Goal: Transaction & Acquisition: Purchase product/service

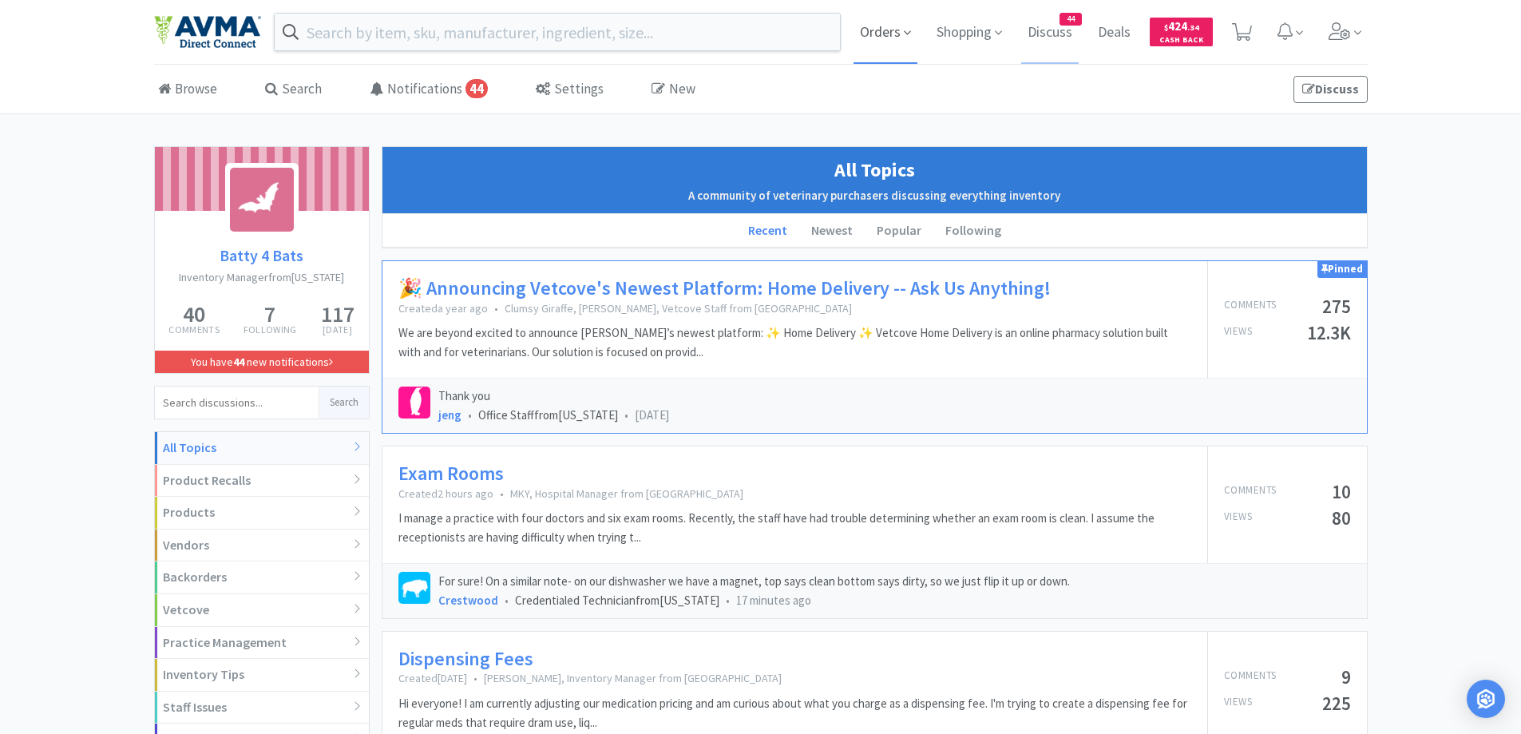
click at [882, 26] on span "Orders" at bounding box center [886, 32] width 64 height 64
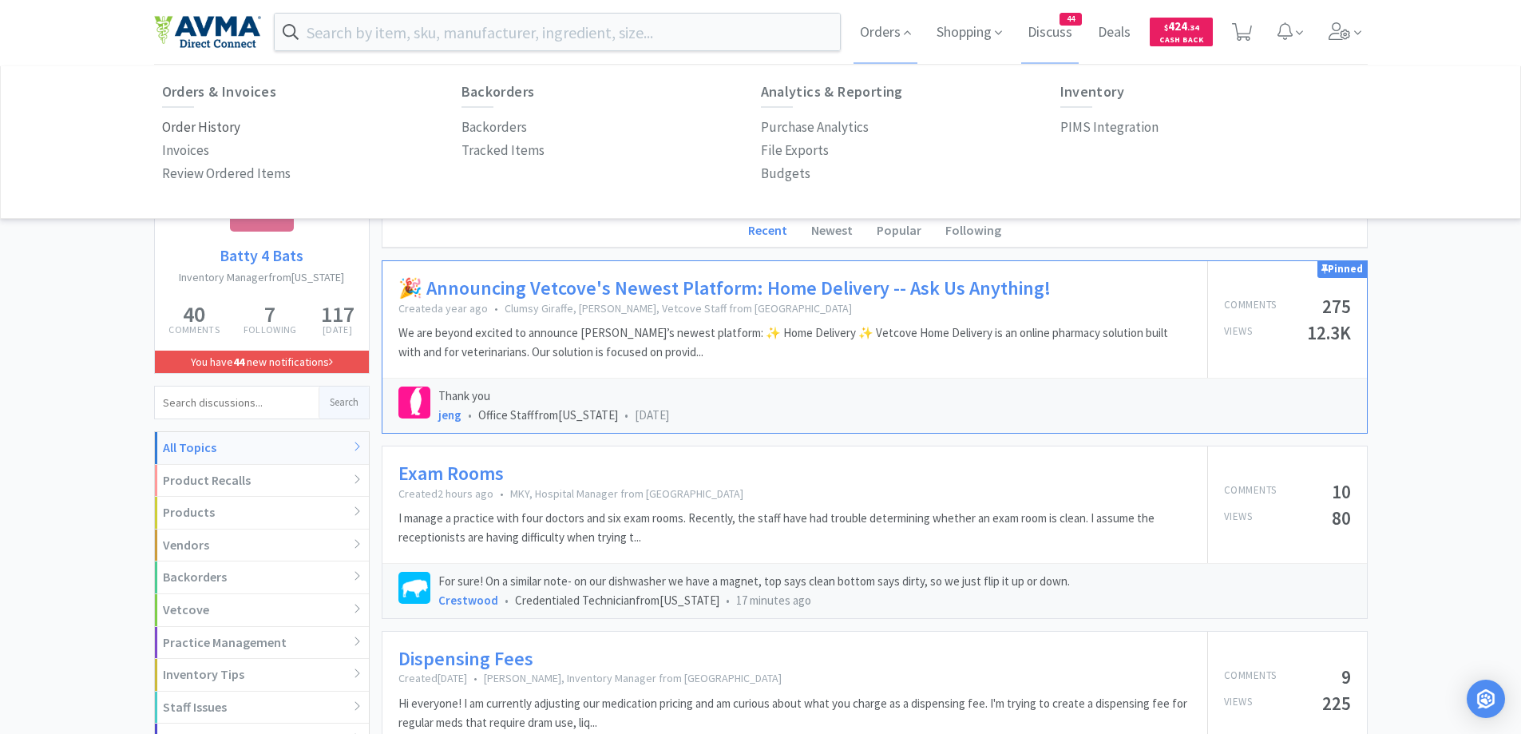
click at [194, 125] on p "Order History" at bounding box center [201, 128] width 78 height 22
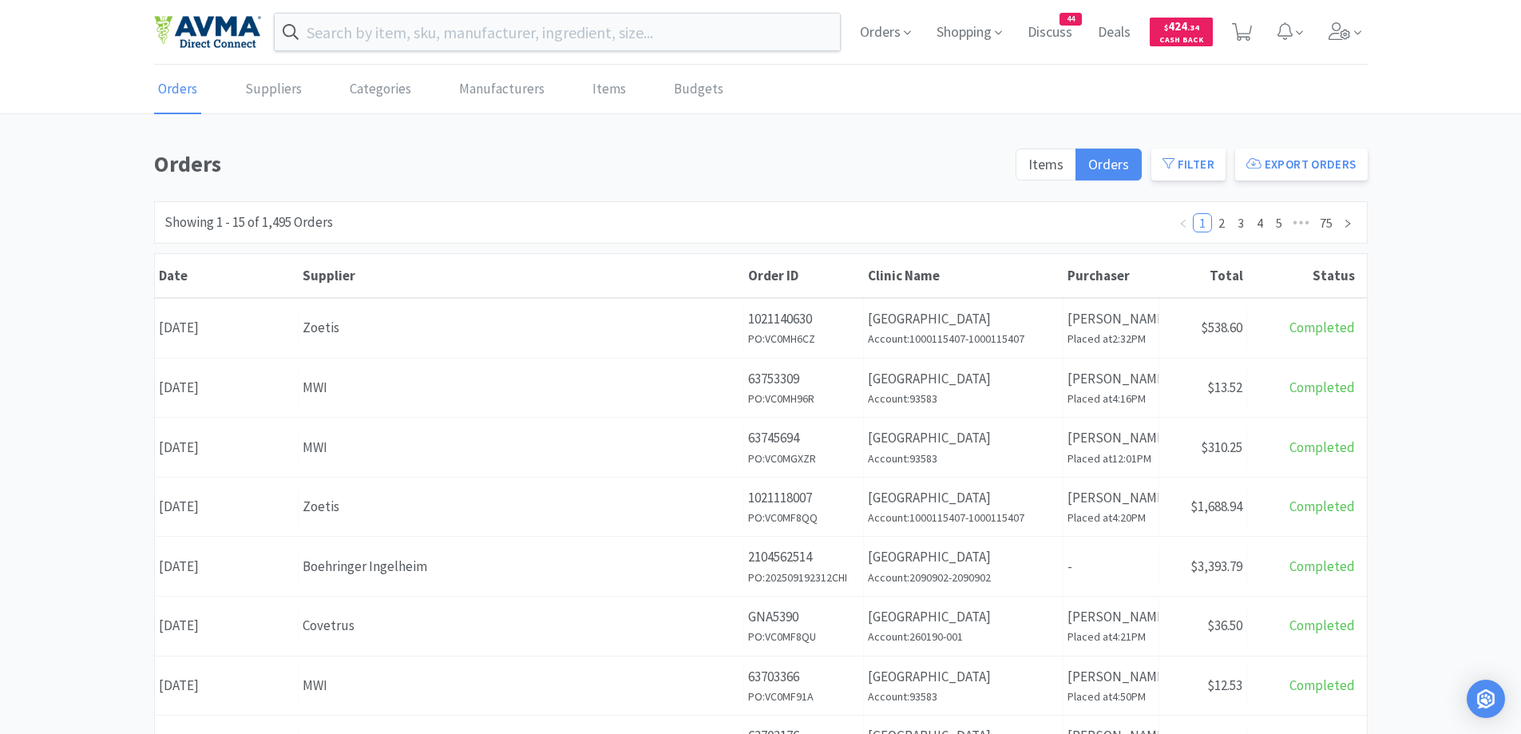
scroll to position [160, 0]
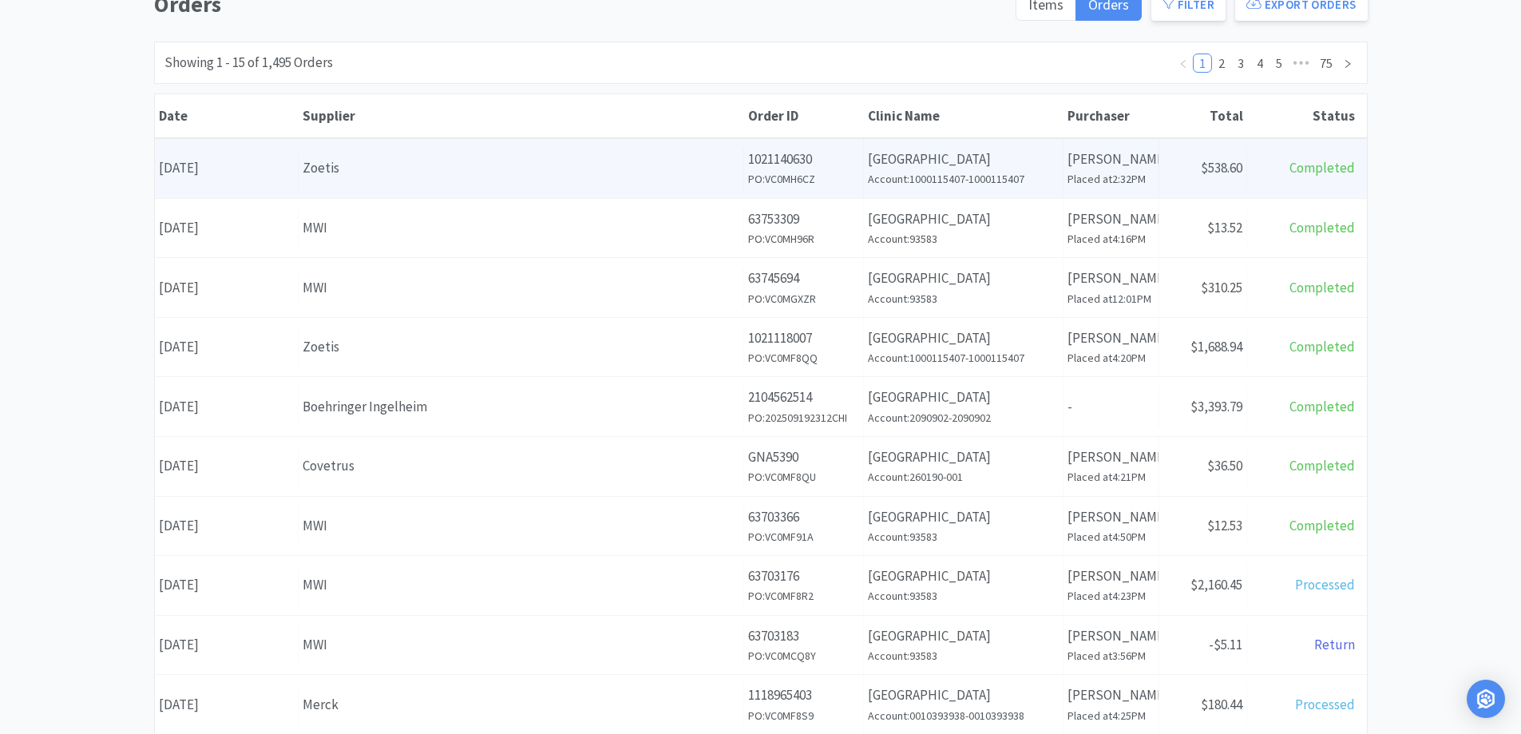
click at [267, 158] on div "Date [DATE]" at bounding box center [227, 168] width 144 height 41
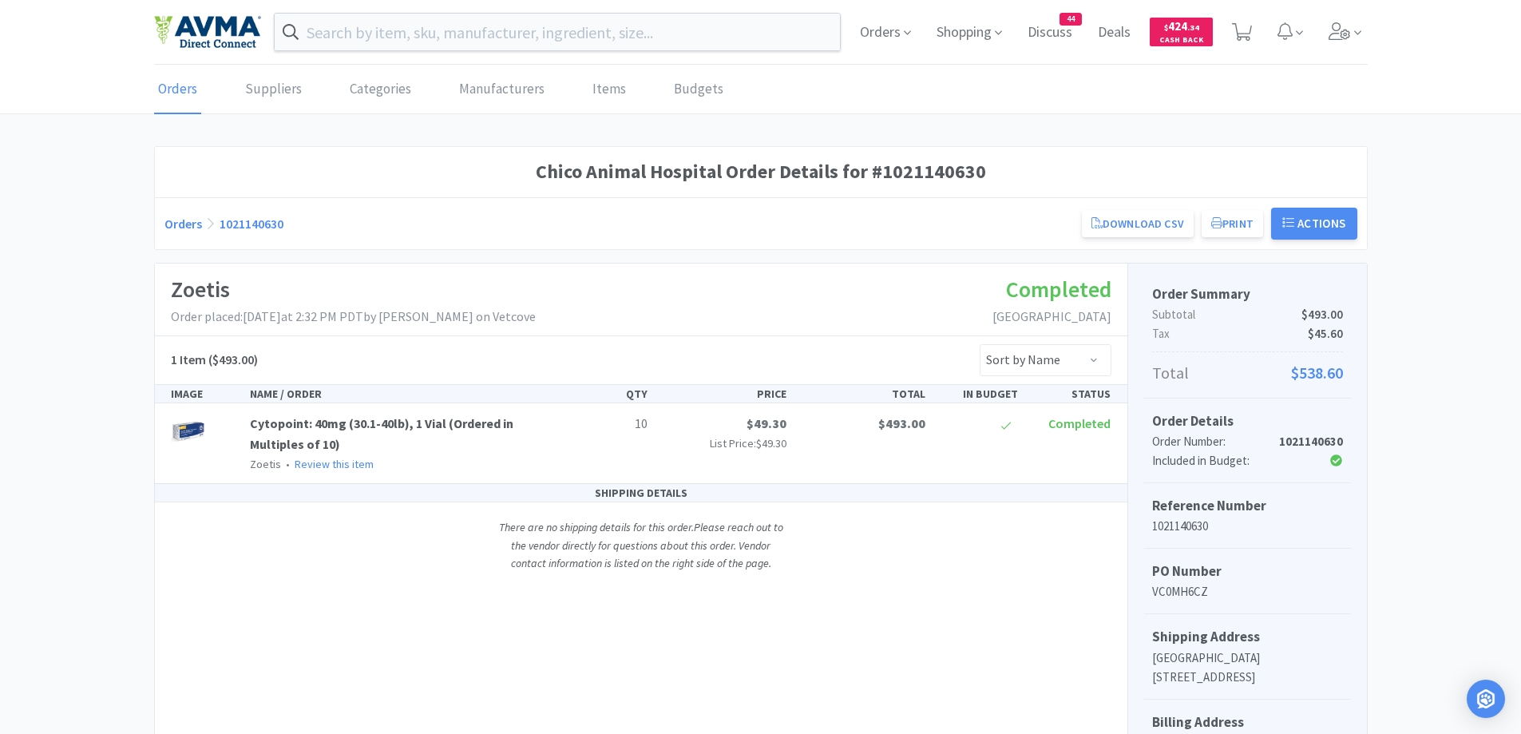
click at [187, 222] on link "Orders" at bounding box center [184, 224] width 38 height 16
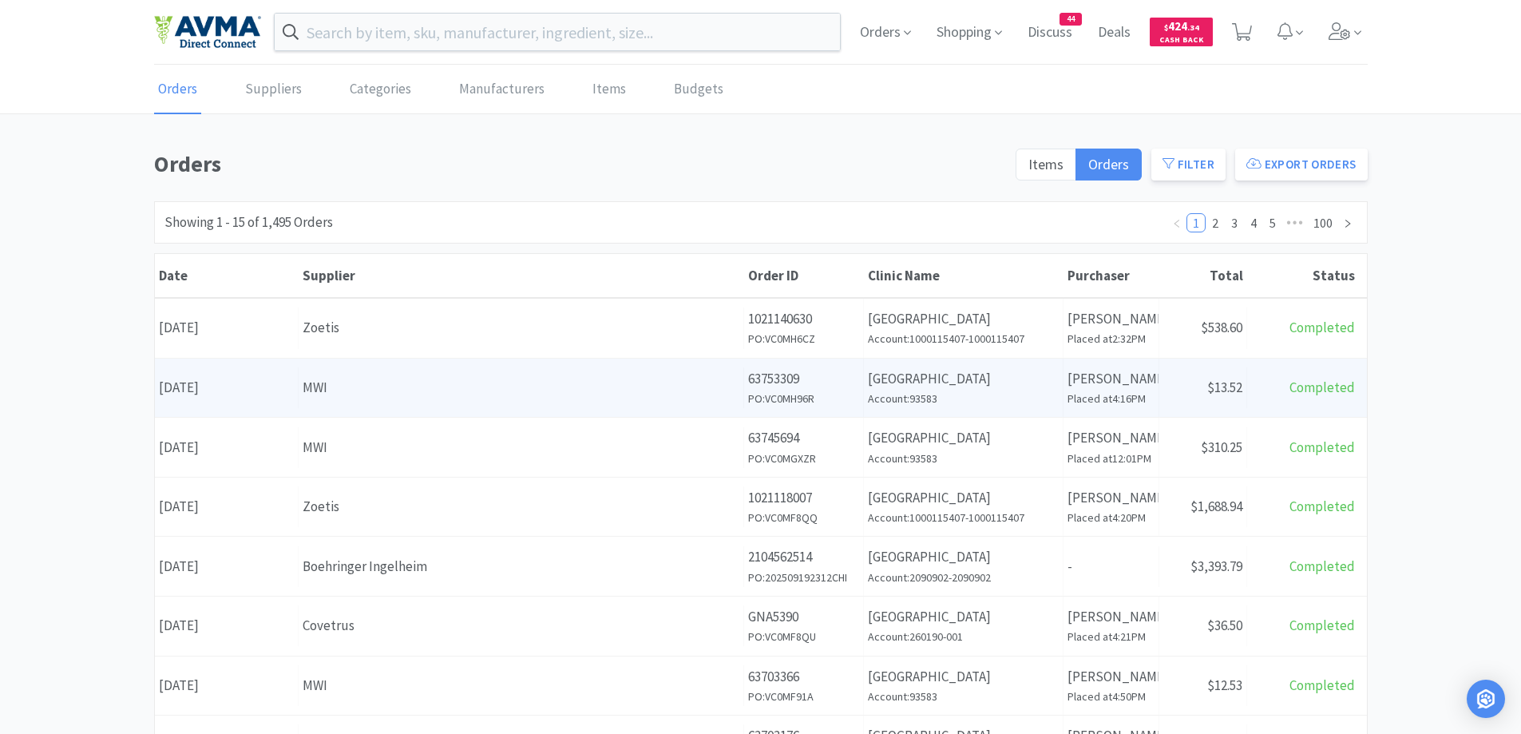
click at [537, 383] on div "MWI" at bounding box center [521, 388] width 437 height 22
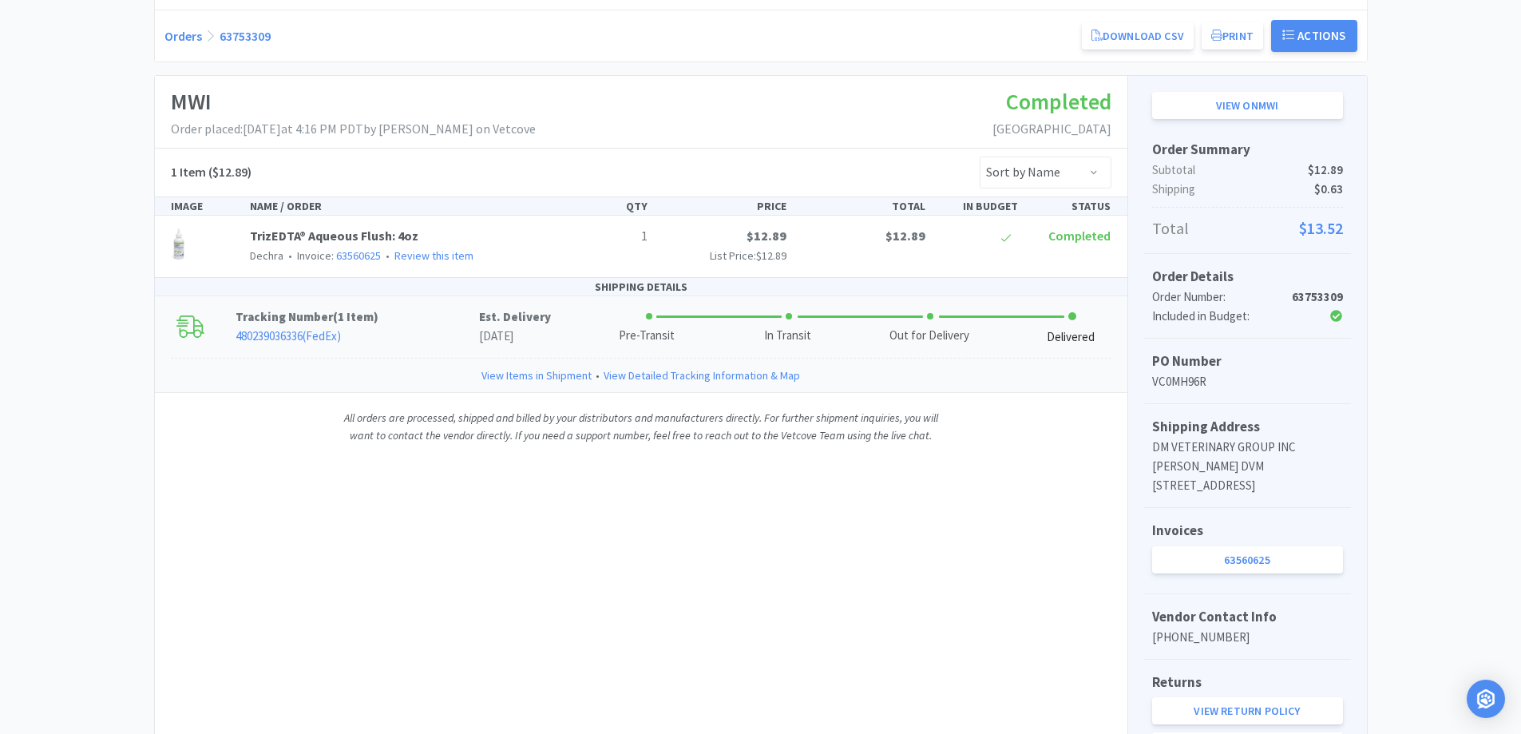
scroll to position [149, 0]
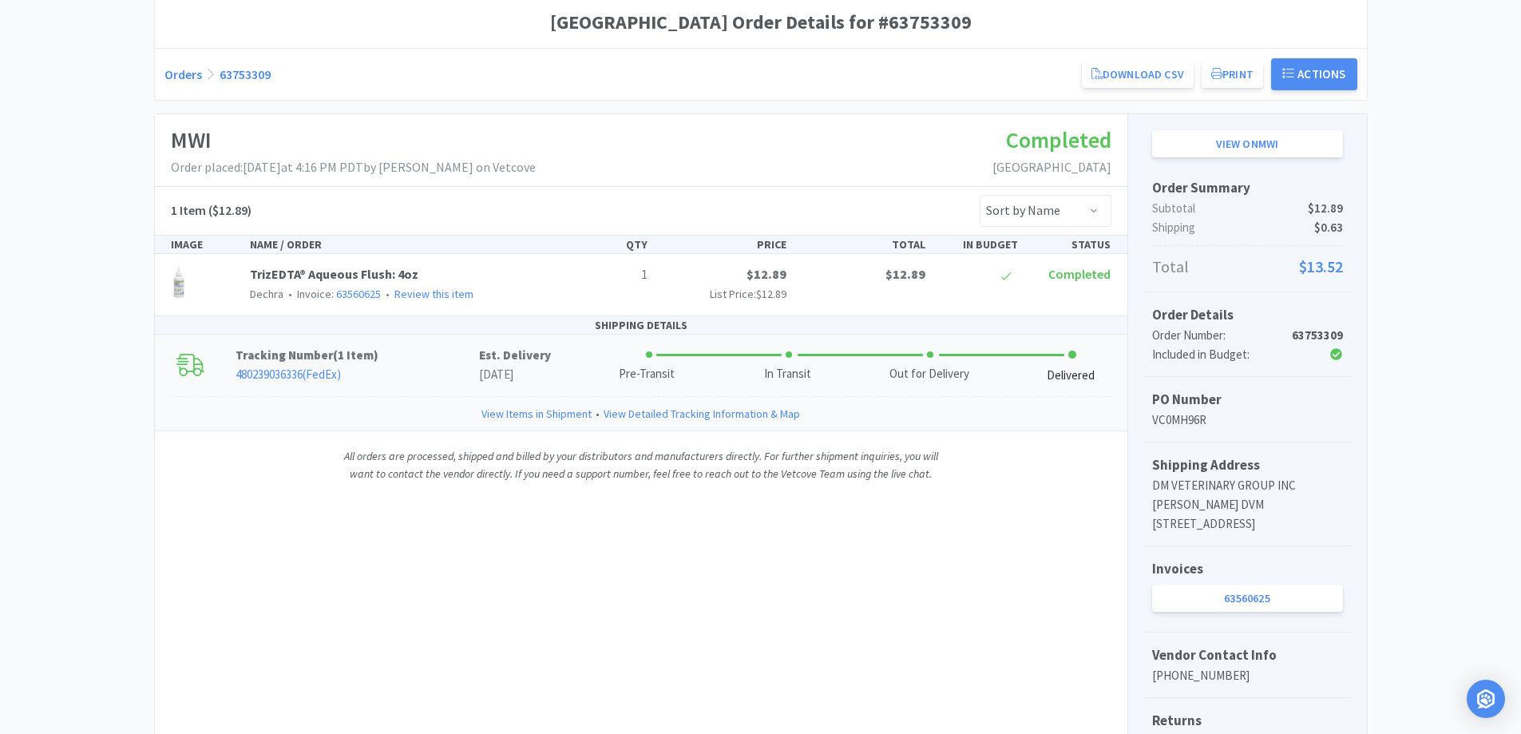
click at [383, 377] on p "480239036336 ( FedEx )" at bounding box center [358, 374] width 244 height 19
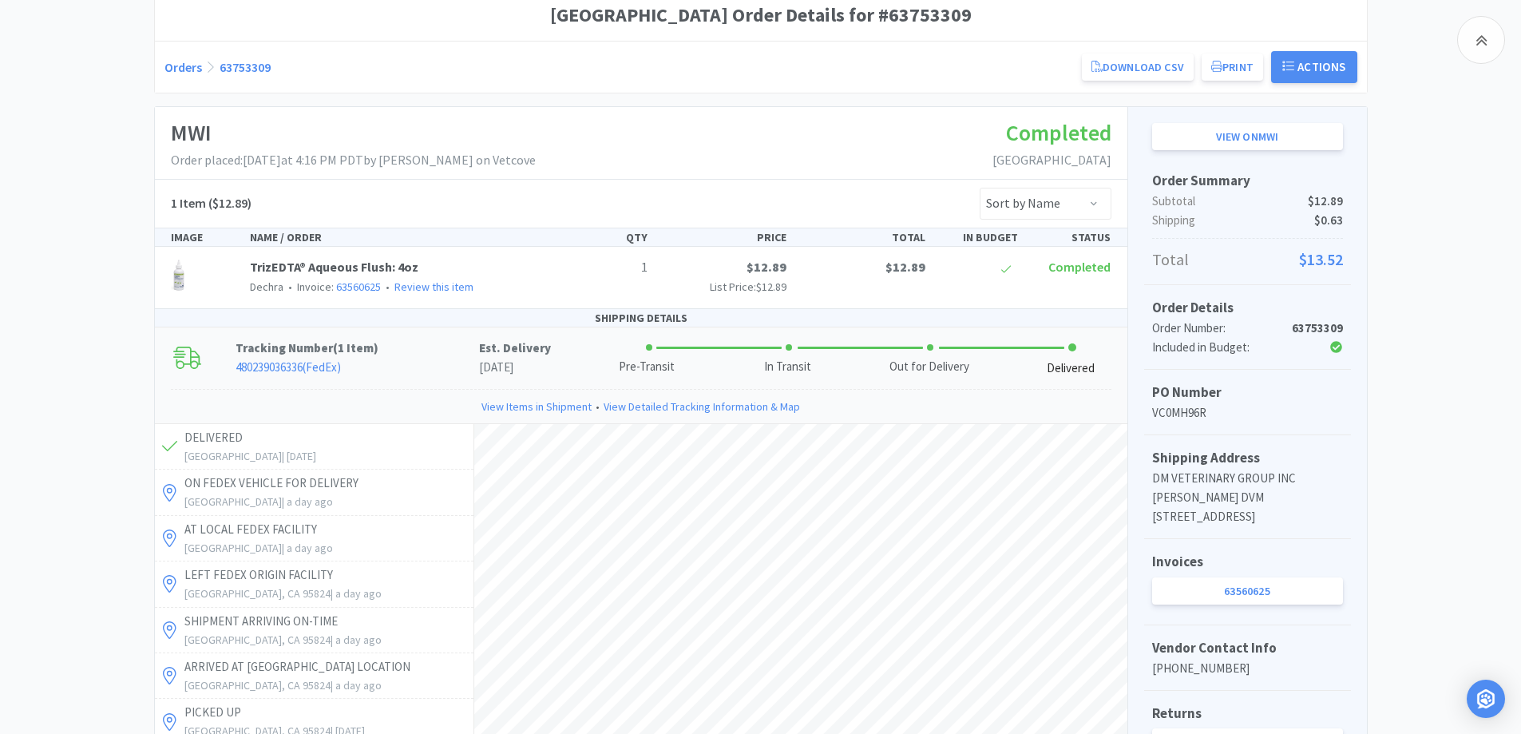
scroll to position [0, 0]
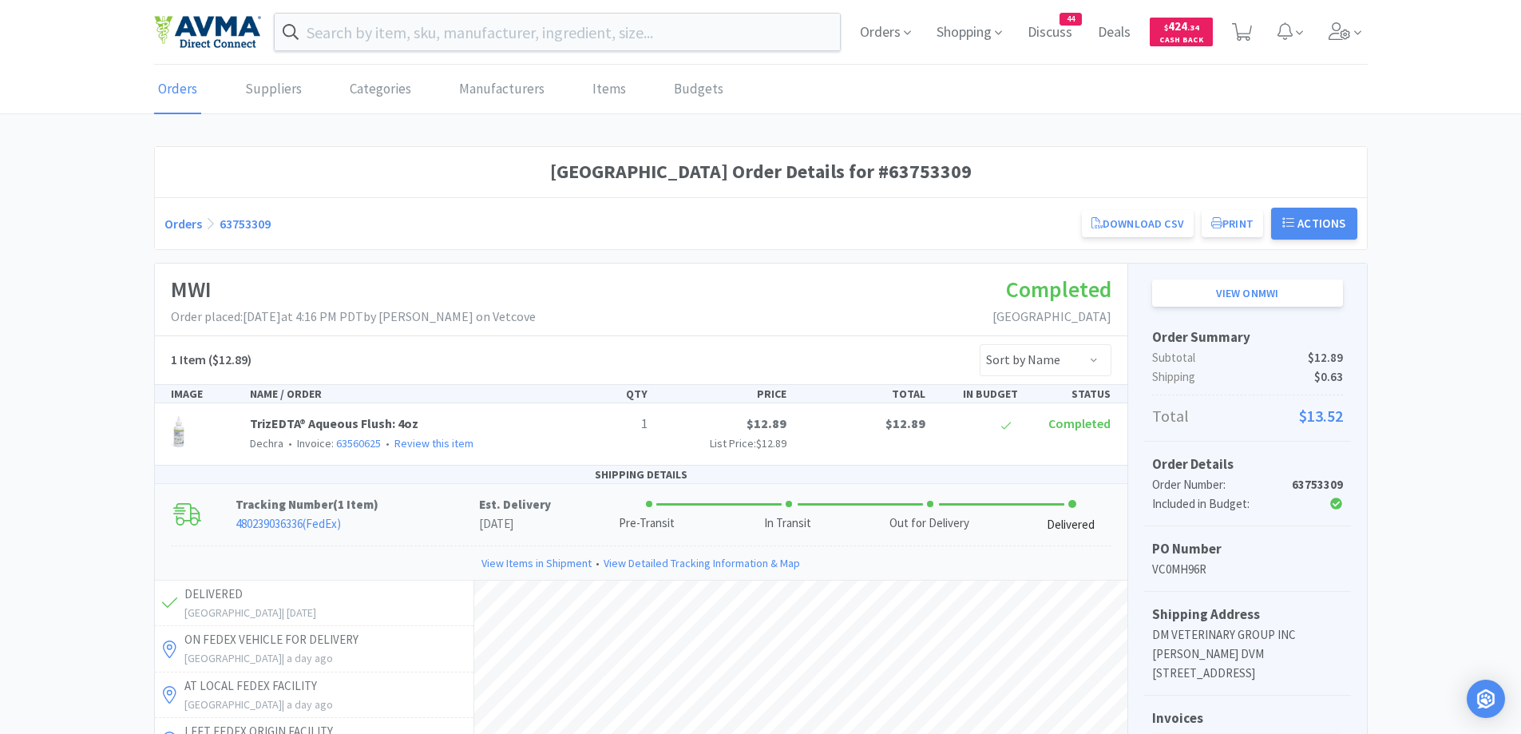
click at [185, 225] on link "Orders" at bounding box center [184, 224] width 38 height 16
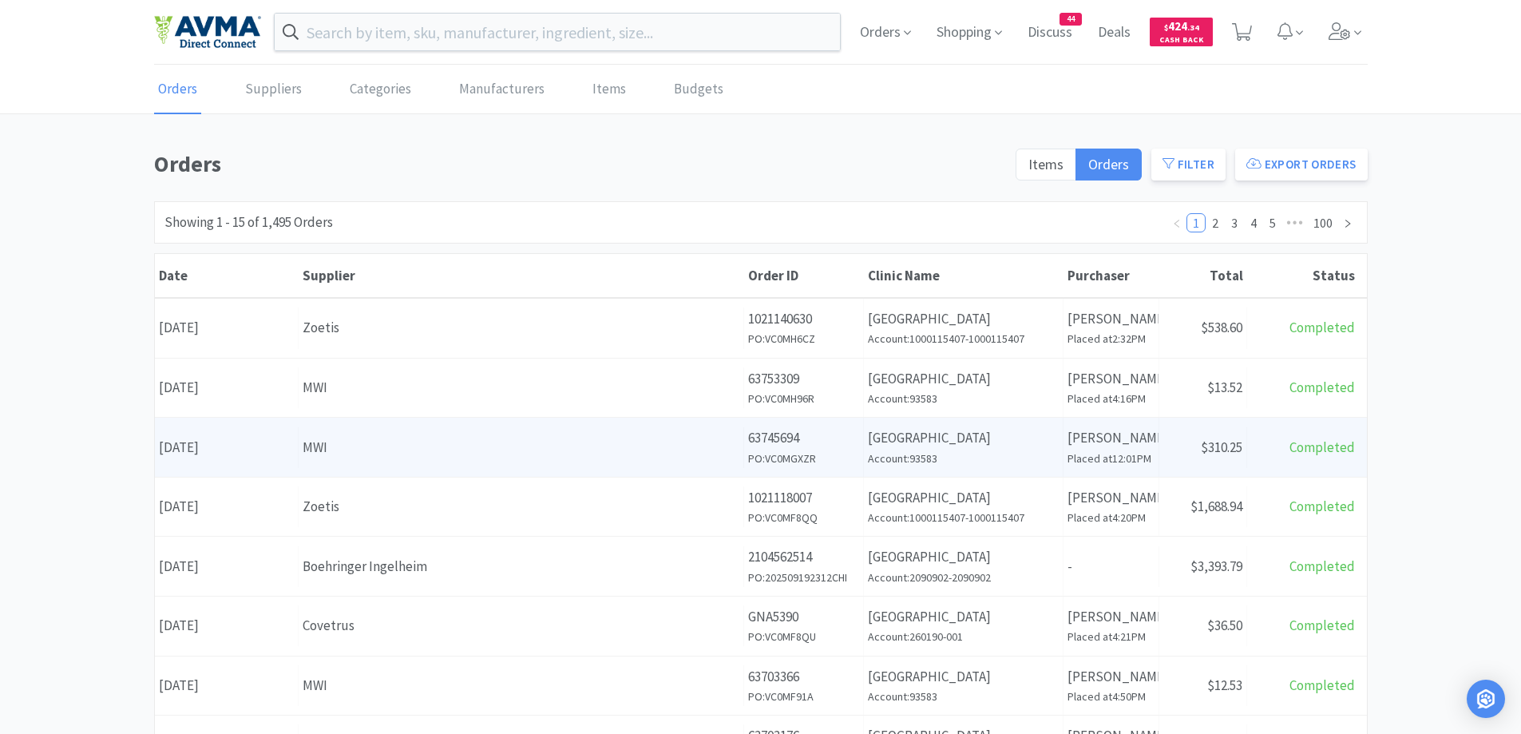
click at [450, 444] on div "MWI" at bounding box center [521, 448] width 437 height 22
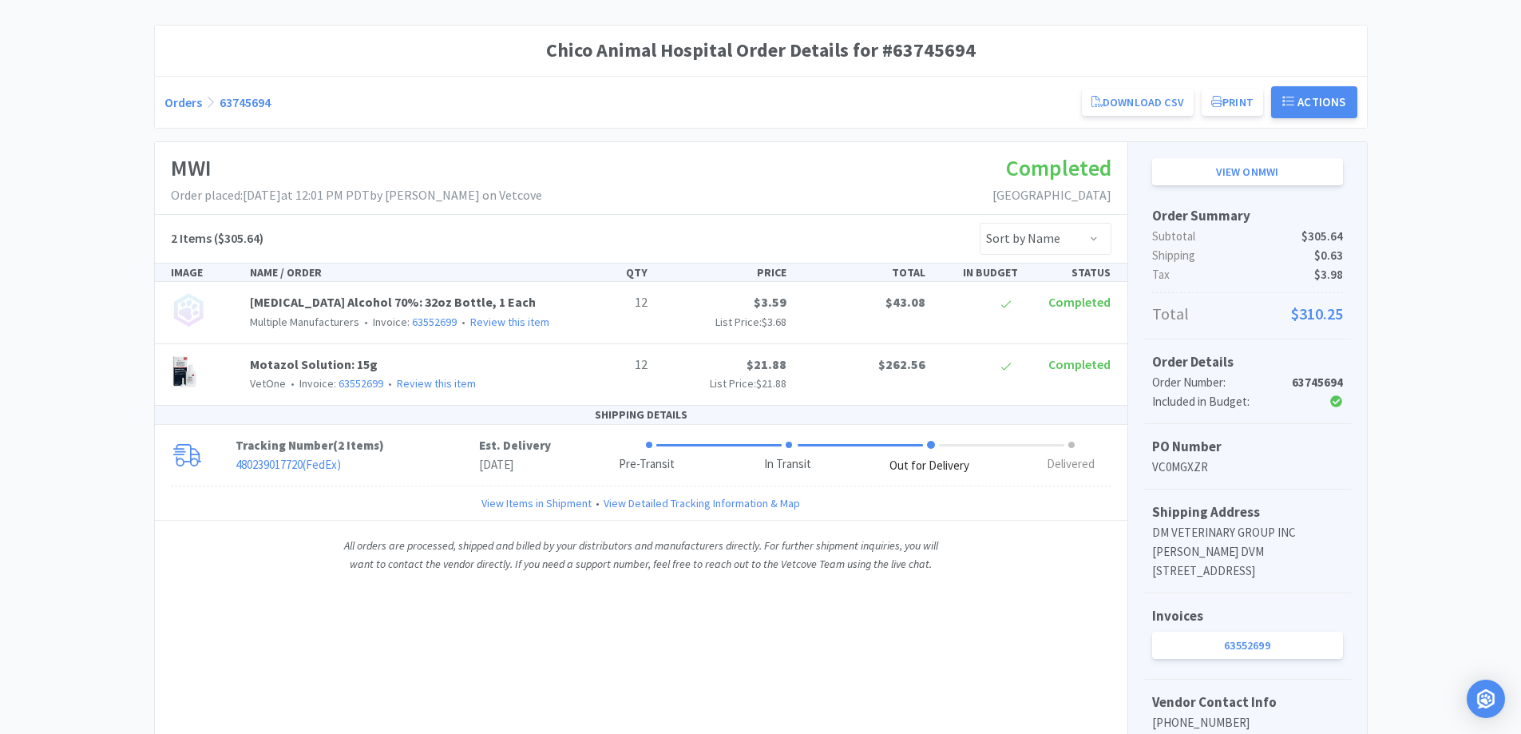
scroll to position [160, 0]
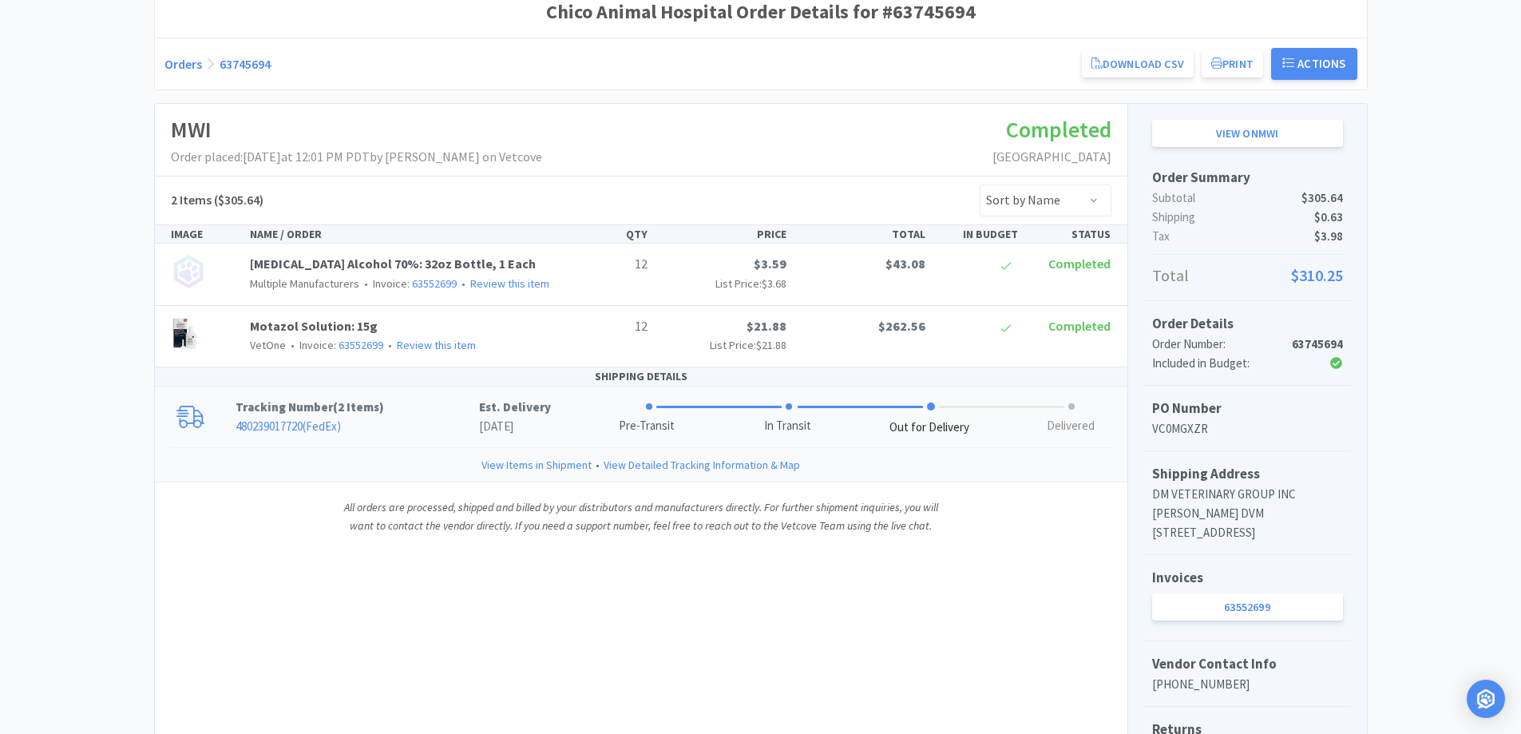
click at [441, 423] on p "480239017720 ( FedEx )" at bounding box center [358, 426] width 244 height 19
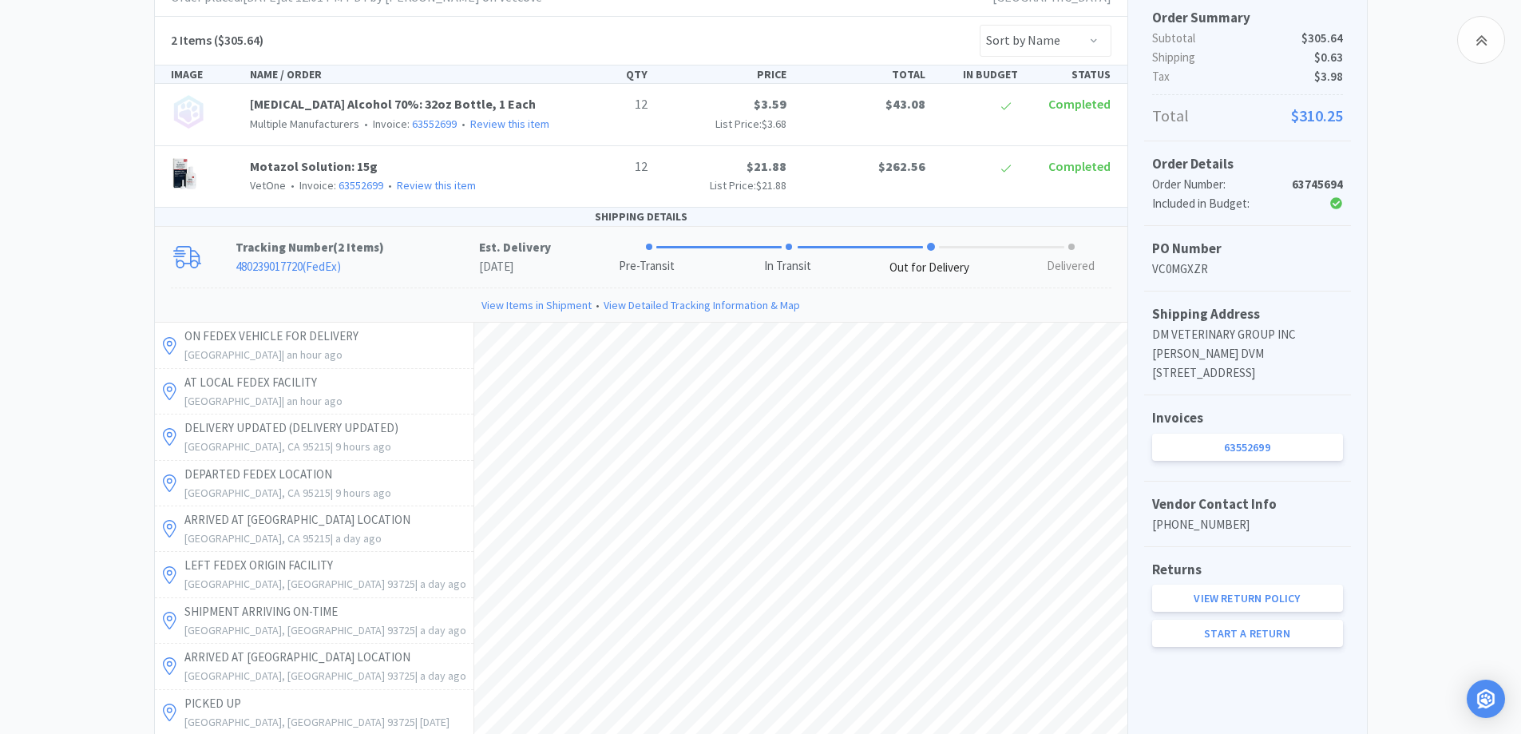
scroll to position [0, 0]
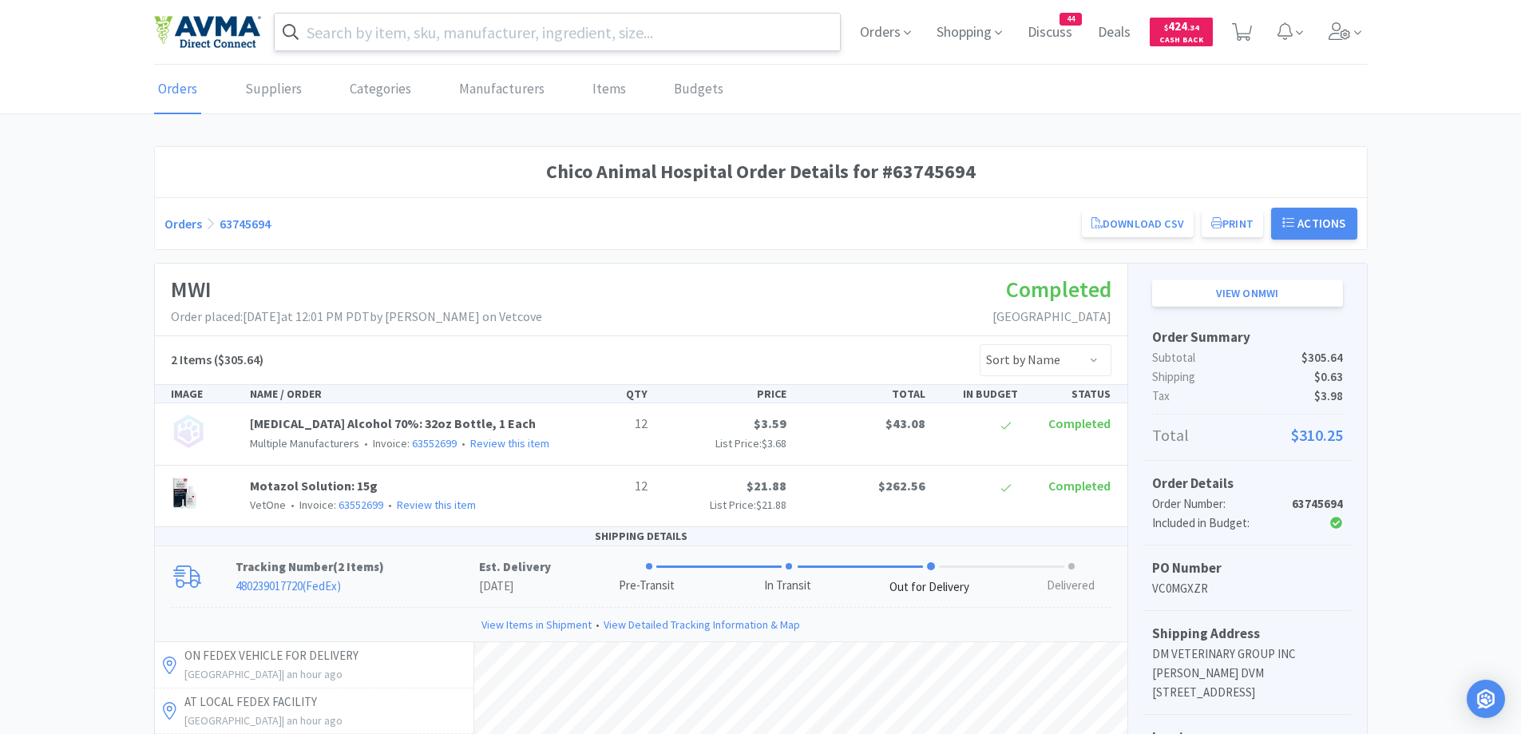
click at [465, 40] on input "text" at bounding box center [558, 32] width 566 height 37
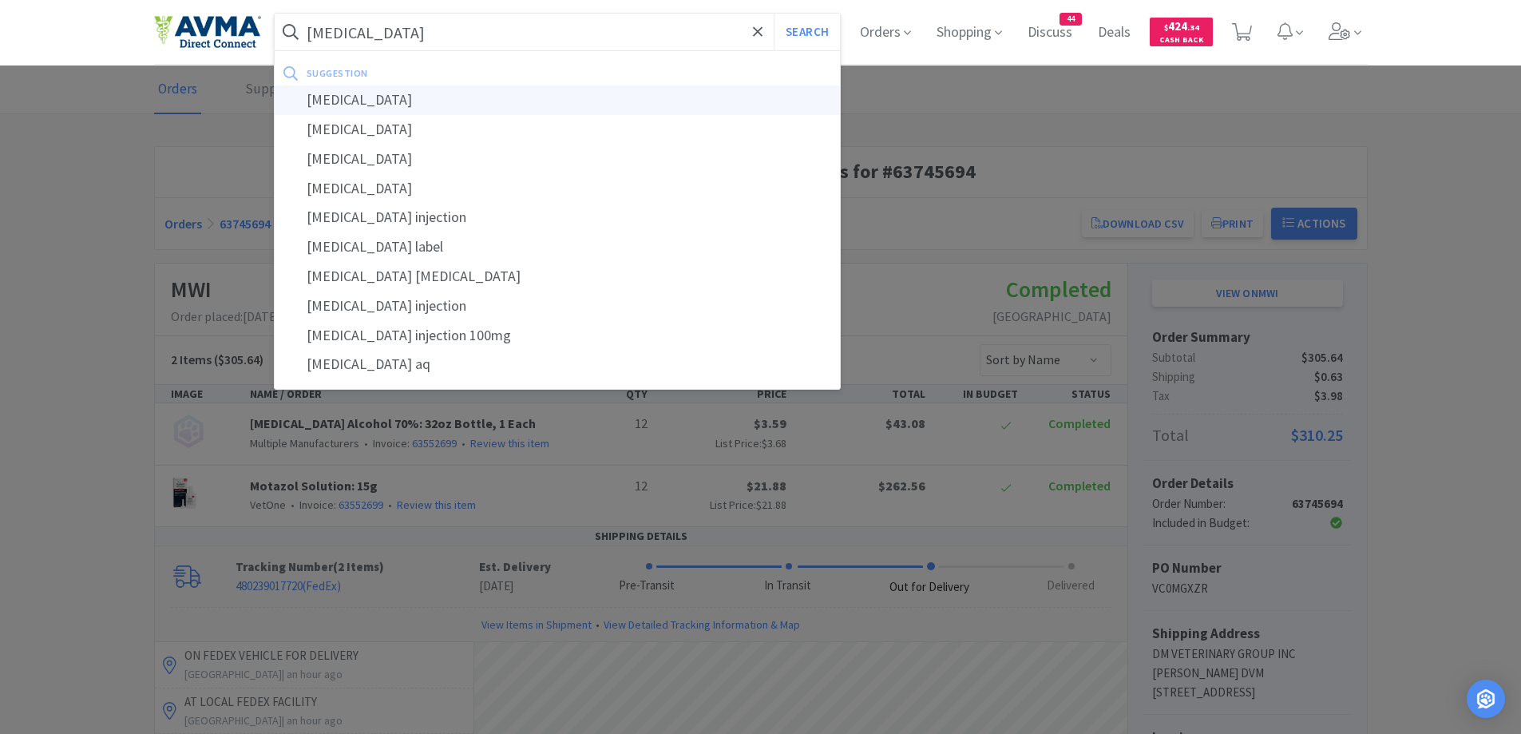
click at [379, 87] on div "[MEDICAL_DATA]" at bounding box center [558, 100] width 566 height 30
type input "[MEDICAL_DATA]"
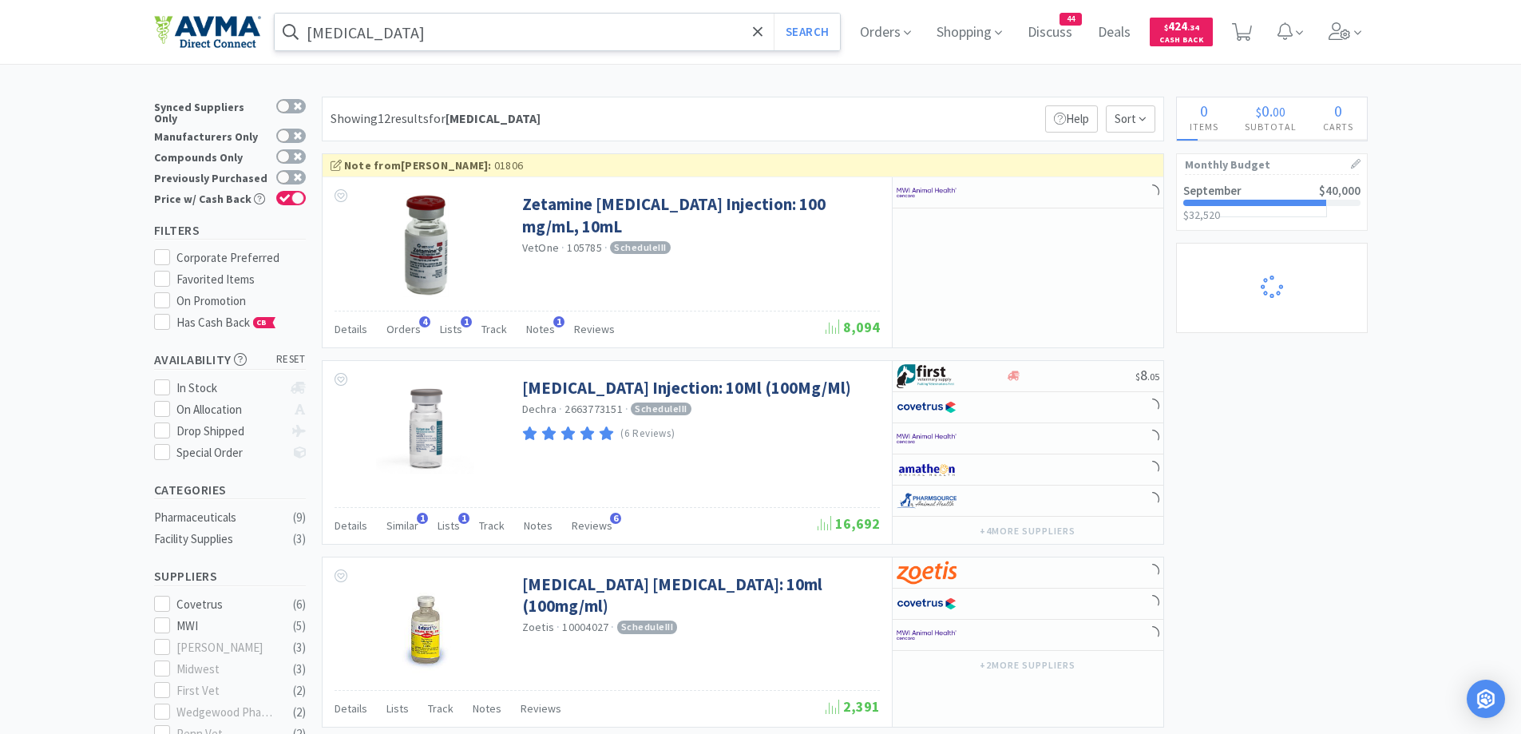
select select "2"
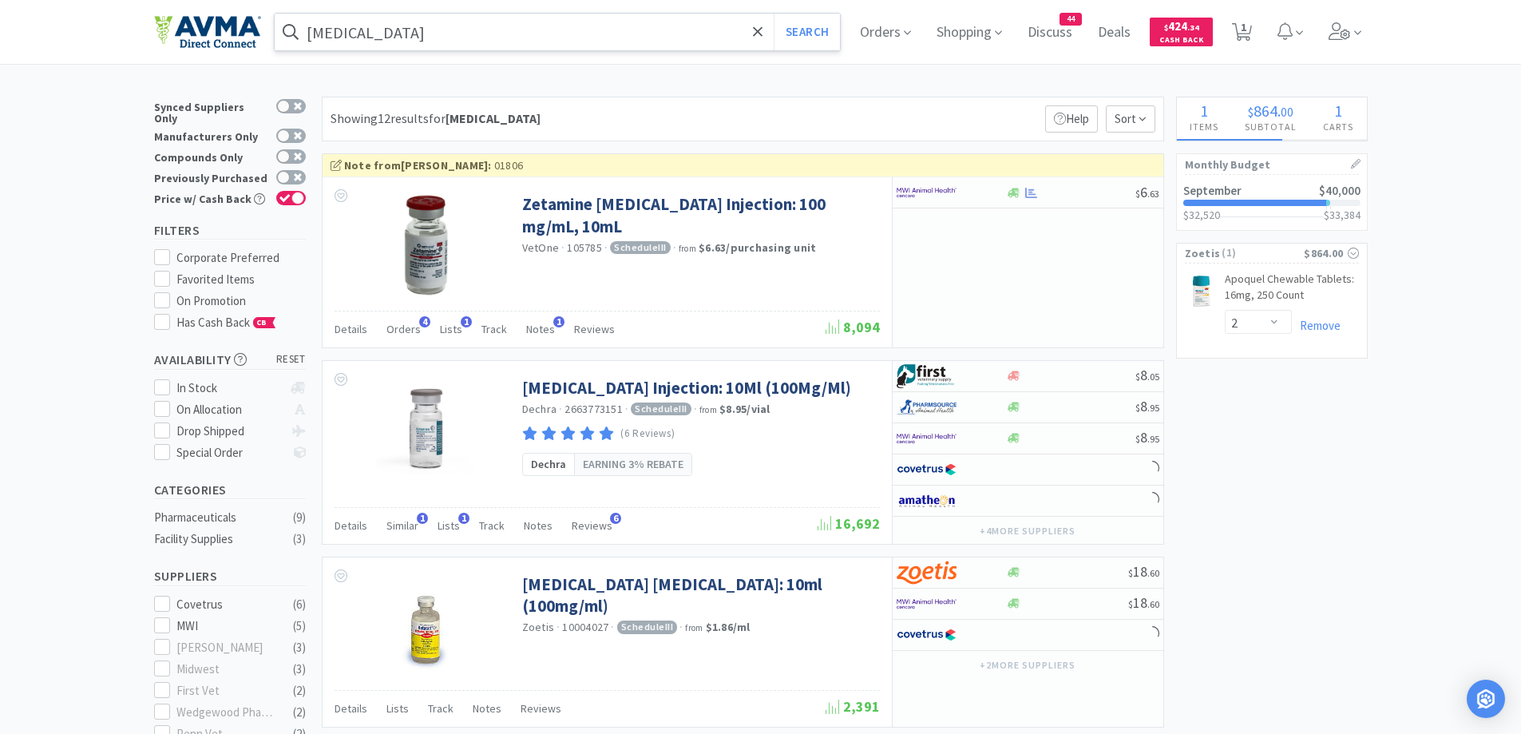
select select "2"
select select "1"
select select "2"
select select "1"
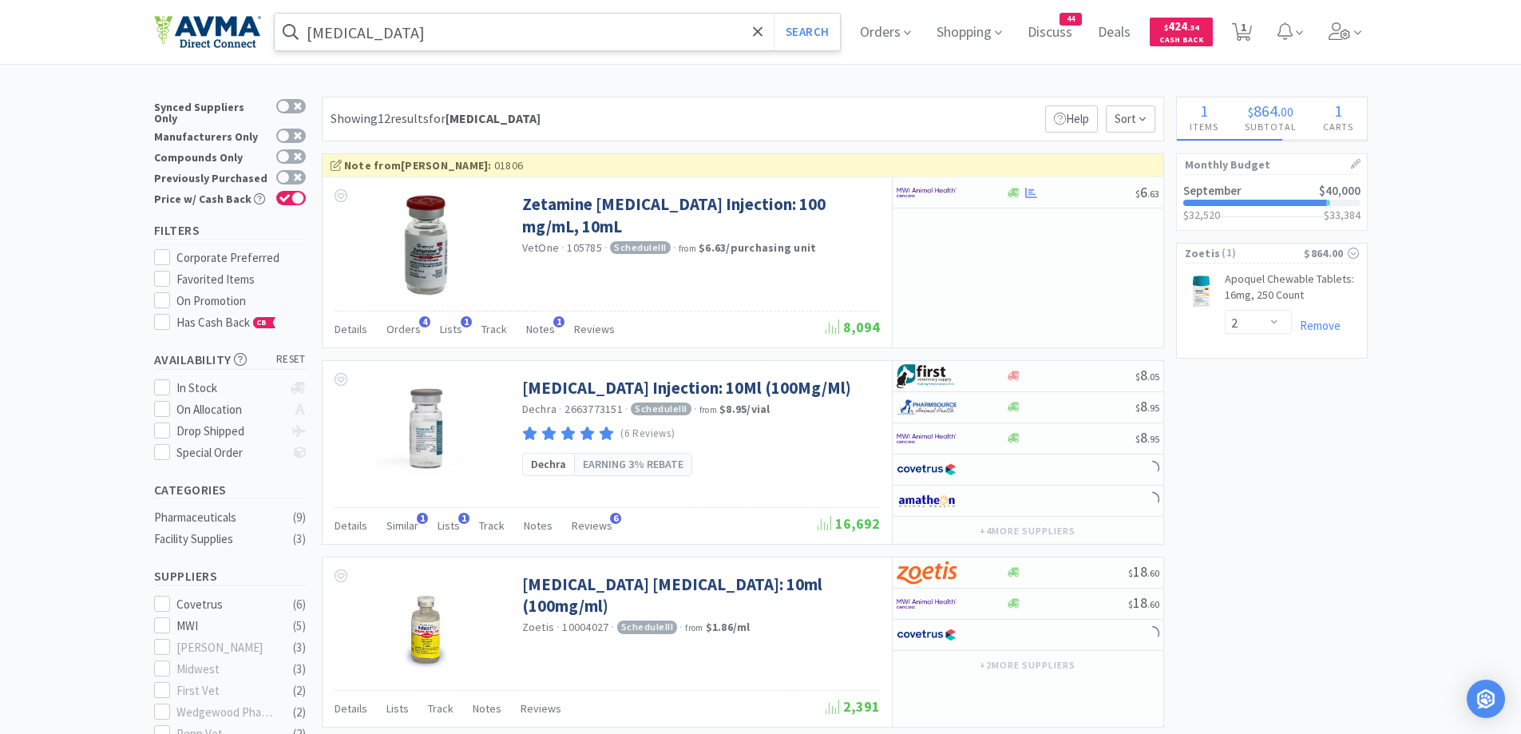
select select "1"
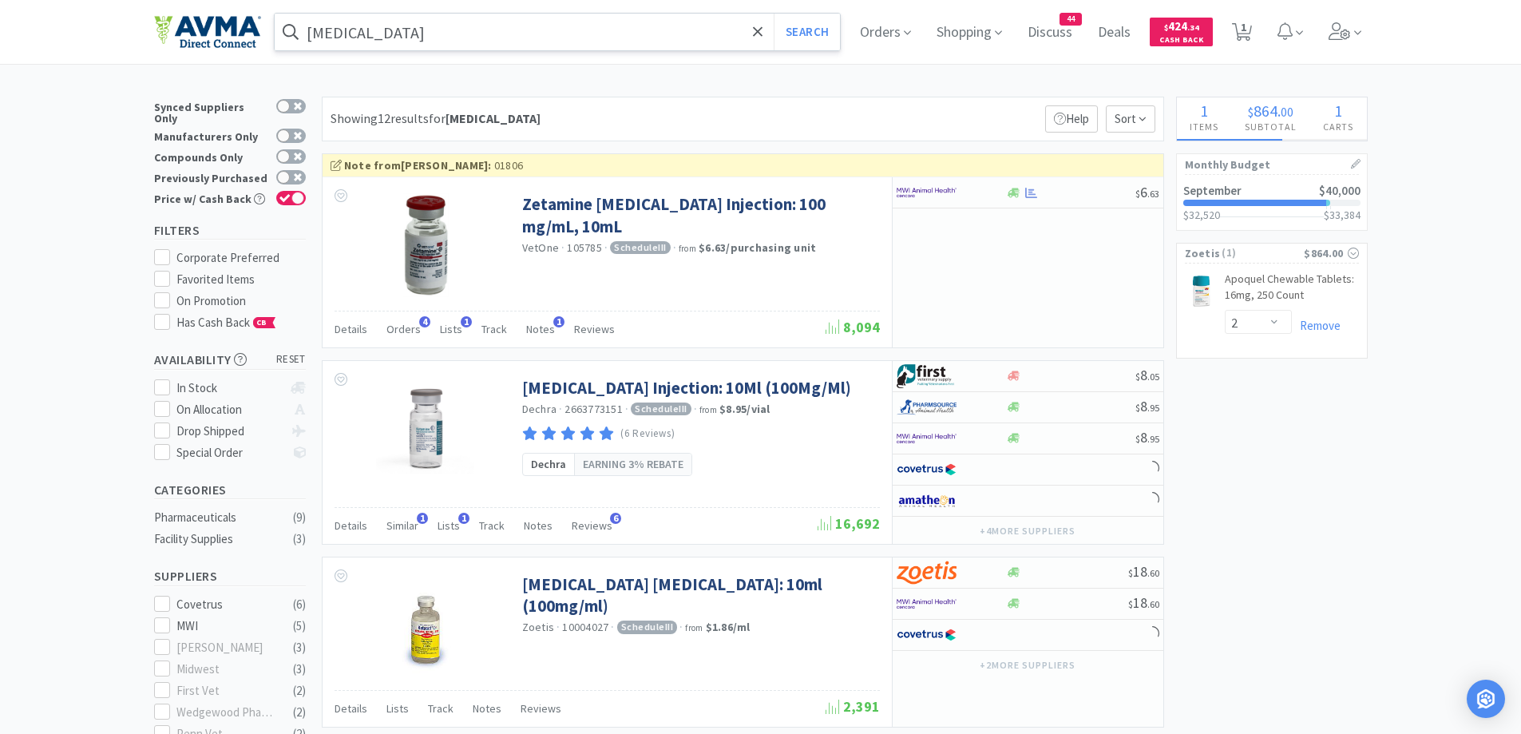
select select "1"
select select "2"
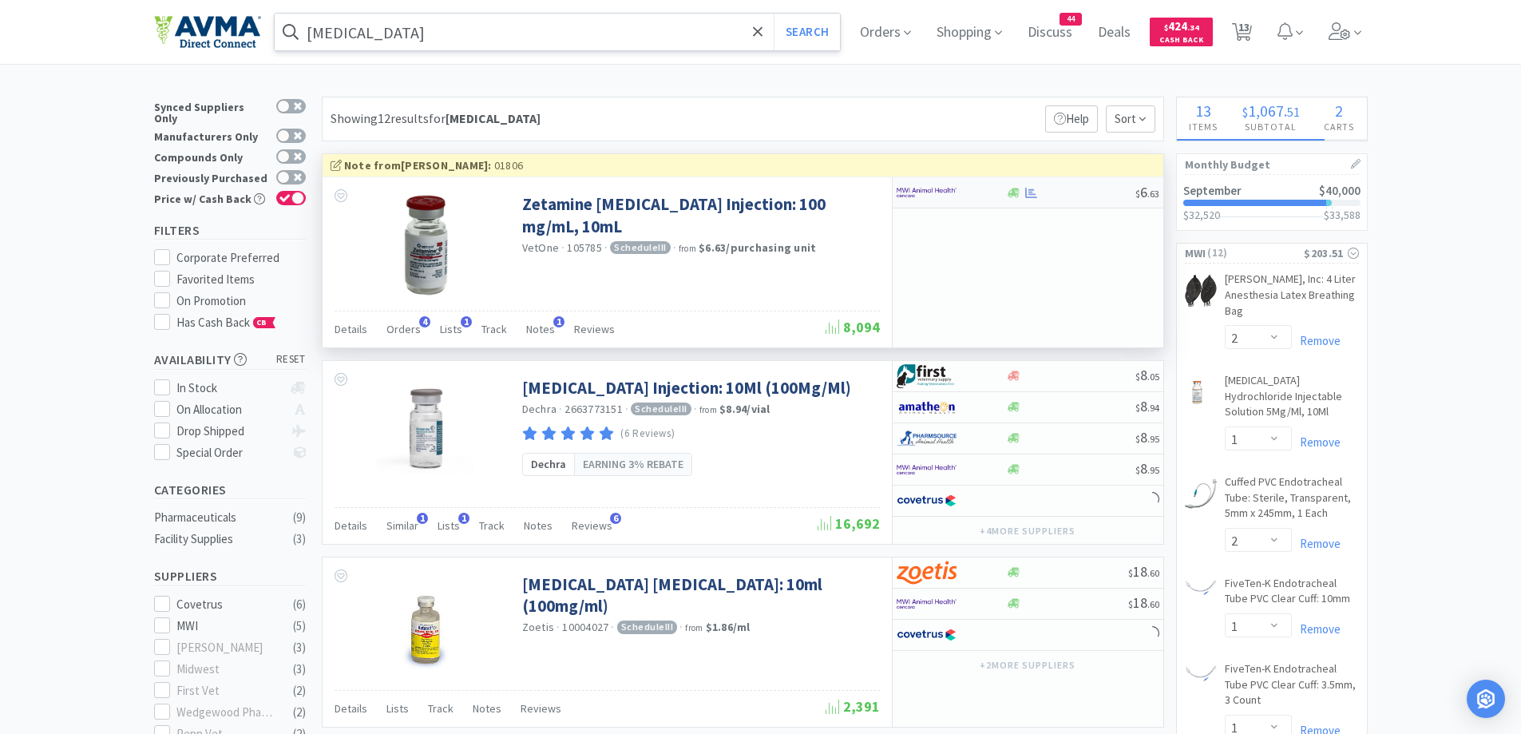
click at [990, 188] on div at bounding box center [951, 192] width 109 height 27
select select "1"
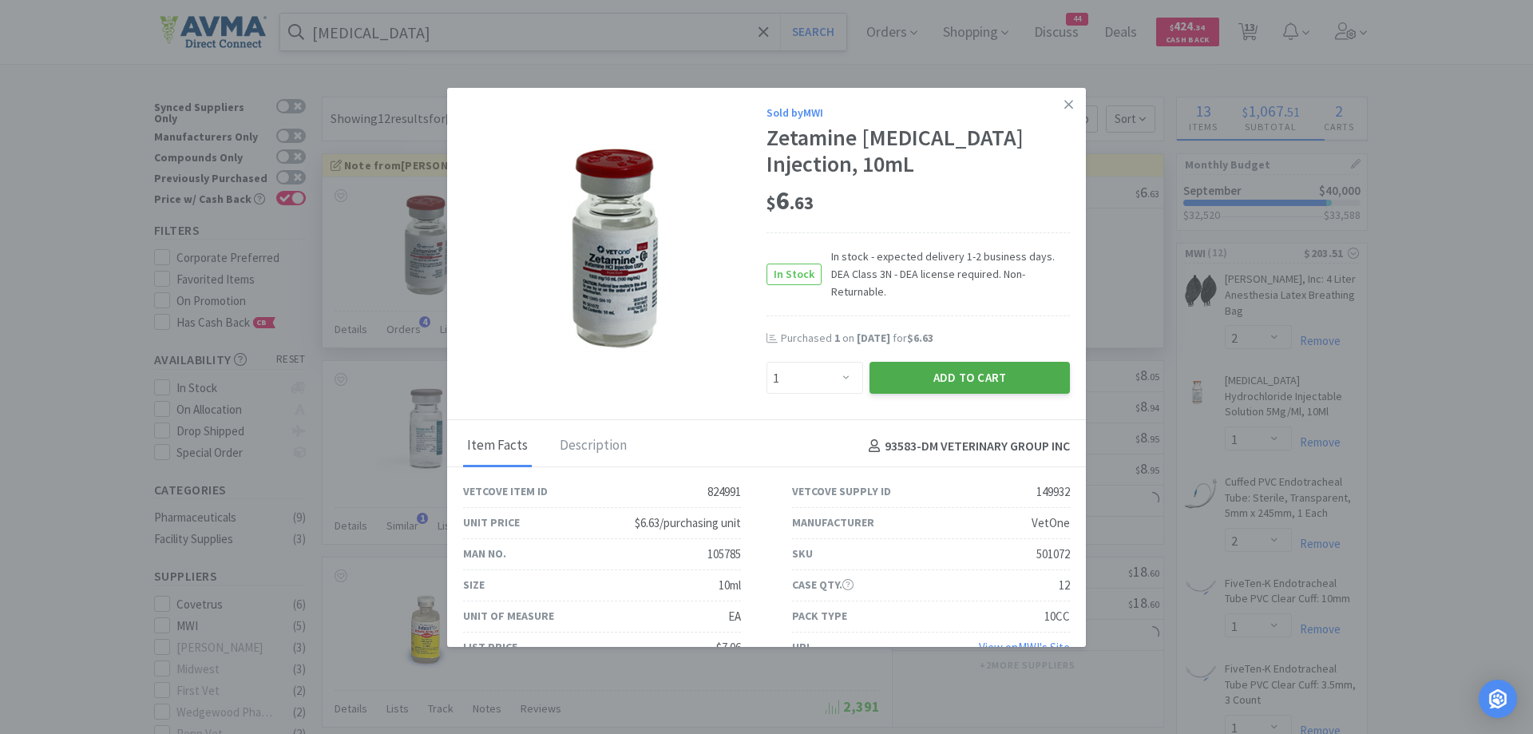
select select "1"
click at [975, 362] on button "Add to Cart" at bounding box center [970, 378] width 200 height 32
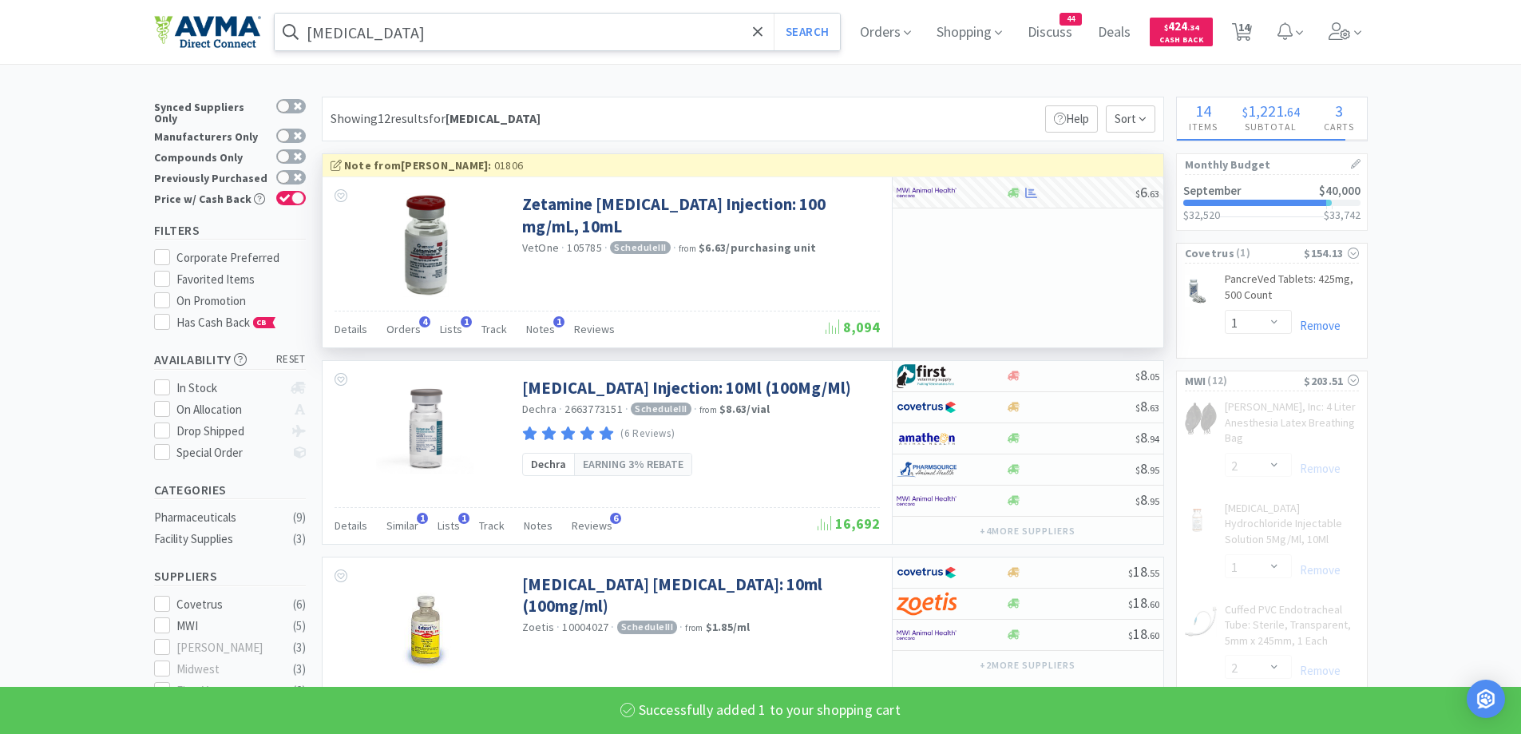
select select "1"
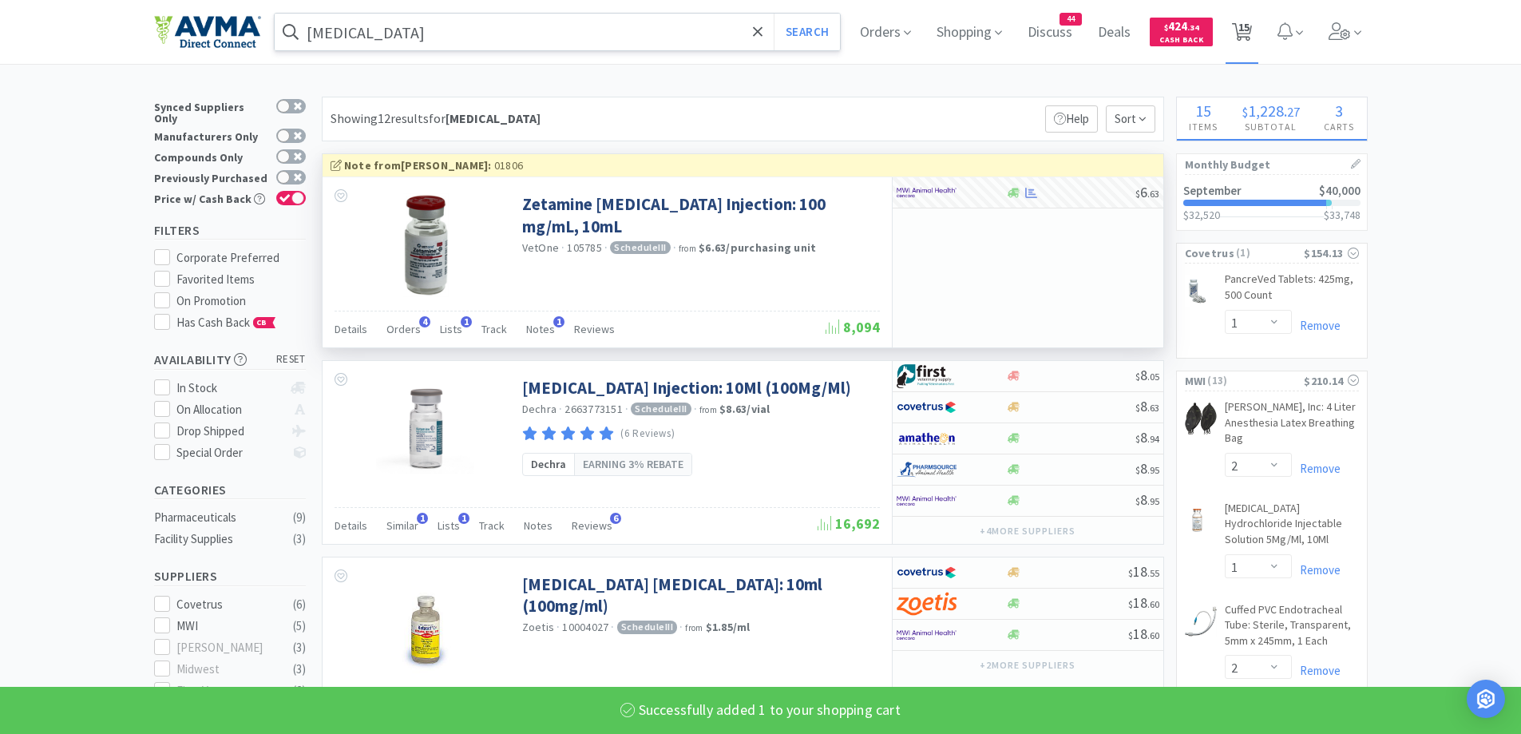
click at [1241, 20] on span "15" at bounding box center [1242, 32] width 33 height 64
select select "2"
select select "1"
select select "2"
select select "1"
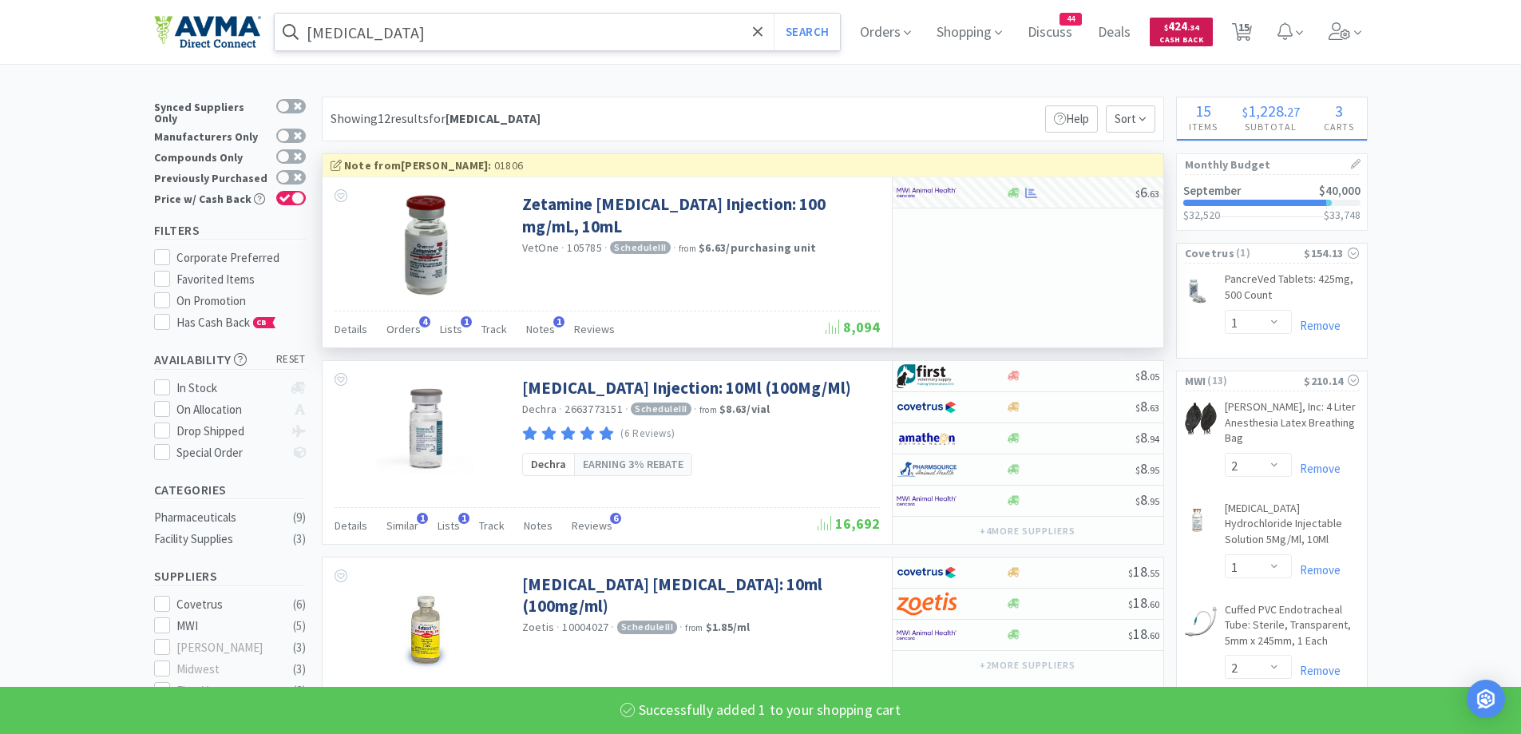
select select "2"
select select "1"
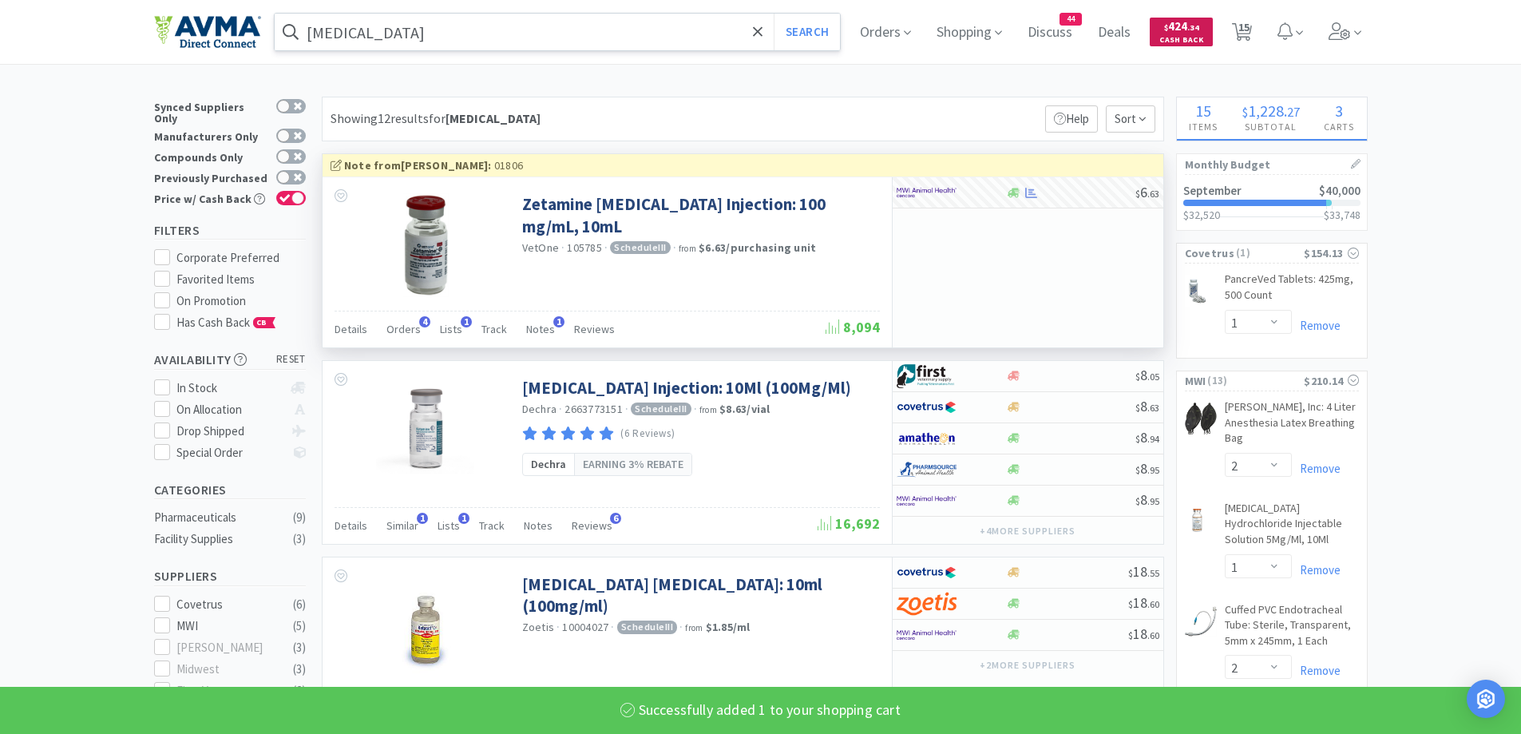
select select "1"
select select "2"
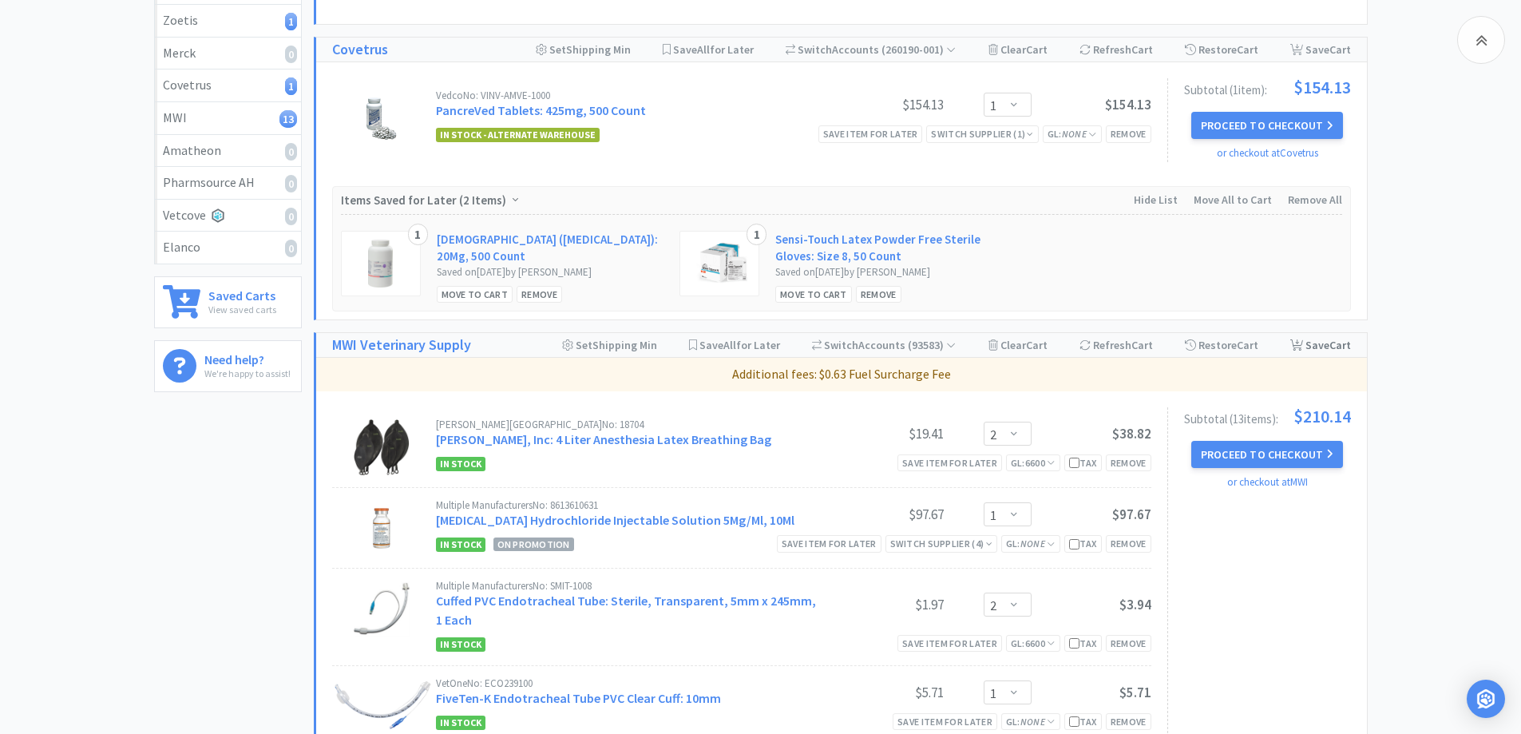
scroll to position [479, 0]
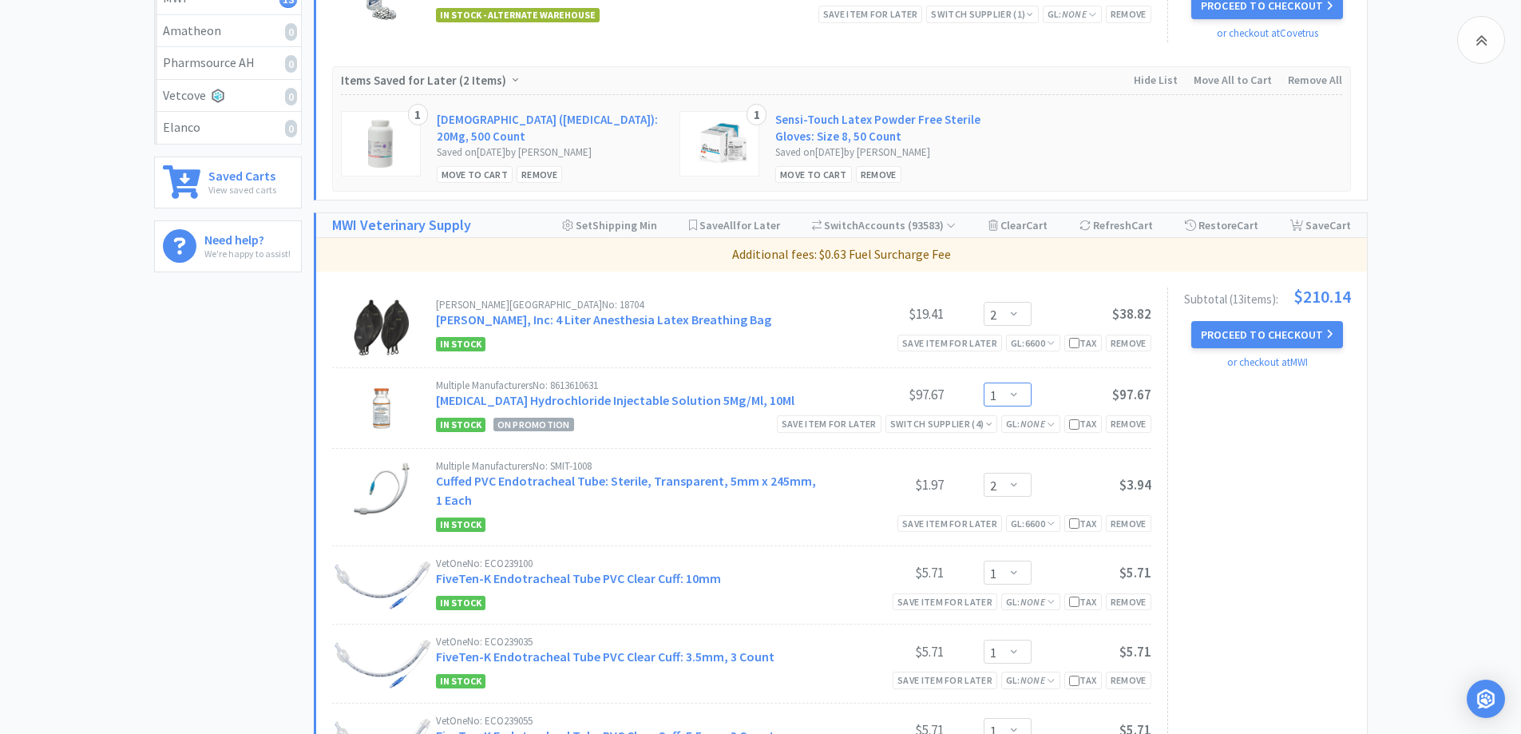
click at [1026, 395] on select "Enter Quantity 1 2 3 4 5 6 7 8 9 10 11 12 13 14 15 16 17 18 19 20 Enter Quantity" at bounding box center [1008, 395] width 48 height 24
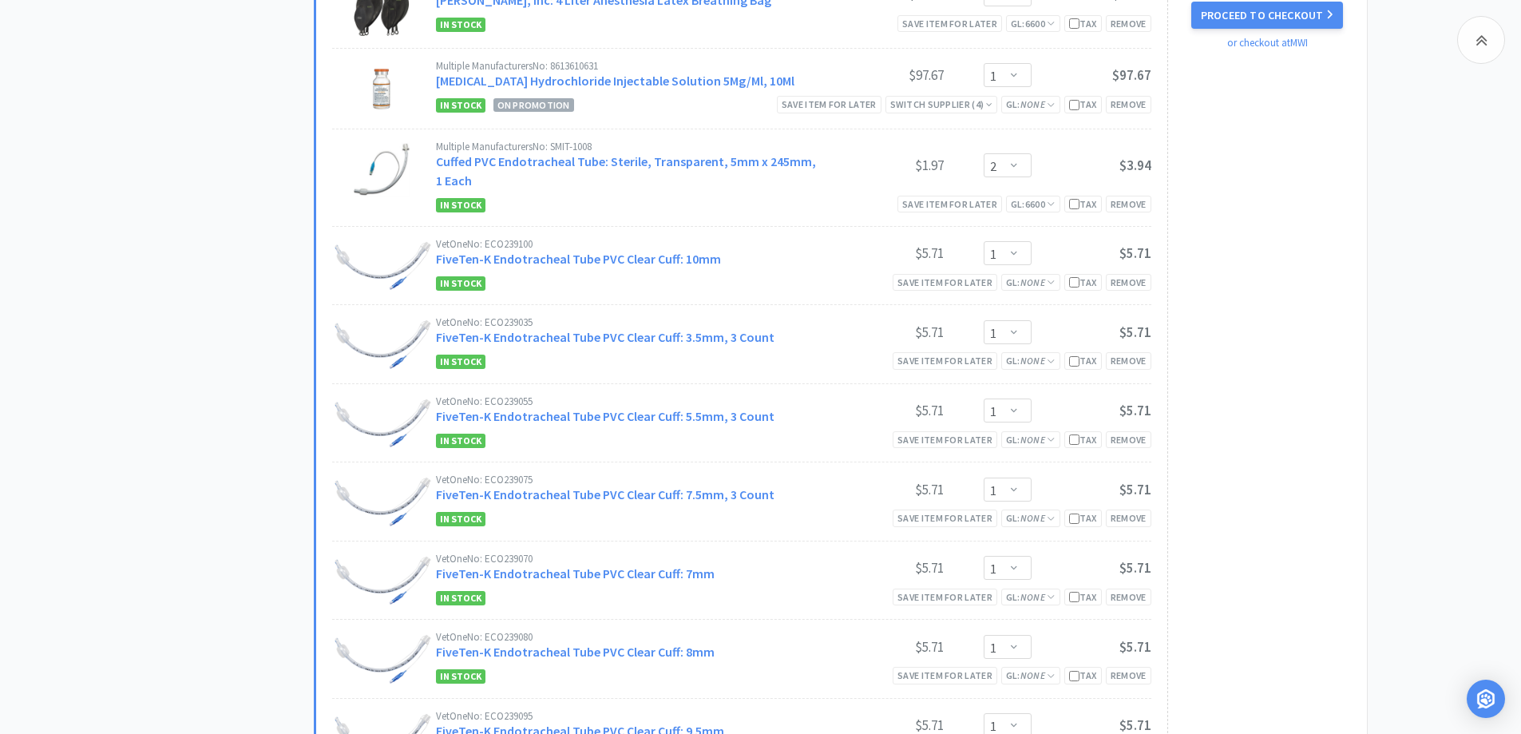
click at [1325, 361] on div "Subtotal ( 13 item s ): $210.14 Proceed to Checkout or checkout at MWI" at bounding box center [1260, 492] width 184 height 1049
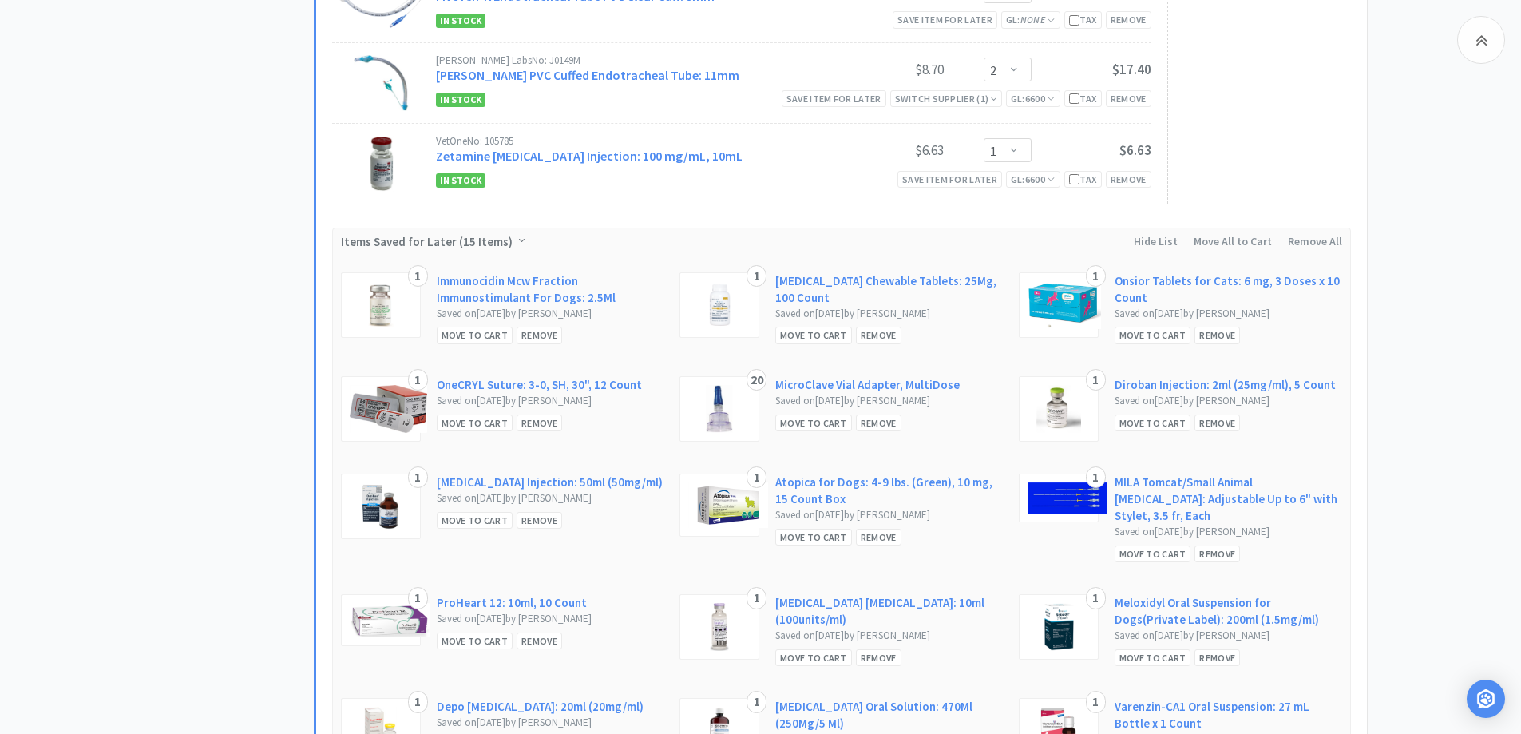
scroll to position [1333, 0]
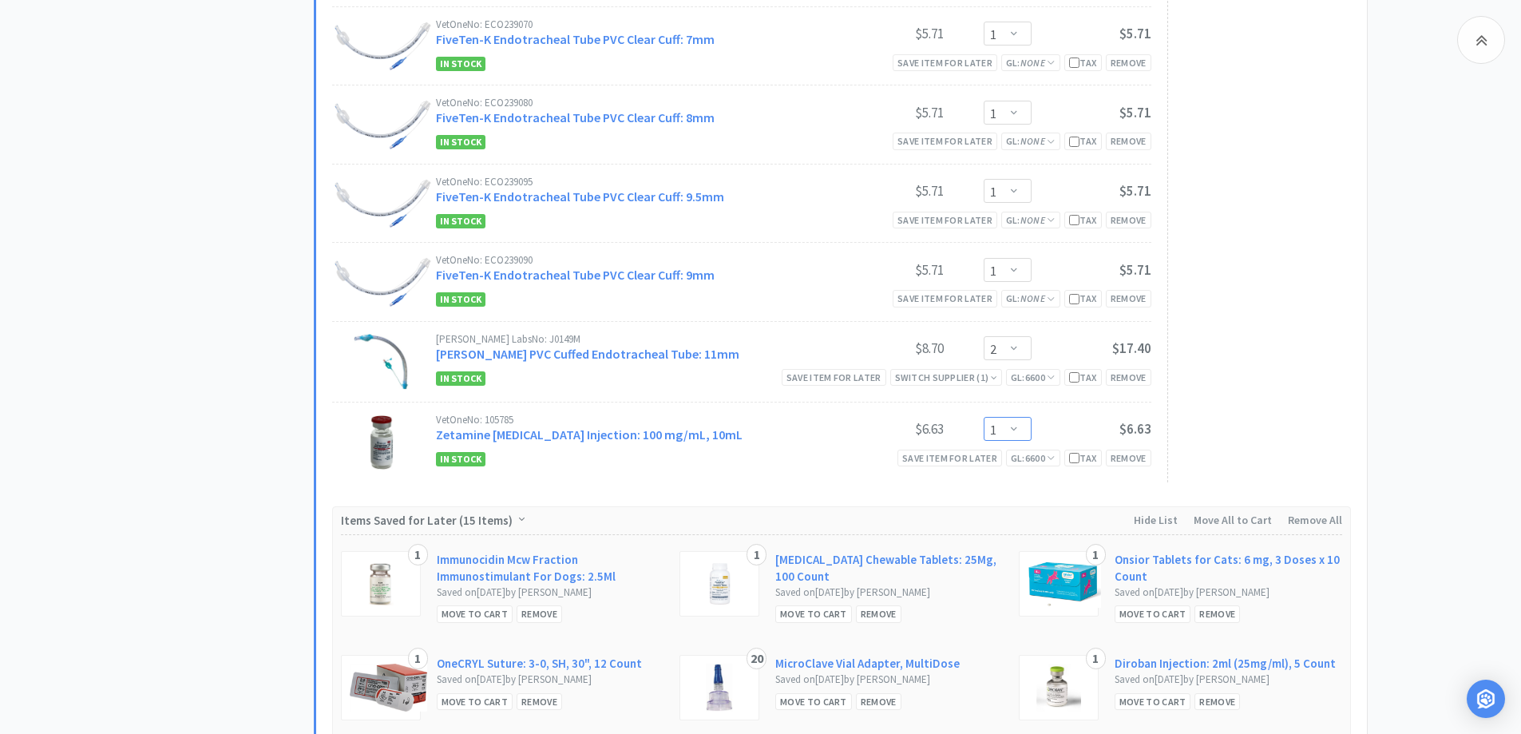
click at [1006, 428] on select "Enter Quantity 1 2 3 4 5 6 7 8 9 10 11 12 13 14 15 16 17 18 19 20 Enter Quantity" at bounding box center [1008, 429] width 48 height 24
click at [984, 417] on select "Enter Quantity 1 2 3 4 5 6 7 8 9 10 11 12 13 14 15 16 17 18 19 20 Enter Quantity" at bounding box center [1008, 429] width 48 height 24
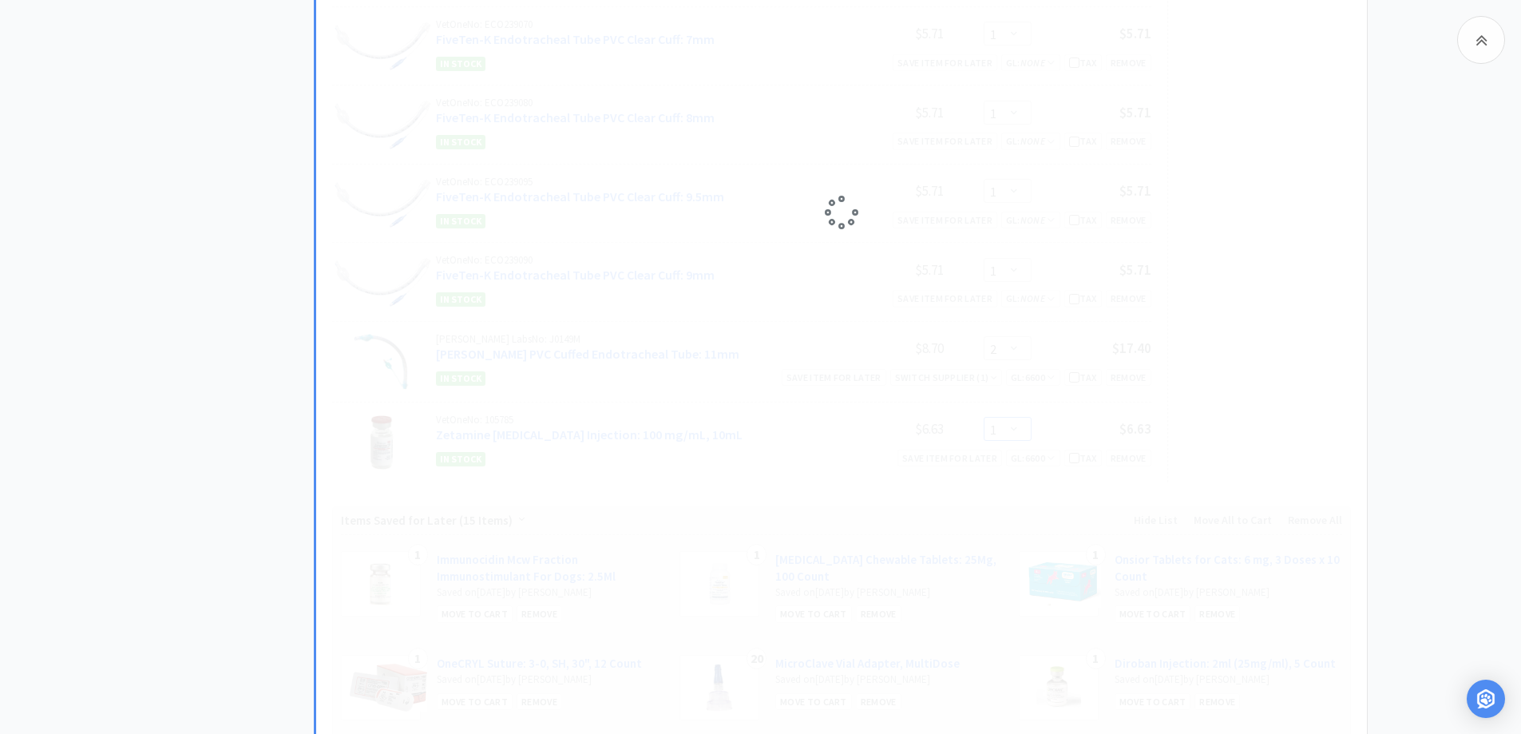
scroll to position [854, 0]
select select "2"
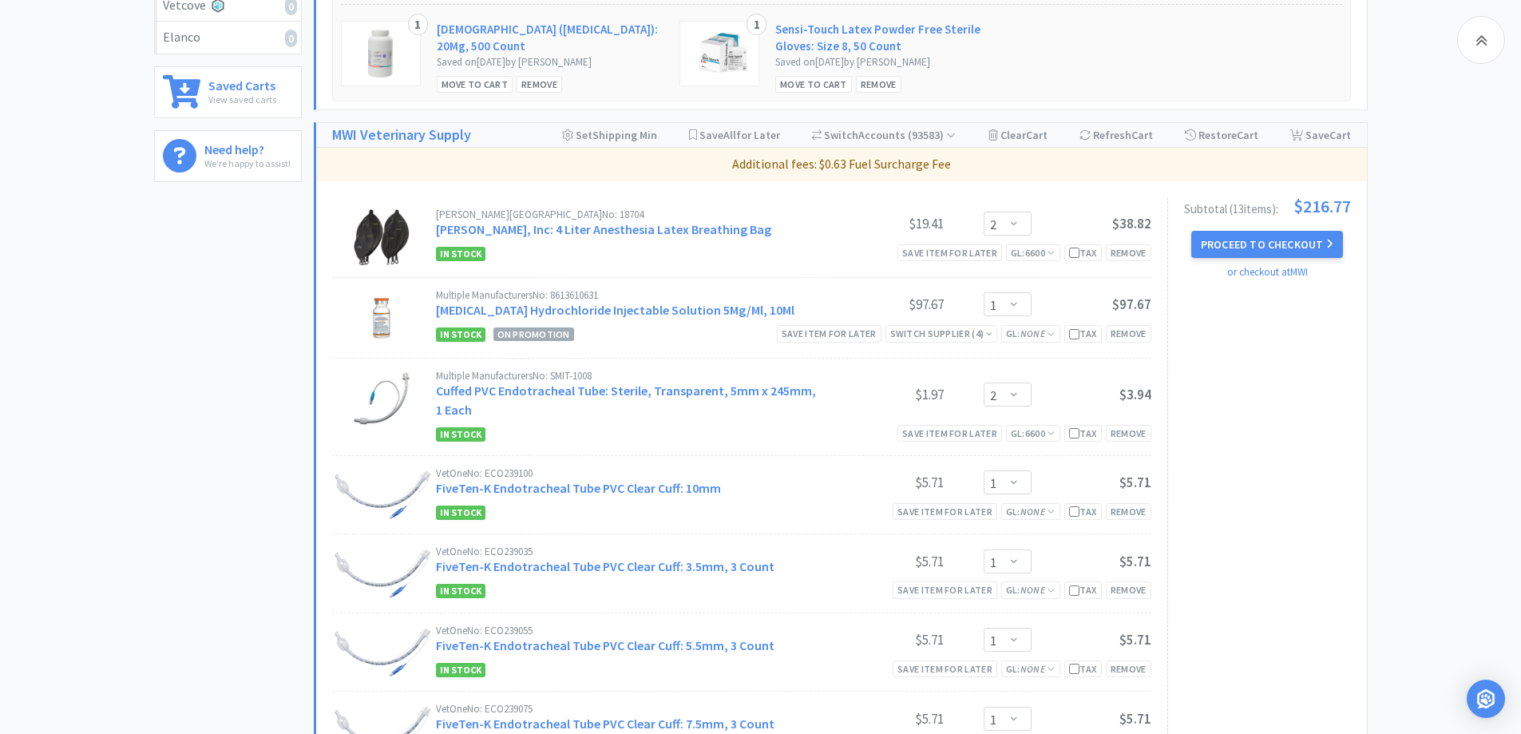
scroll to position [534, 0]
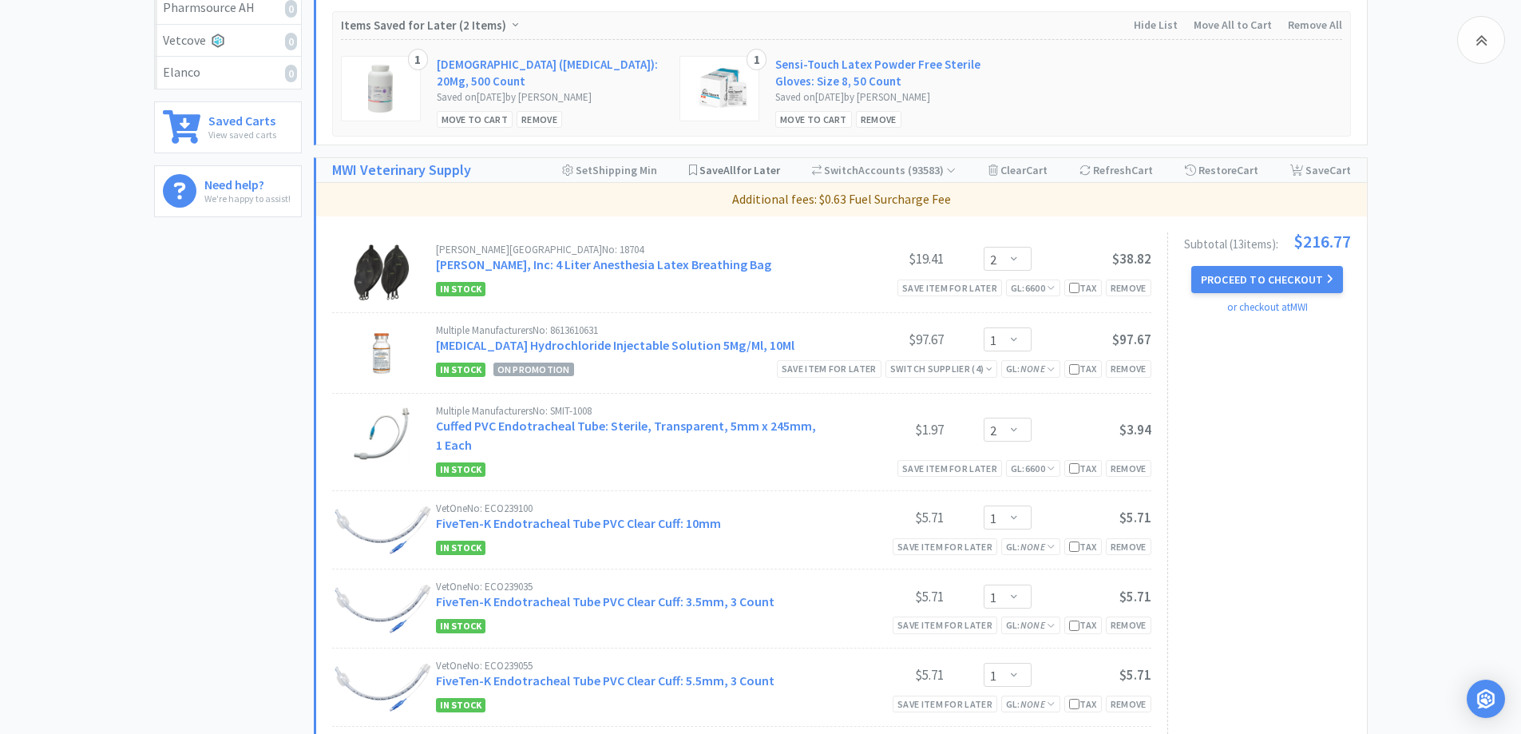
click at [748, 170] on span "Save All for Later" at bounding box center [740, 170] width 81 height 14
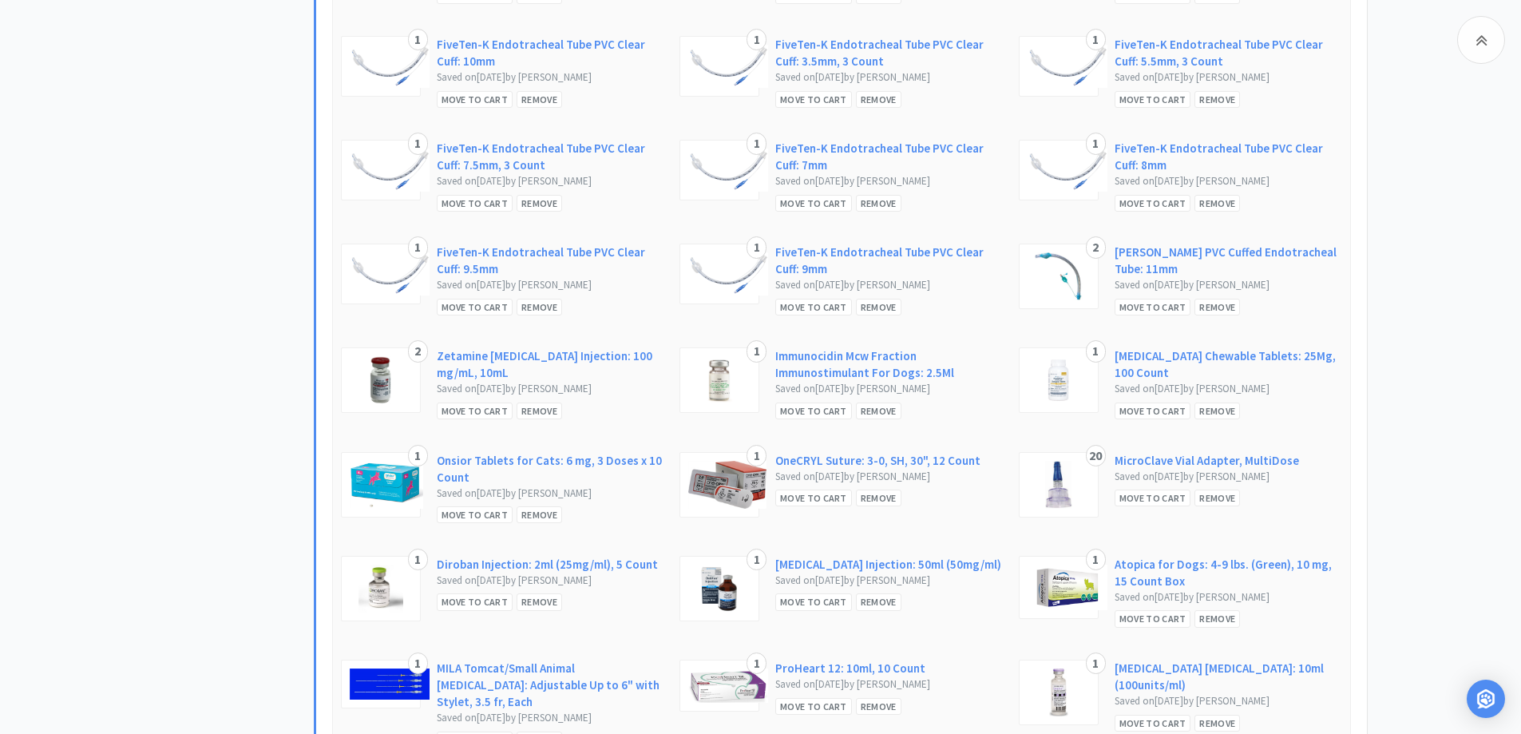
scroll to position [1013, 0]
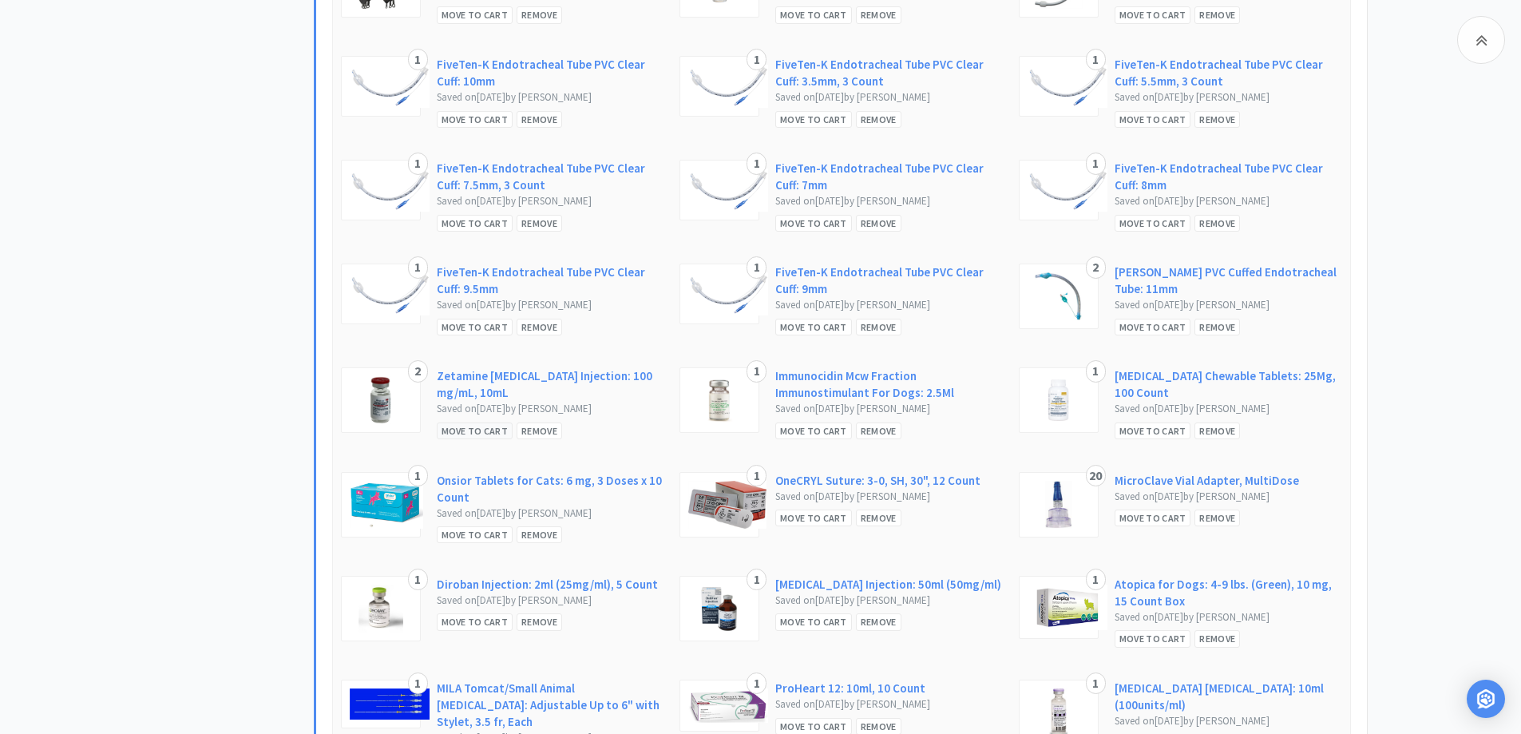
click at [447, 439] on div "Move to Cart" at bounding box center [475, 430] width 77 height 17
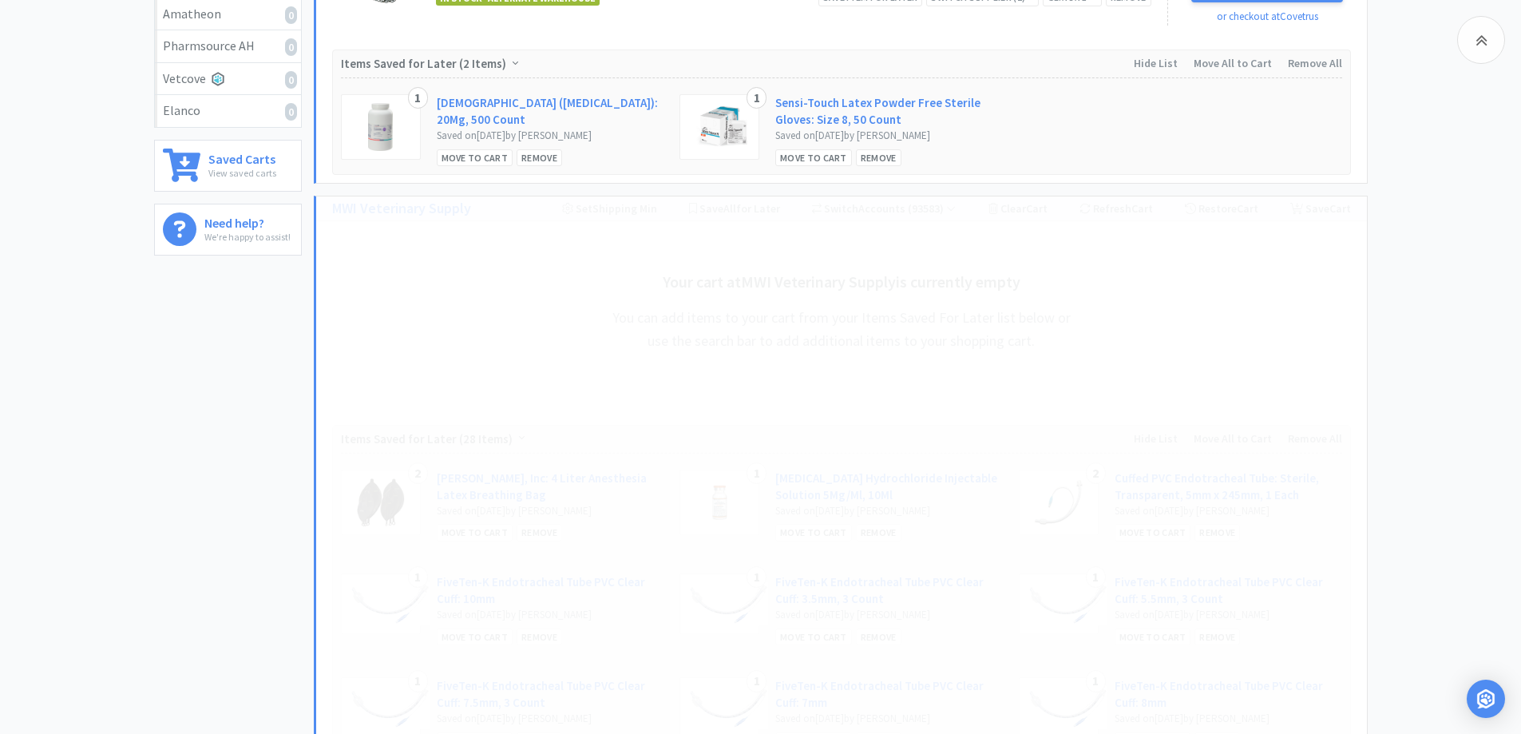
scroll to position [534, 0]
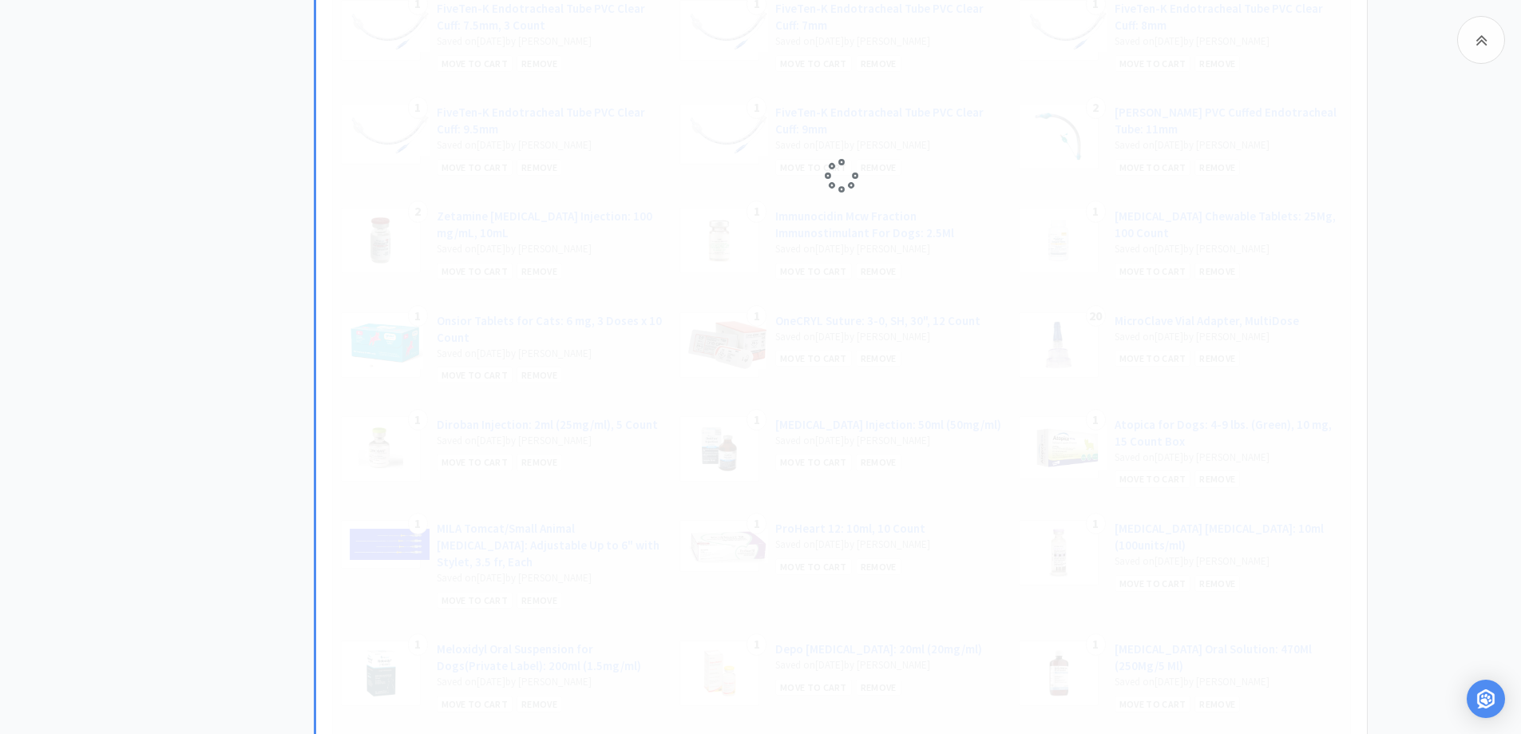
select select "2"
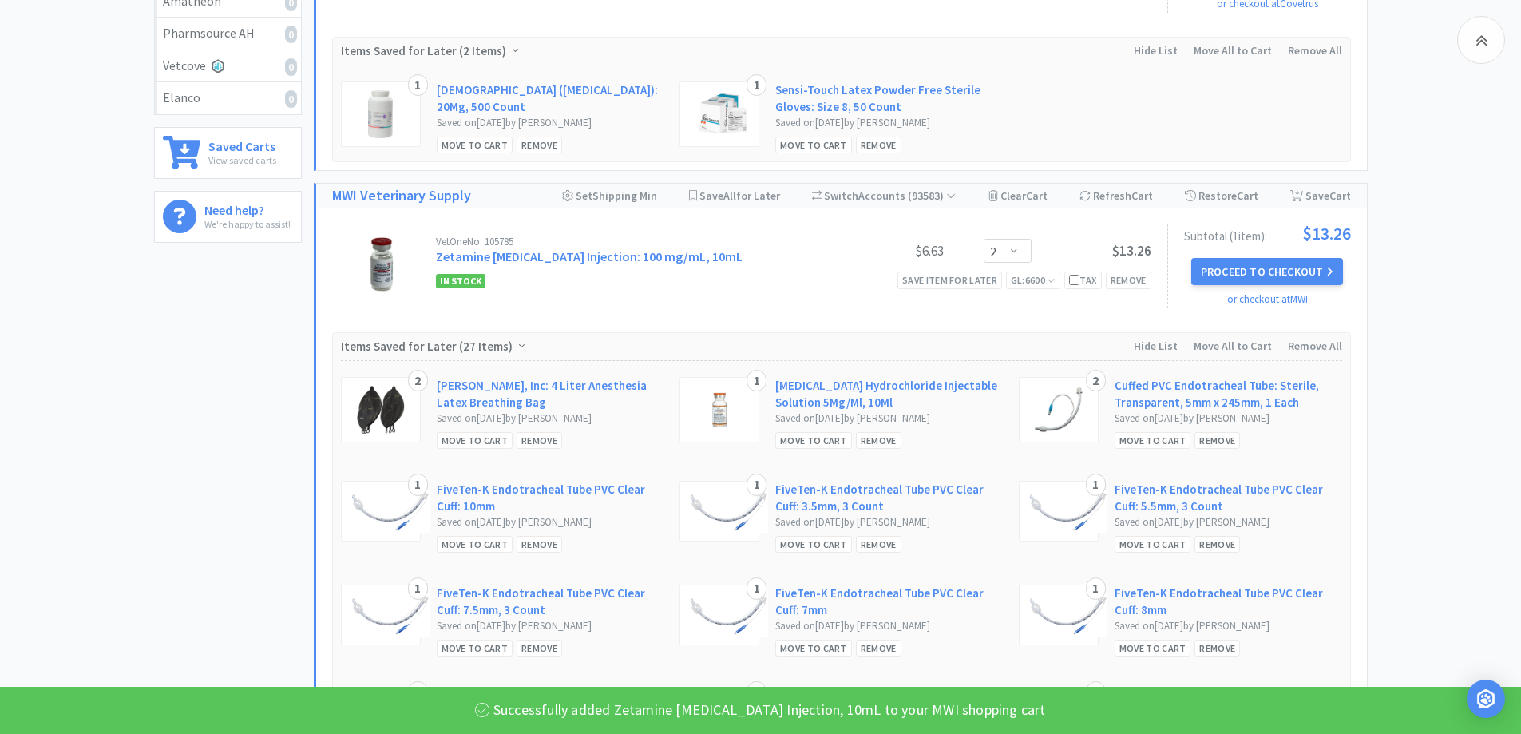
scroll to position [272, 0]
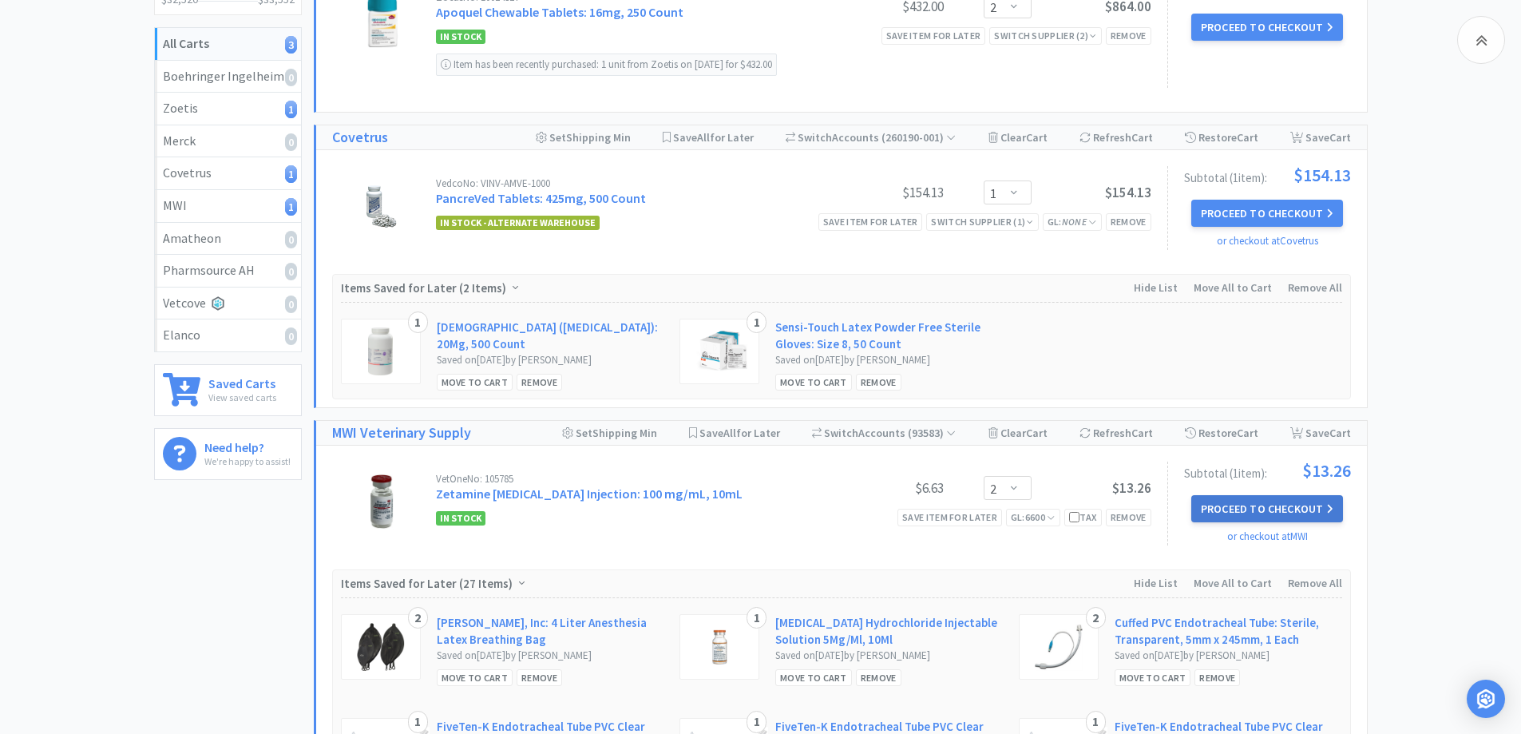
click at [1232, 510] on button "Proceed to Checkout" at bounding box center [1268, 508] width 152 height 27
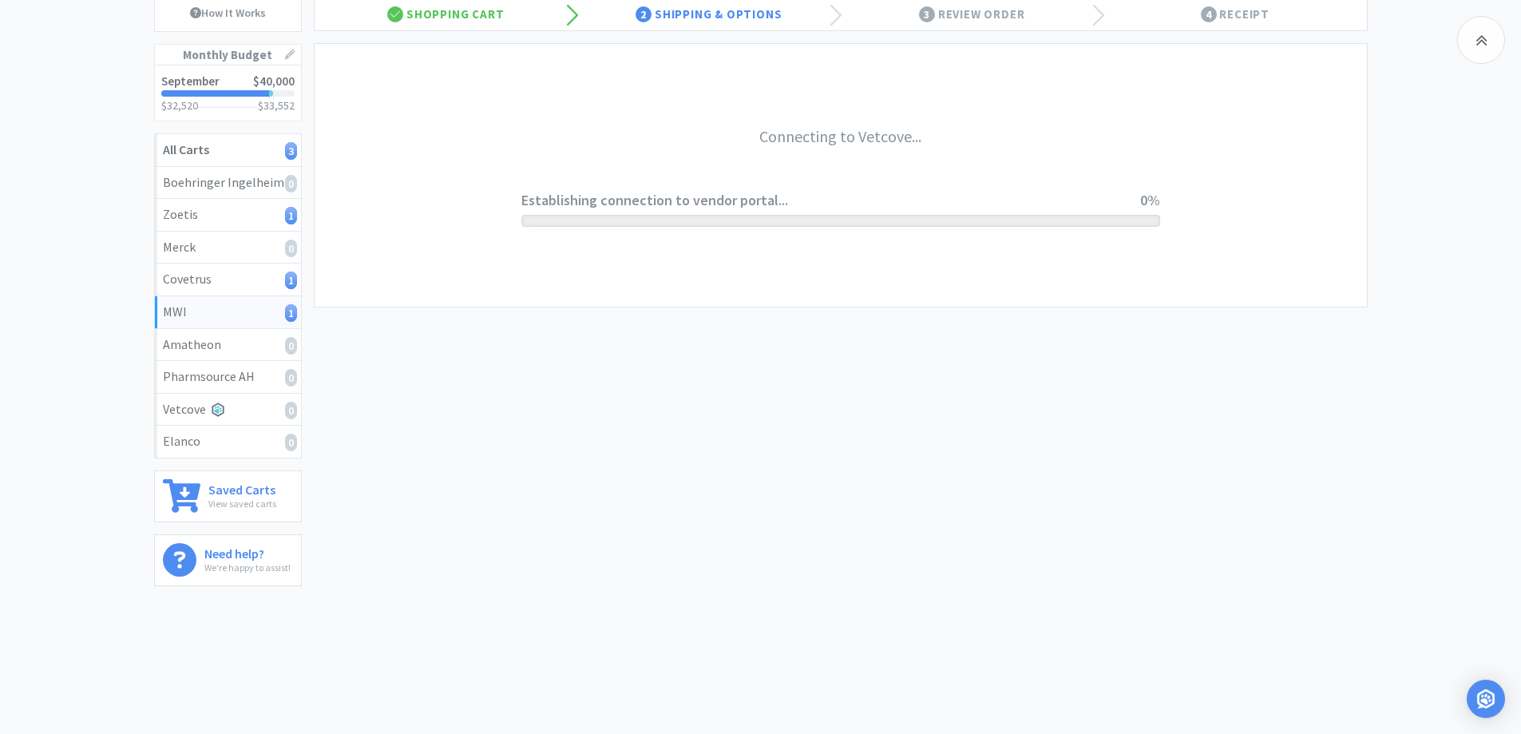
scroll to position [165, 0]
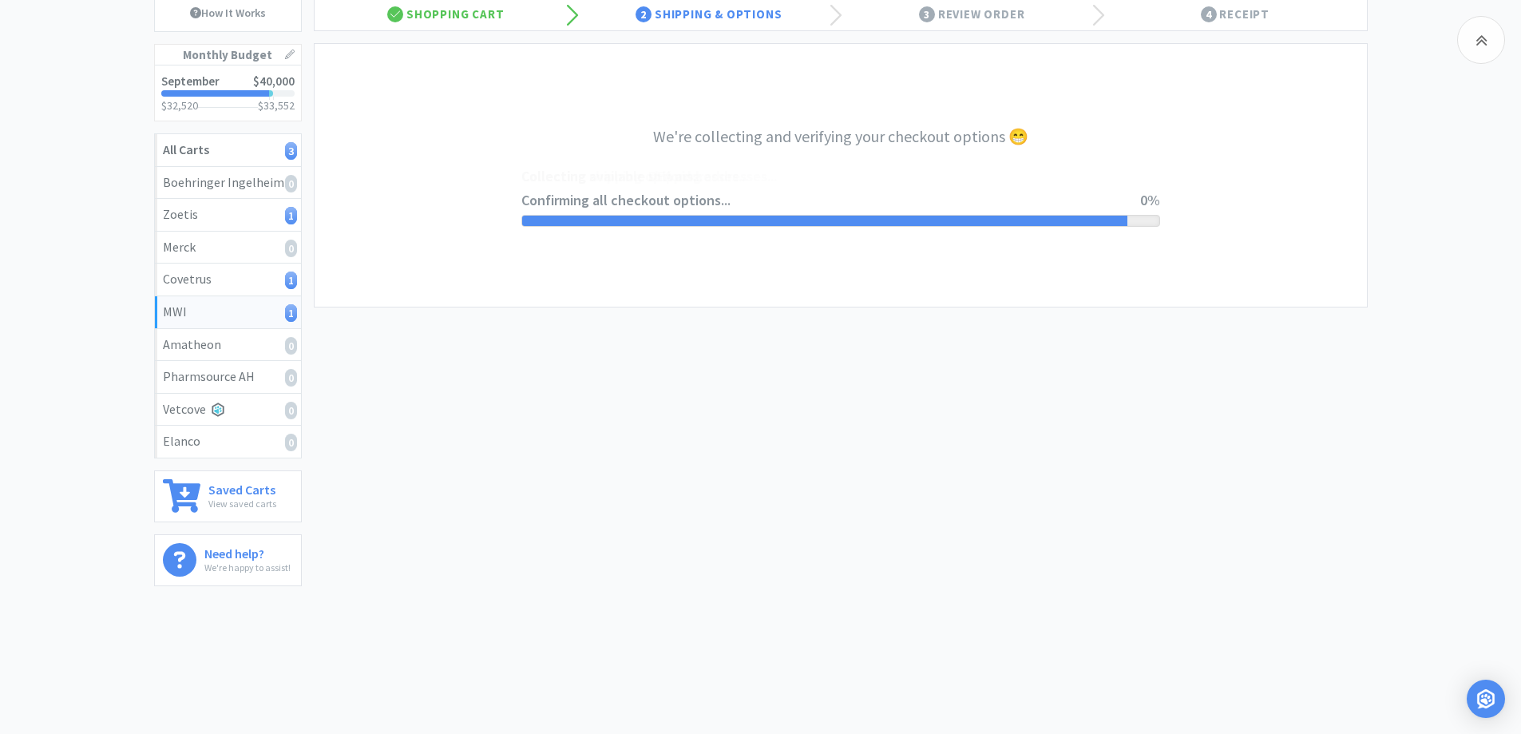
select select "CC_9421154621689816"
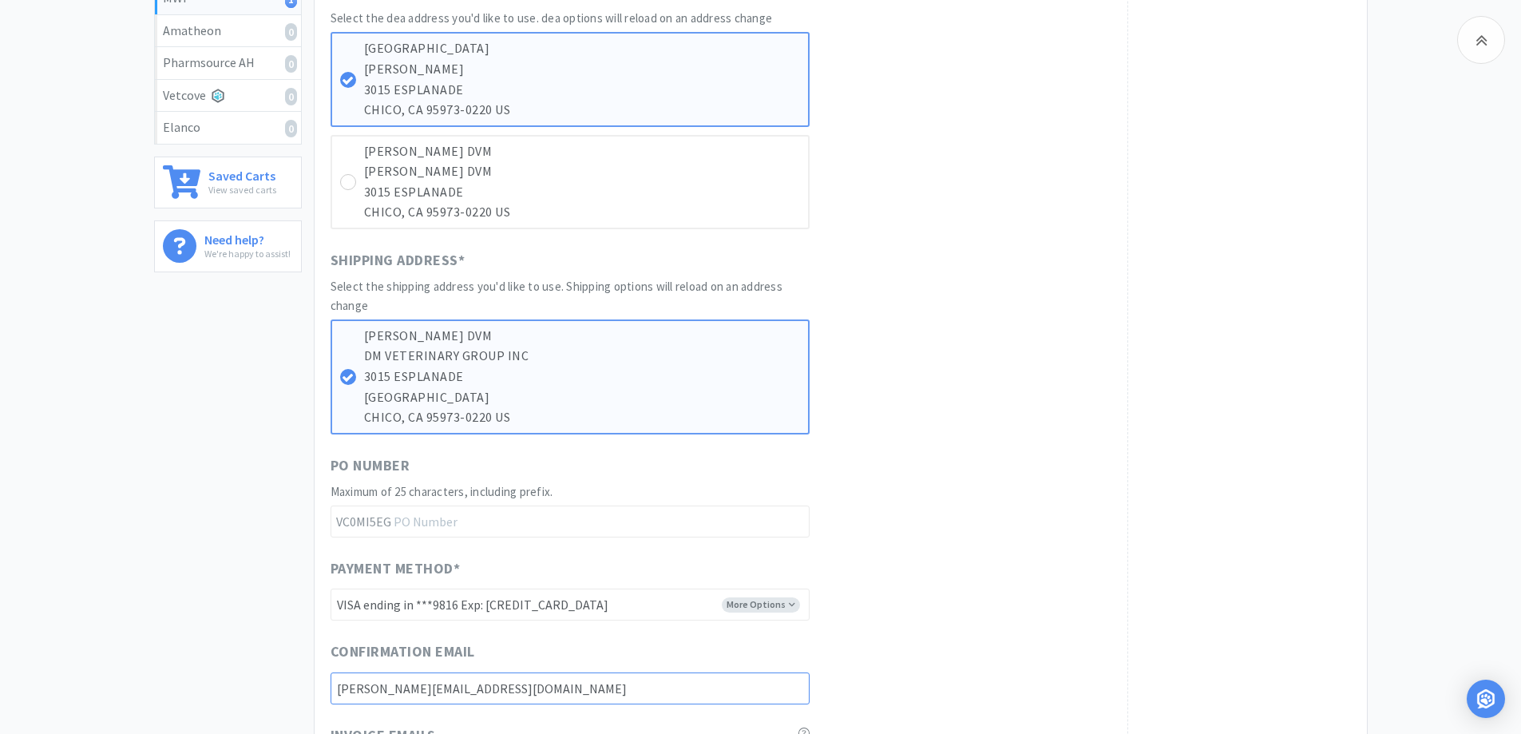
scroll to position [160, 0]
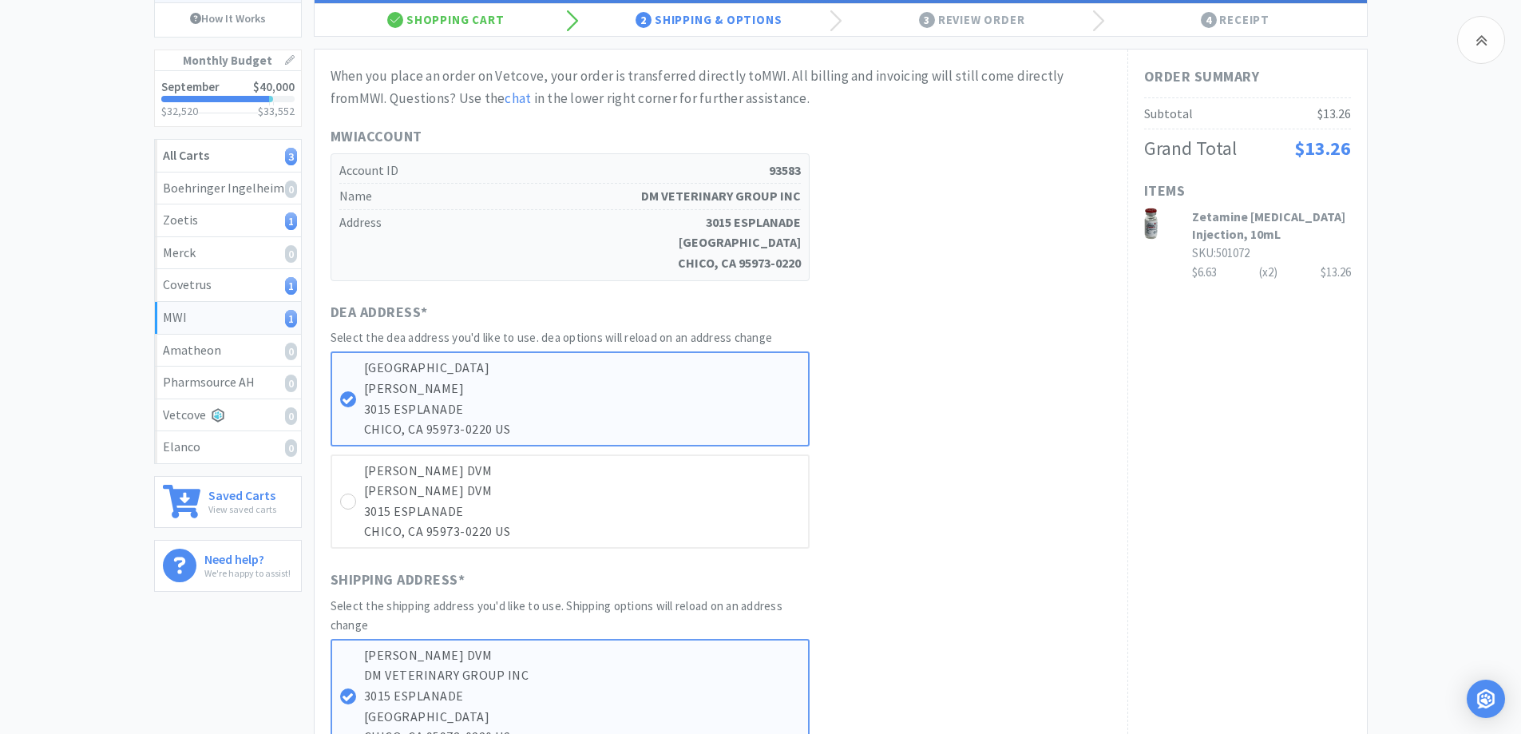
click at [356, 498] on div "[PERSON_NAME] DVM [PERSON_NAME] DVM [STREET_ADDRESS]" at bounding box center [570, 501] width 479 height 94
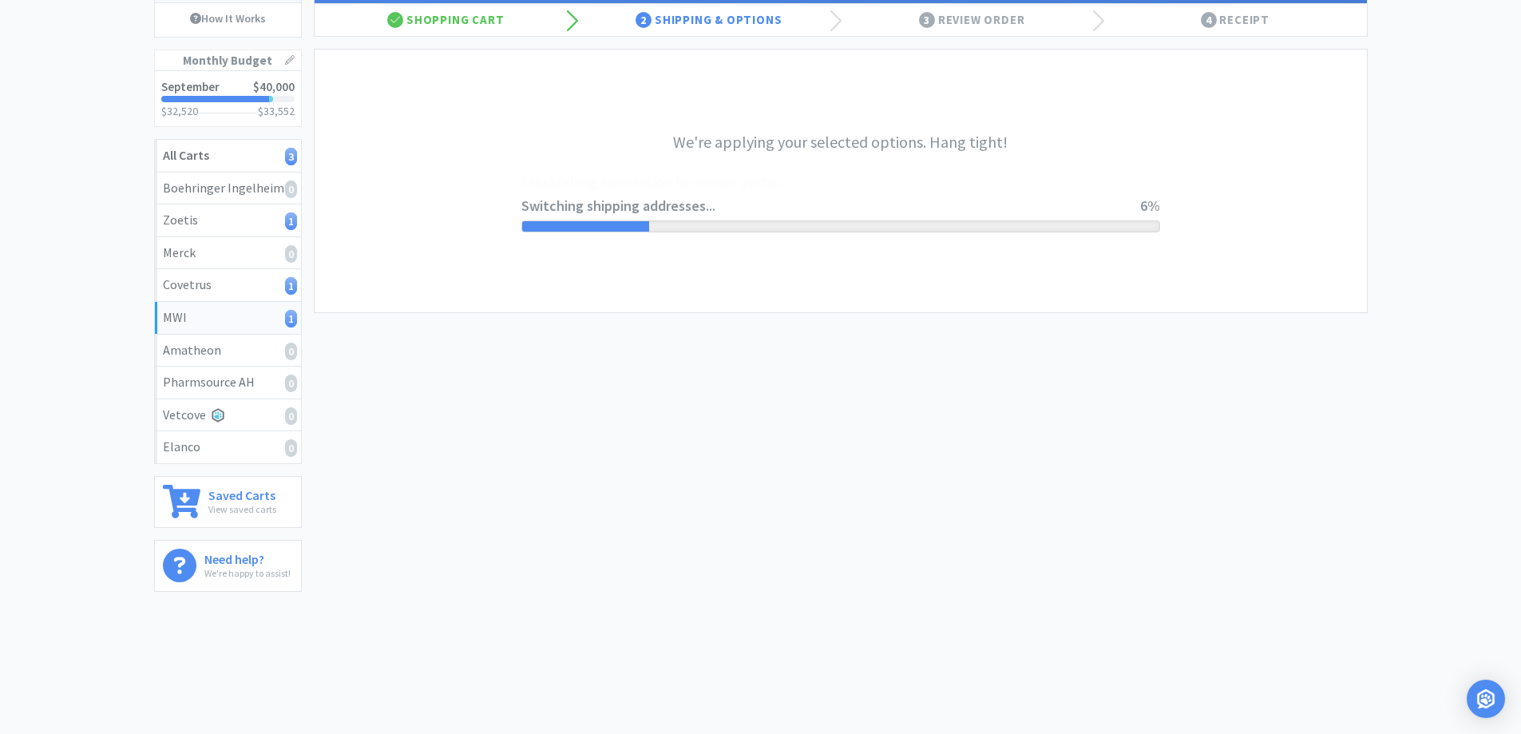
scroll to position [0, 0]
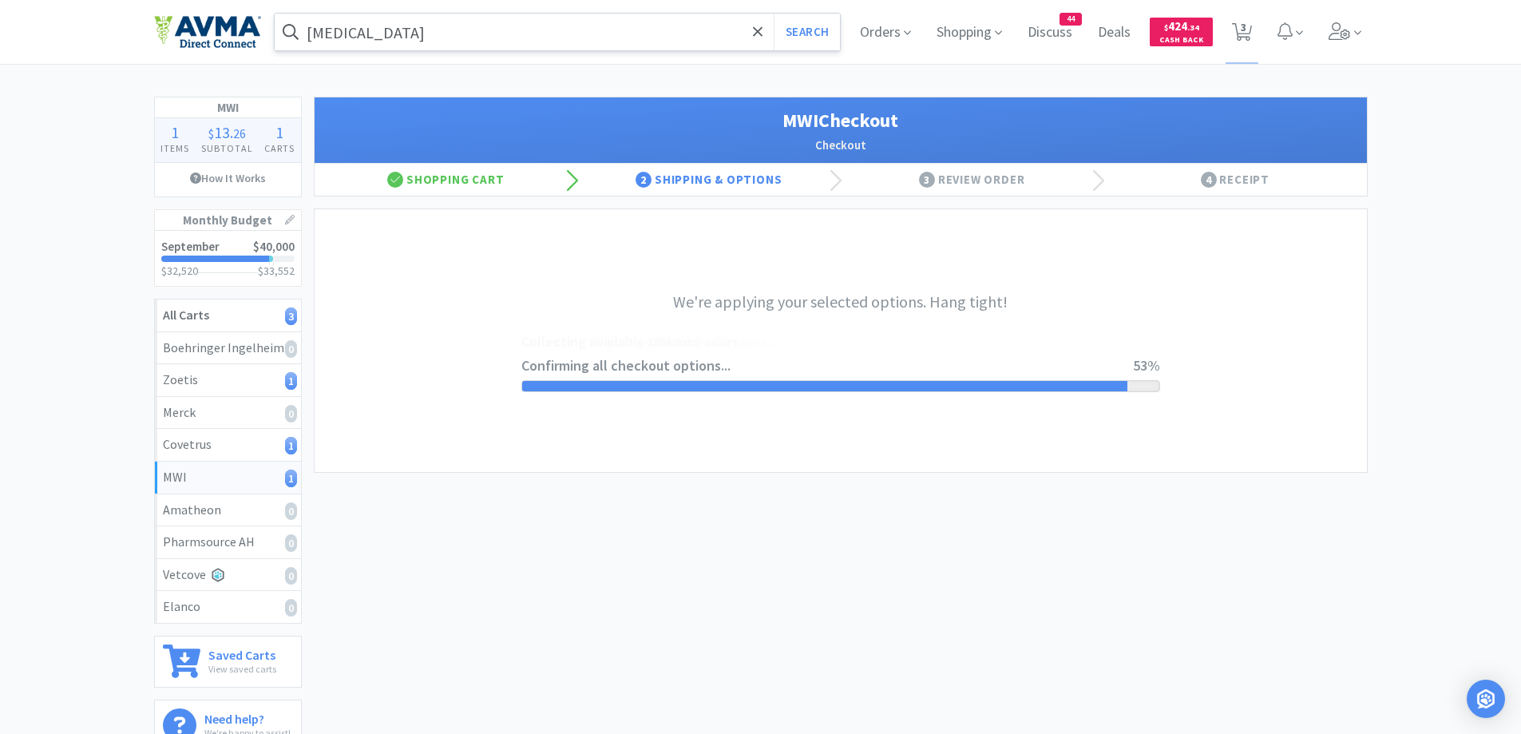
select select "CC_9421154621689816"
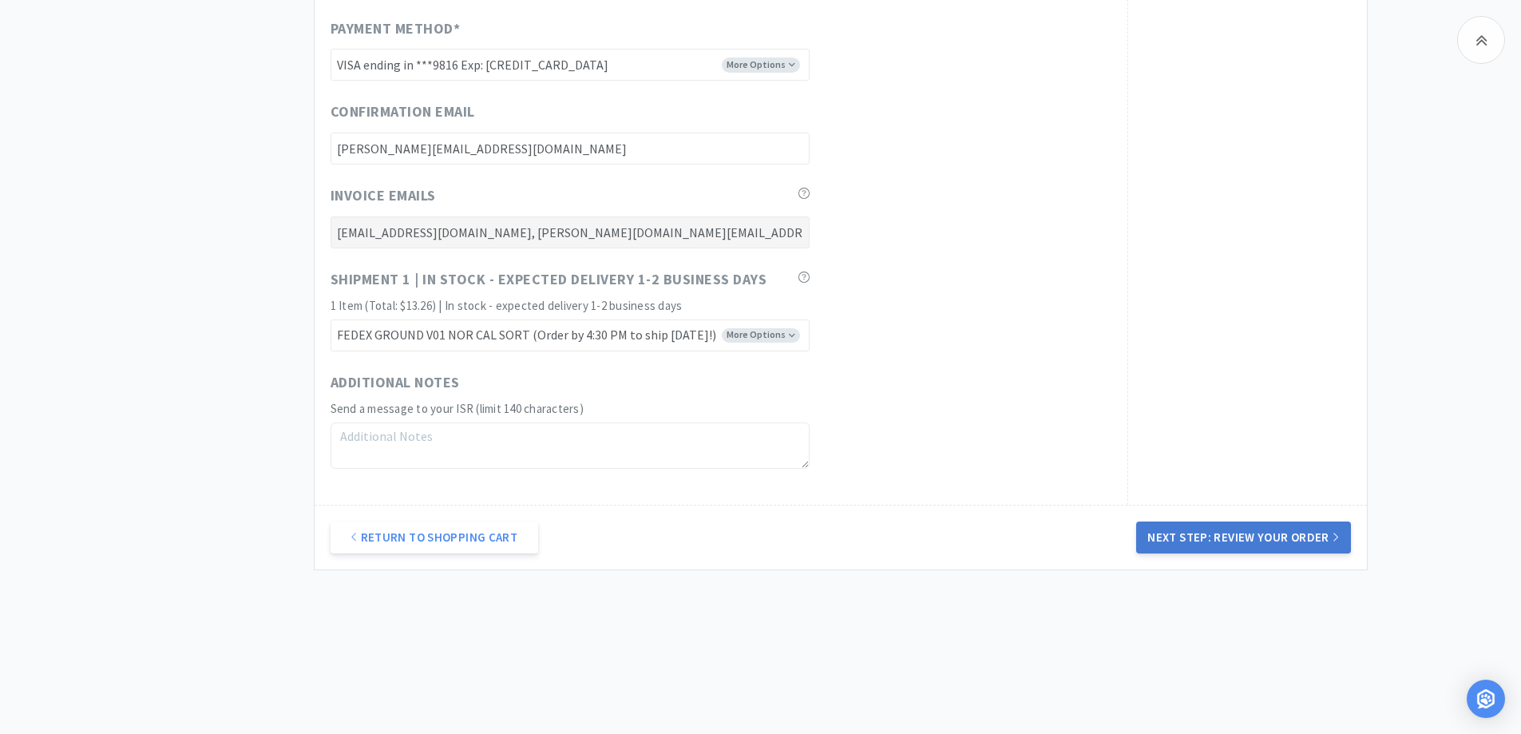
click at [1289, 528] on button "Next Step: Review Your Order" at bounding box center [1243, 538] width 214 height 32
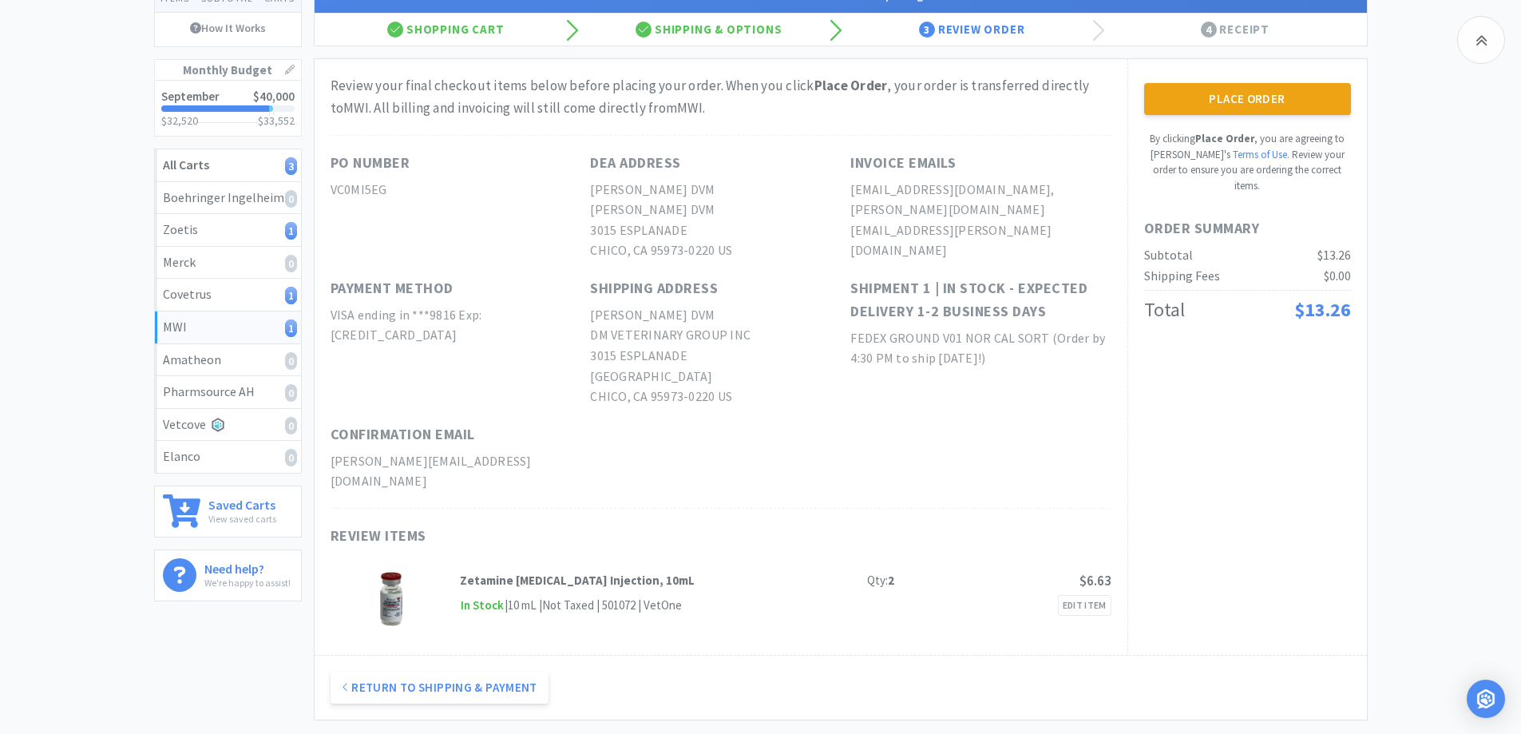
scroll to position [121, 0]
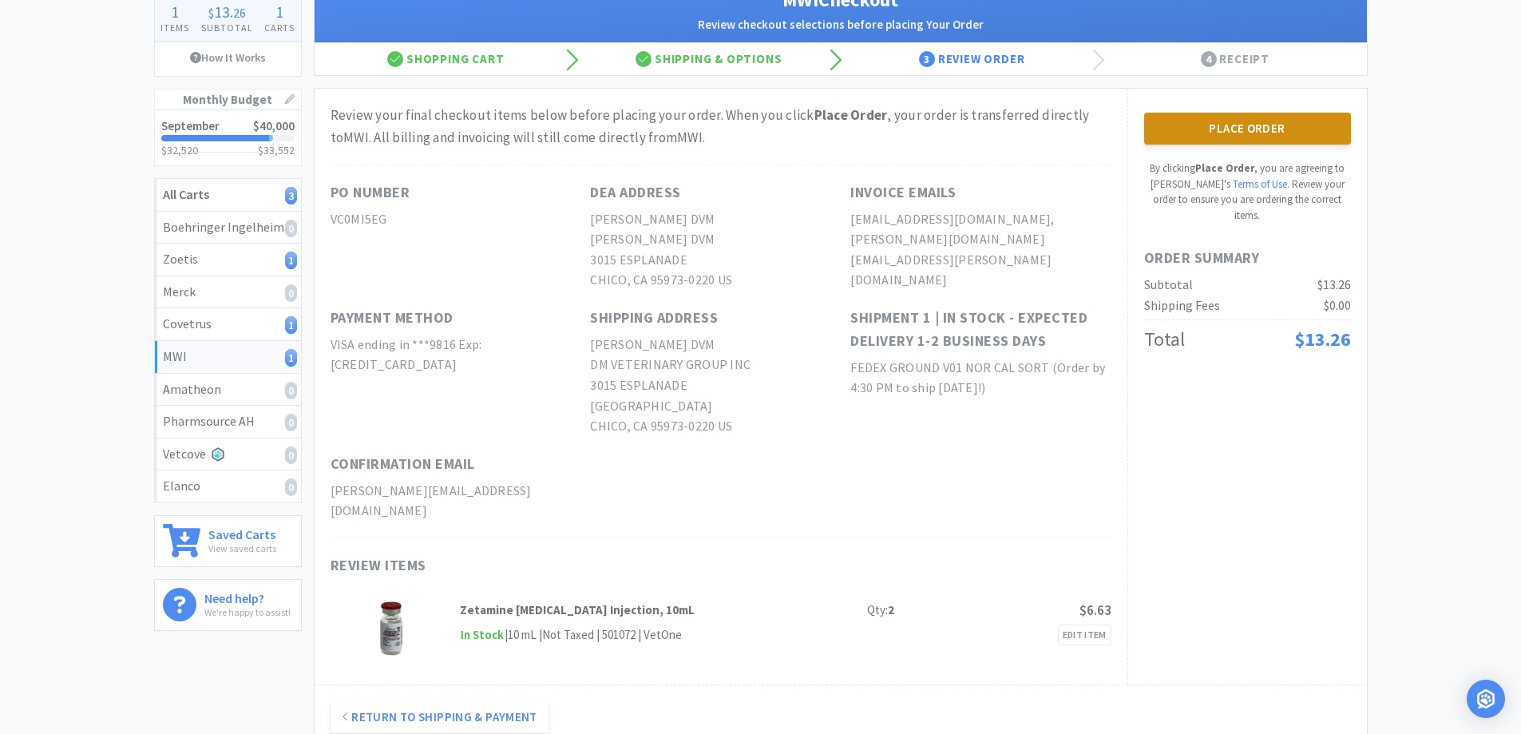
click at [1240, 133] on button "Place Order" at bounding box center [1247, 129] width 207 height 32
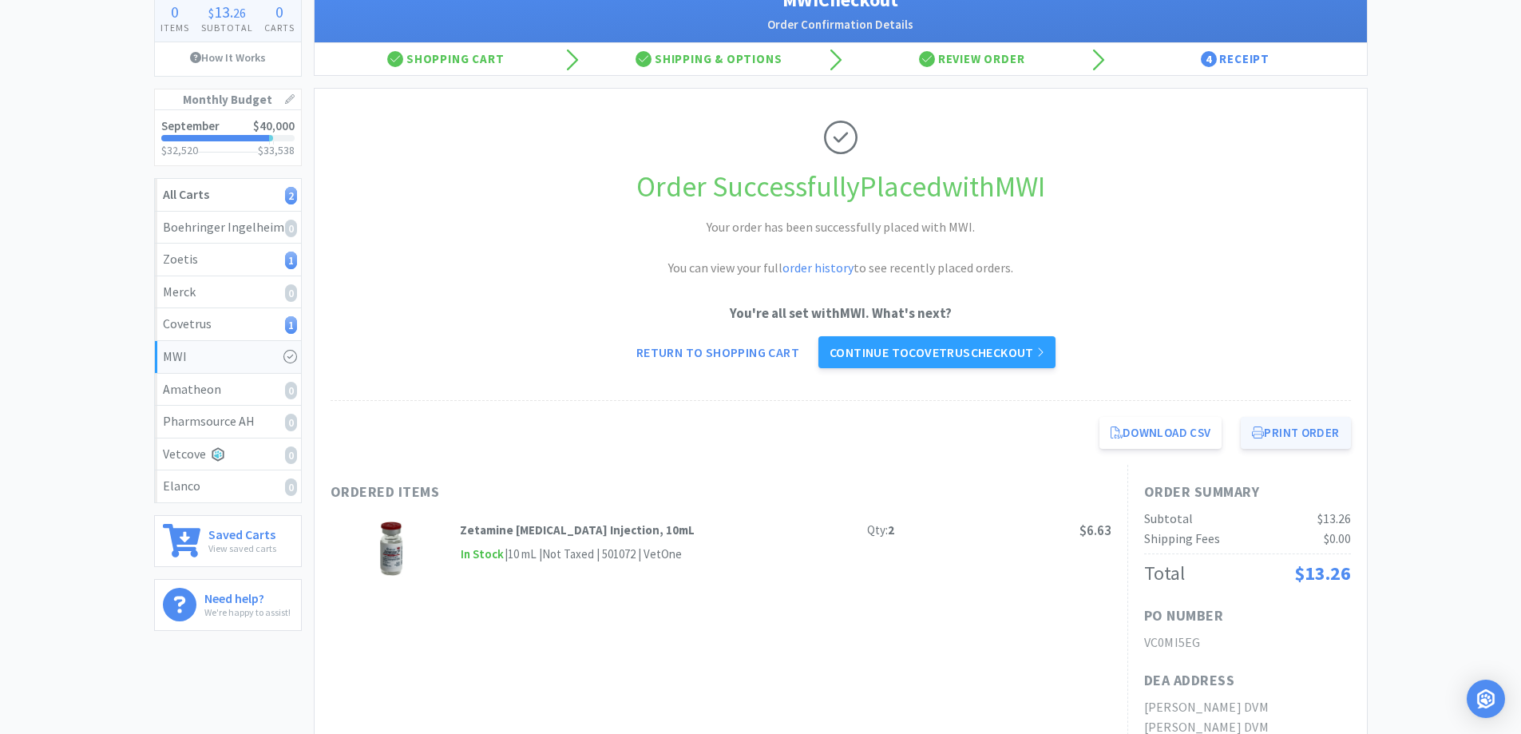
click at [1291, 427] on button "Print Order" at bounding box center [1295, 433] width 109 height 32
click at [1433, 361] on div "MWI 0 Items $ 13 . 26 Subtotal 0 Carts How It Works Monthly Budget September $4…" at bounding box center [760, 693] width 1521 height 1435
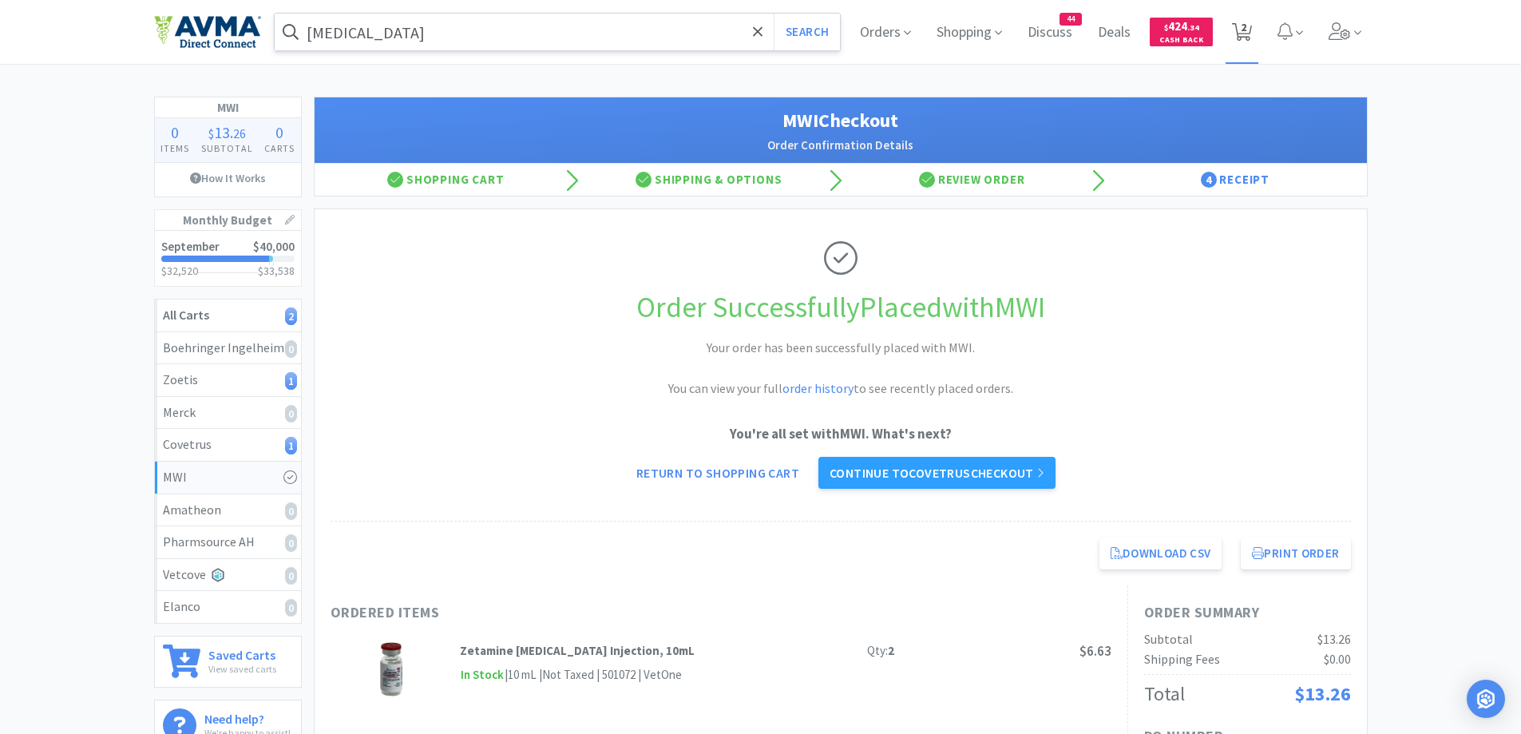
click at [1245, 33] on span "2" at bounding box center [1244, 27] width 6 height 64
select select "2"
select select "1"
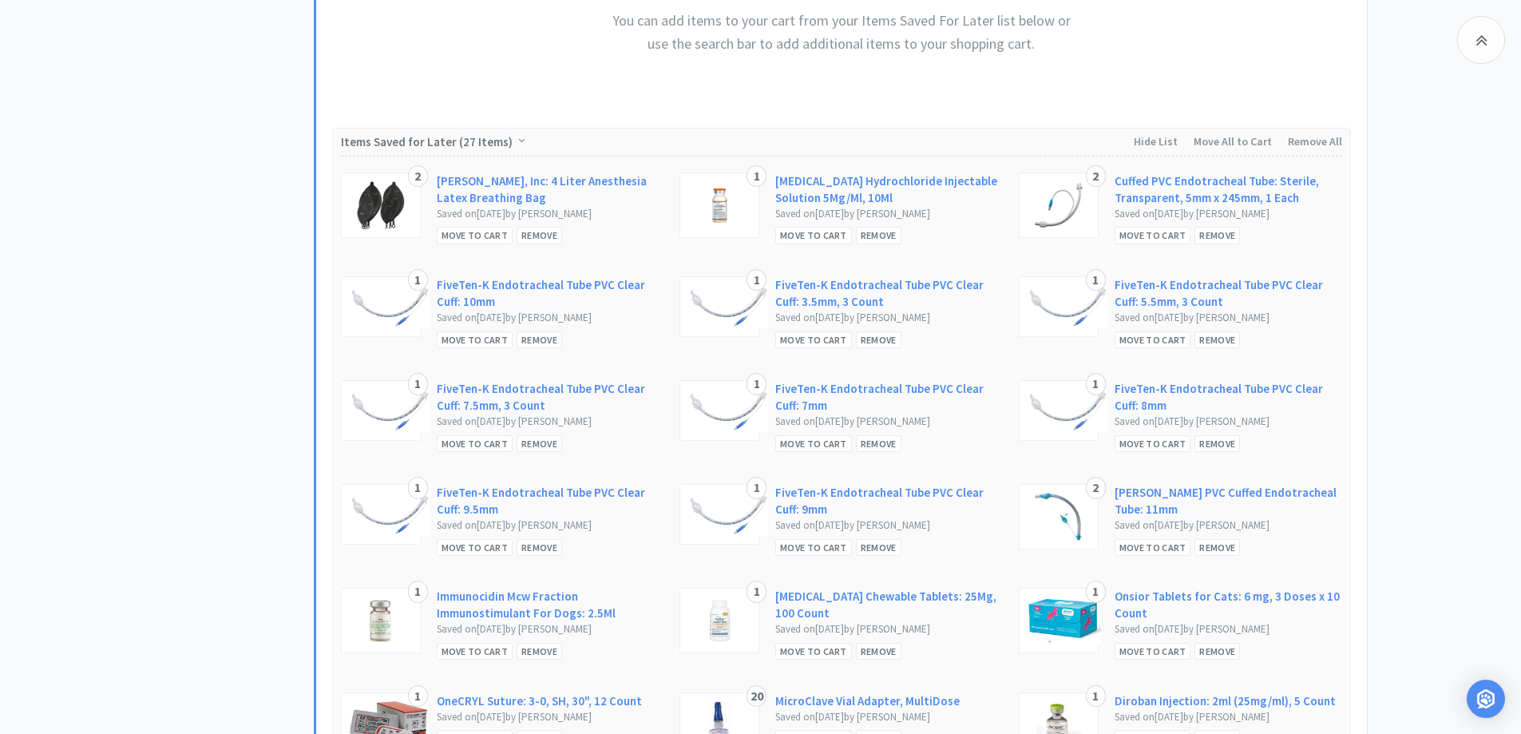
scroll to position [639, 0]
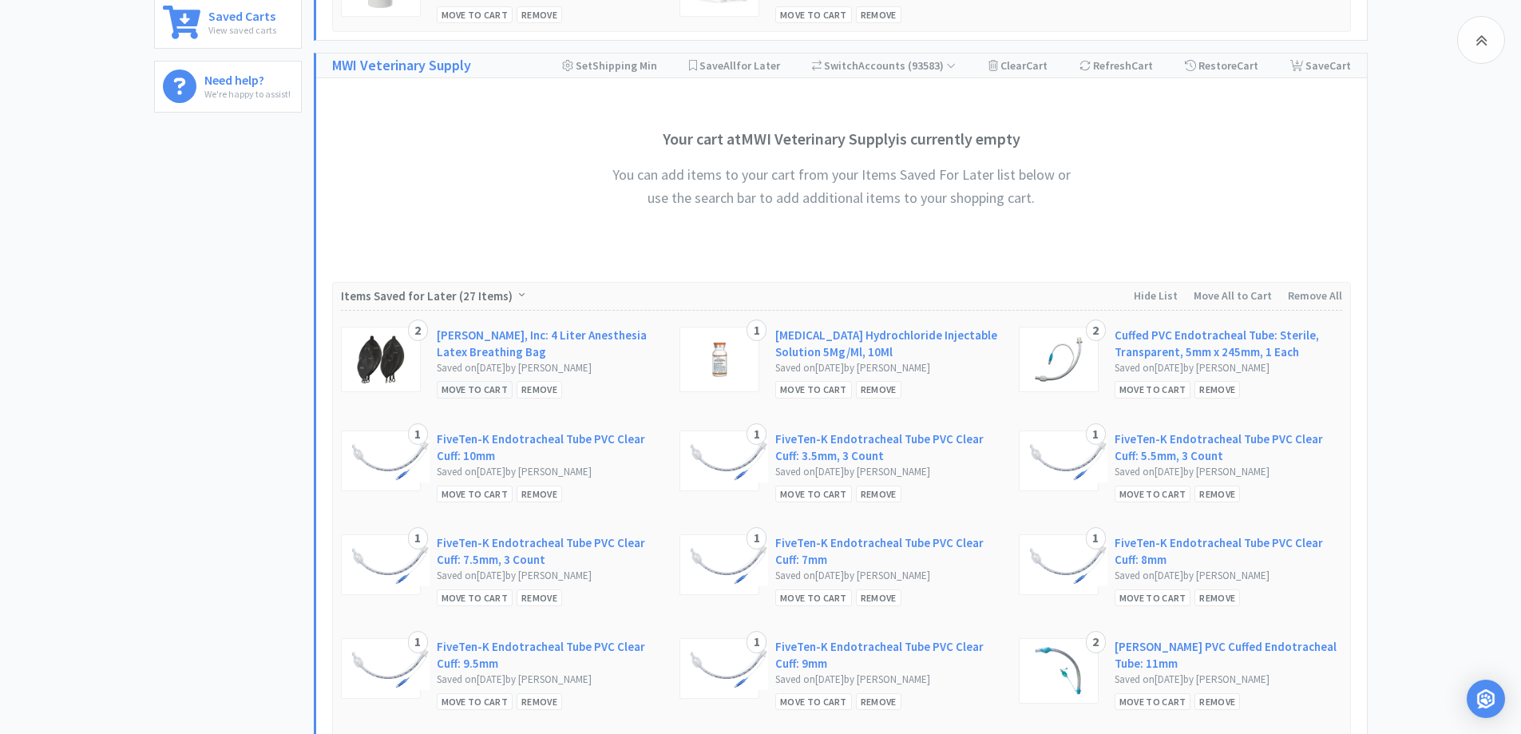
click at [464, 383] on div "Move to Cart" at bounding box center [475, 389] width 77 height 17
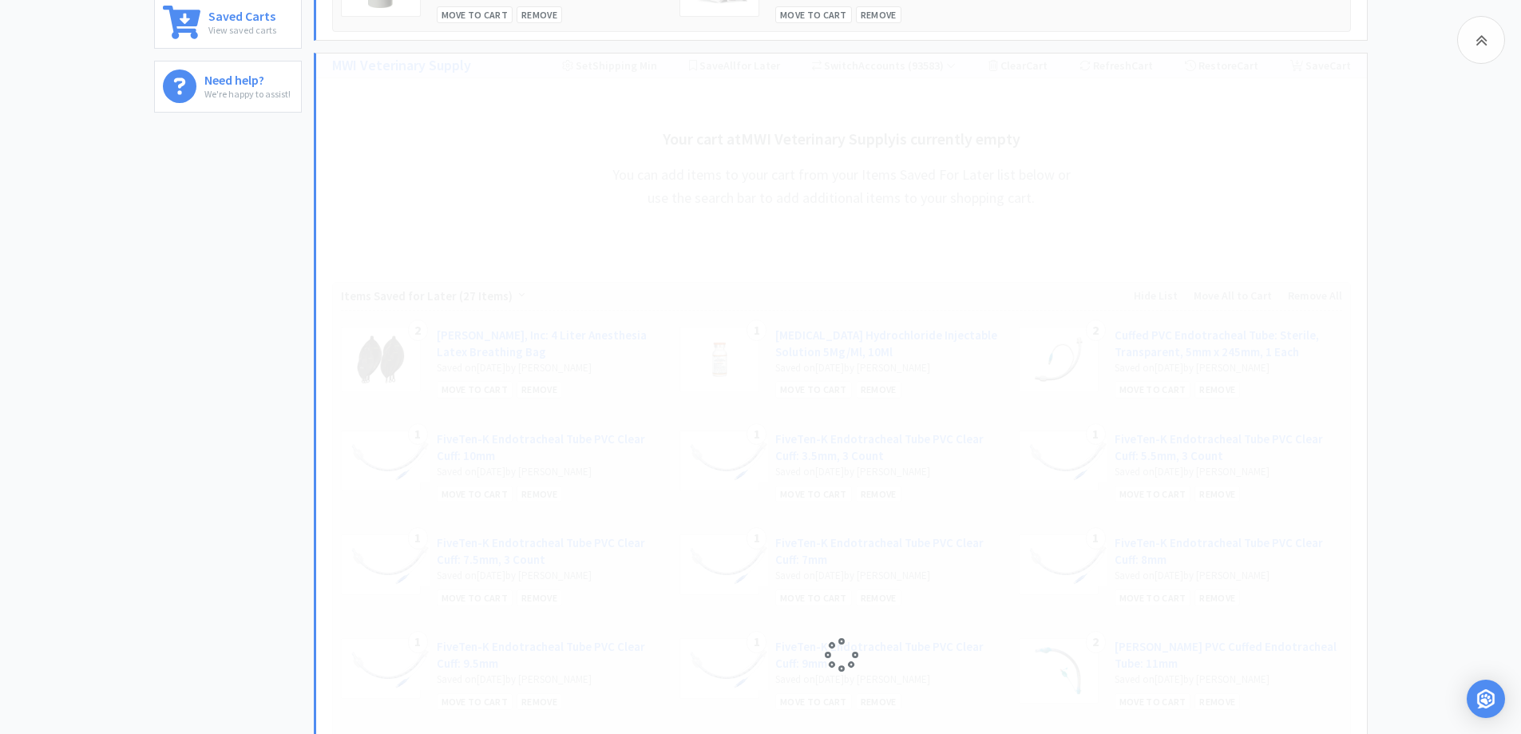
select select "2"
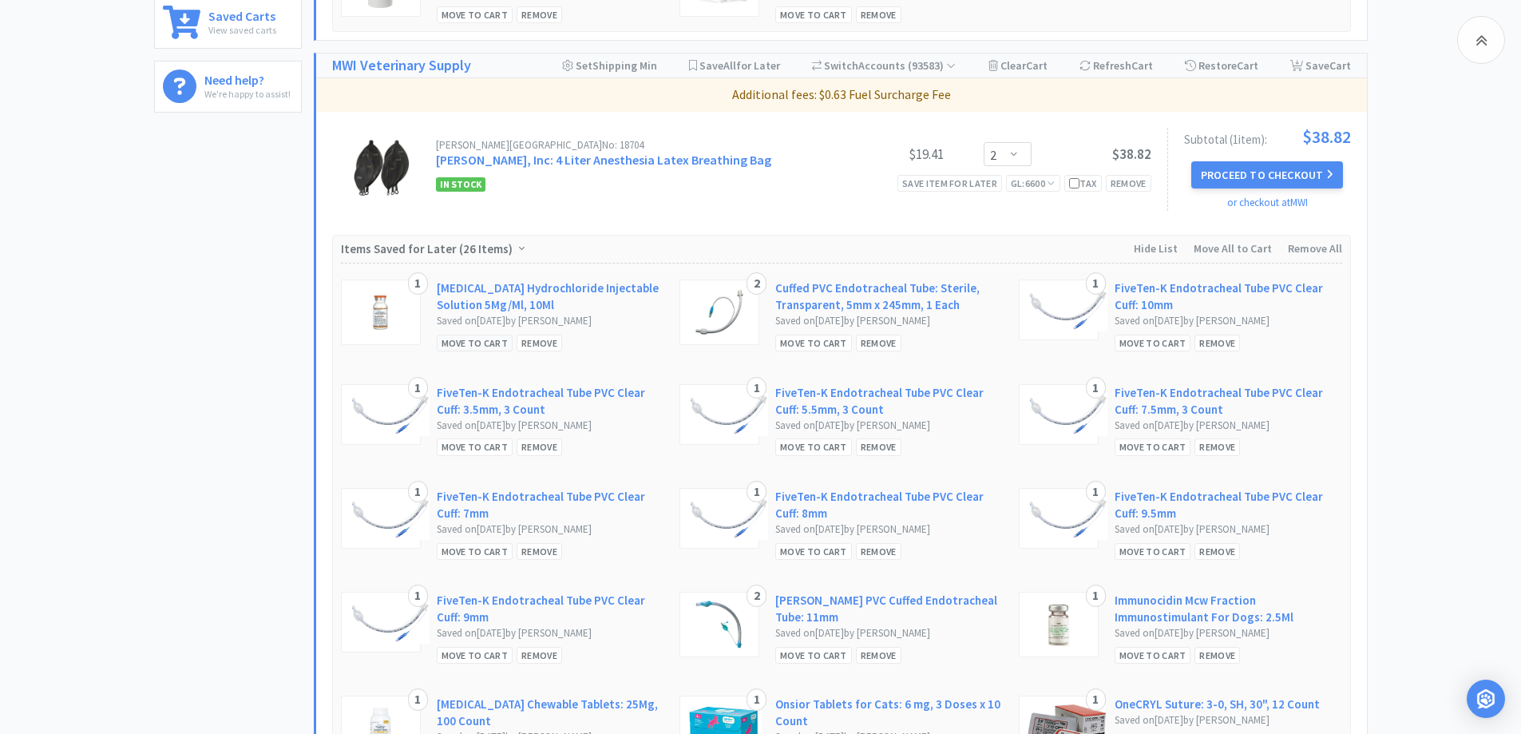
click at [462, 345] on div "Move to Cart" at bounding box center [475, 343] width 77 height 17
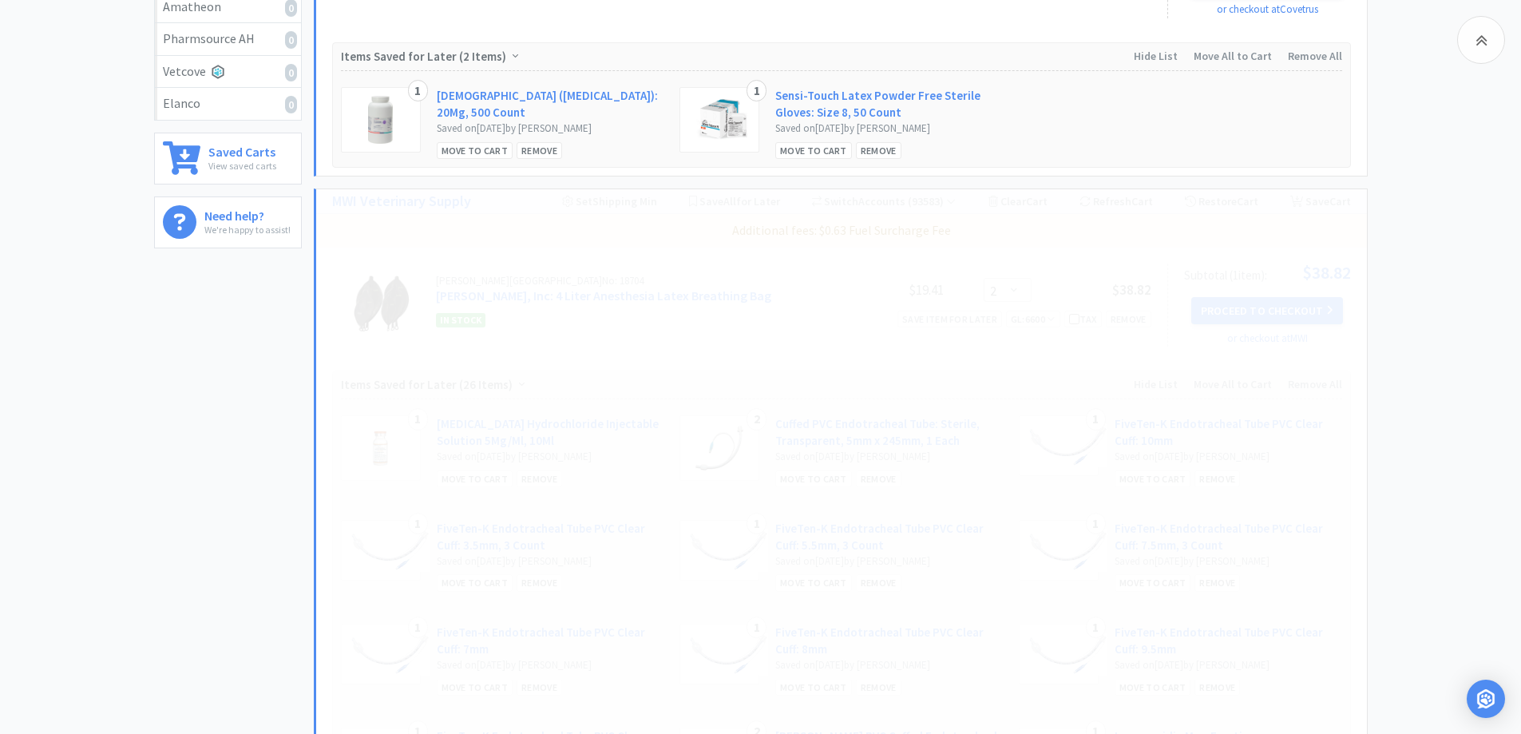
scroll to position [319, 0]
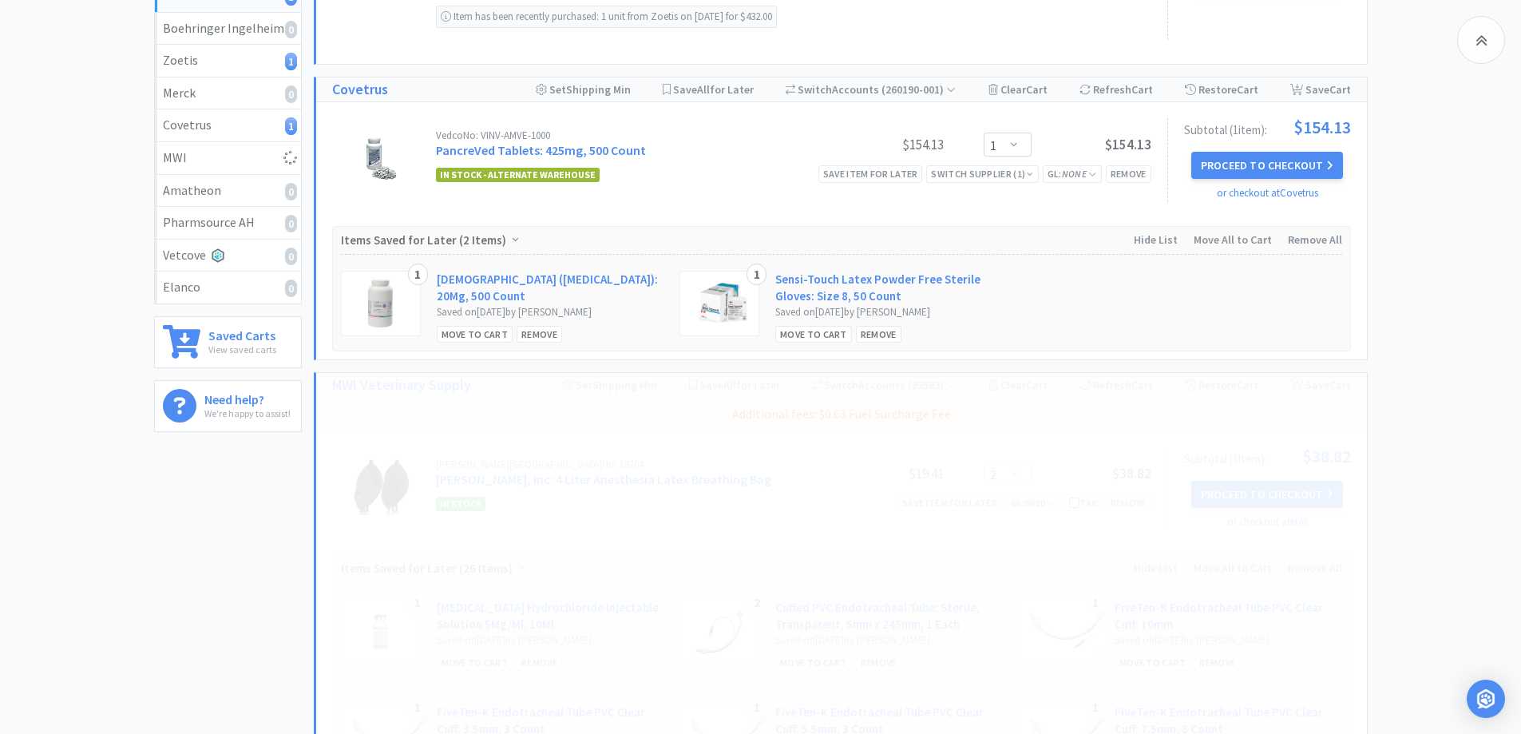
select select "1"
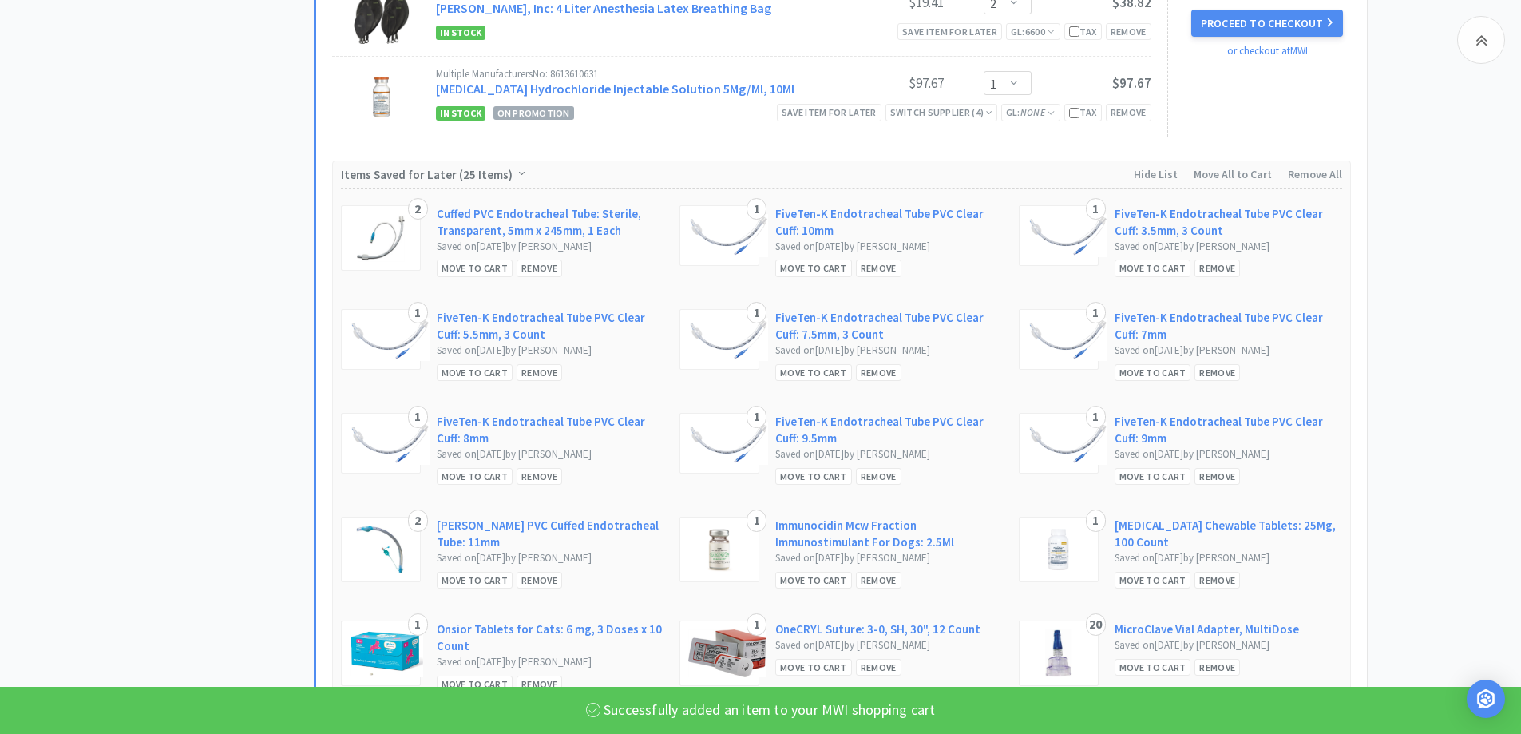
scroll to position [799, 0]
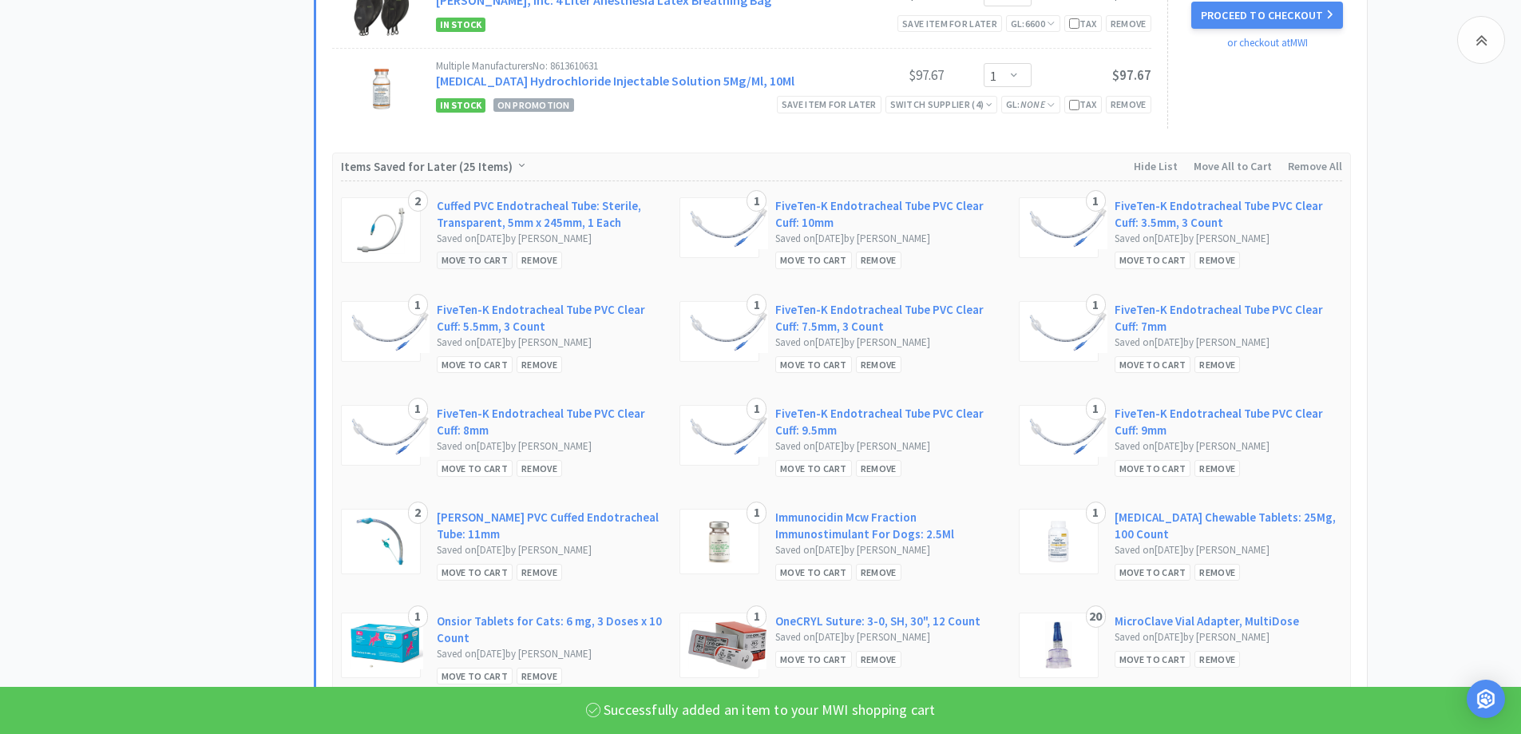
click at [465, 267] on div "Move to Cart" at bounding box center [475, 260] width 77 height 17
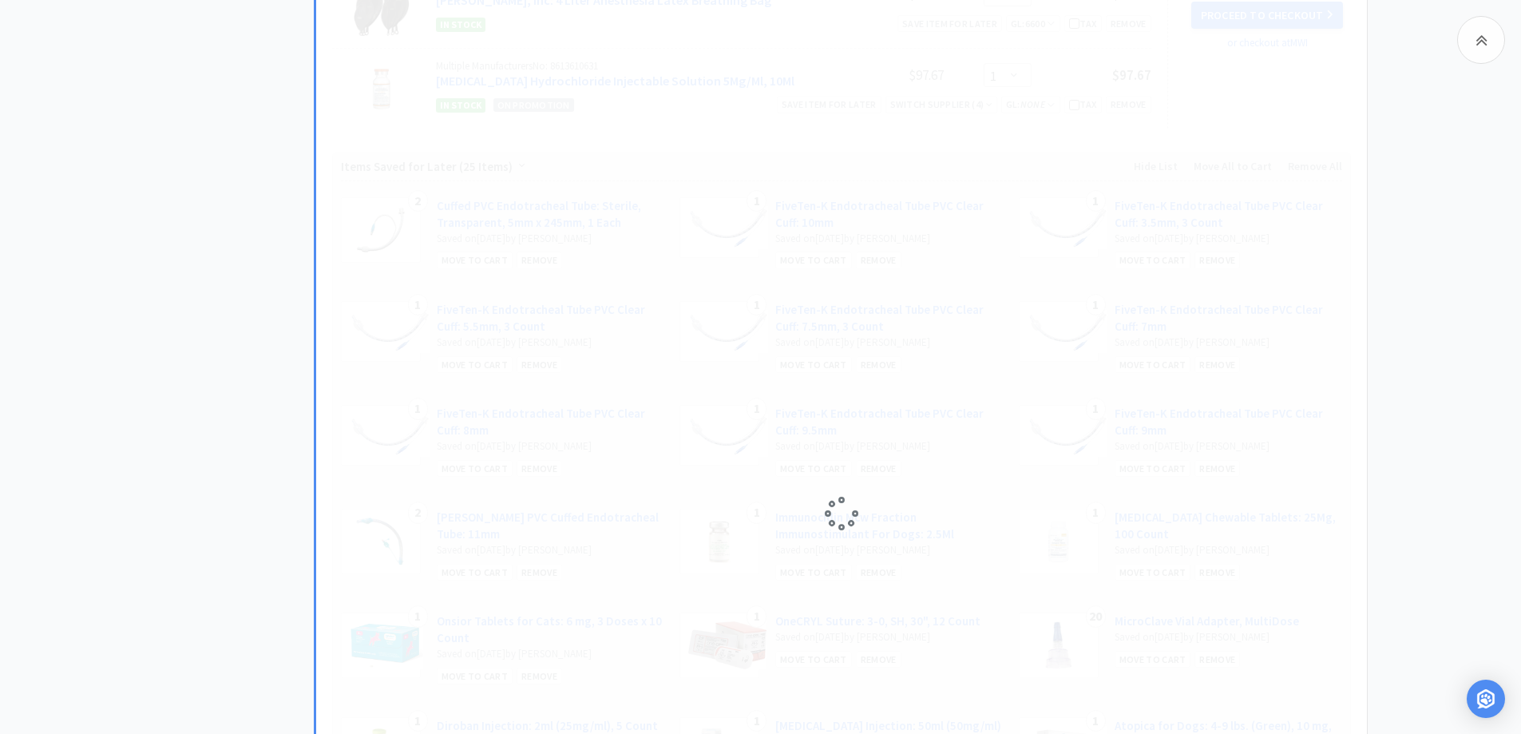
scroll to position [639, 0]
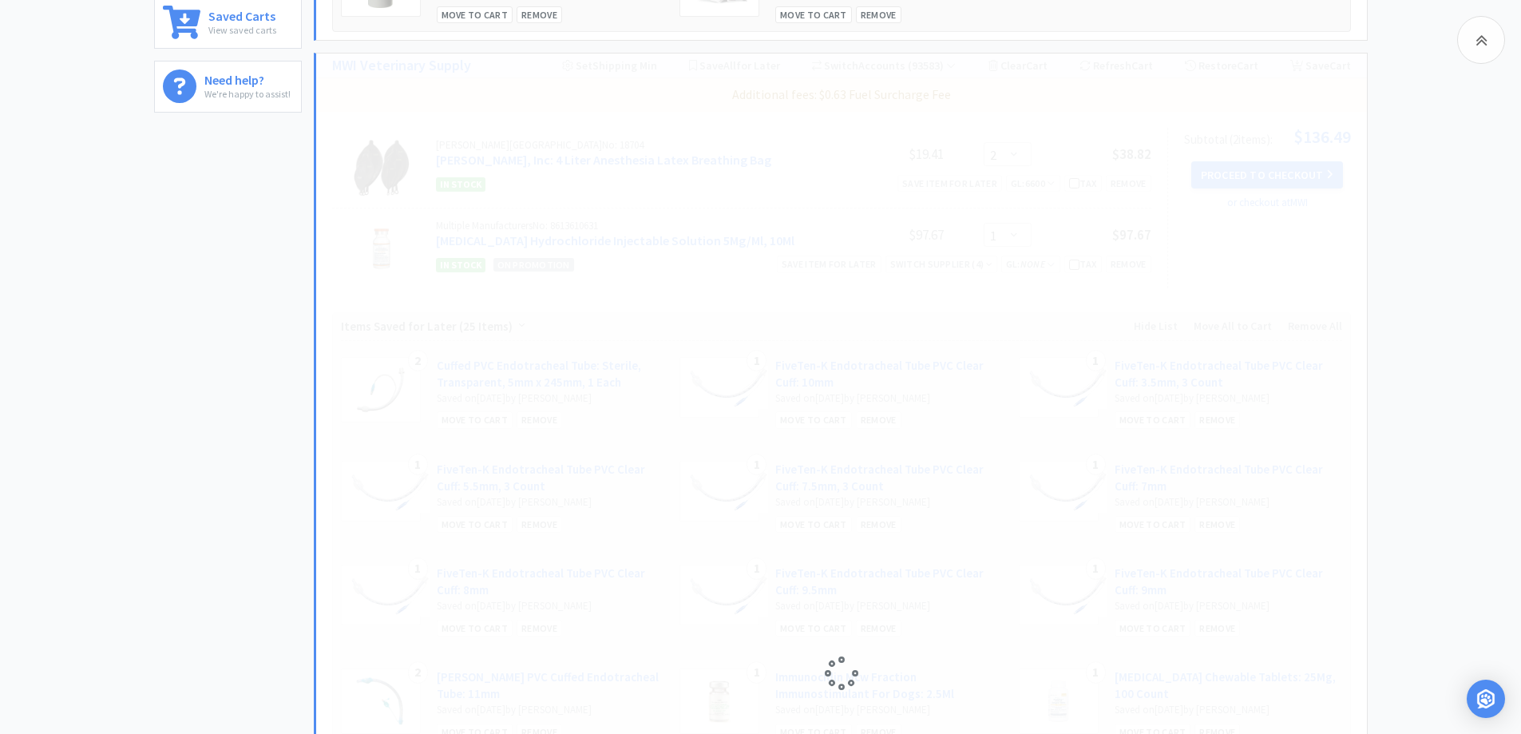
select select "2"
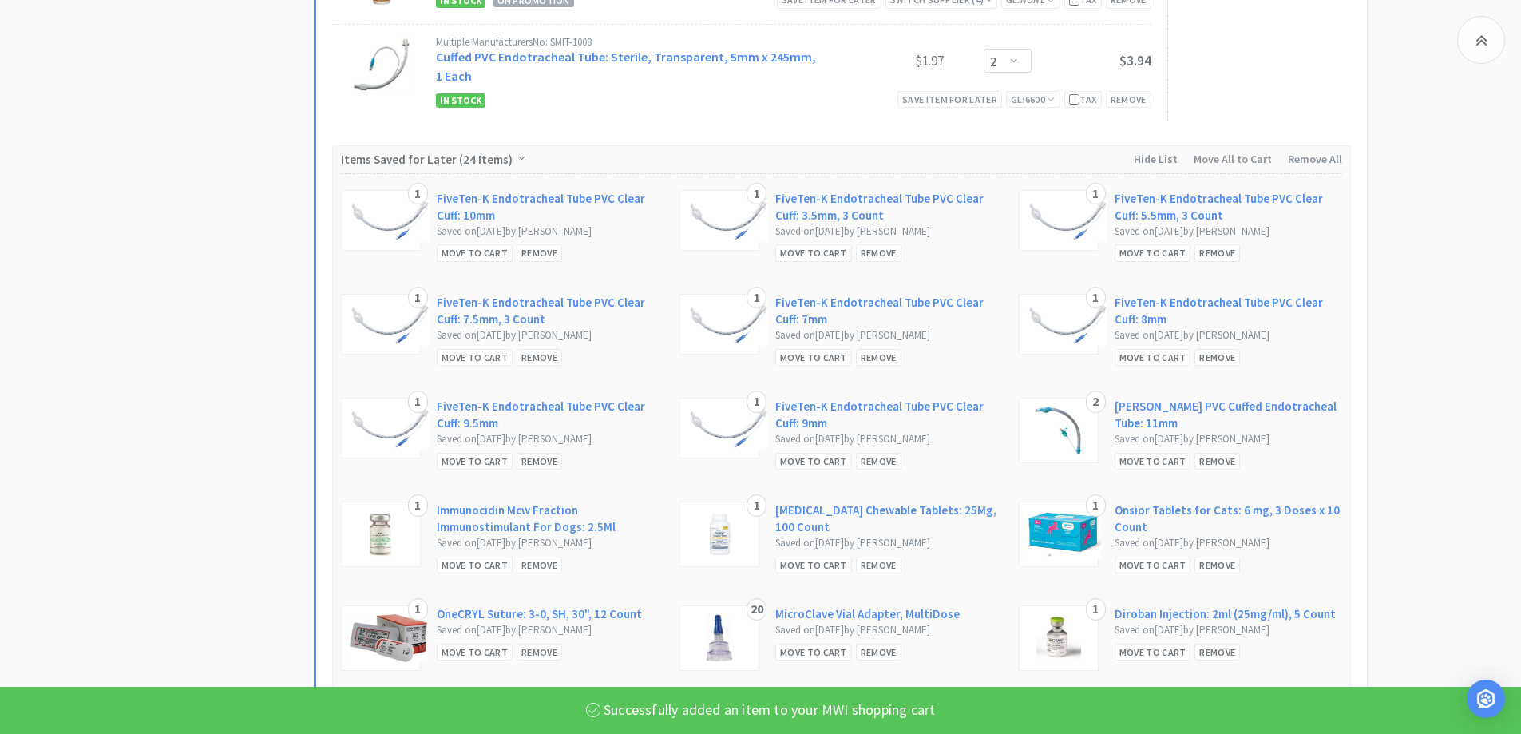
scroll to position [958, 0]
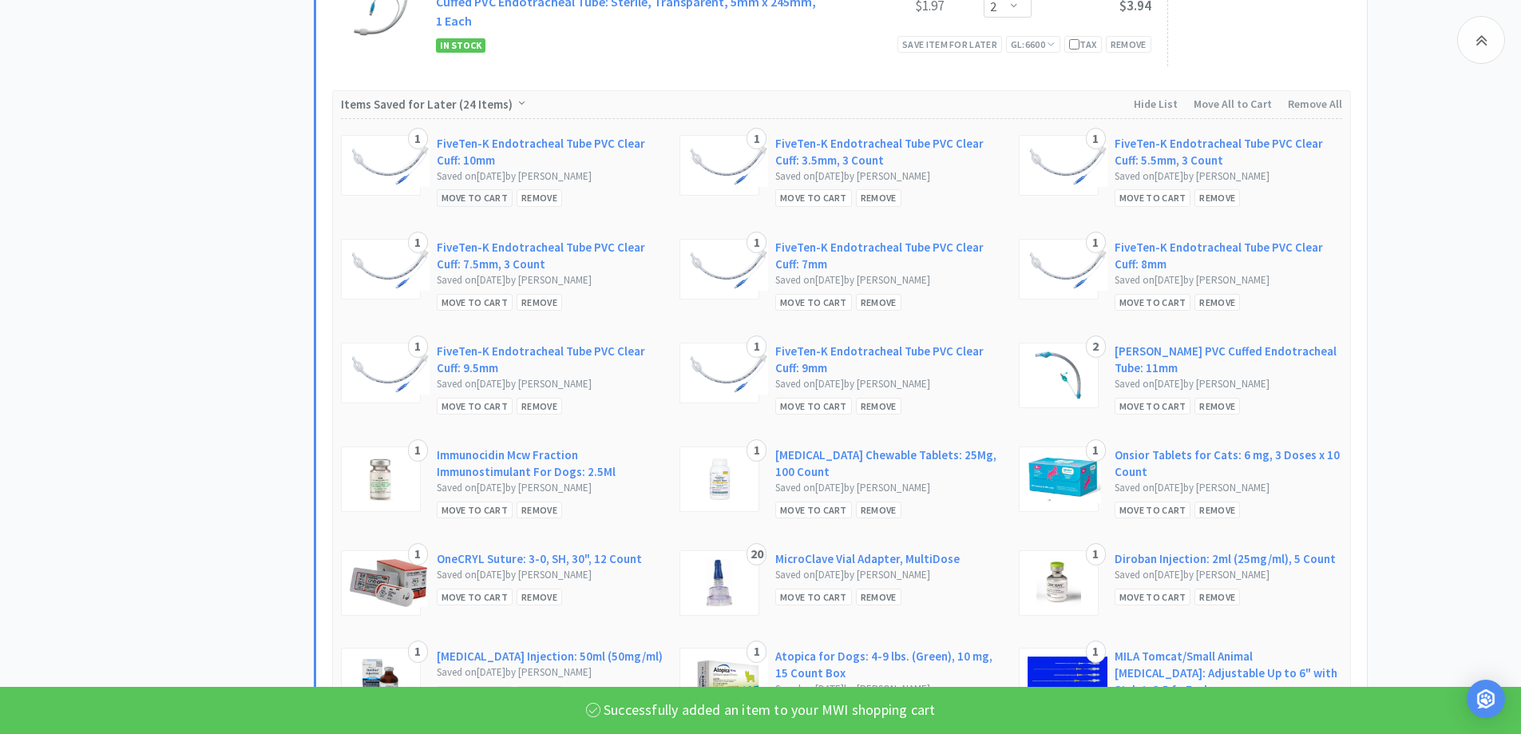
click at [476, 198] on div "Move to Cart" at bounding box center [475, 197] width 77 height 17
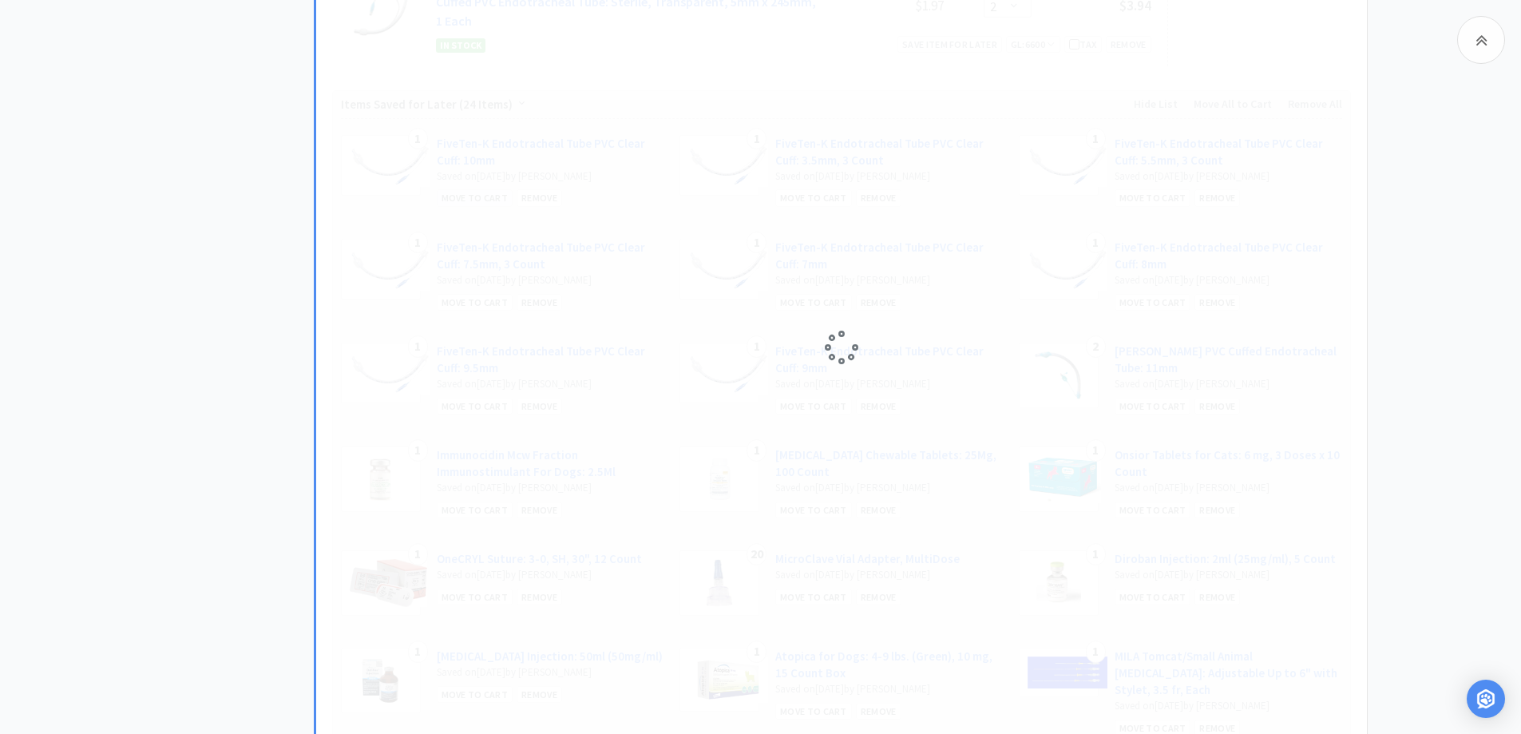
select select "1"
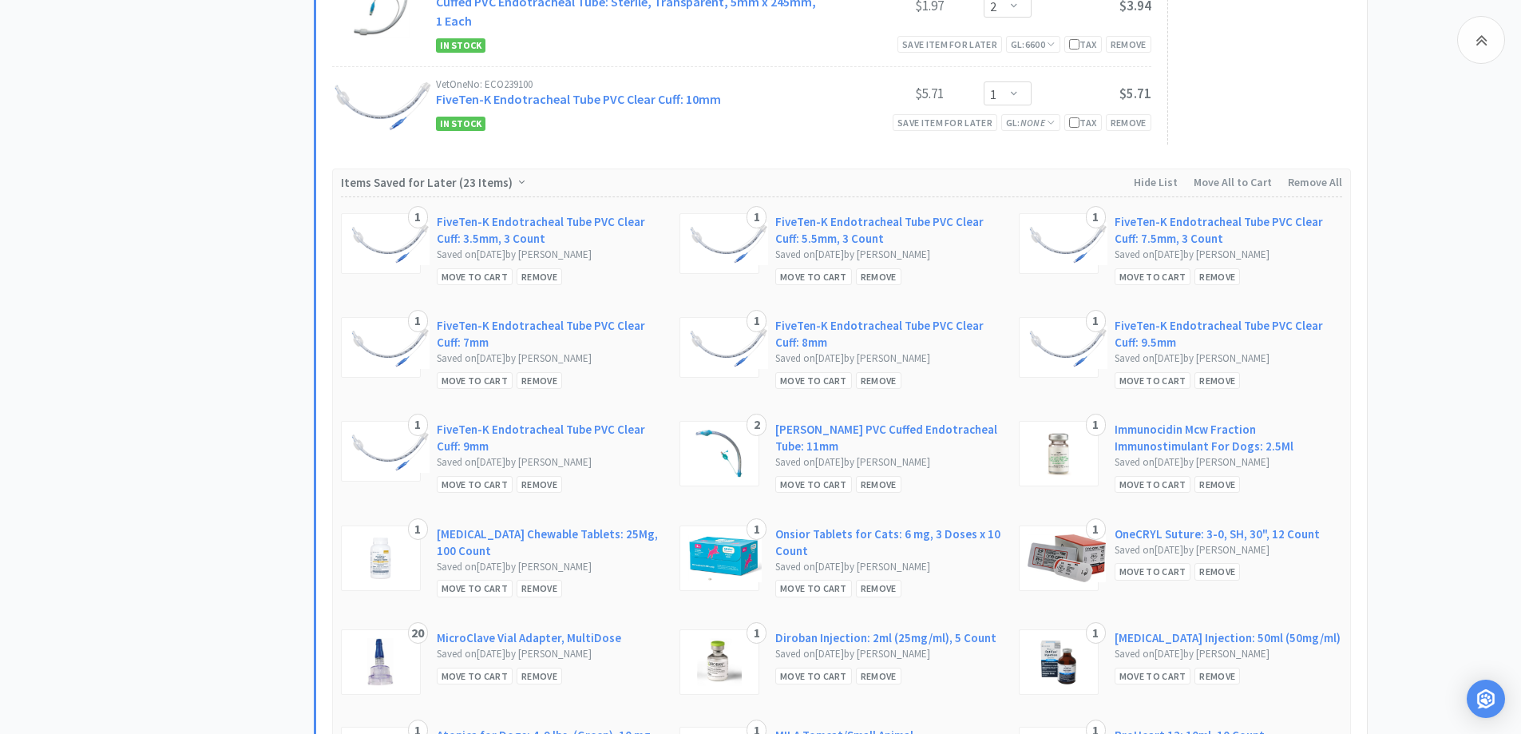
click at [445, 288] on div "1 FiveTen-K Endotracheal Tube PVC Clear Cuff: 3.5mm, 3 Count Saved on [DATE] by…" at bounding box center [841, 613] width 1001 height 835
click at [462, 282] on div "Move to Cart" at bounding box center [475, 276] width 77 height 17
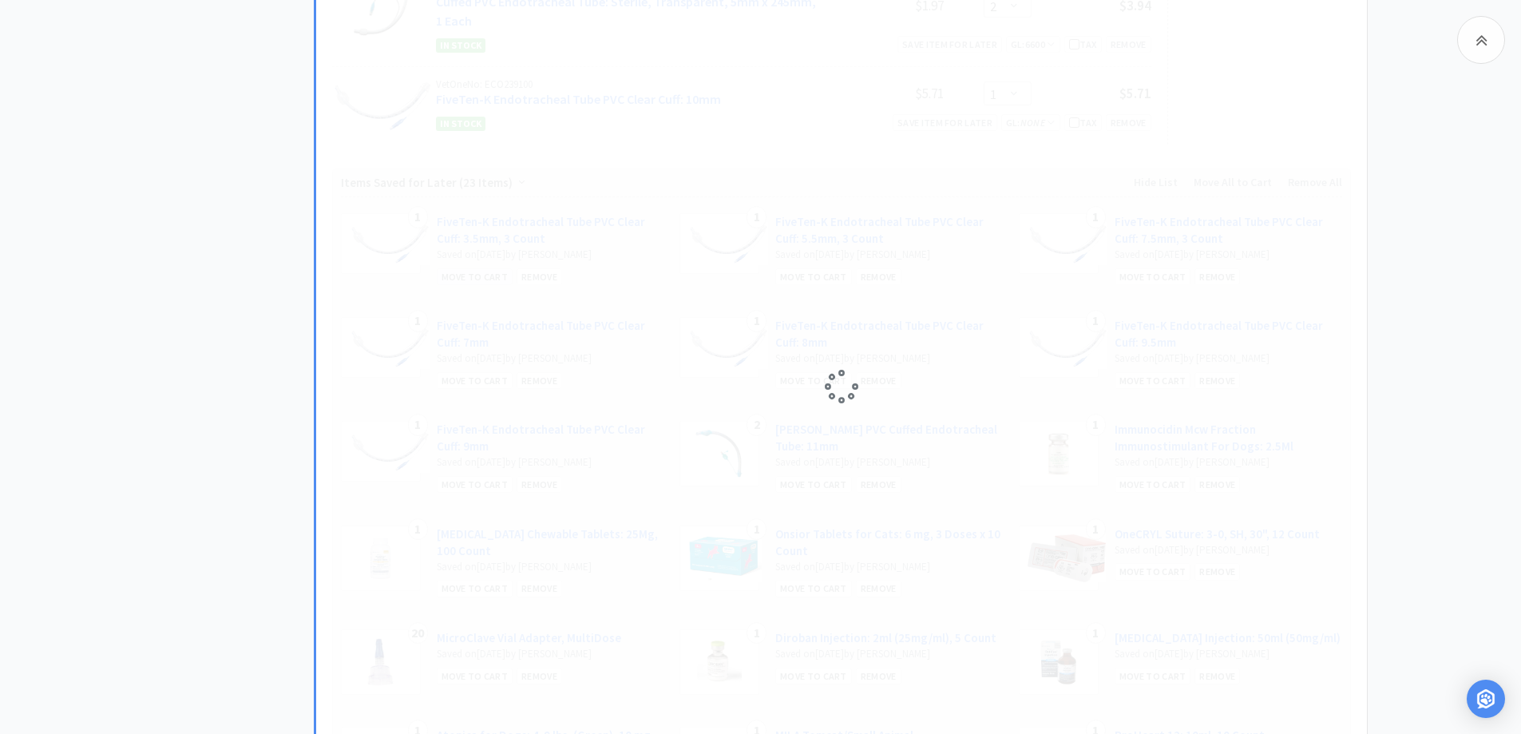
select select "1"
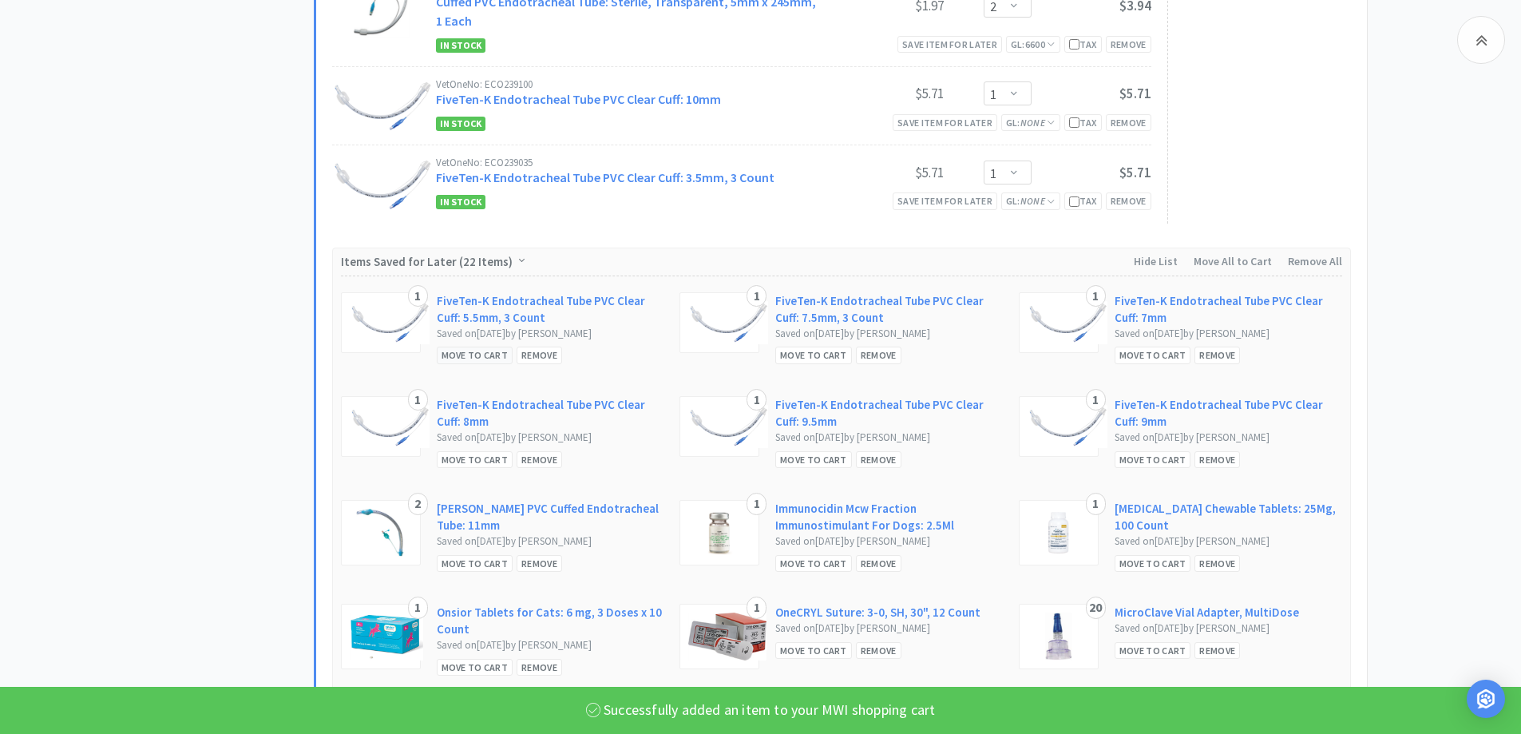
click at [462, 350] on div "Move to Cart" at bounding box center [475, 355] width 77 height 17
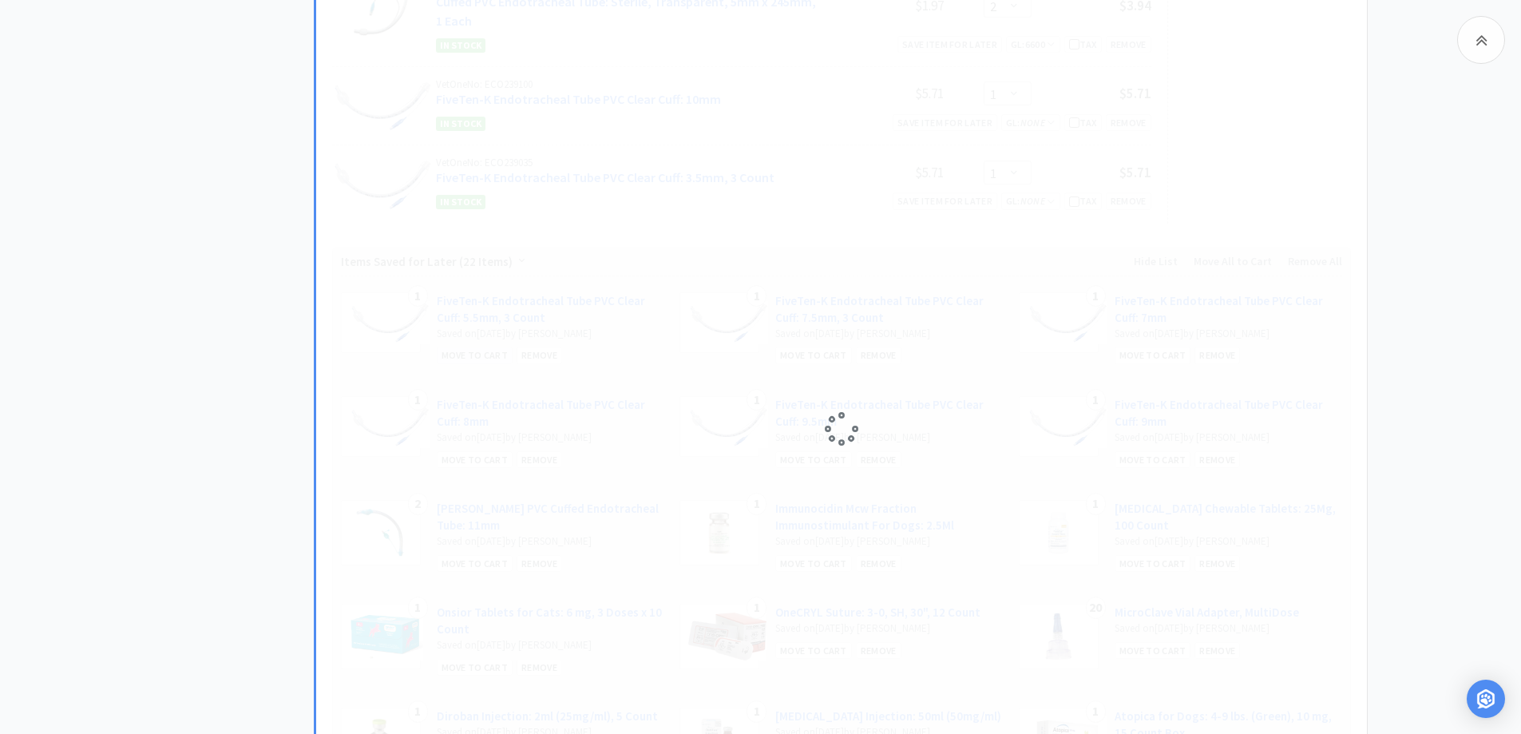
select select "1"
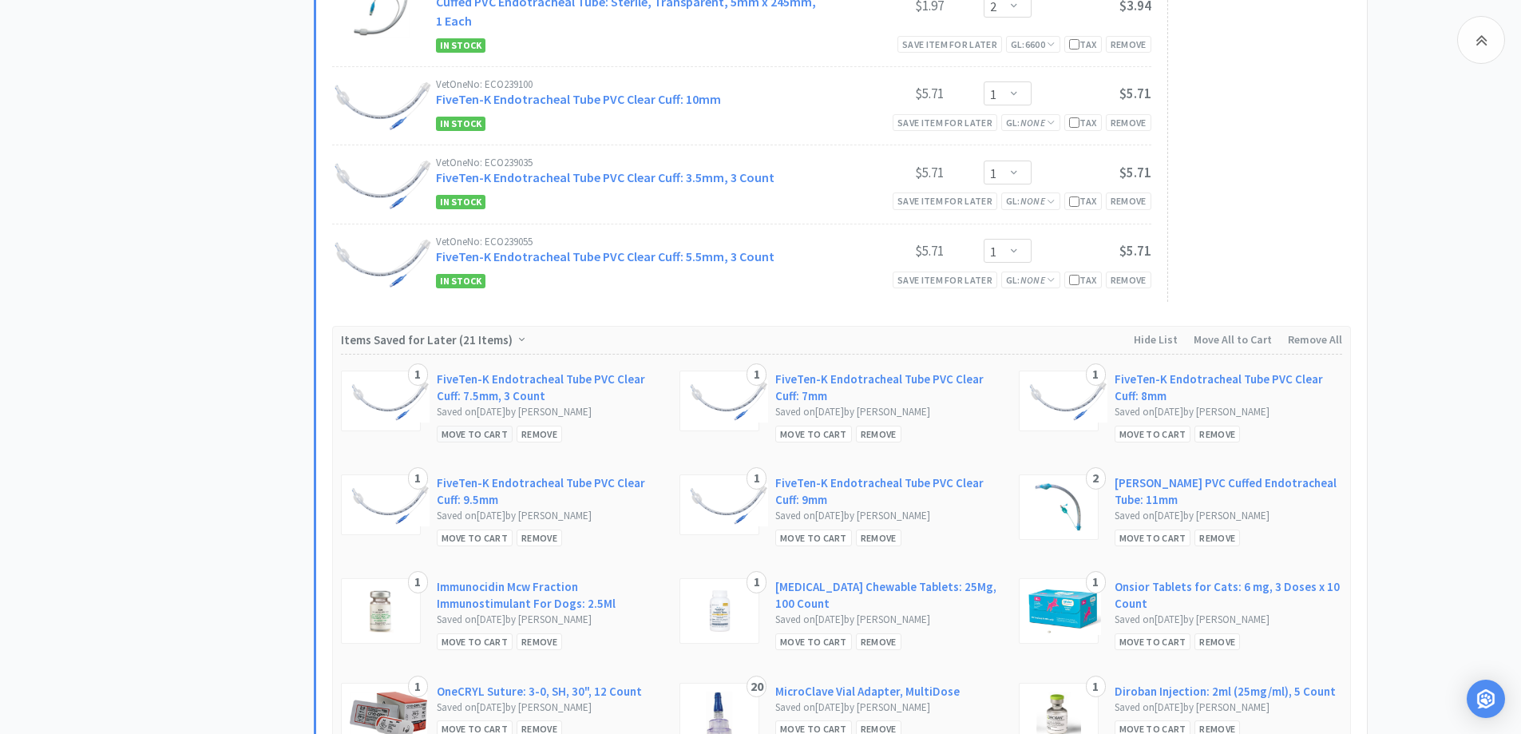
click at [469, 437] on div "Move to Cart" at bounding box center [475, 434] width 77 height 17
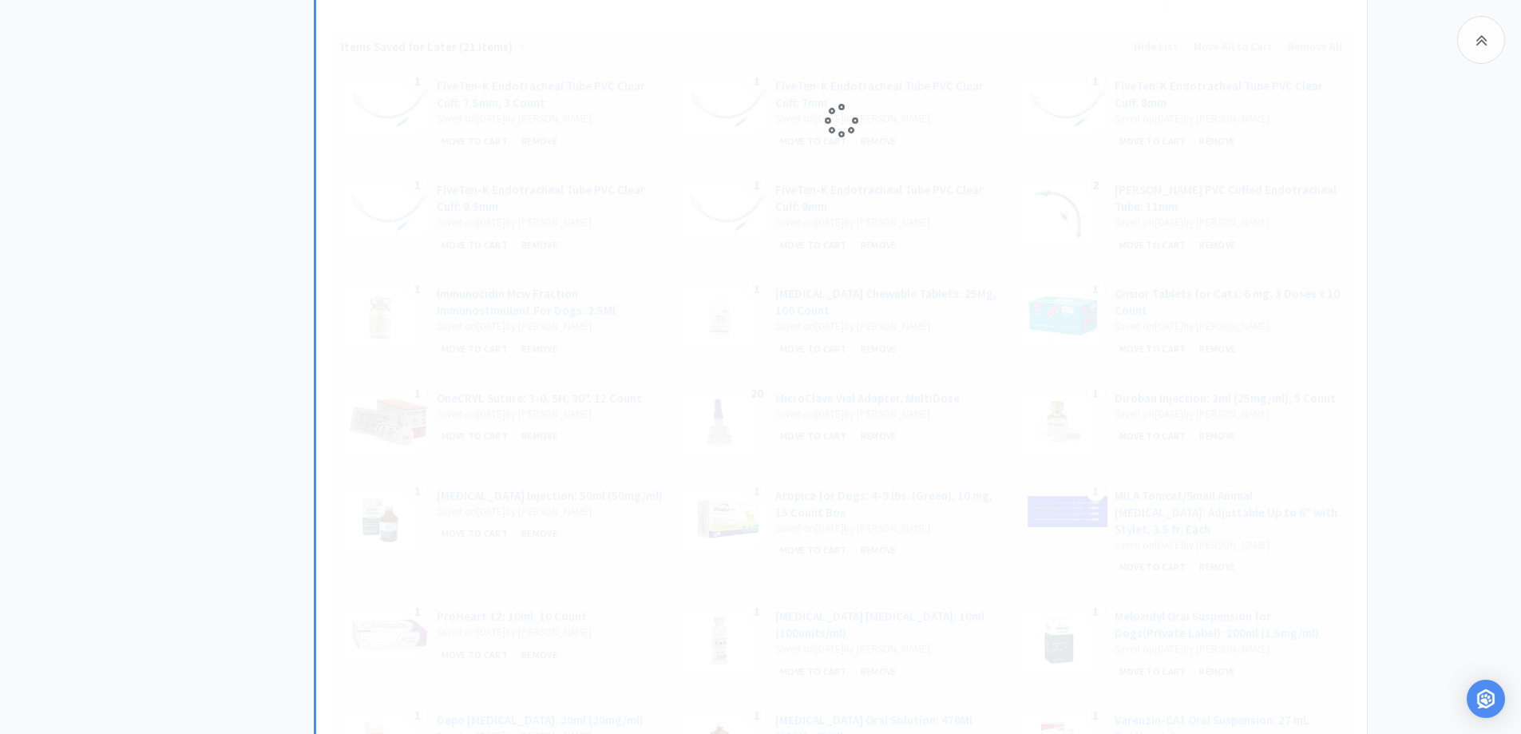
scroll to position [1118, 0]
select select "1"
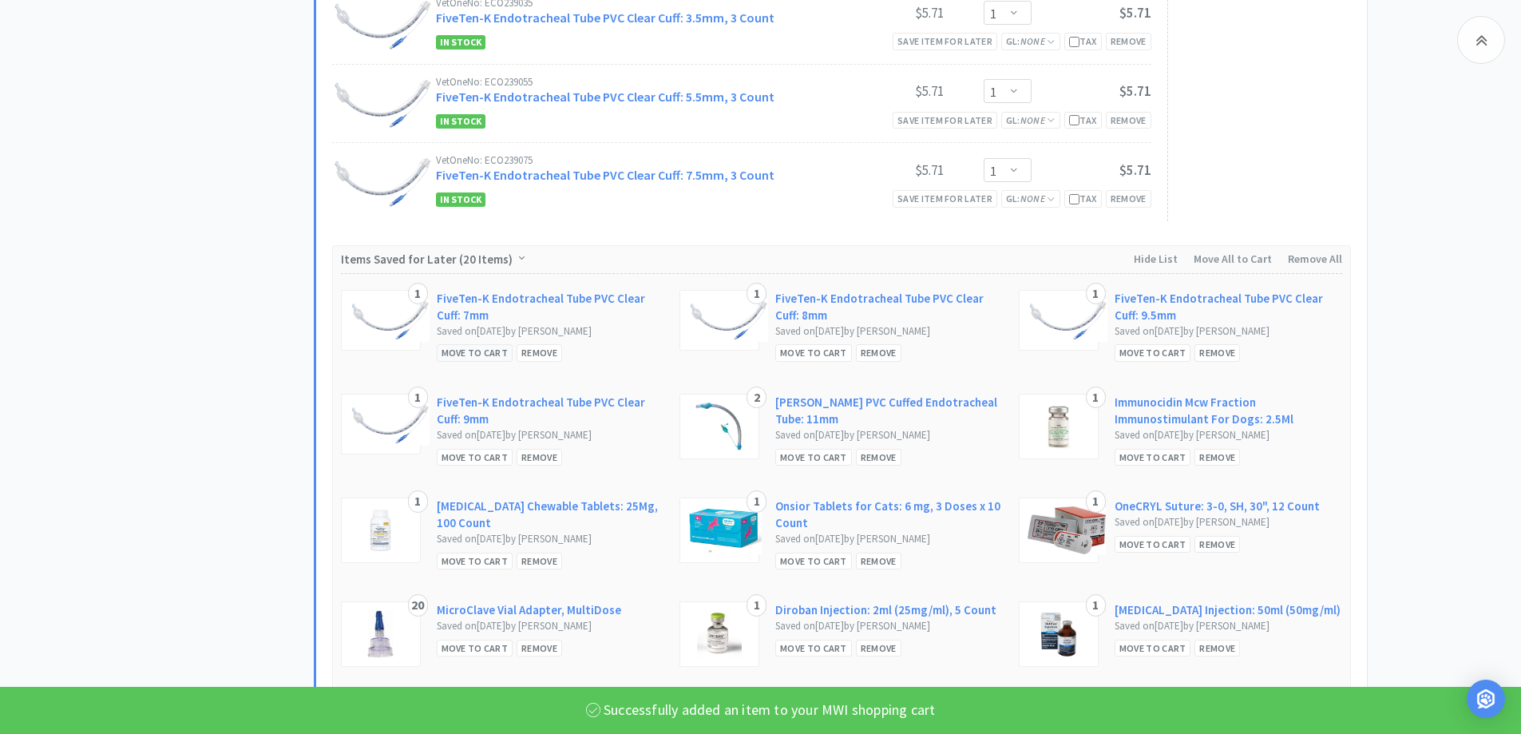
click at [451, 351] on div "Move to Cart" at bounding box center [475, 352] width 77 height 17
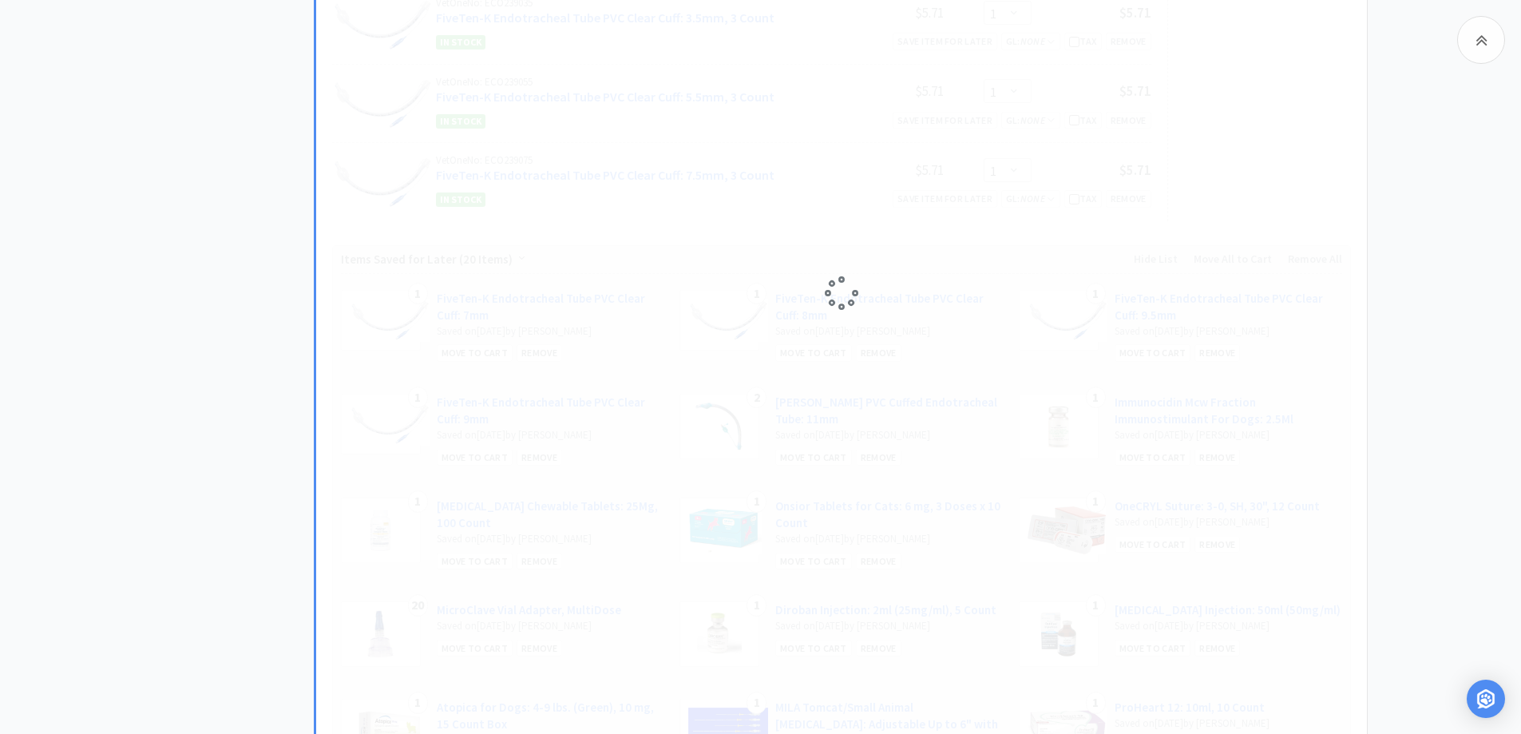
select select "1"
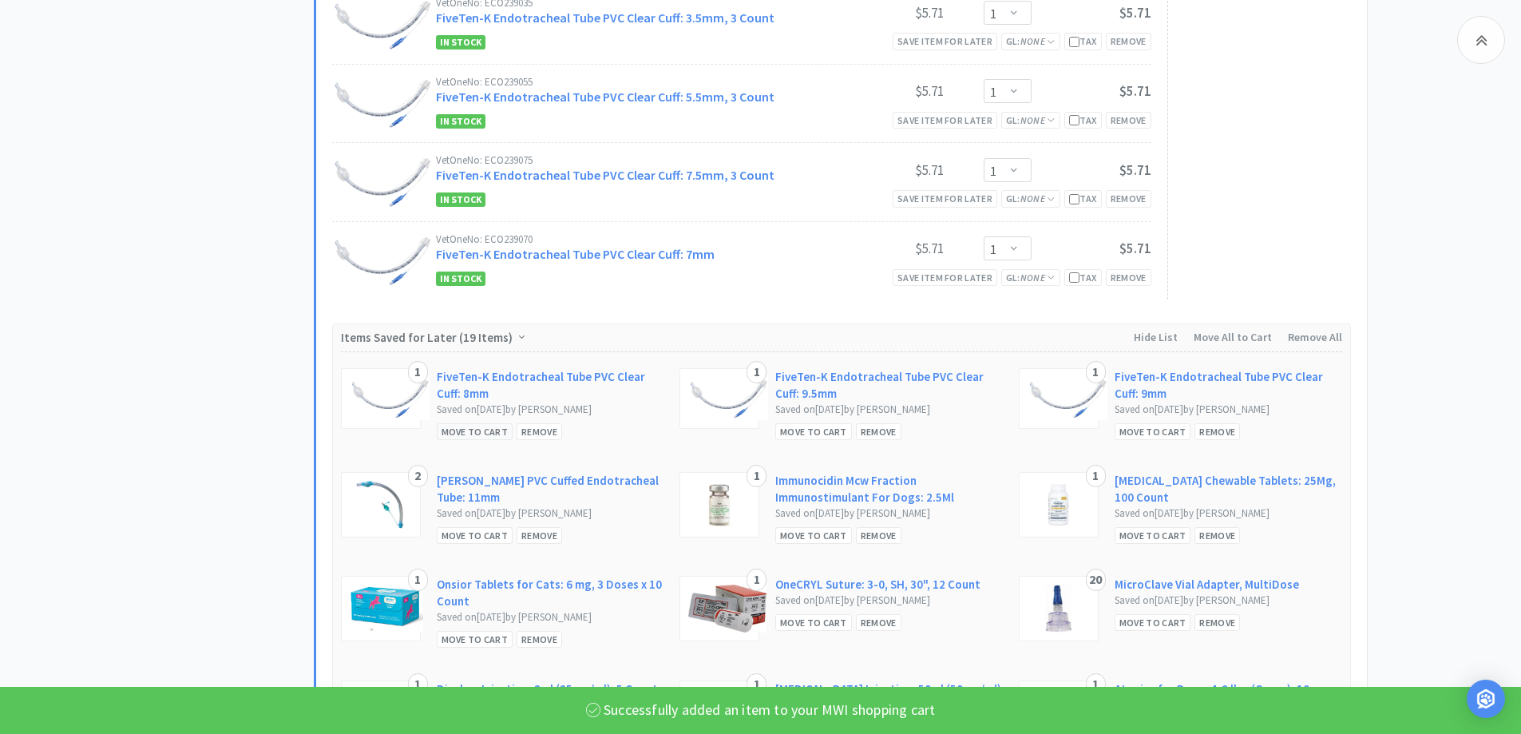
click at [472, 431] on div "Move to Cart" at bounding box center [475, 431] width 77 height 17
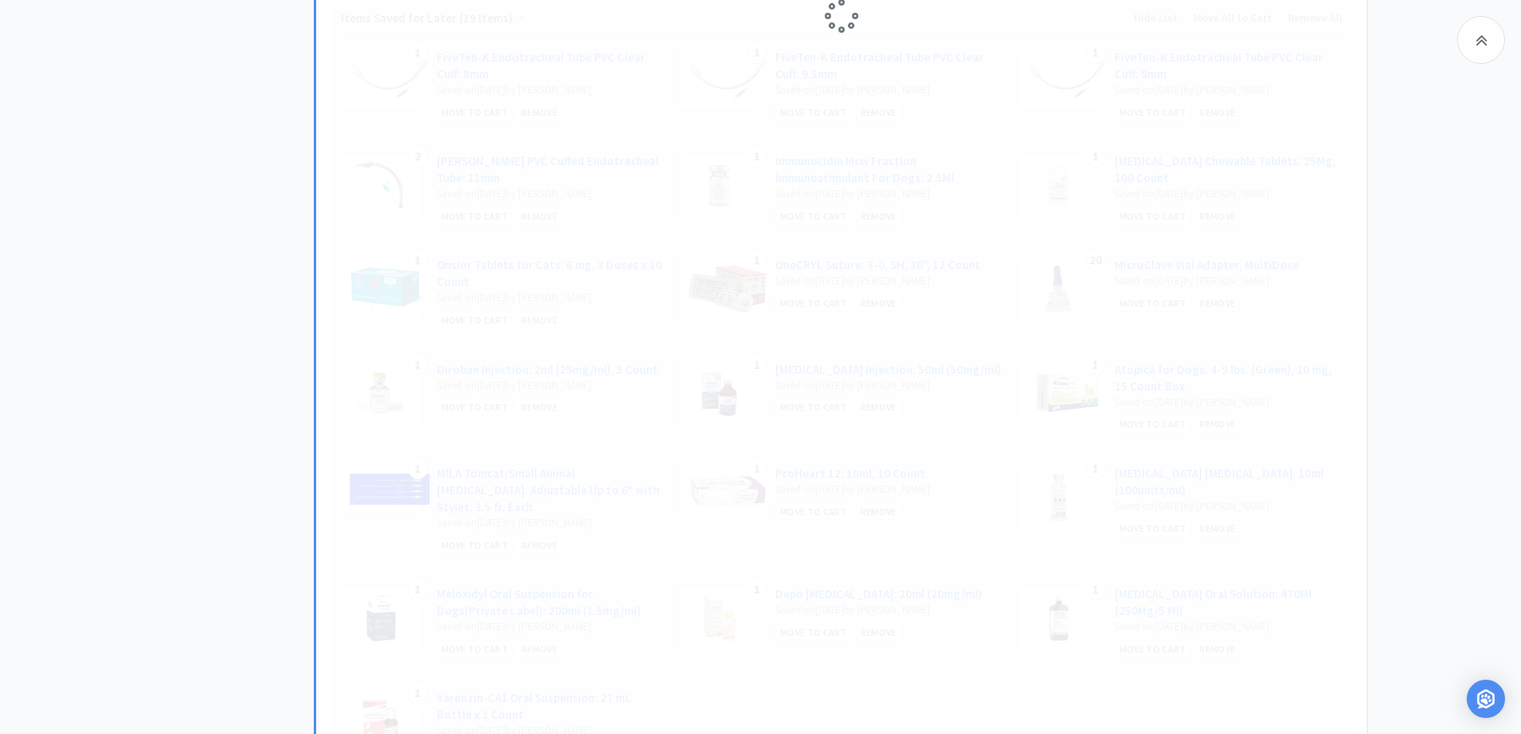
scroll to position [1278, 0]
select select "1"
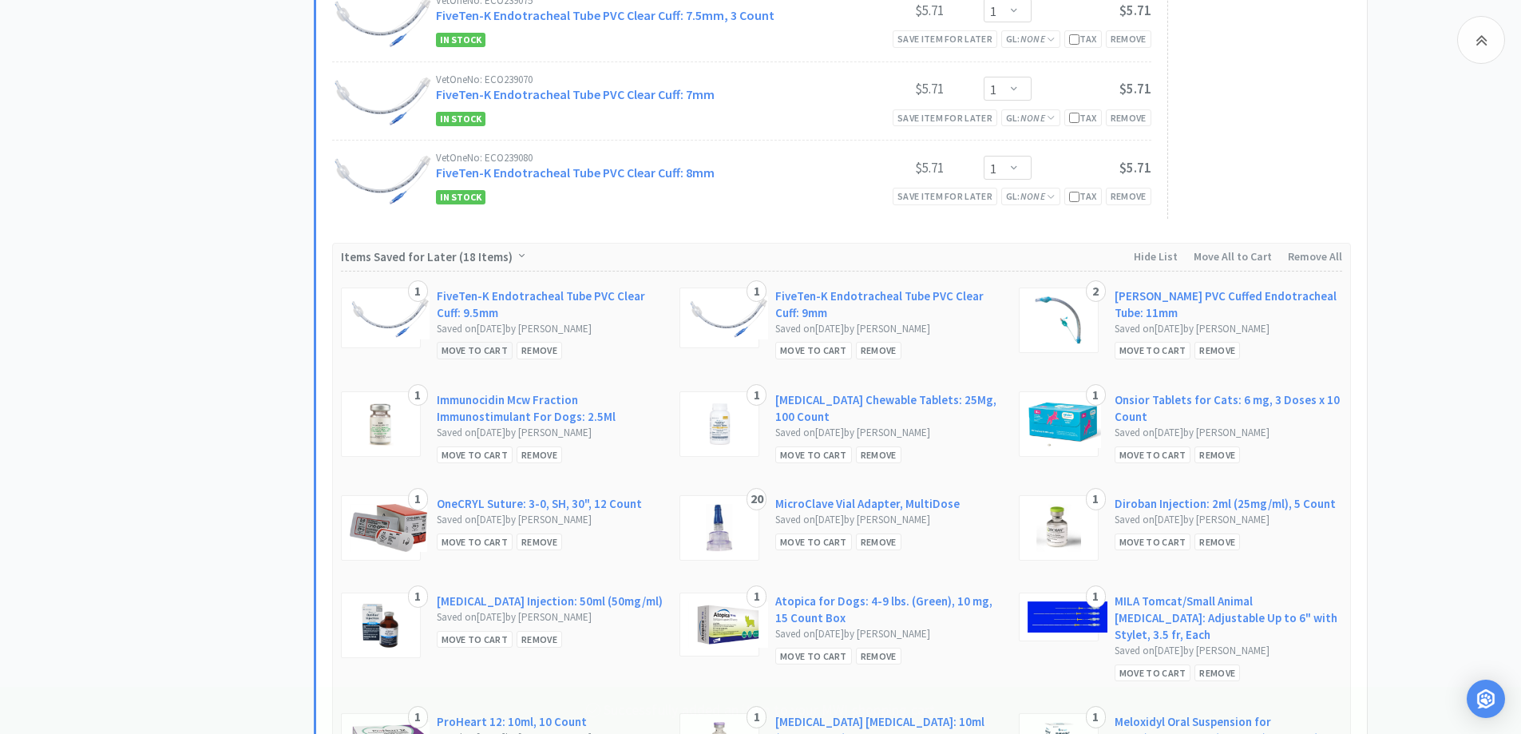
click at [493, 351] on div "Move to Cart" at bounding box center [475, 350] width 77 height 17
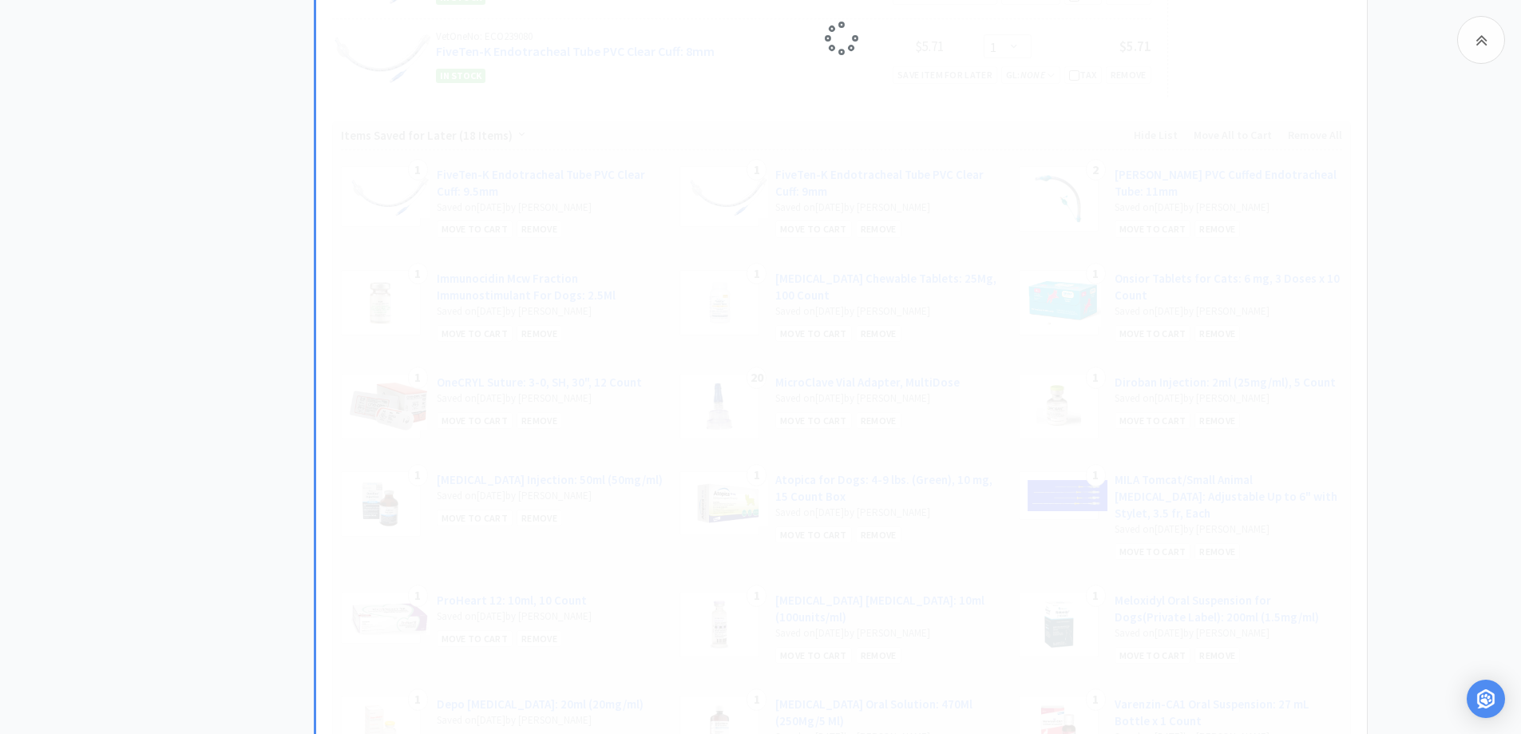
scroll to position [1438, 0]
select select "1"
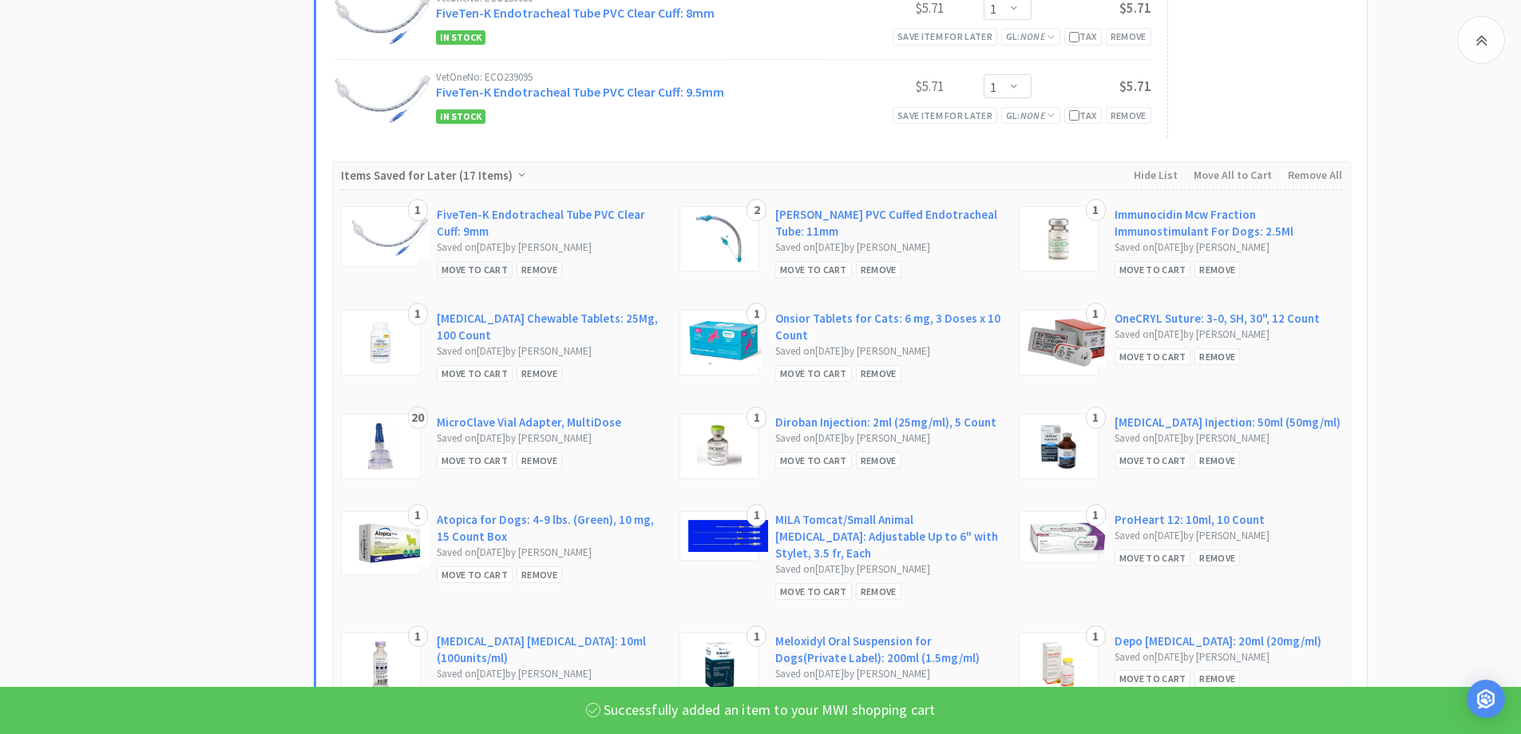
click at [484, 270] on div "Move to Cart" at bounding box center [475, 269] width 77 height 17
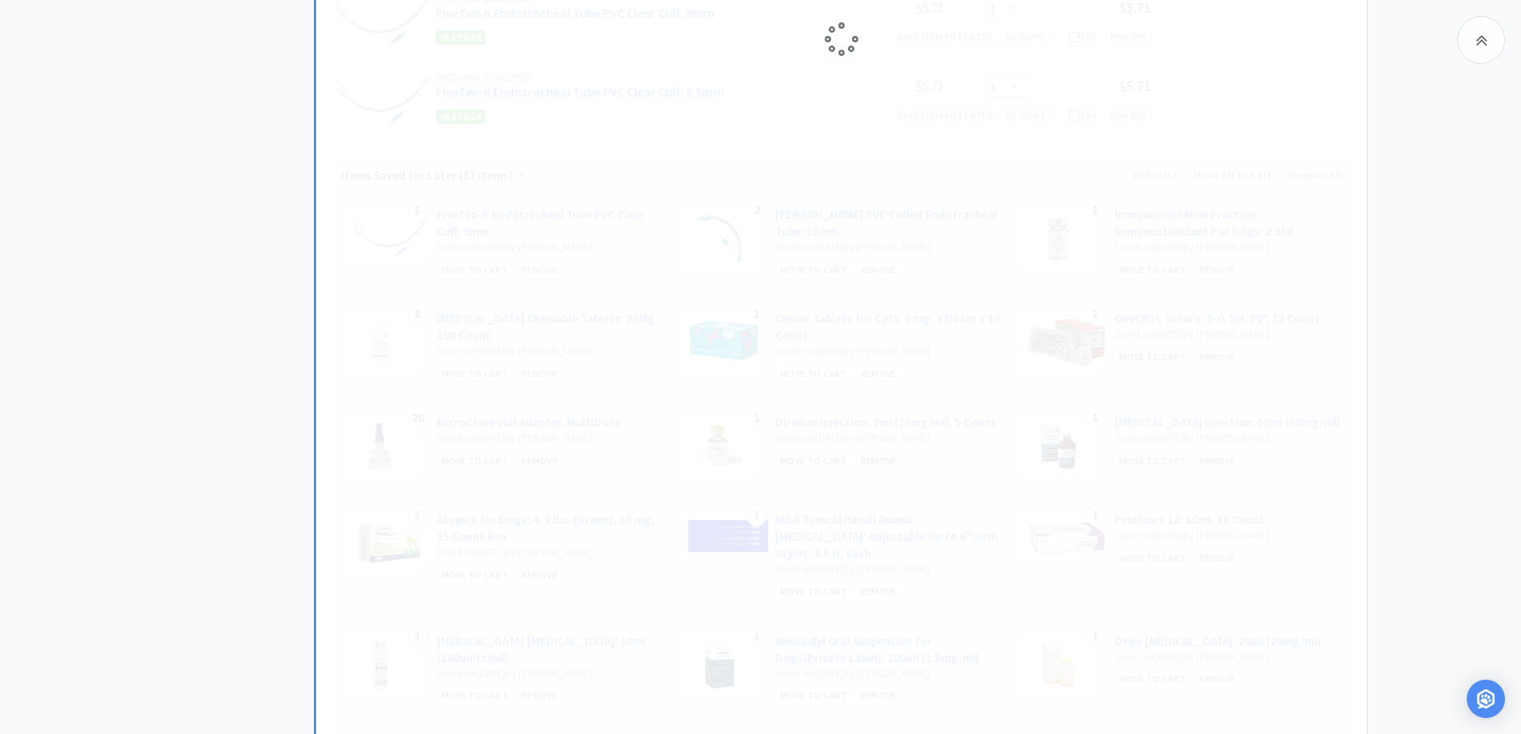
select select "1"
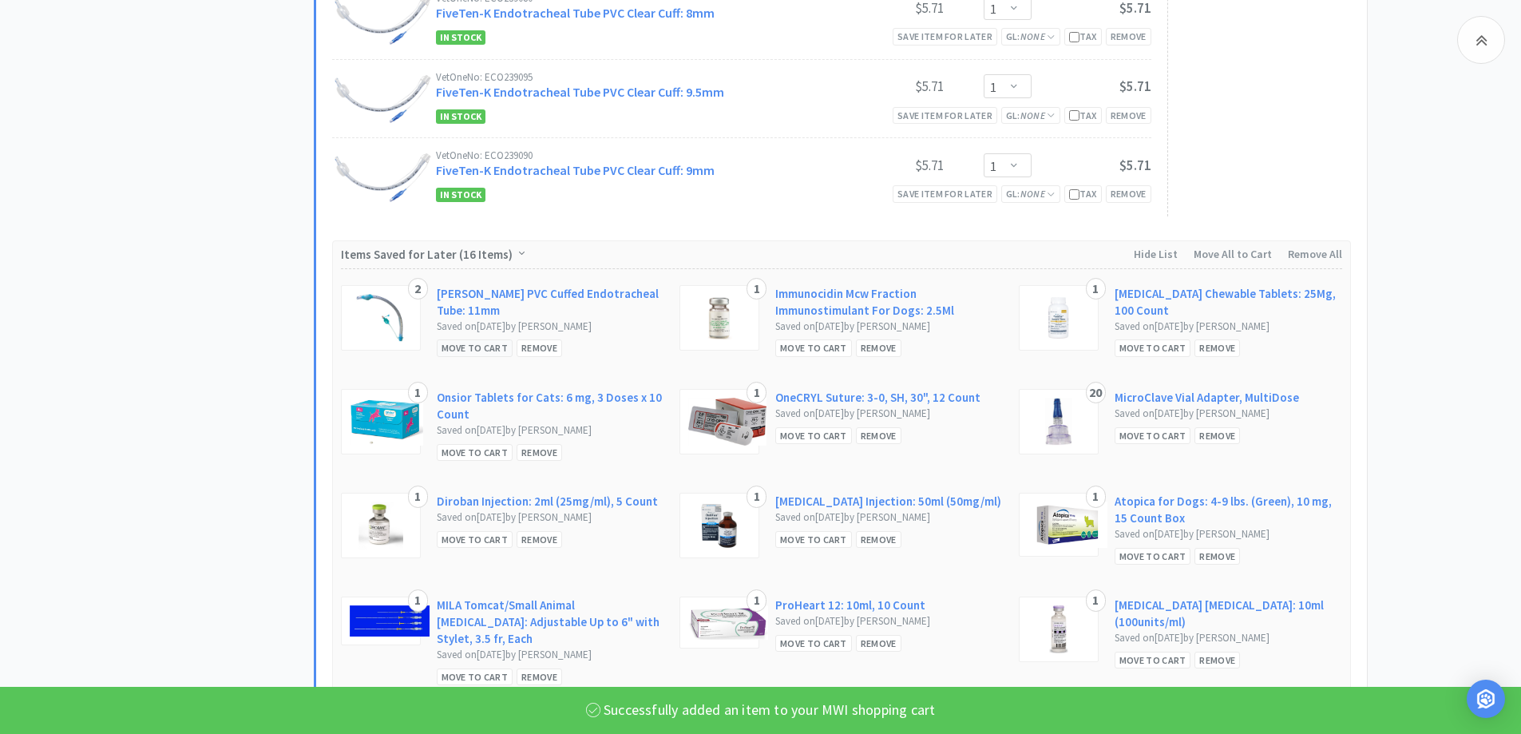
click at [462, 347] on div "Move to Cart" at bounding box center [475, 347] width 77 height 17
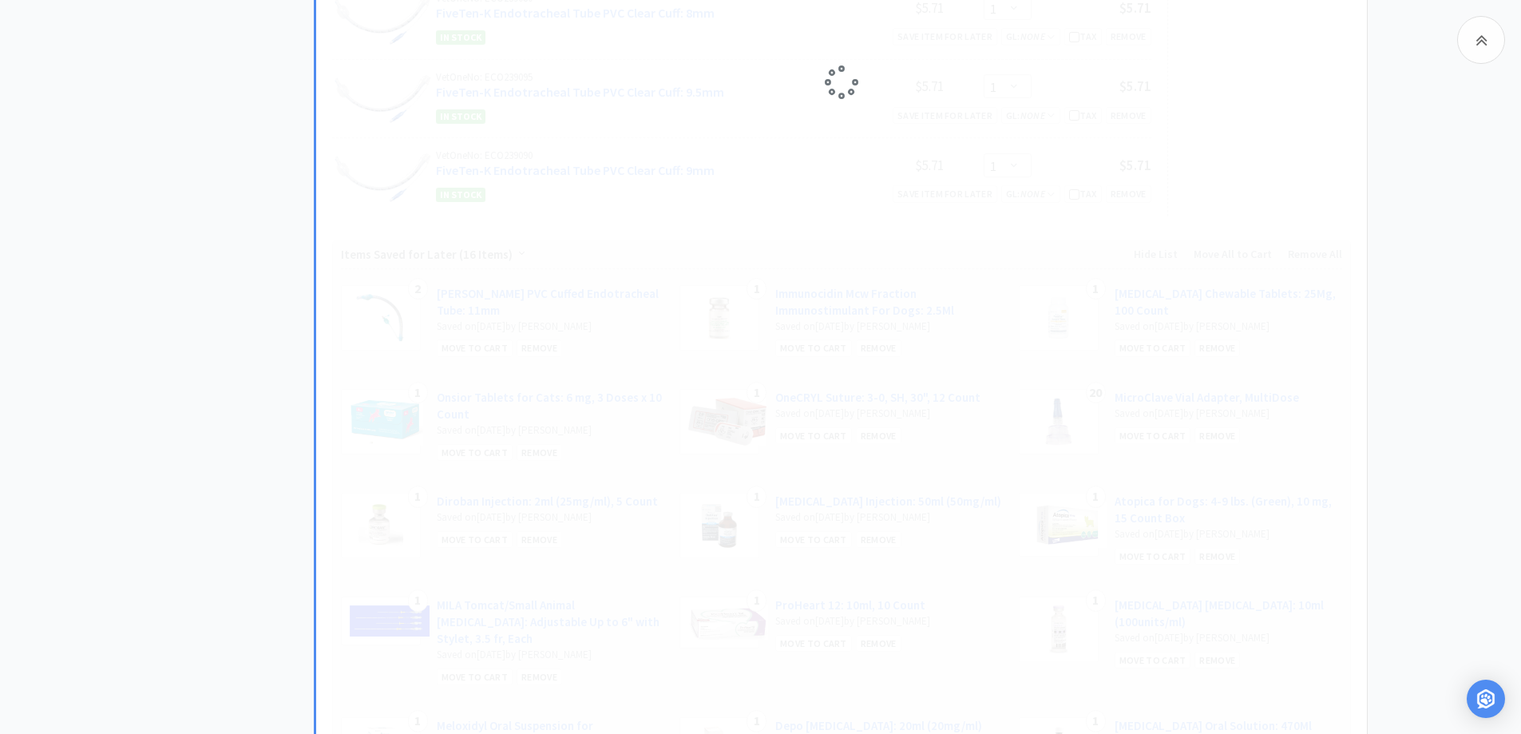
select select "2"
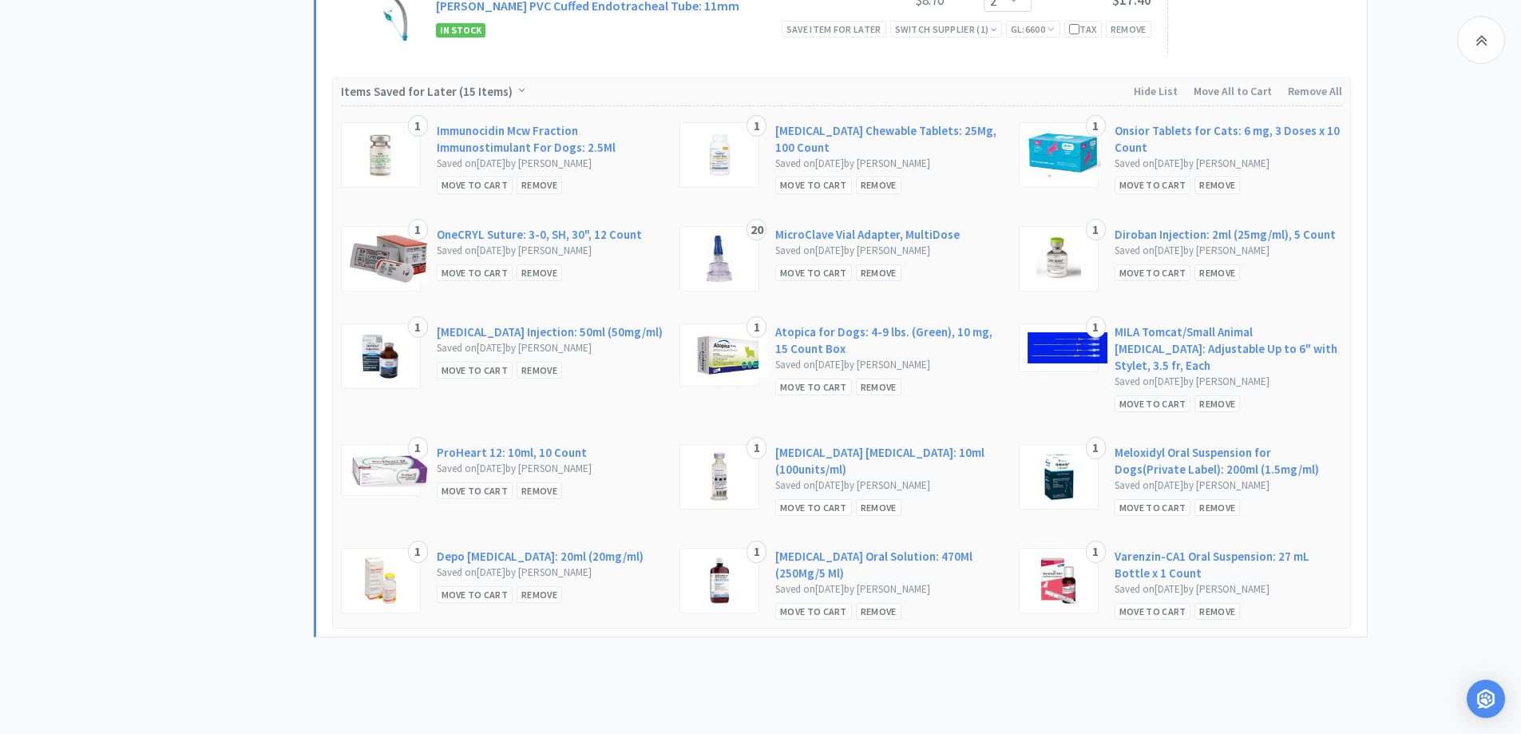
scroll to position [1731, 0]
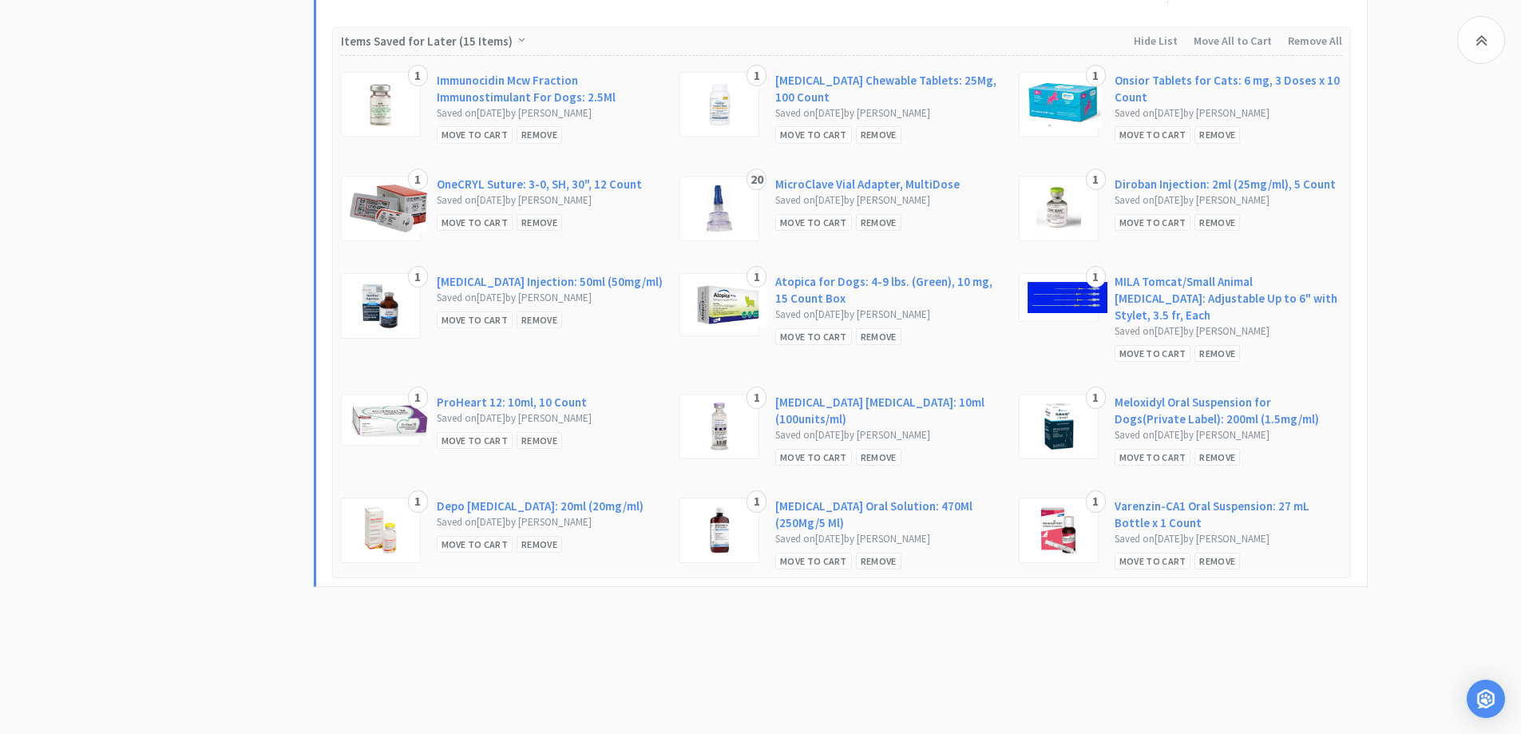
drag, startPoint x: 1040, startPoint y: 584, endPoint x: 1105, endPoint y: 460, distance: 139.7
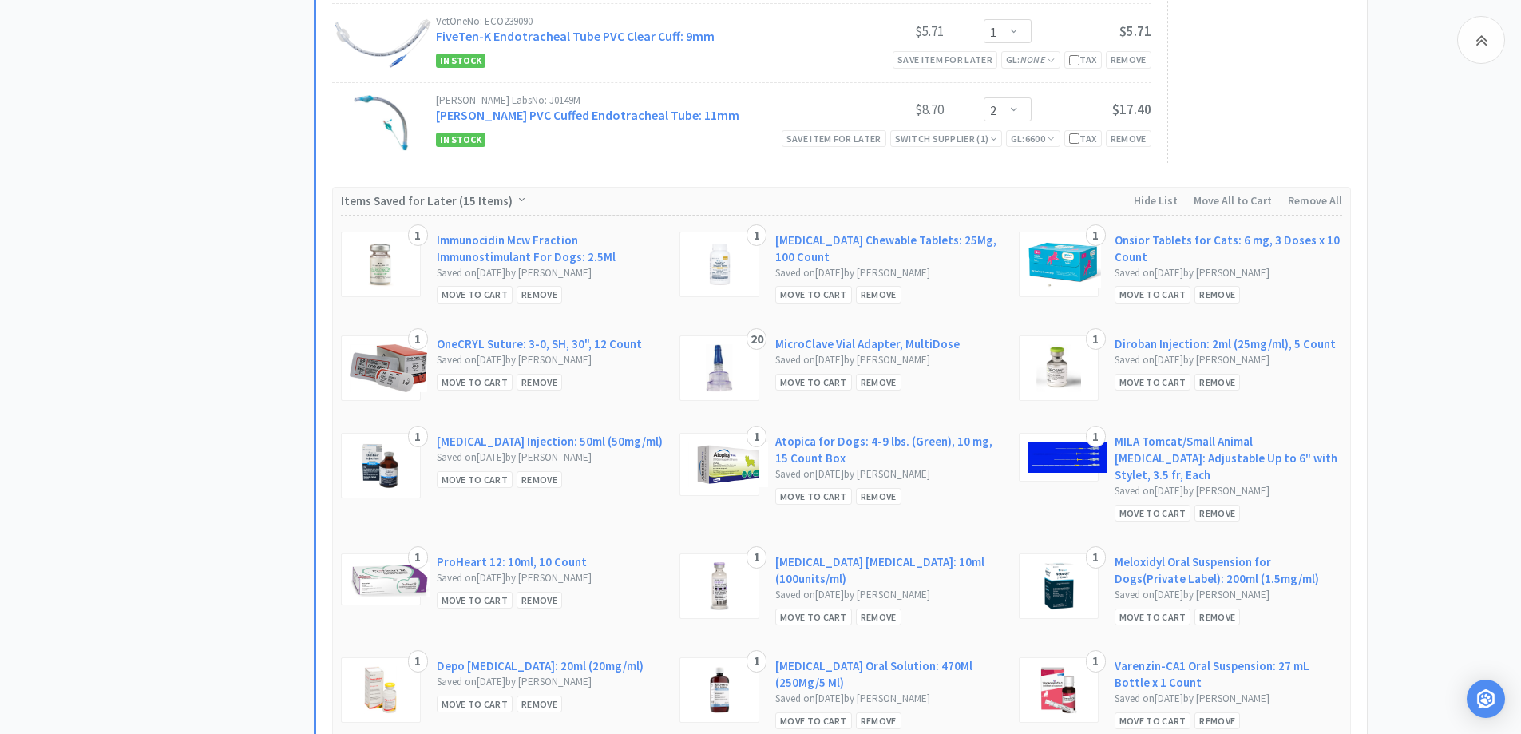
click at [460, 480] on div "Move to Cart" at bounding box center [475, 479] width 77 height 17
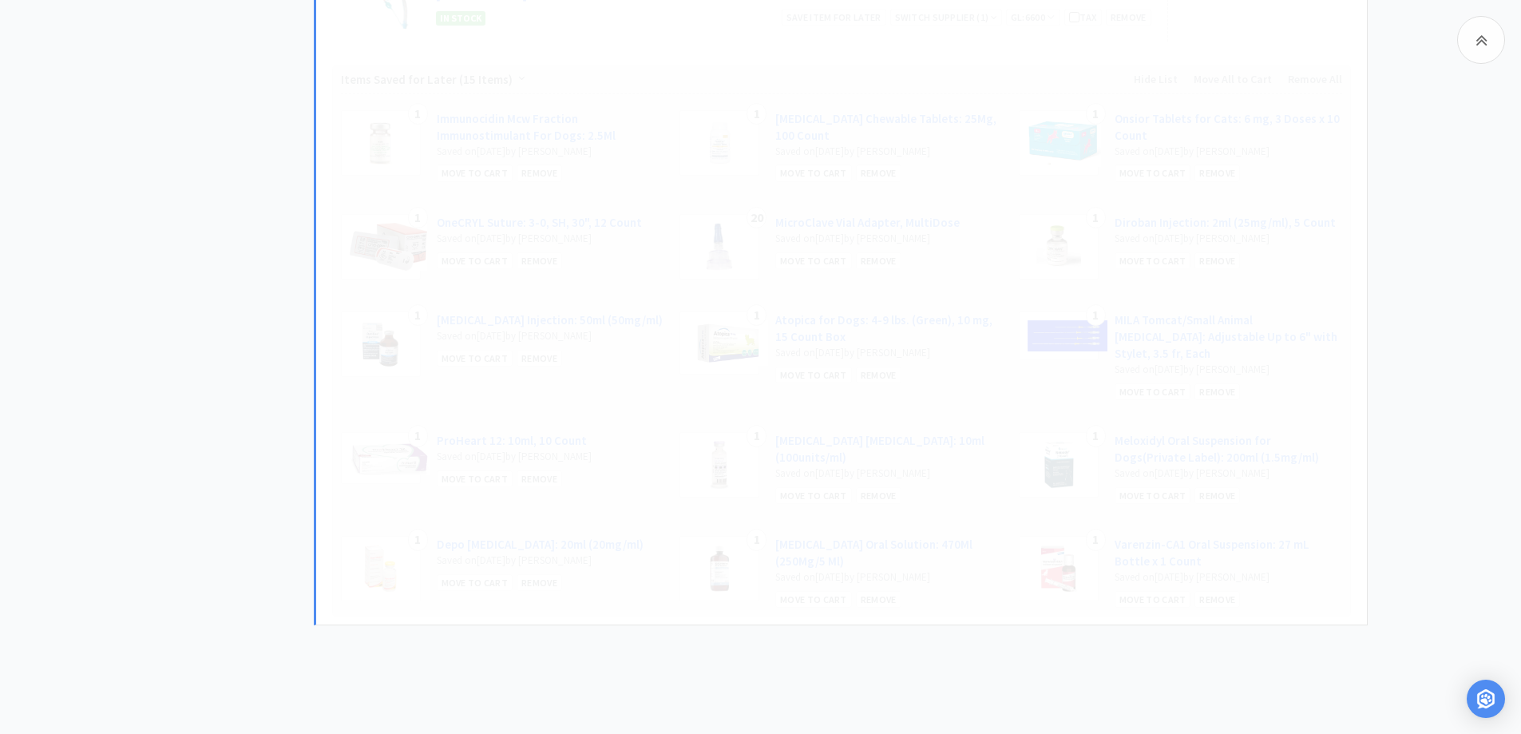
scroll to position [1731, 0]
select select "1"
select select "2"
select select "1"
select select "2"
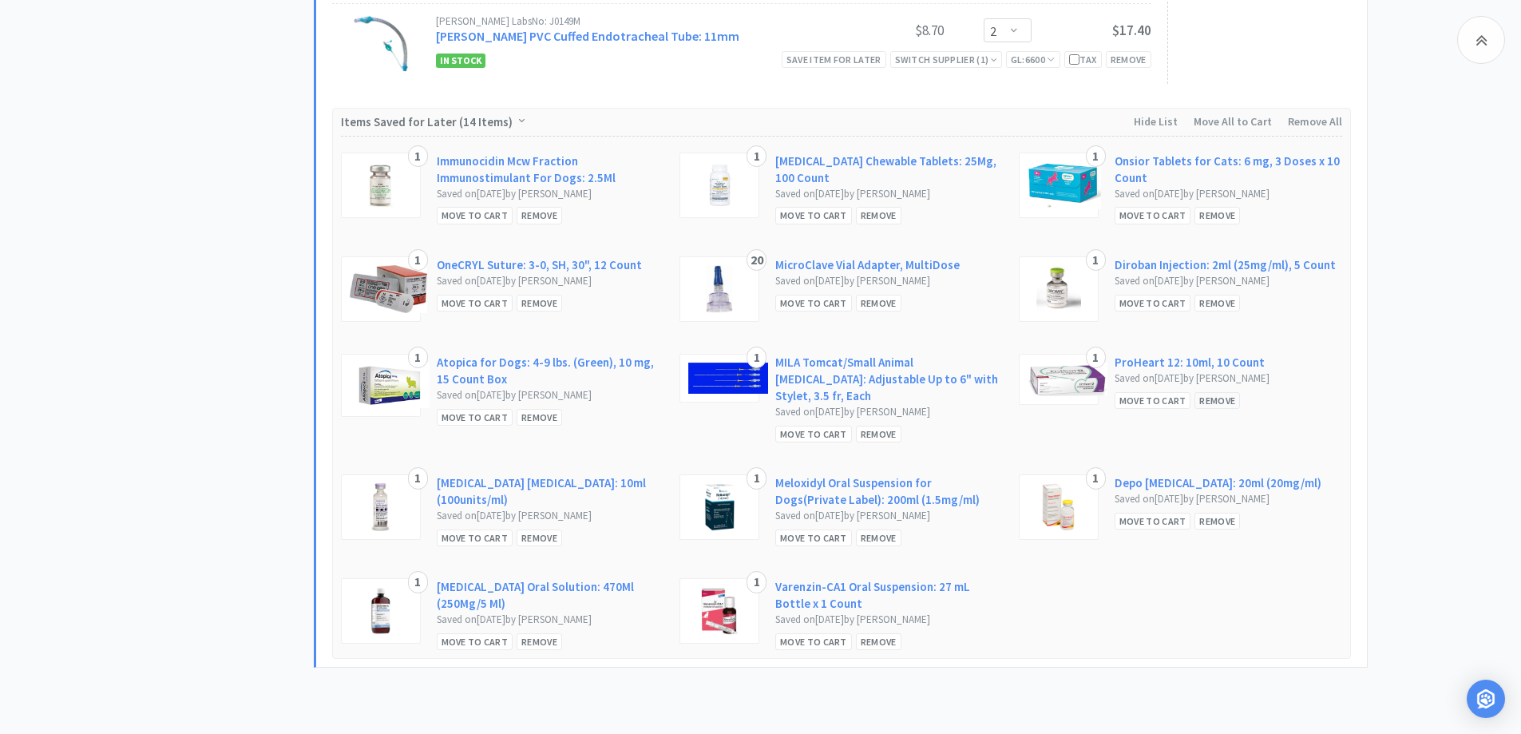
click at [1213, 397] on div "Remove" at bounding box center [1218, 400] width 46 height 17
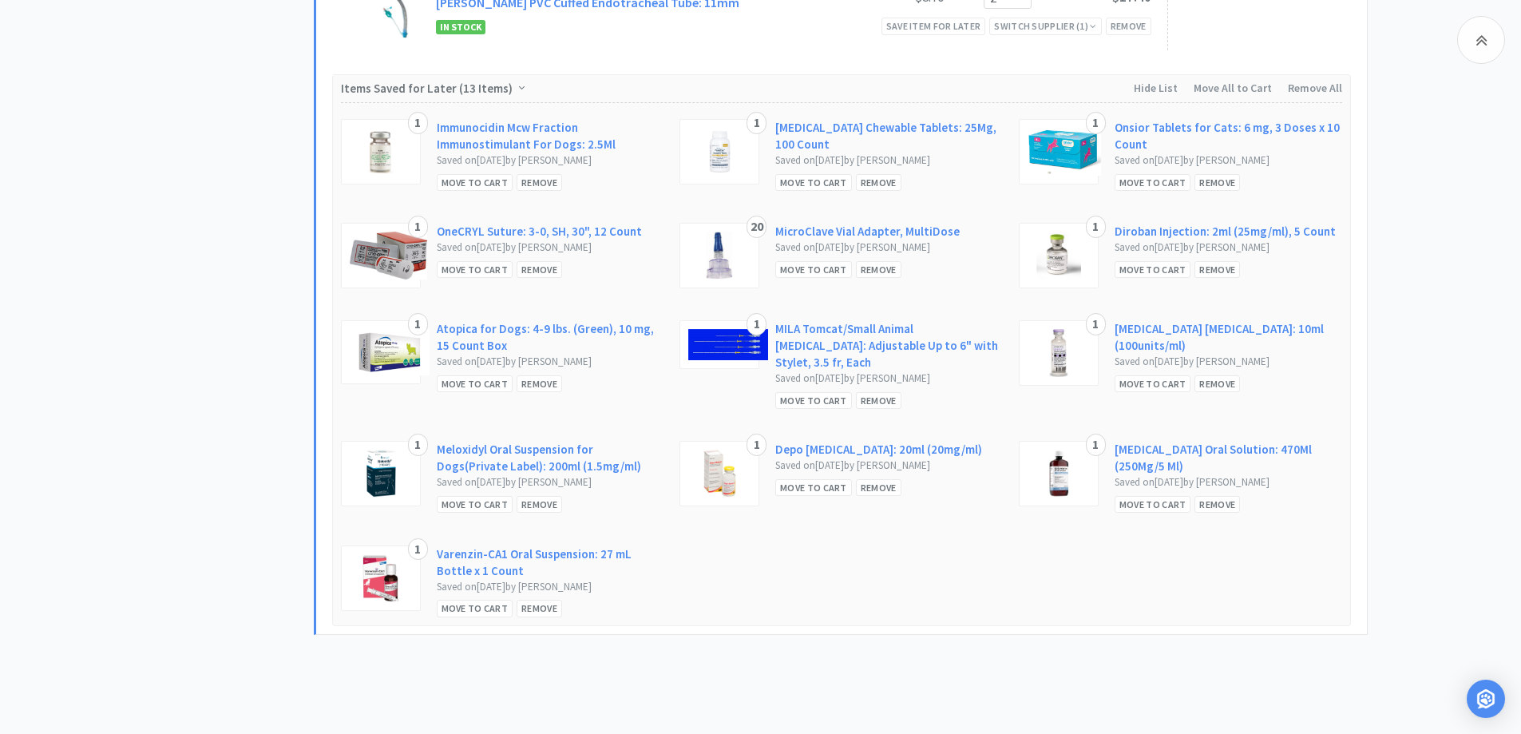
click at [480, 496] on div "Move to Cart" at bounding box center [475, 504] width 77 height 17
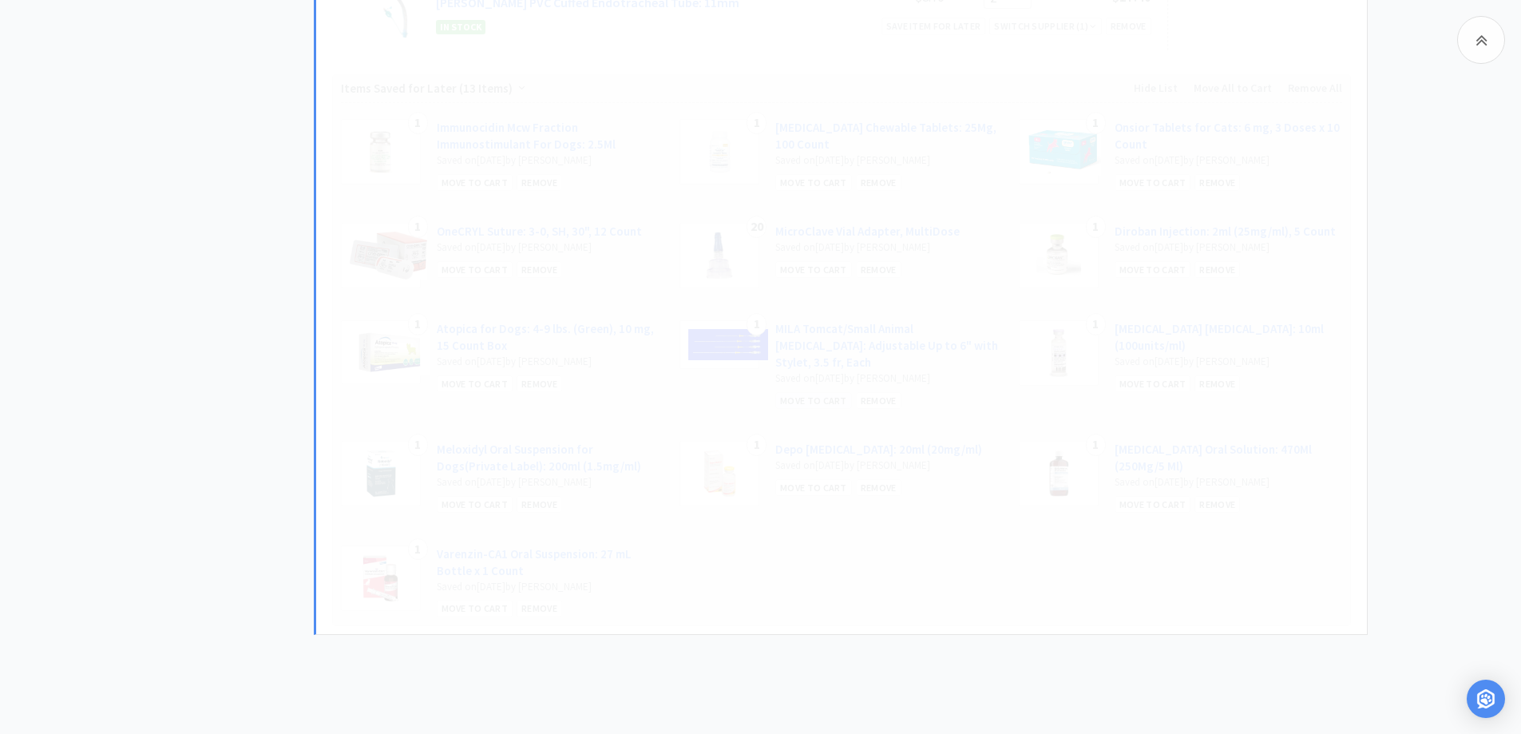
select select "1"
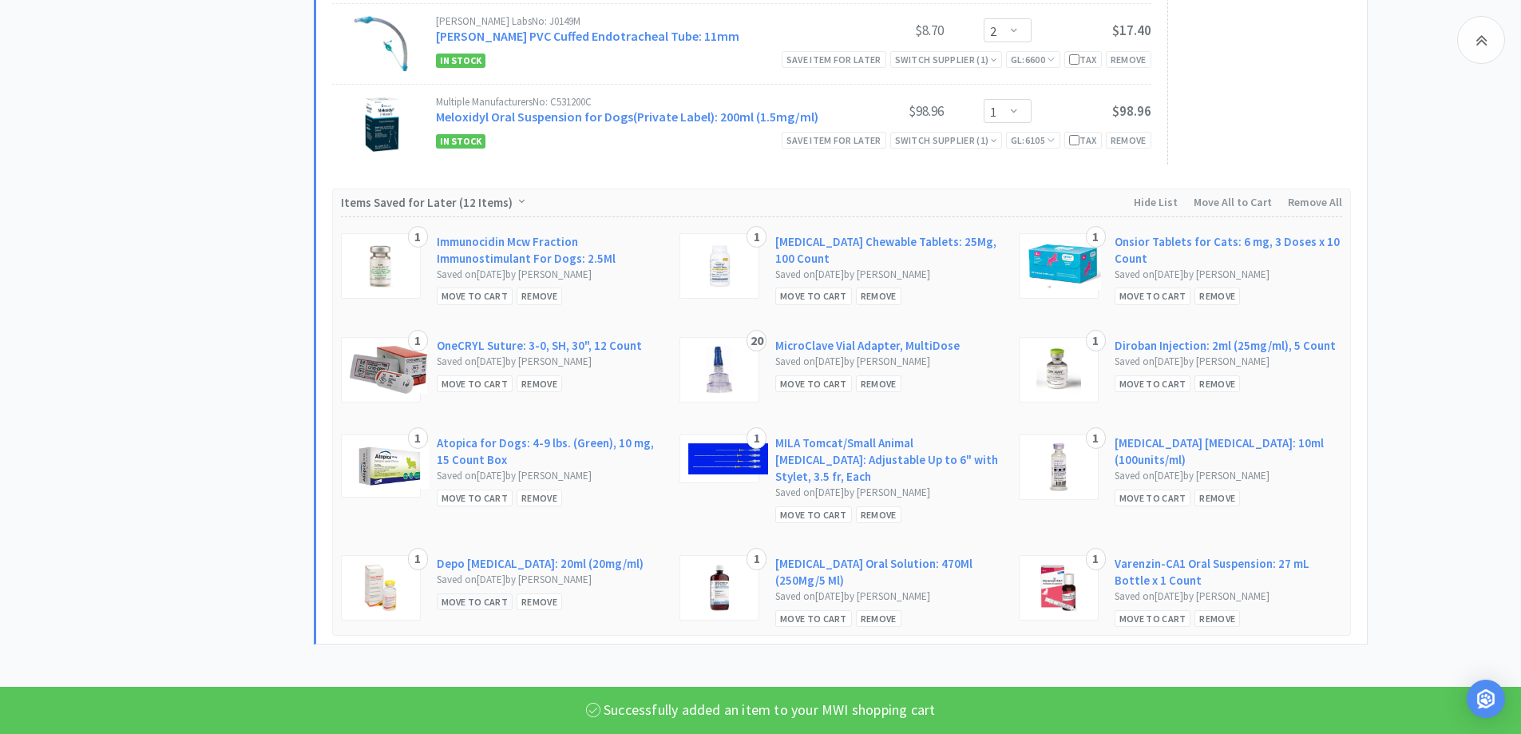
click at [477, 593] on div "Move to Cart" at bounding box center [475, 601] width 77 height 17
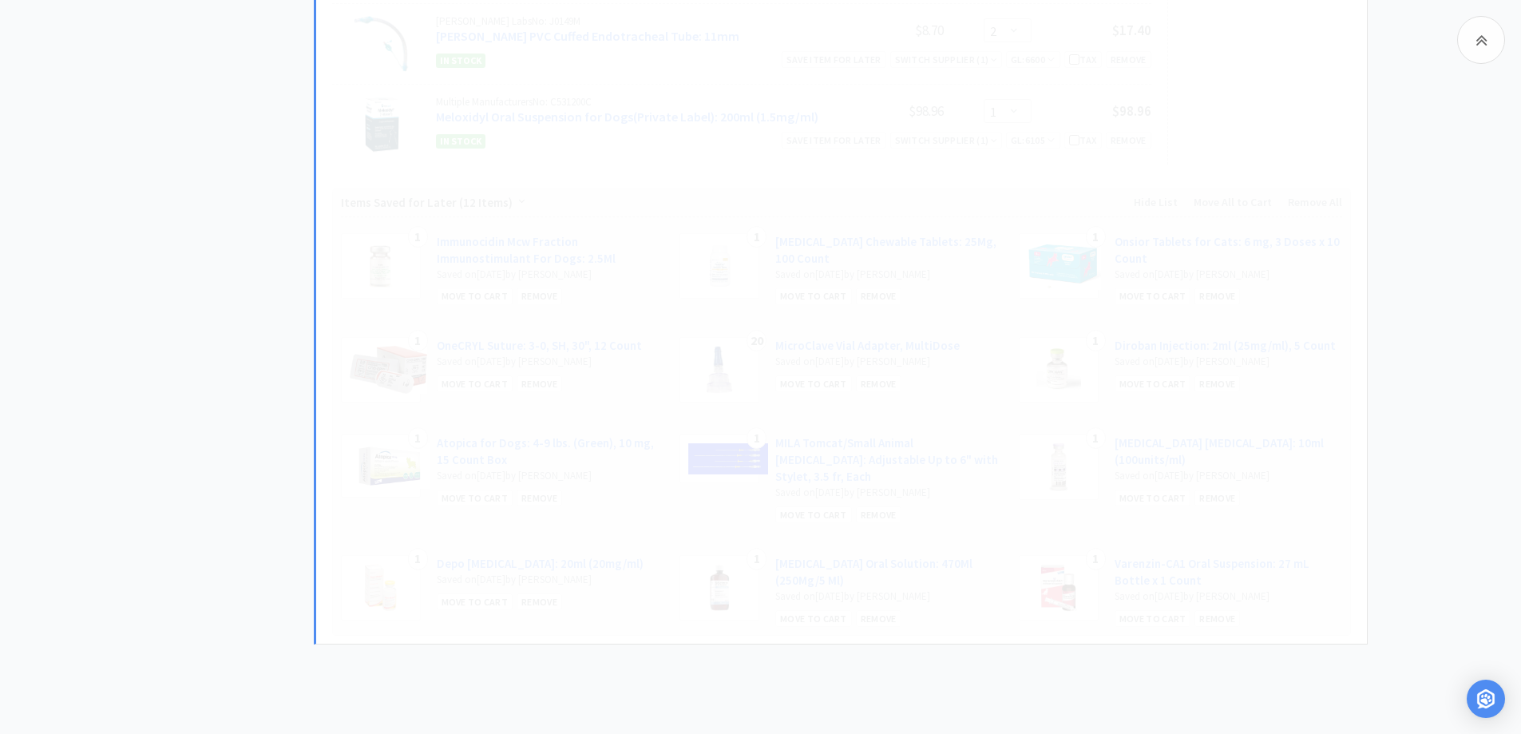
select select "1"
select select "2"
select select "1"
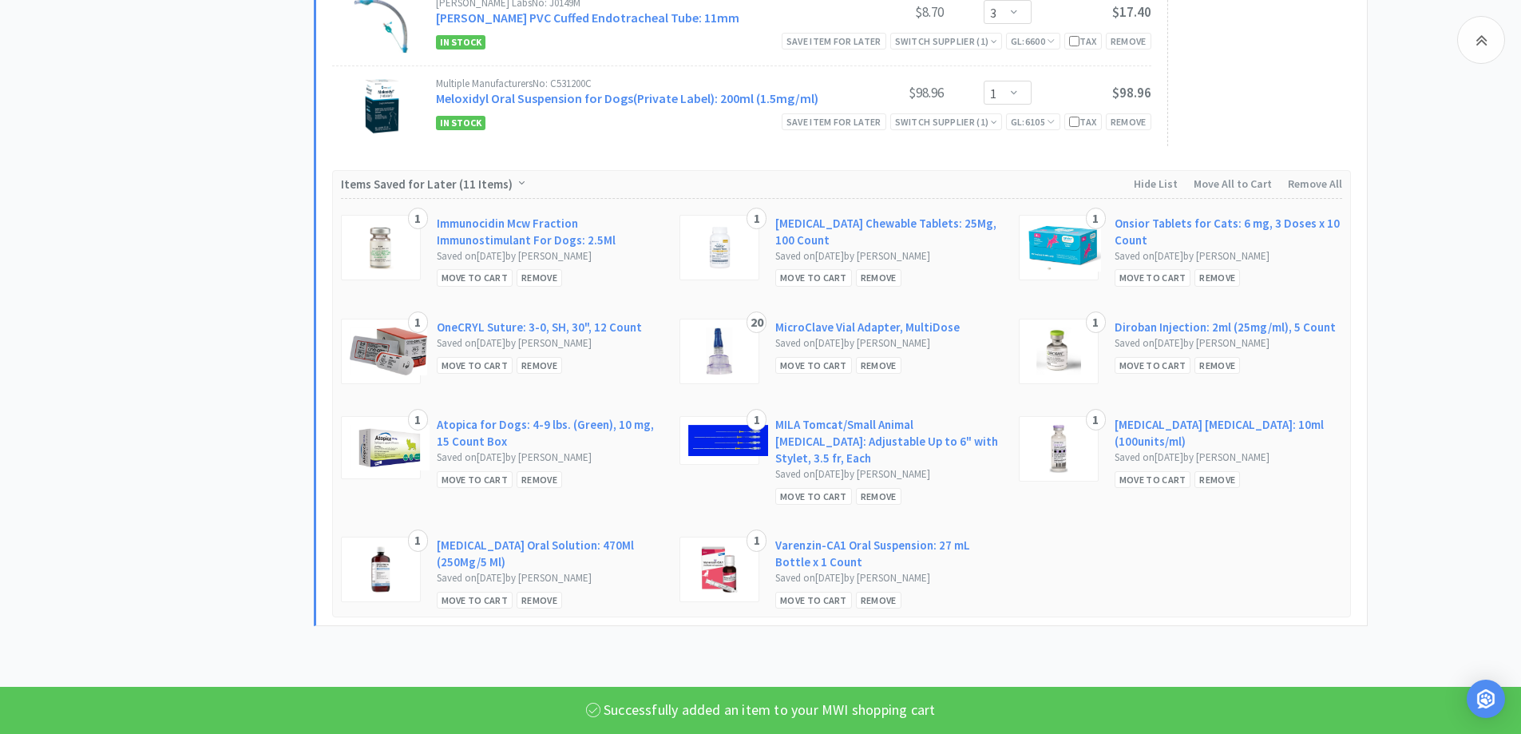
scroll to position [1870, 0]
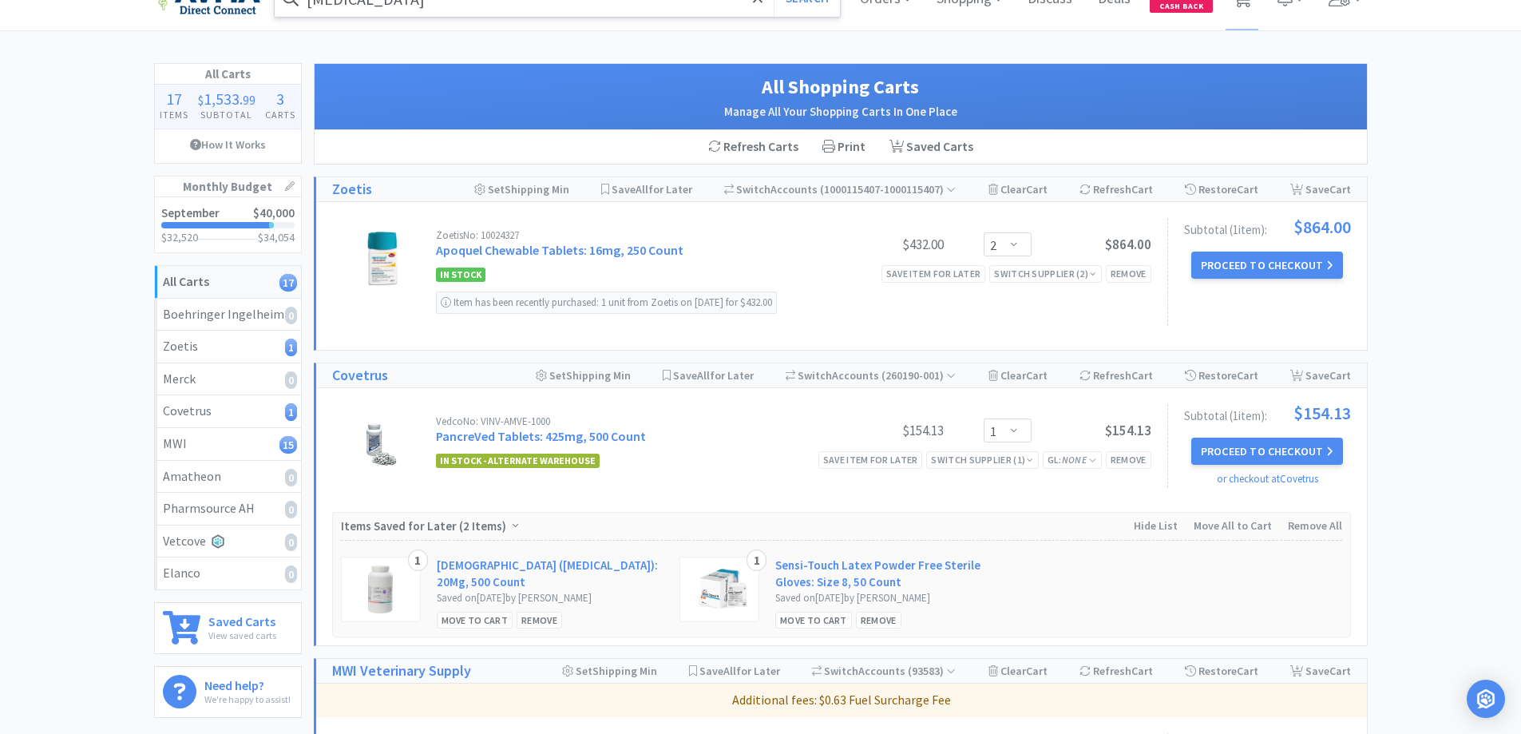
scroll to position [0, 0]
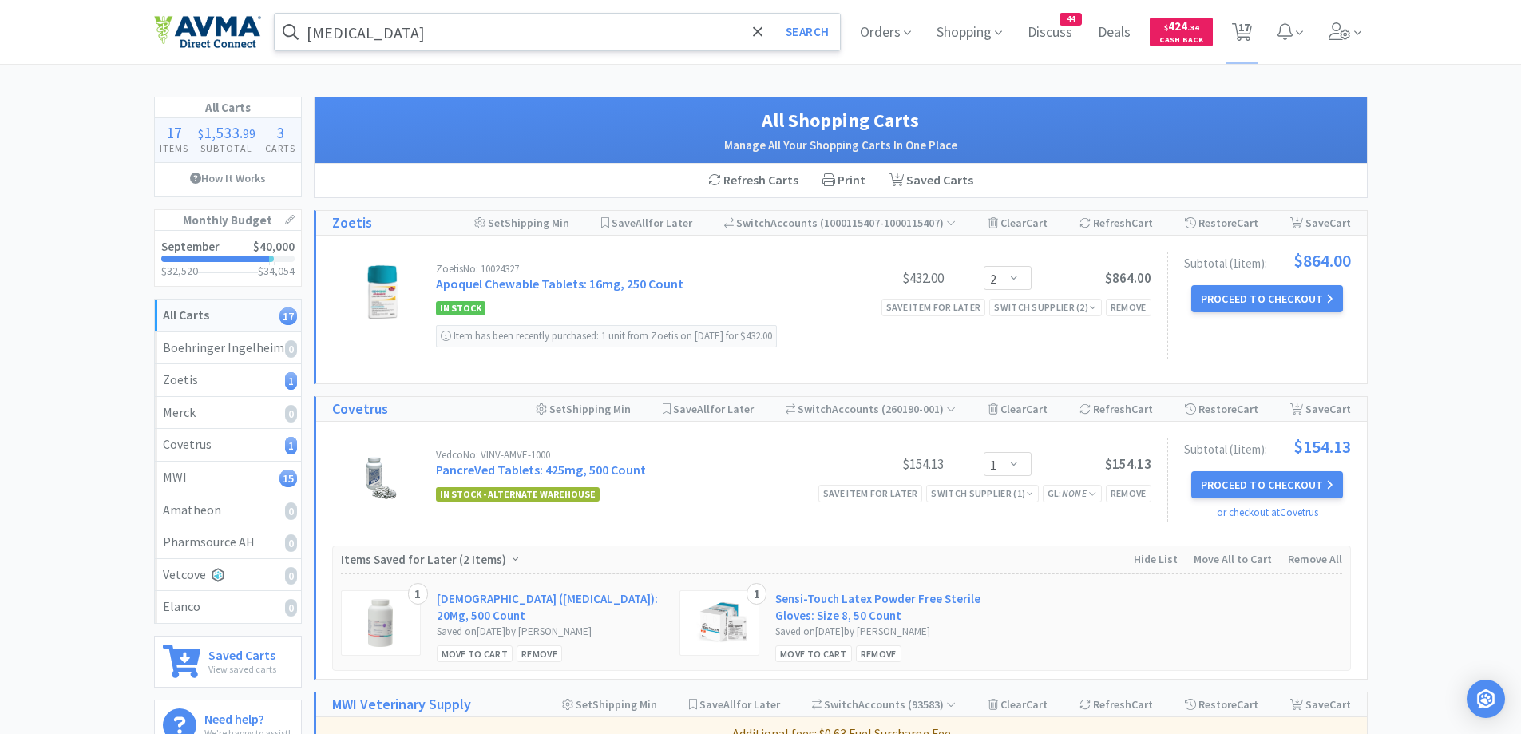
click at [494, 21] on input "[MEDICAL_DATA]" at bounding box center [558, 32] width 566 height 37
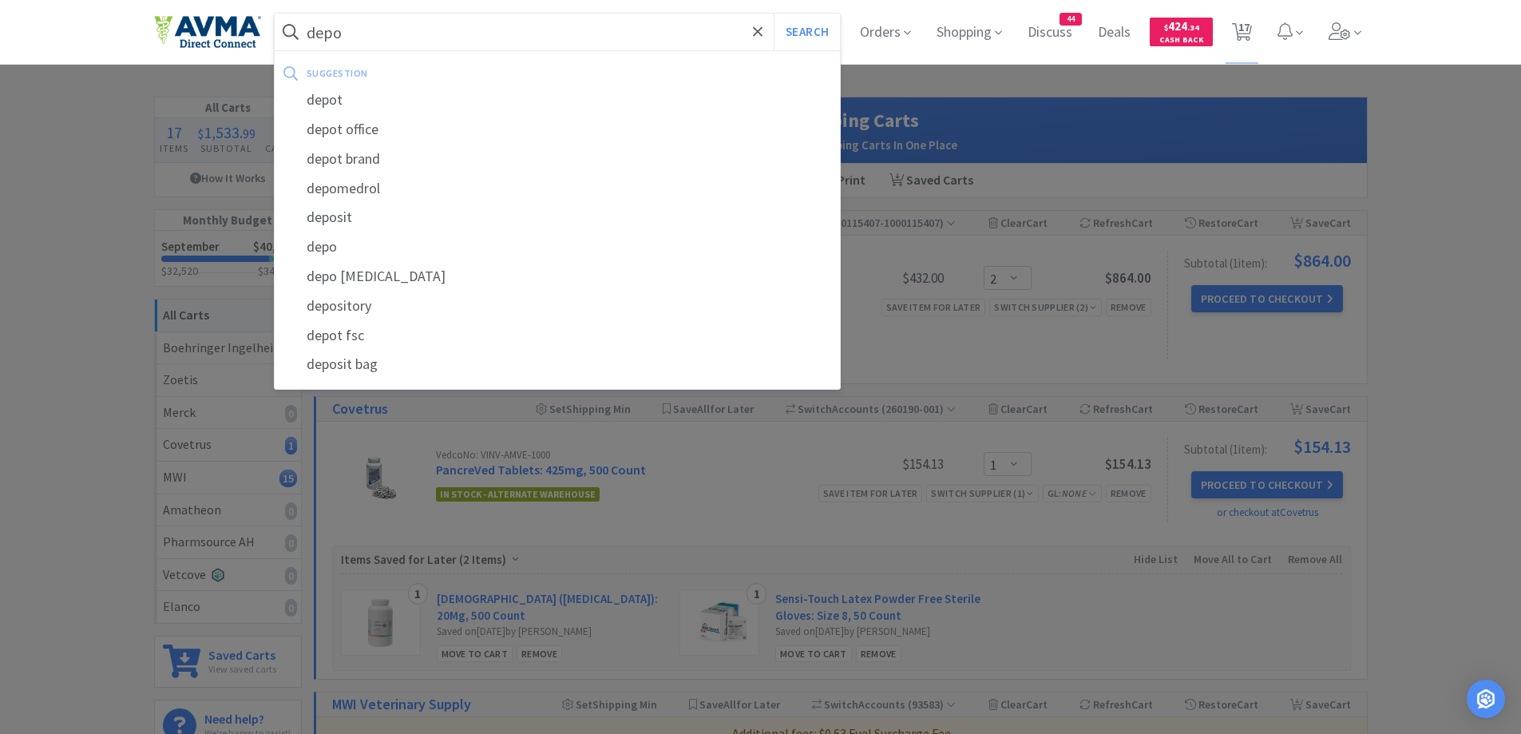
type input "depo"
click at [774, 14] on button "Search" at bounding box center [807, 32] width 66 height 37
select select "1"
select select "2"
select select "1"
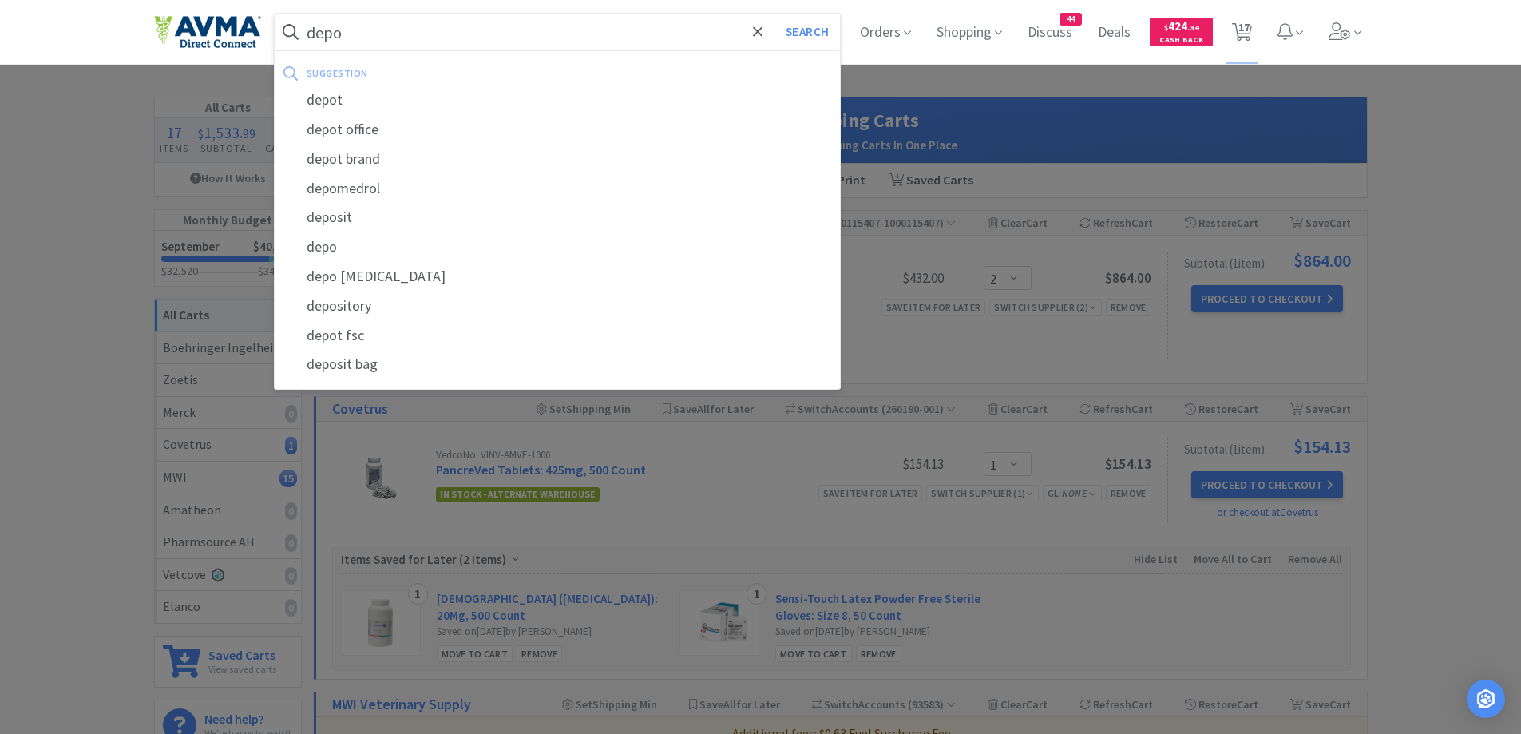
select select "1"
select select "2"
select select "1"
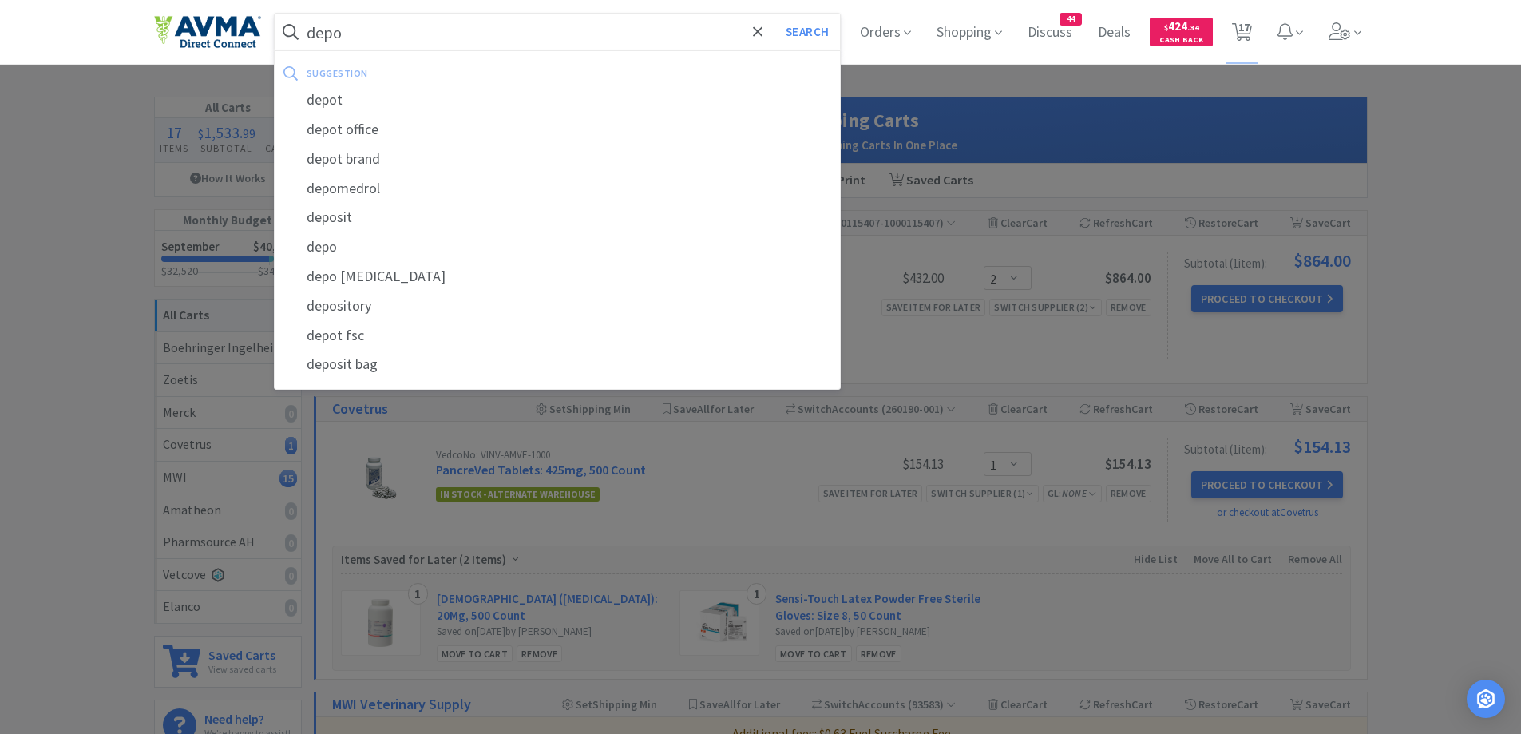
select select "1"
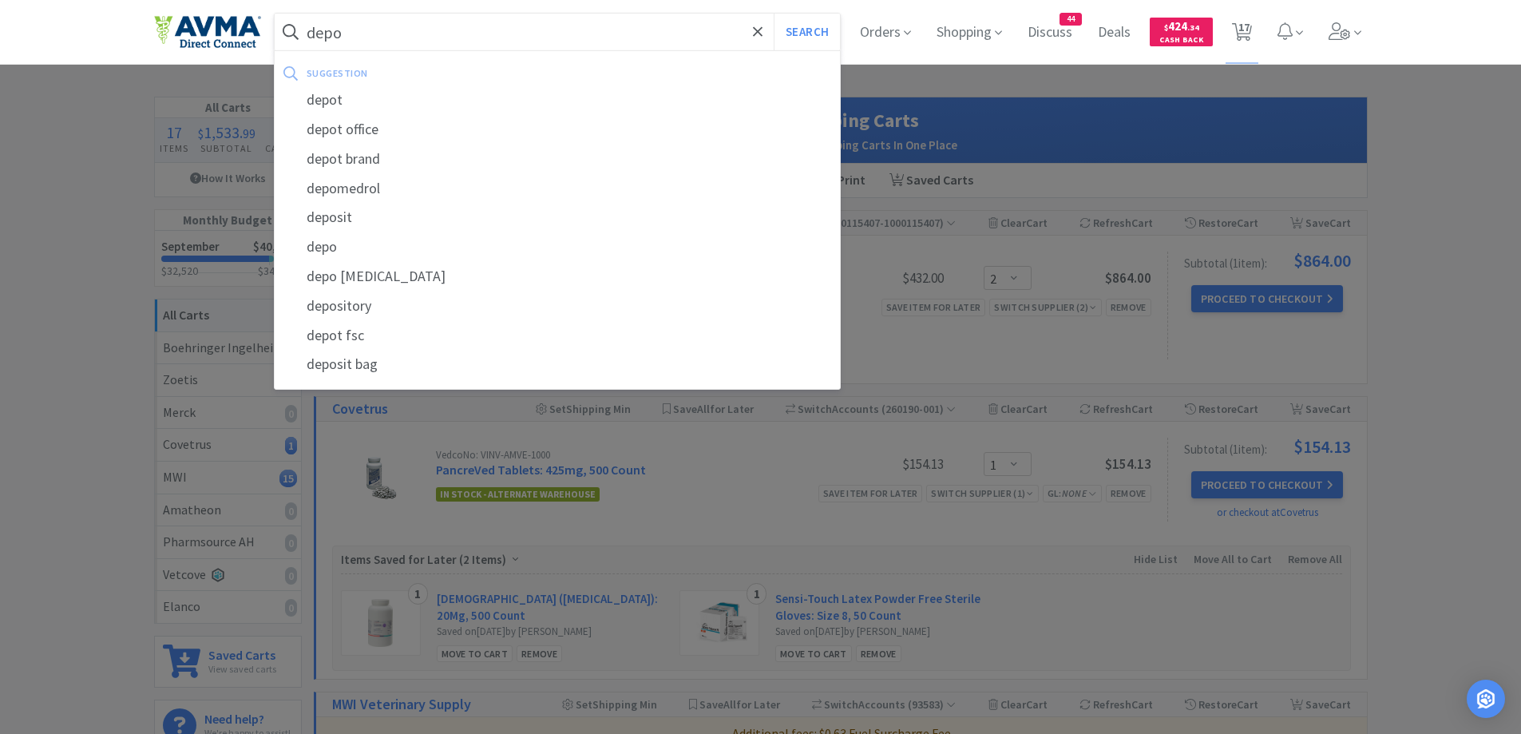
select select "1"
select select "2"
select select "1"
select select "2"
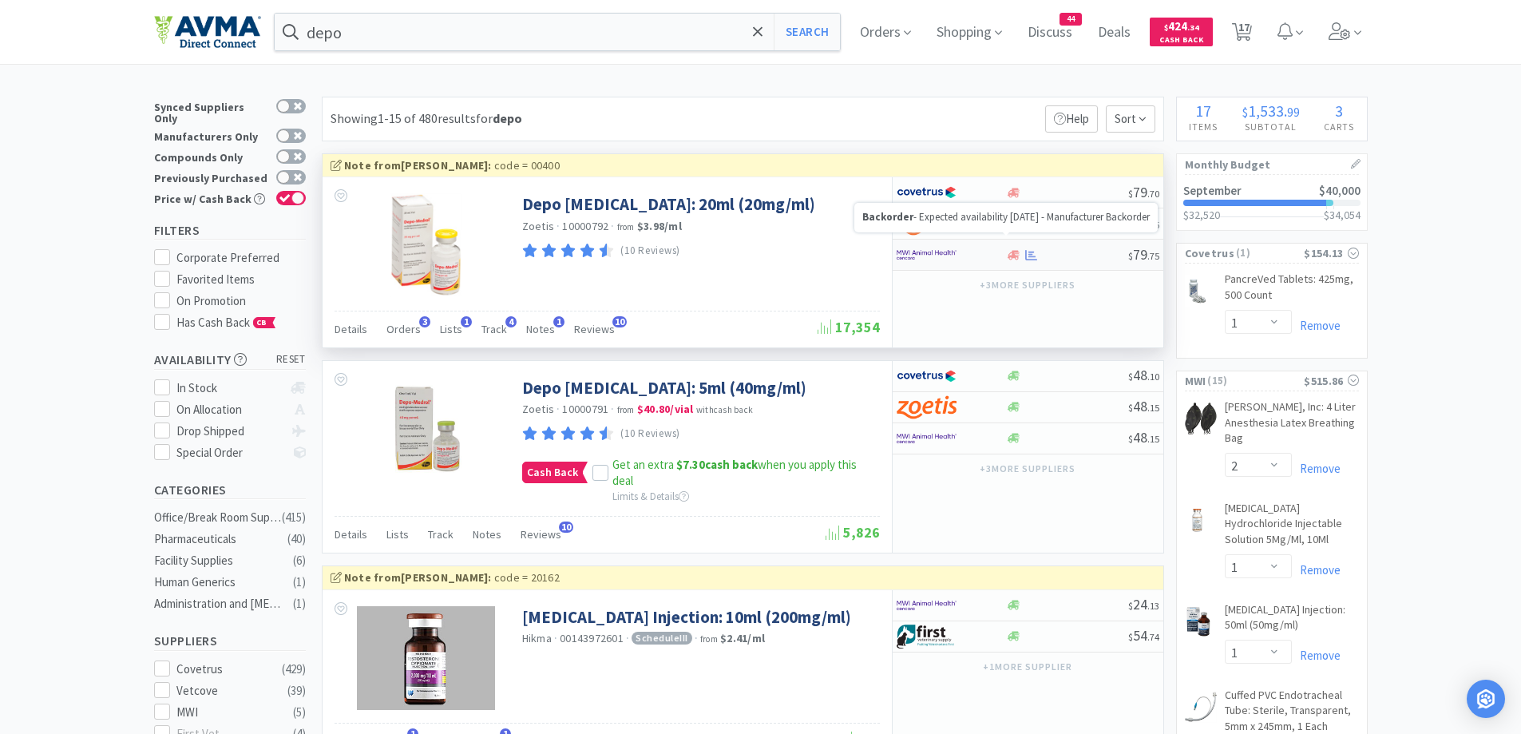
click at [1011, 257] on icon at bounding box center [1014, 255] width 12 height 10
select select "1"
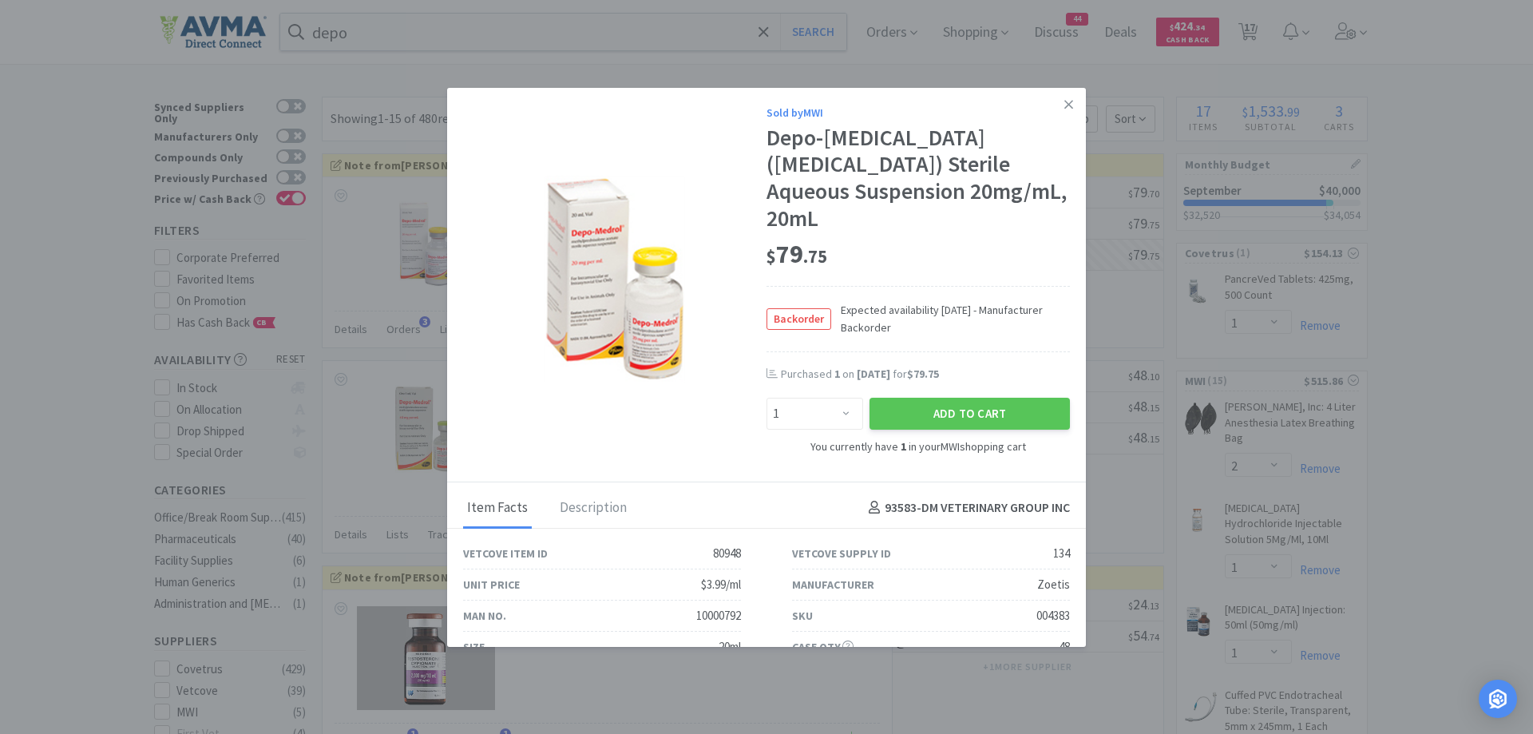
click at [1065, 102] on icon at bounding box center [1069, 104] width 9 height 14
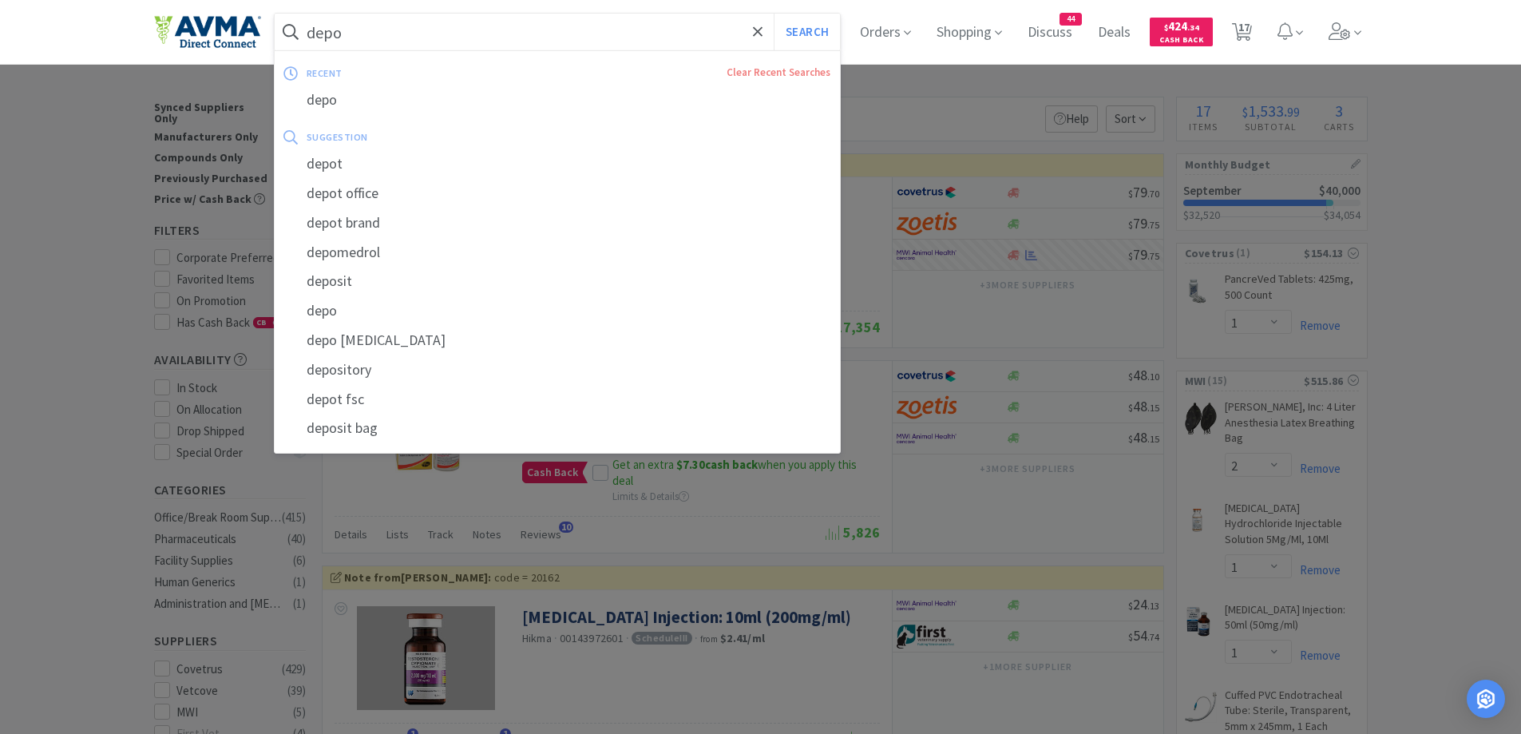
click at [439, 34] on input "depo" at bounding box center [558, 32] width 566 height 37
paste input "collar 15cm"
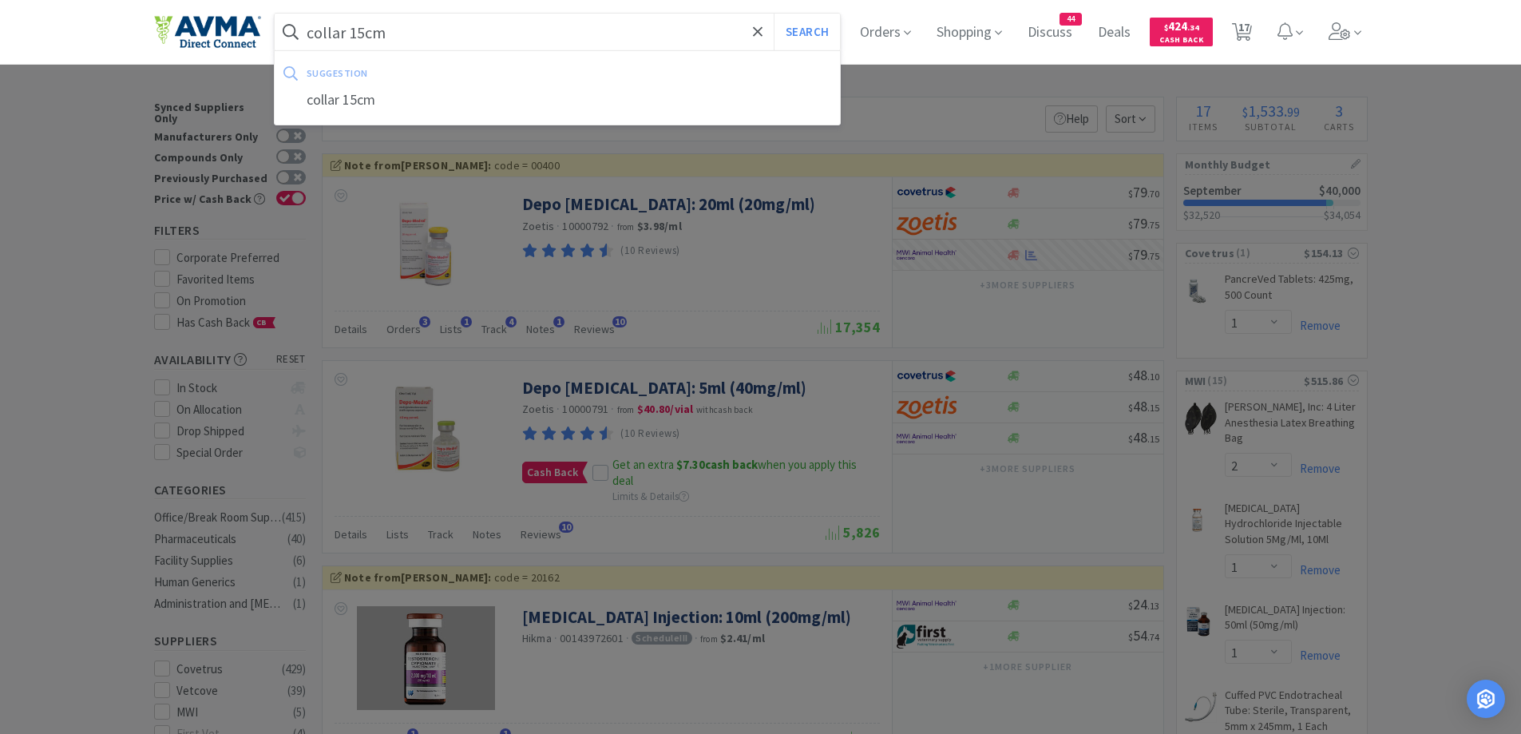
type input "collar 15cm"
click at [774, 14] on button "Search" at bounding box center [807, 32] width 66 height 37
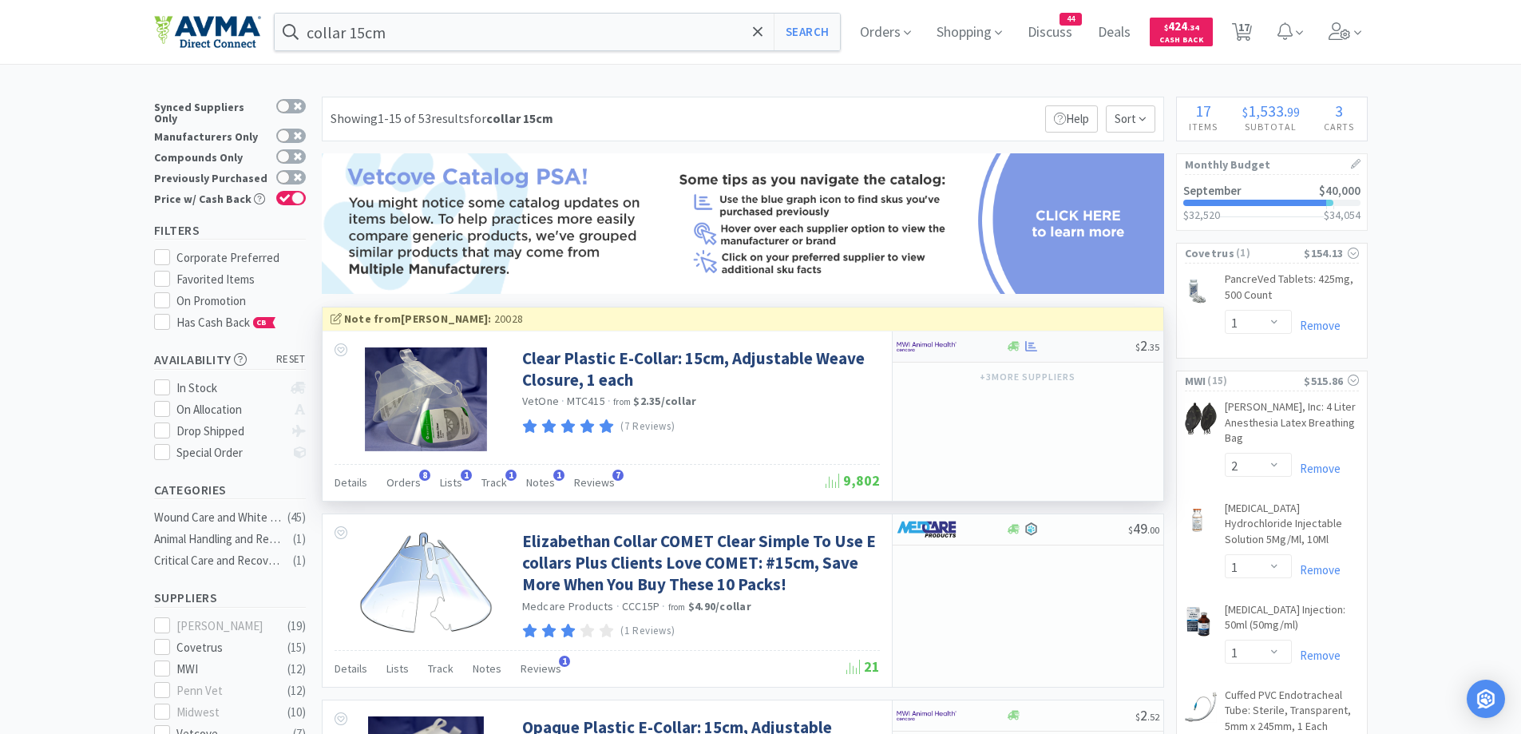
click at [993, 357] on div at bounding box center [951, 346] width 109 height 27
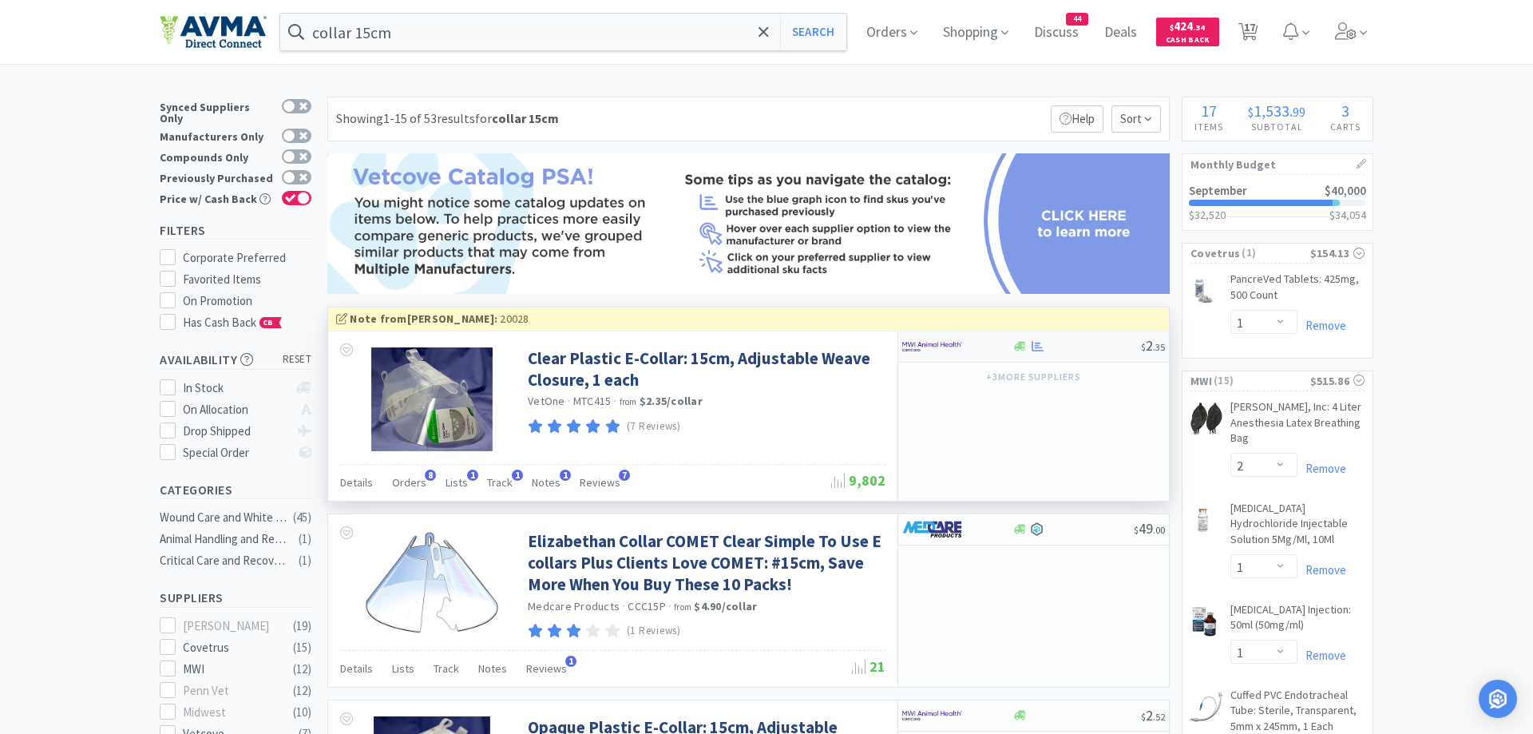
select select "10"
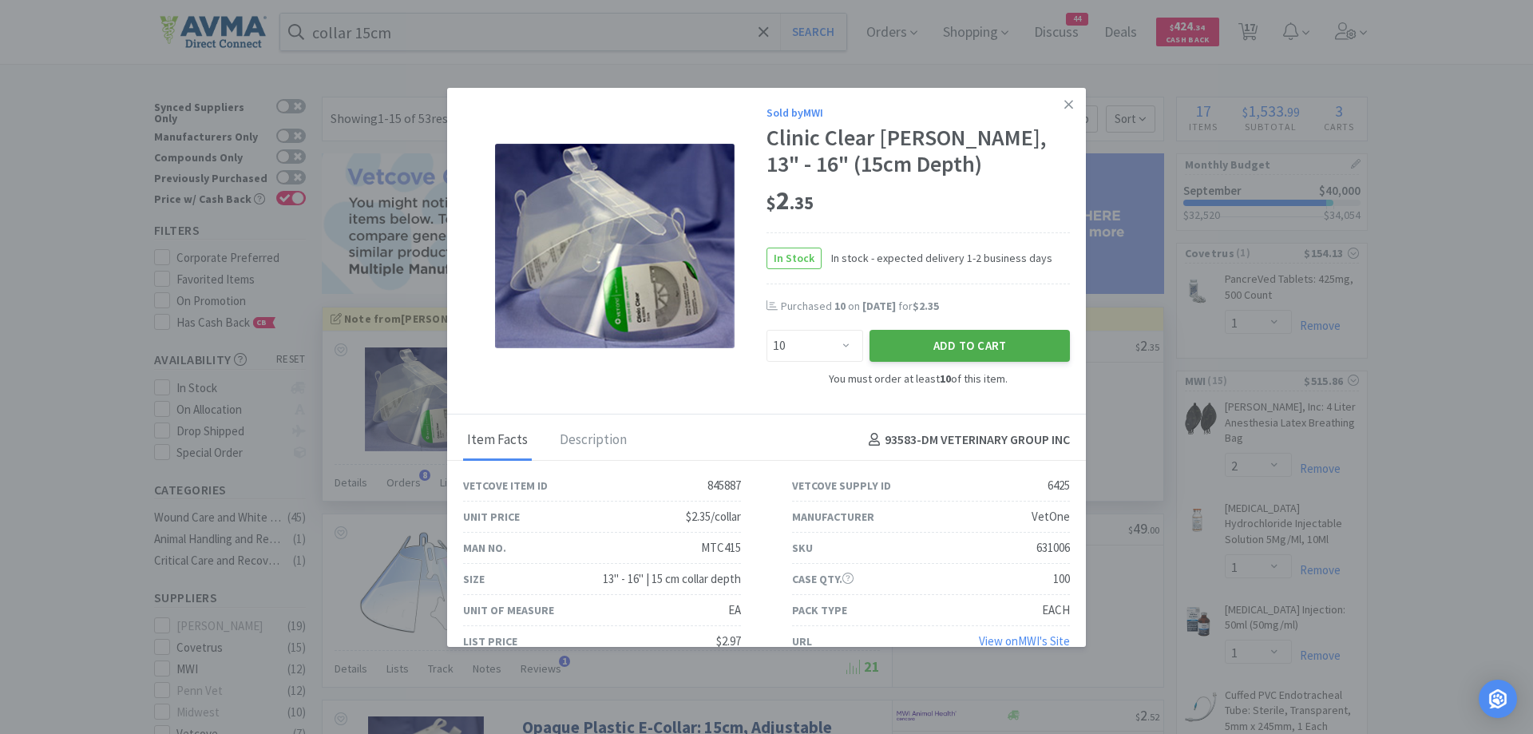
click at [946, 343] on button "Add to Cart" at bounding box center [970, 346] width 200 height 32
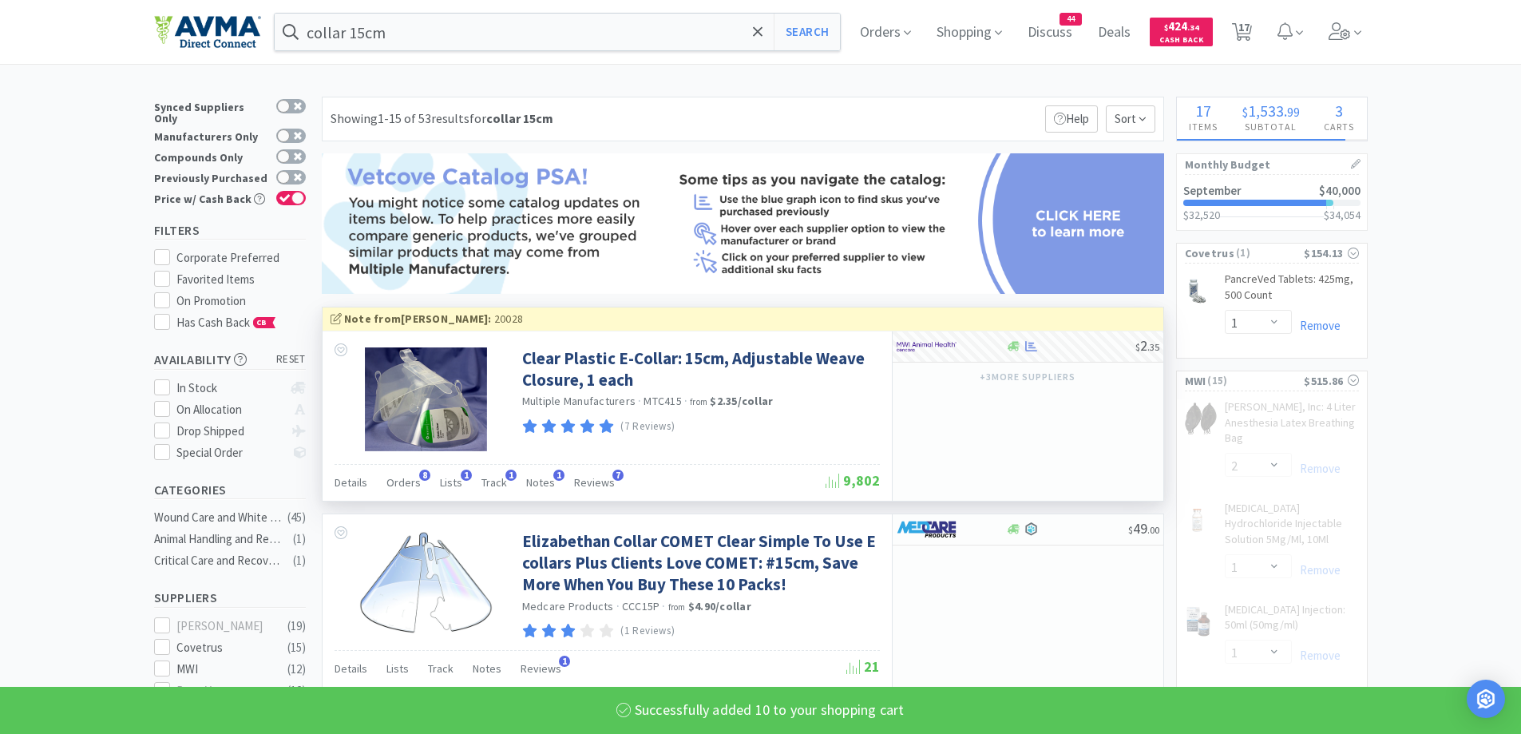
select select "10"
select select "2"
select select "1"
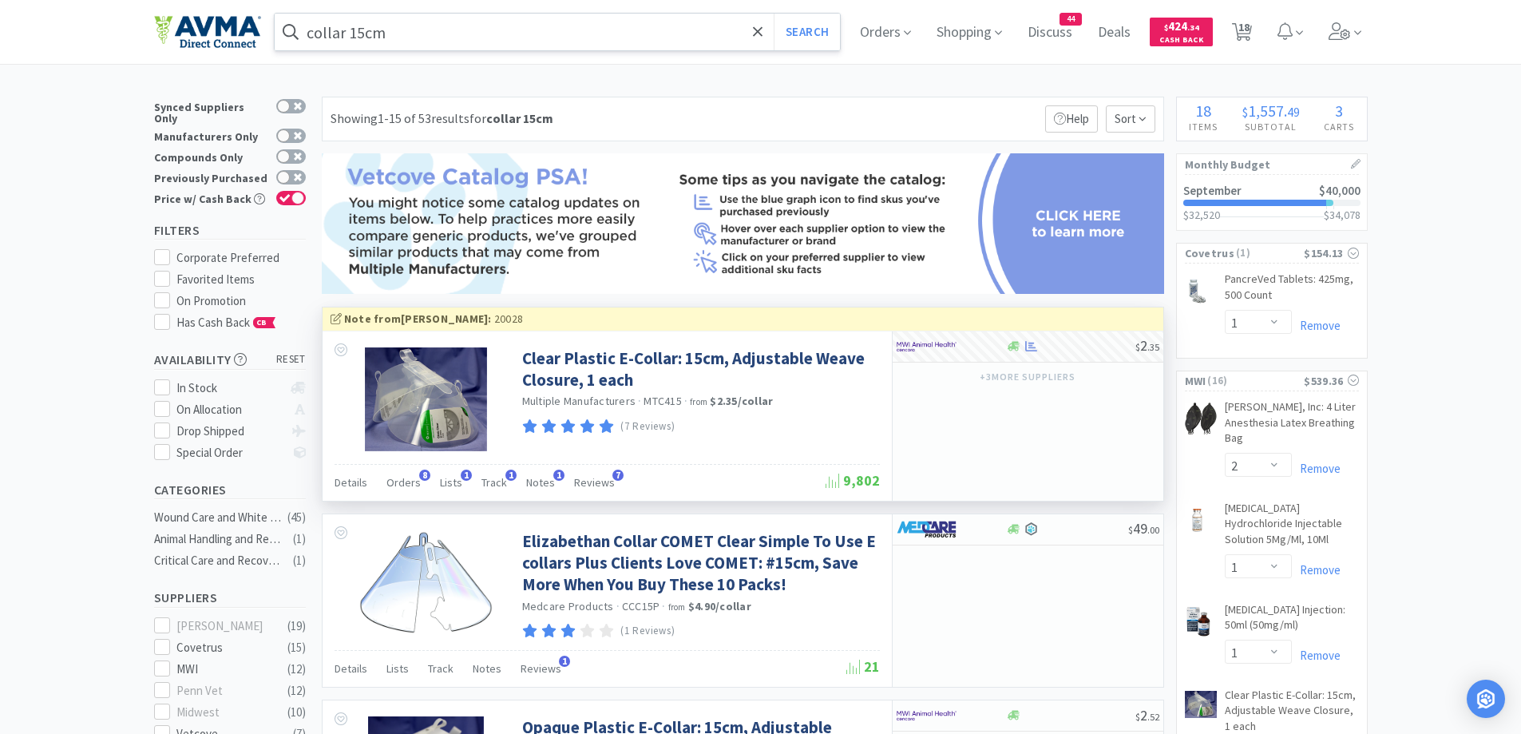
click at [596, 38] on input "collar 15cm" at bounding box center [558, 32] width 566 height 37
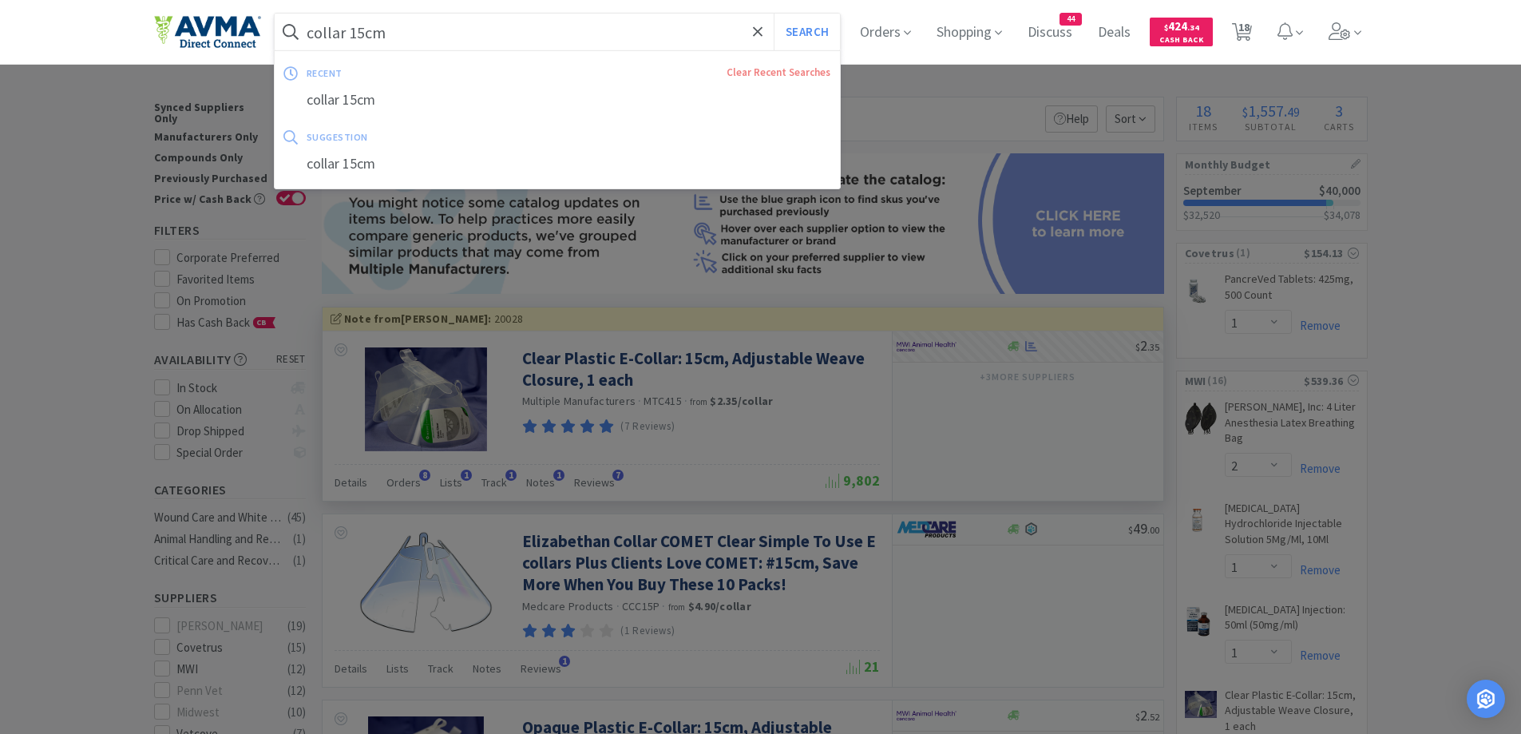
paste input "[MEDICAL_DATA] 1mg"
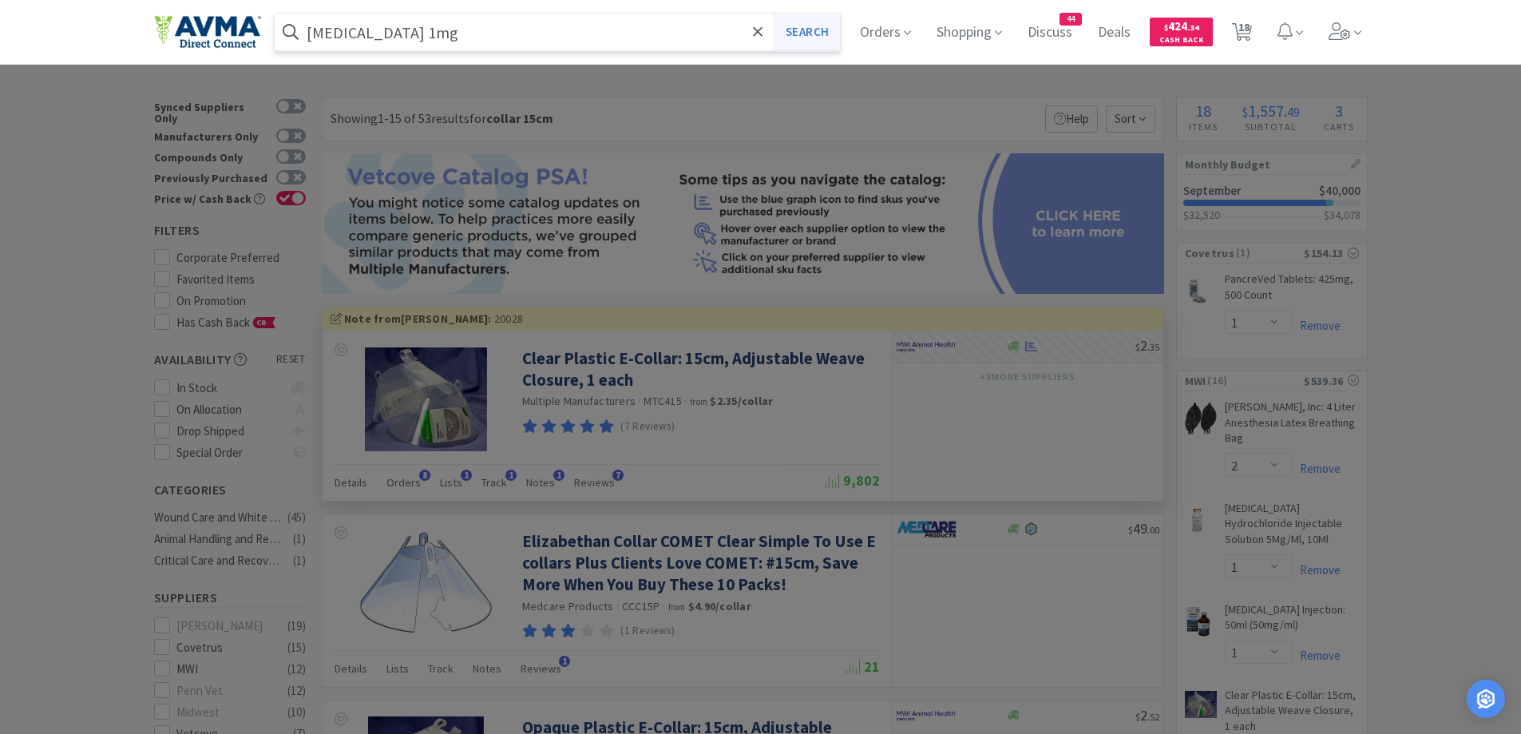
type input "[MEDICAL_DATA] 1mg"
drag, startPoint x: 831, startPoint y: 38, endPoint x: 827, endPoint y: 45, distance: 8.2
click at [831, 38] on button "Search" at bounding box center [807, 32] width 66 height 37
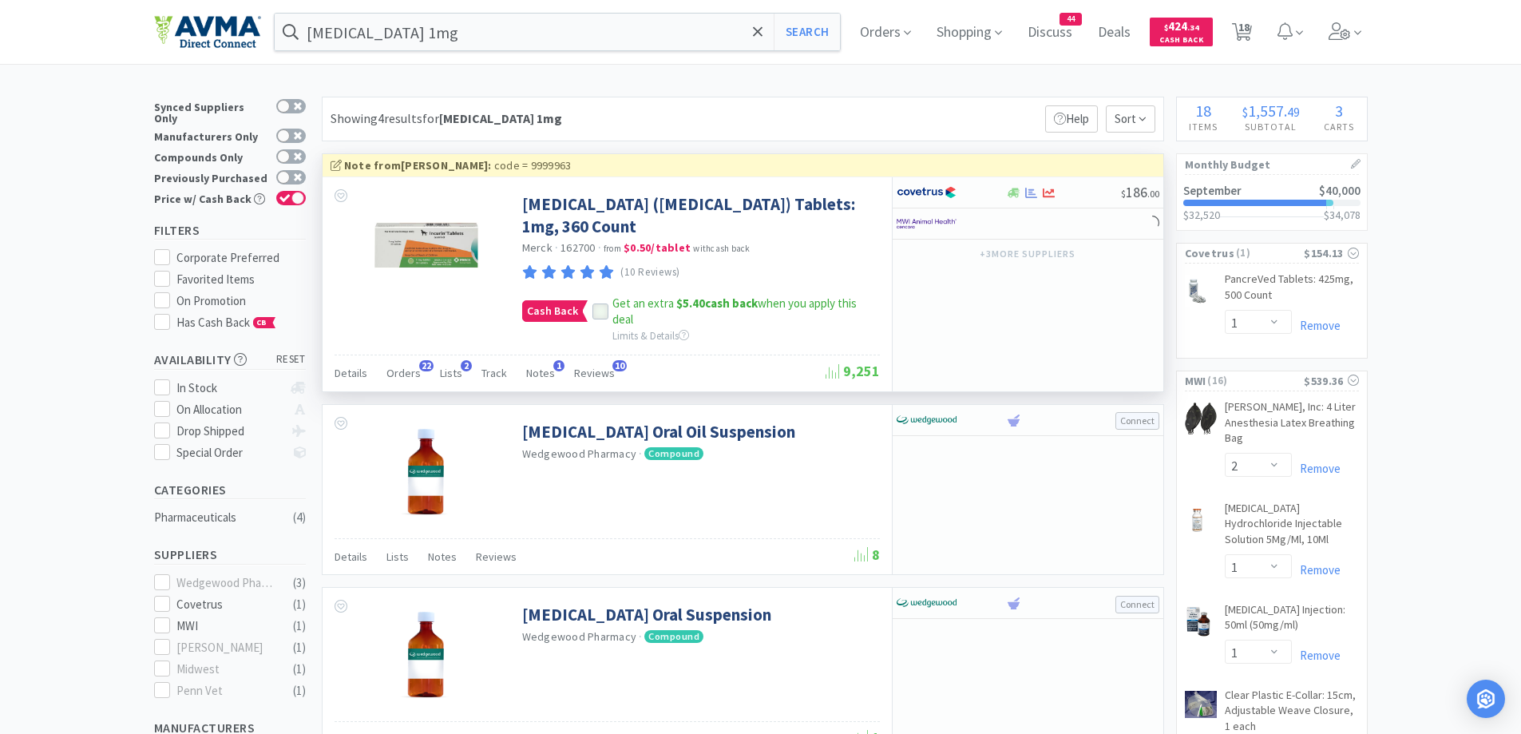
click at [598, 303] on div at bounding box center [601, 311] width 16 height 16
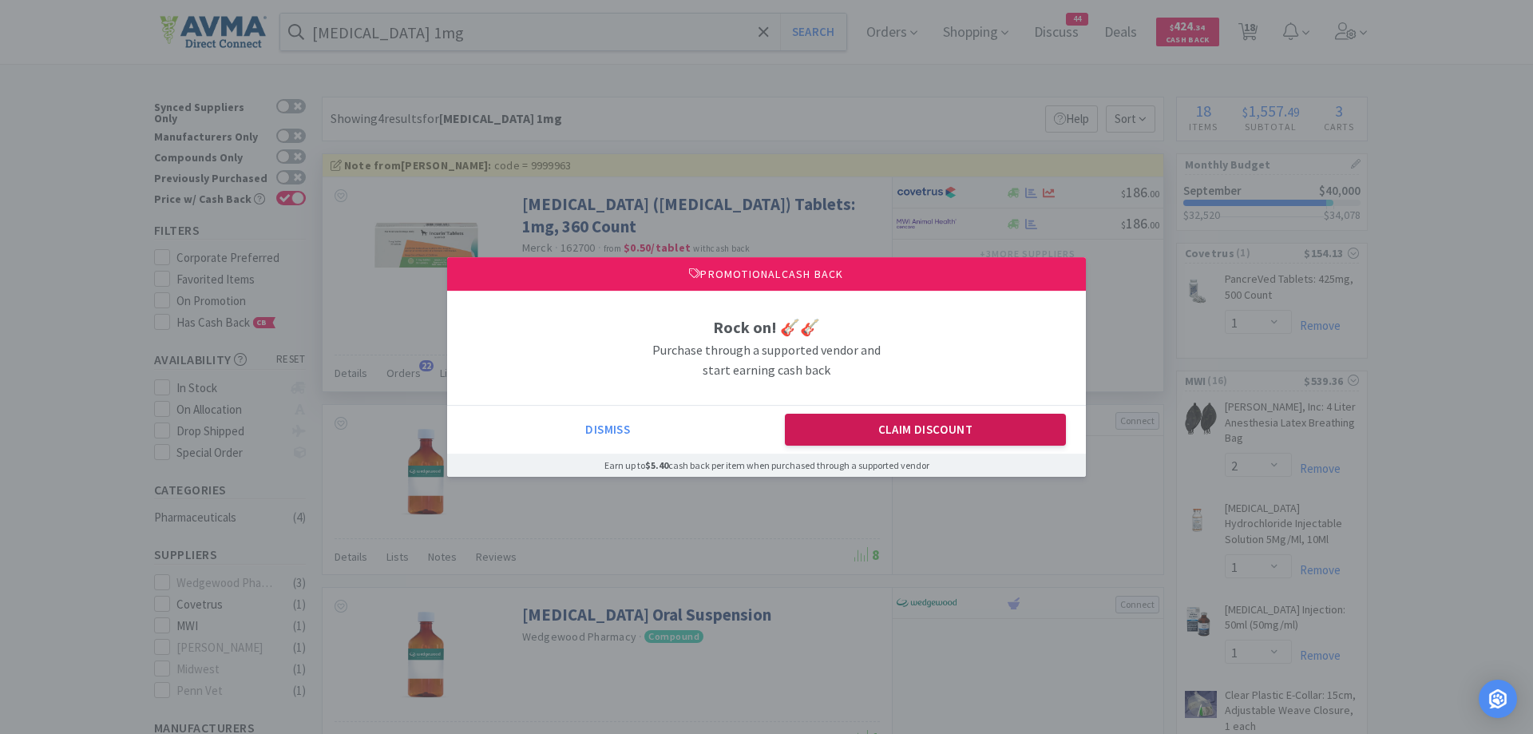
click at [887, 431] on button "Claim Discount" at bounding box center [926, 430] width 282 height 32
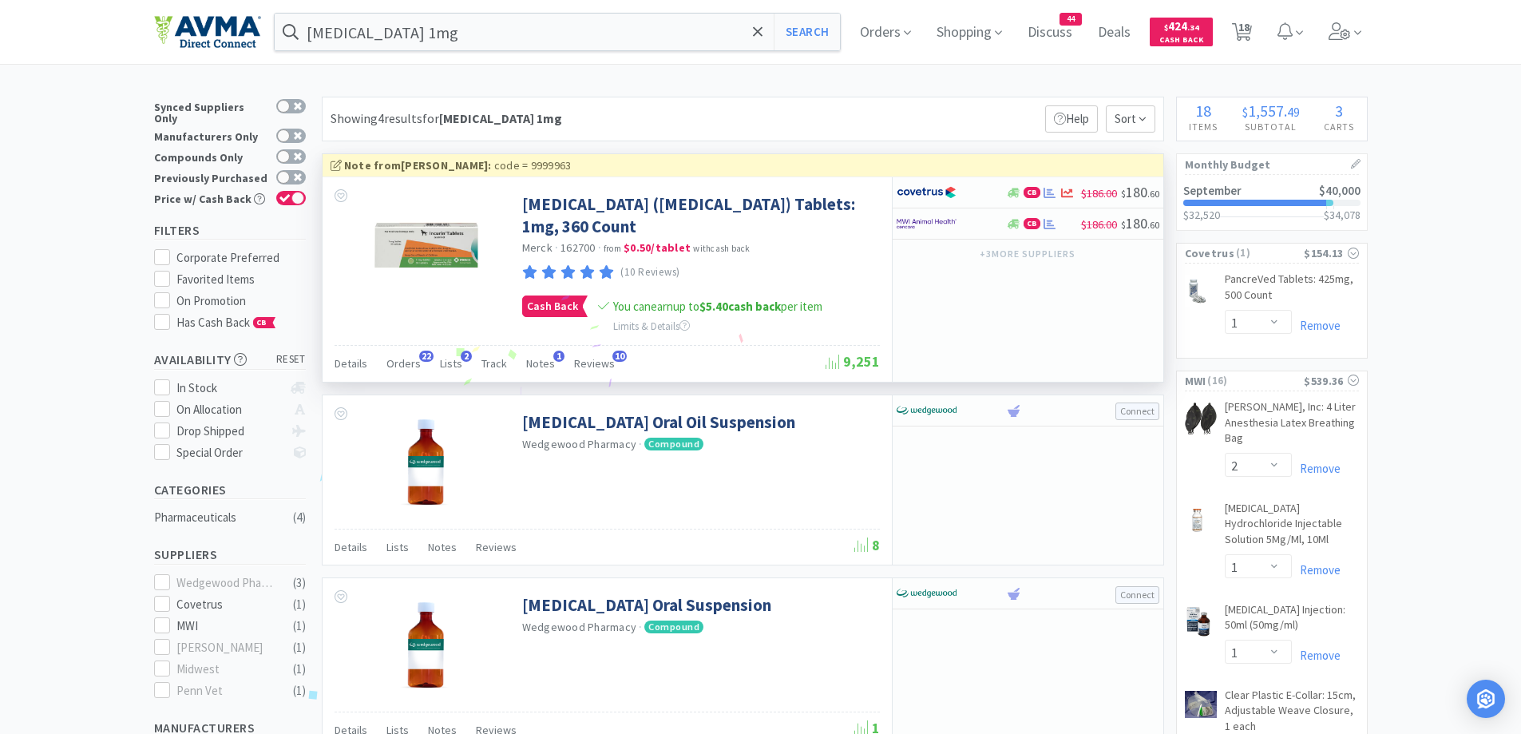
drag, startPoint x: 877, startPoint y: 84, endPoint x: 897, endPoint y: 110, distance: 33.1
click at [992, 106] on div "Showing 4 results for [MEDICAL_DATA] 1mg Filters Help Sort" at bounding box center [743, 119] width 843 height 45
click at [999, 219] on div at bounding box center [951, 223] width 109 height 27
select select "1"
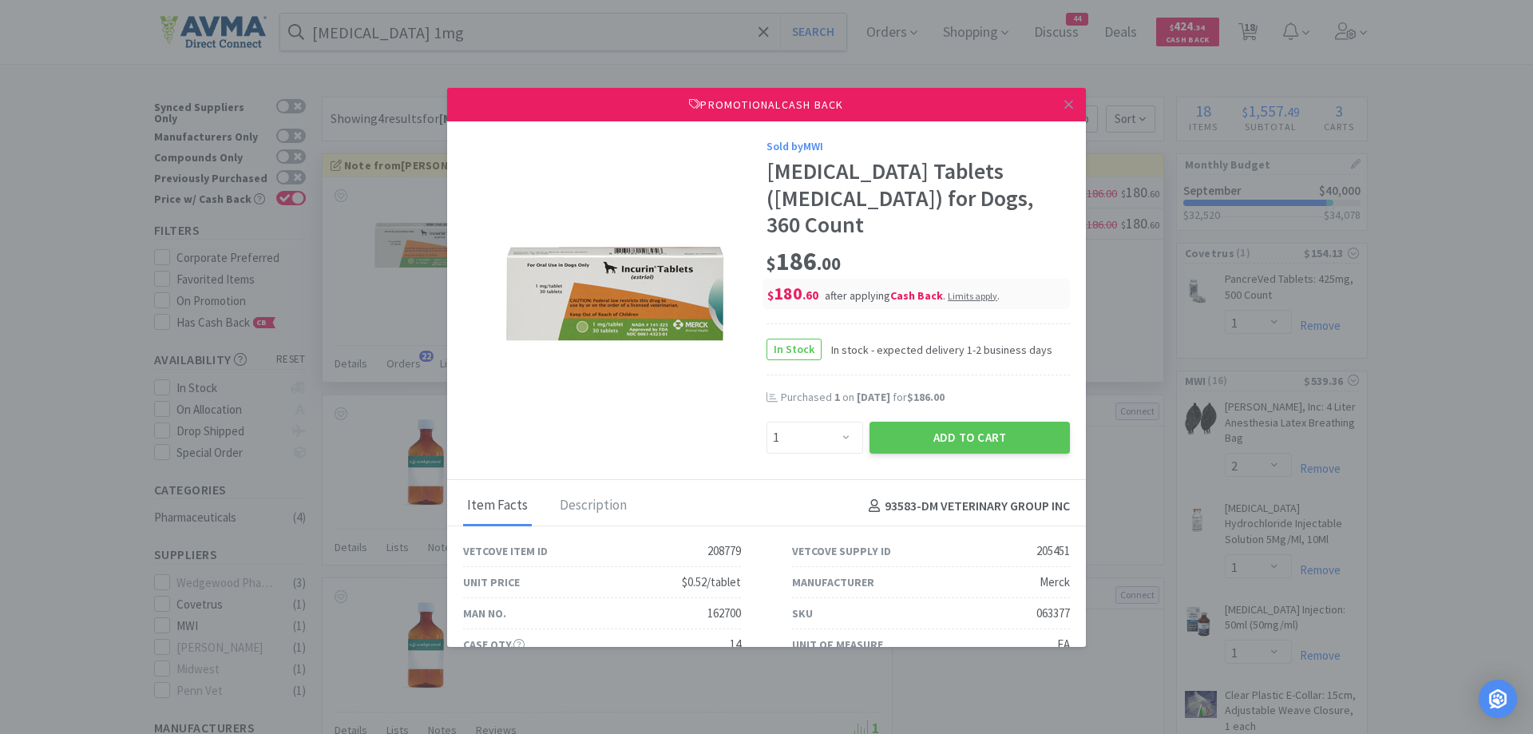
click at [697, 427] on div "Sold by MWI [MEDICAL_DATA] Tablets ([MEDICAL_DATA]) for Dogs, 360 Count $ 186 .…" at bounding box center [766, 300] width 639 height 359
click at [972, 422] on button "Add to Cart" at bounding box center [970, 438] width 200 height 32
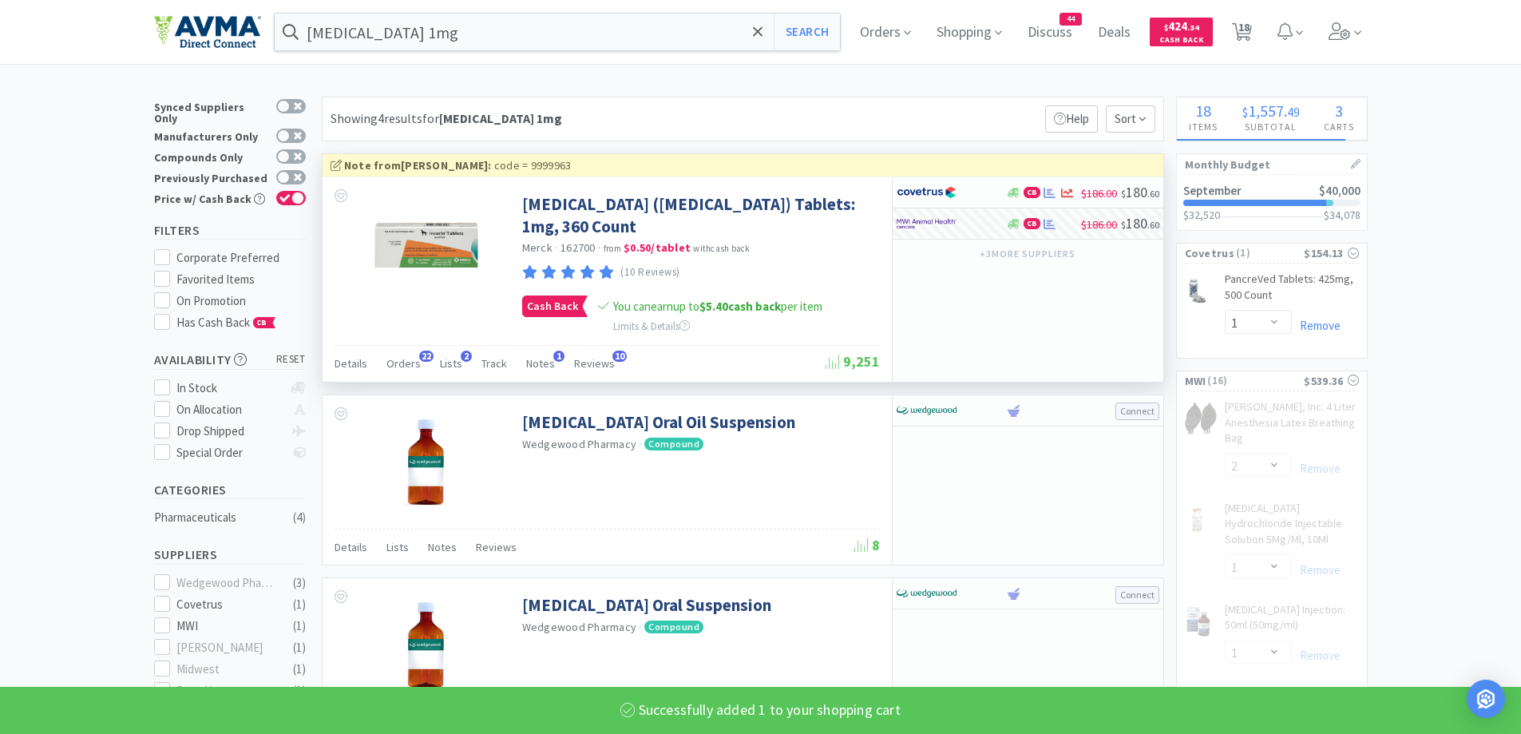
select select "2"
select select "1"
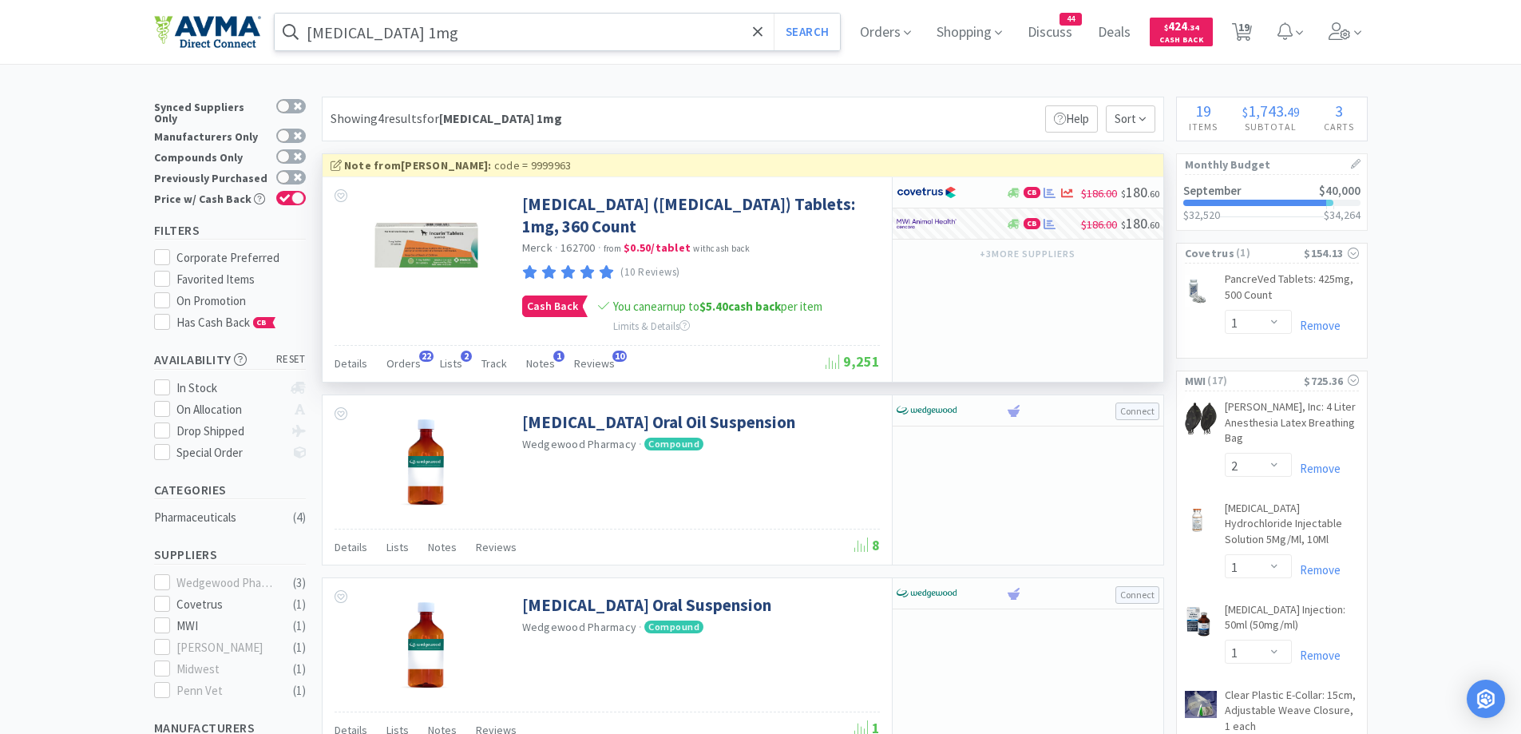
click at [500, 28] on input "[MEDICAL_DATA] 1mg" at bounding box center [558, 32] width 566 height 37
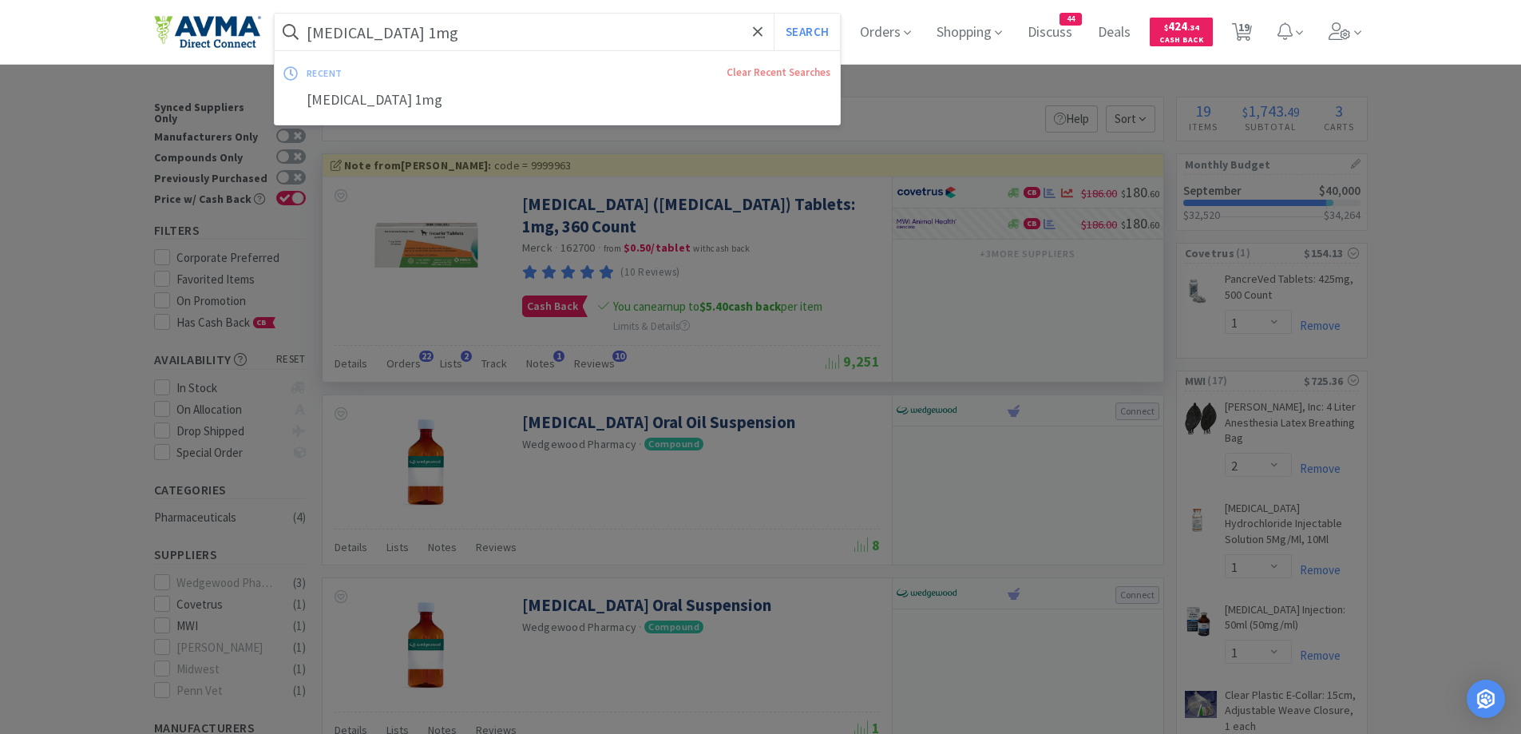
paste input "[PERSON_NAME] Syringe"
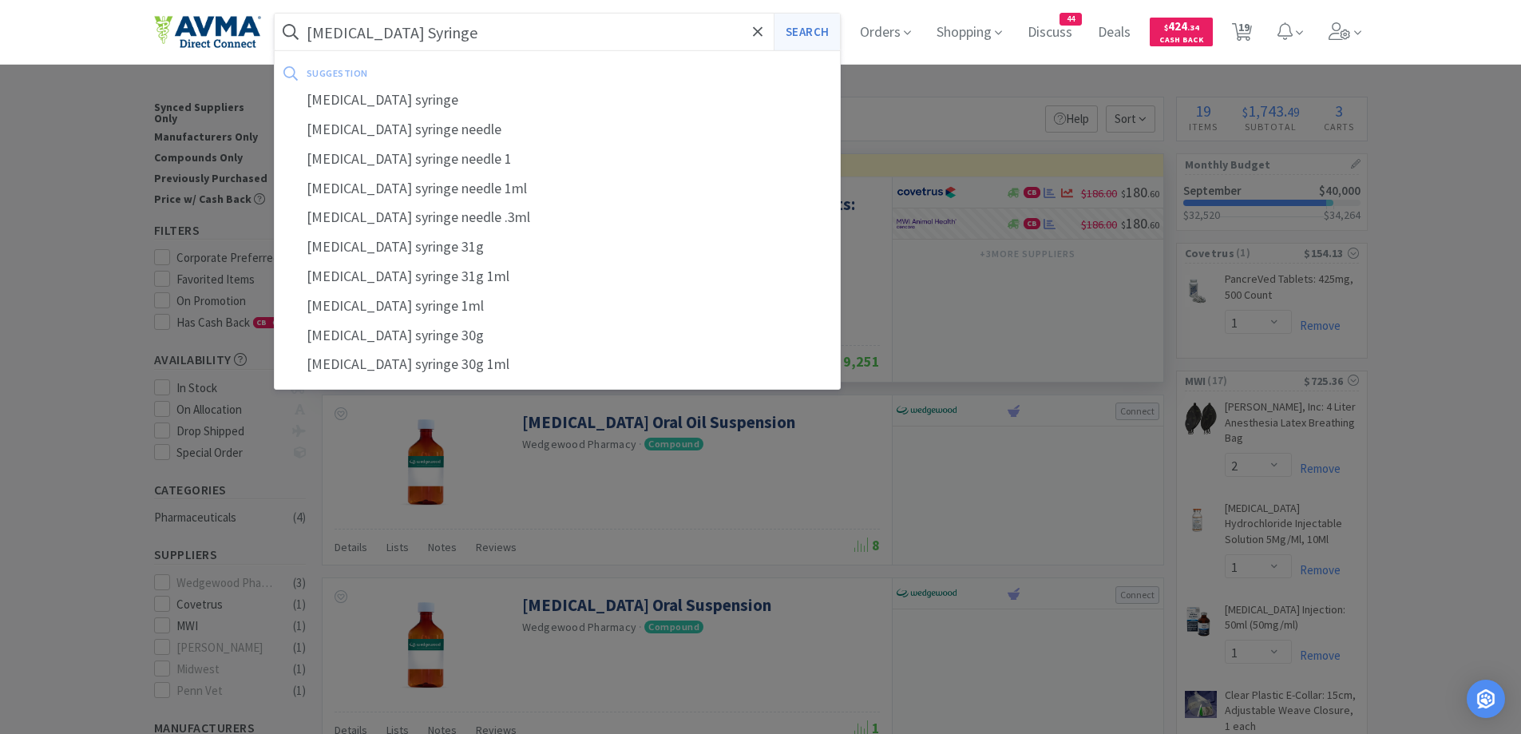
type input "[MEDICAL_DATA] Syringe"
click at [827, 27] on button "Search" at bounding box center [807, 32] width 66 height 37
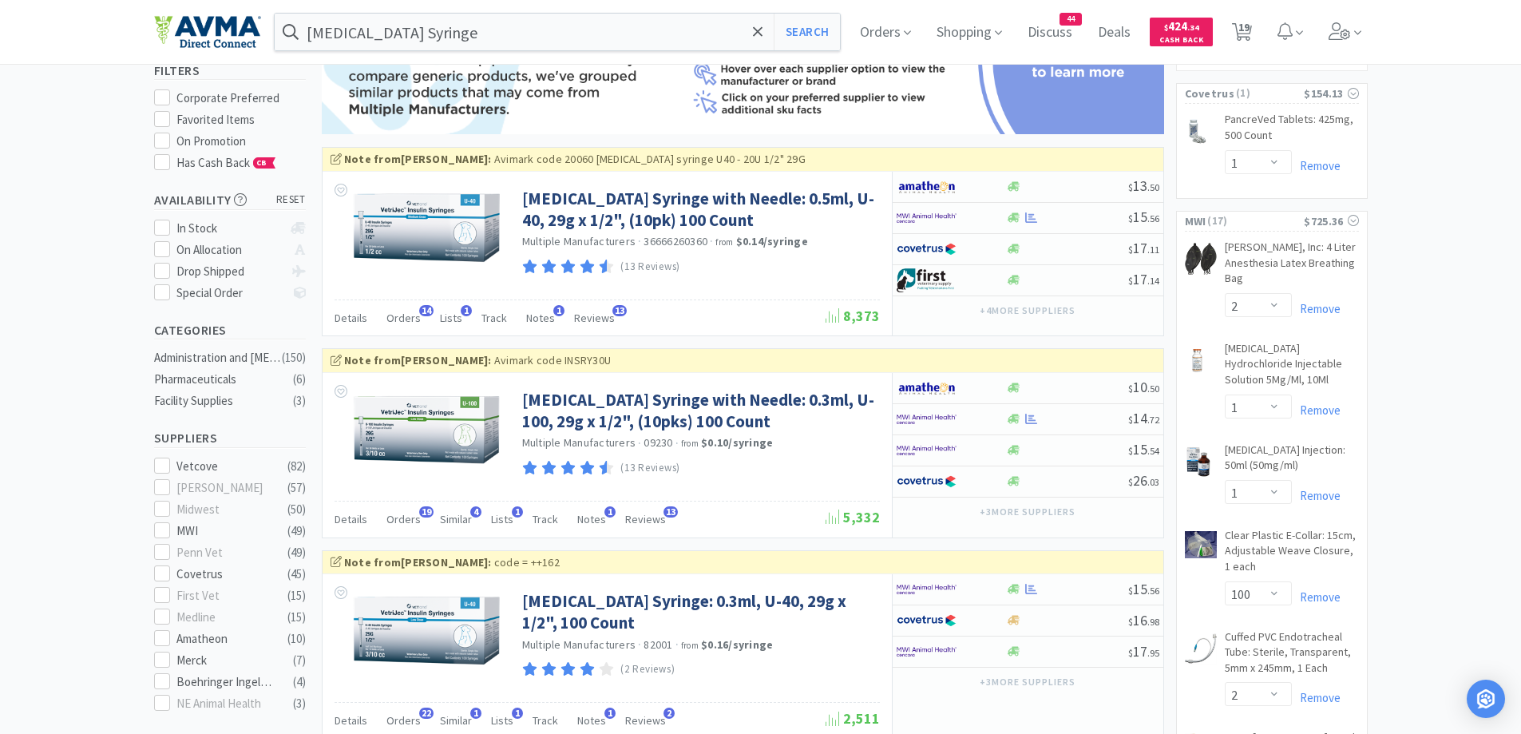
click at [1008, 414] on icon at bounding box center [1014, 419] width 12 height 12
select select "1"
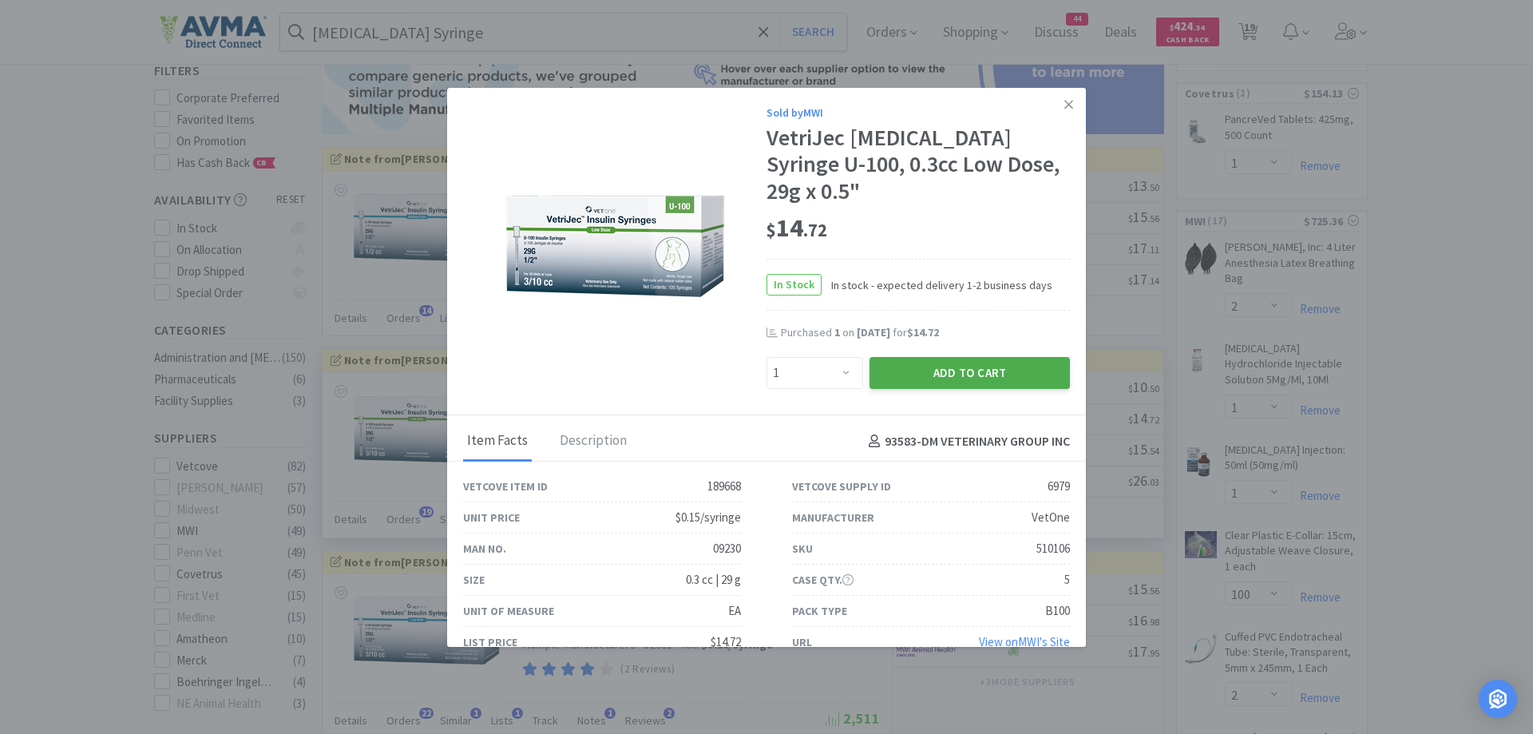
click at [918, 357] on button "Add to Cart" at bounding box center [970, 373] width 200 height 32
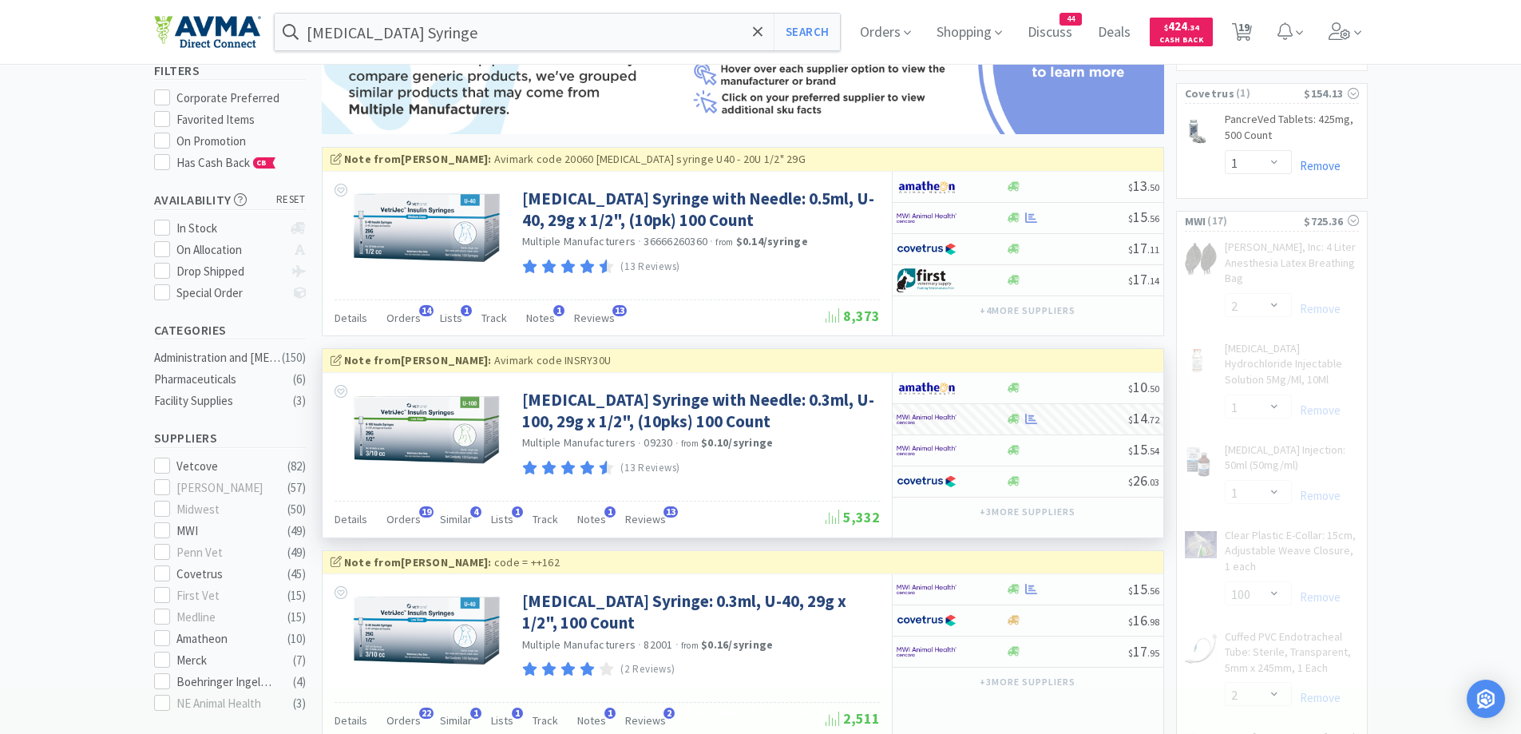
select select "2"
select select "1"
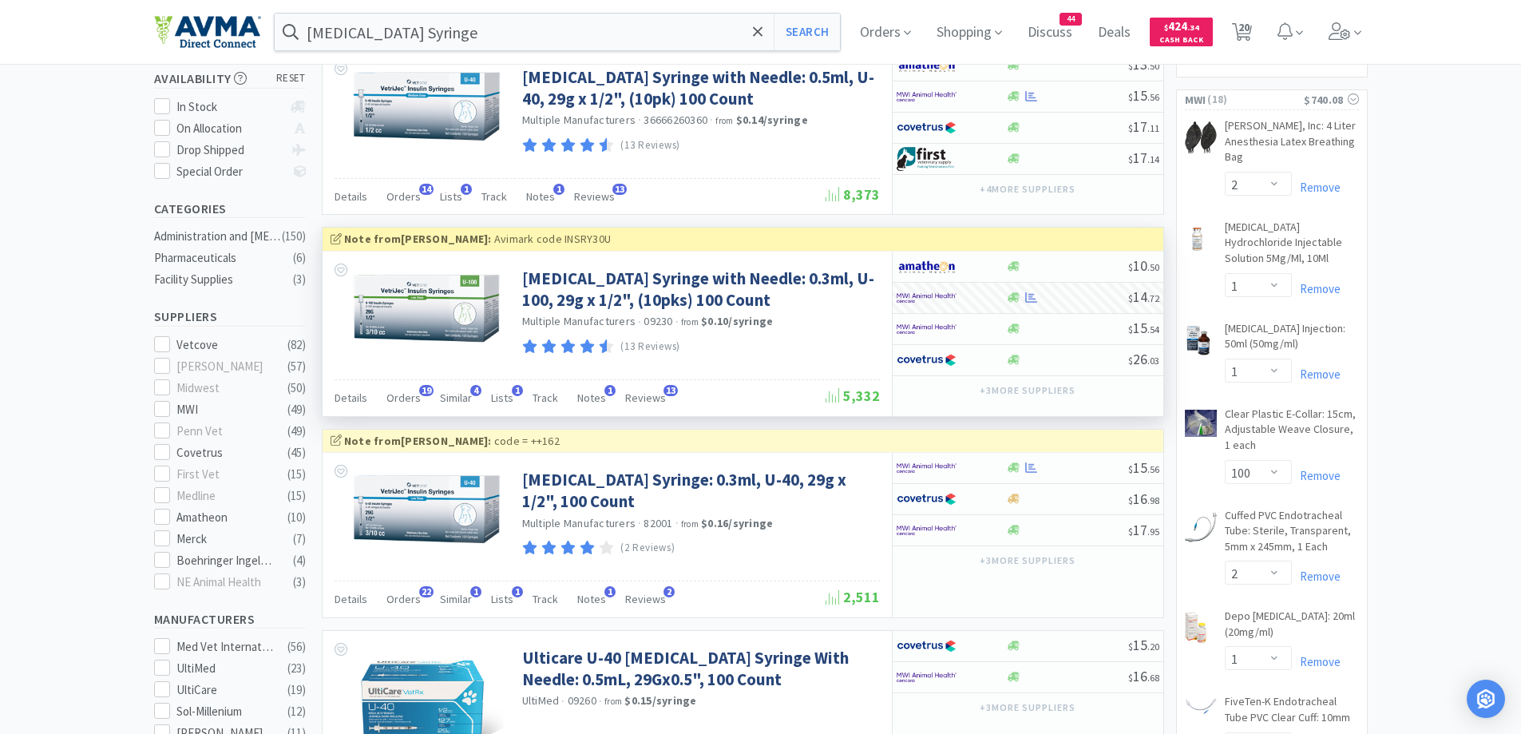
scroll to position [319, 0]
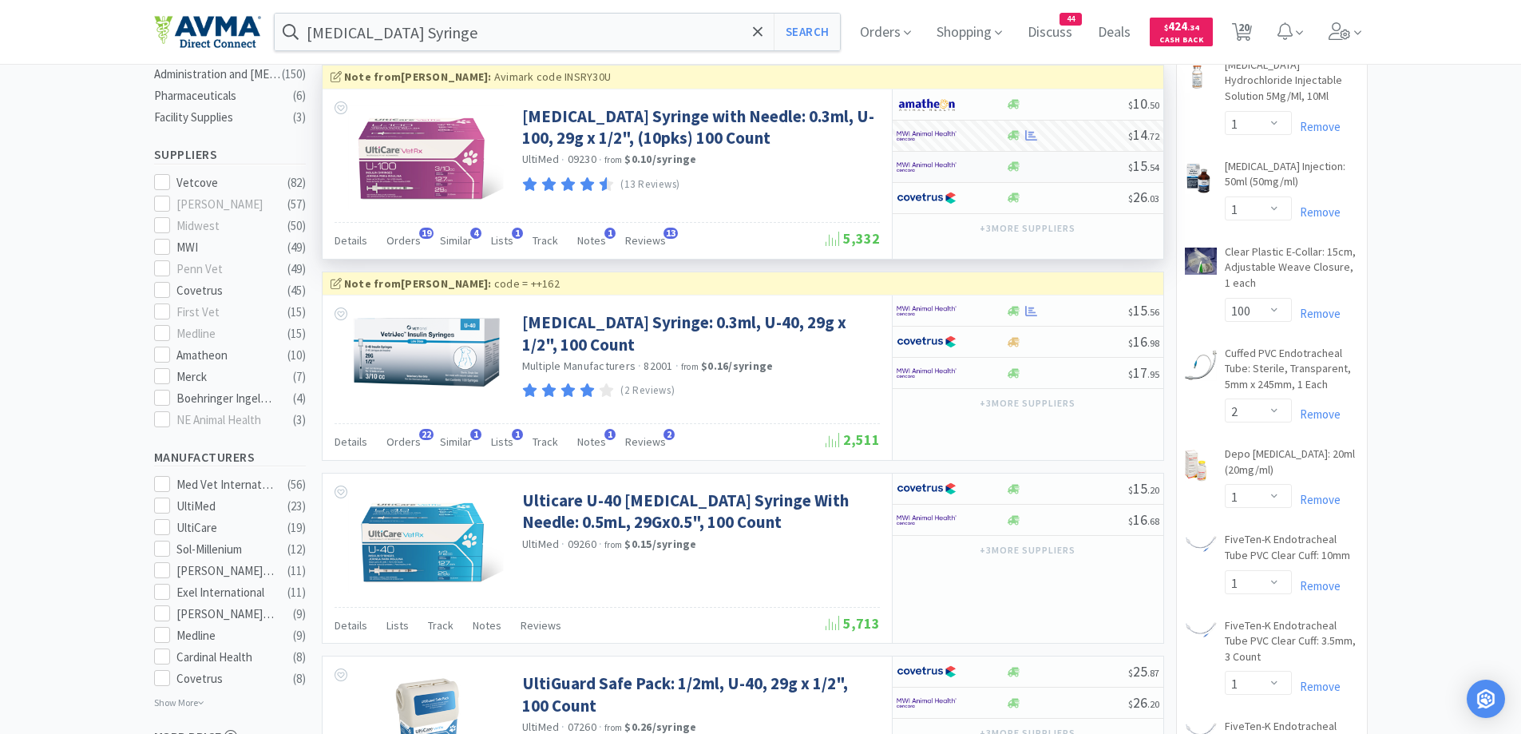
scroll to position [479, 0]
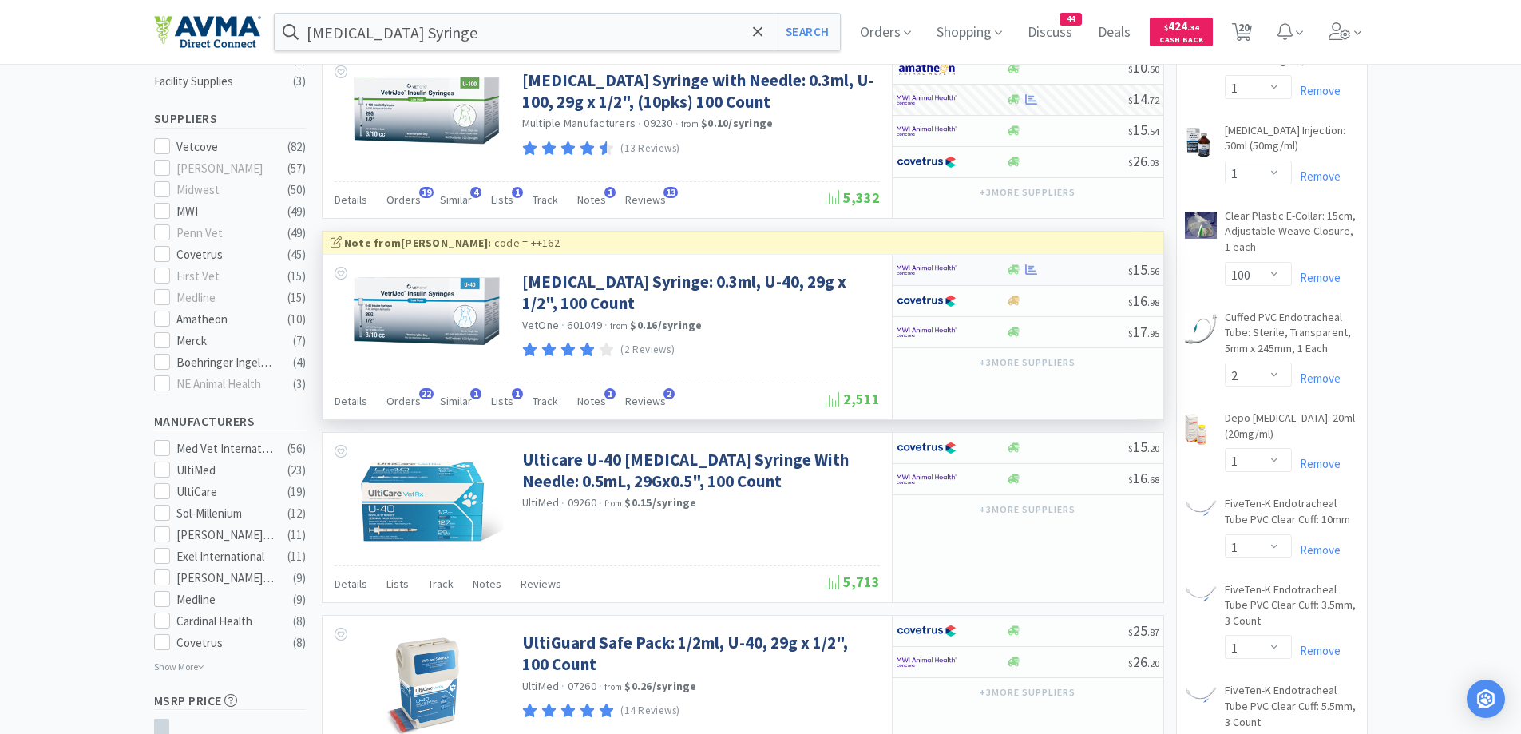
click at [1004, 270] on div at bounding box center [951, 269] width 109 height 27
select select "1"
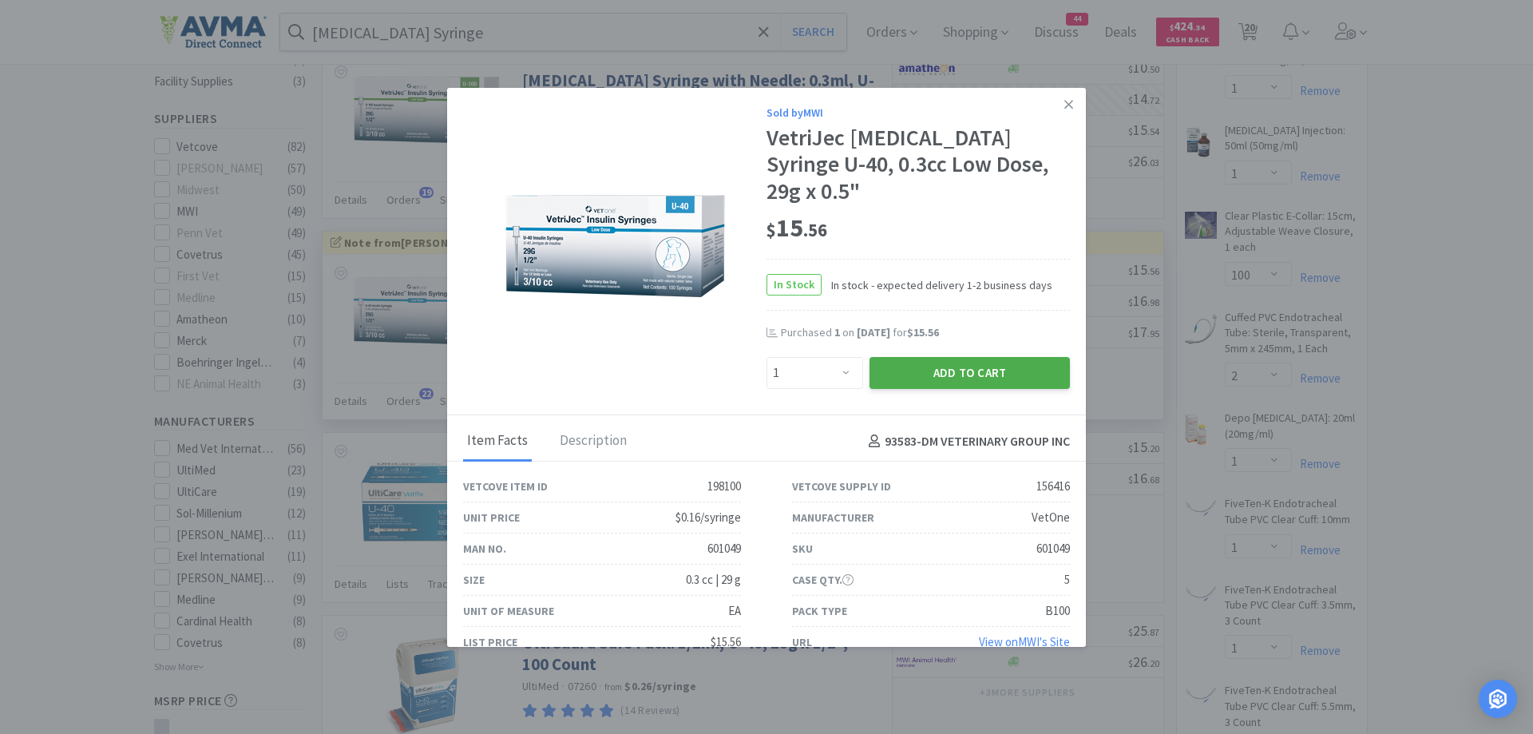
click at [942, 357] on button "Add to Cart" at bounding box center [970, 373] width 200 height 32
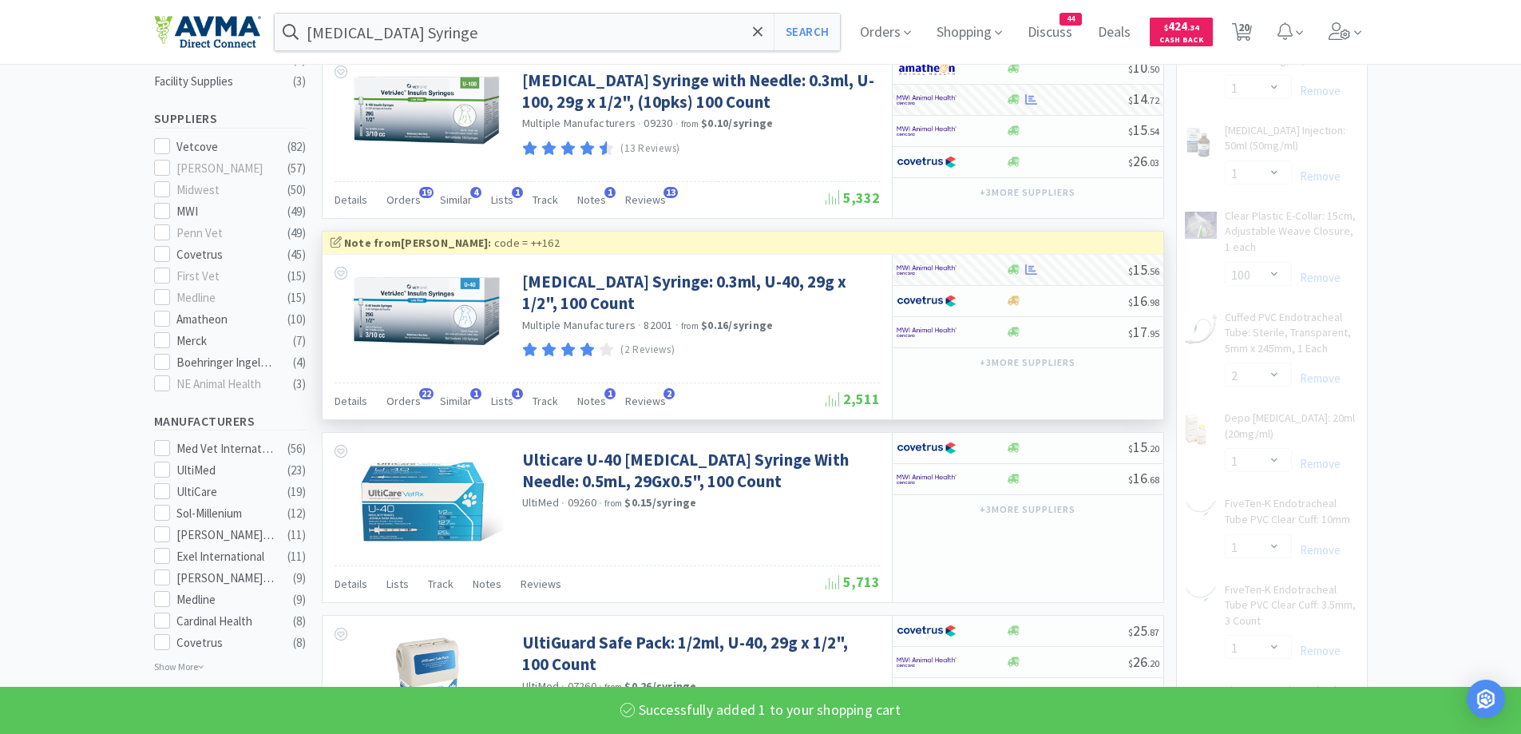
select select "2"
select select "1"
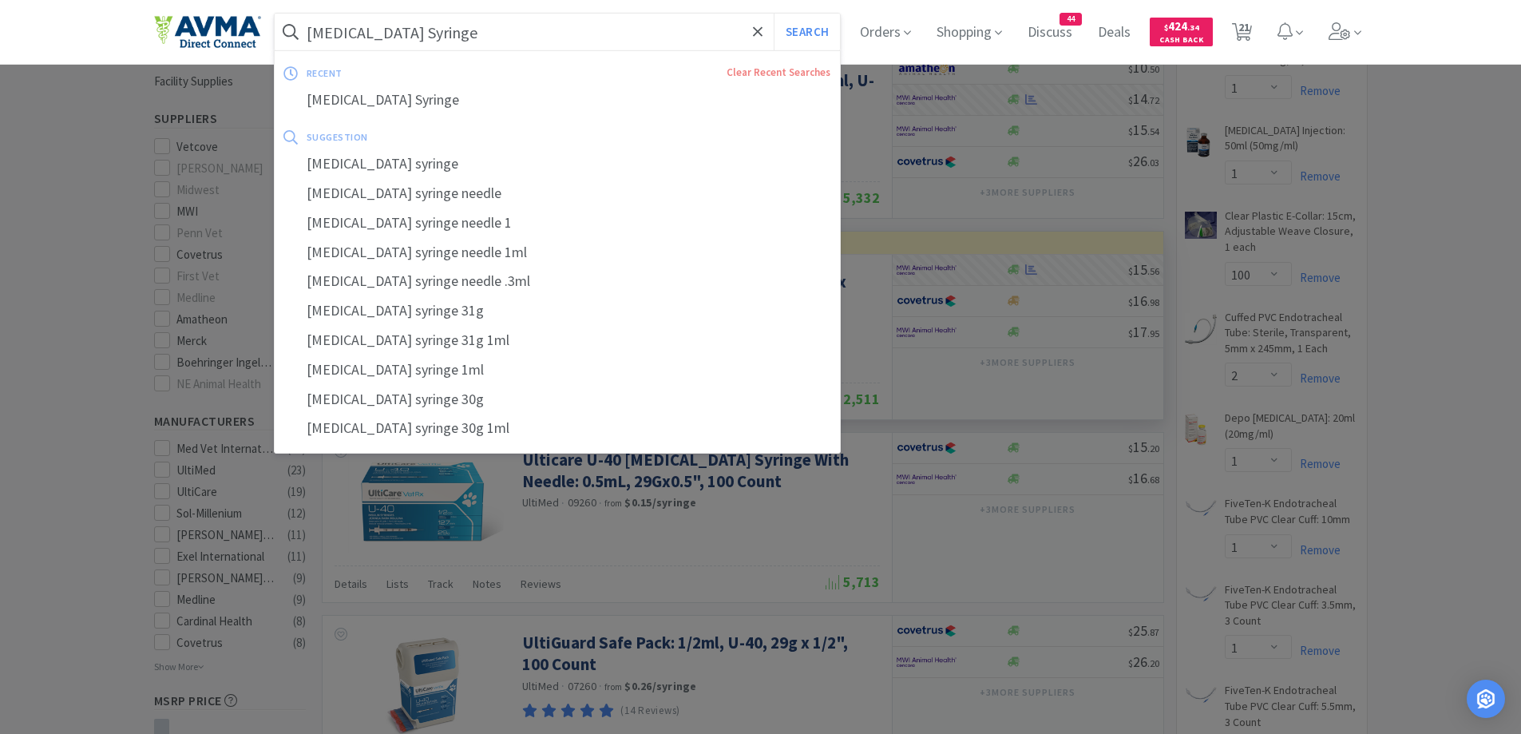
click at [502, 34] on input "[MEDICAL_DATA] Syringe" at bounding box center [558, 32] width 566 height 37
paste input "[MEDICAL_DATA]"
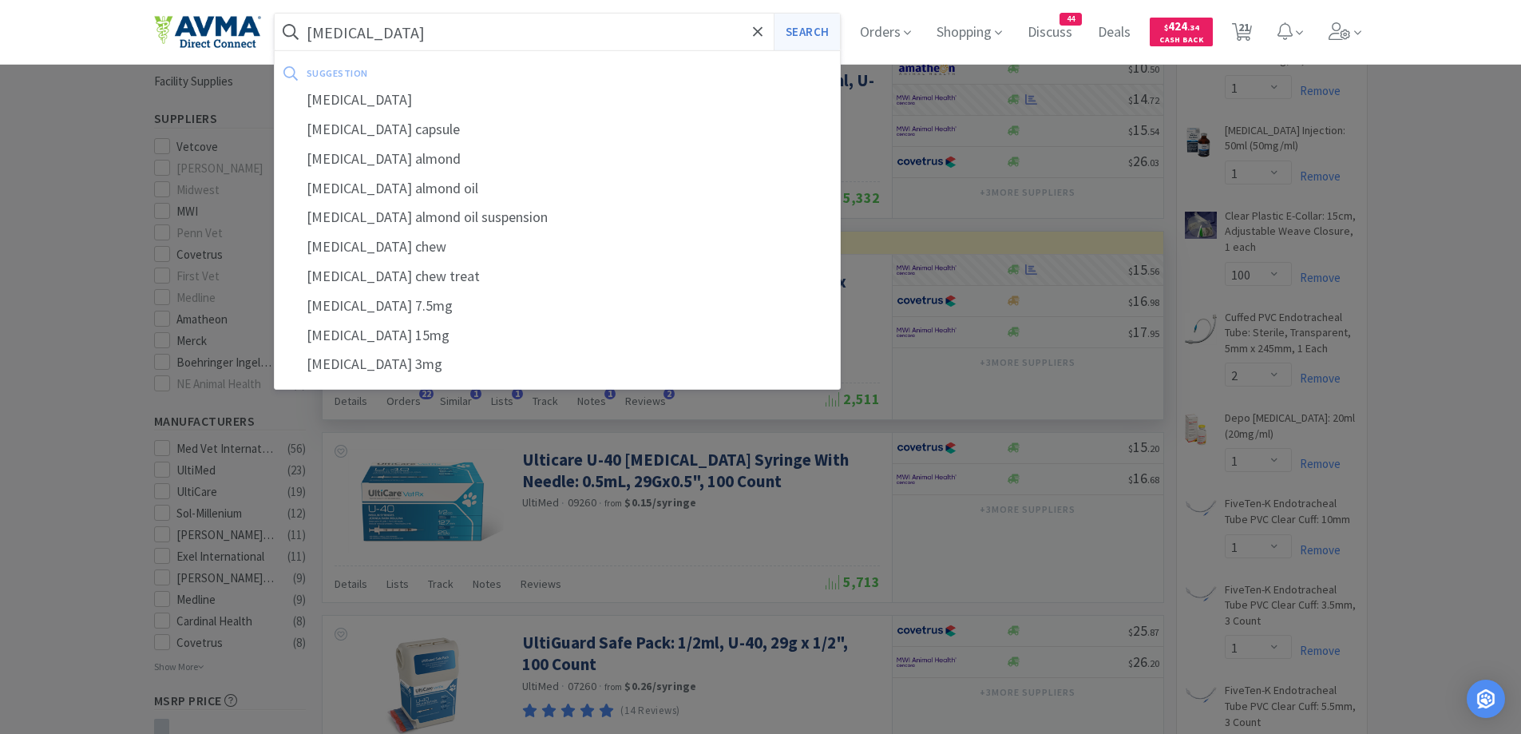
type input "[MEDICAL_DATA]"
click at [808, 36] on button "Search" at bounding box center [807, 32] width 66 height 37
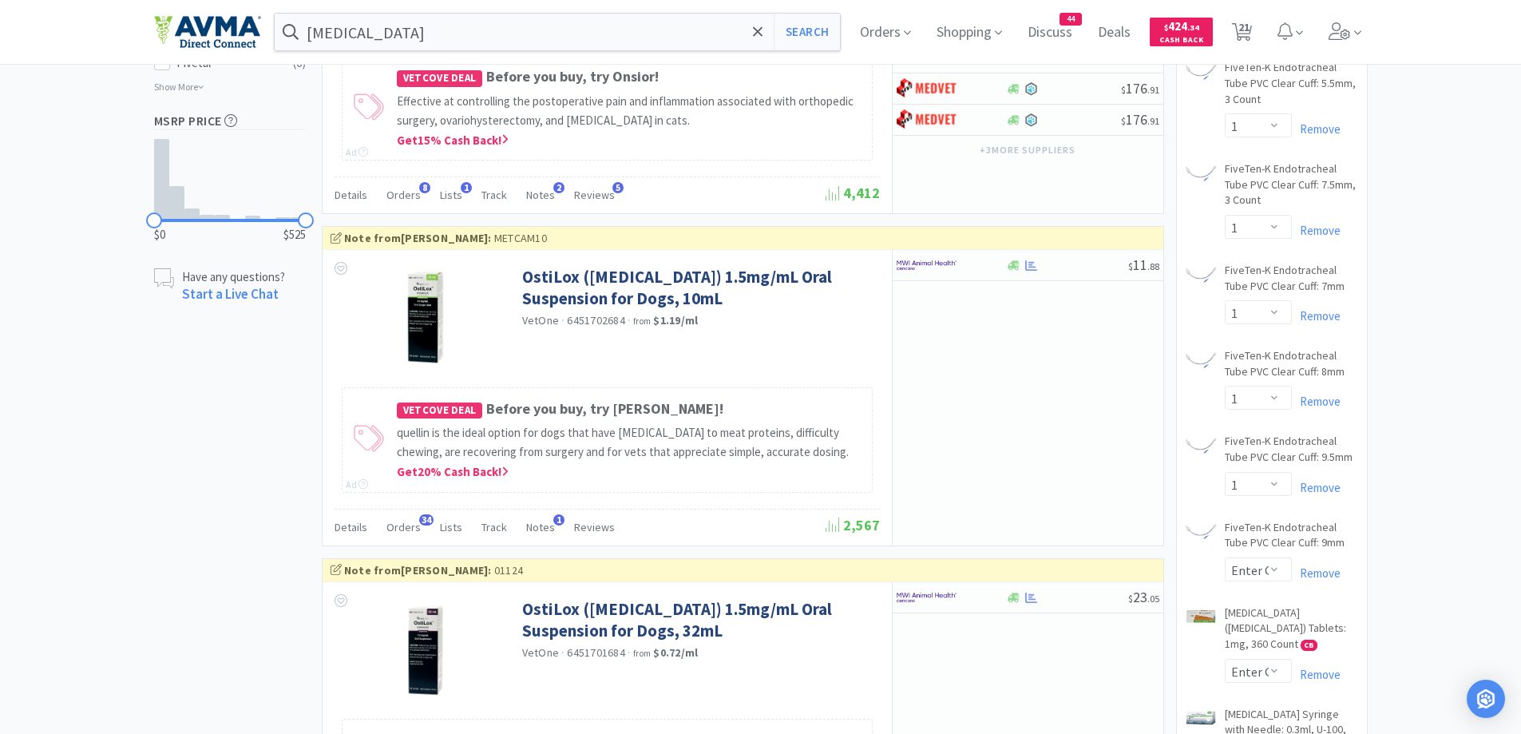
scroll to position [1118, 0]
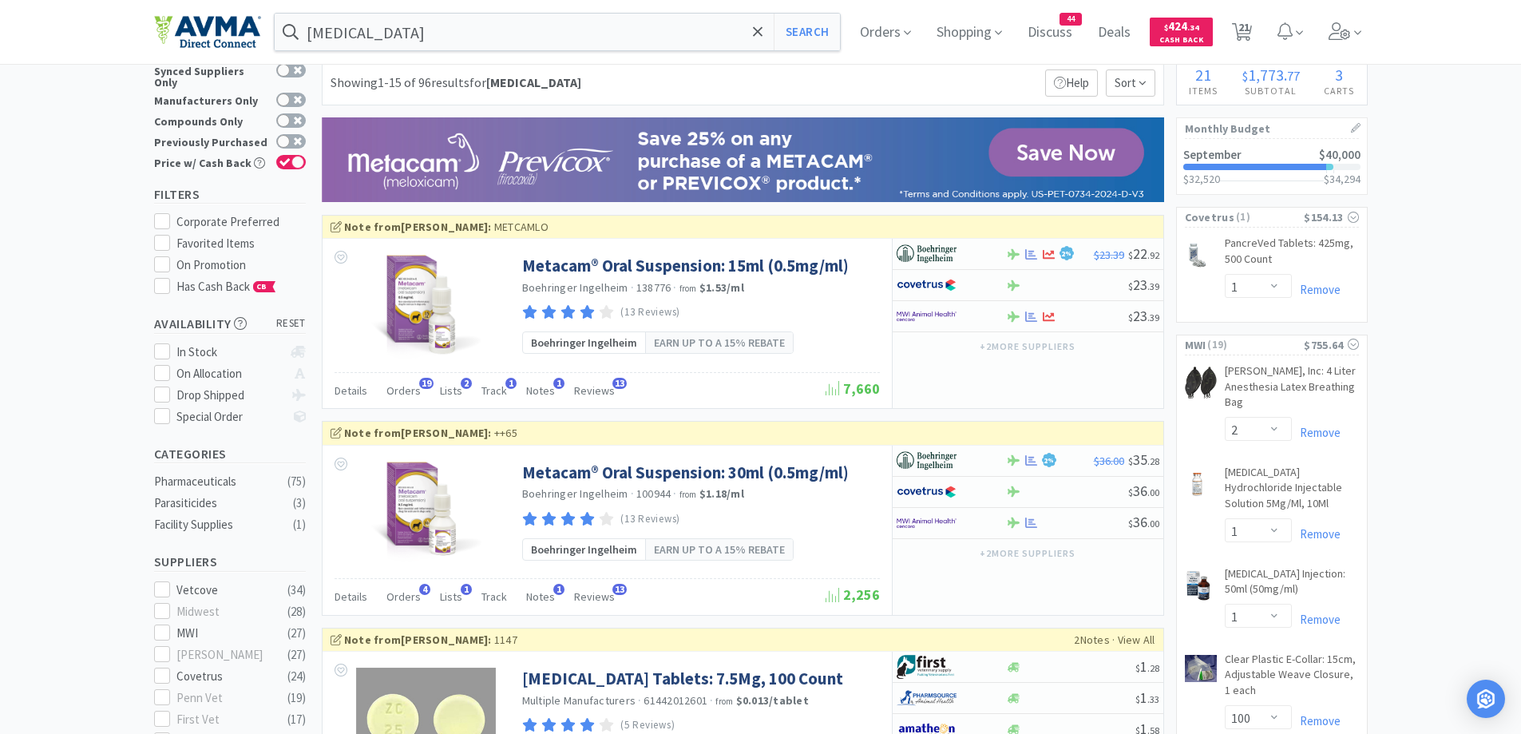
scroll to position [0, 0]
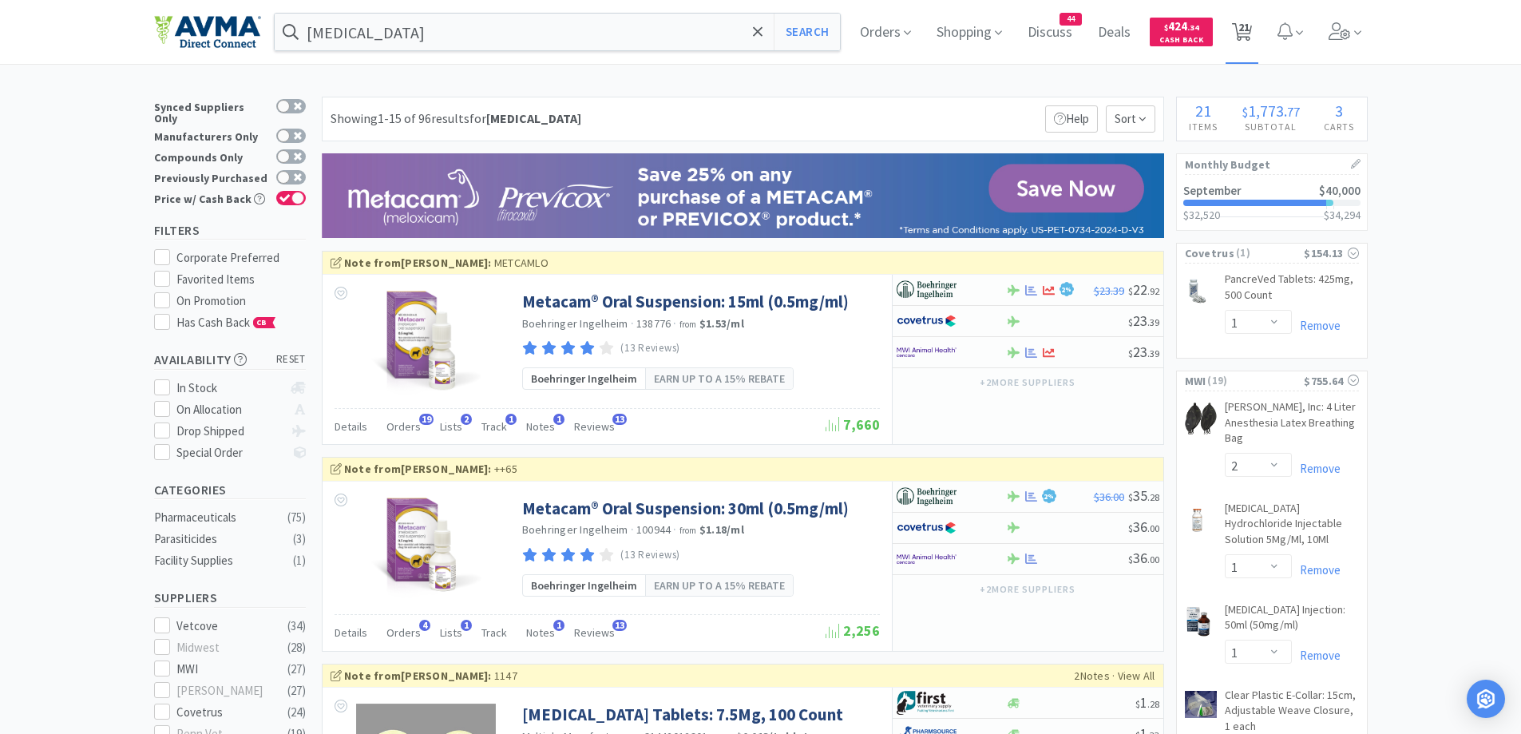
click at [1250, 38] on span "21" at bounding box center [1244, 27] width 11 height 64
select select "2"
select select "1"
select select "2"
select select "1"
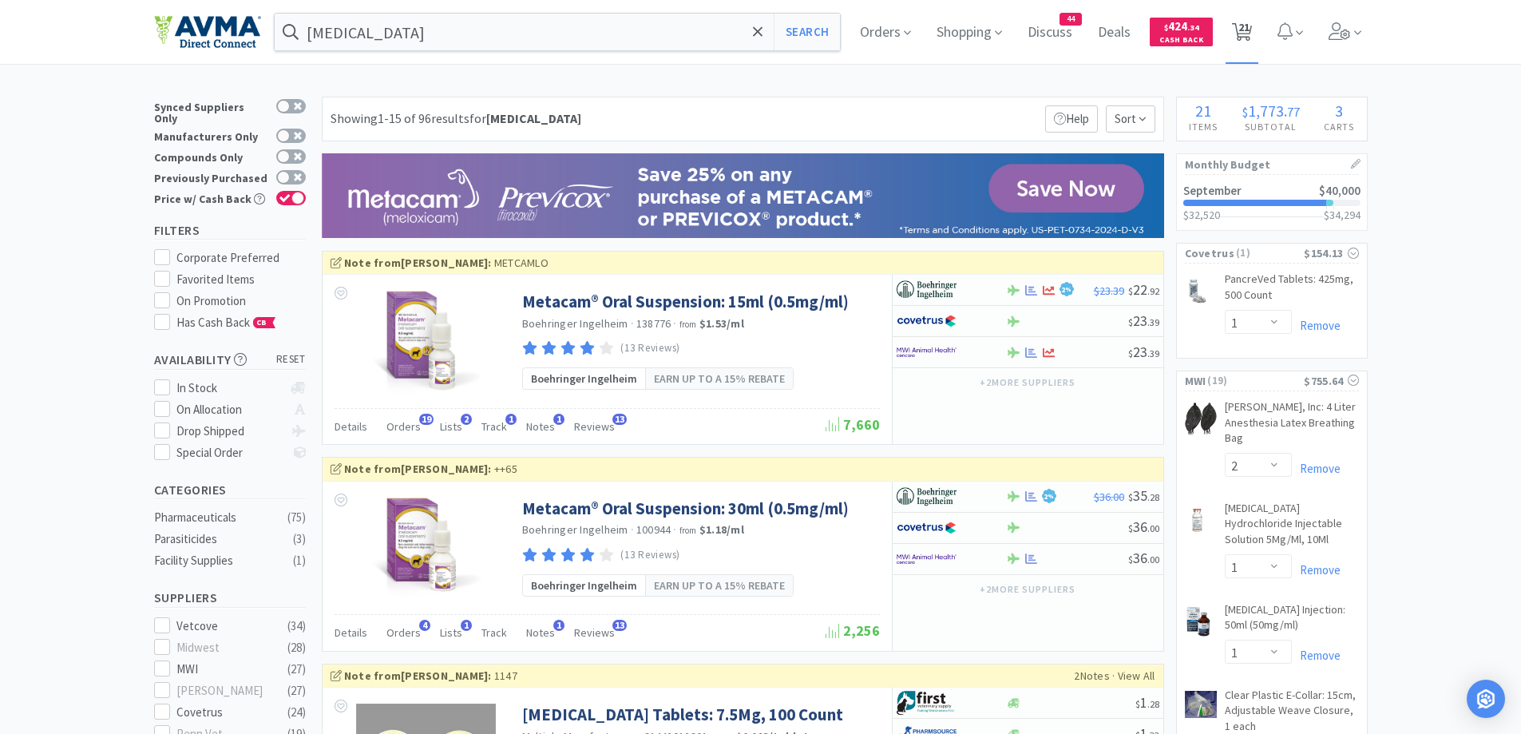
select select "1"
select select "10"
select select "2"
select select "1"
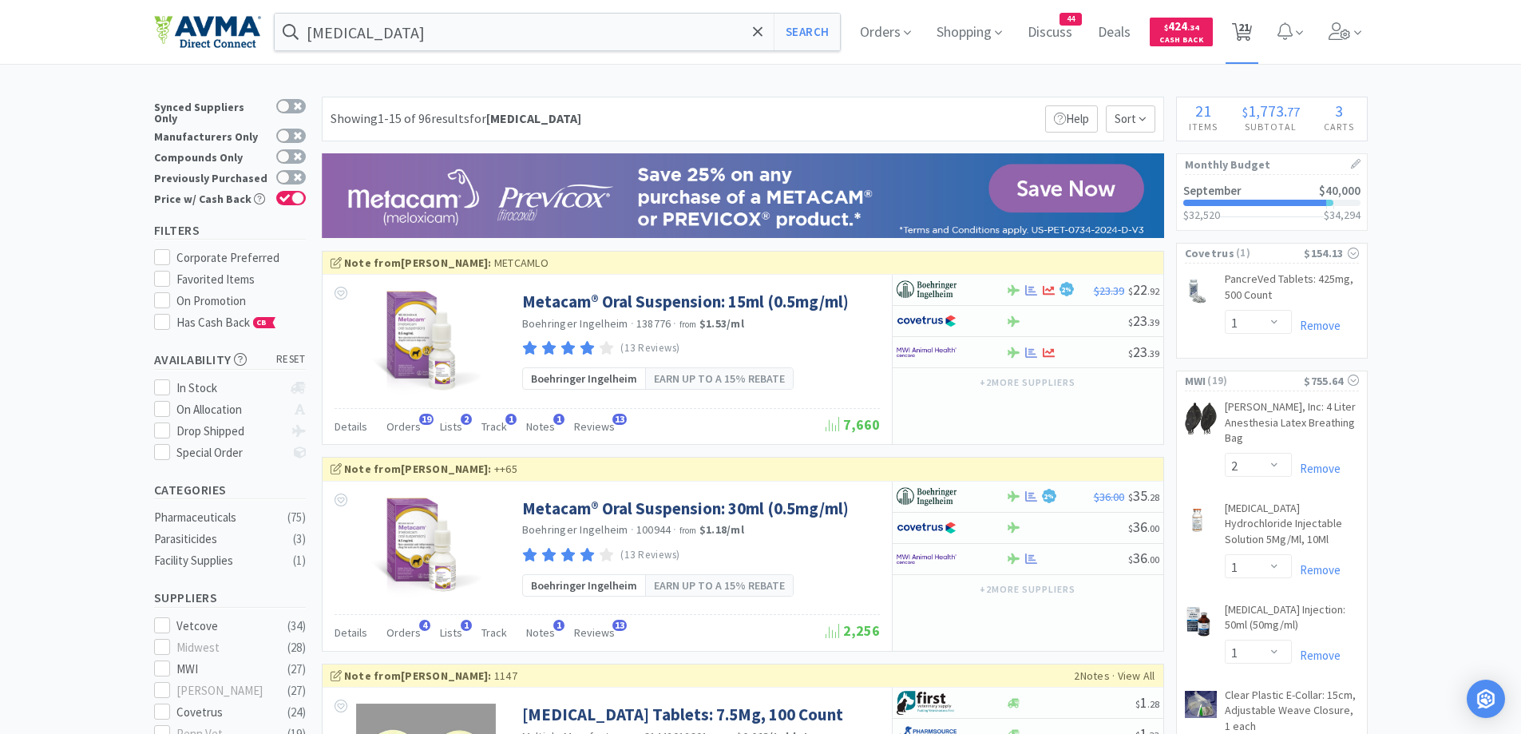
select select "1"
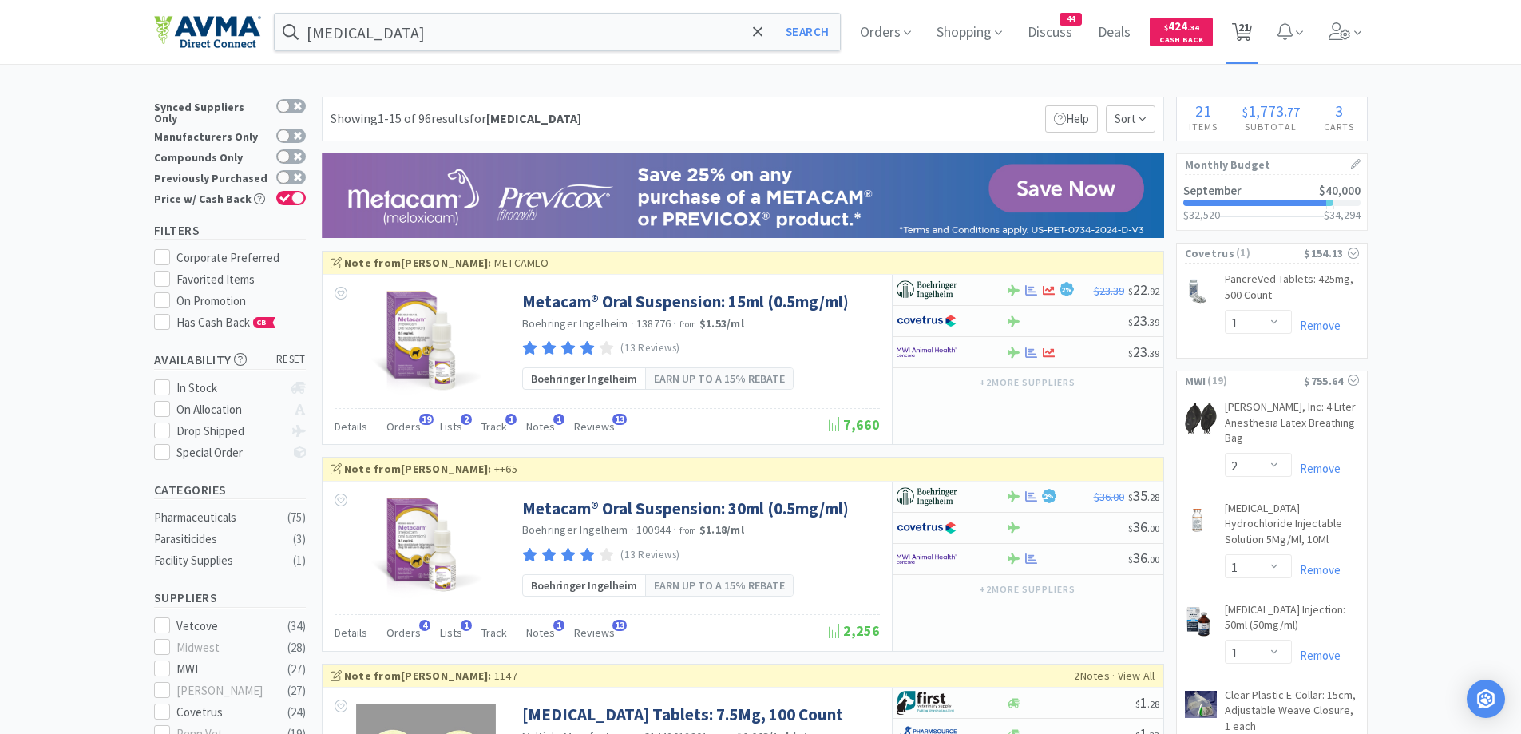
select select "1"
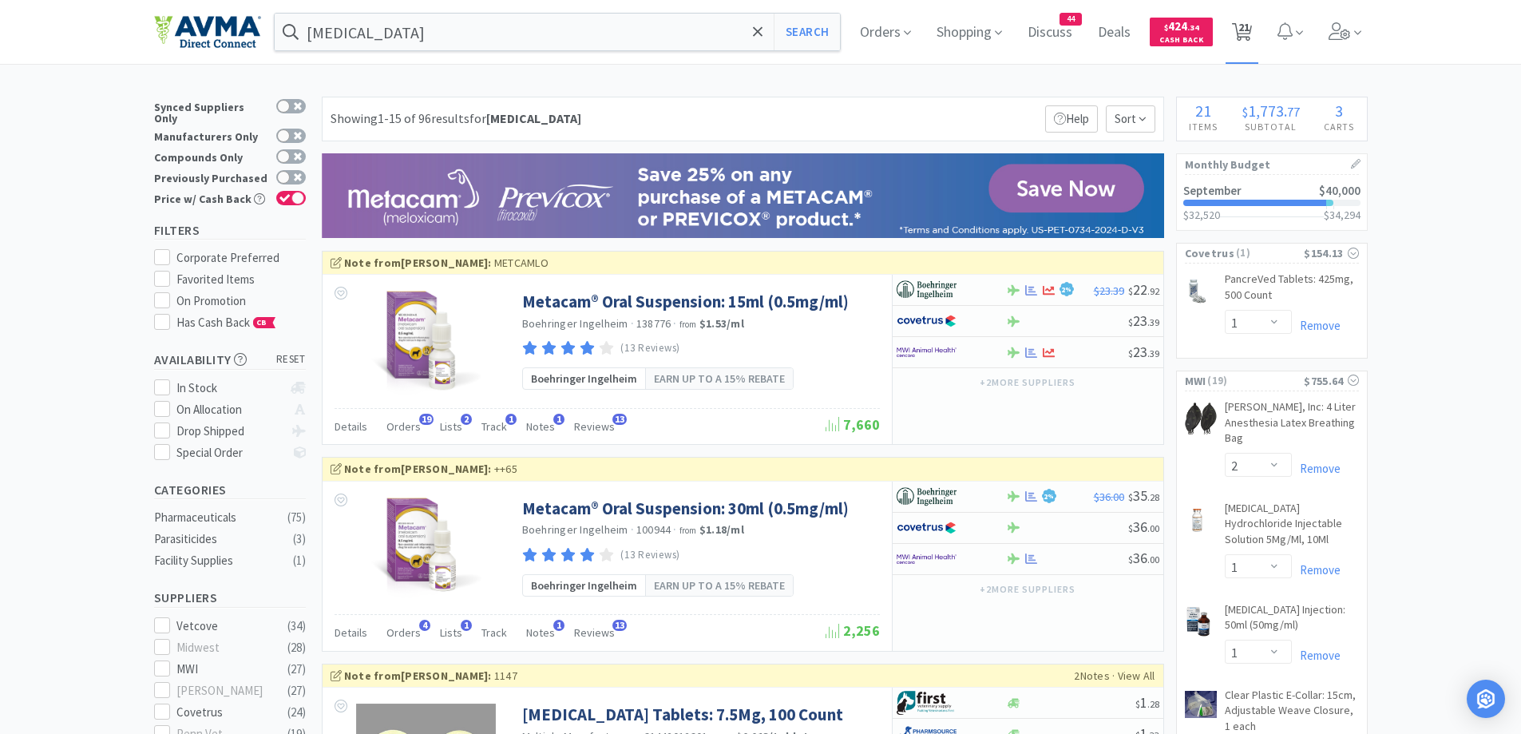
select select "2"
select select "1"
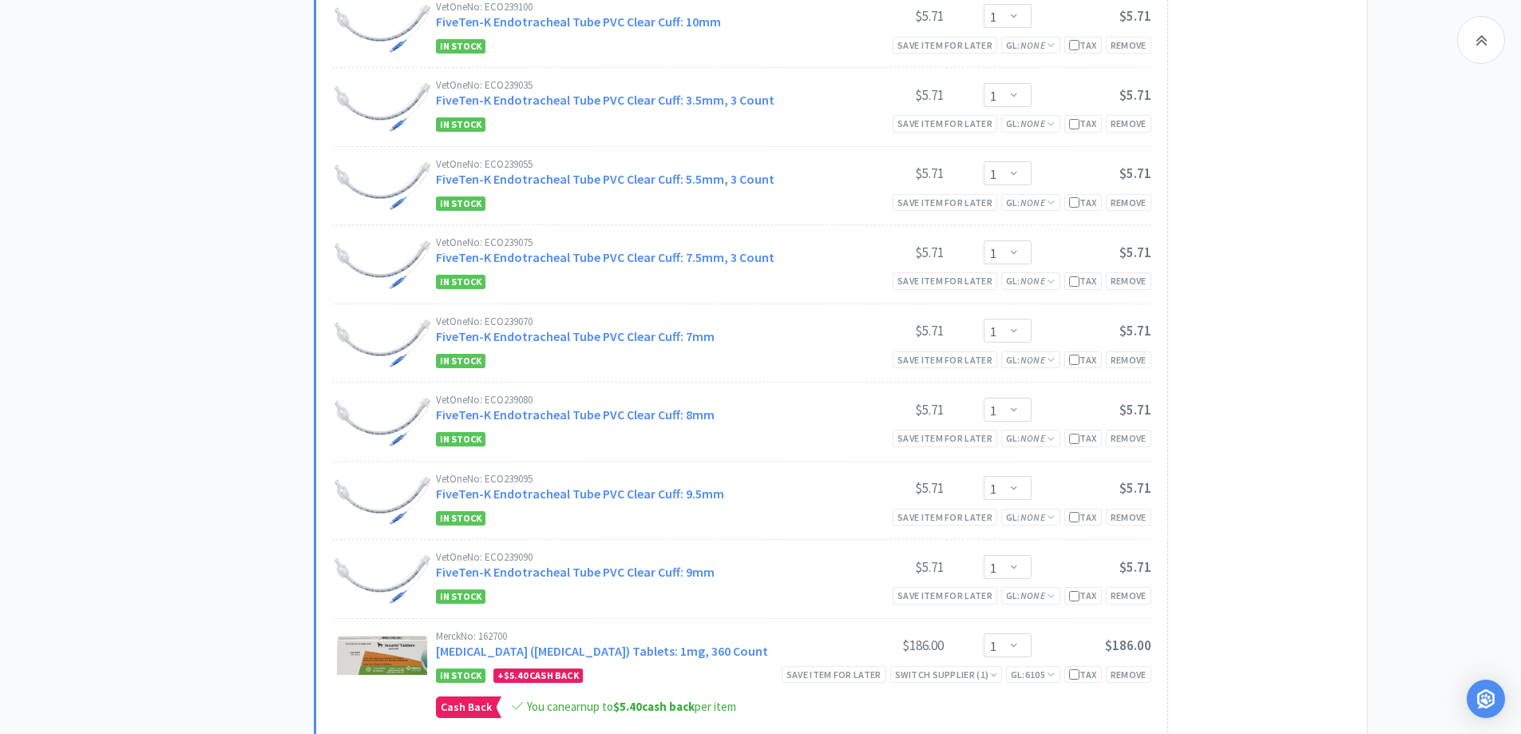
click at [196, 371] on div "All Carts 21 Items $ 1,773 . 77 Subtotal 3 Carts How It Works Monthly Budget Se…" at bounding box center [234, 207] width 160 height 2776
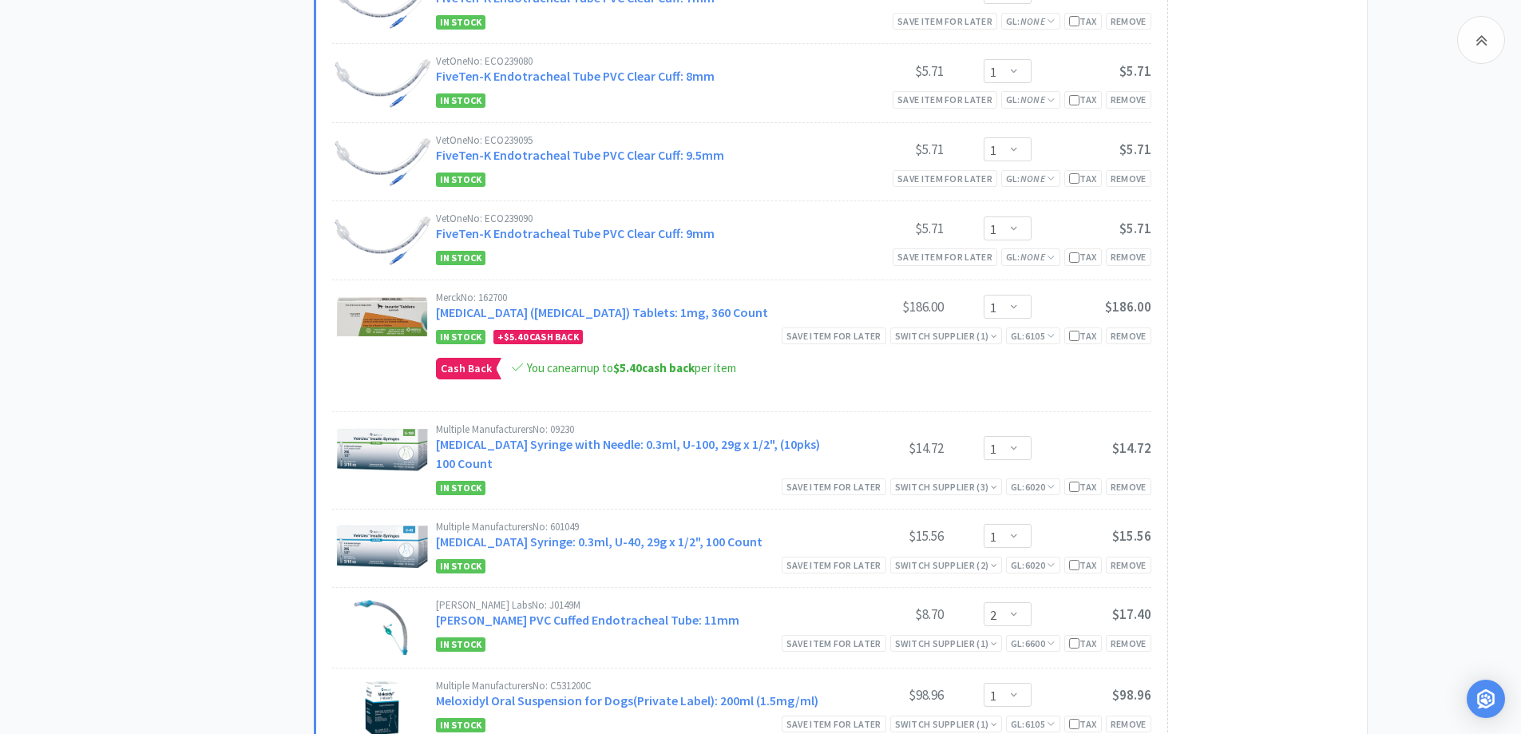
scroll to position [1917, 0]
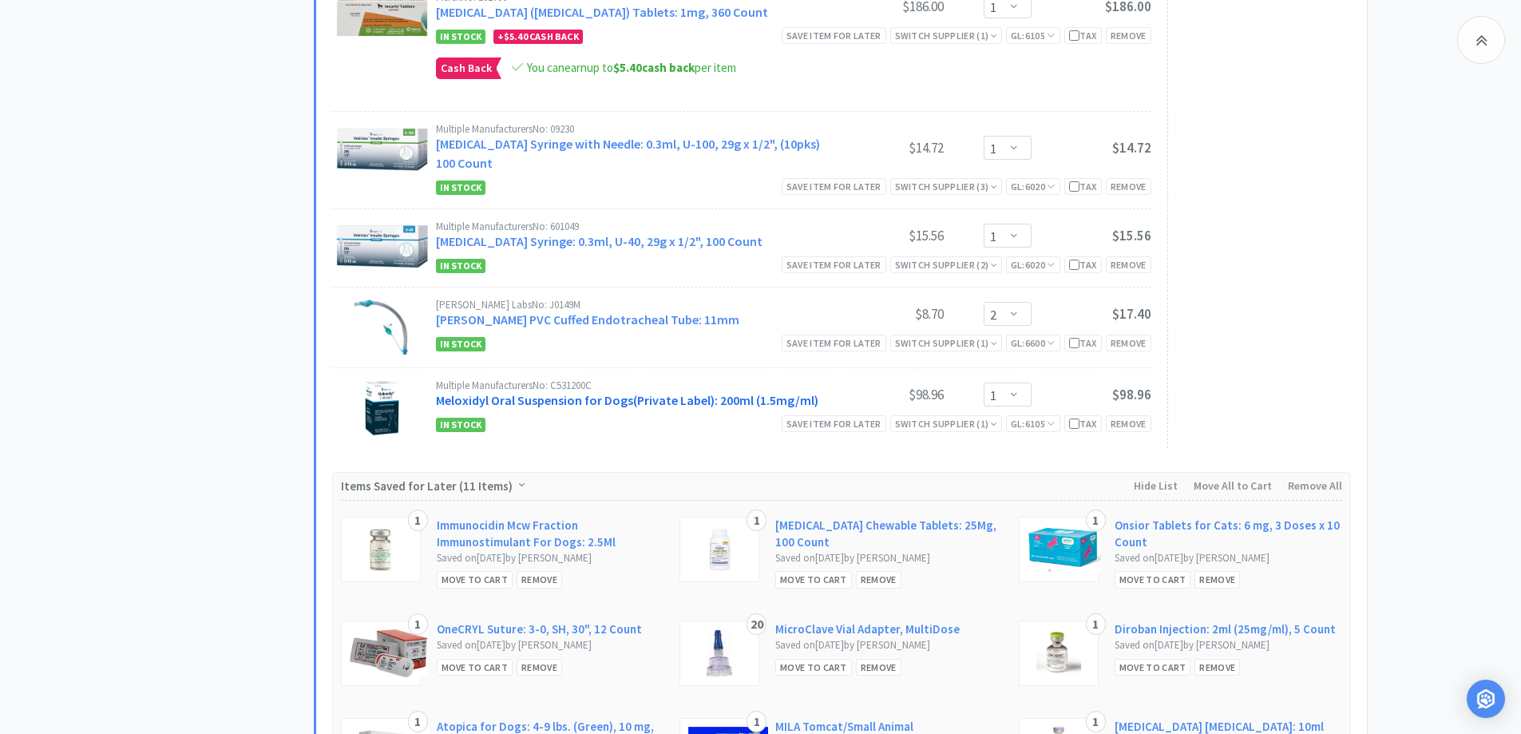
click at [602, 395] on link "Meloxidyl Oral Suspension for Dogs(Private Label): 200ml (1.5mg/ml)" at bounding box center [627, 400] width 383 height 16
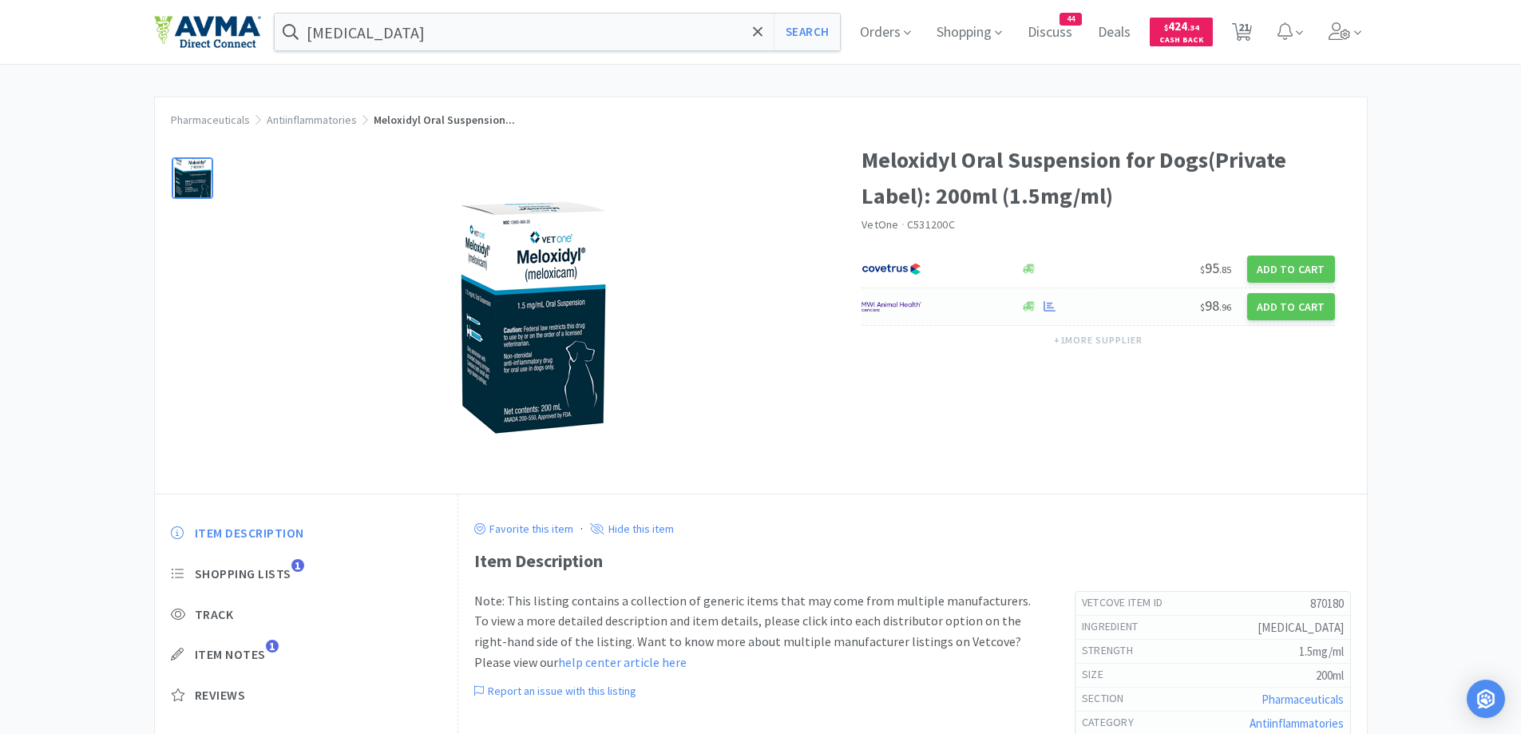
click at [963, 303] on div at bounding box center [933, 306] width 142 height 27
select select "1"
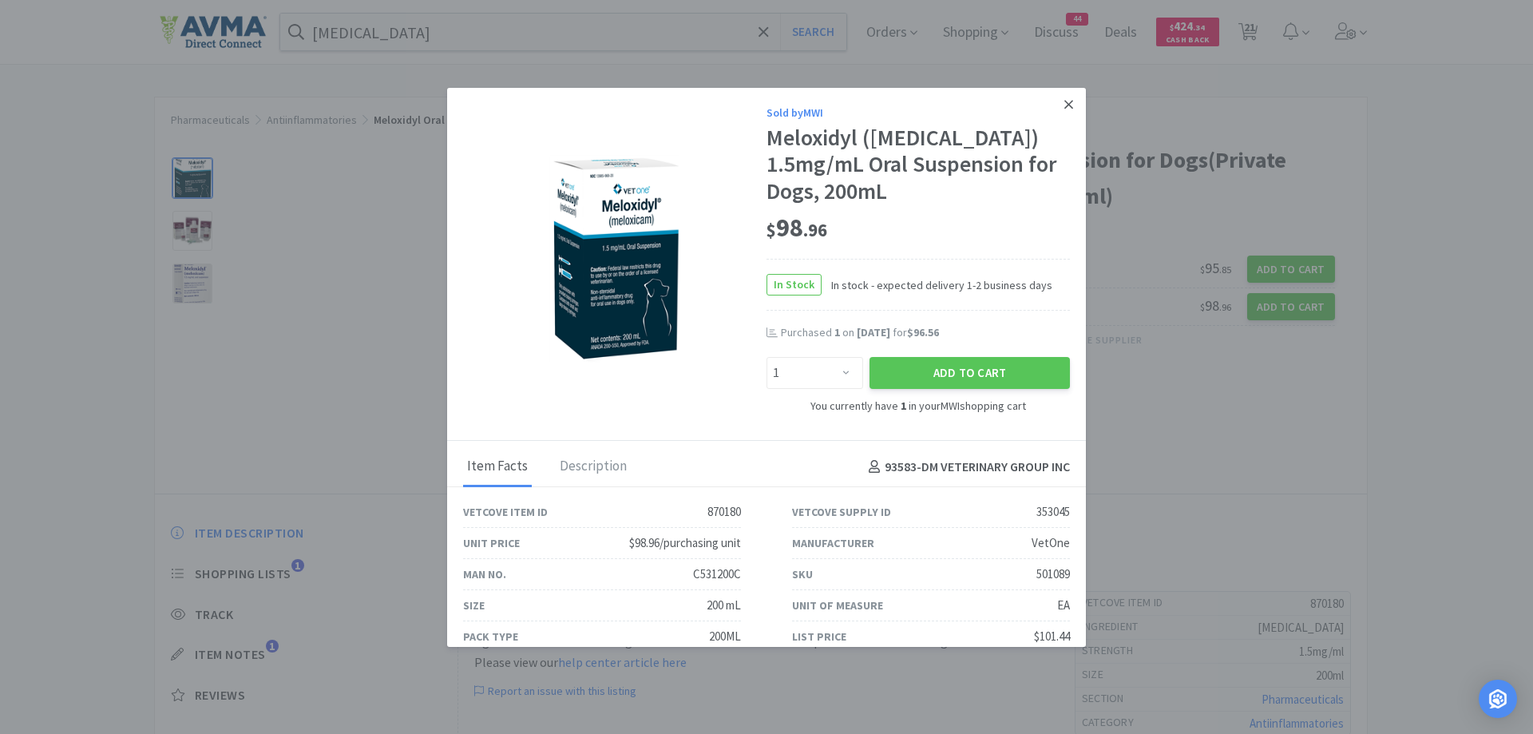
click at [1055, 103] on link at bounding box center [1069, 105] width 28 height 34
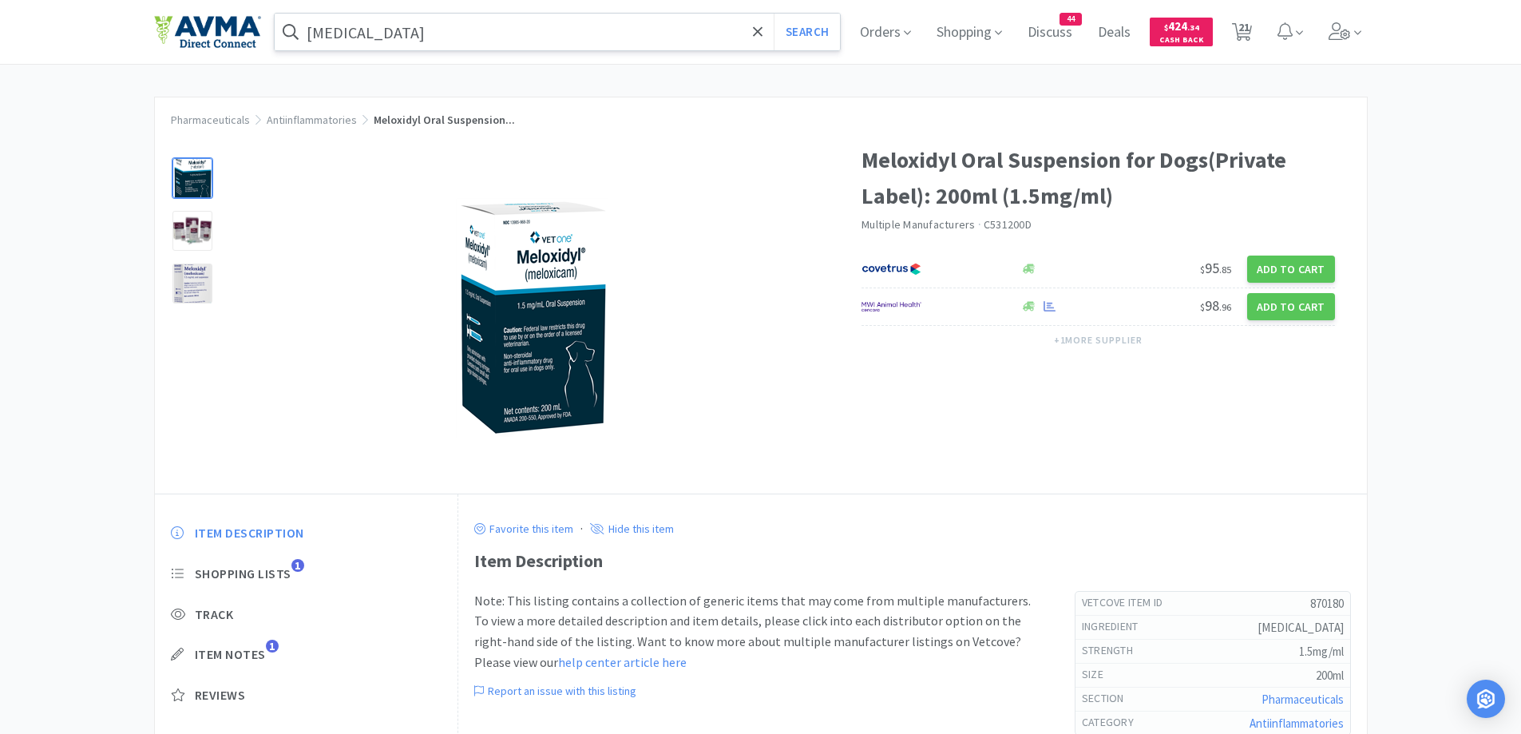
click at [556, 38] on input "[MEDICAL_DATA]" at bounding box center [558, 32] width 566 height 37
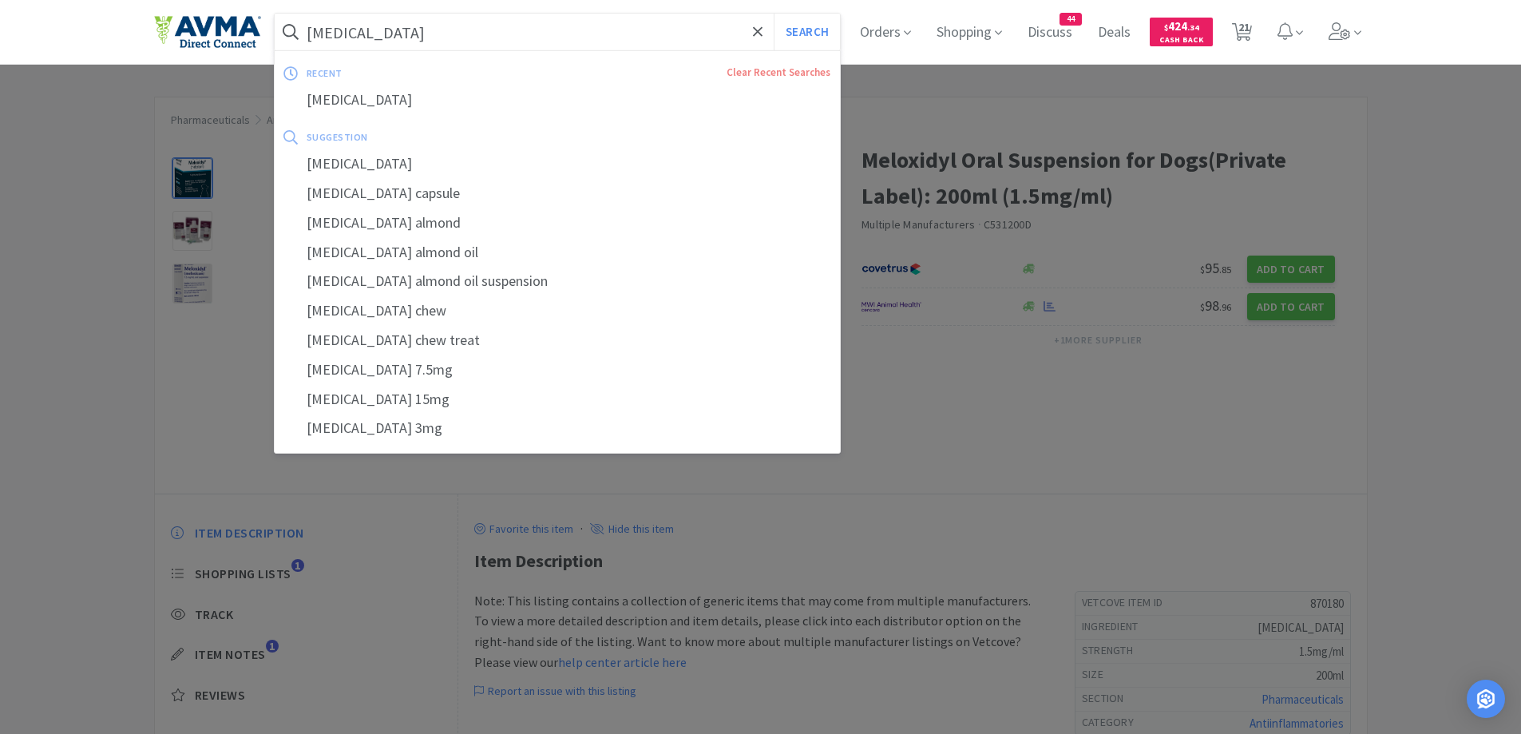
paste input "[MEDICAL_DATA] 200mg"
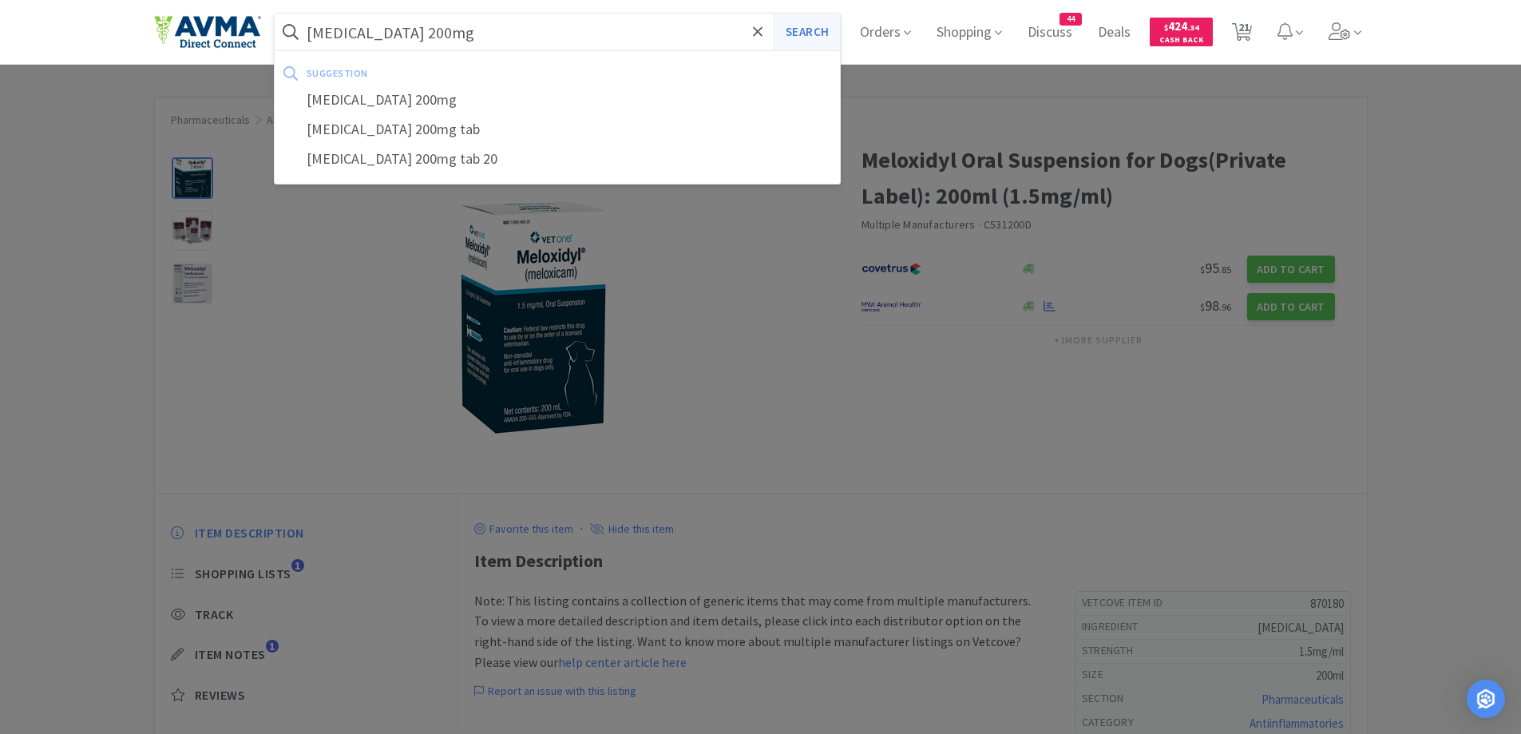
type input "[MEDICAL_DATA] 200mg"
click at [836, 22] on button "Search" at bounding box center [807, 32] width 66 height 37
select select "1"
select select "2"
select select "1"
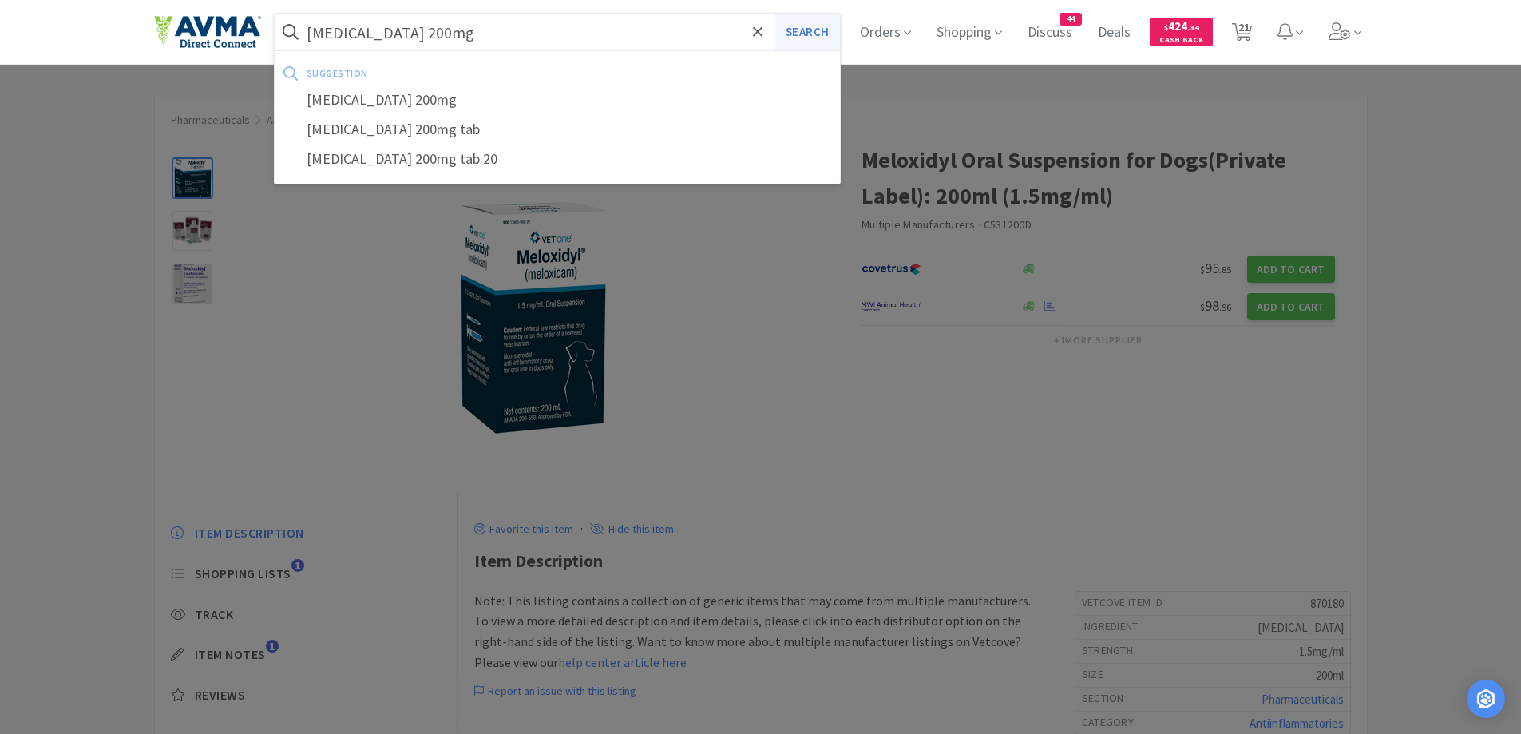
select select "1"
select select "10"
select select "2"
select select "1"
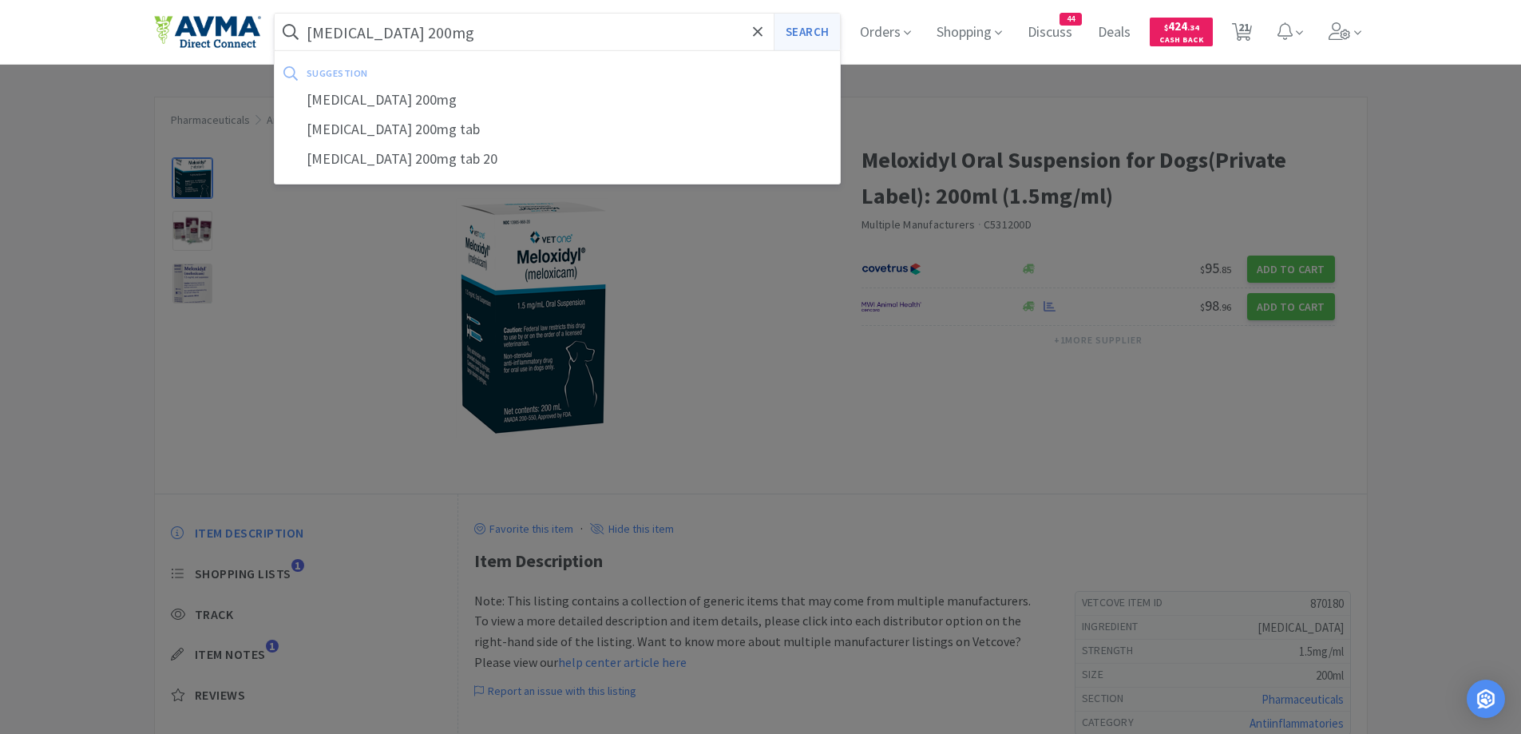
select select "1"
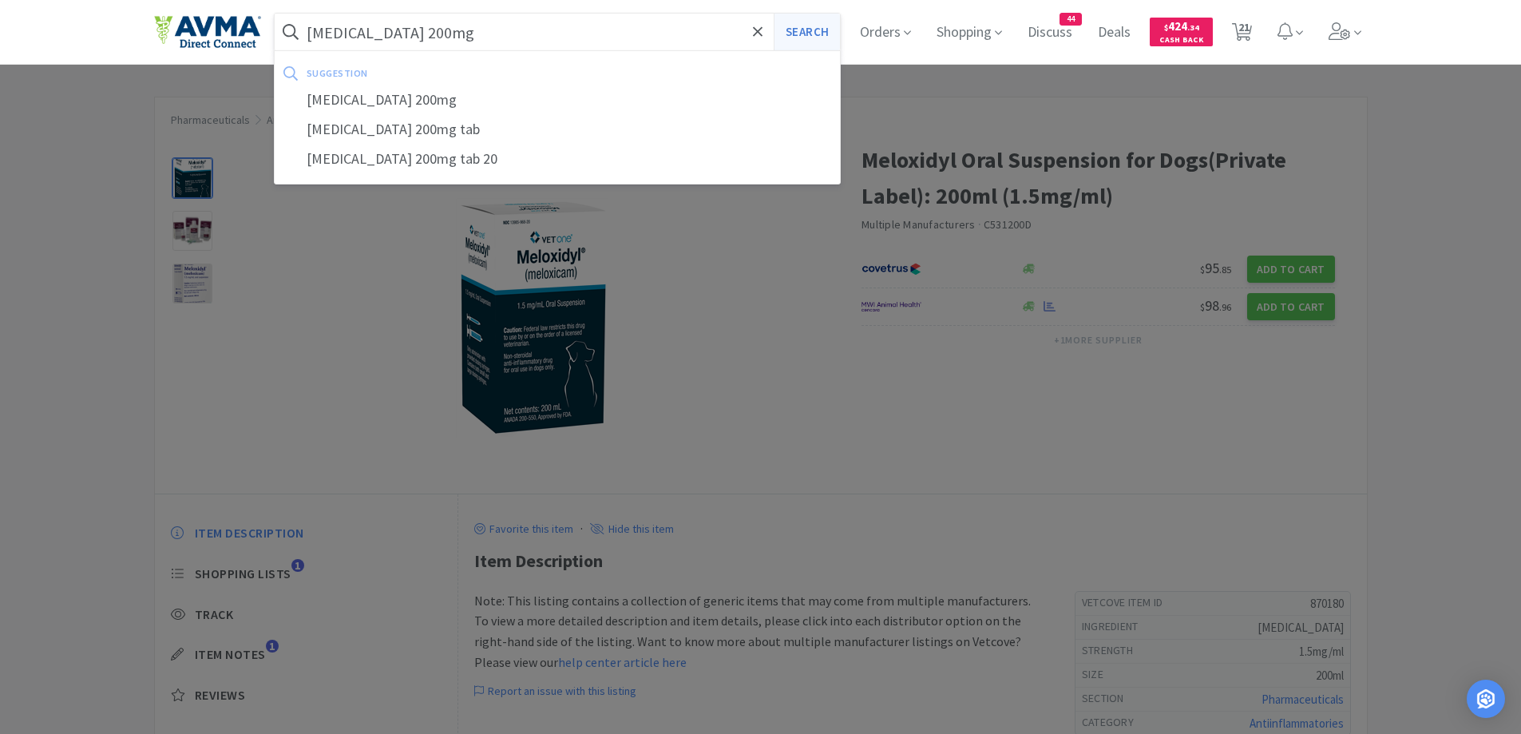
select select "1"
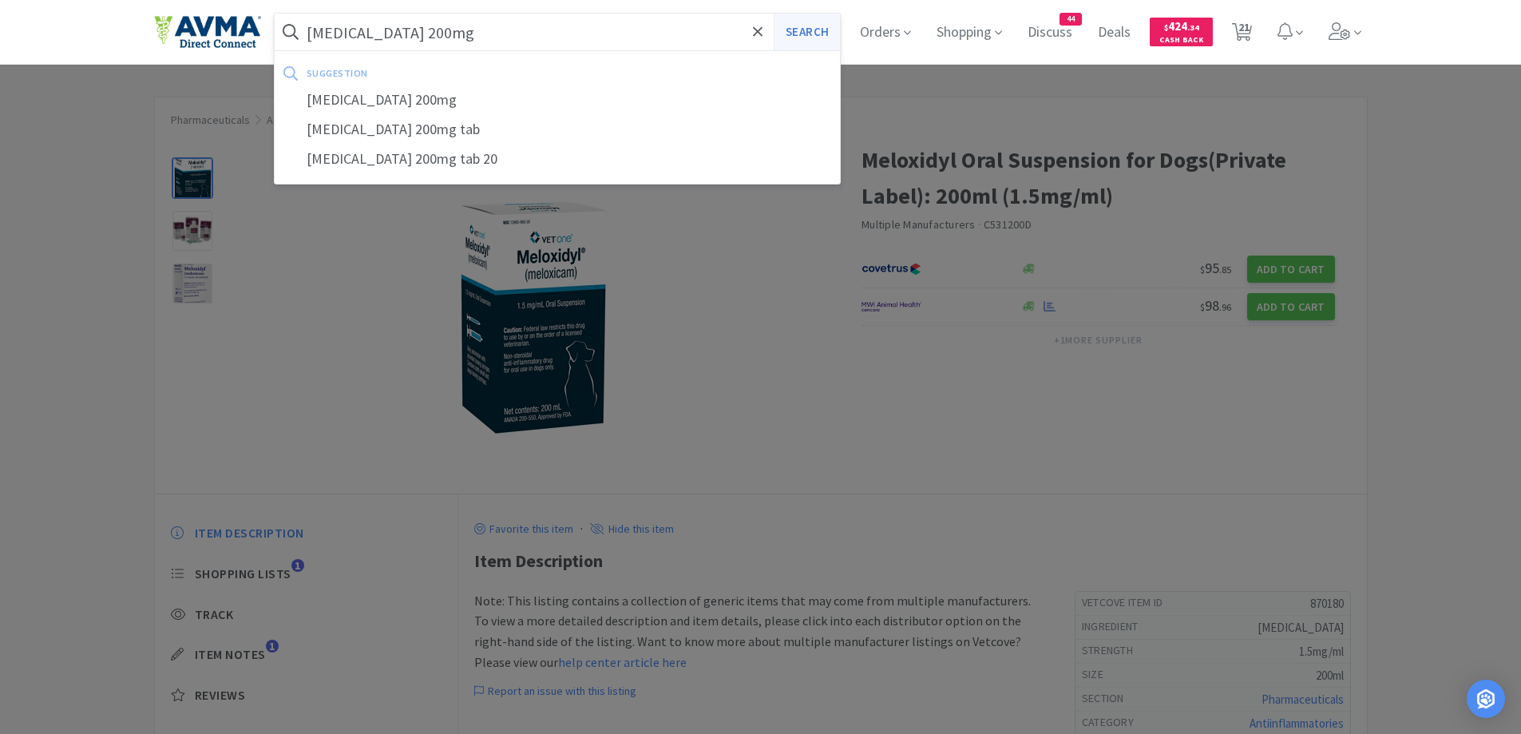
select select "2"
select select "1"
select select "2"
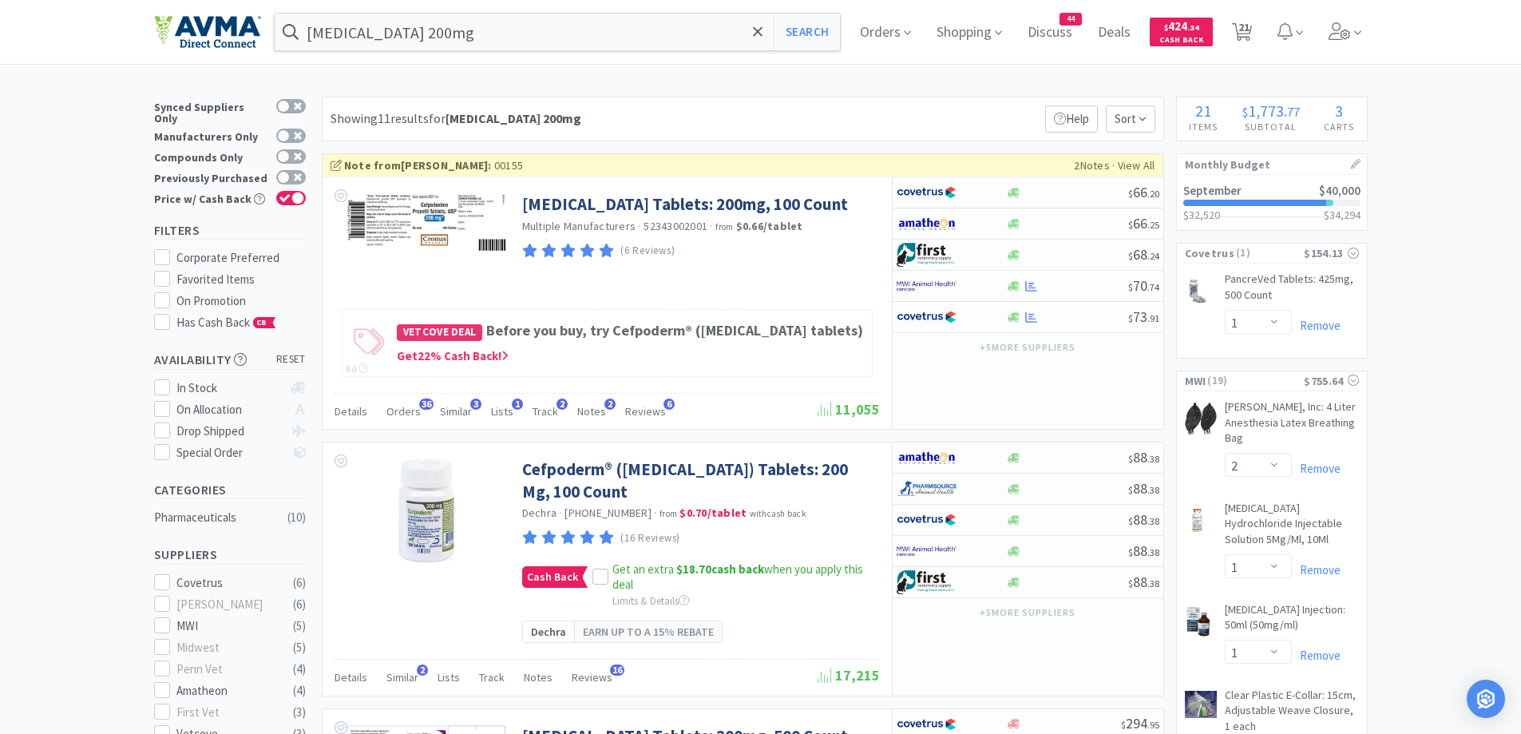
click at [878, 97] on div "Showing 11 results for [MEDICAL_DATA] 200mg Filters Help Sort" at bounding box center [743, 119] width 843 height 45
click at [981, 277] on div at bounding box center [941, 285] width 88 height 27
select select "1"
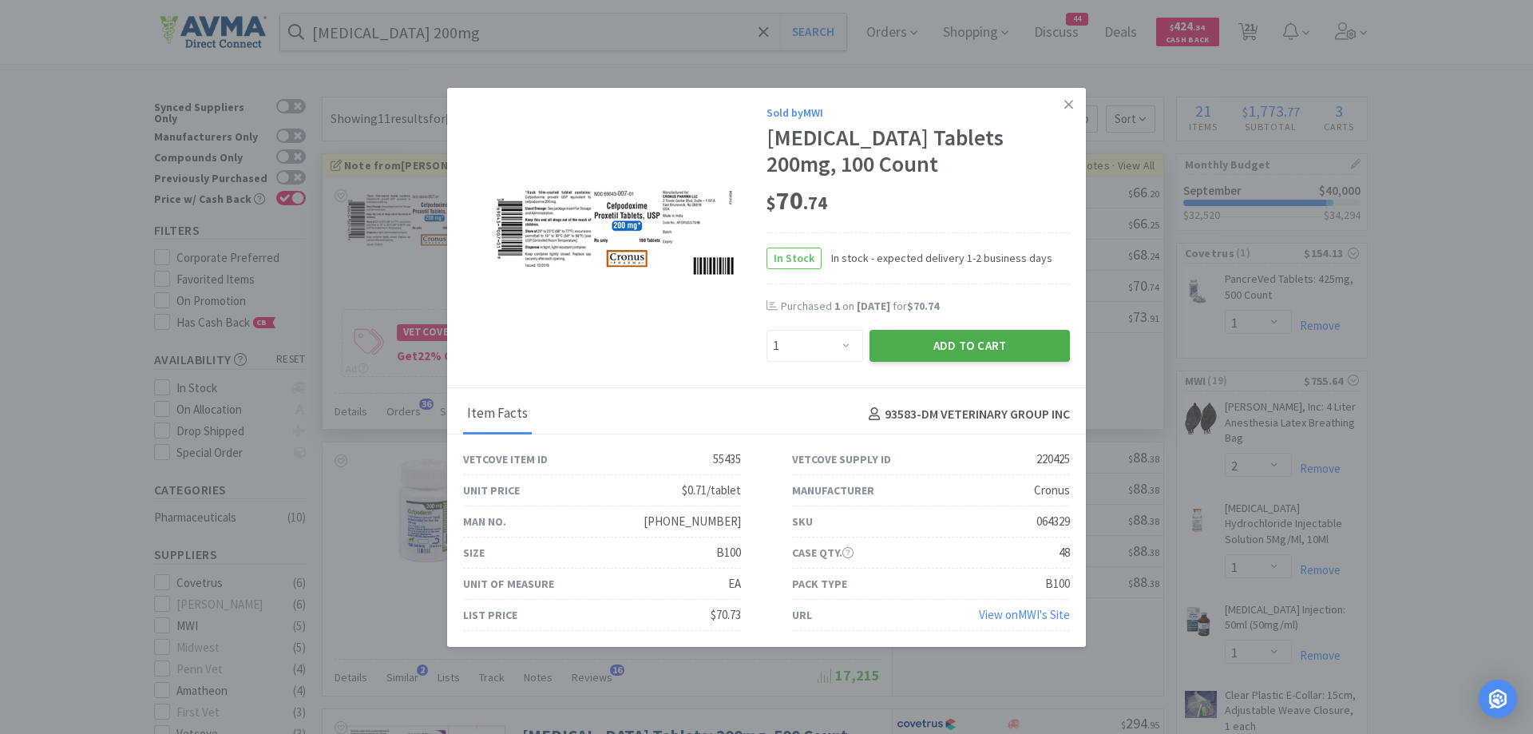
click at [963, 345] on button "Add to Cart" at bounding box center [970, 346] width 200 height 32
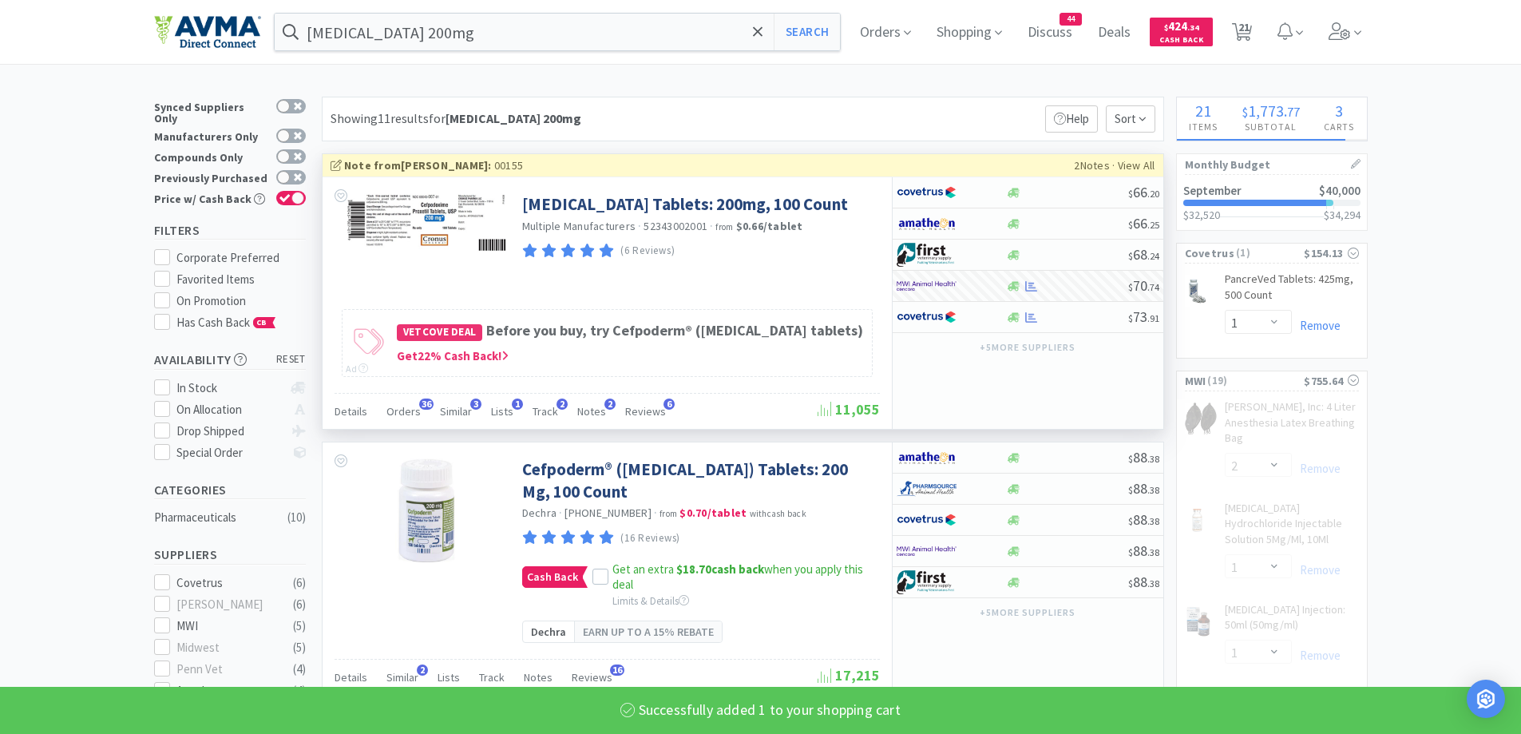
select select "10"
select select "2"
select select "1"
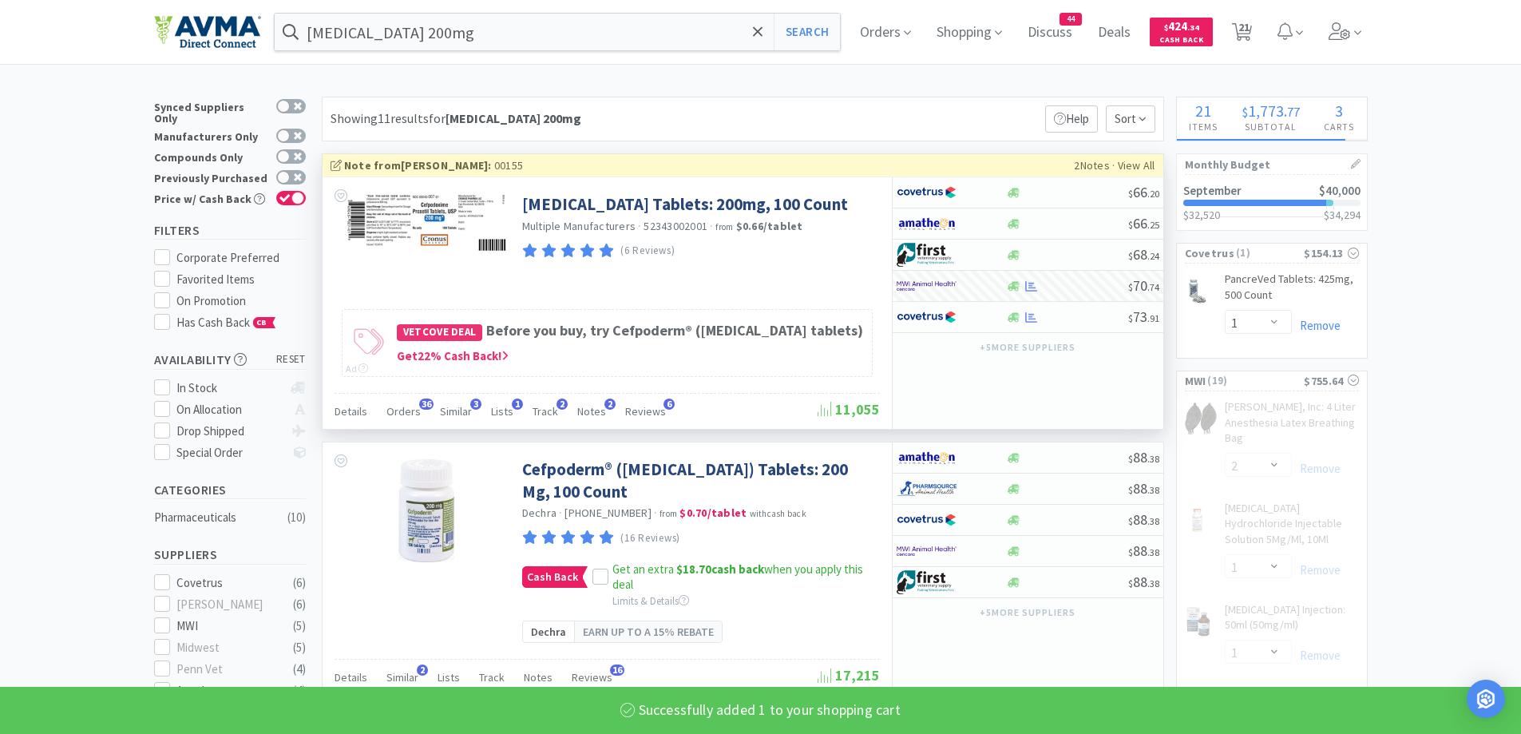
select select "1"
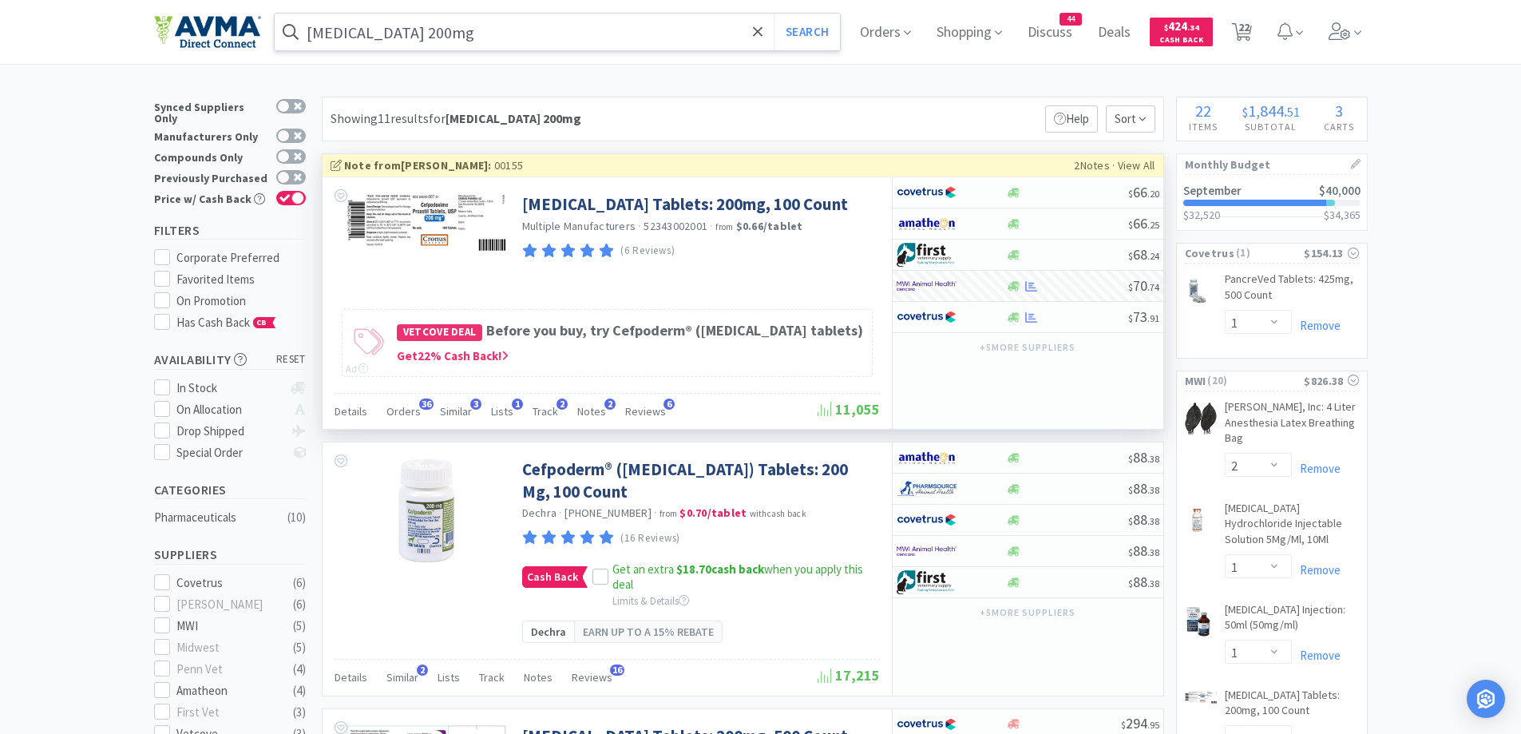
click at [560, 30] on input "[MEDICAL_DATA] 200mg" at bounding box center [558, 32] width 566 height 37
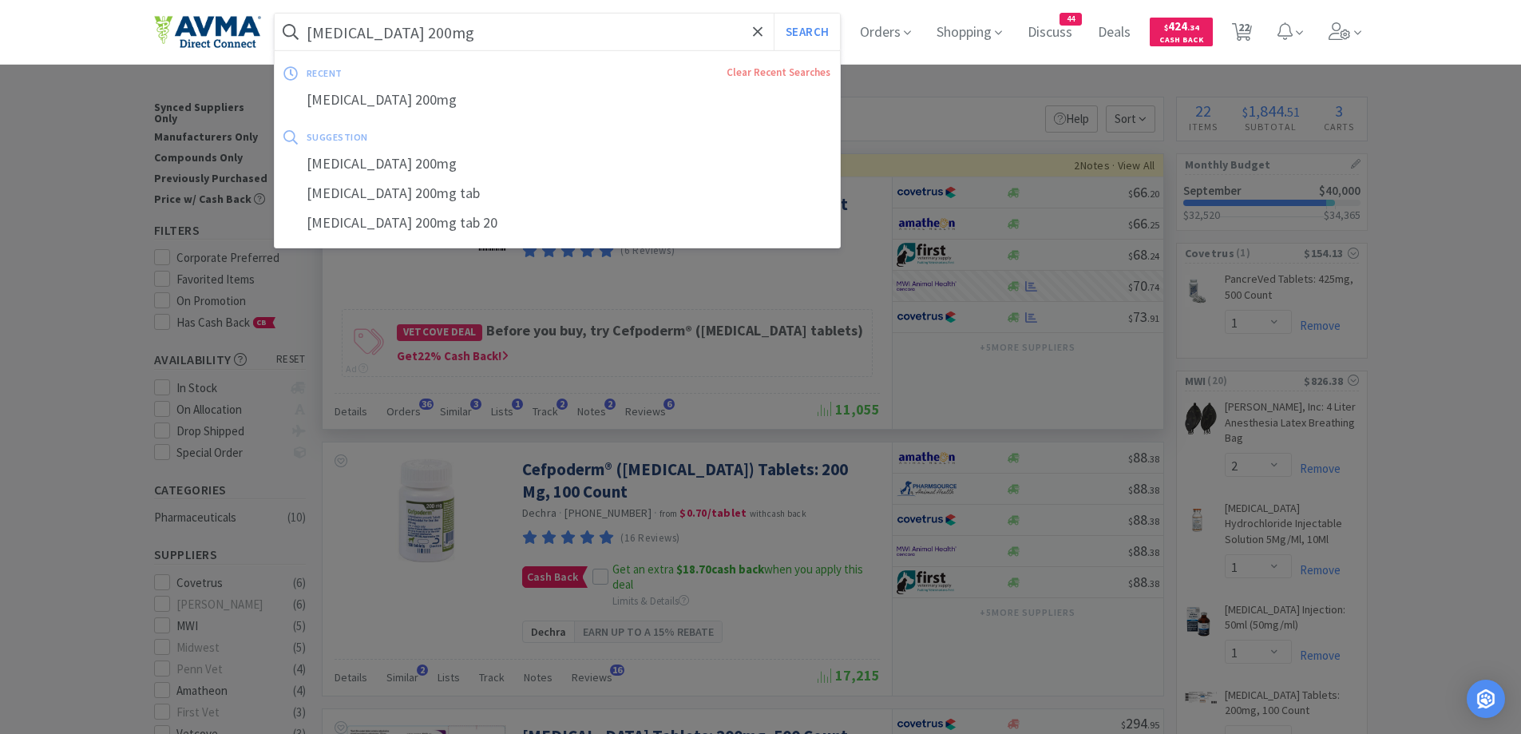
paste input "Selarid"
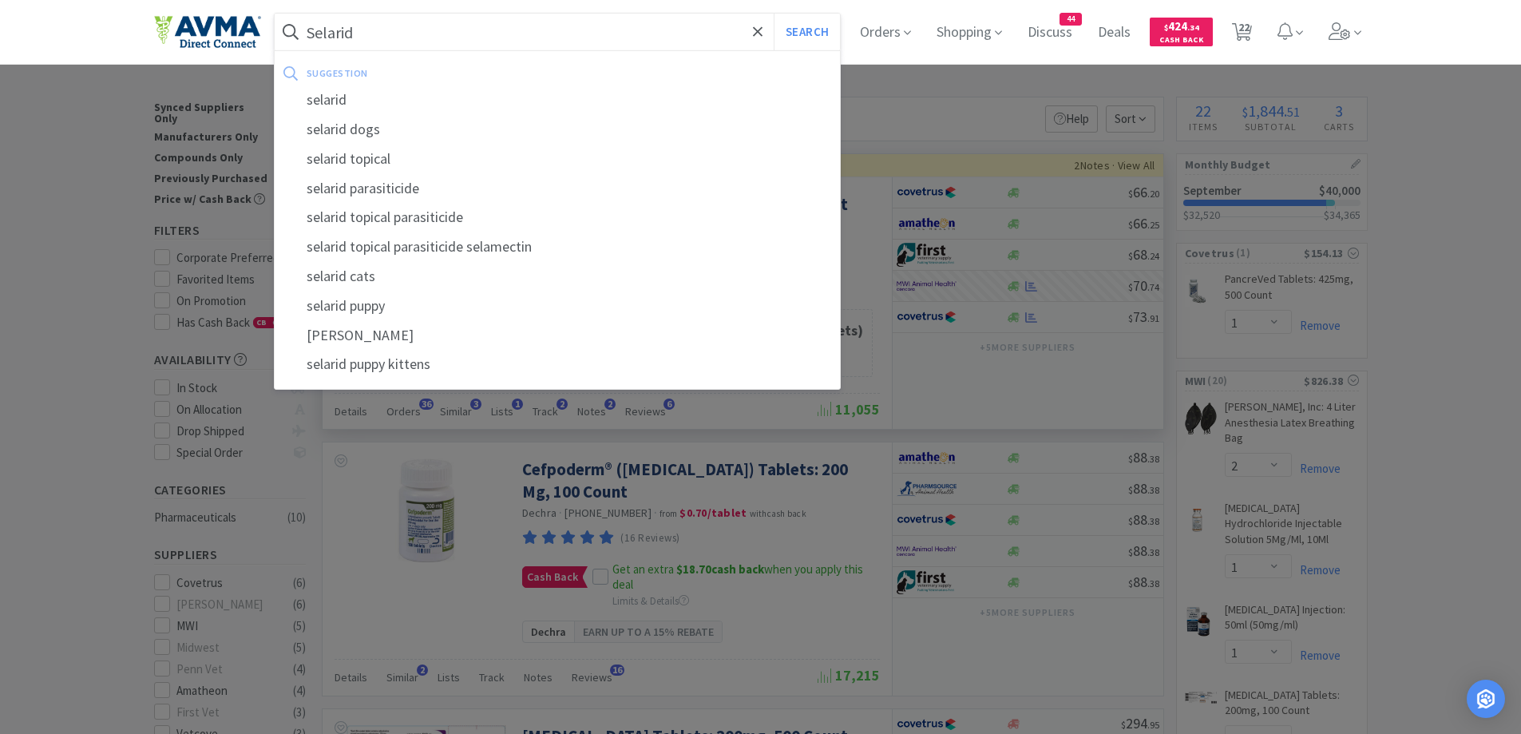
type input "Selarid"
click at [815, 53] on div "suggestion selarid selarid dogs selarid topical selarid parasiticide selarid to…" at bounding box center [558, 219] width 568 height 339
click at [830, 34] on button "Search" at bounding box center [807, 32] width 66 height 37
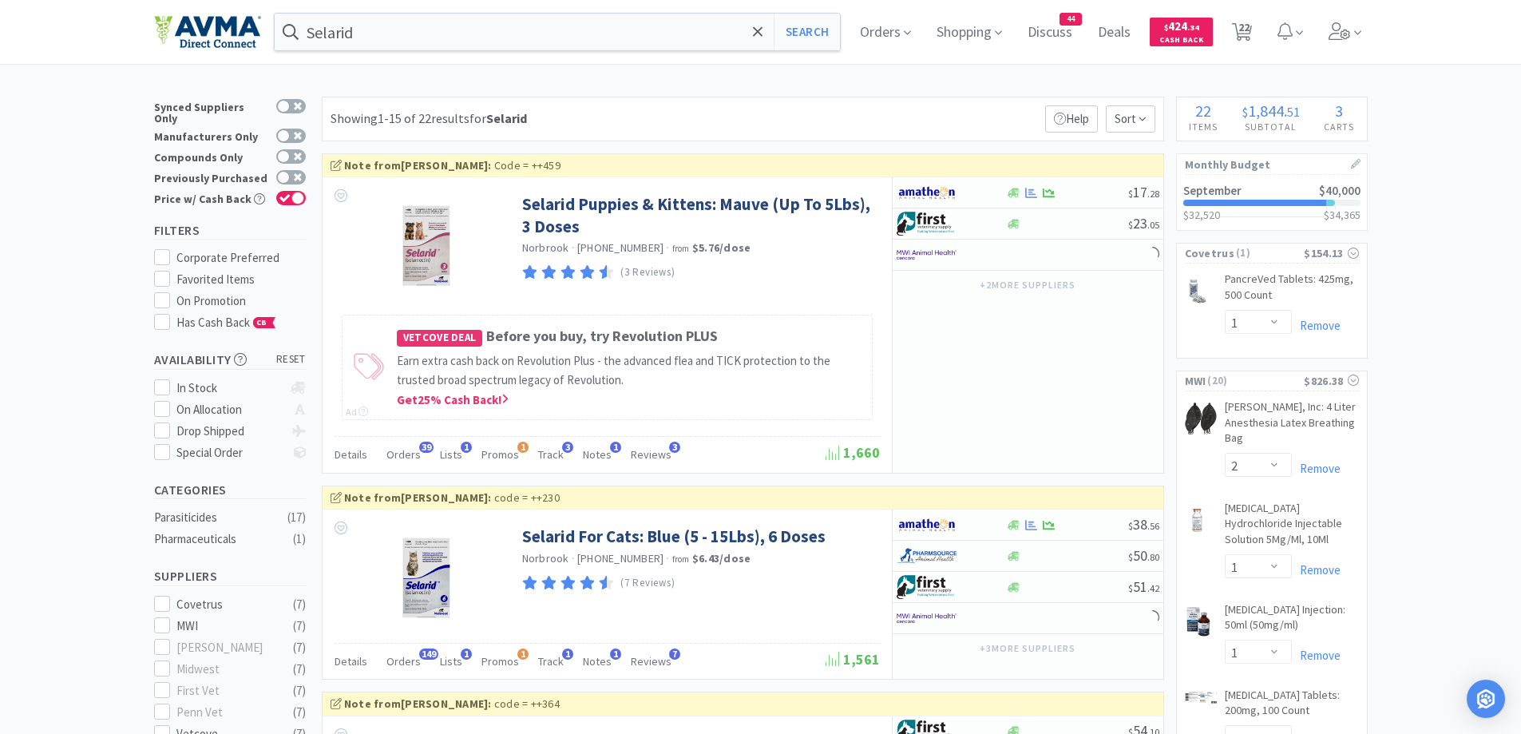
drag, startPoint x: 919, startPoint y: 80, endPoint x: 604, endPoint y: 114, distance: 317.3
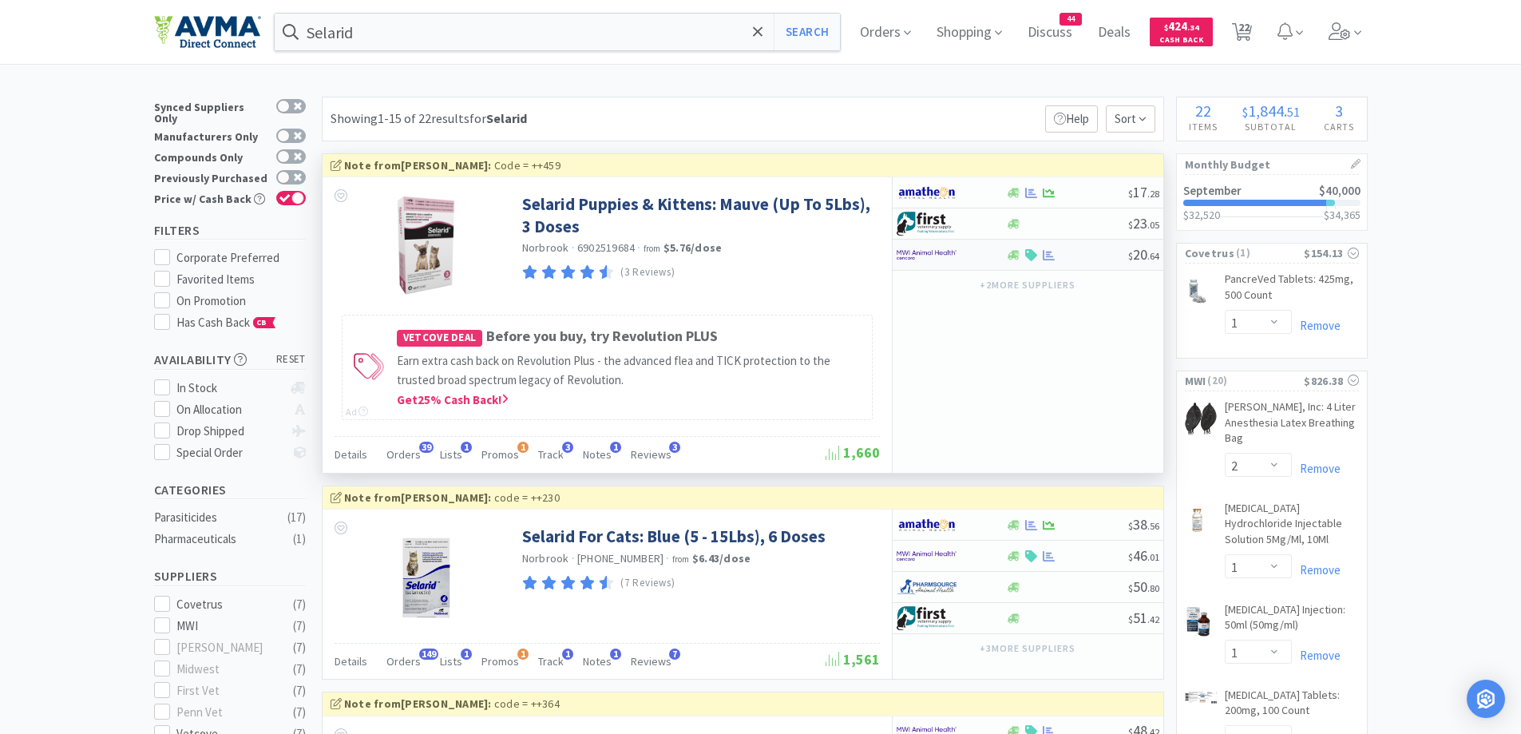
click at [978, 257] on div at bounding box center [941, 254] width 88 height 27
select select "1"
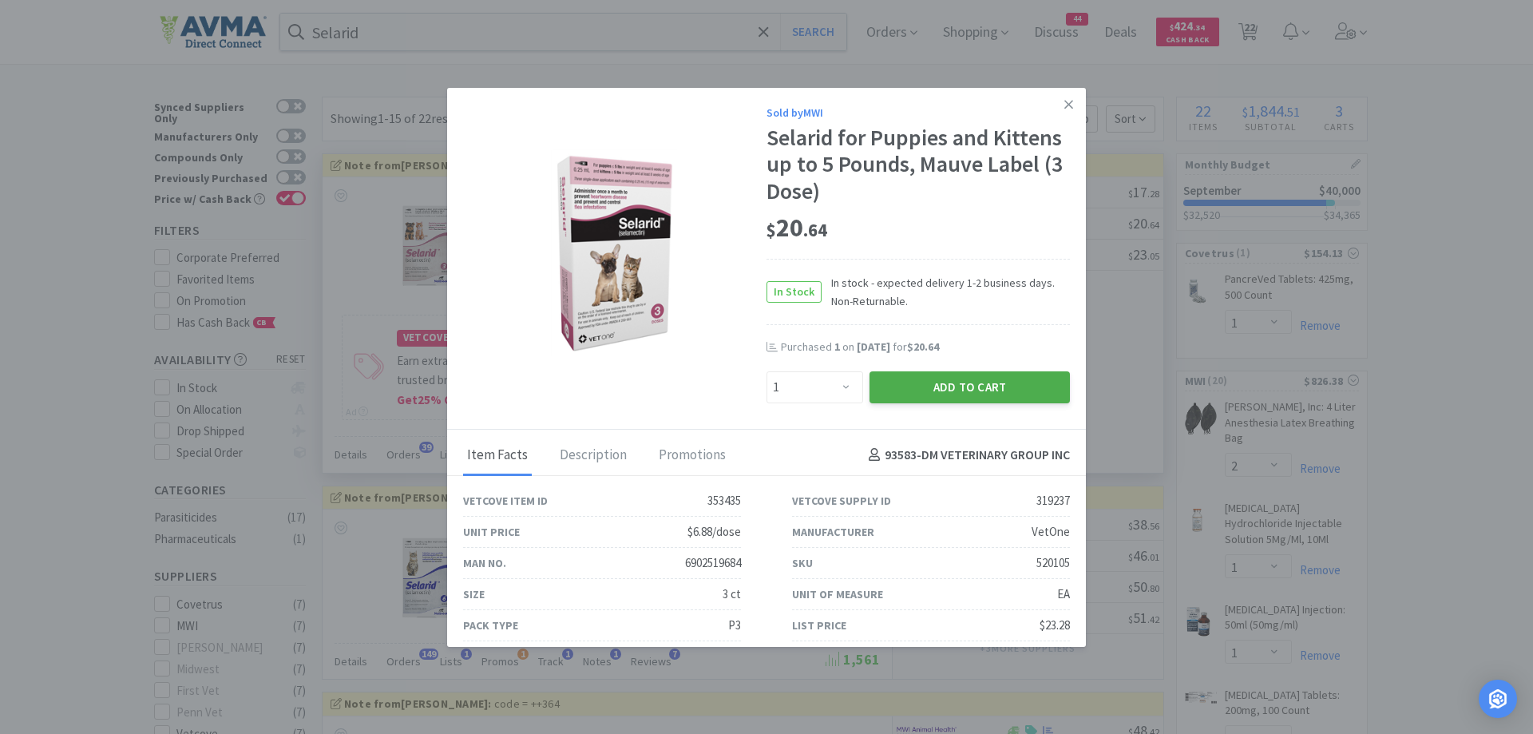
click at [905, 391] on button "Add to Cart" at bounding box center [970, 387] width 200 height 32
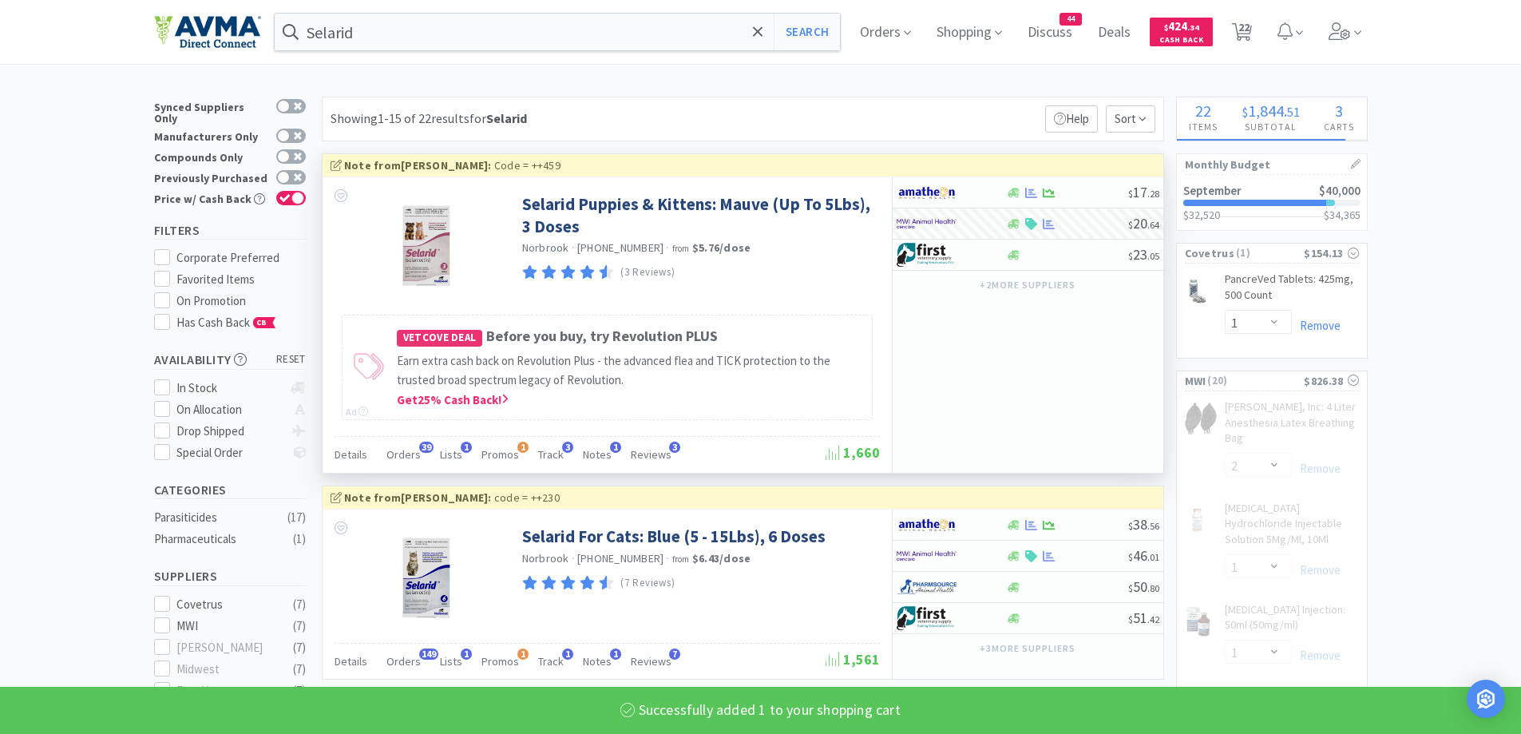
select select "1"
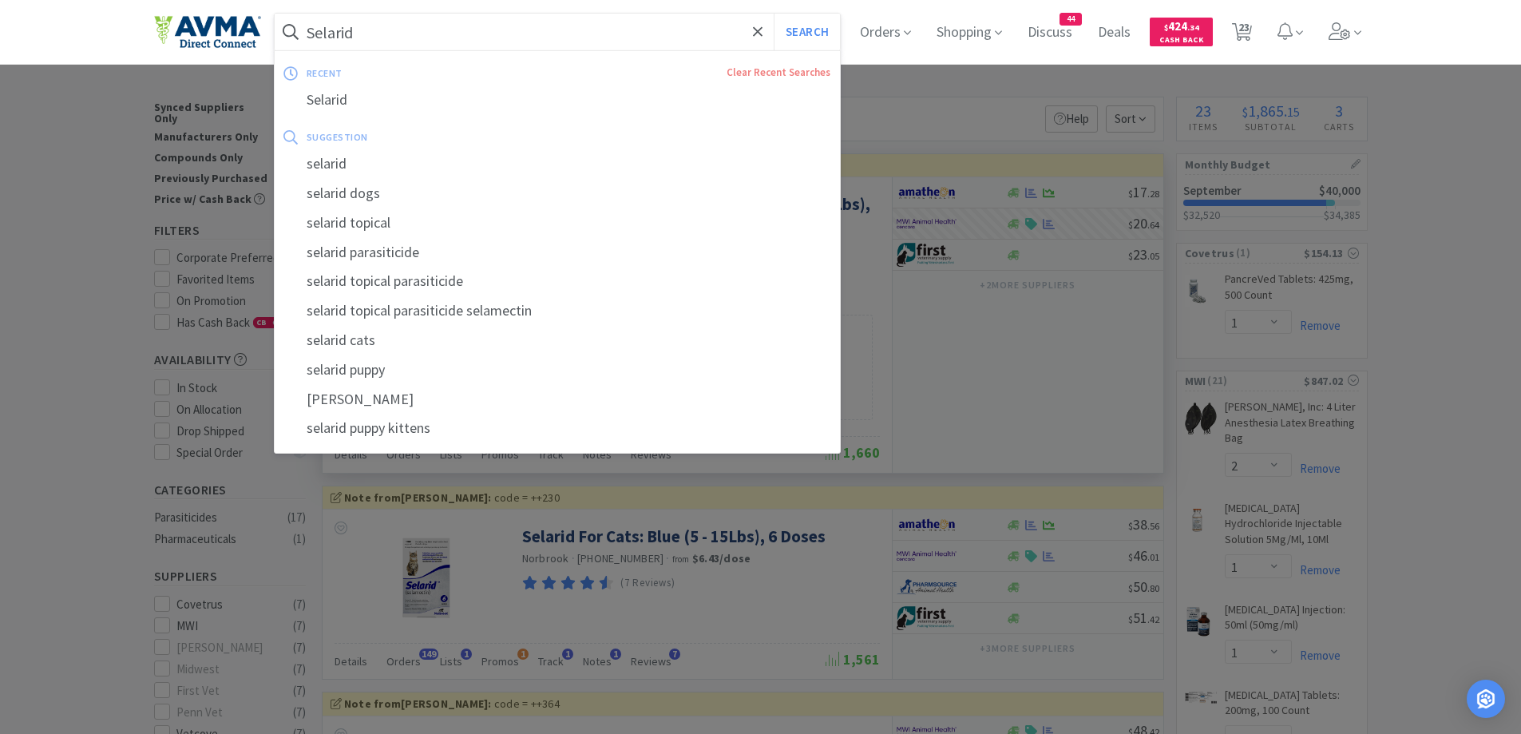
click at [712, 39] on input "Selarid" at bounding box center [558, 32] width 566 height 37
paste input "CK Shampoo 8oz"
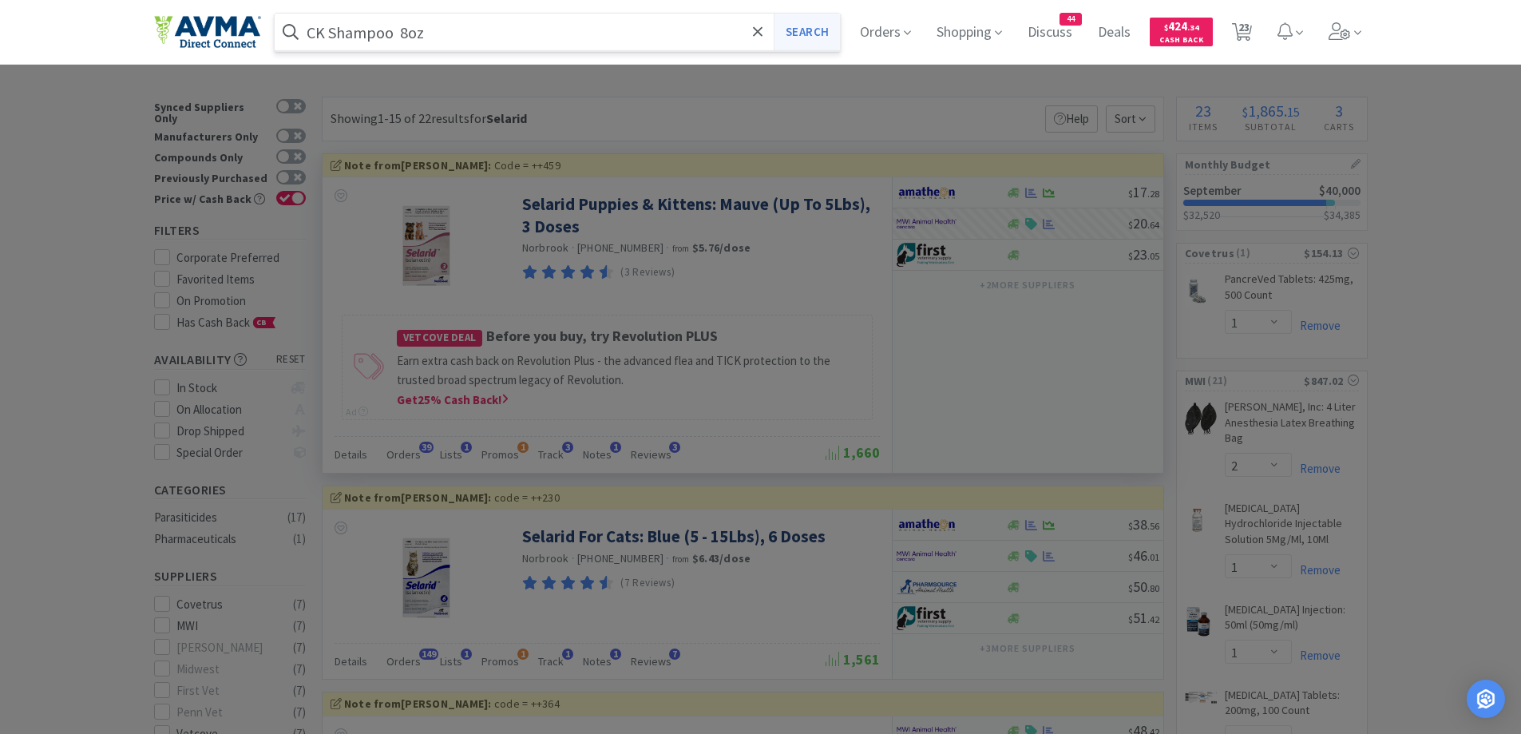
type input "CK Shampoo 8oz"
click at [802, 21] on button "Search" at bounding box center [807, 32] width 66 height 37
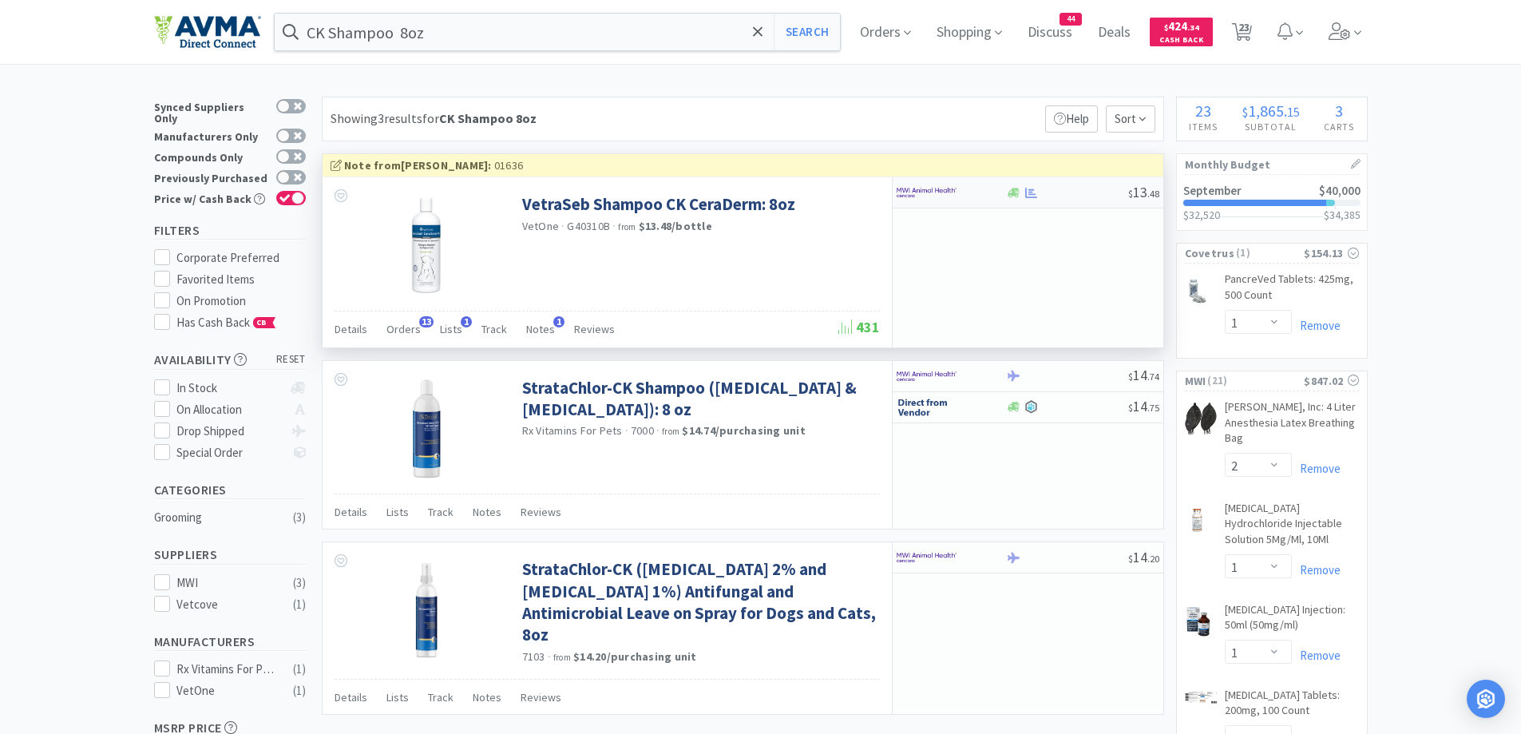
click at [1007, 194] on div at bounding box center [1014, 193] width 16 height 12
select select "1"
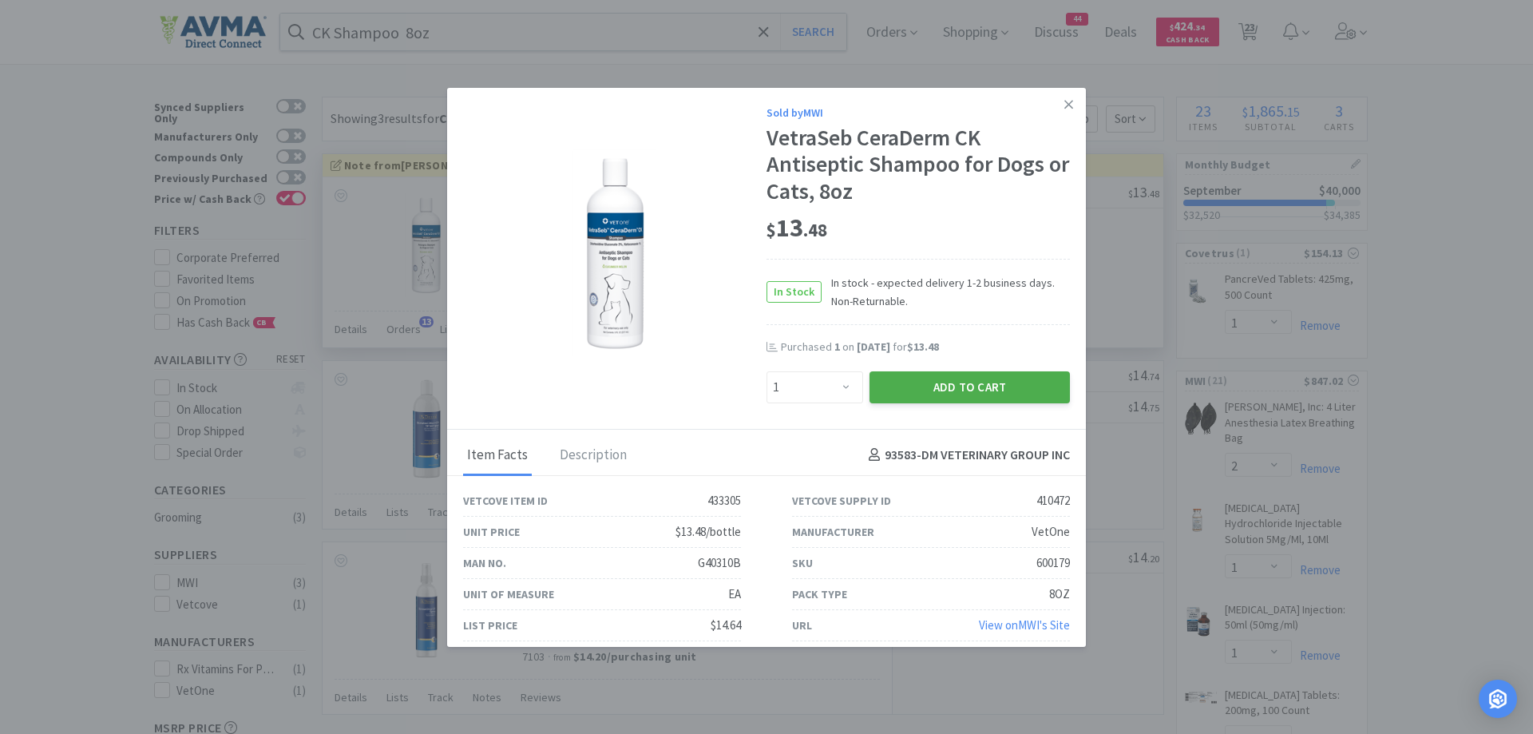
click at [978, 384] on button "Add to Cart" at bounding box center [970, 387] width 200 height 32
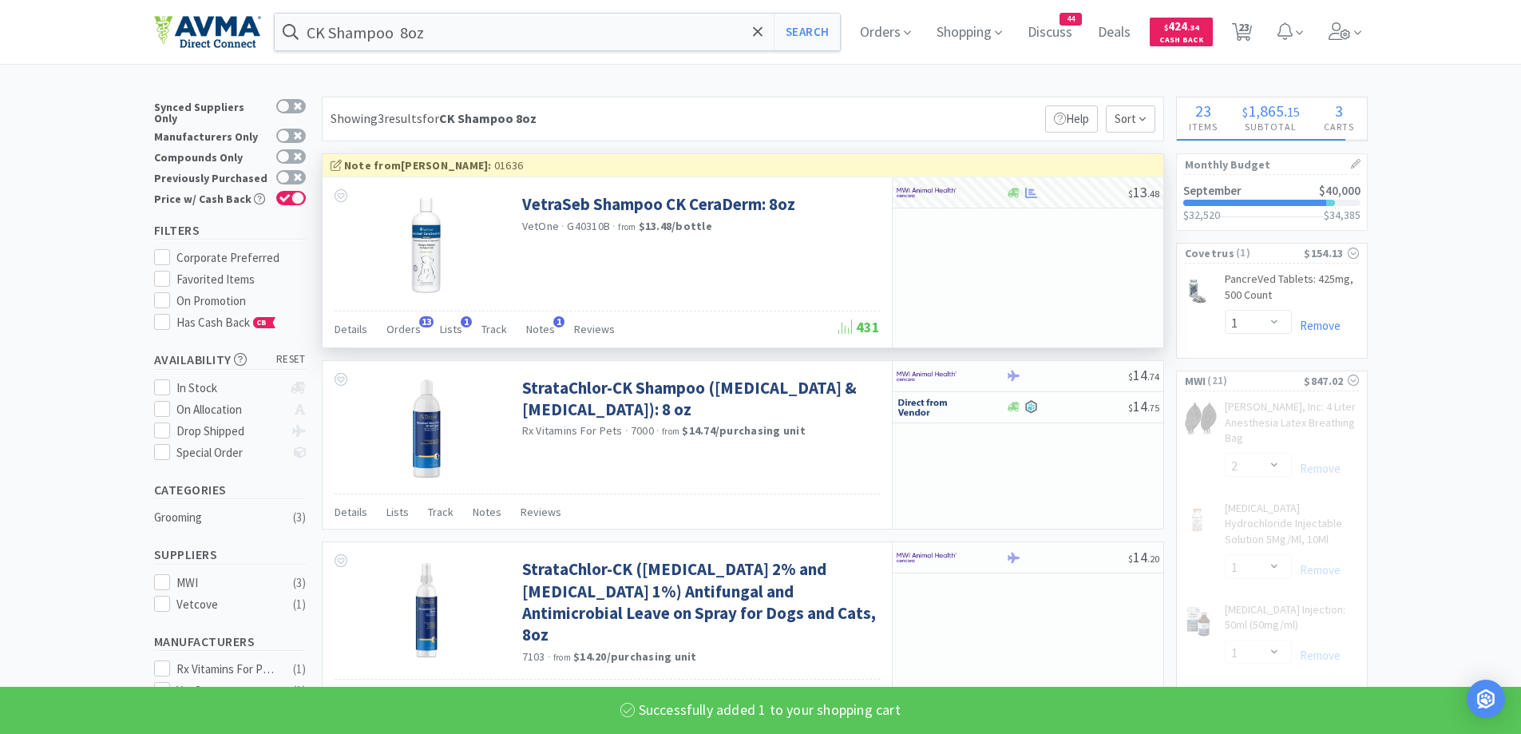
select select "1"
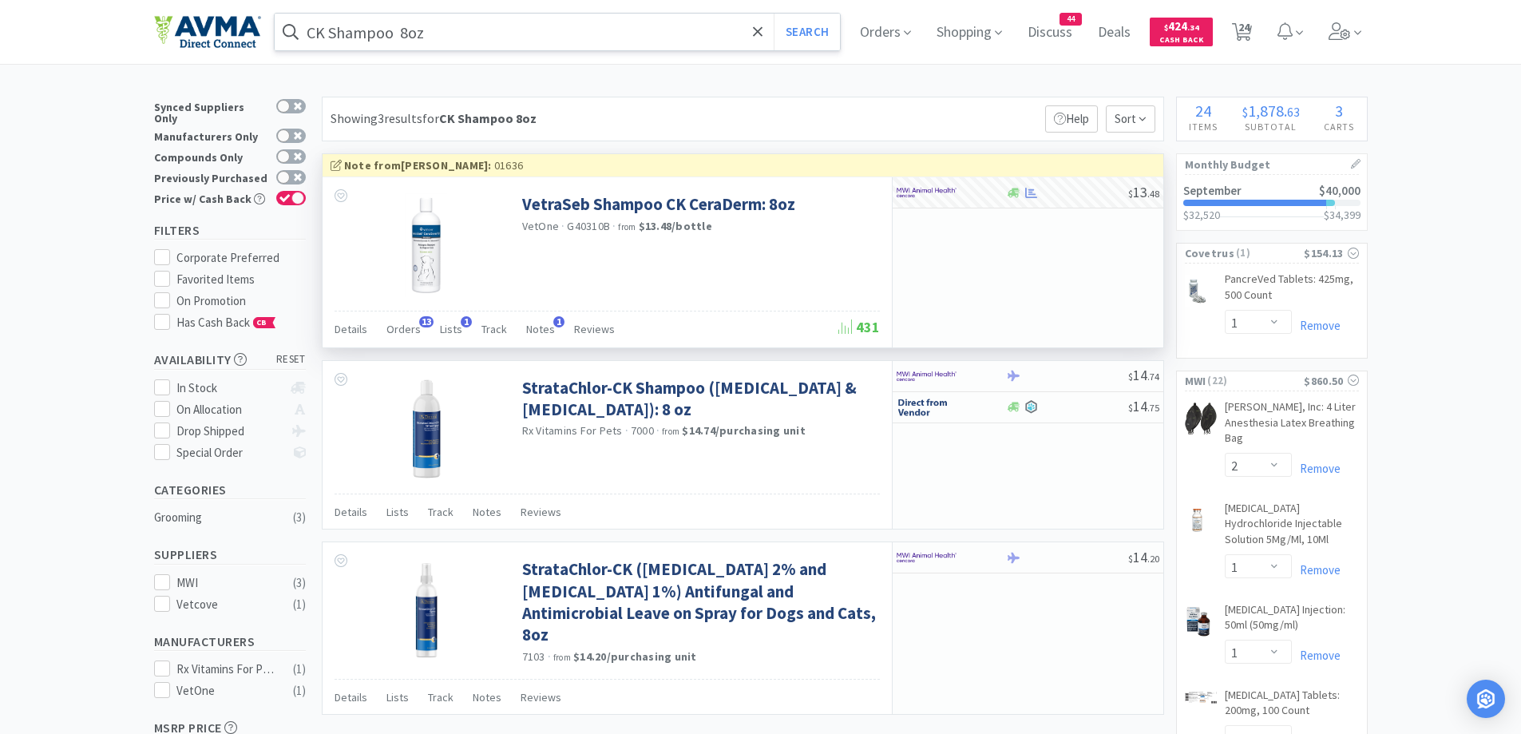
click at [523, 42] on input "CK Shampoo 8oz" at bounding box center [558, 32] width 566 height 37
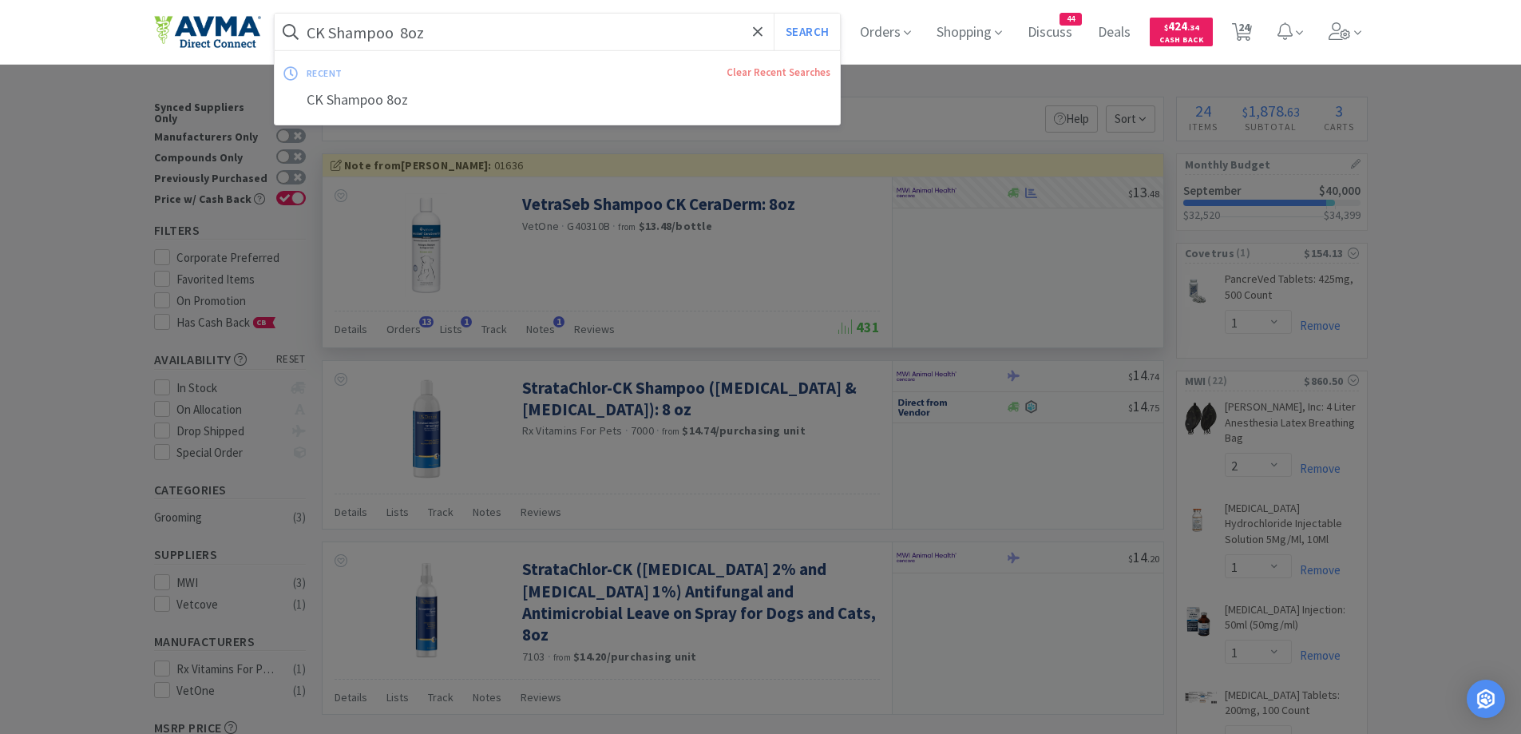
paste input "Onsior"
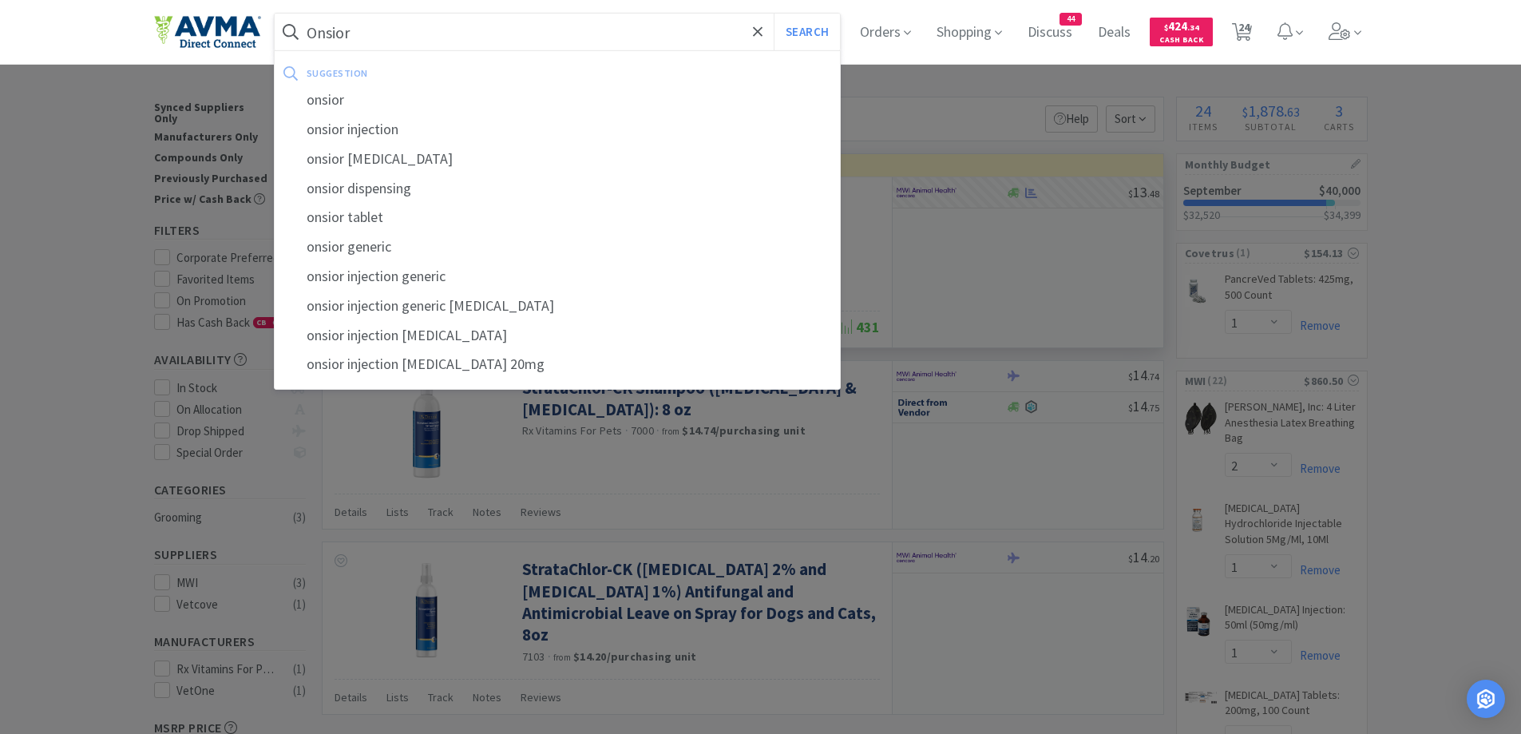
type input "Onsior"
click at [774, 14] on button "Search" at bounding box center [807, 32] width 66 height 37
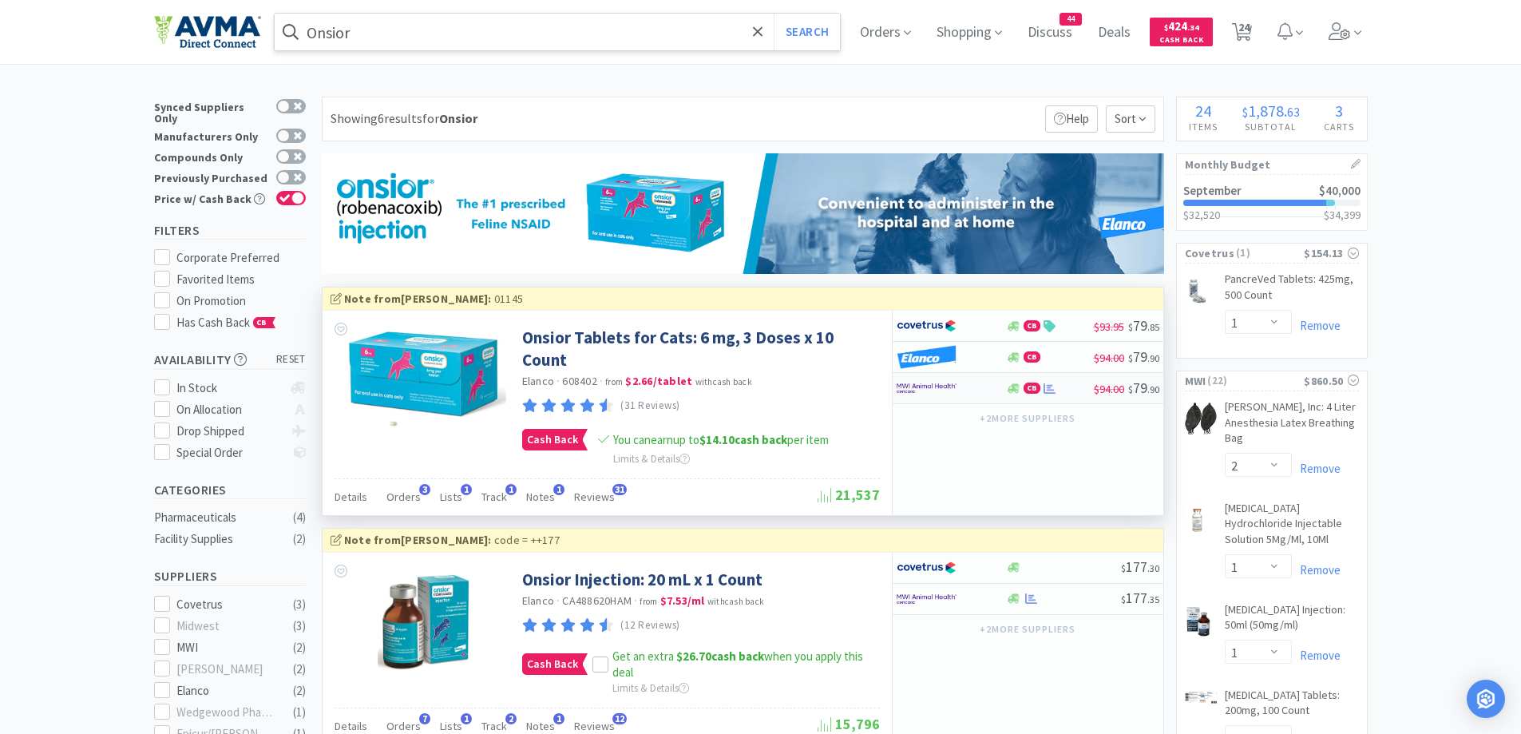
click at [992, 391] on div at bounding box center [951, 388] width 109 height 27
select select "1"
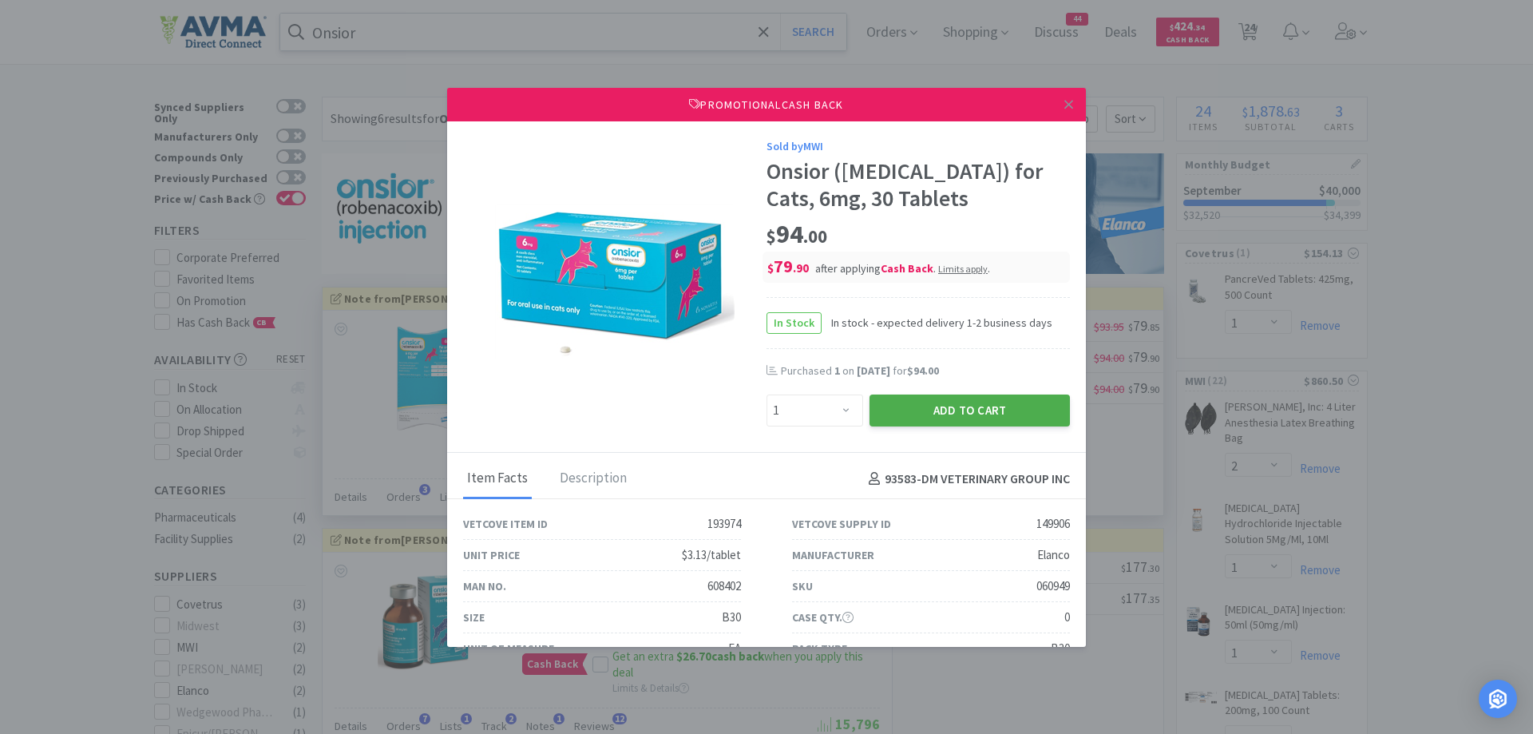
click at [966, 416] on button "Add to Cart" at bounding box center [970, 411] width 200 height 32
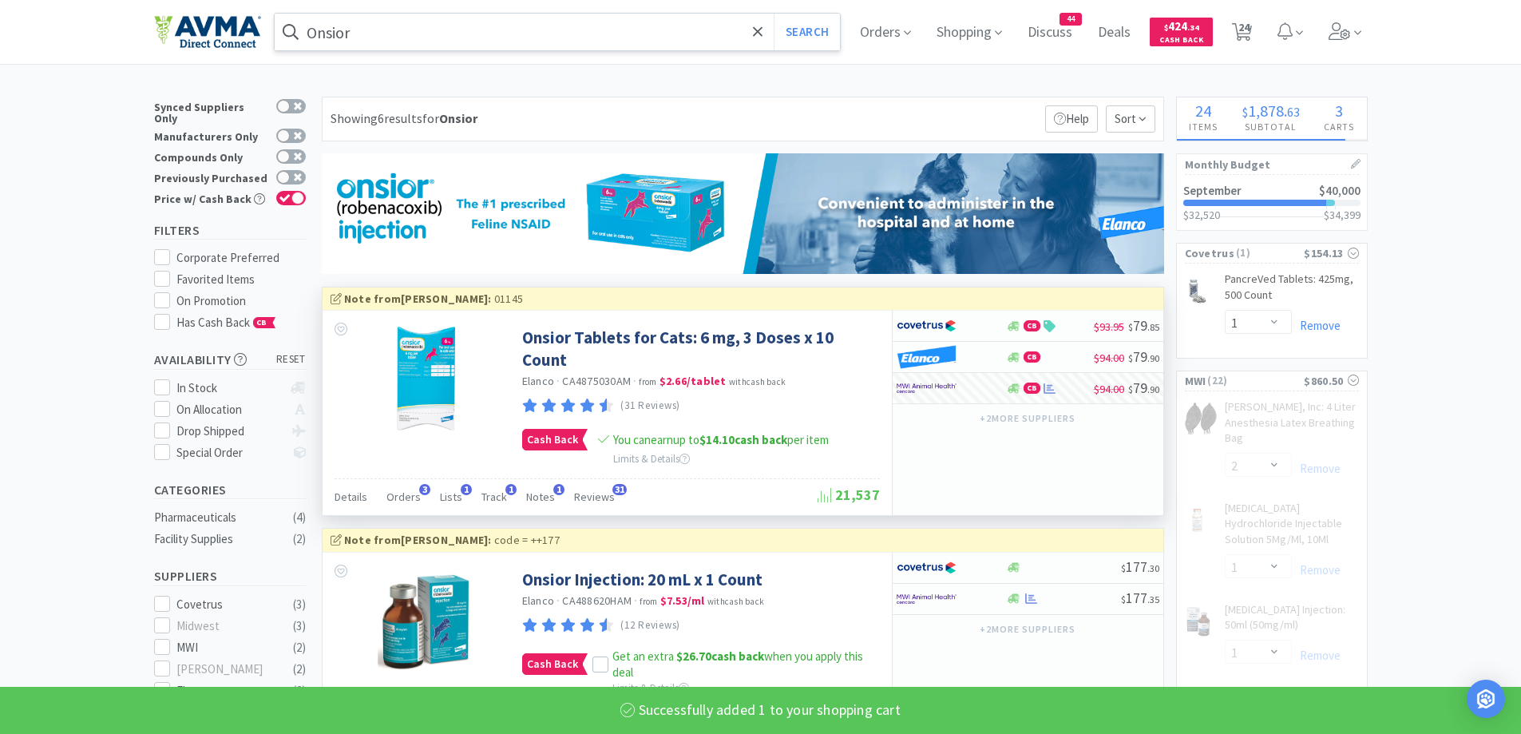
select select "1"
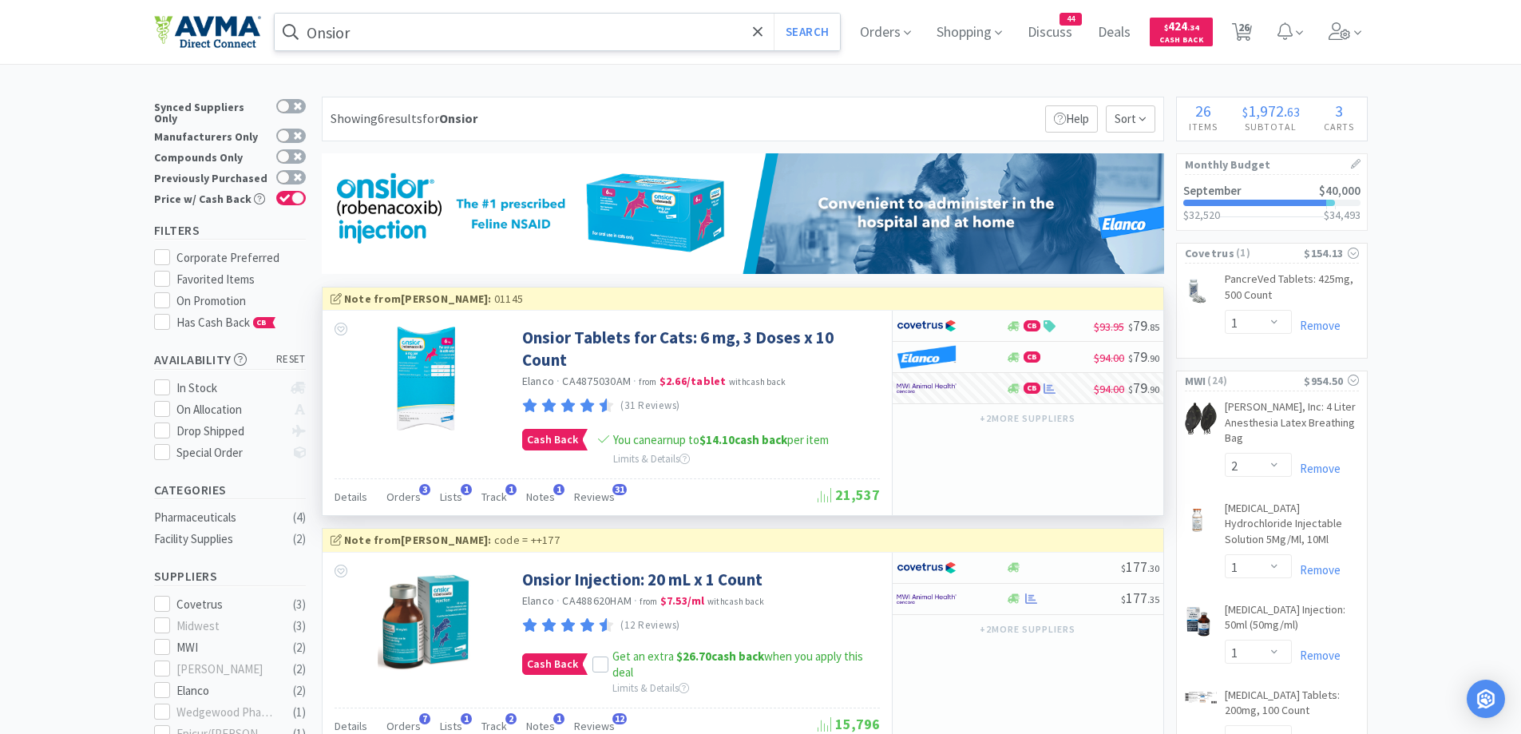
click at [426, 18] on input "Onsior" at bounding box center [558, 32] width 566 height 37
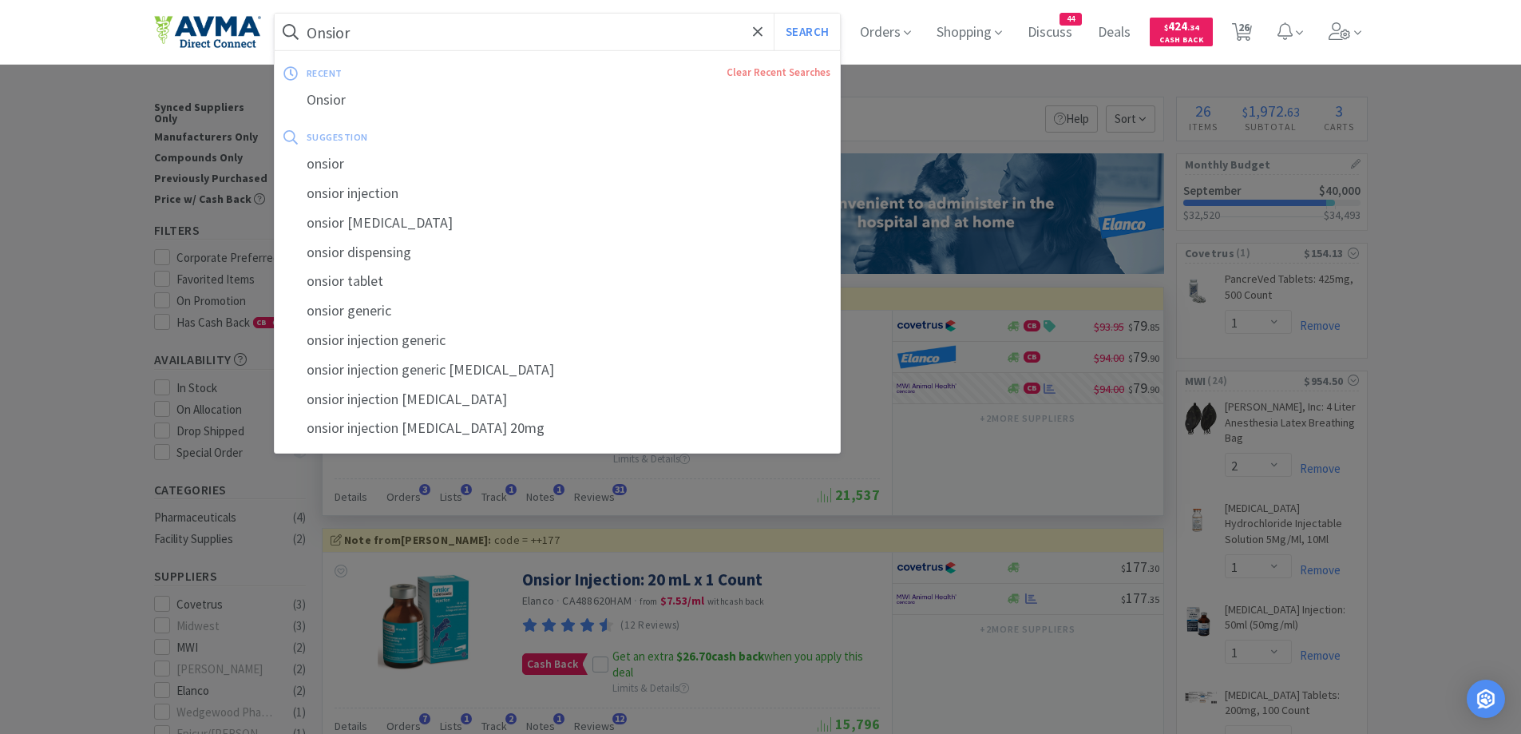
paste input "Animax"
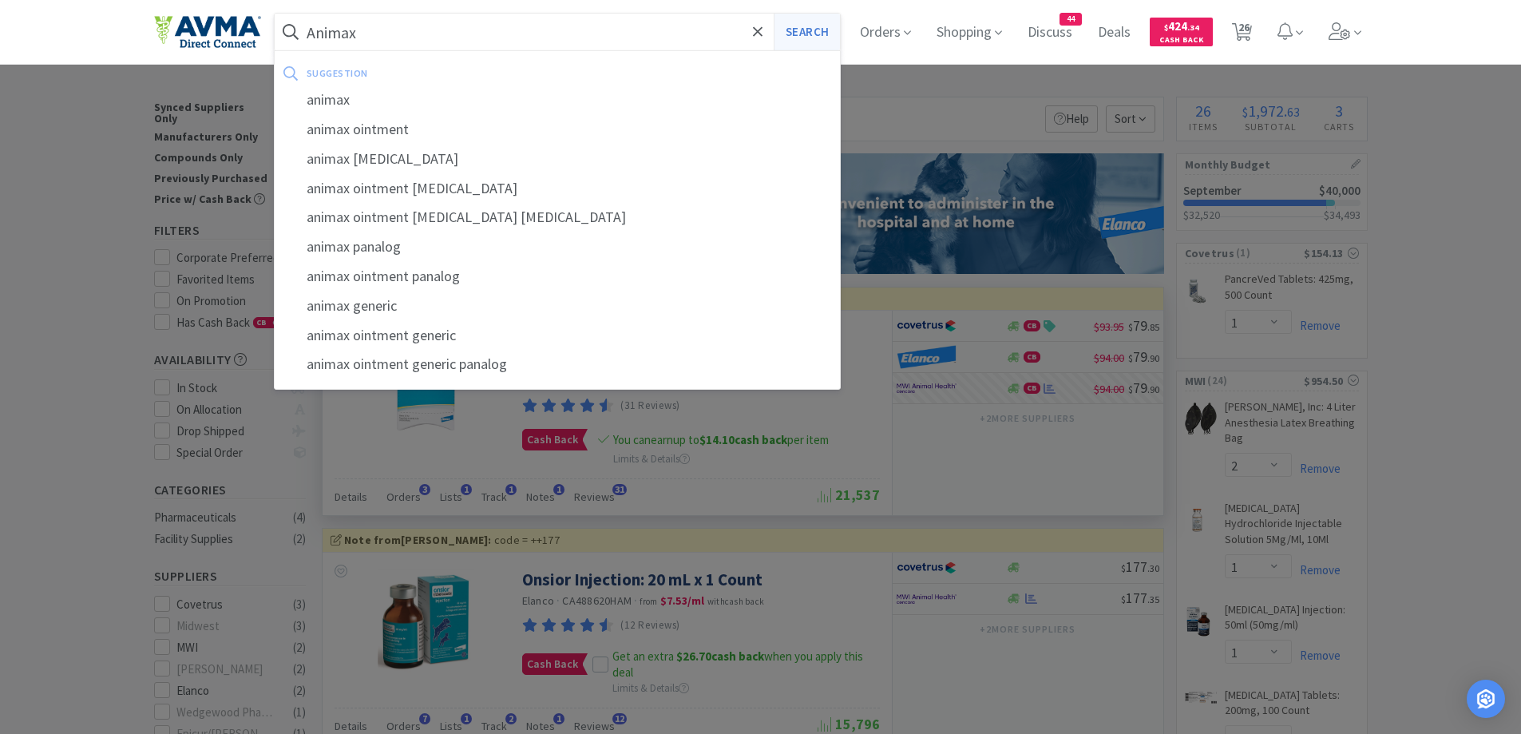
type input "Animax"
click at [827, 36] on button "Search" at bounding box center [807, 32] width 66 height 37
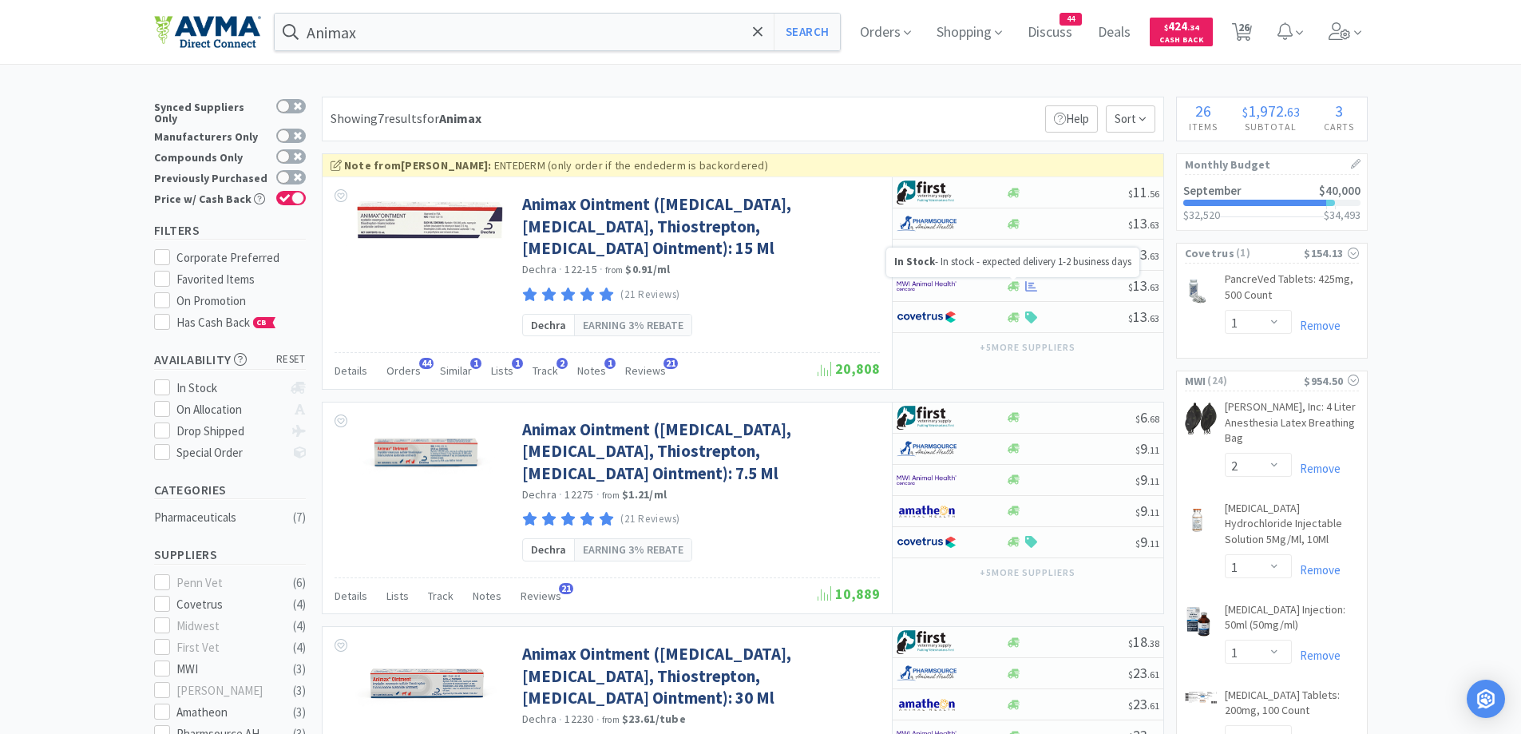
click at [1010, 280] on div at bounding box center [1013, 278] width 6 height 3
select select "1"
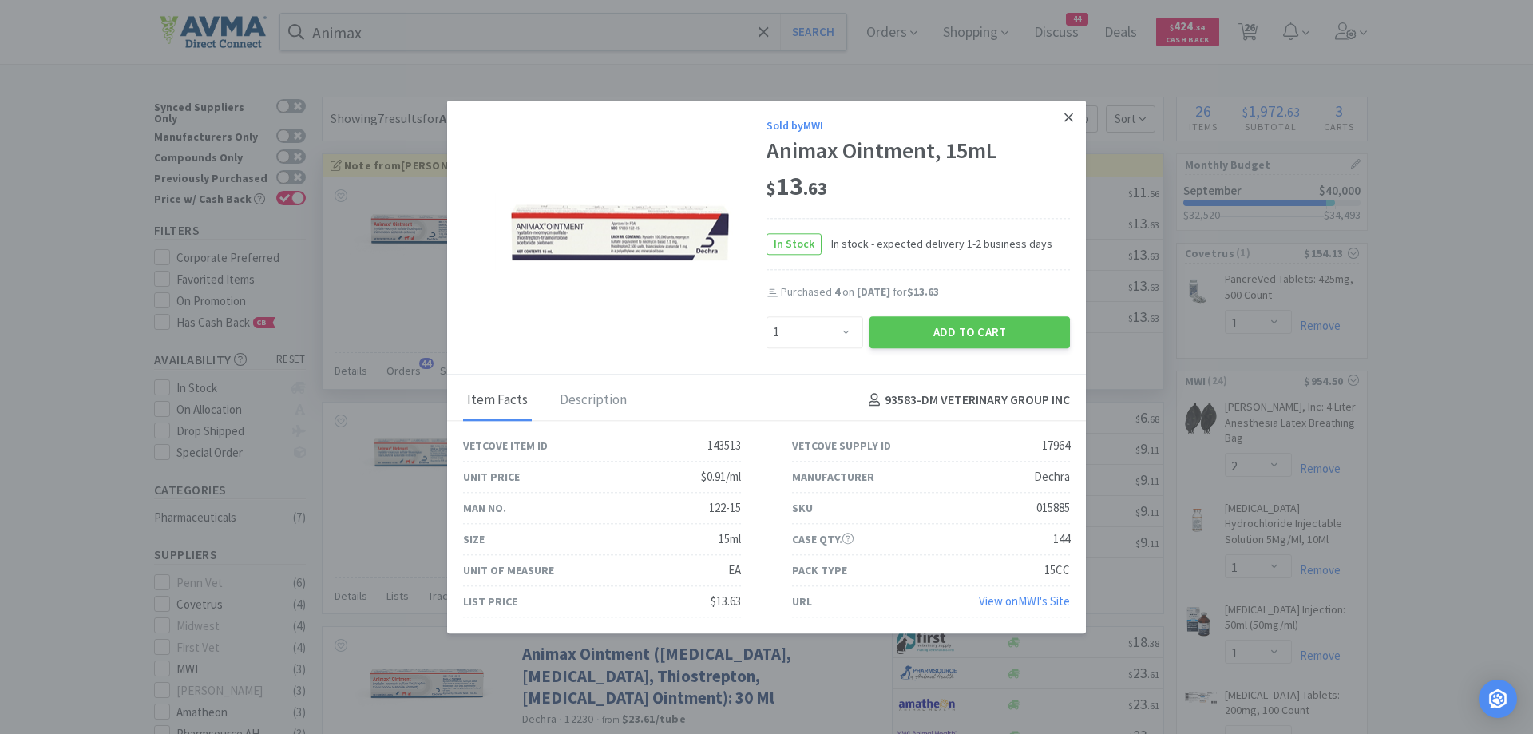
click at [1066, 113] on icon at bounding box center [1069, 117] width 9 height 14
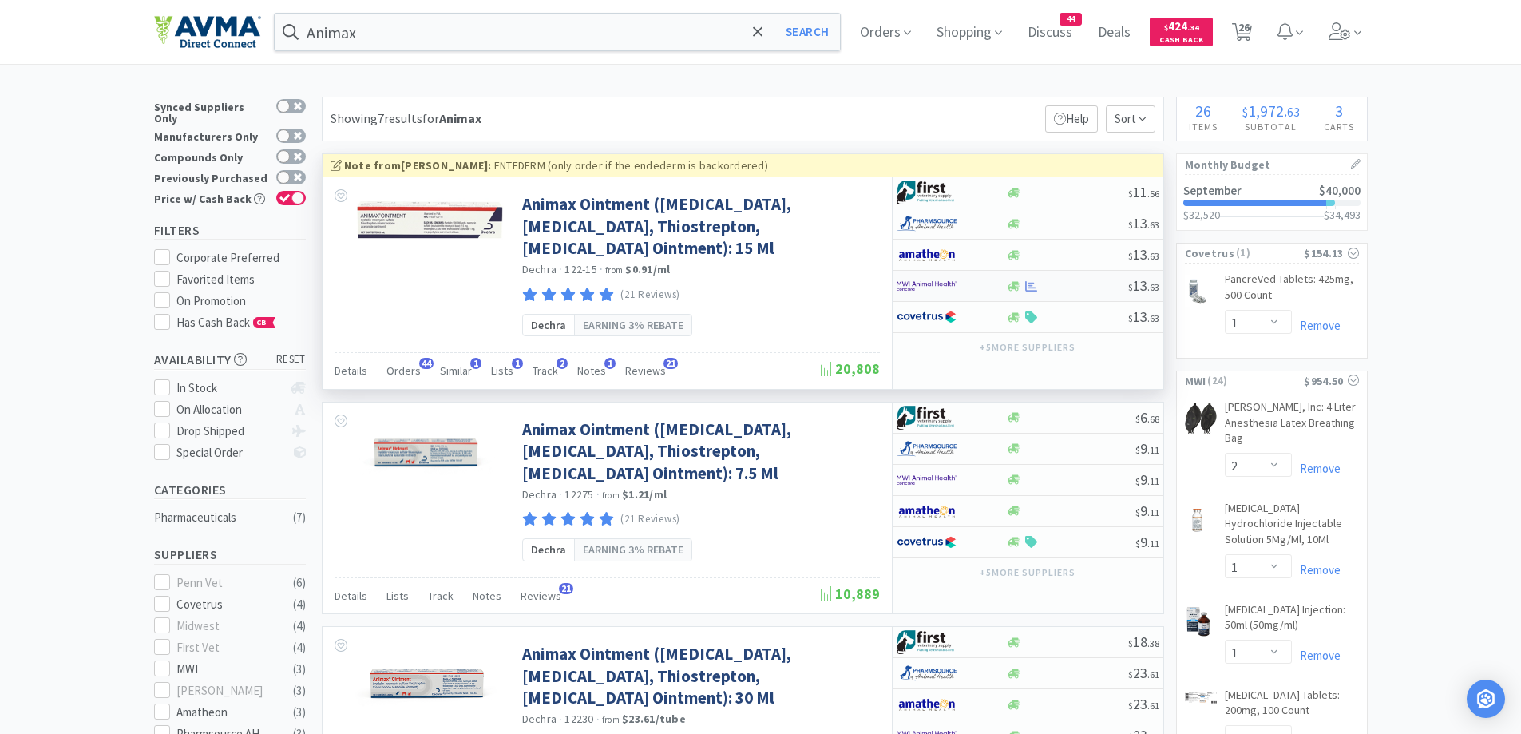
click at [1004, 281] on div at bounding box center [951, 285] width 109 height 27
select select "1"
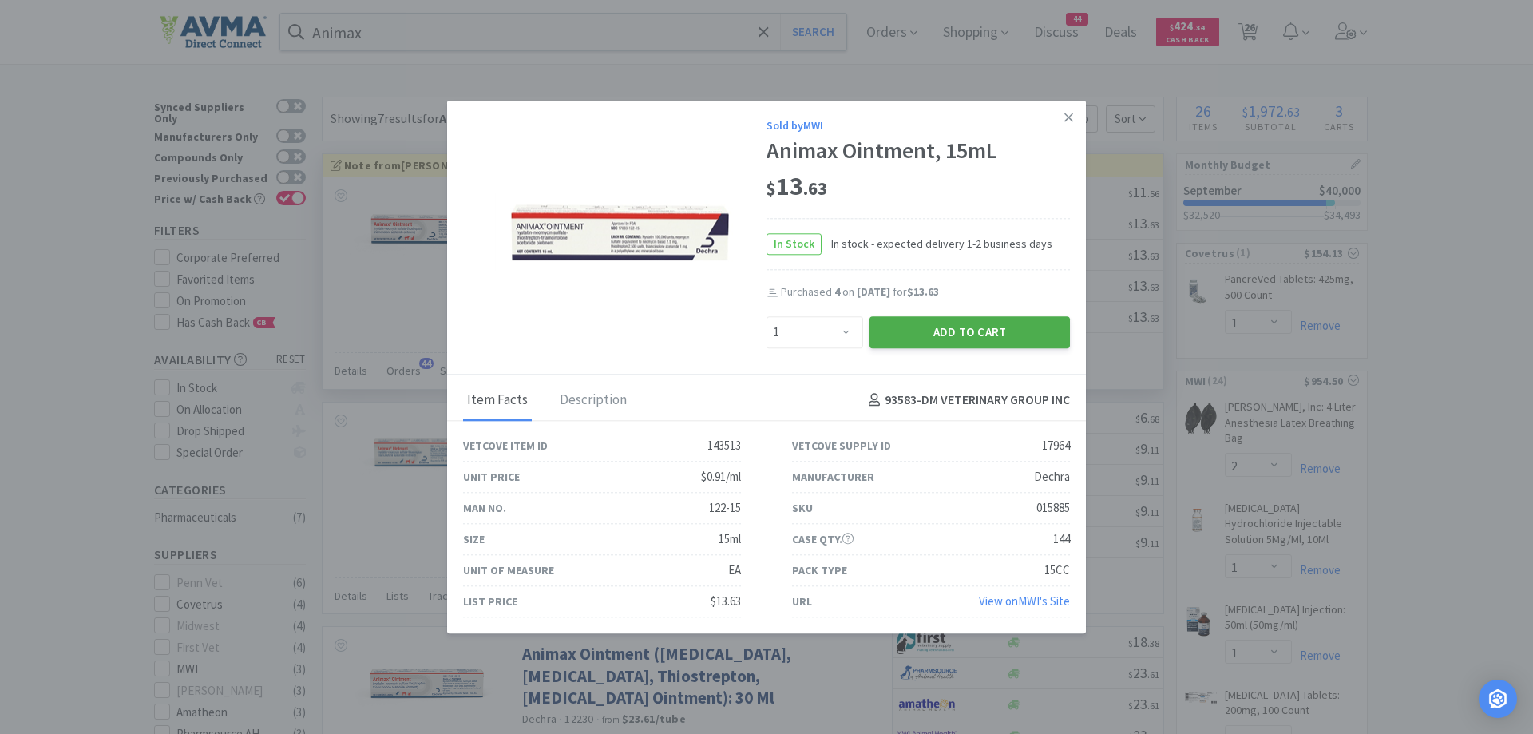
click at [1018, 343] on button "Add to Cart" at bounding box center [970, 332] width 200 height 32
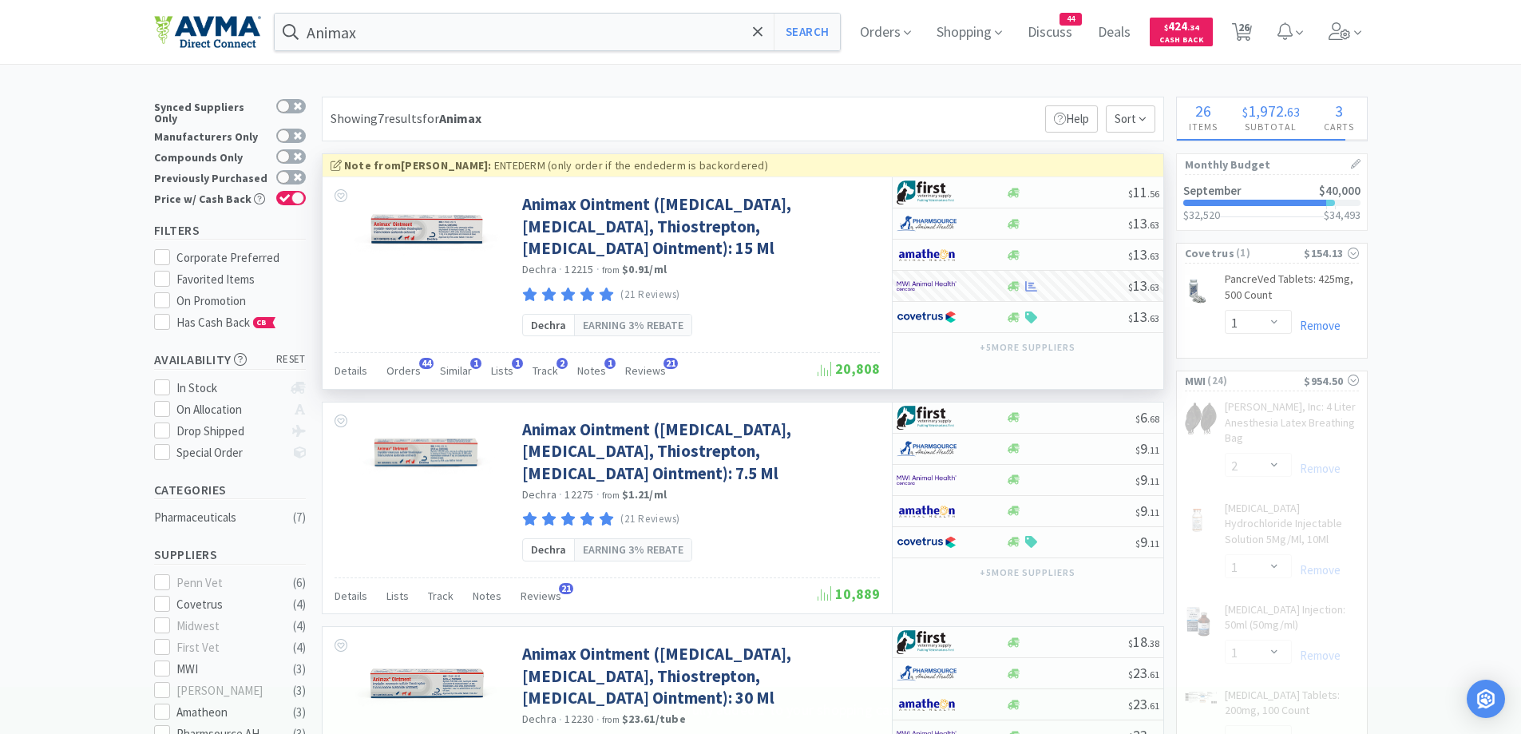
select select "10"
select select "2"
select select "1"
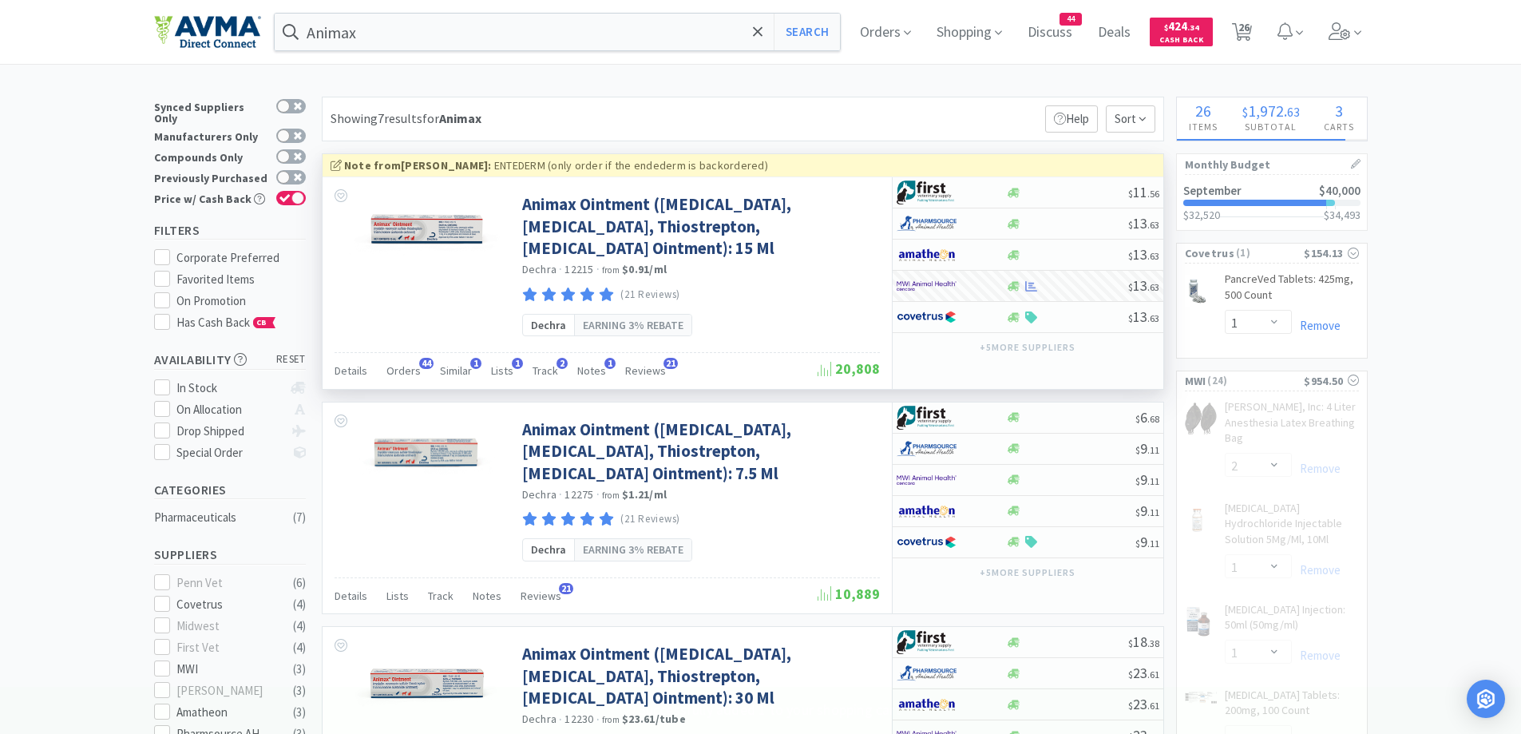
select select "1"
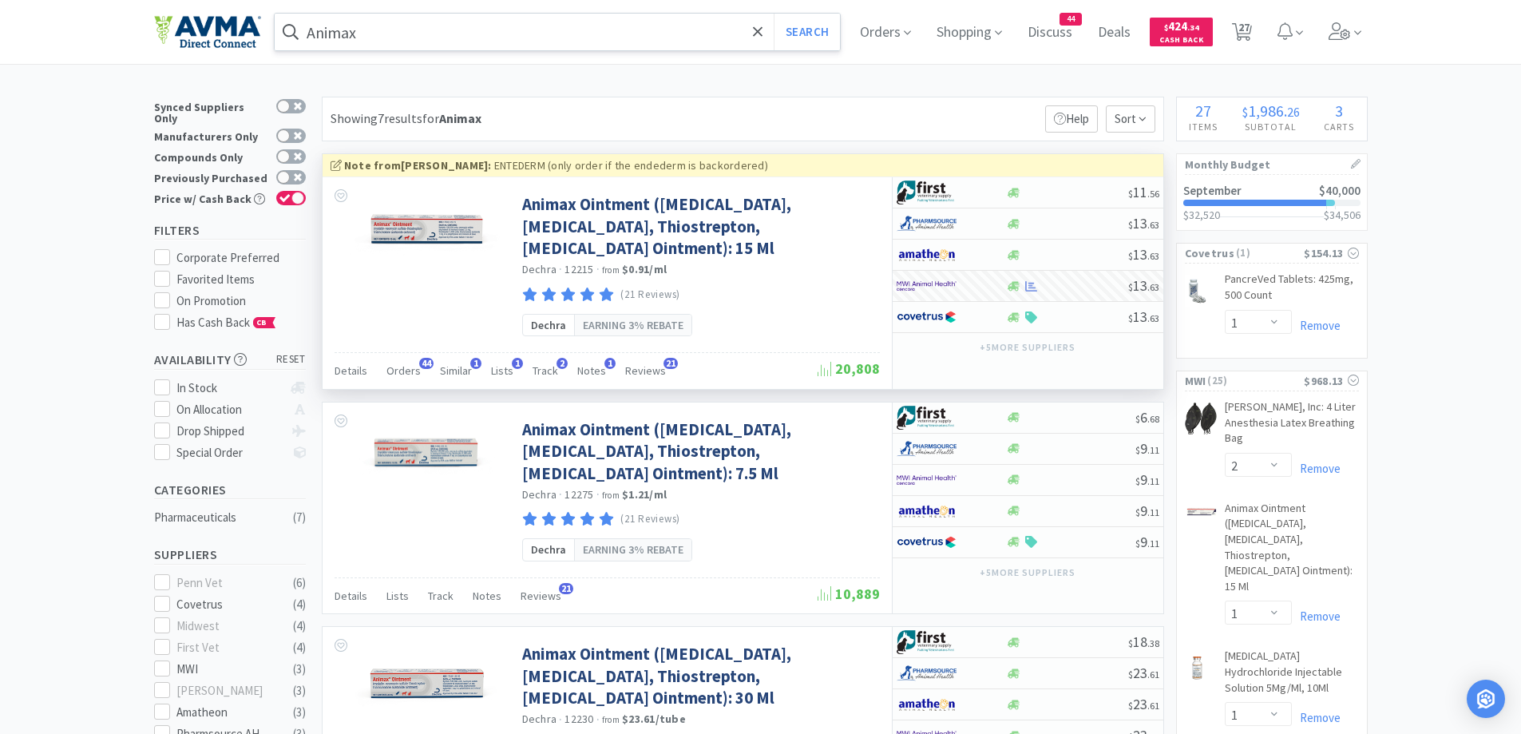
click at [492, 31] on input "Animax" at bounding box center [558, 32] width 566 height 37
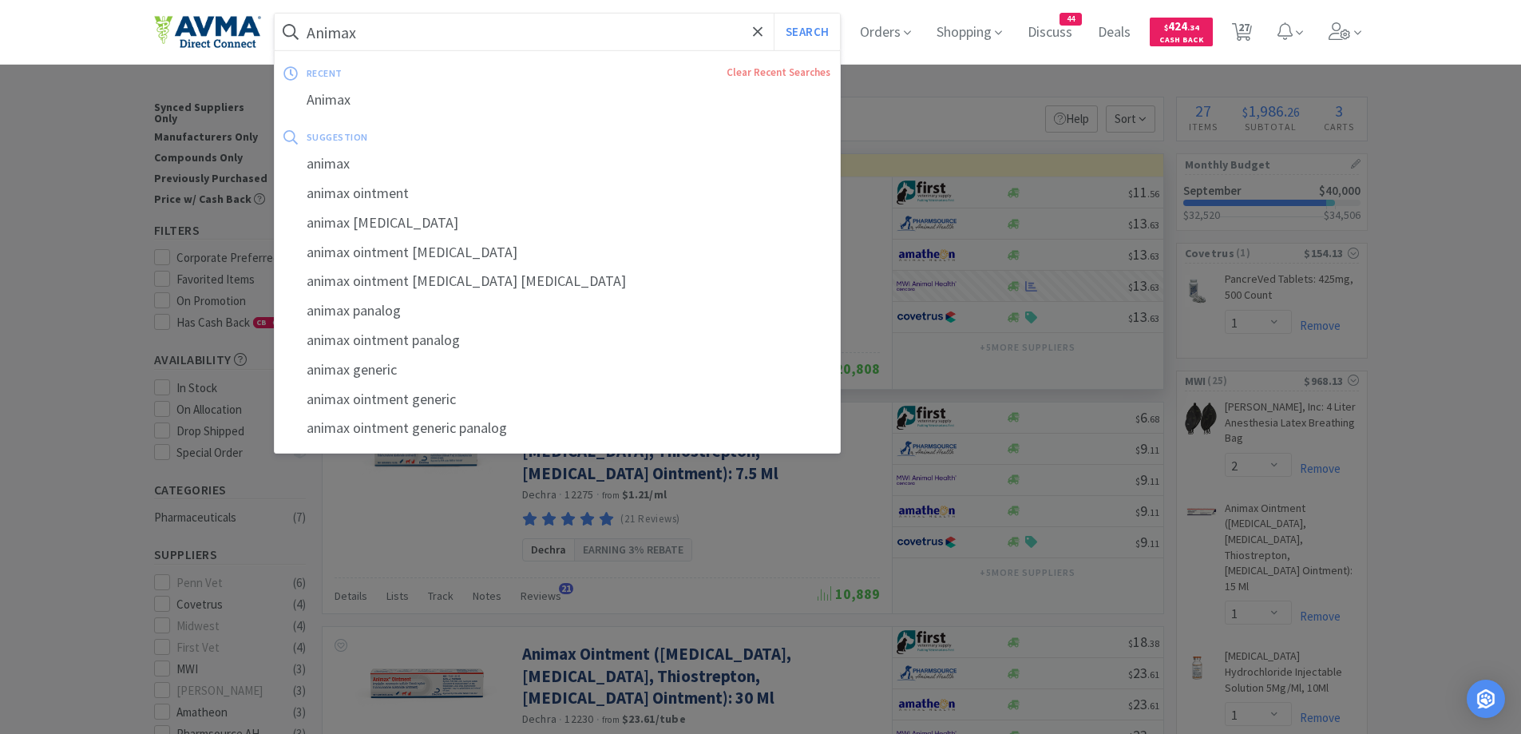
paste input "Universal Pink Liquid Detergent"
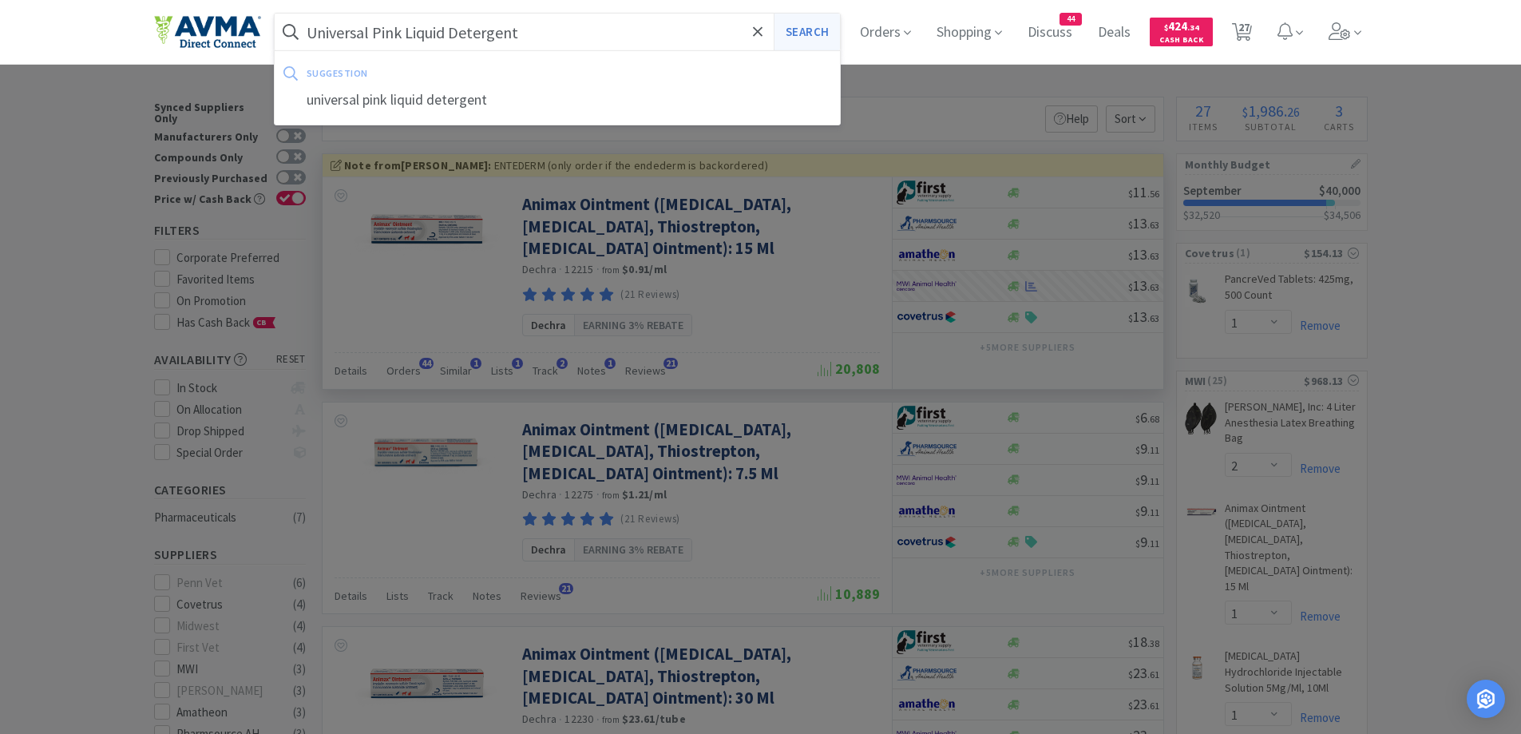
type input "Universal Pink Liquid Detergent"
click at [806, 30] on button "Search" at bounding box center [807, 32] width 66 height 37
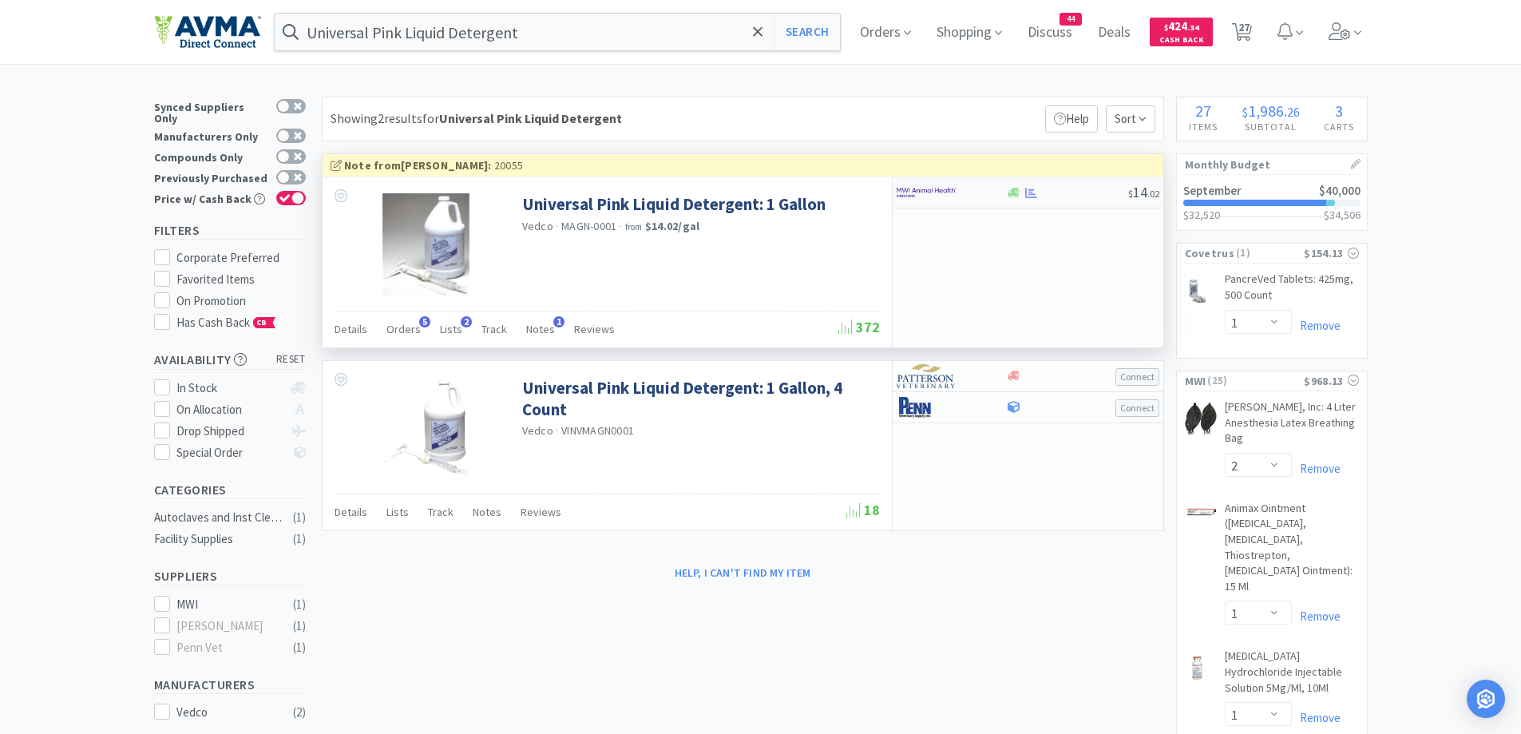
click at [984, 192] on div at bounding box center [941, 192] width 88 height 27
select select "1"
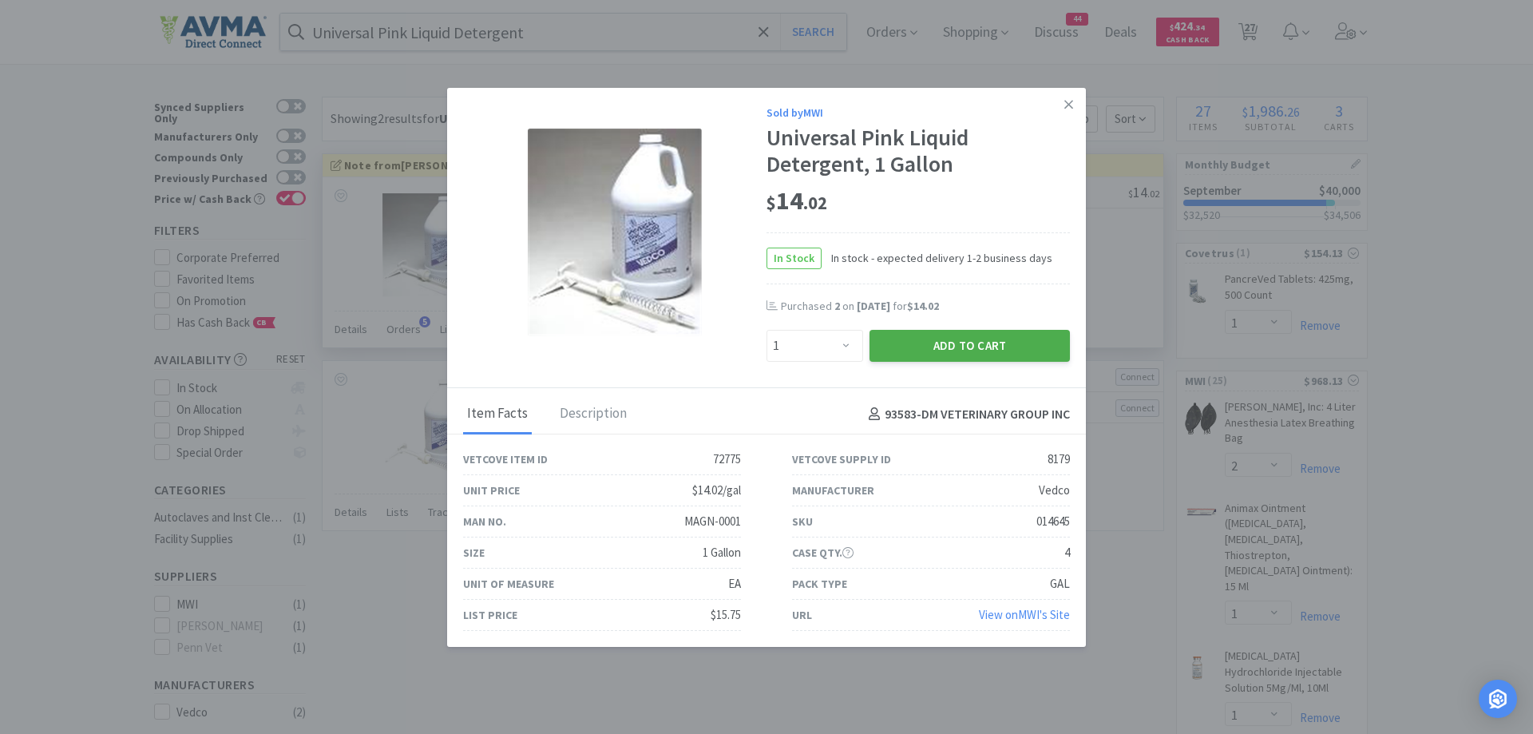
click at [967, 347] on button "Add to Cart" at bounding box center [970, 346] width 200 height 32
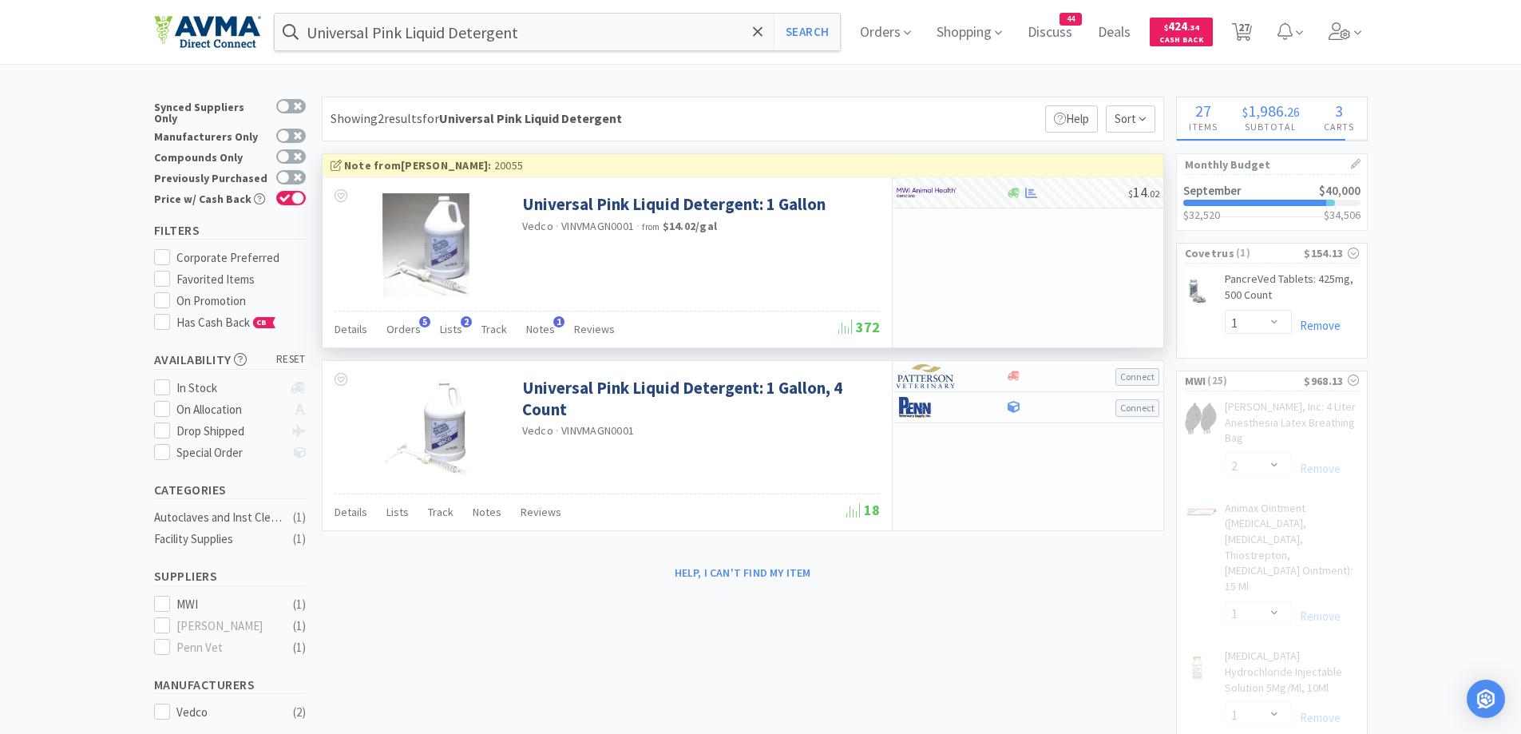
select select "1"
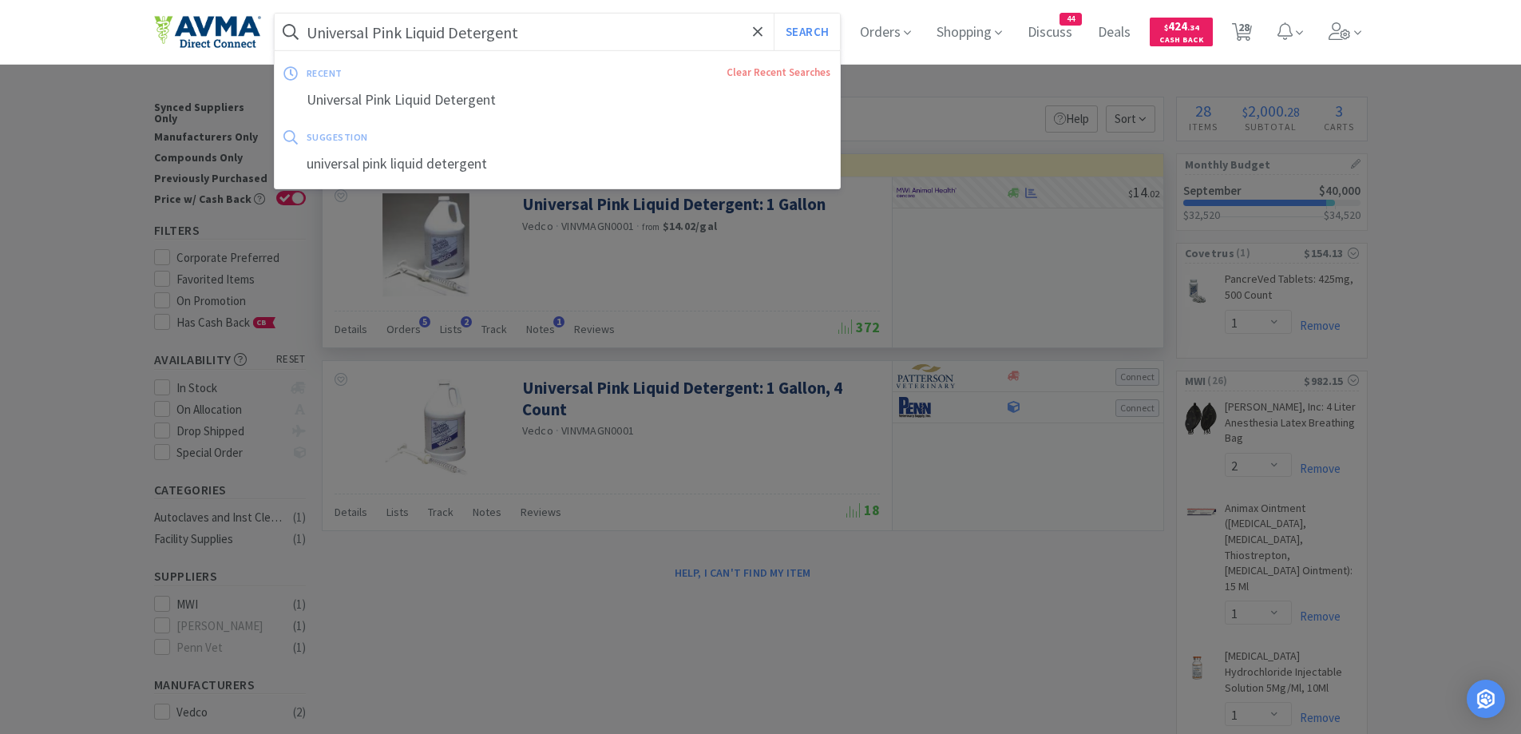
click at [559, 34] on input "Universal Pink Liquid Detergent" at bounding box center [558, 32] width 566 height 37
paste input "Aurocin"
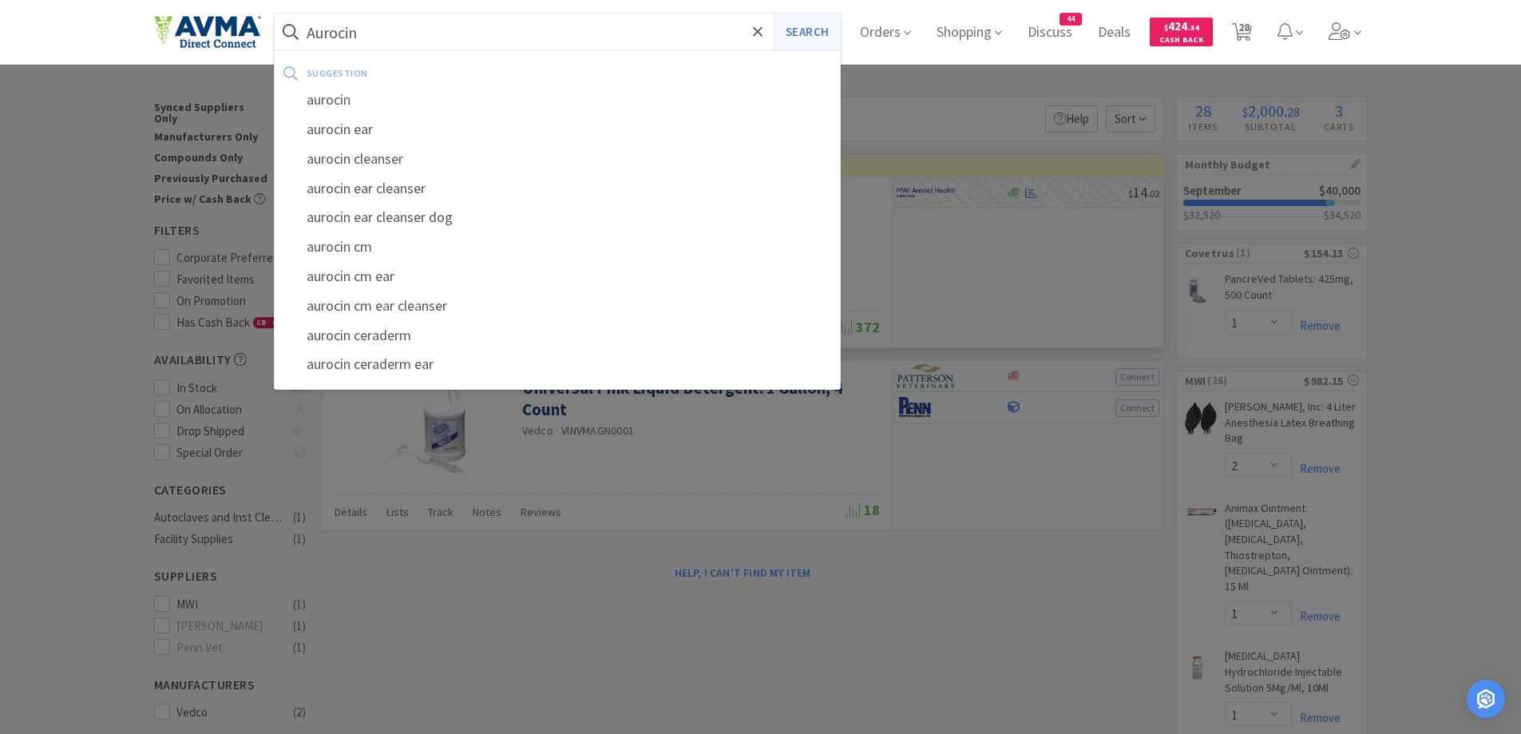
type input "Aurocin"
click at [804, 22] on button "Search" at bounding box center [807, 32] width 66 height 37
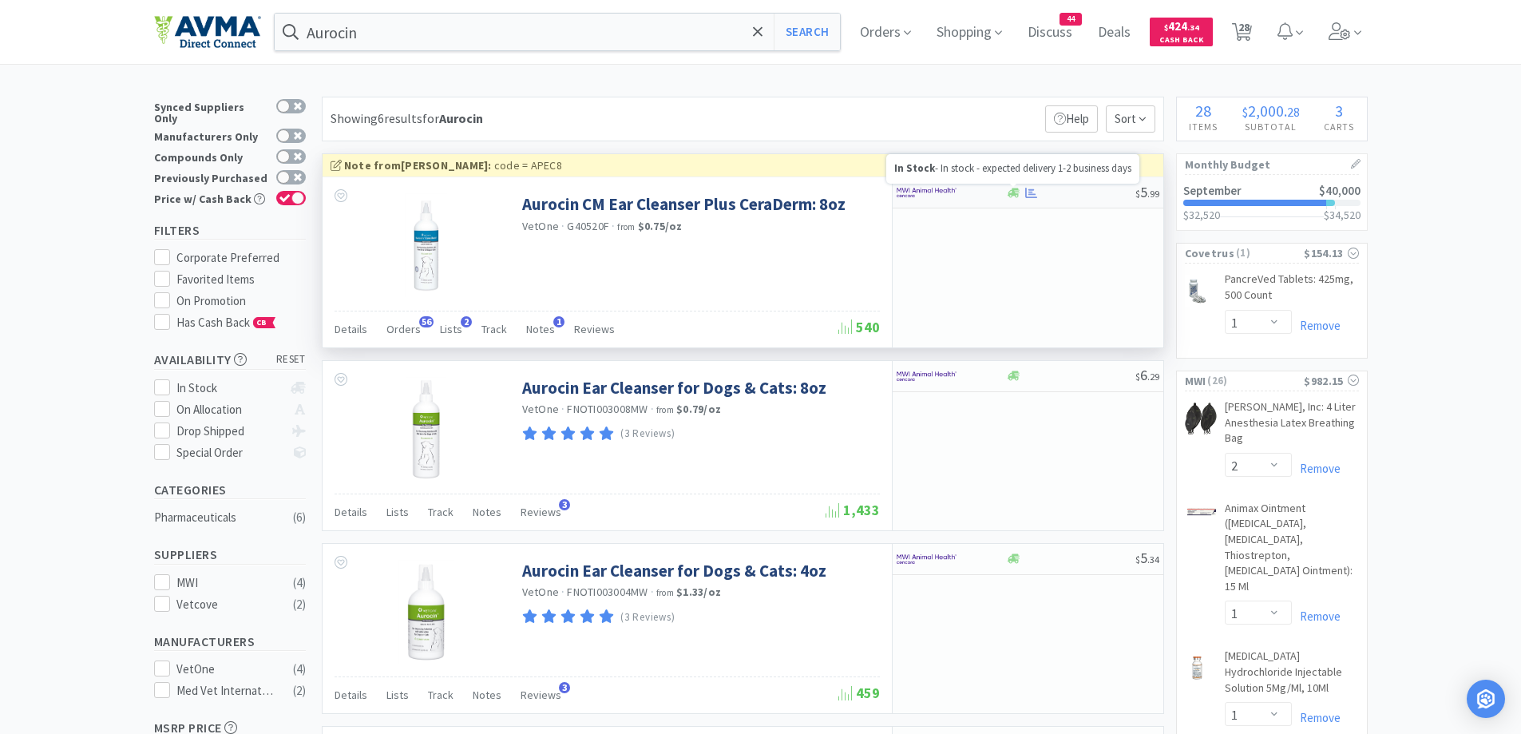
click at [1017, 192] on icon at bounding box center [1014, 193] width 12 height 10
select select "1"
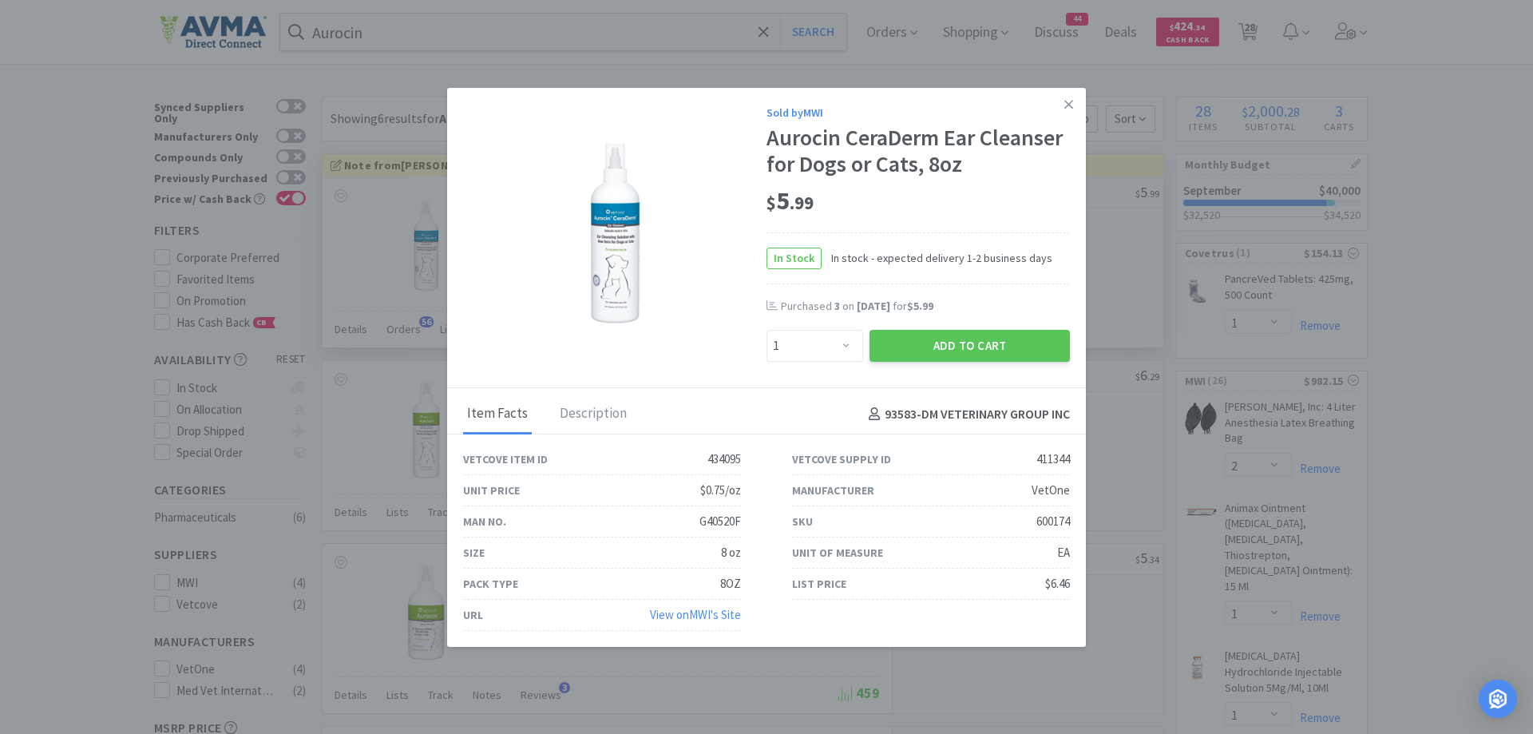
click at [931, 198] on div "$ 5 . 99" at bounding box center [918, 201] width 303 height 34
click at [950, 338] on button "Add to Cart" at bounding box center [970, 346] width 200 height 32
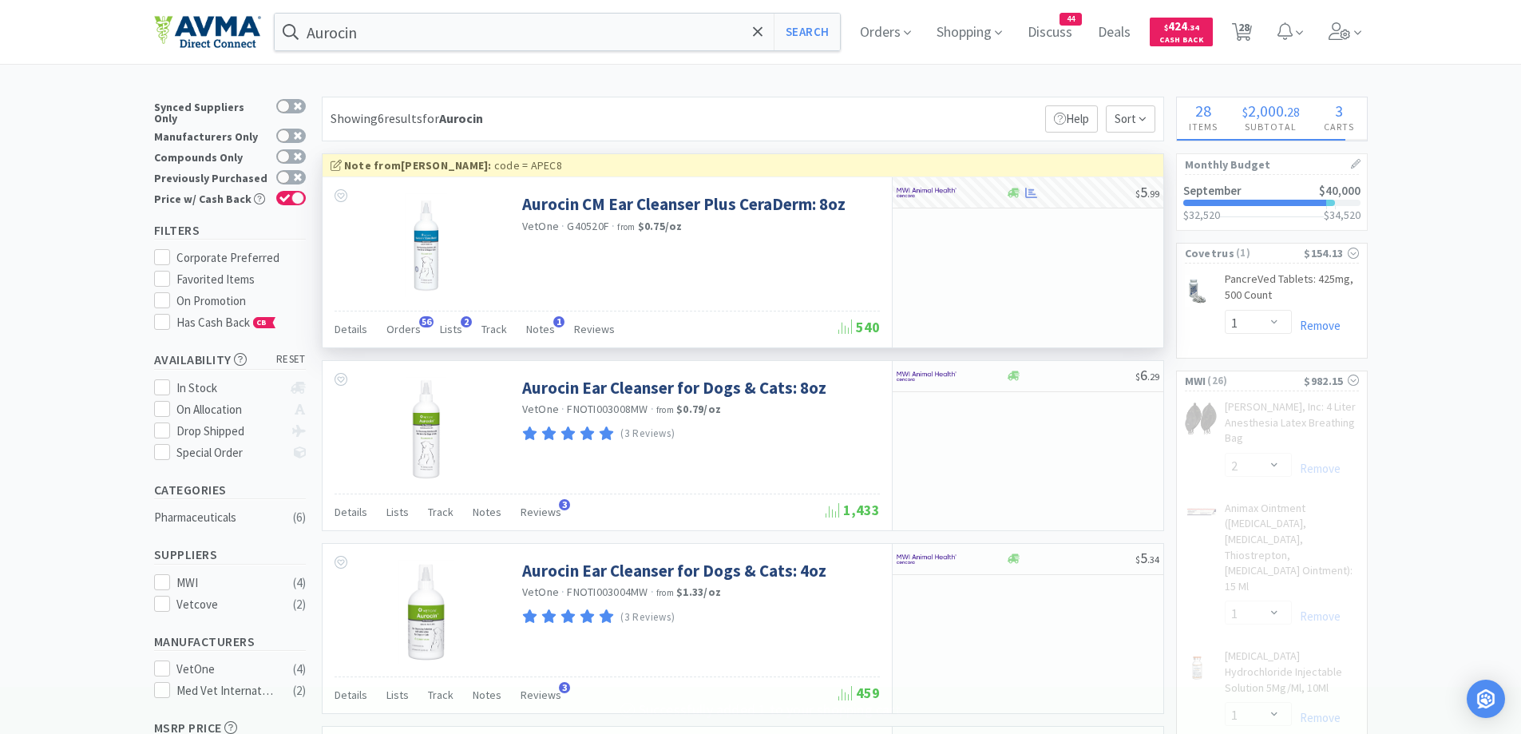
select select "10"
select select "2"
select select "1"
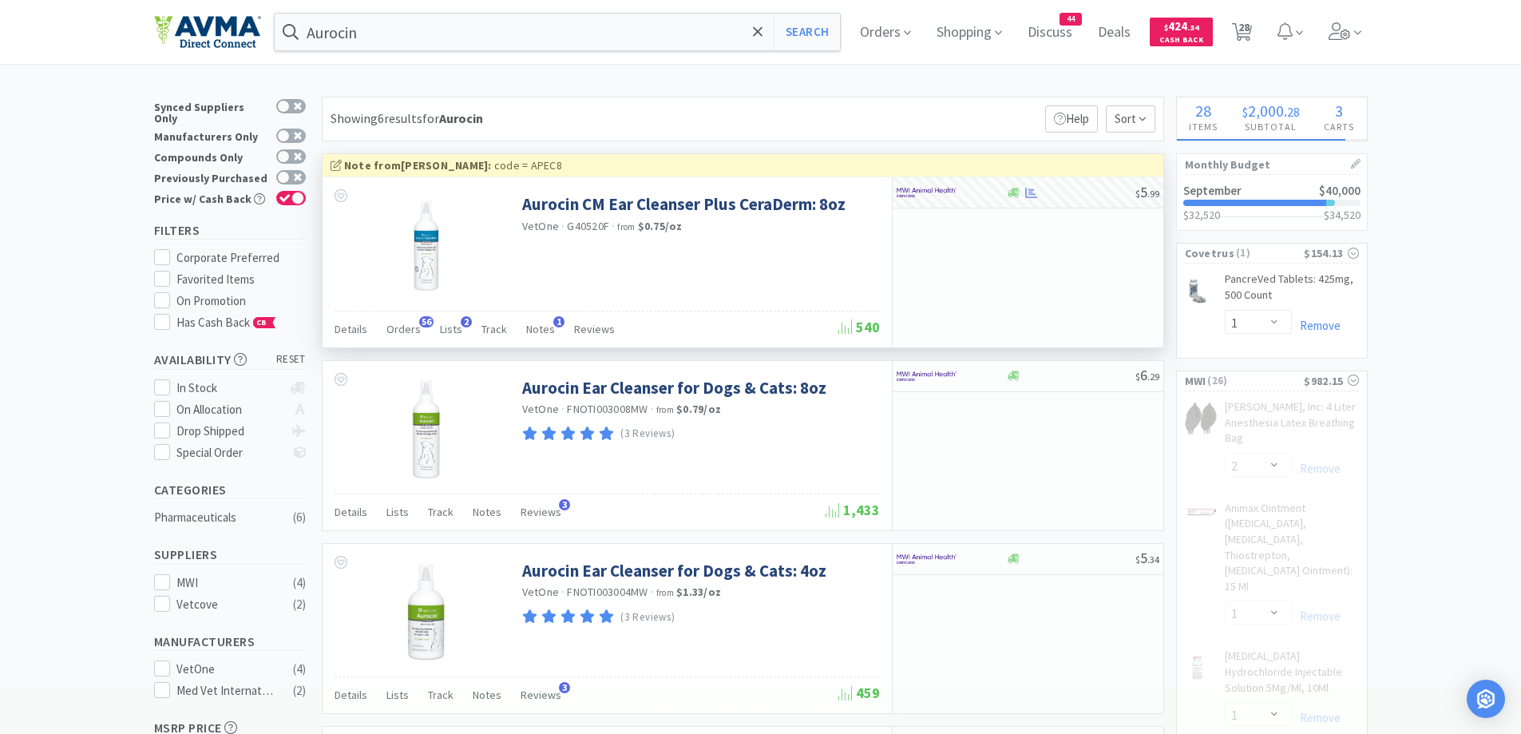
select select "1"
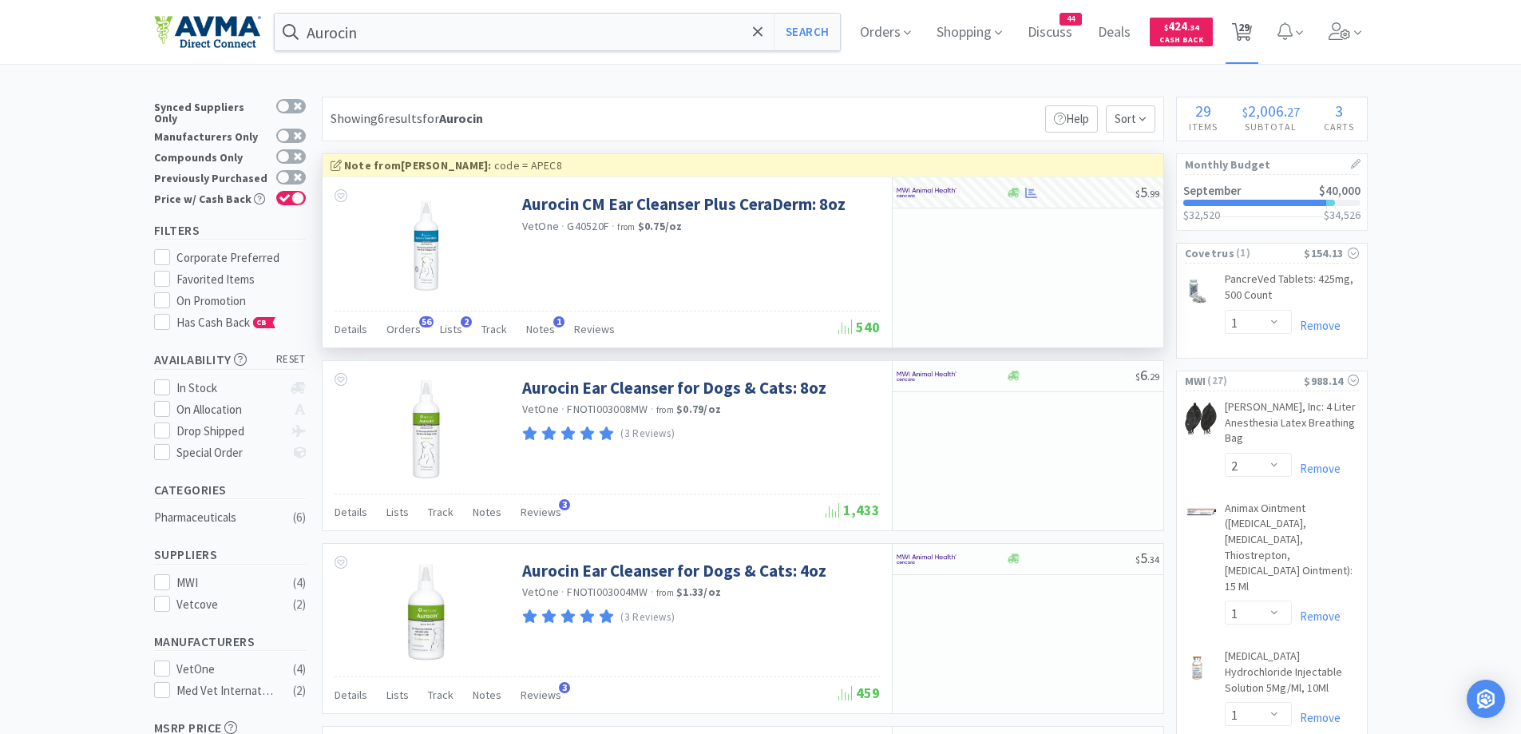
click at [1247, 34] on span "29" at bounding box center [1244, 27] width 11 height 64
select select "2"
select select "1"
select select "2"
select select "1"
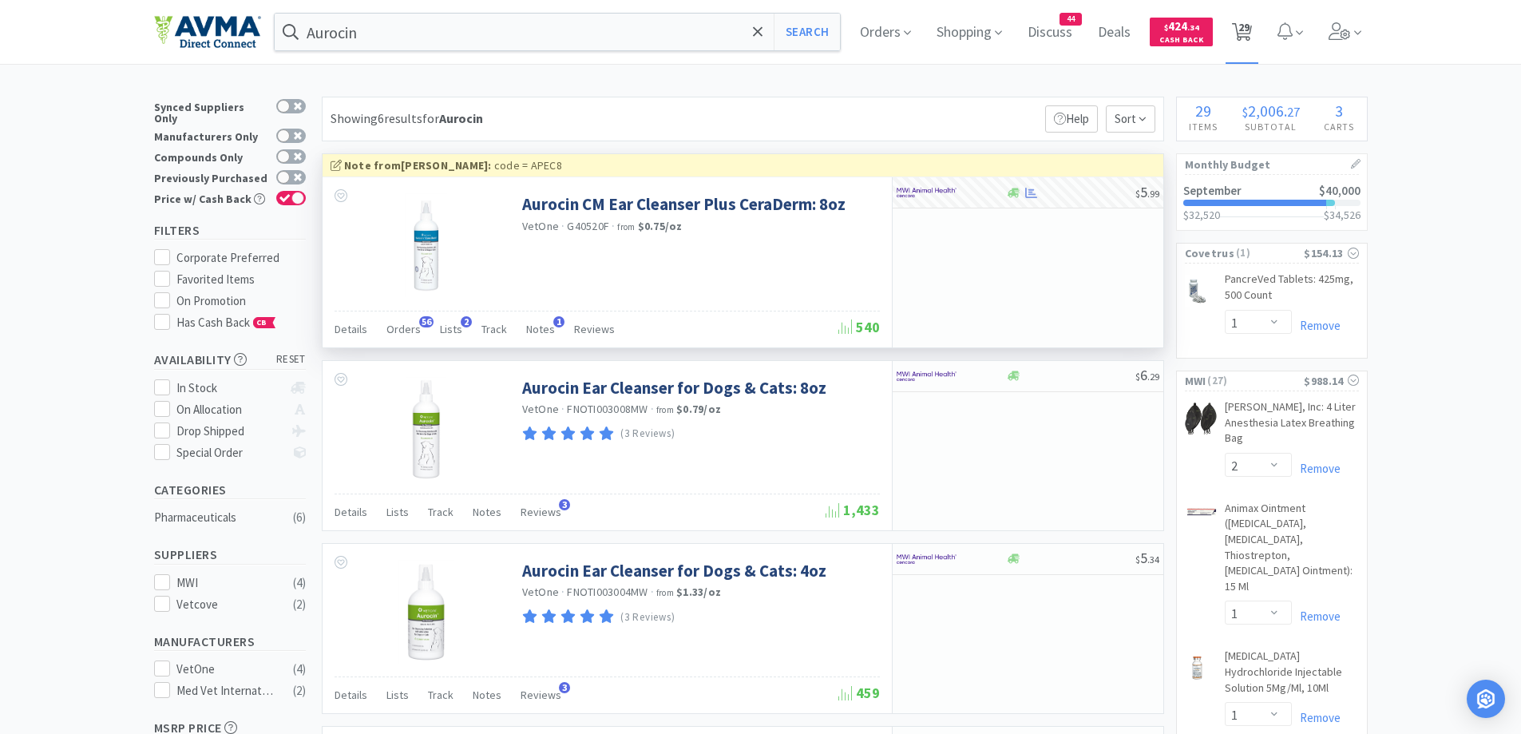
select select "1"
select select "10"
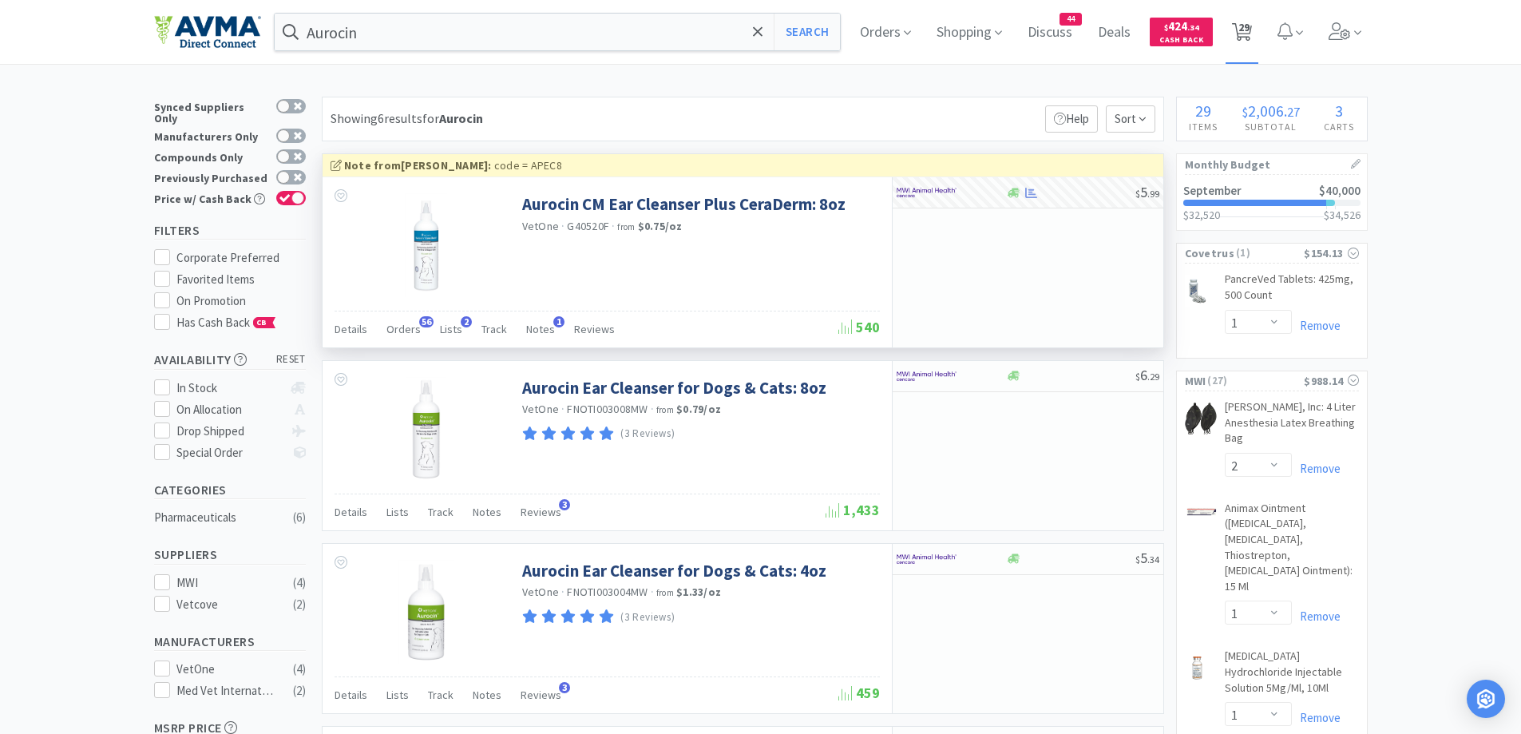
select select "2"
select select "1"
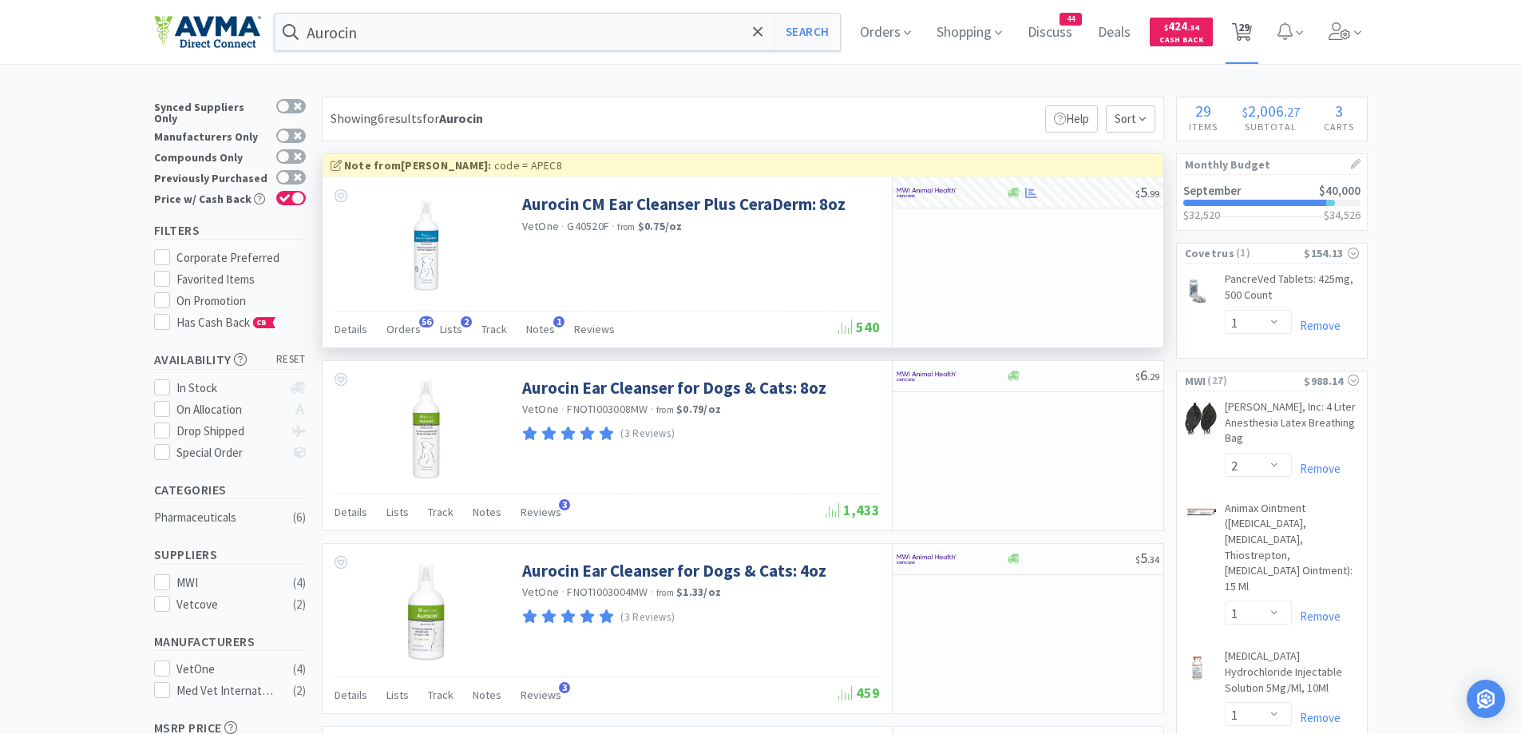
select select "1"
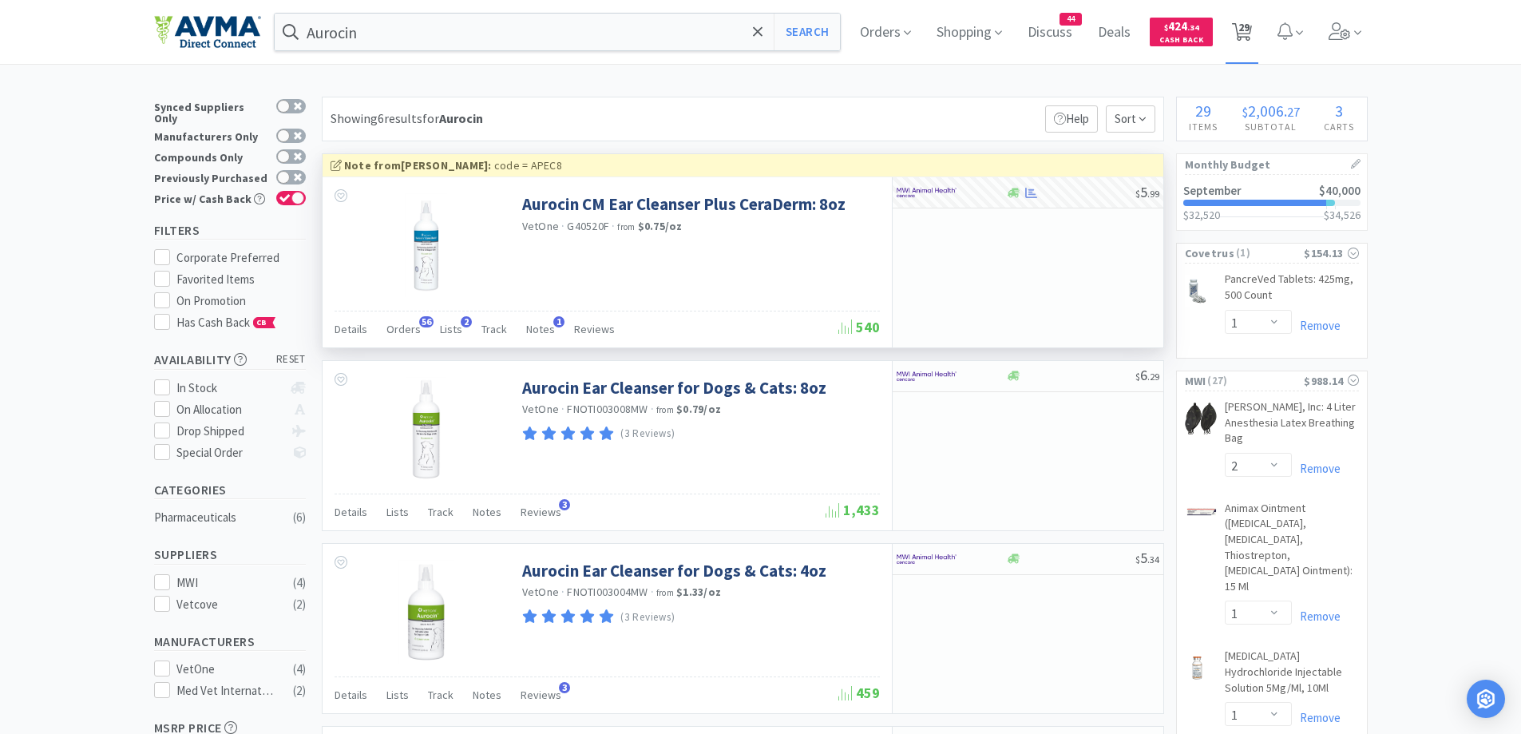
select select "1"
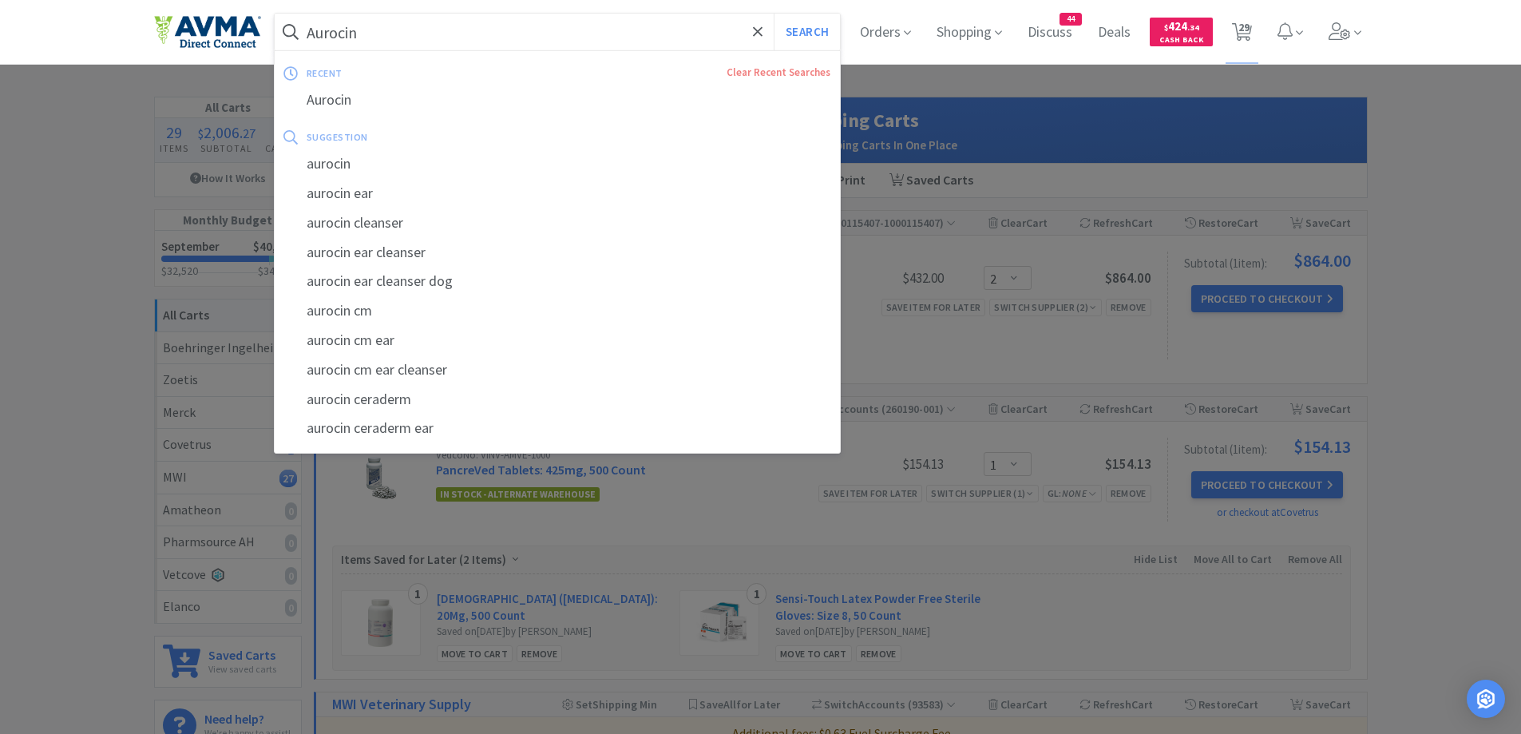
click at [382, 45] on input "Aurocin" at bounding box center [558, 32] width 566 height 37
paste input "[MEDICAL_DATA] 100mg"
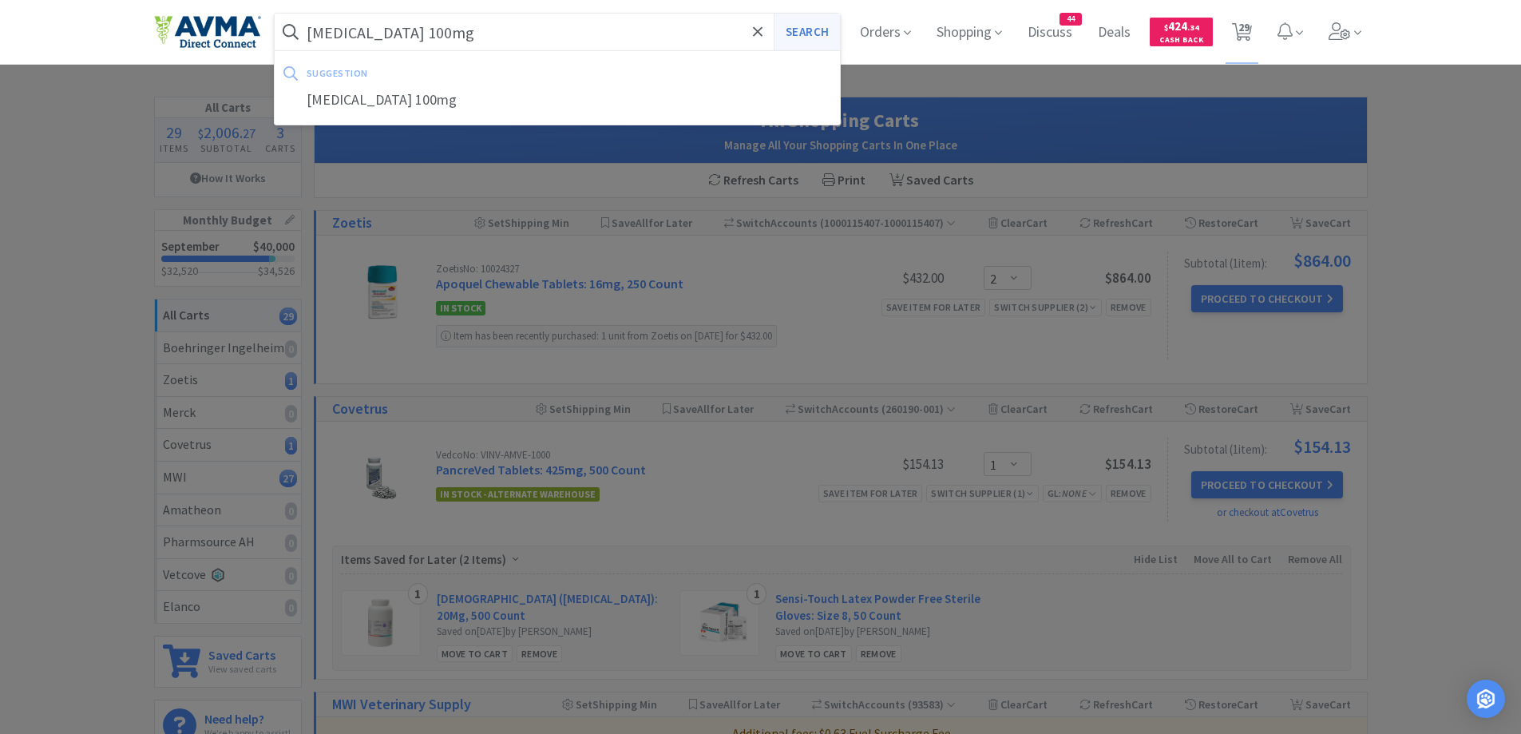
click at [809, 29] on button "Search" at bounding box center [807, 32] width 66 height 37
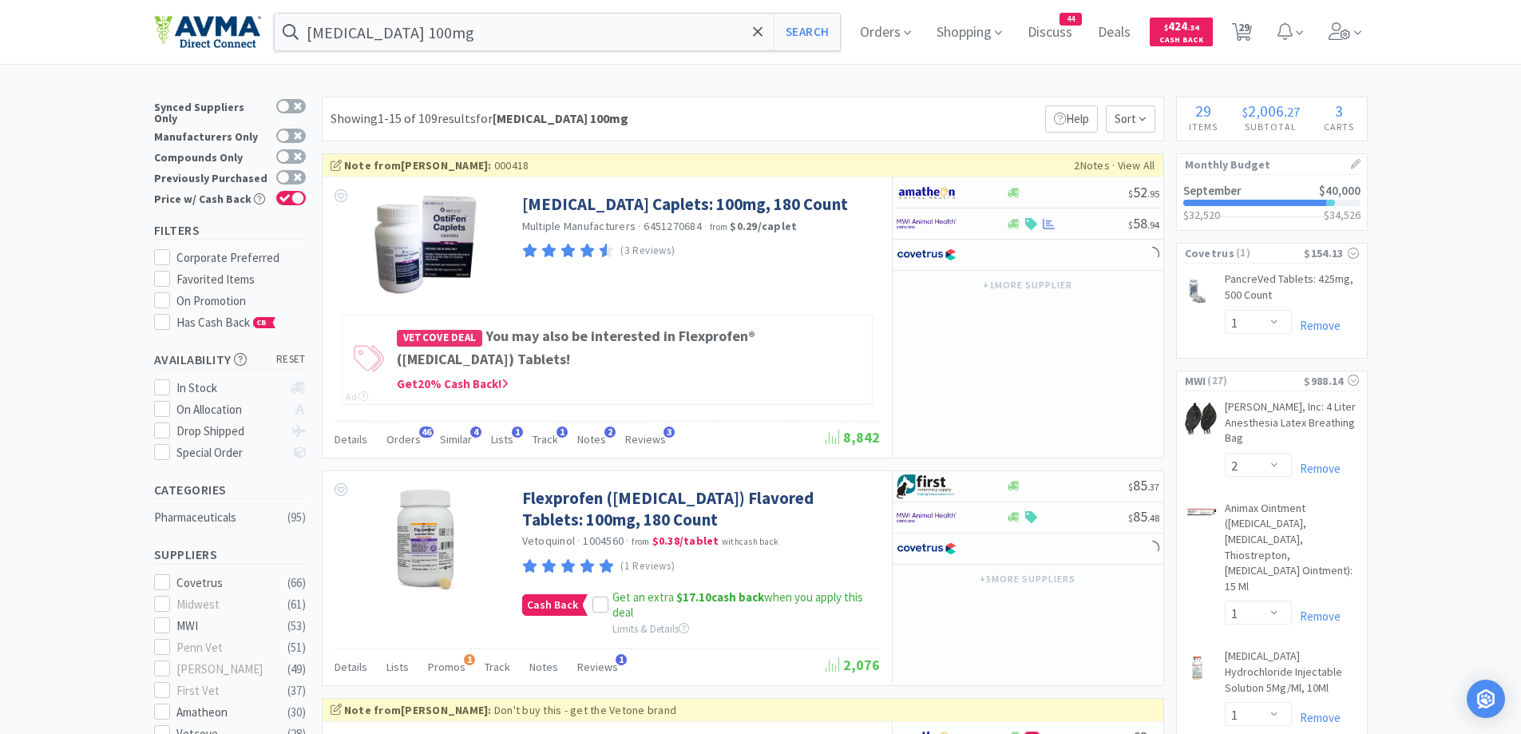
click at [990, 224] on div at bounding box center [951, 223] width 109 height 27
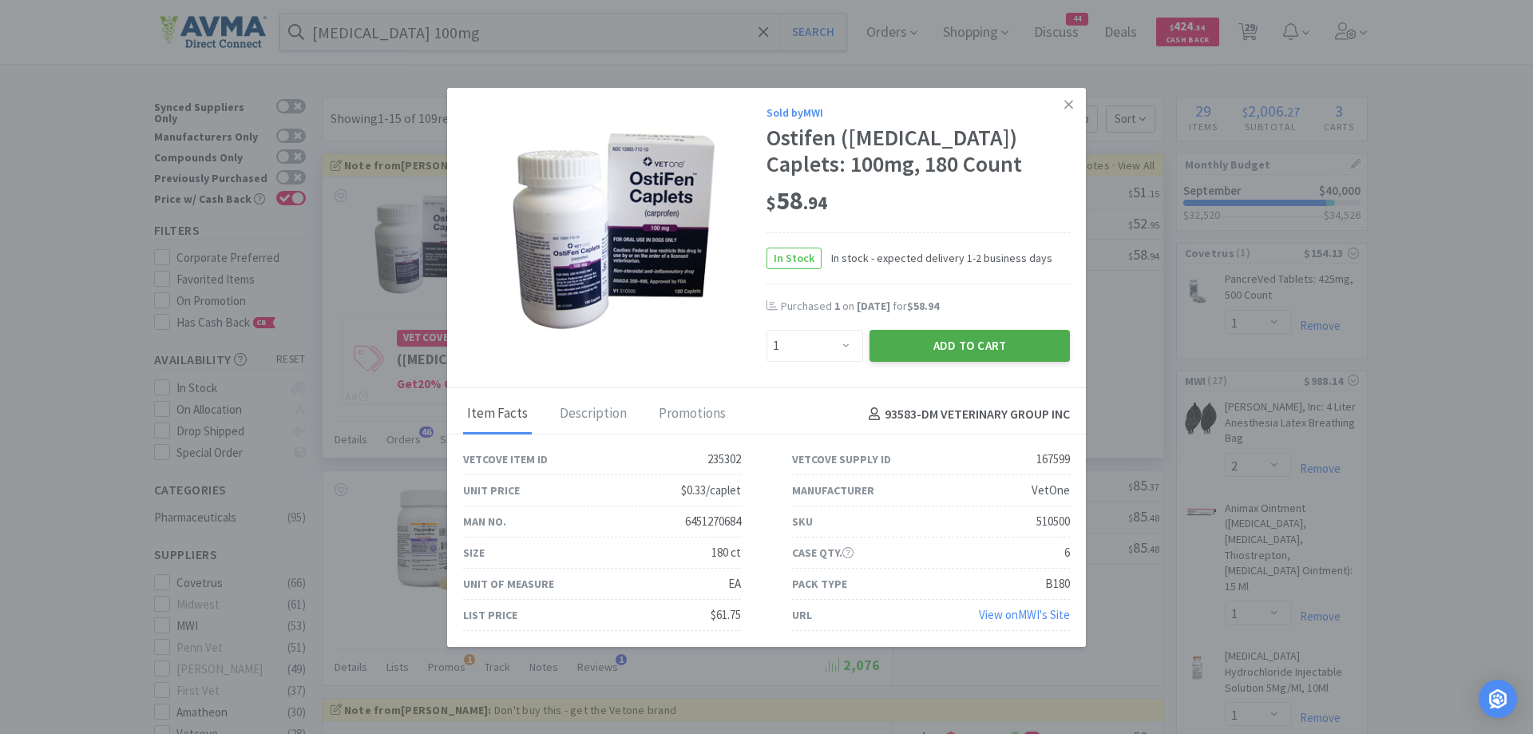
click at [938, 357] on button "Add to Cart" at bounding box center [970, 346] width 200 height 32
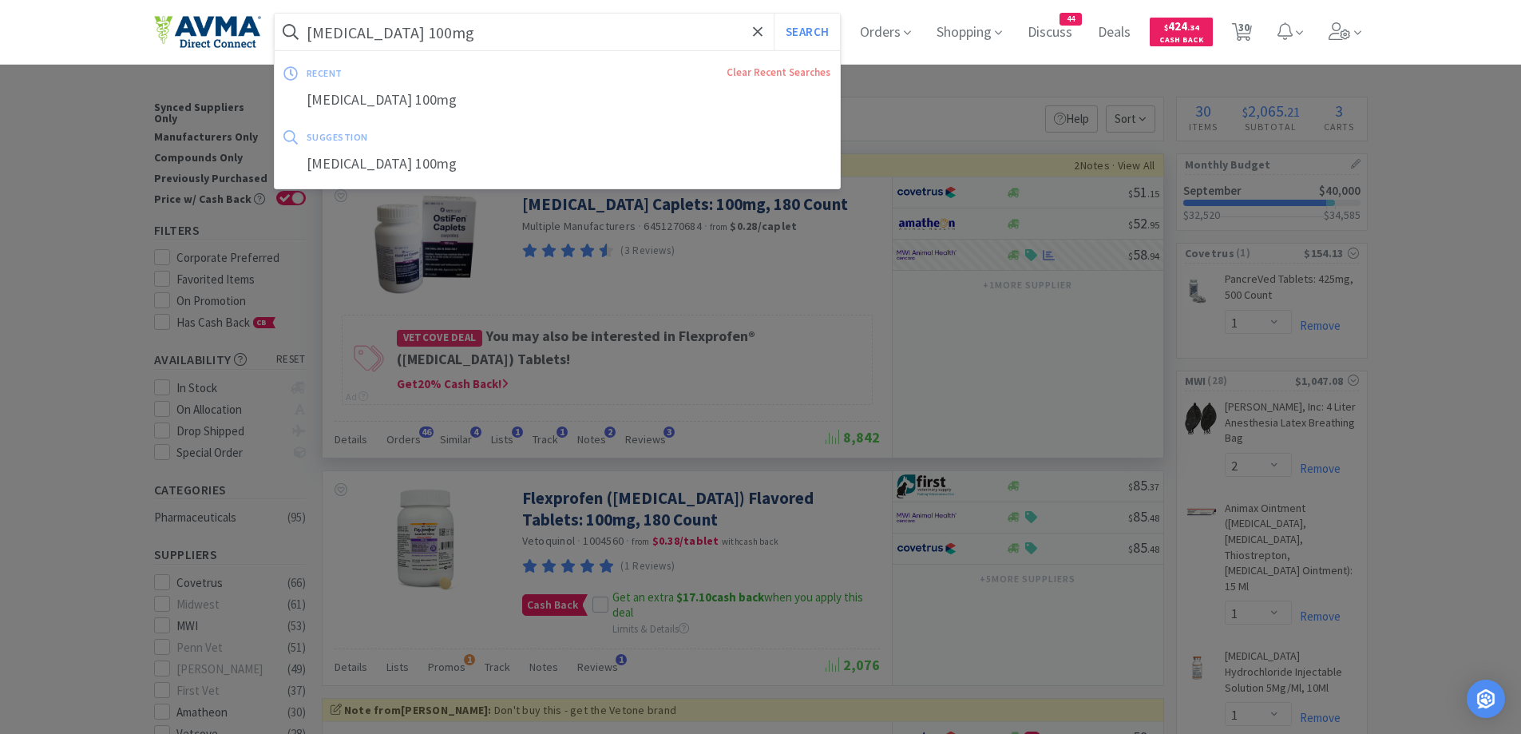
click at [474, 29] on input "[MEDICAL_DATA] 100mg" at bounding box center [558, 32] width 566 height 37
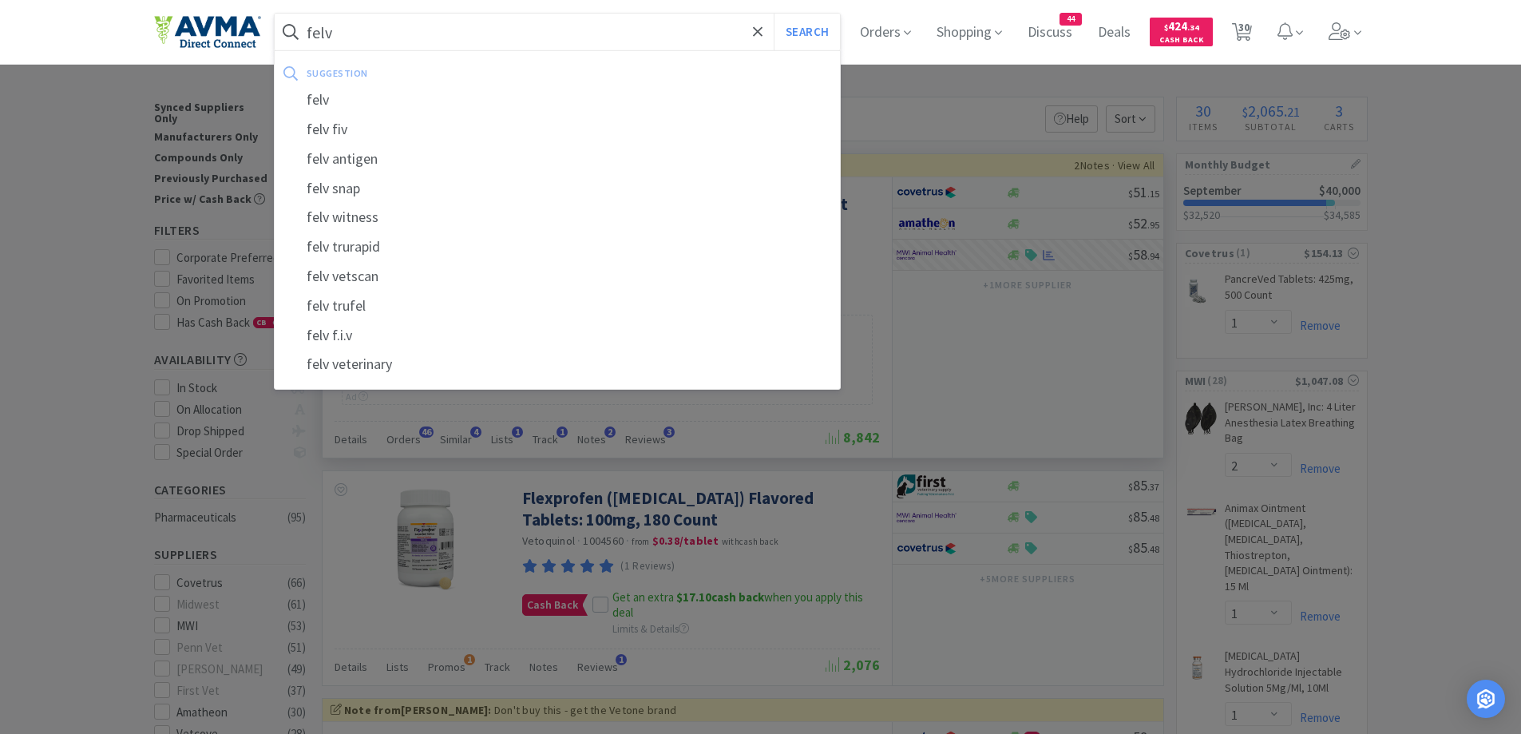
paste input "FeLV FIV"
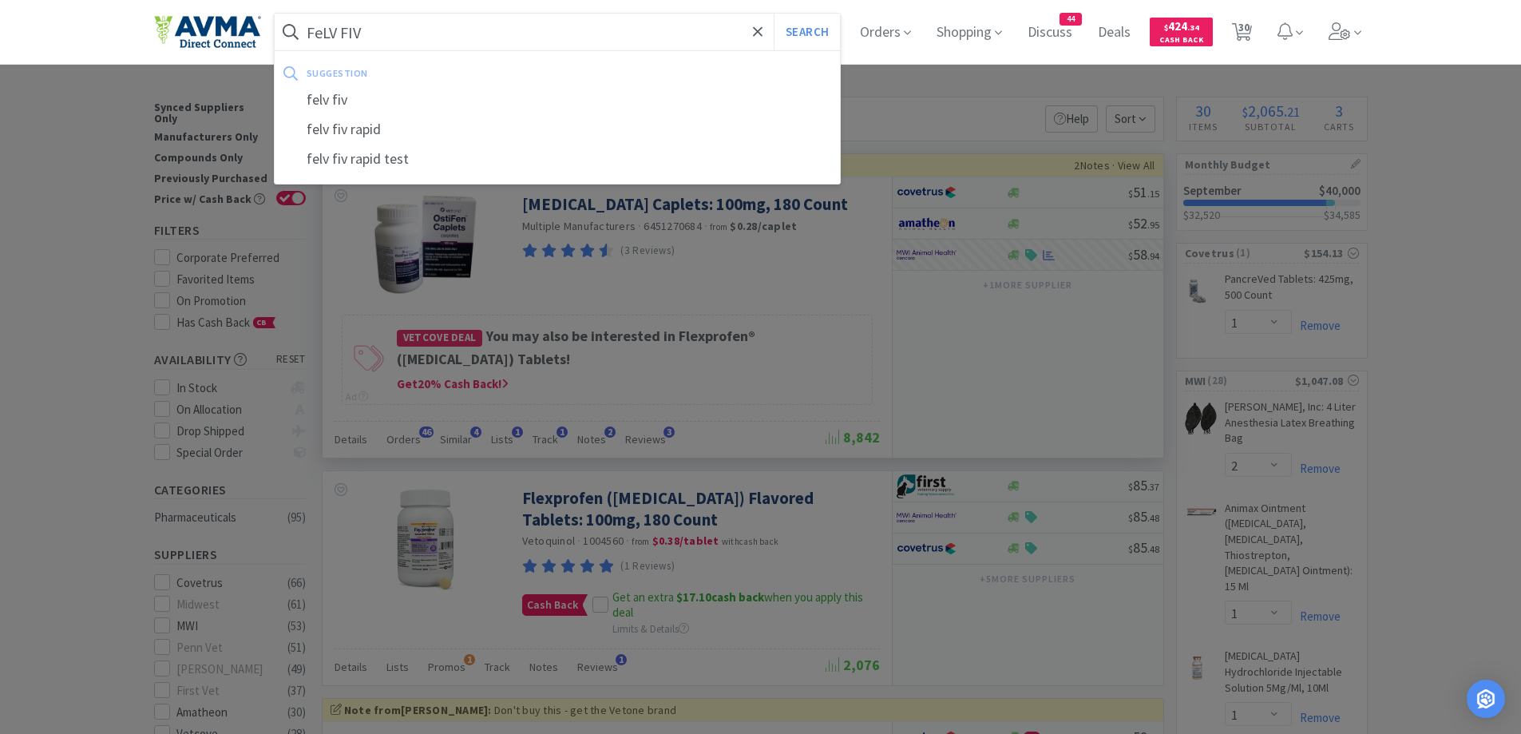
click at [774, 14] on button "Search" at bounding box center [807, 32] width 66 height 37
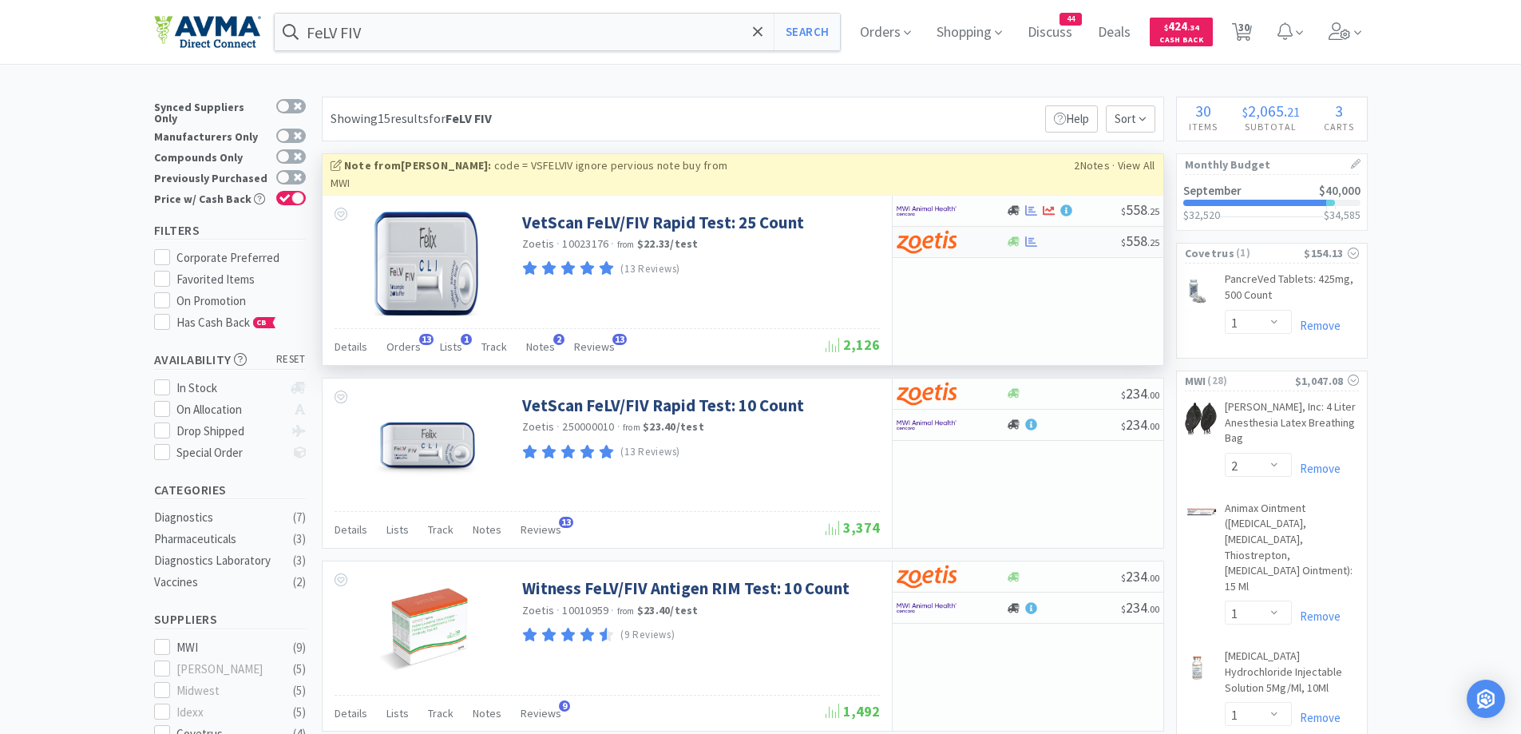
click at [1004, 228] on div at bounding box center [951, 241] width 109 height 27
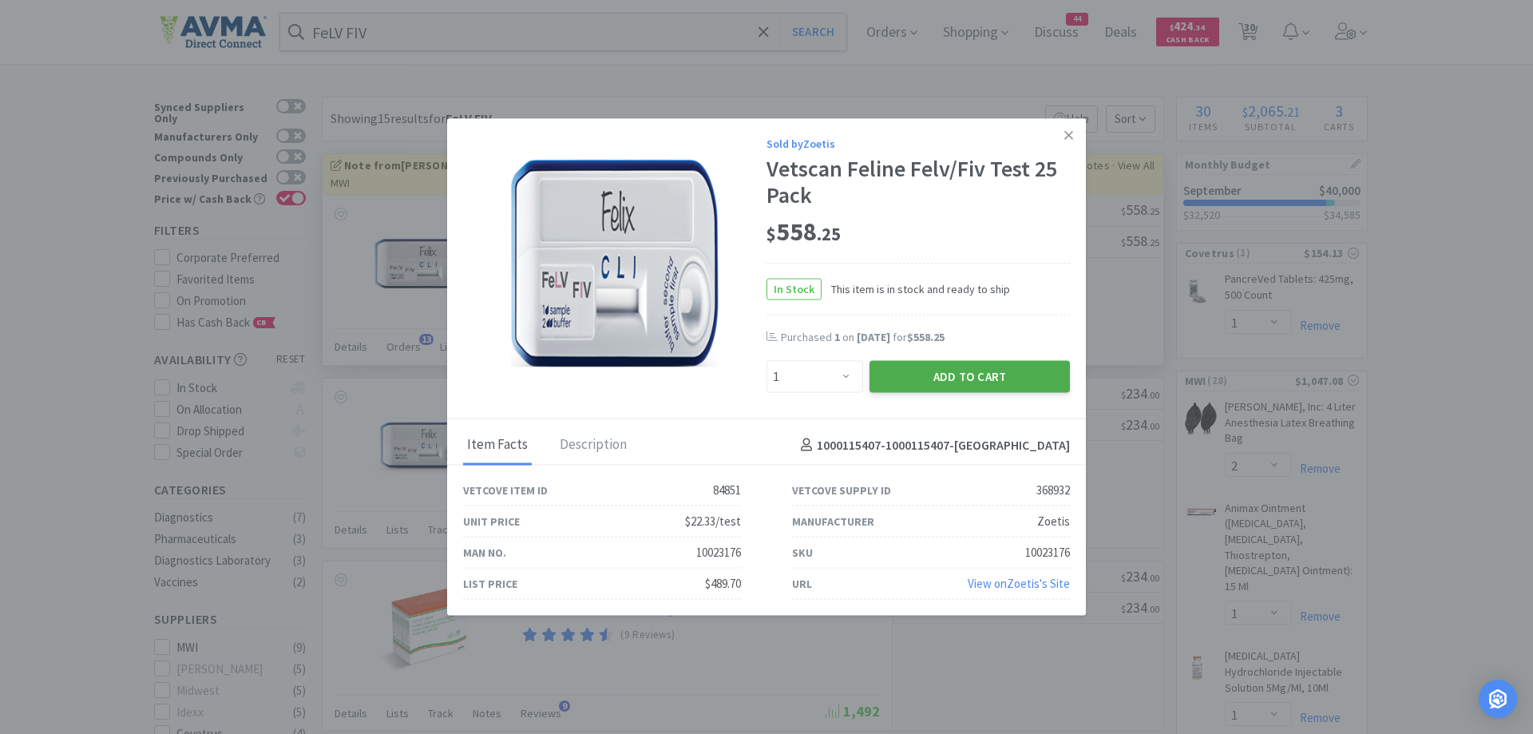
click at [946, 391] on button "Add to Cart" at bounding box center [970, 377] width 200 height 32
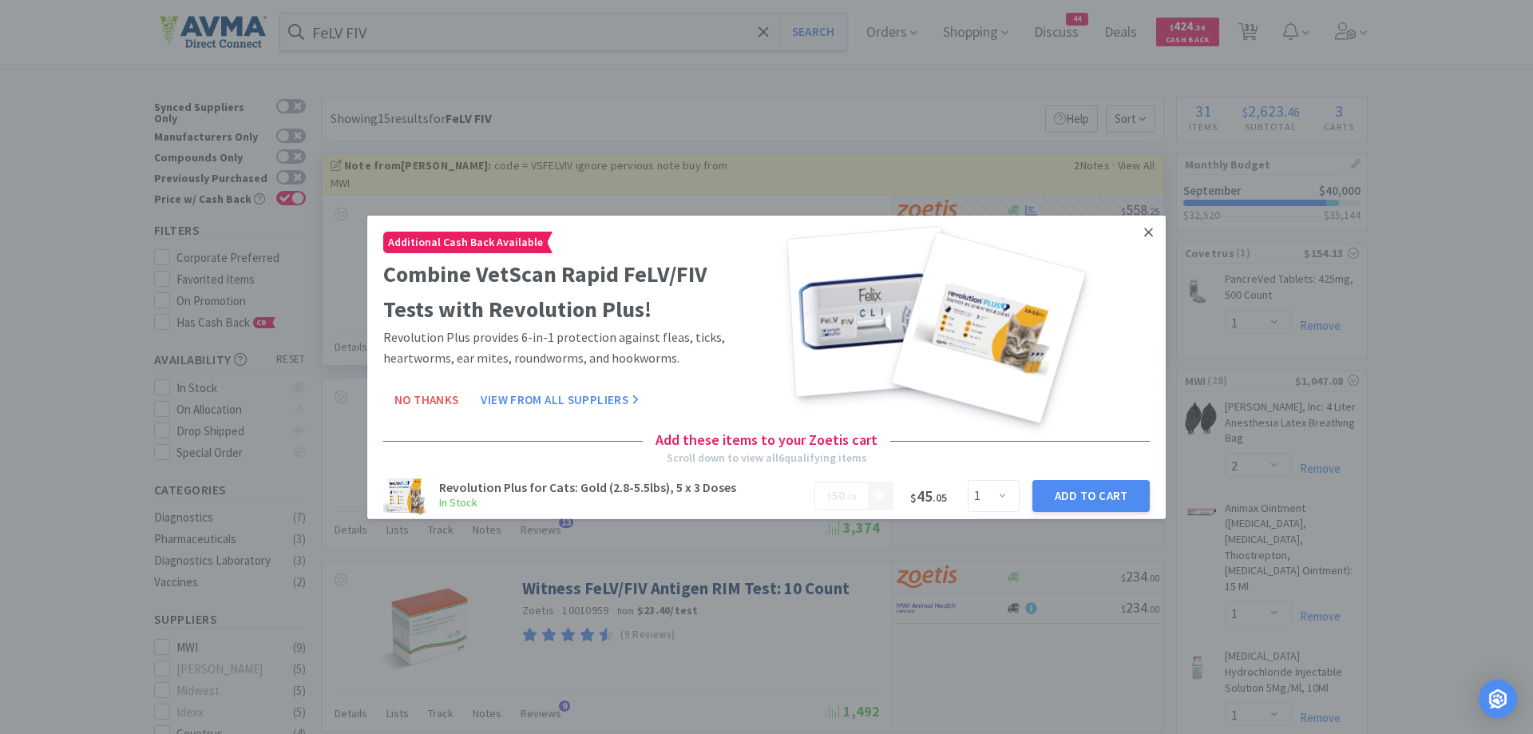
click at [1149, 235] on link at bounding box center [1149, 232] width 28 height 34
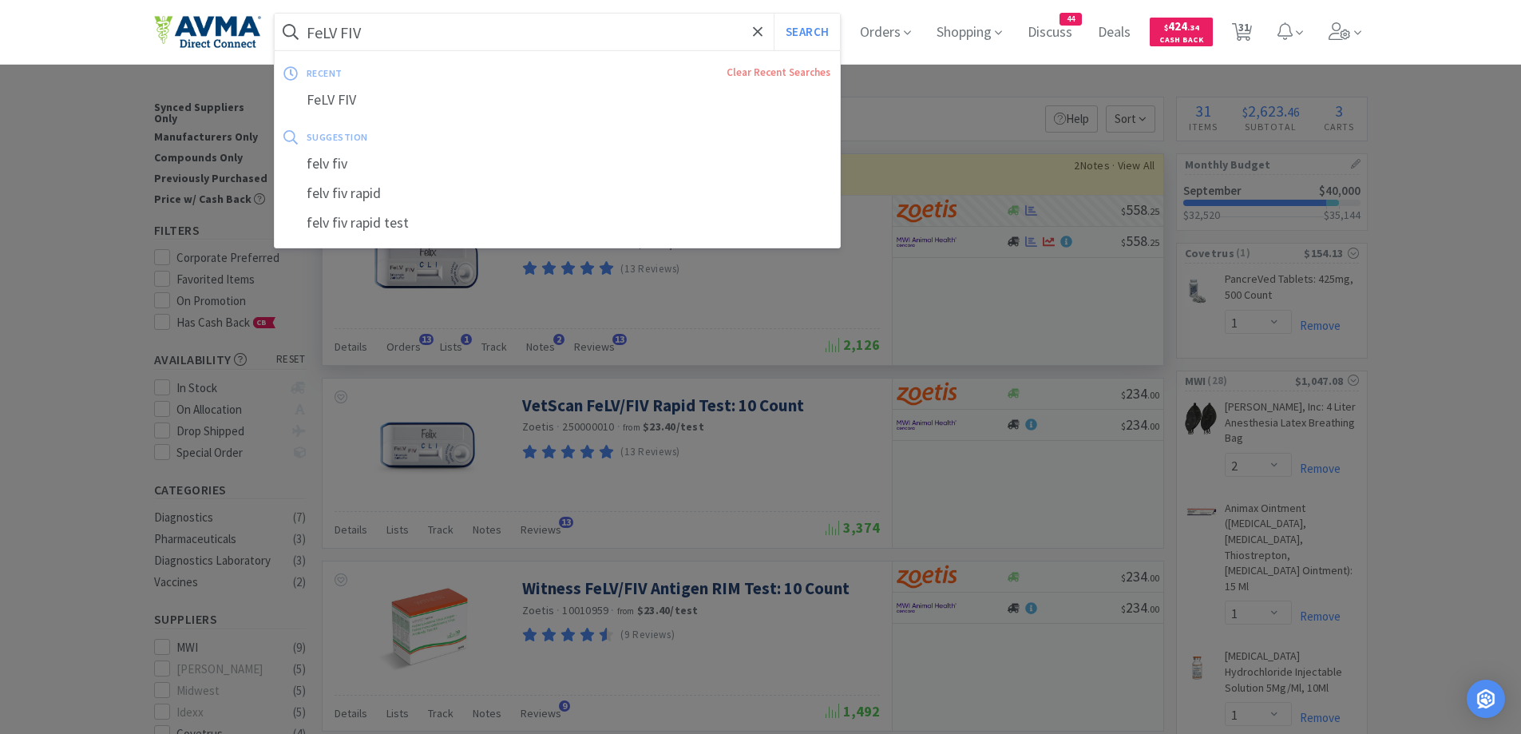
click at [454, 18] on input "FeLV FIV" at bounding box center [558, 32] width 566 height 37
paste input "[MEDICAL_DATA]"
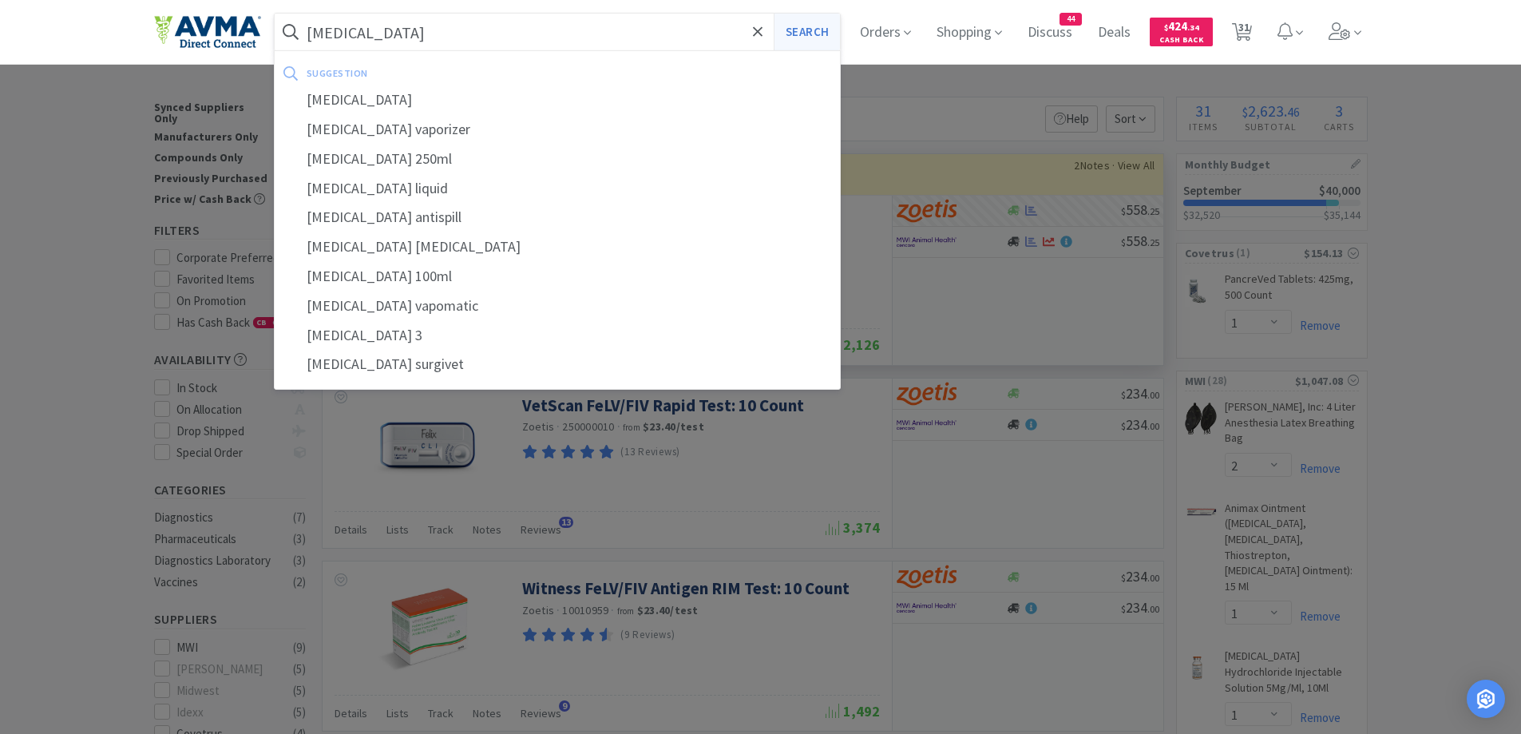
click at [840, 27] on button "Search" at bounding box center [807, 32] width 66 height 37
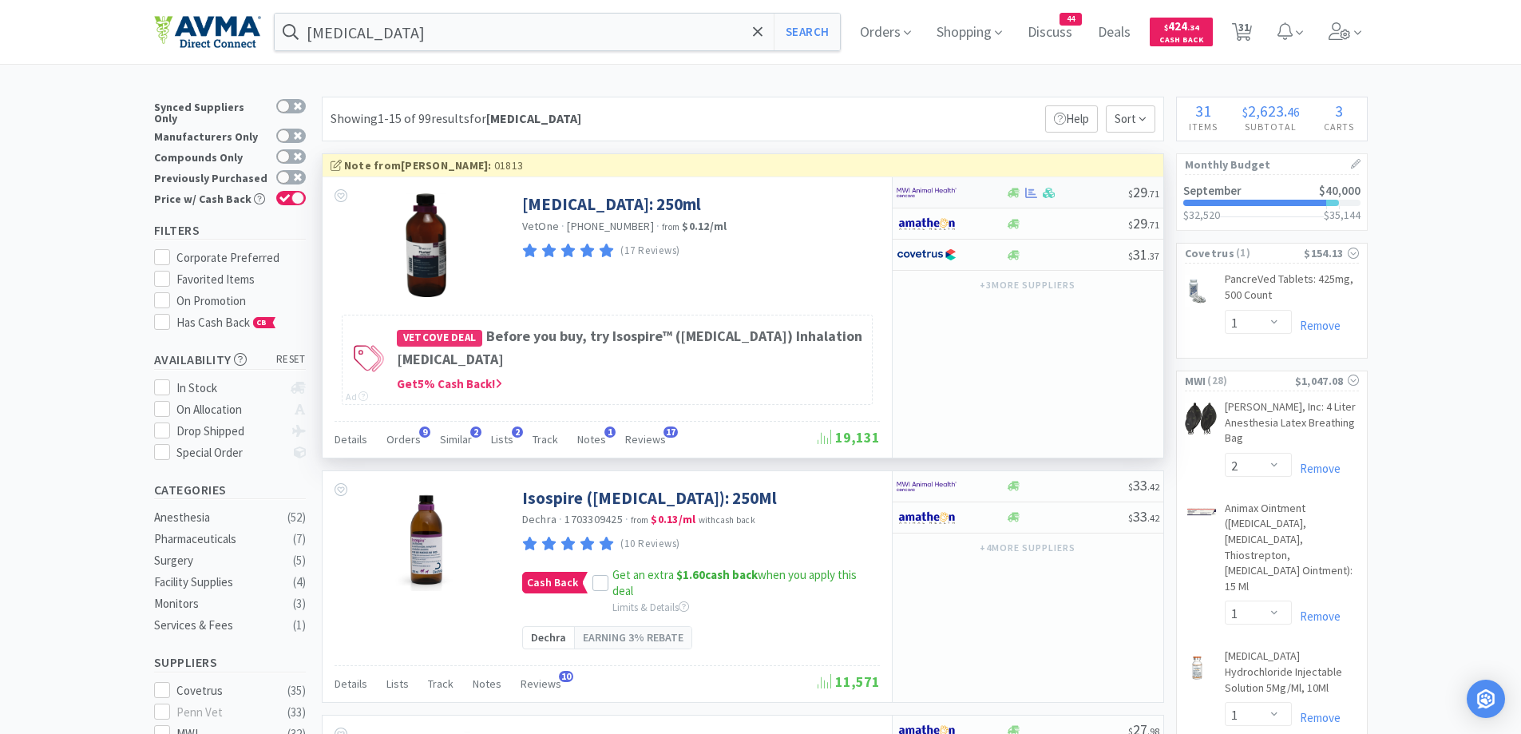
click at [1005, 191] on div at bounding box center [951, 192] width 109 height 27
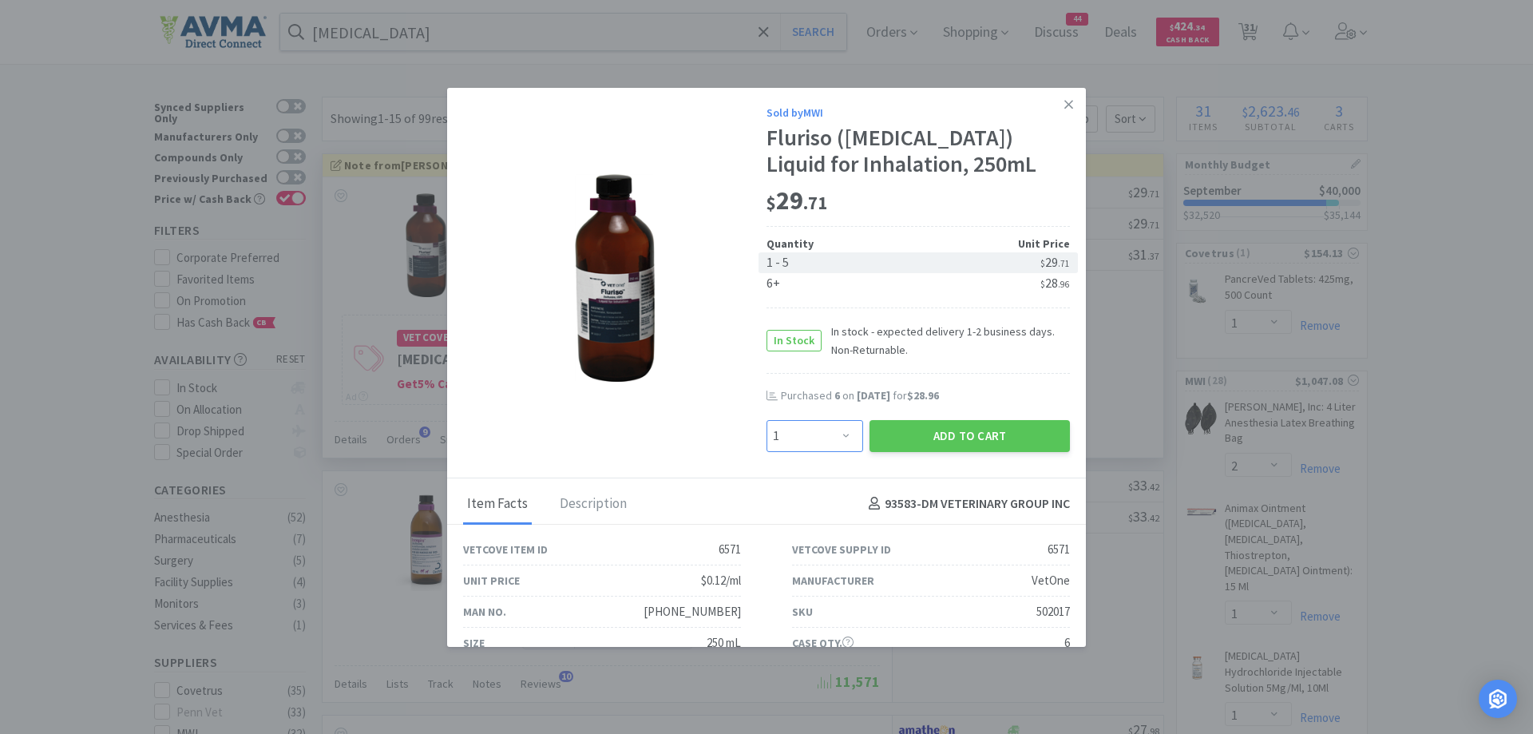
click at [835, 420] on select "Enter Quantity 1 2 3 4 5 6 7 8 9 10 11 12 13 14 15 16 17 18 19 20 Enter Quantity" at bounding box center [815, 436] width 97 height 32
click at [767, 420] on select "Enter Quantity 1 2 3 4 5 6 7 8 9 10 11 12 13 14 15 16 17 18 19 20 Enter Quantity" at bounding box center [815, 436] width 97 height 32
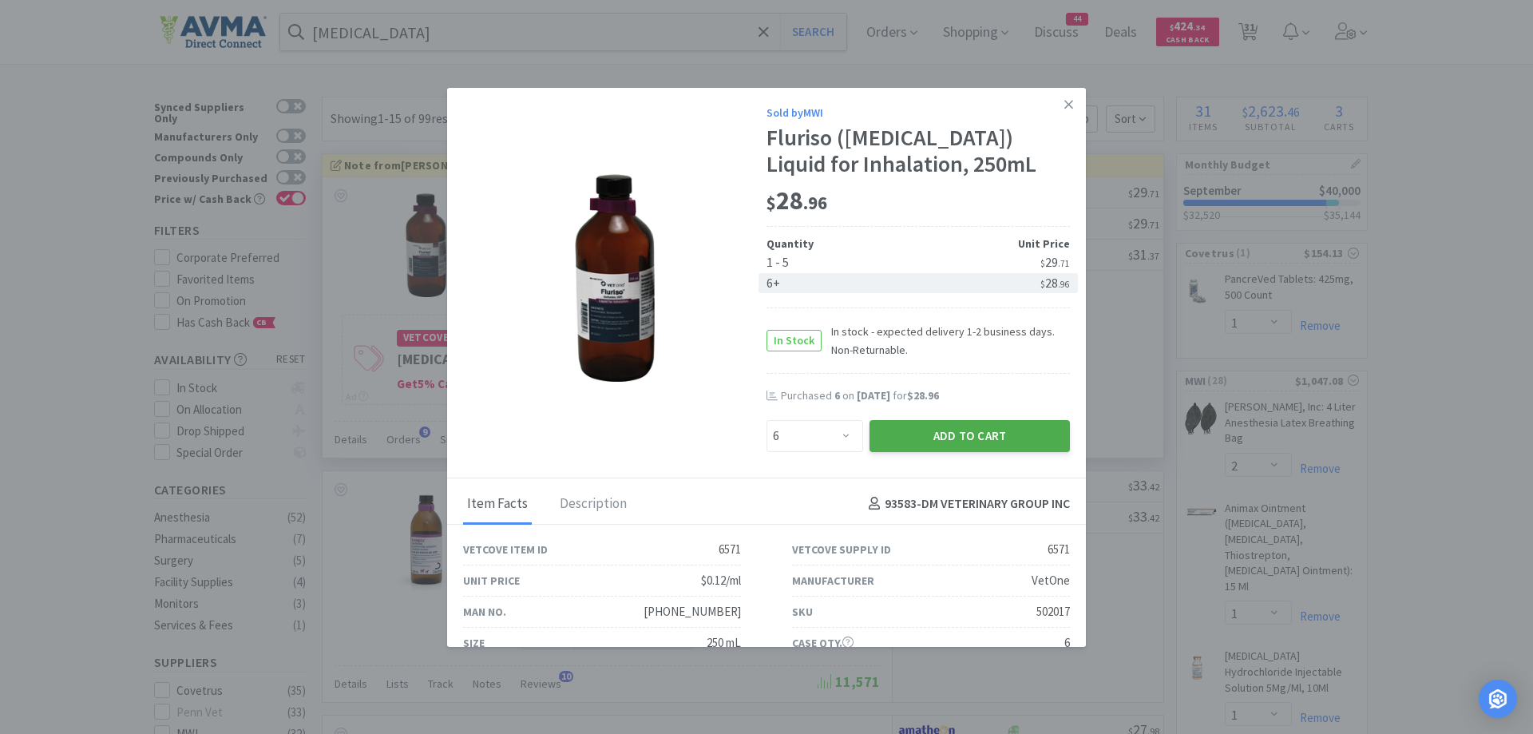
click at [956, 442] on button "Add to Cart" at bounding box center [970, 436] width 200 height 32
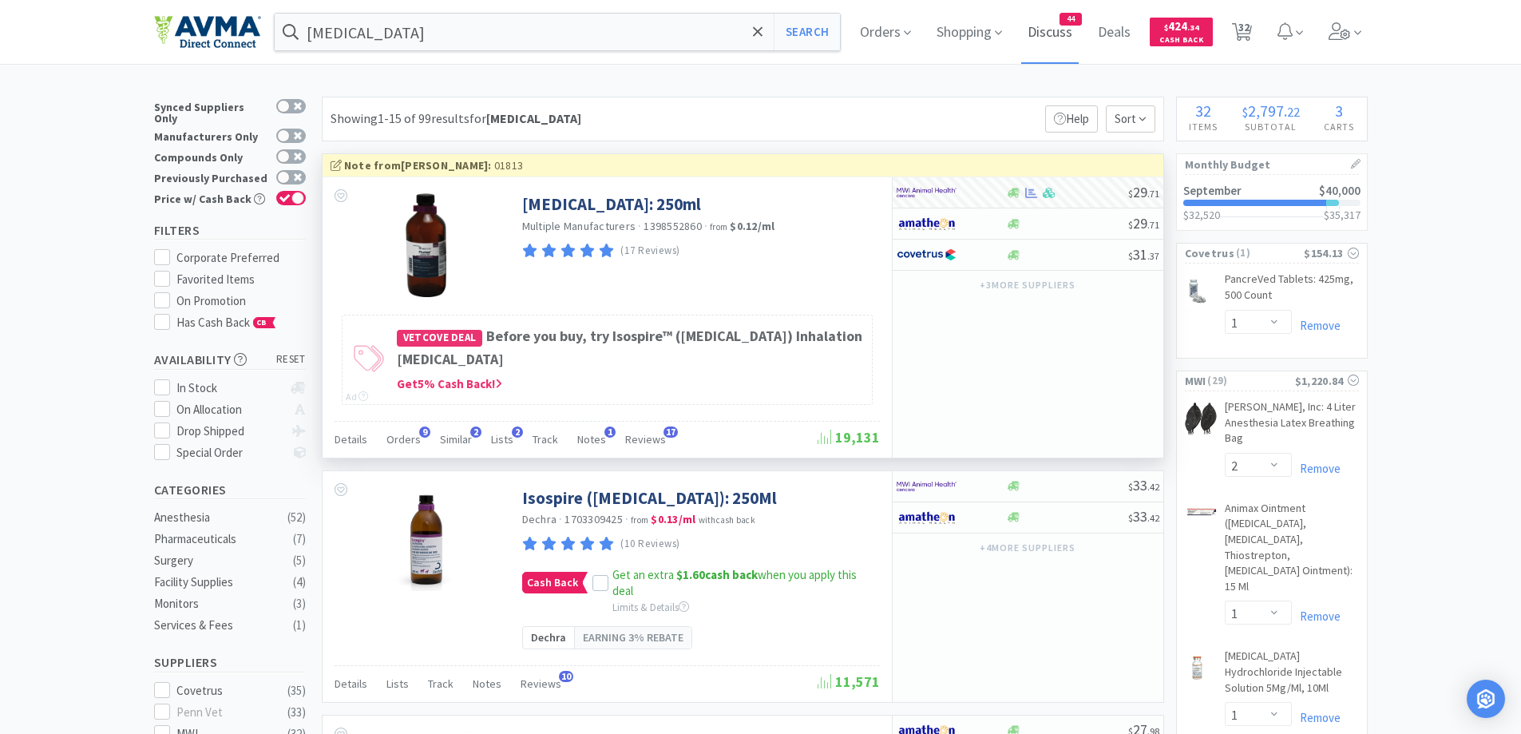
click at [1045, 34] on span "Discuss" at bounding box center [1050, 32] width 58 height 64
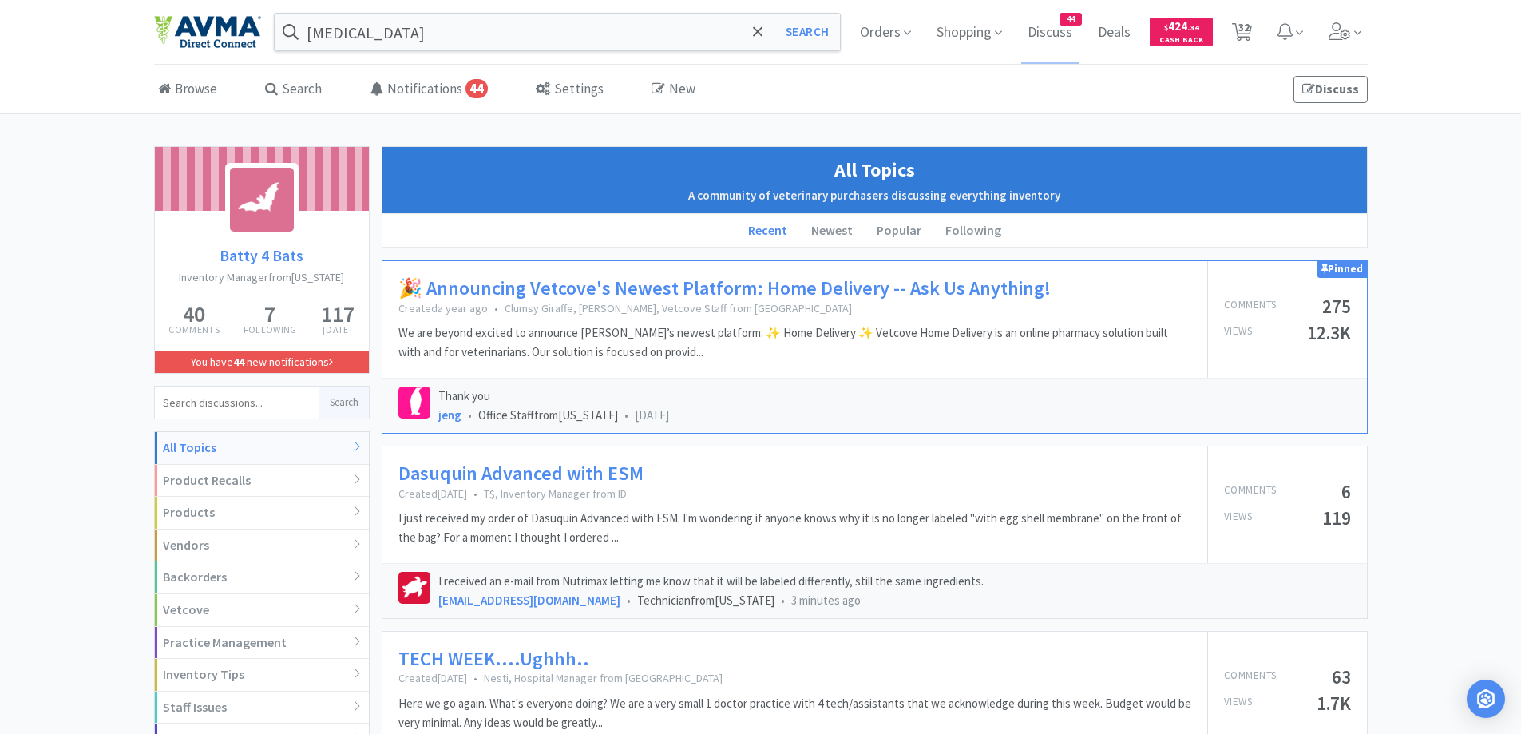
scroll to position [160, 0]
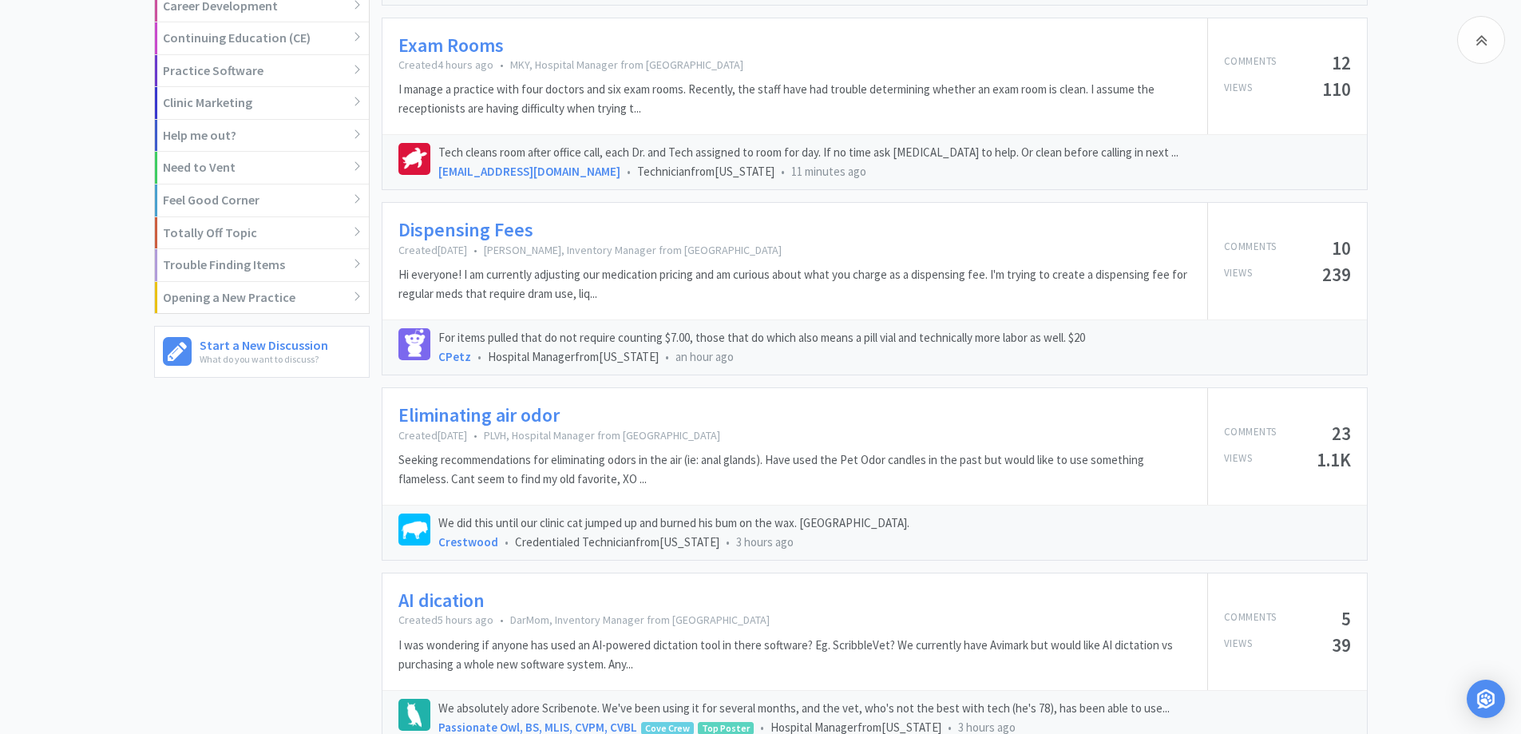
scroll to position [958, 0]
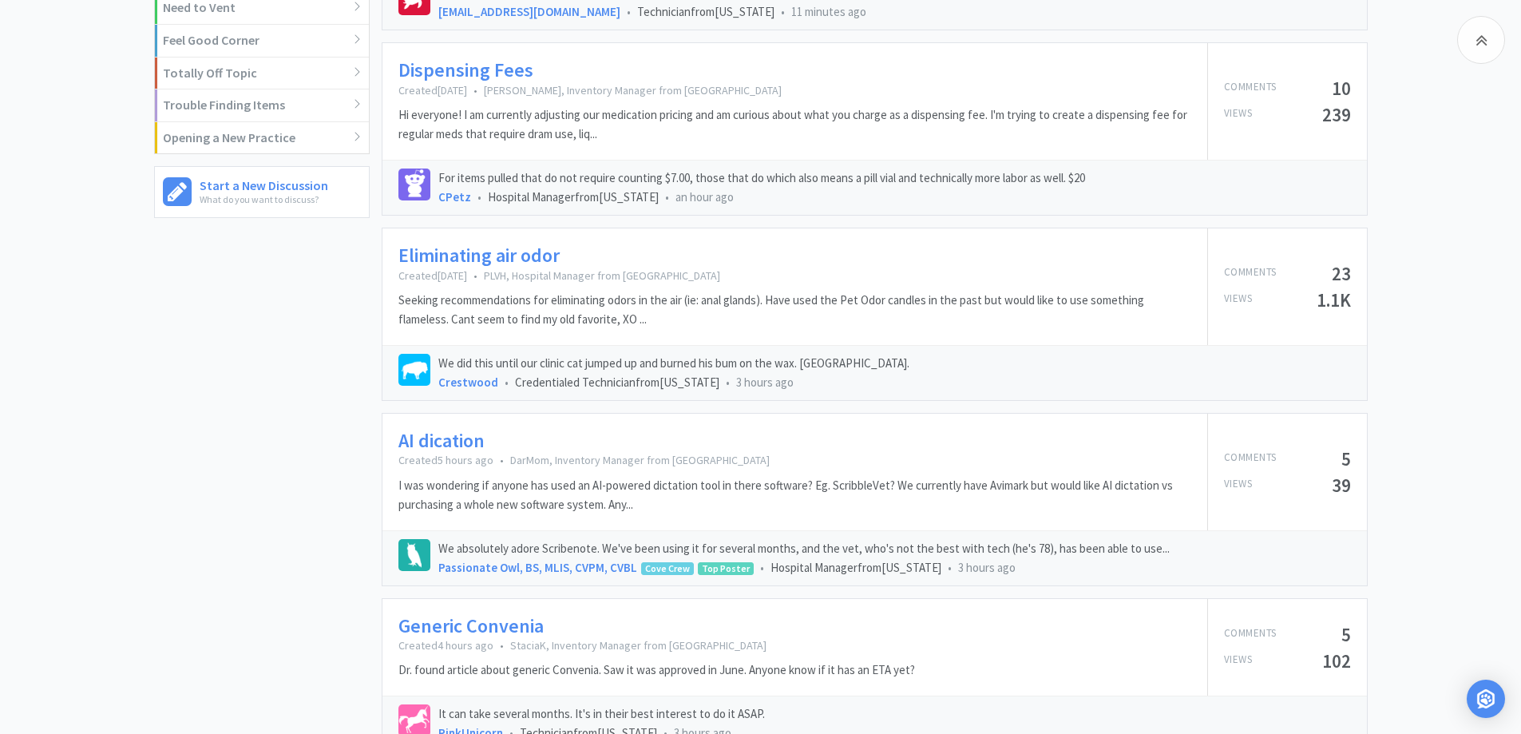
click at [176, 355] on div "Batty 4 Bats Inventory Manager from [US_STATE] 40 Comments 7 Following 117 [DAT…" at bounding box center [268, 606] width 228 height 2837
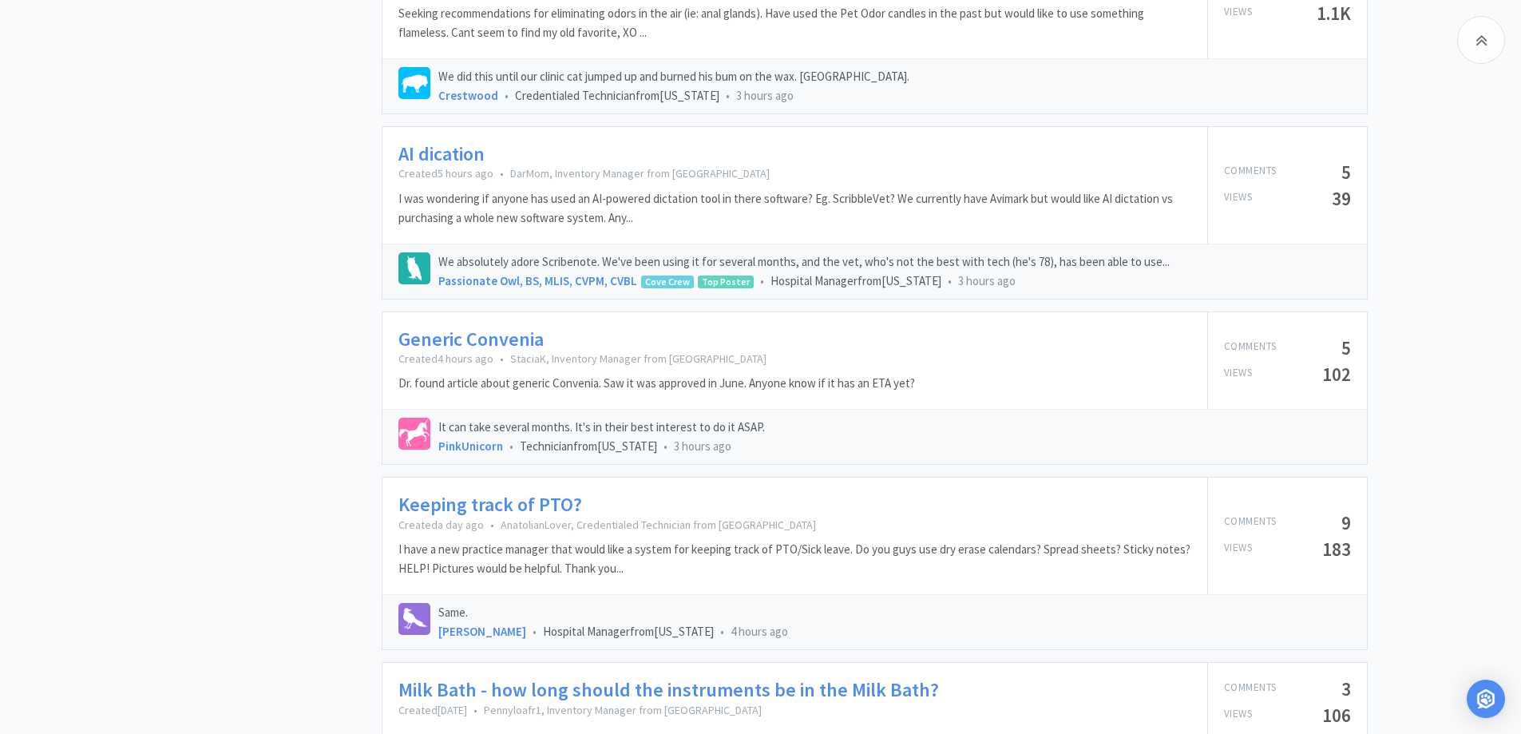
scroll to position [1278, 0]
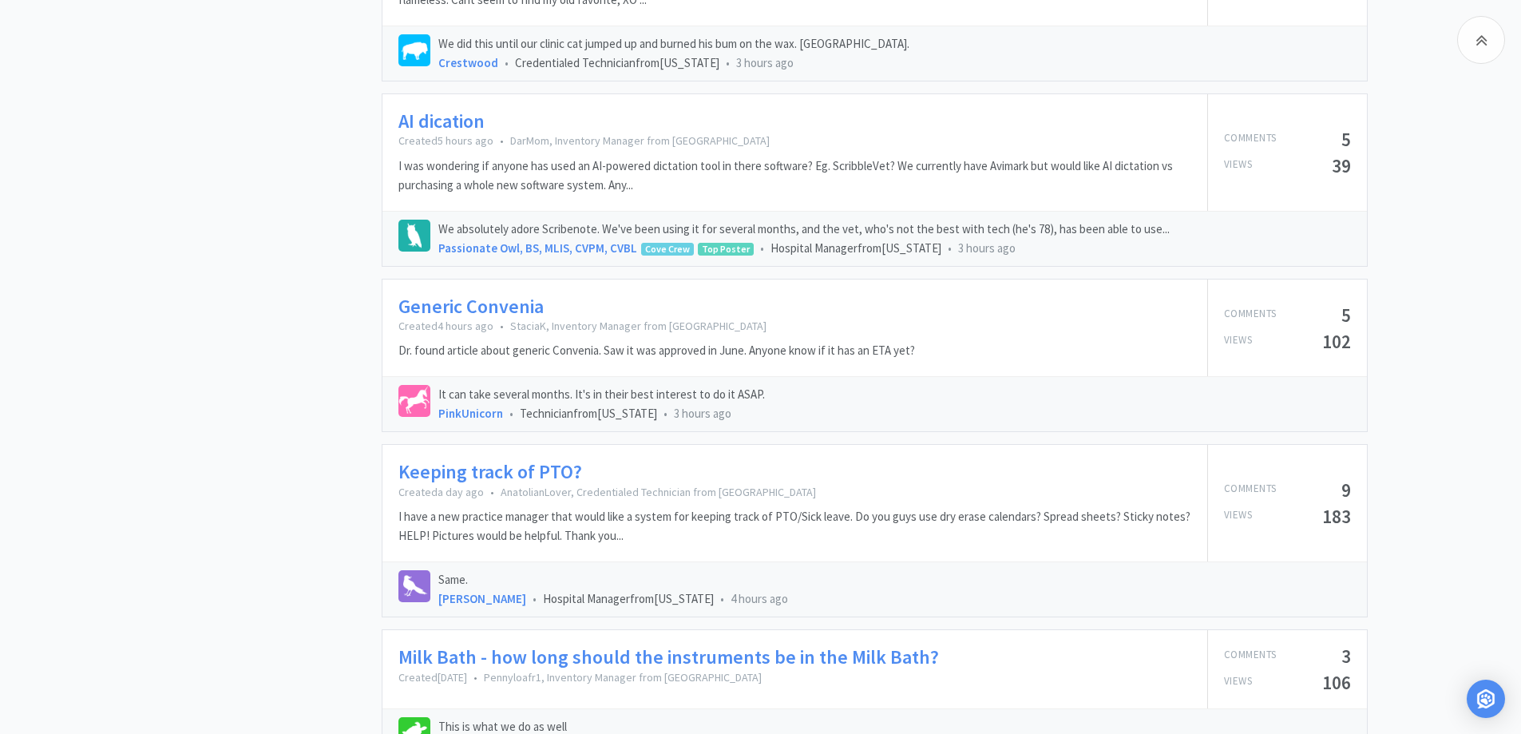
click at [514, 303] on link "Generic Convenia" at bounding box center [471, 306] width 145 height 23
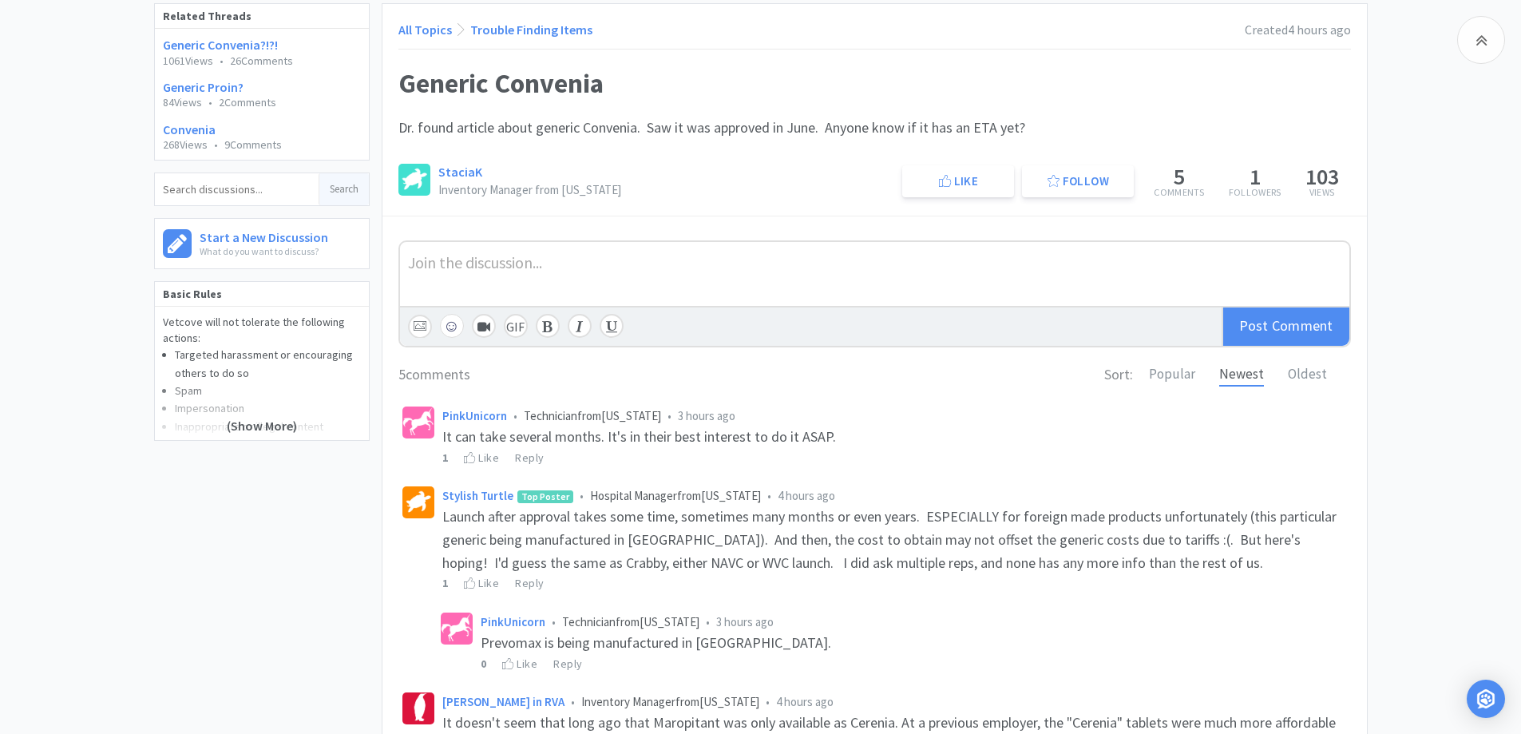
scroll to position [319, 0]
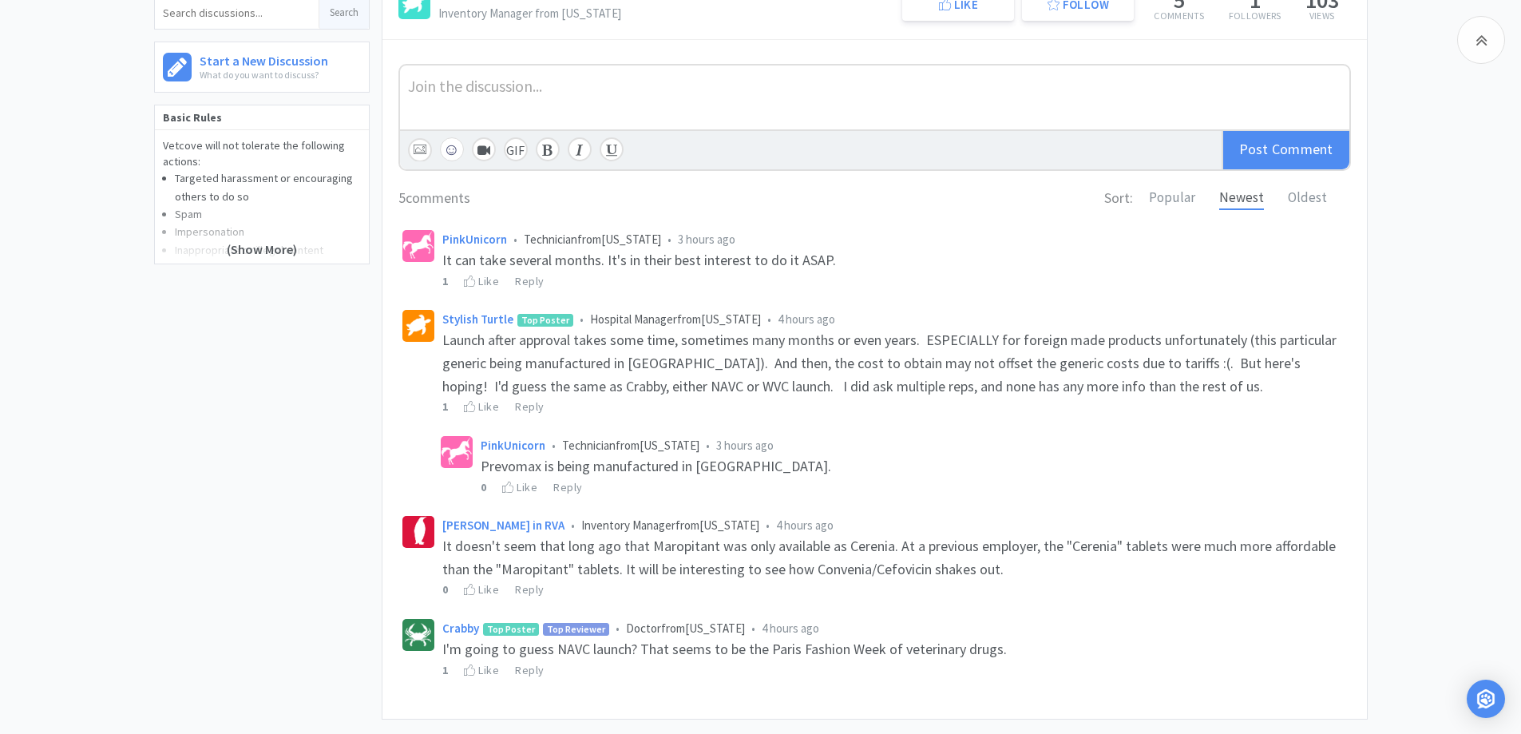
click at [1478, 380] on div "Related Threads Generic Convenia?!?! 1061 Views • 26 Comments Generic Proin? 84…" at bounding box center [760, 287] width 1521 height 921
click at [1465, 381] on div "Related Threads Generic Convenia?!?! 1061 Views • 26 Comments Generic Proin? 84…" at bounding box center [760, 287] width 1521 height 921
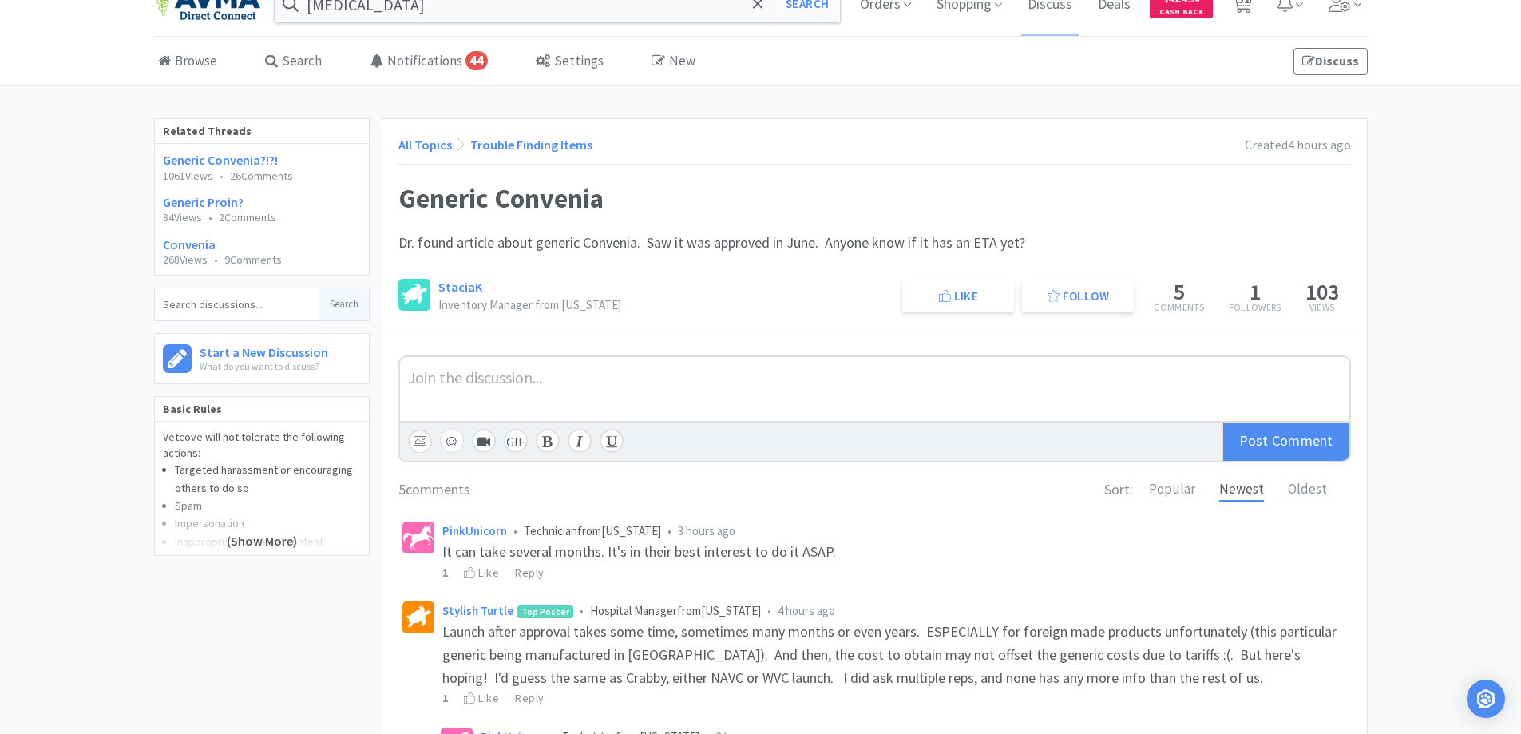
scroll to position [0, 0]
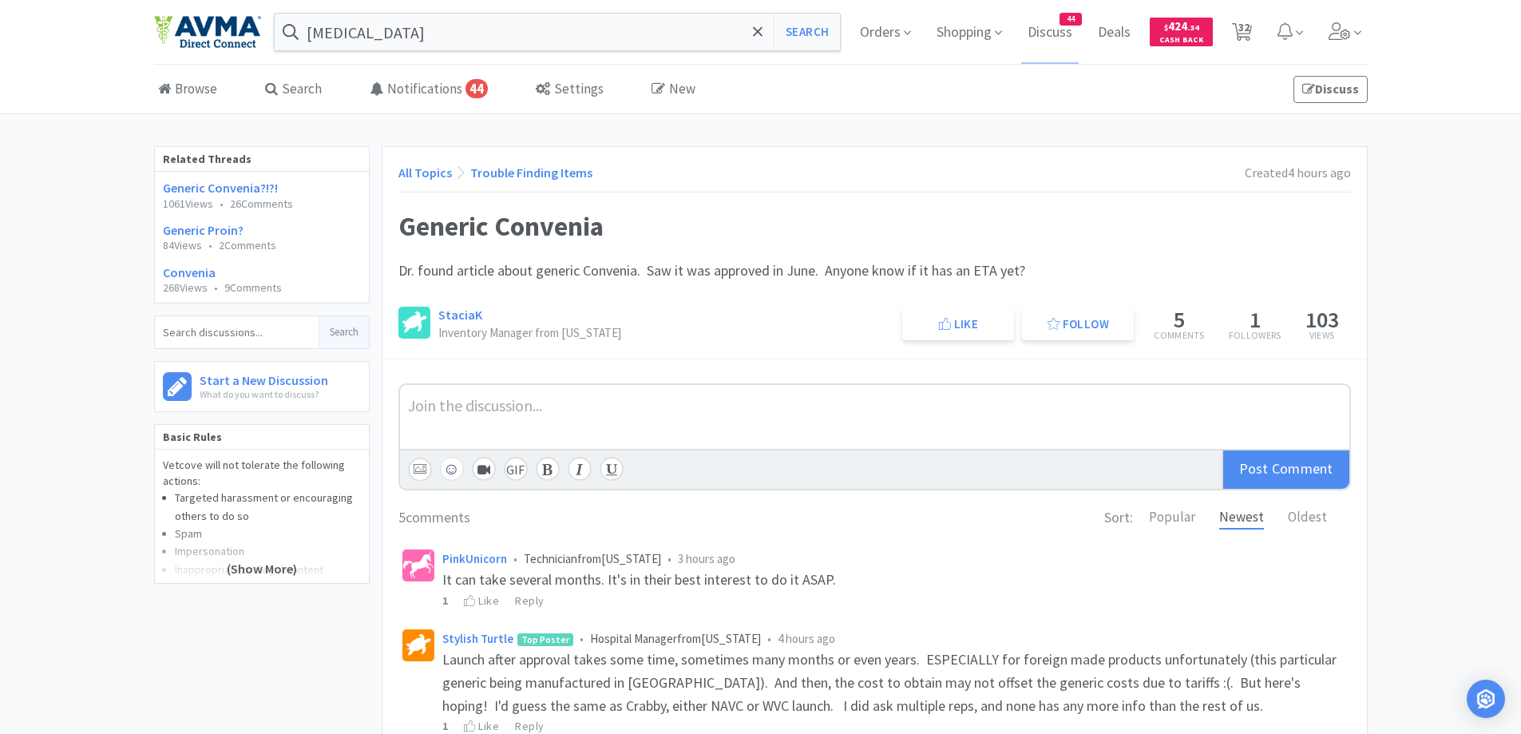
click at [412, 167] on link "All Topics" at bounding box center [426, 173] width 54 height 16
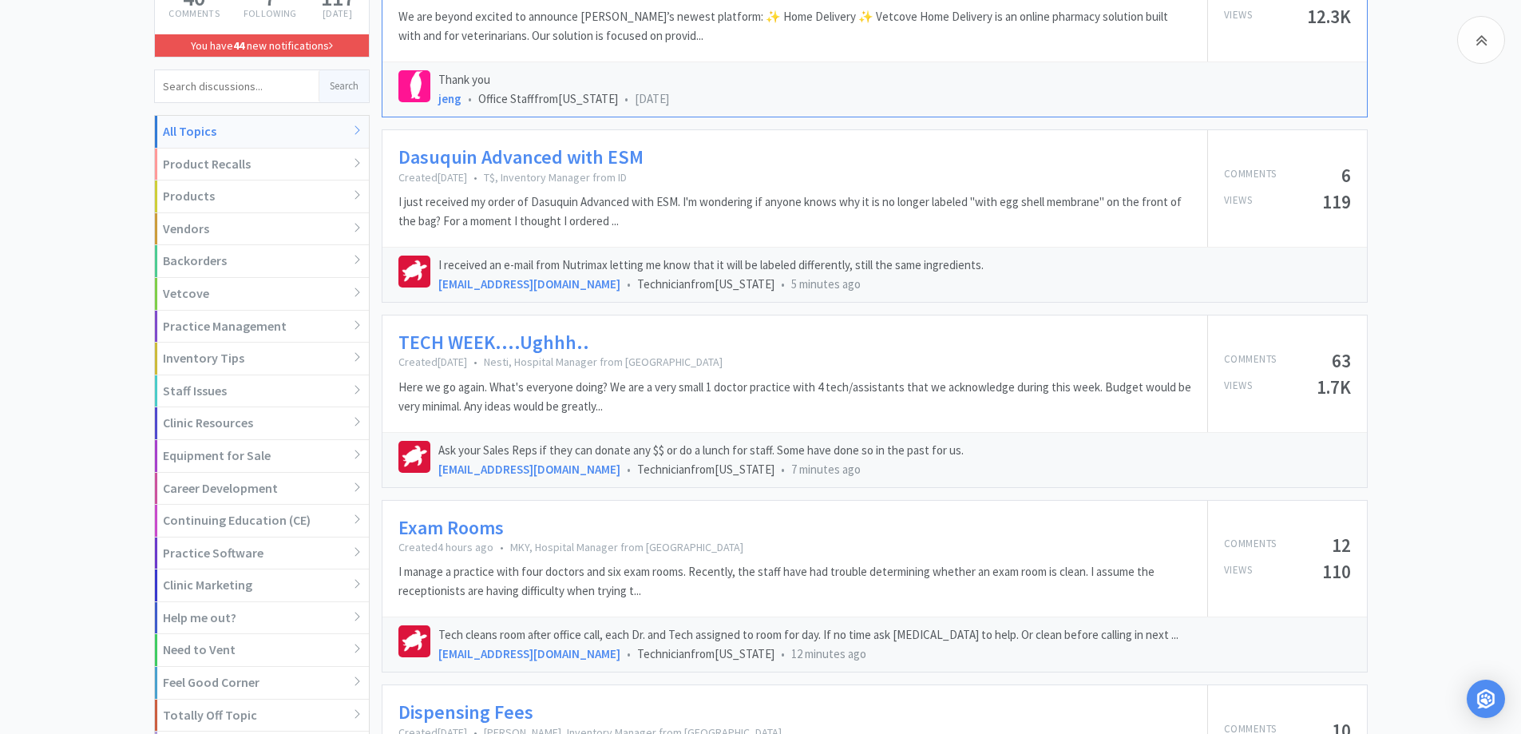
scroll to position [319, 0]
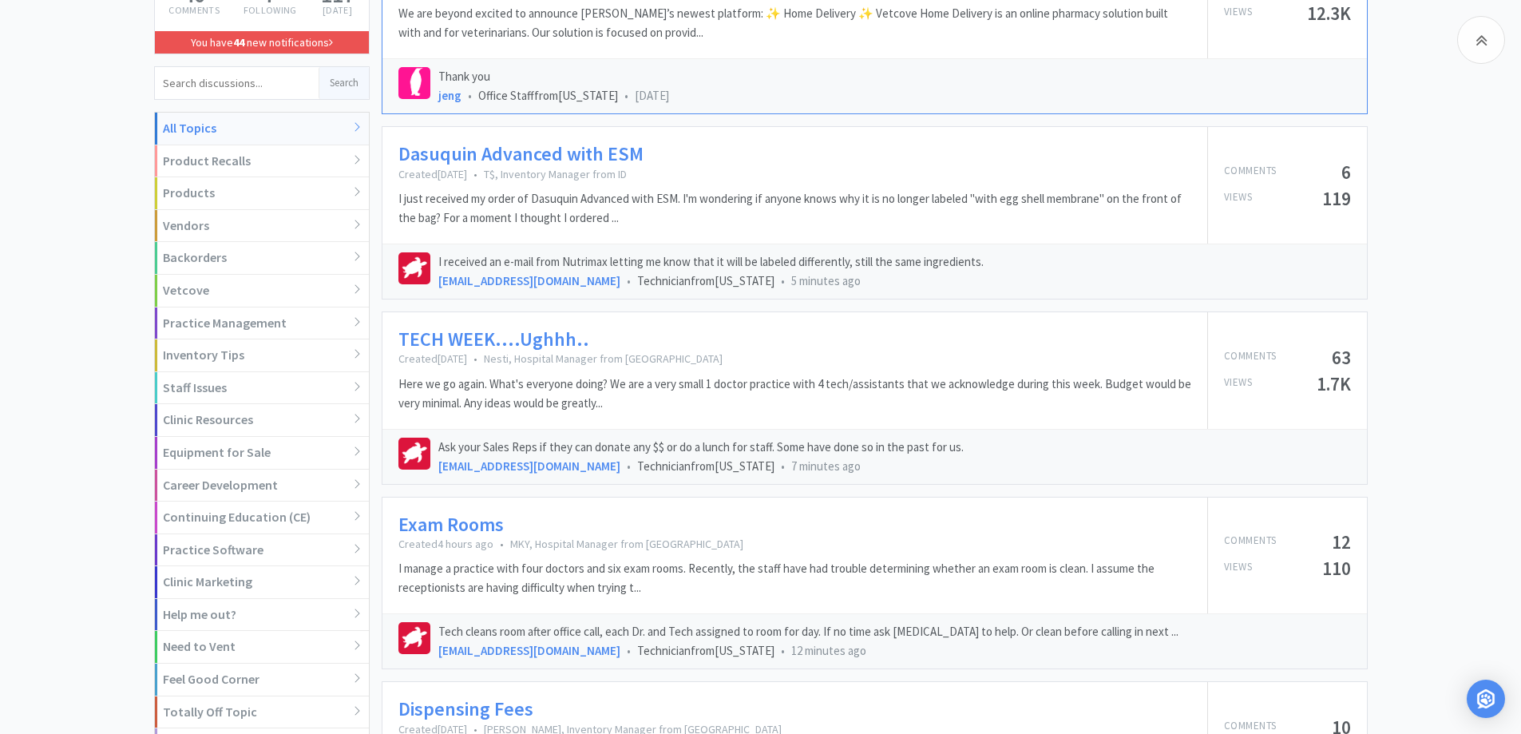
click at [536, 340] on link "TECH WEEK....Ughhh.." at bounding box center [494, 339] width 191 height 23
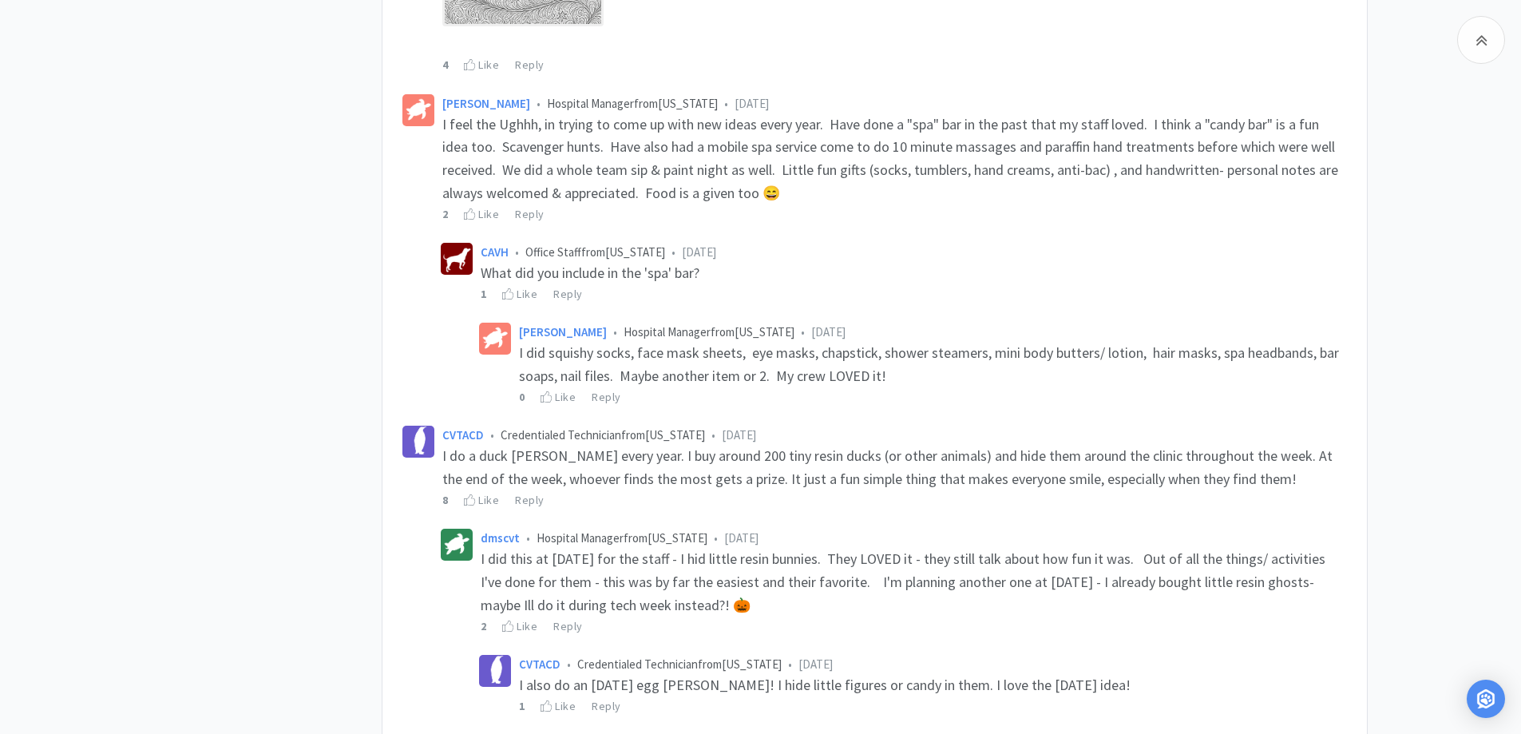
scroll to position [1597, 0]
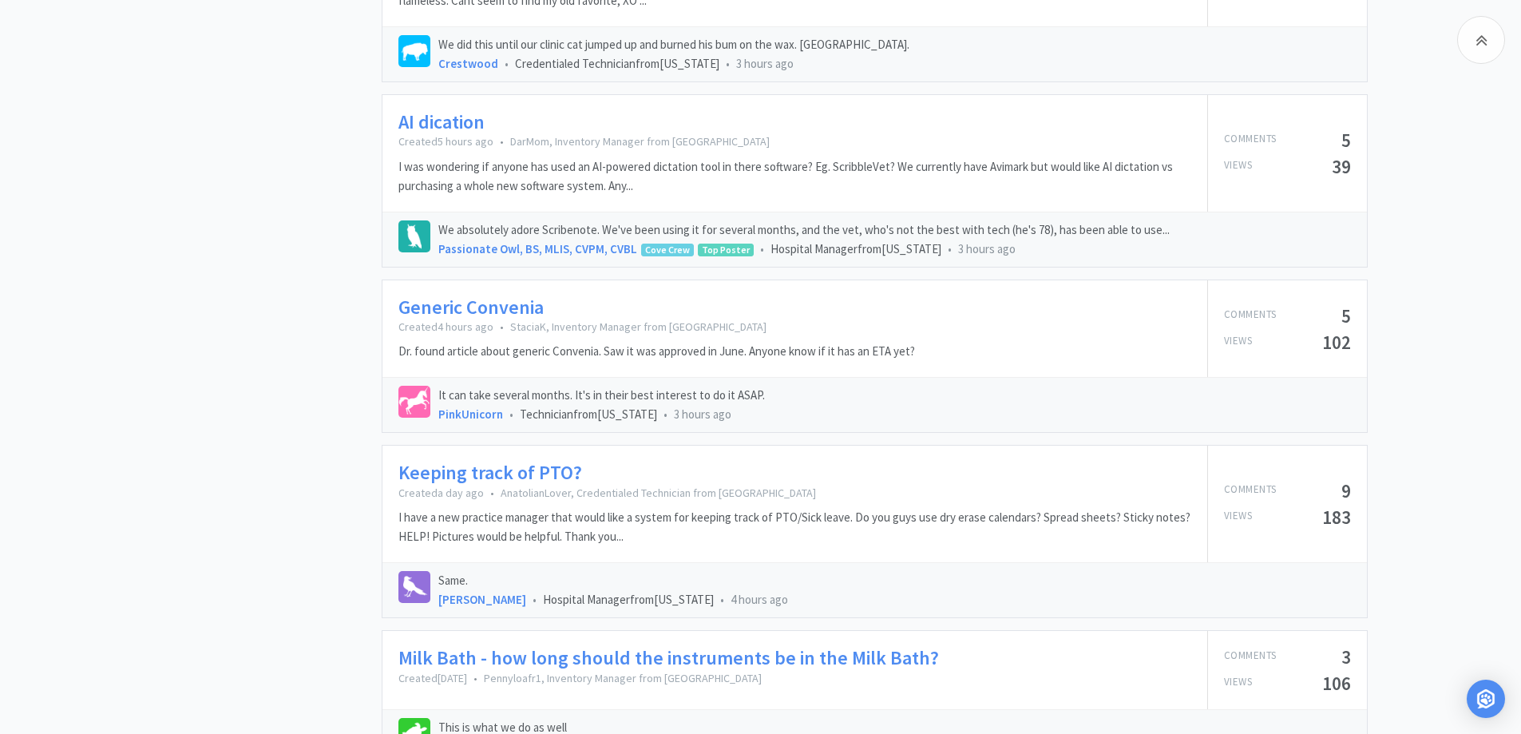
scroll to position [1438, 0]
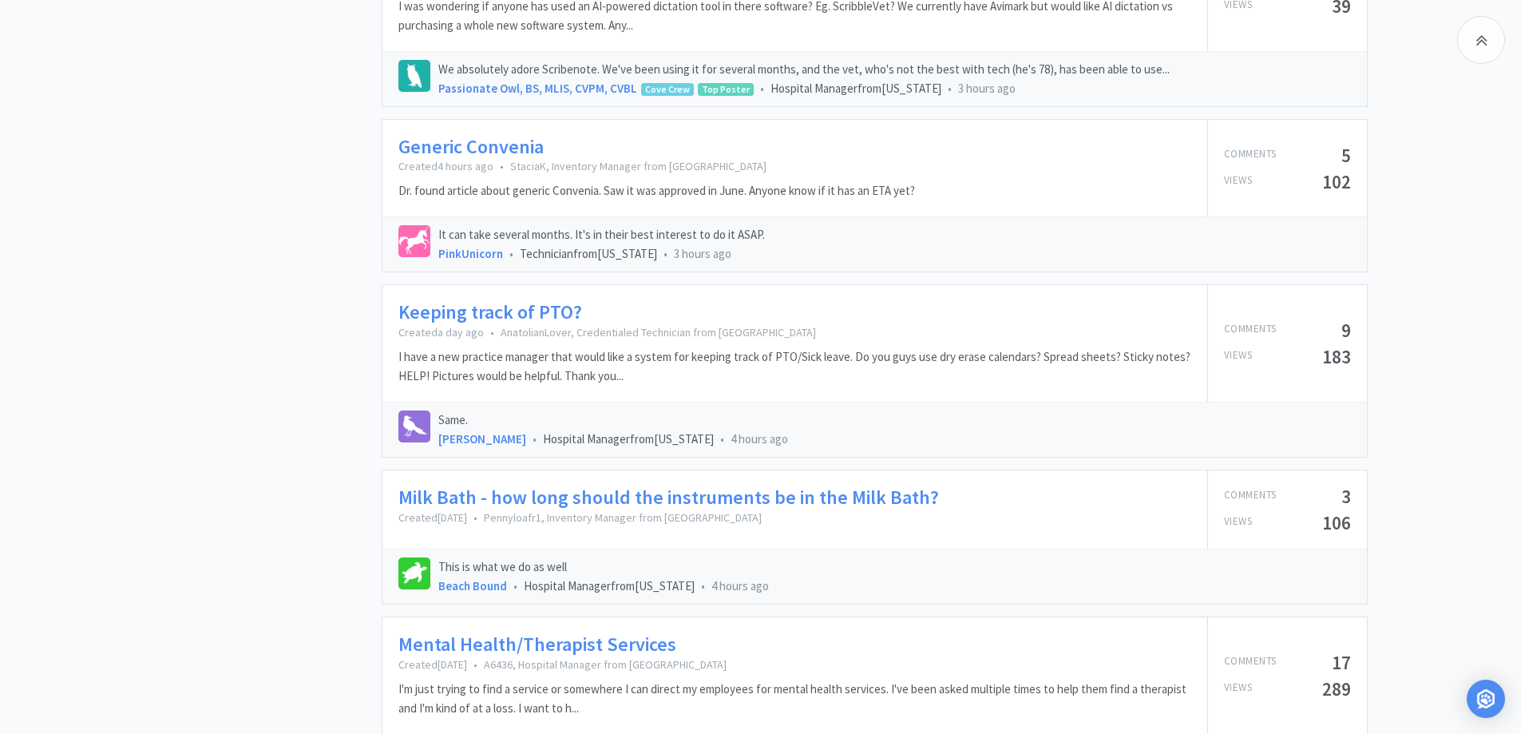
click at [212, 336] on div "Batty 4 Bats Inventory Manager from [US_STATE] 40 Comments 7 Following 117 [DAT…" at bounding box center [268, 127] width 228 height 2837
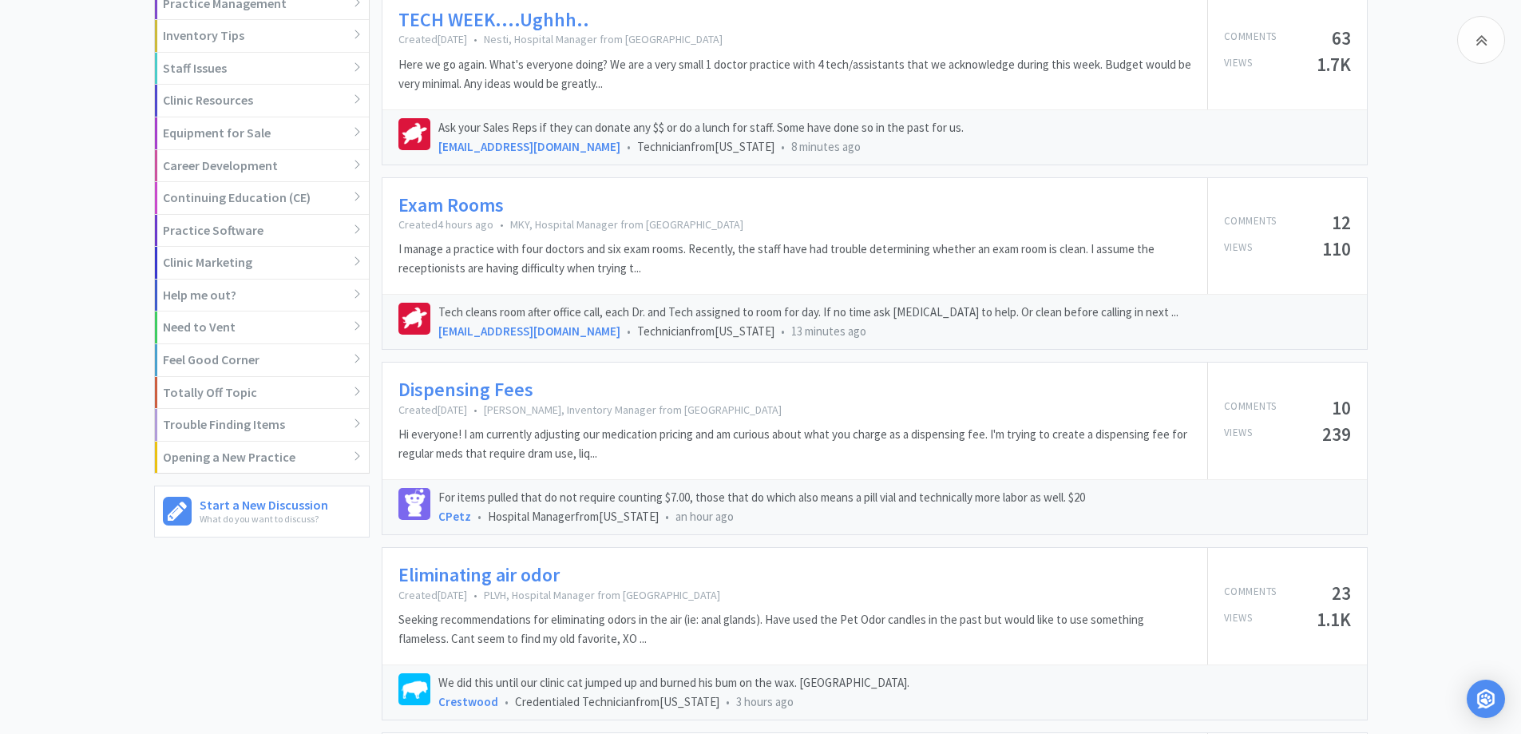
scroll to position [0, 0]
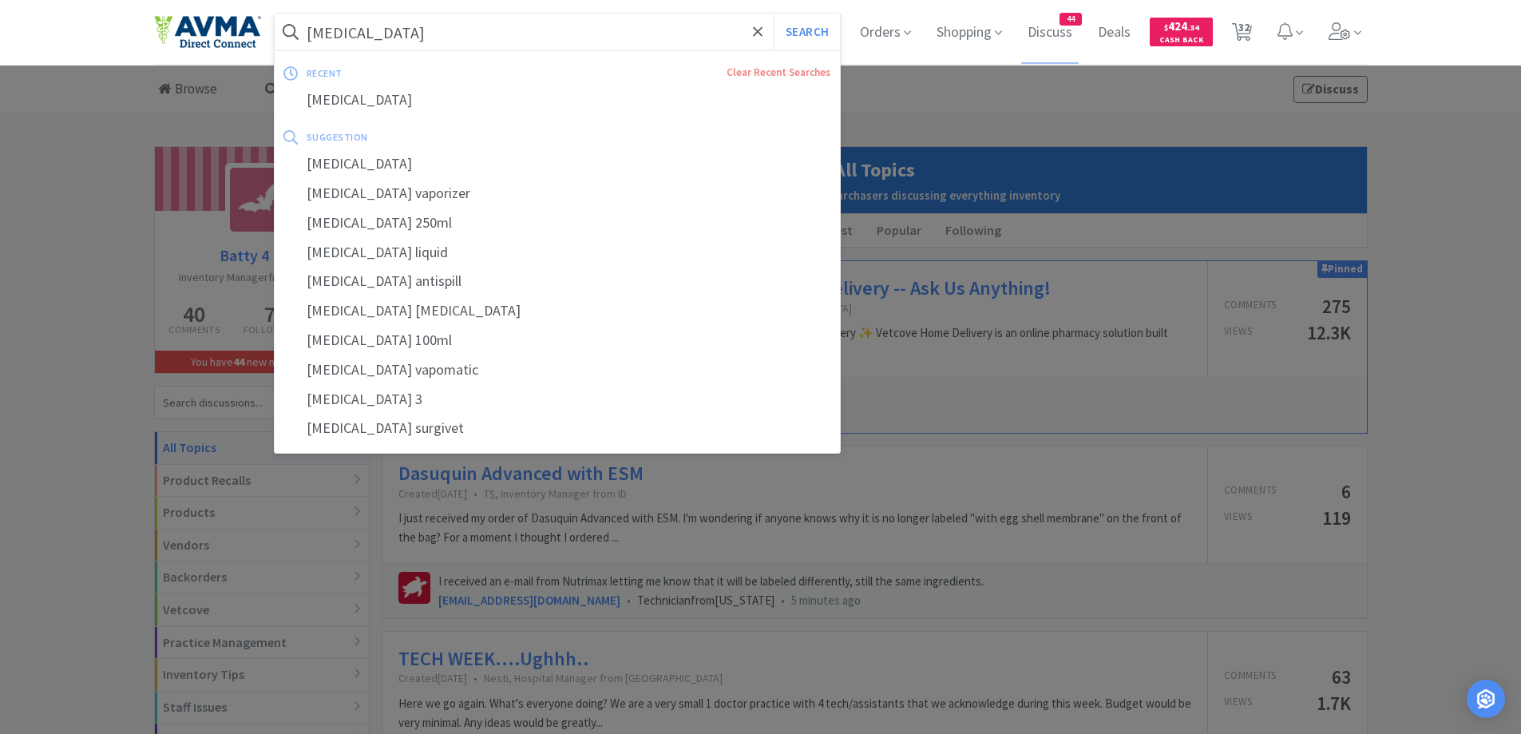
click at [650, 45] on input "[MEDICAL_DATA]" at bounding box center [558, 32] width 566 height 37
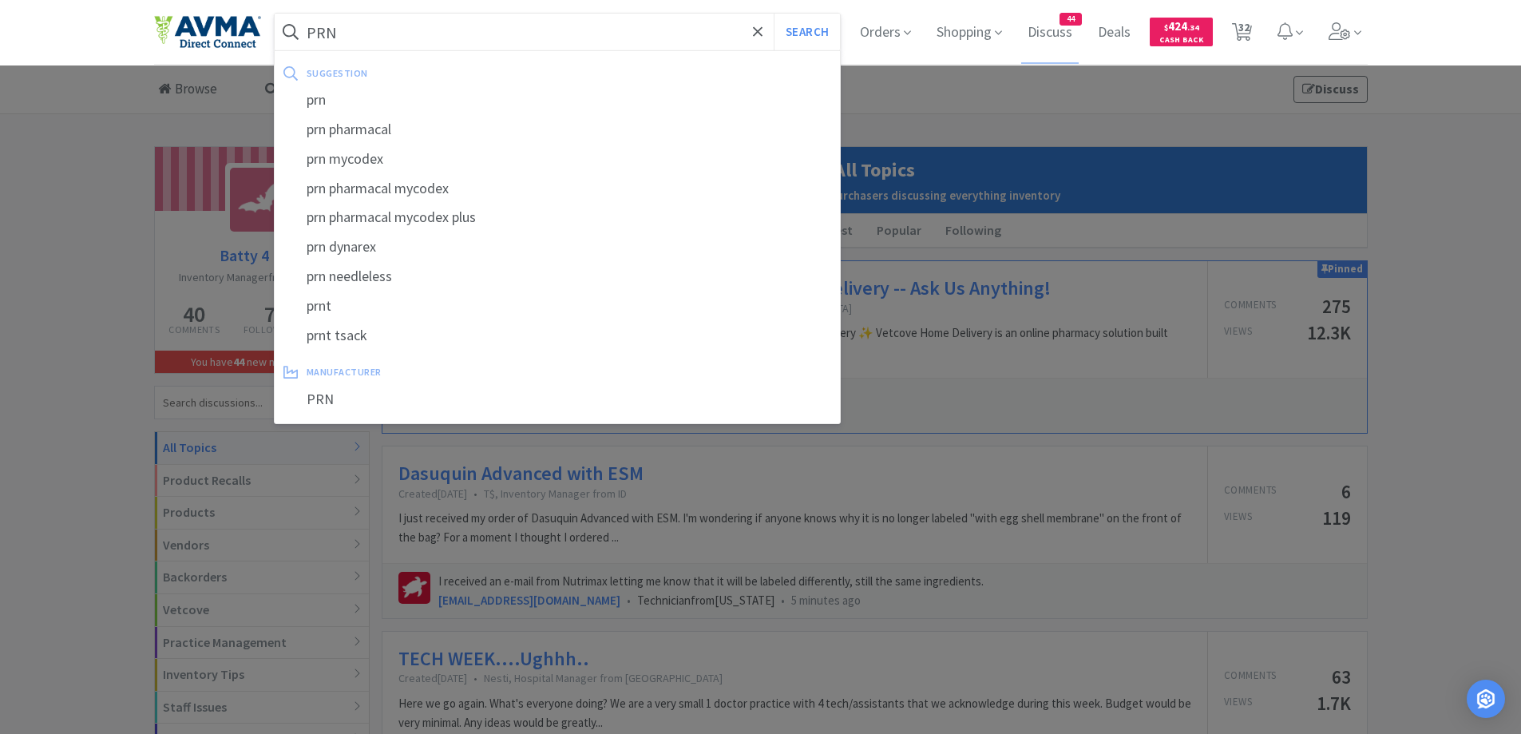
click at [774, 14] on button "Search" at bounding box center [807, 32] width 66 height 37
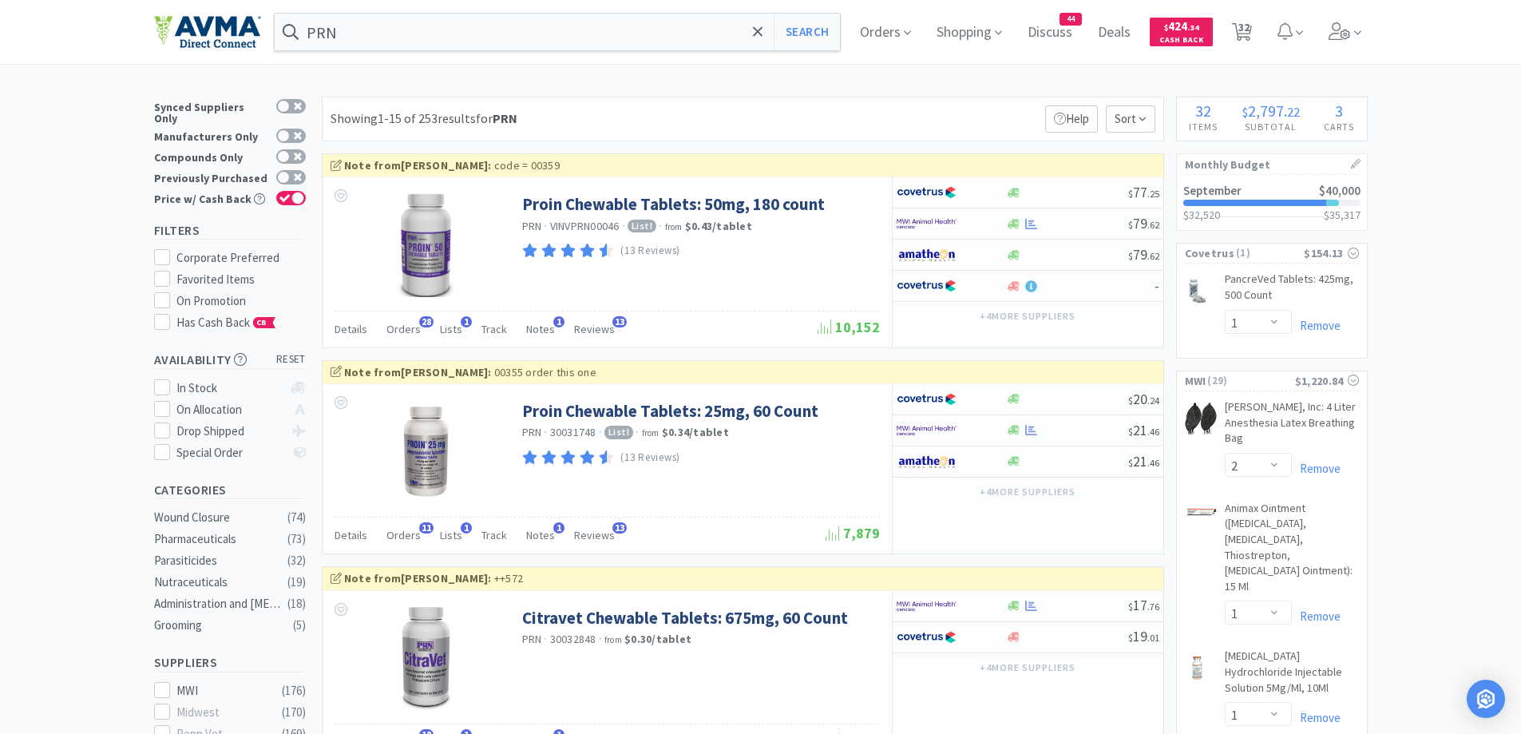
click at [1252, 29] on icon at bounding box center [1242, 32] width 20 height 18
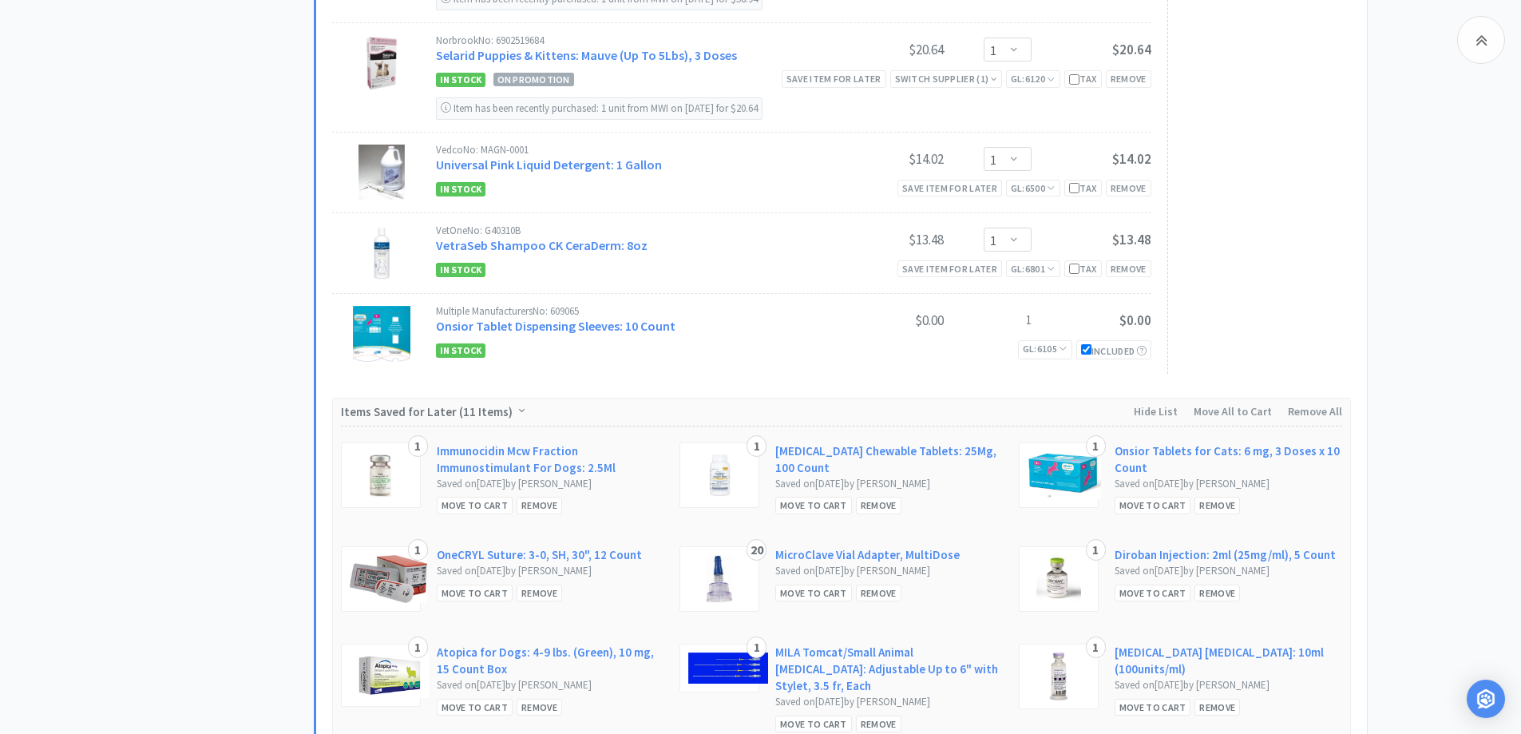
scroll to position [3326, 0]
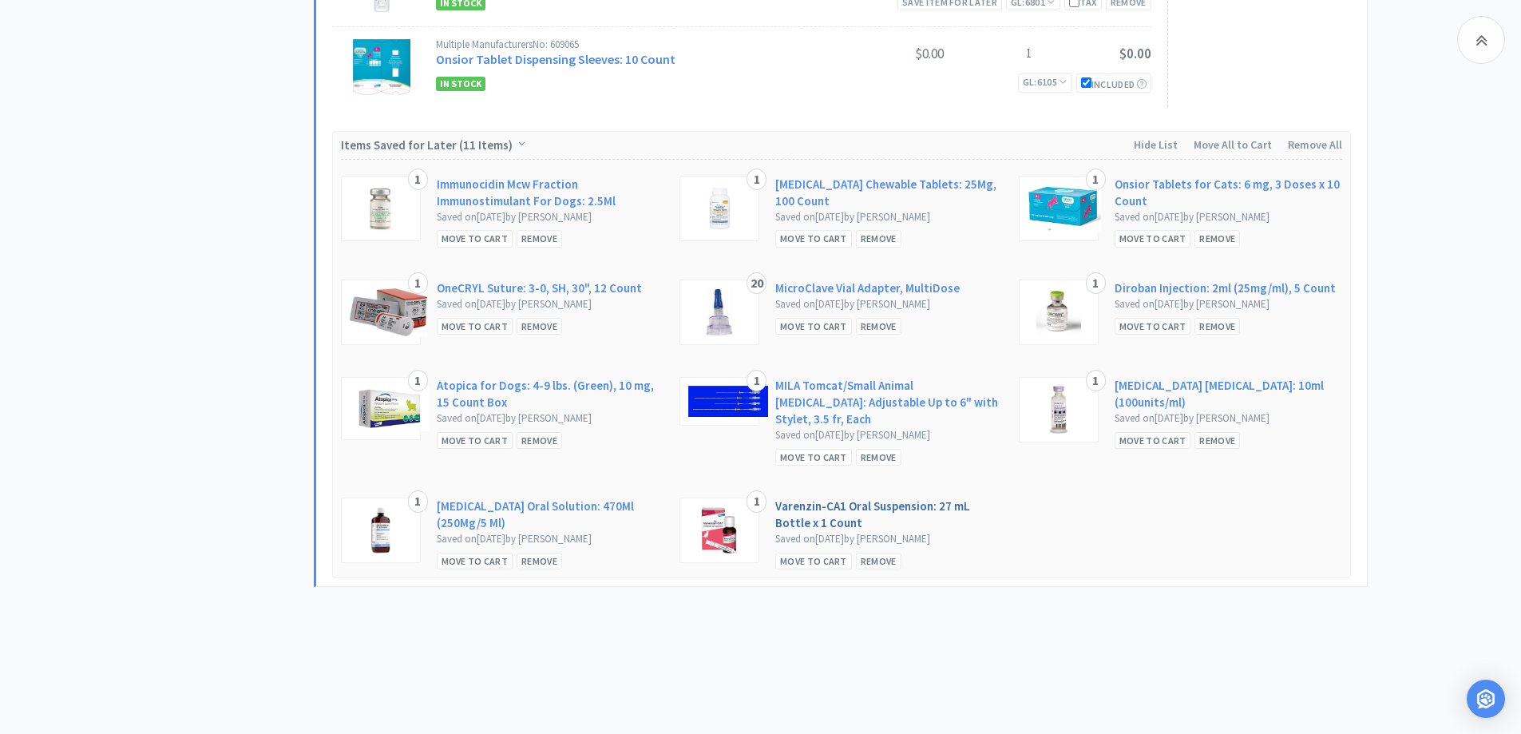
click at [819, 498] on link "Varenzin-CA1 Oral Suspension: 27 mL Bottle x 1 Count" at bounding box center [889, 515] width 228 height 34
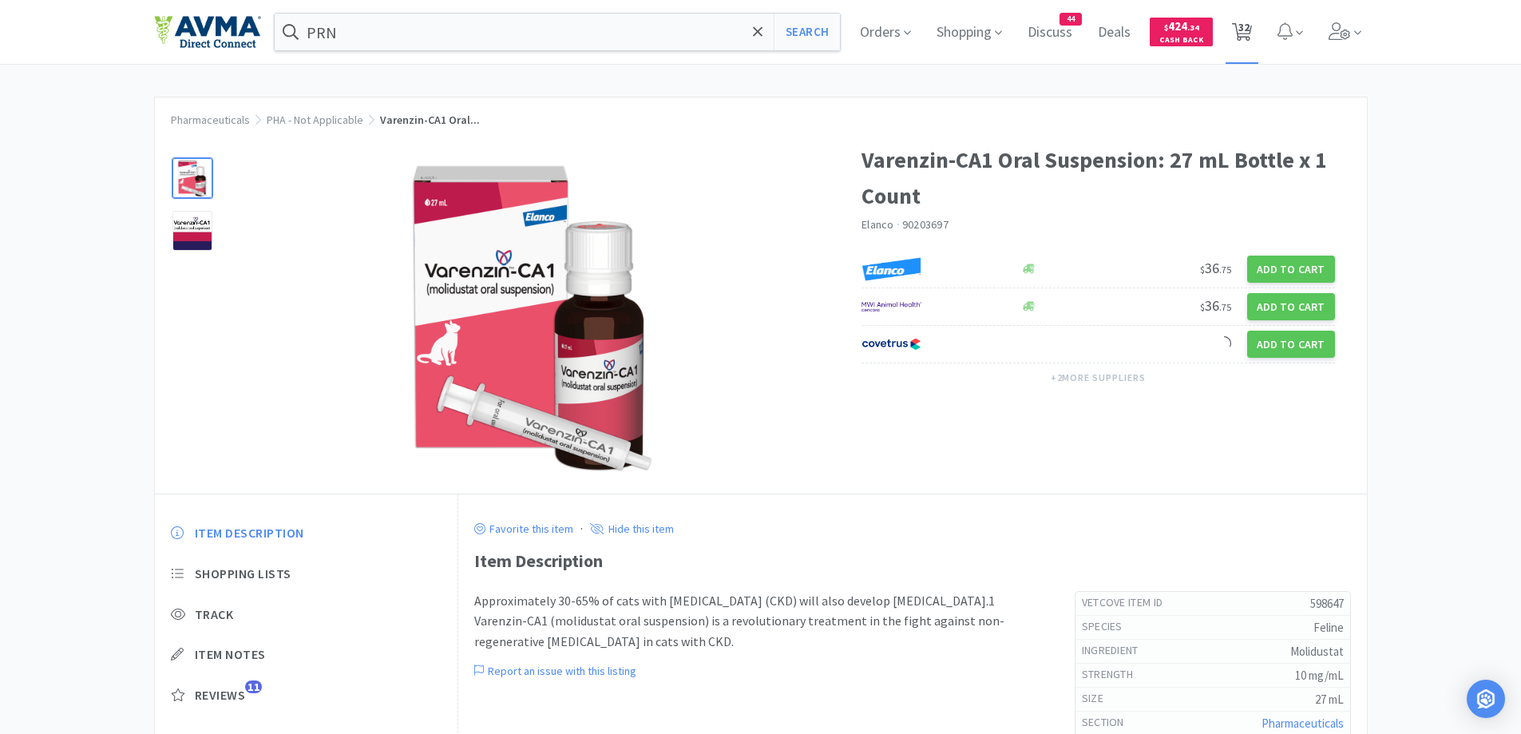
click at [1250, 35] on span "32" at bounding box center [1244, 27] width 11 height 64
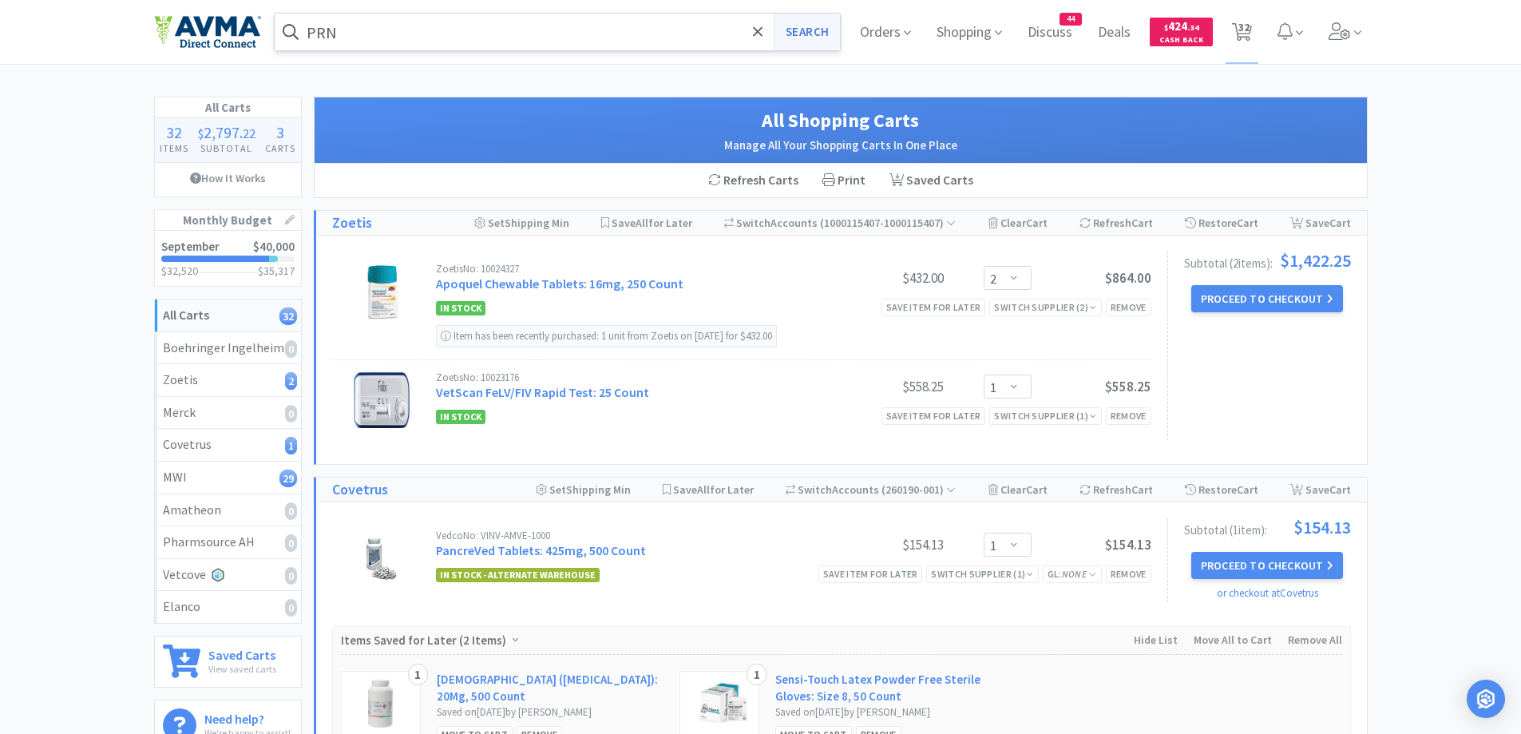
click at [803, 30] on button "Search" at bounding box center [807, 32] width 66 height 37
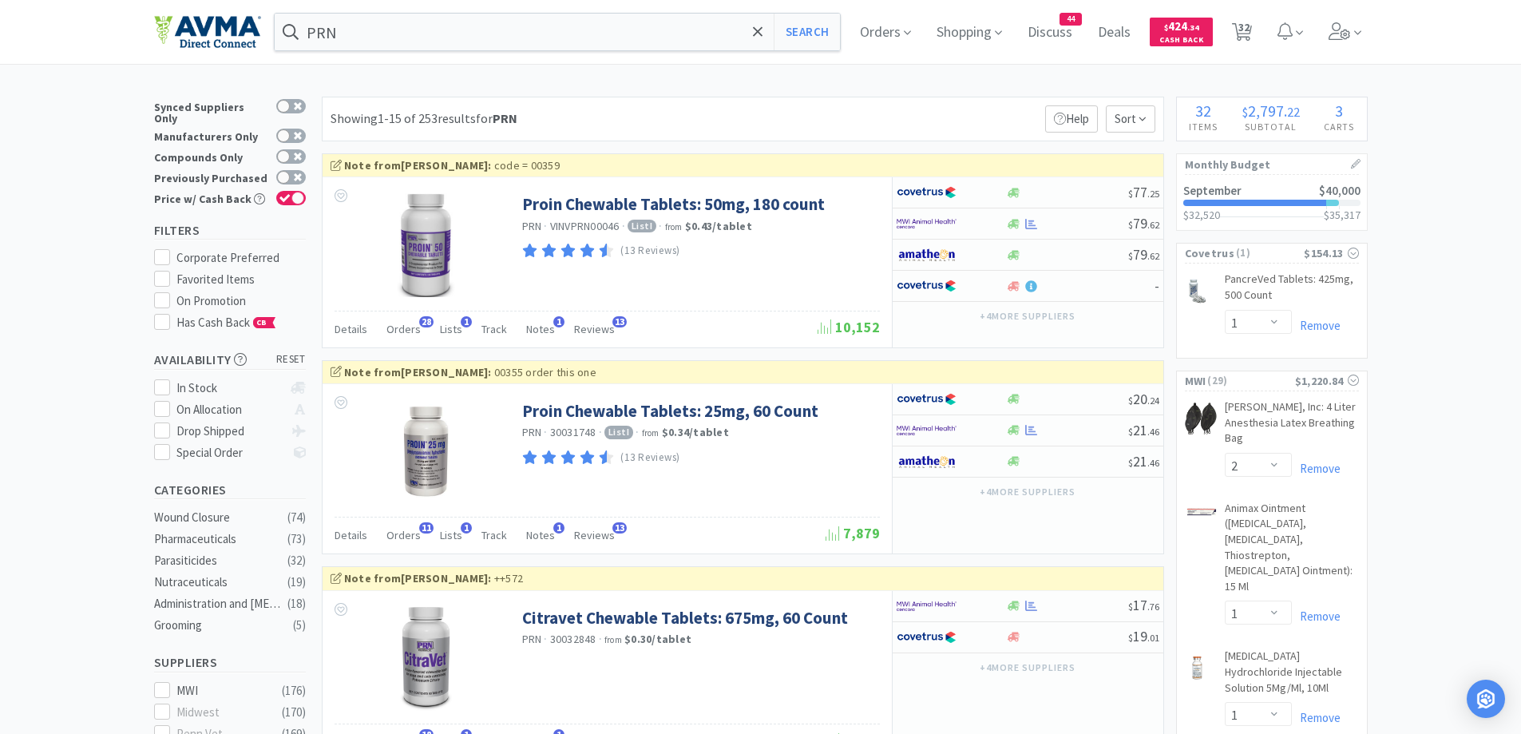
click at [989, 110] on div "Showing 1-15 of 253 results for PRN Filters Help Sort" at bounding box center [743, 119] width 843 height 45
click at [726, 27] on input "PRN" at bounding box center [558, 32] width 566 height 37
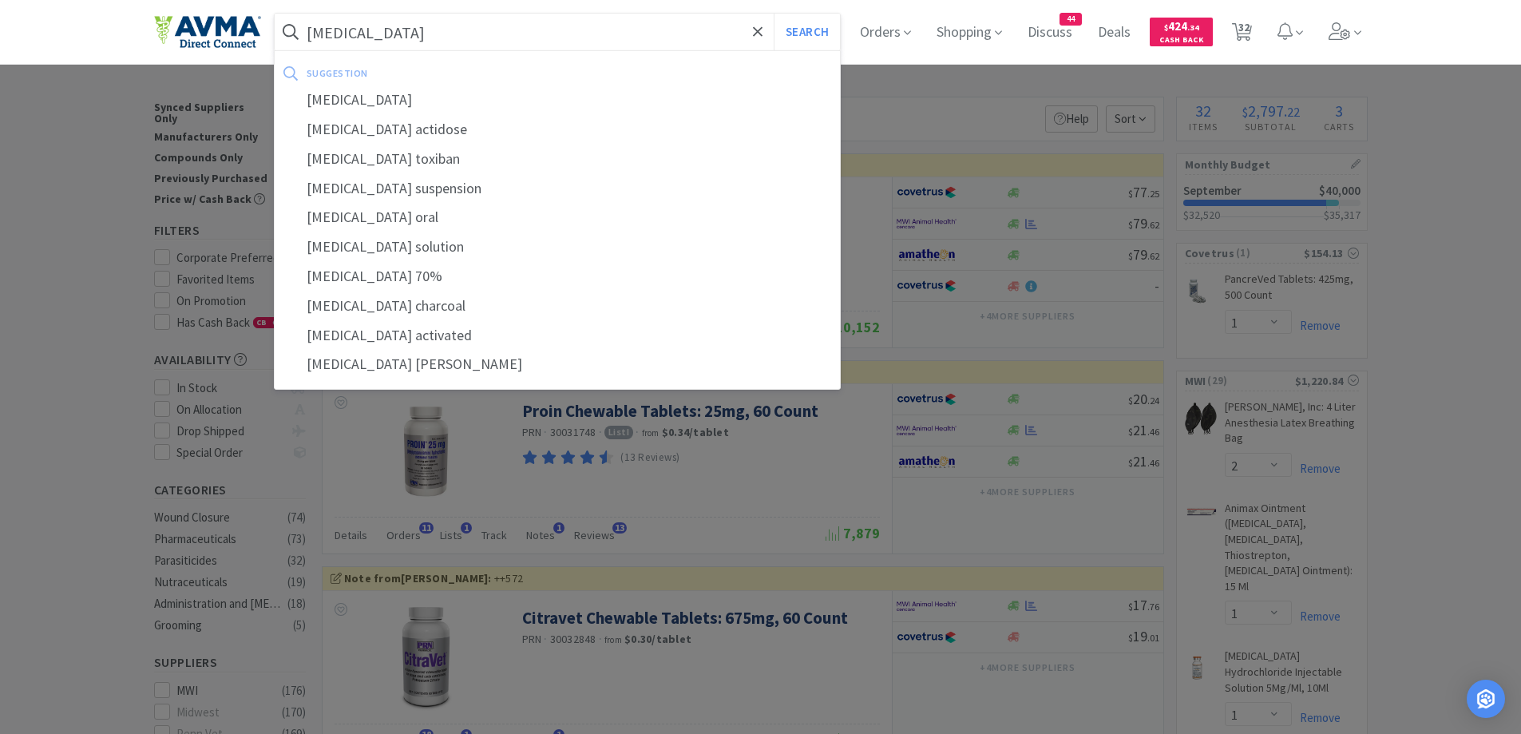
click at [774, 14] on button "Search" at bounding box center [807, 32] width 66 height 37
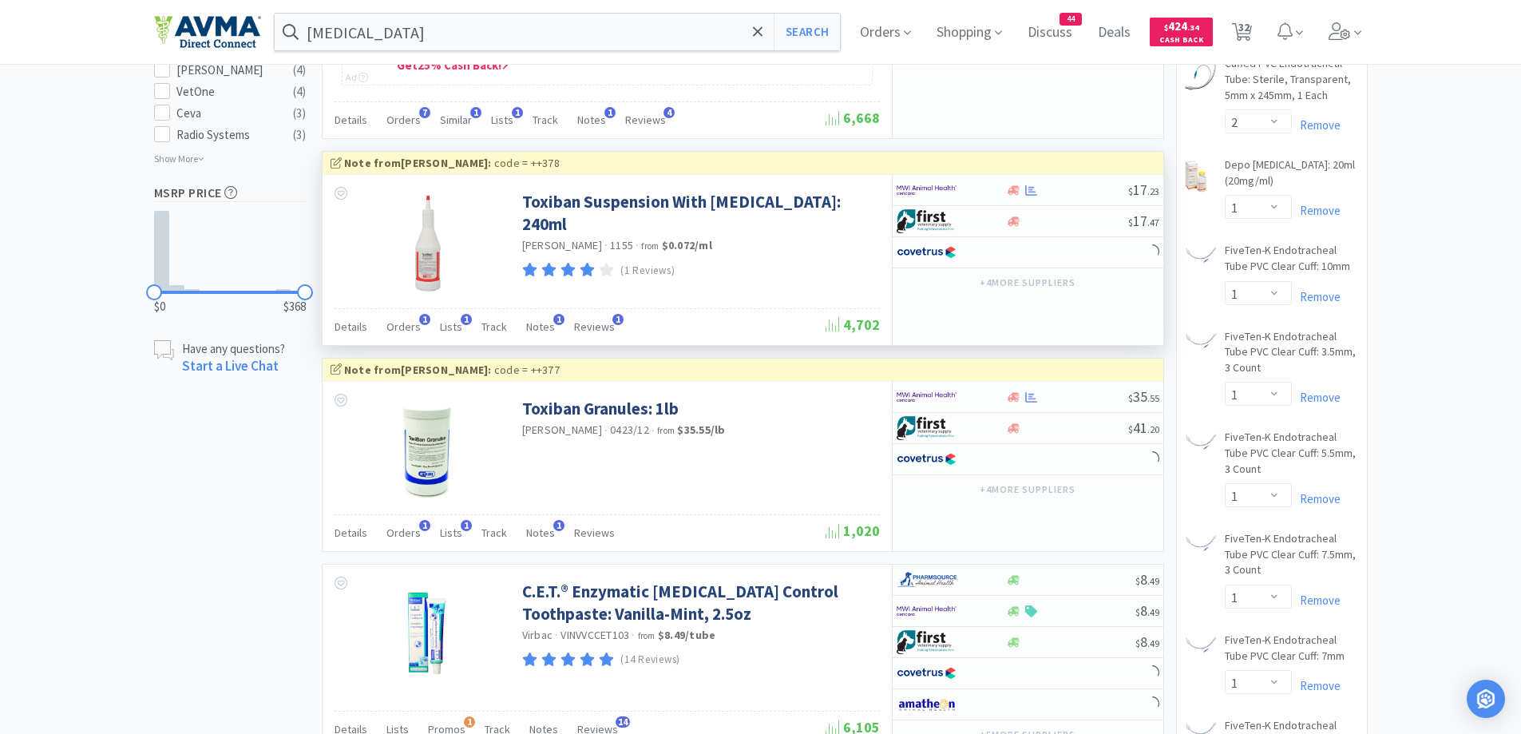
scroll to position [1118, 0]
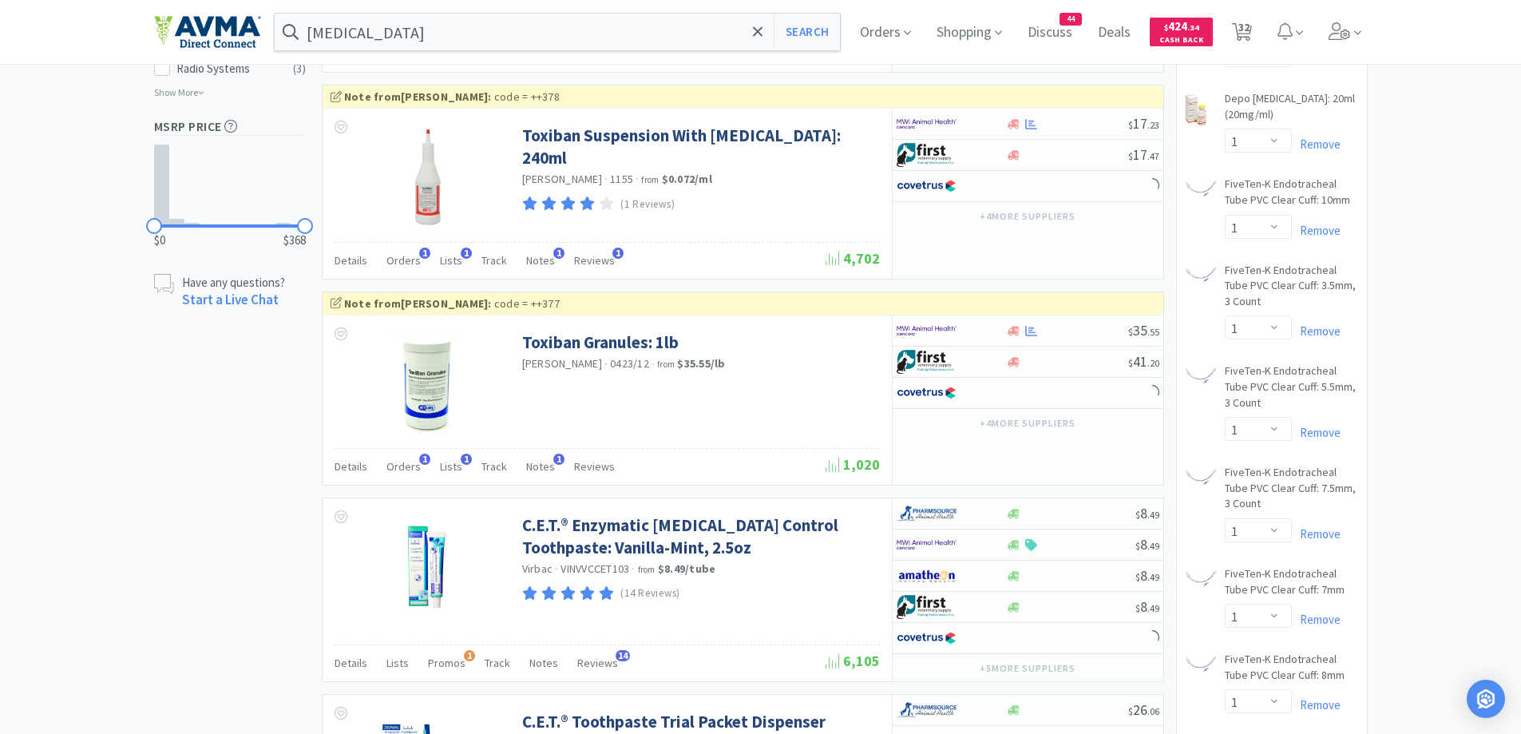
click at [216, 415] on div "× Filter Results Synced Suppliers Only Manufacturers Only Compounds Only Previo…" at bounding box center [761, 620] width 1214 height 3282
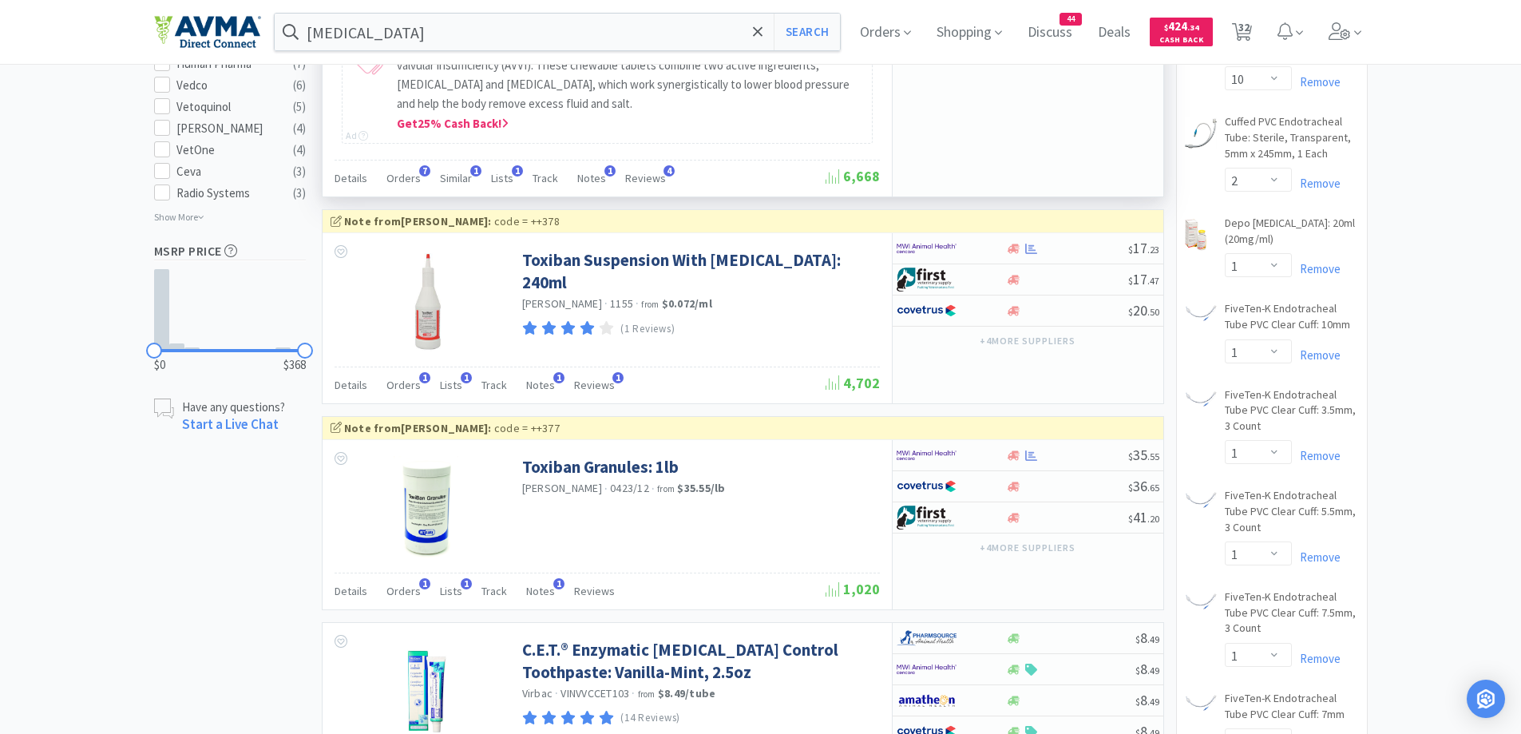
scroll to position [958, 0]
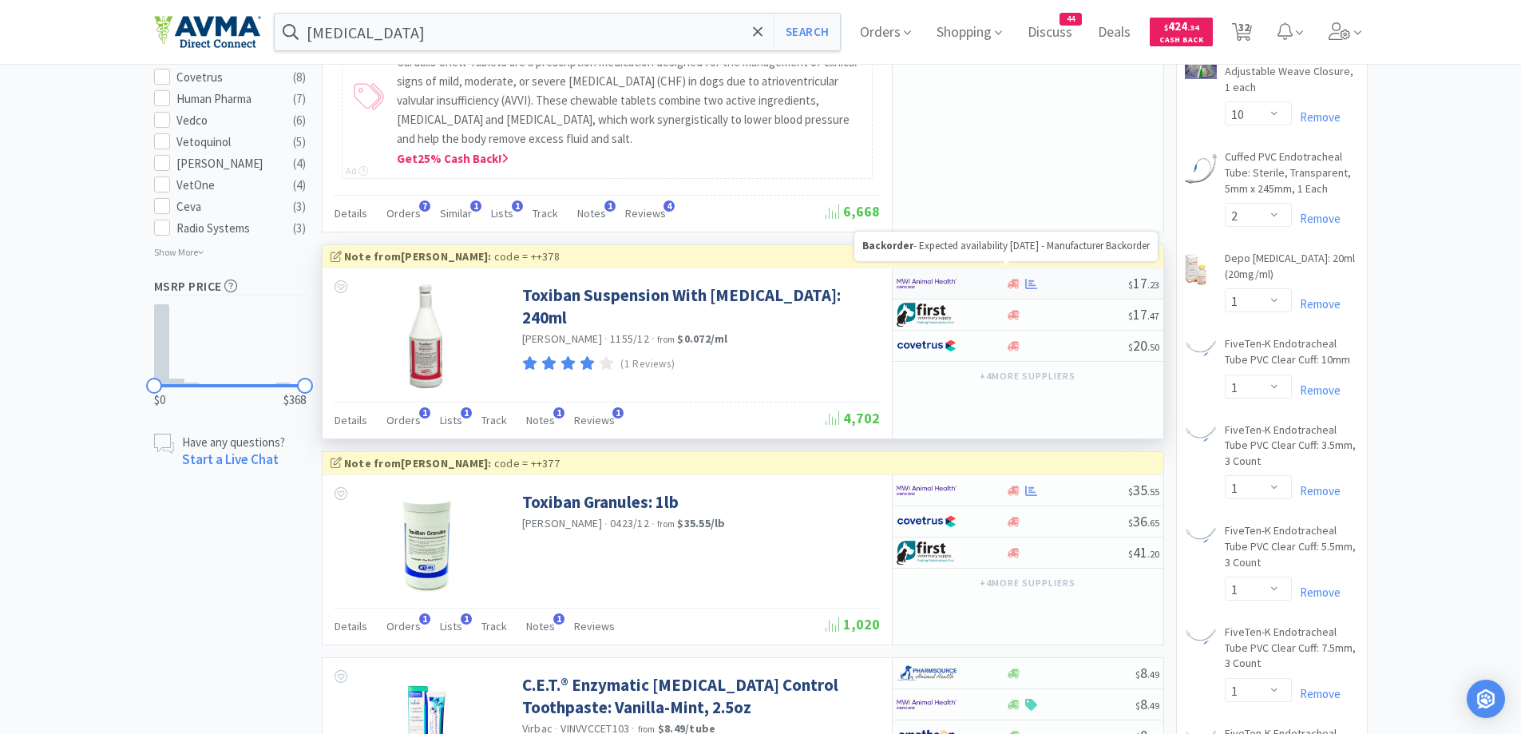
click at [1014, 279] on icon at bounding box center [1014, 284] width 12 height 12
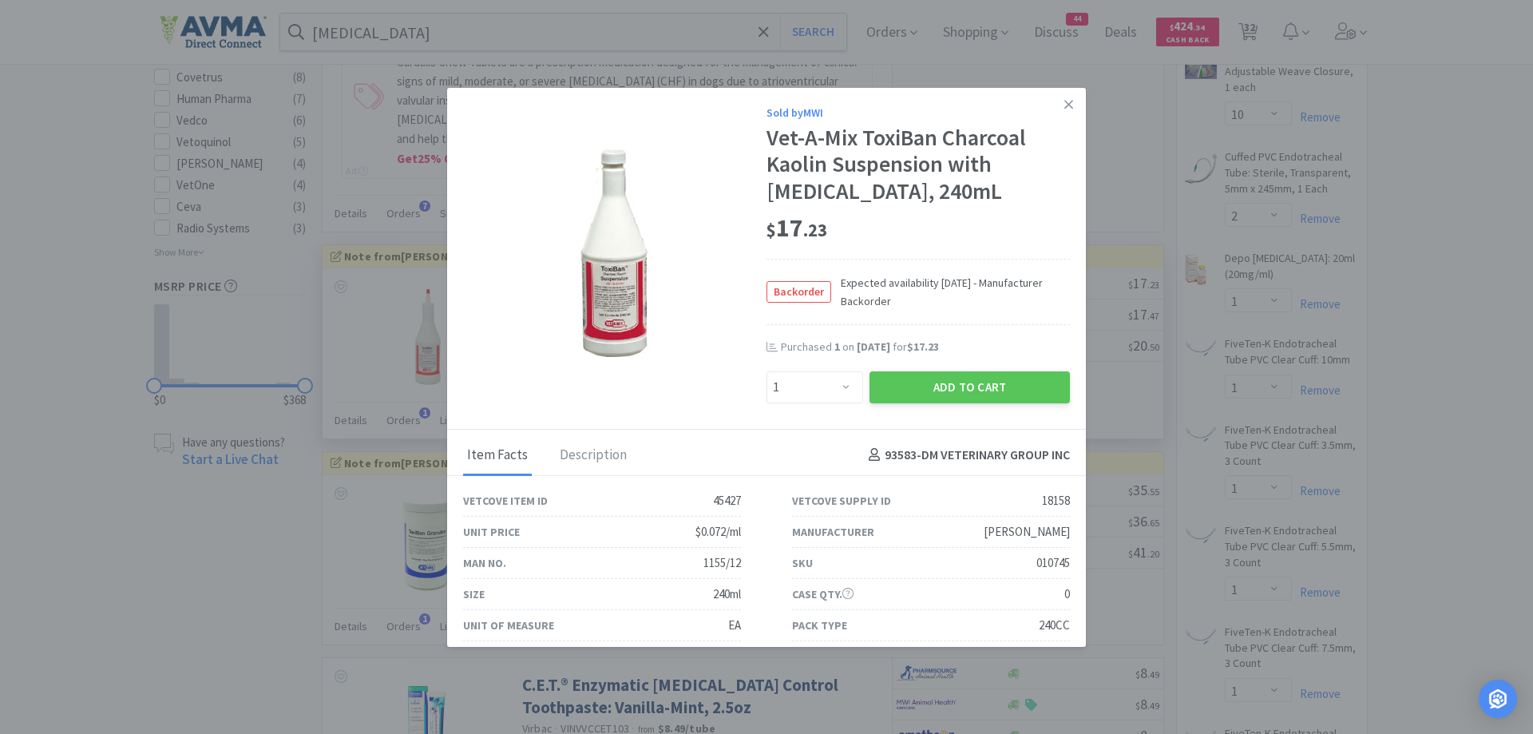
drag, startPoint x: 937, startPoint y: 385, endPoint x: 1101, endPoint y: 239, distance: 220.1
click at [937, 385] on button "Add to Cart" at bounding box center [970, 387] width 200 height 32
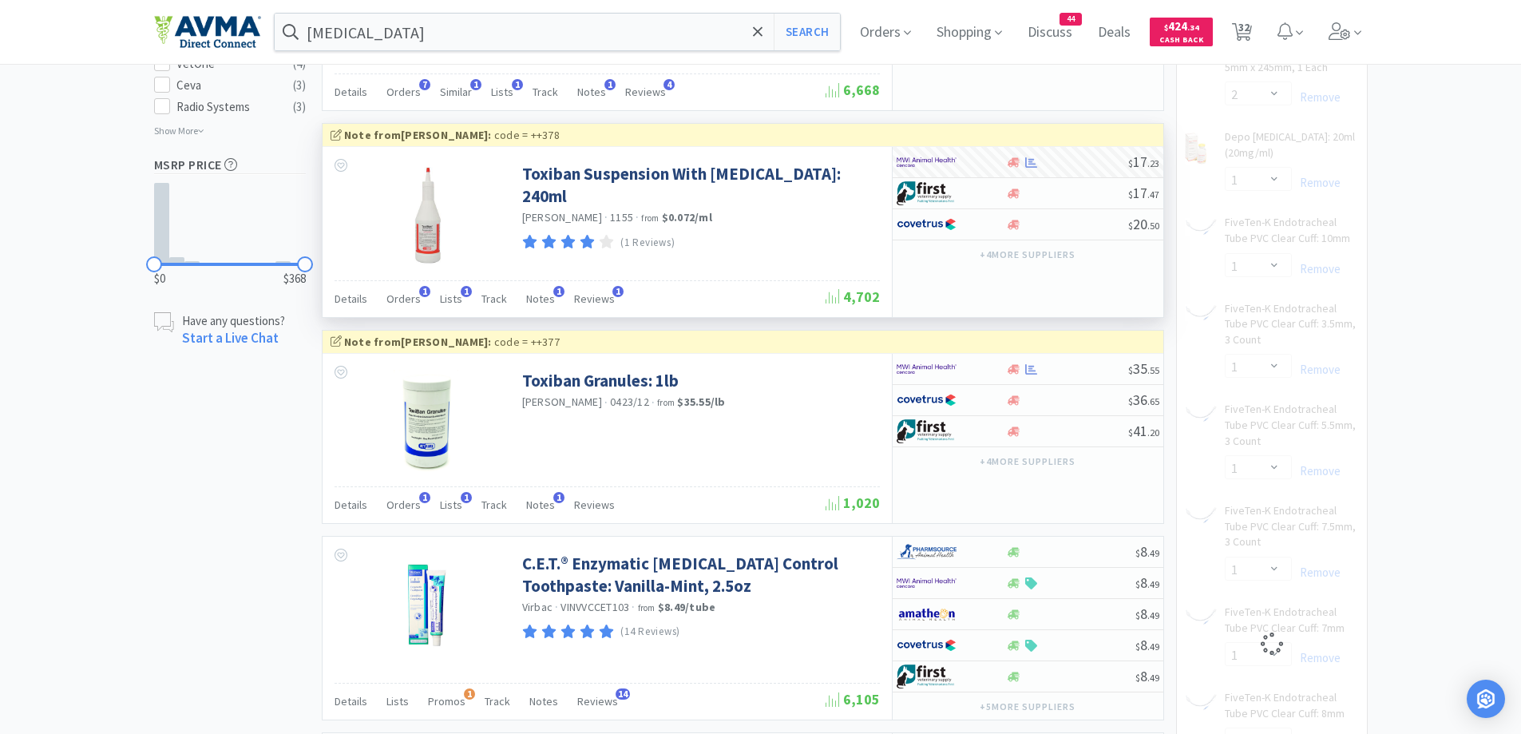
scroll to position [1118, 0]
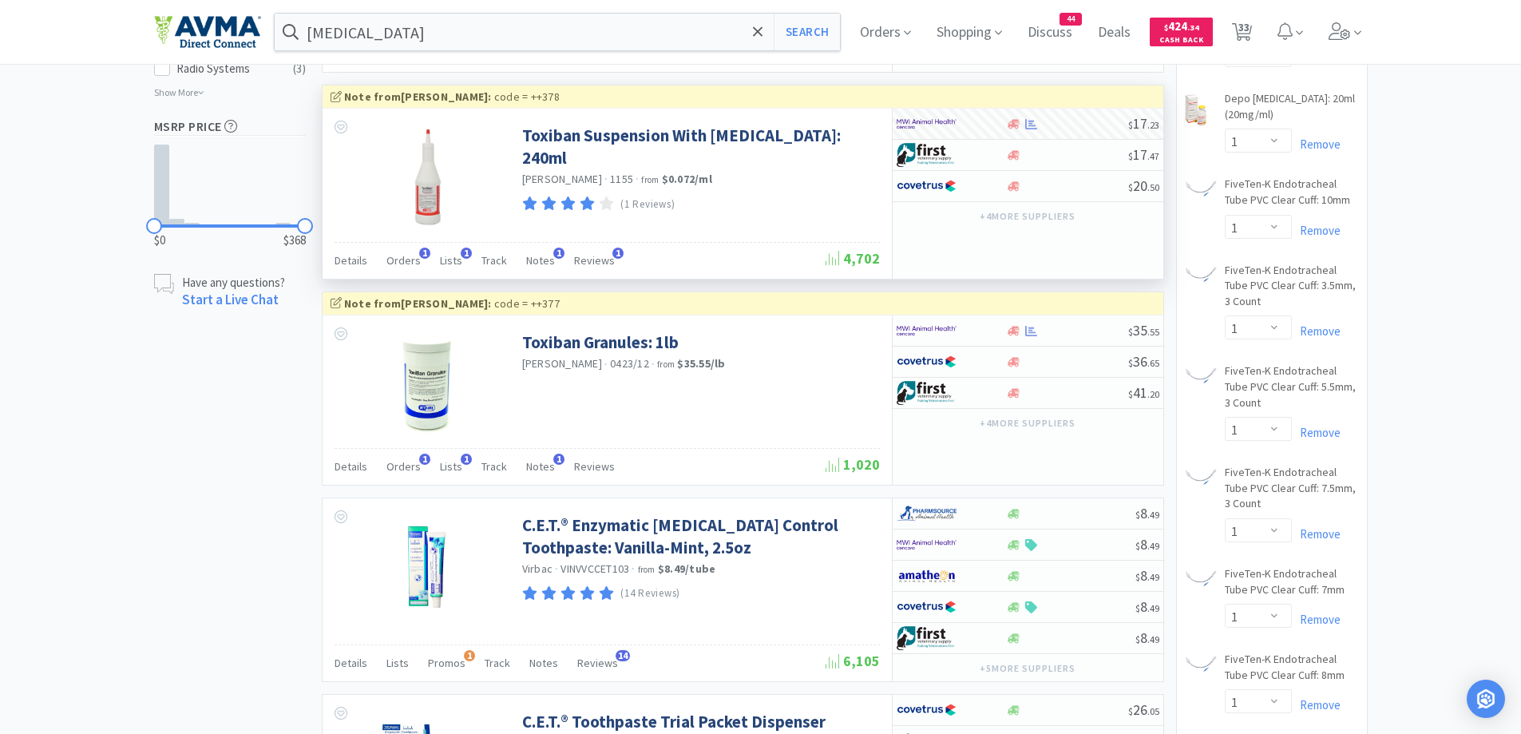
click at [232, 395] on div "× Filter Results Synced Suppliers Only Manufacturers Only Compounds Only Previo…" at bounding box center [761, 620] width 1214 height 3282
click at [363, 469] on span "Details" at bounding box center [351, 466] width 33 height 14
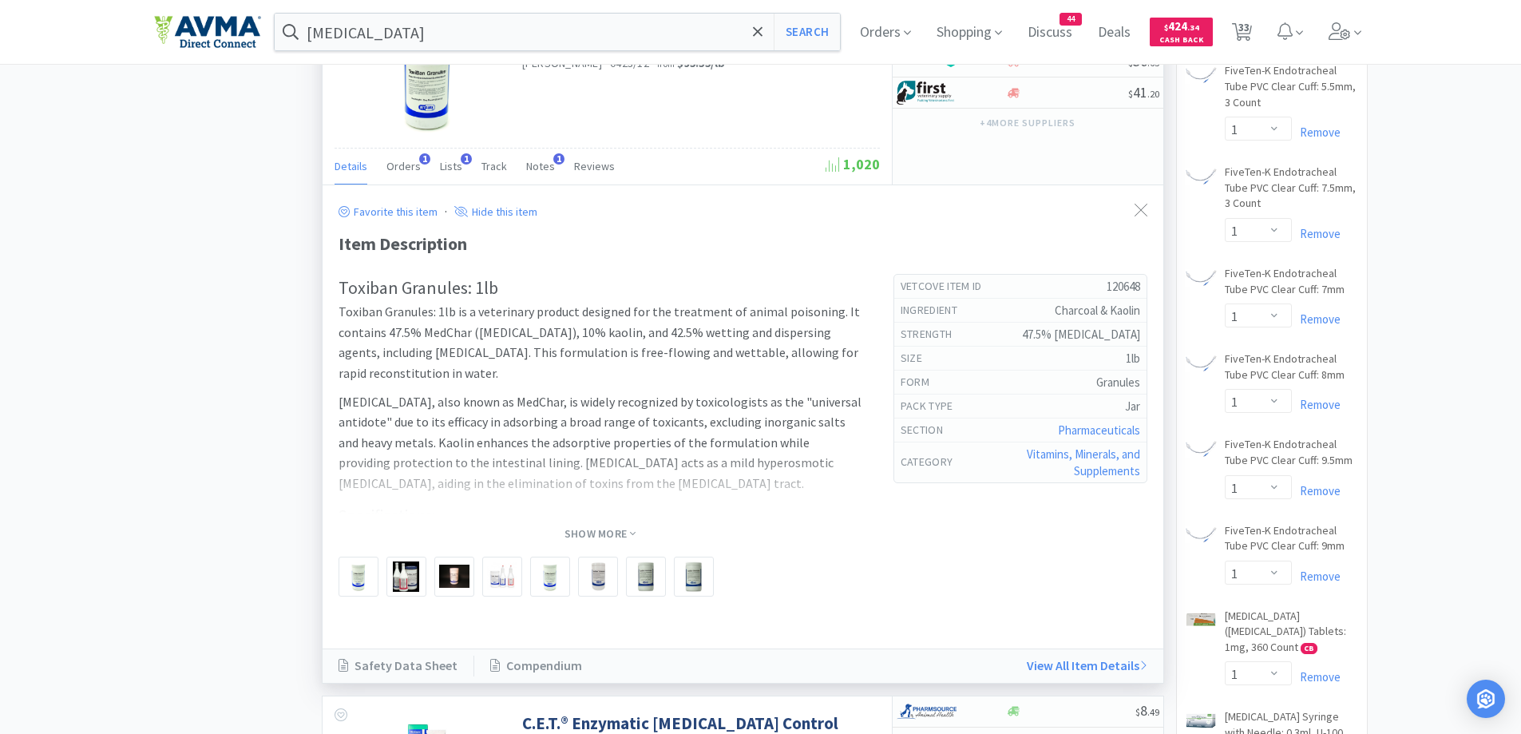
scroll to position [1438, 0]
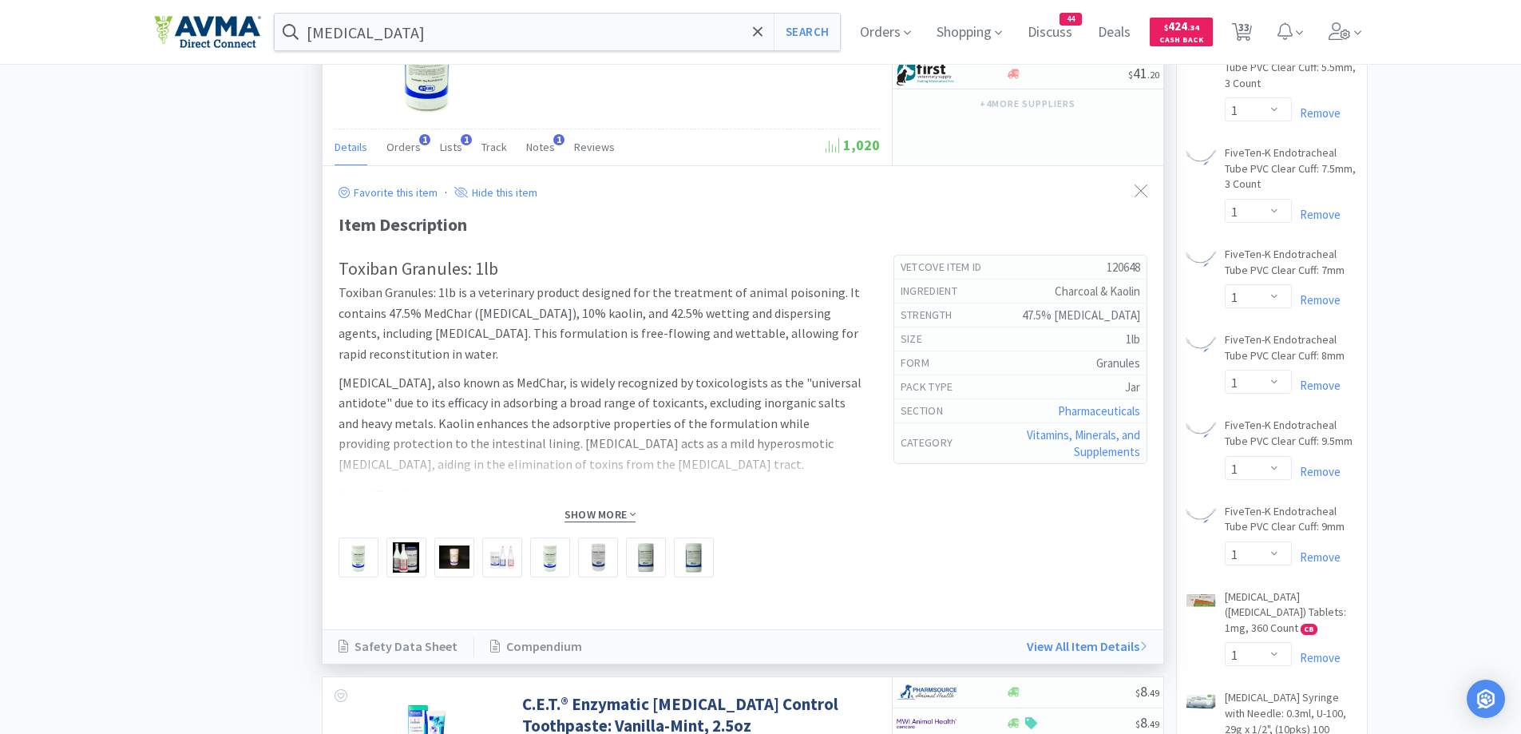
click at [595, 510] on span "Show More" at bounding box center [600, 514] width 71 height 15
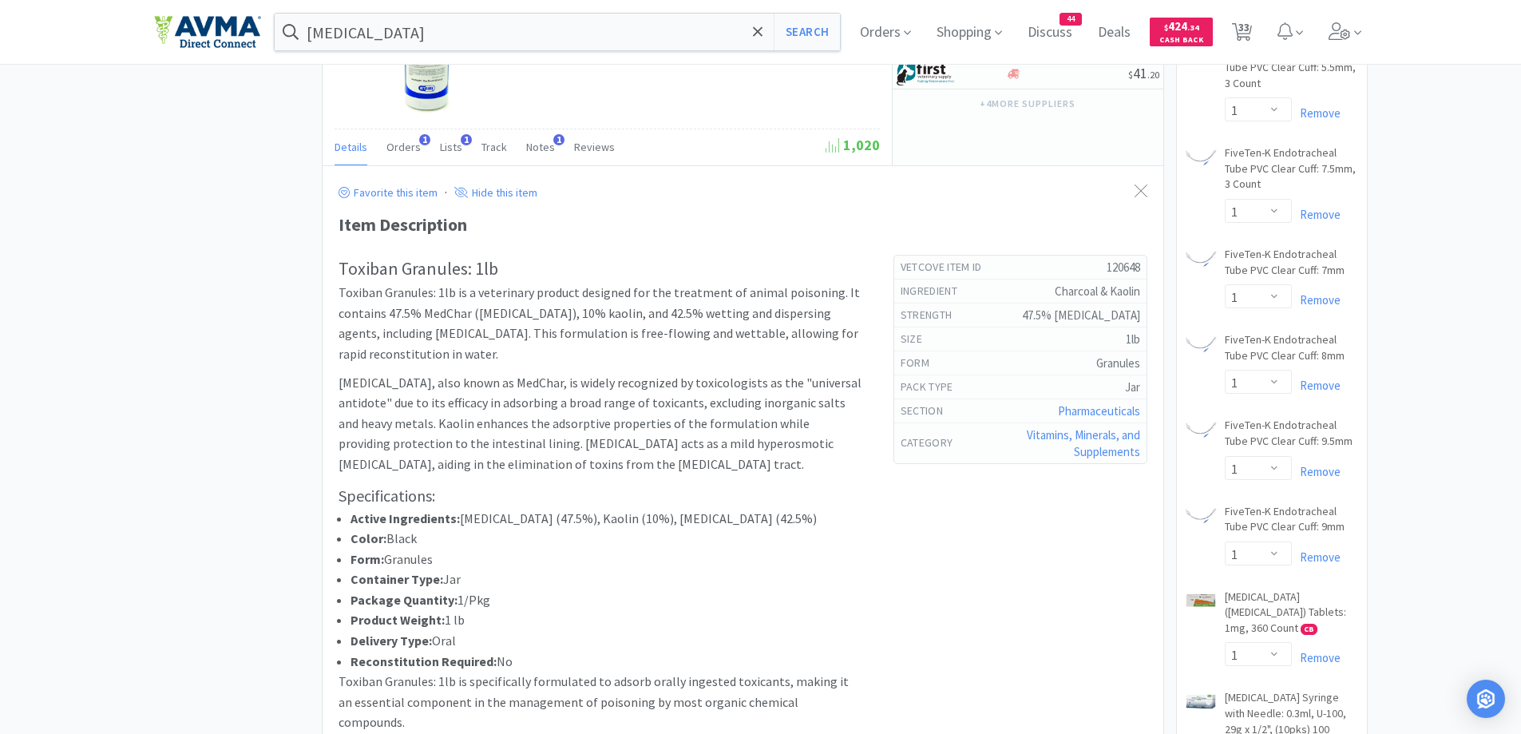
drag, startPoint x: 195, startPoint y: 417, endPoint x: 197, endPoint y: 403, distance: 13.8
click at [196, 410] on div "× Filter Results Synced Suppliers Only Manufacturers Only Compounds Only Previo…" at bounding box center [761, 682] width 1214 height 4047
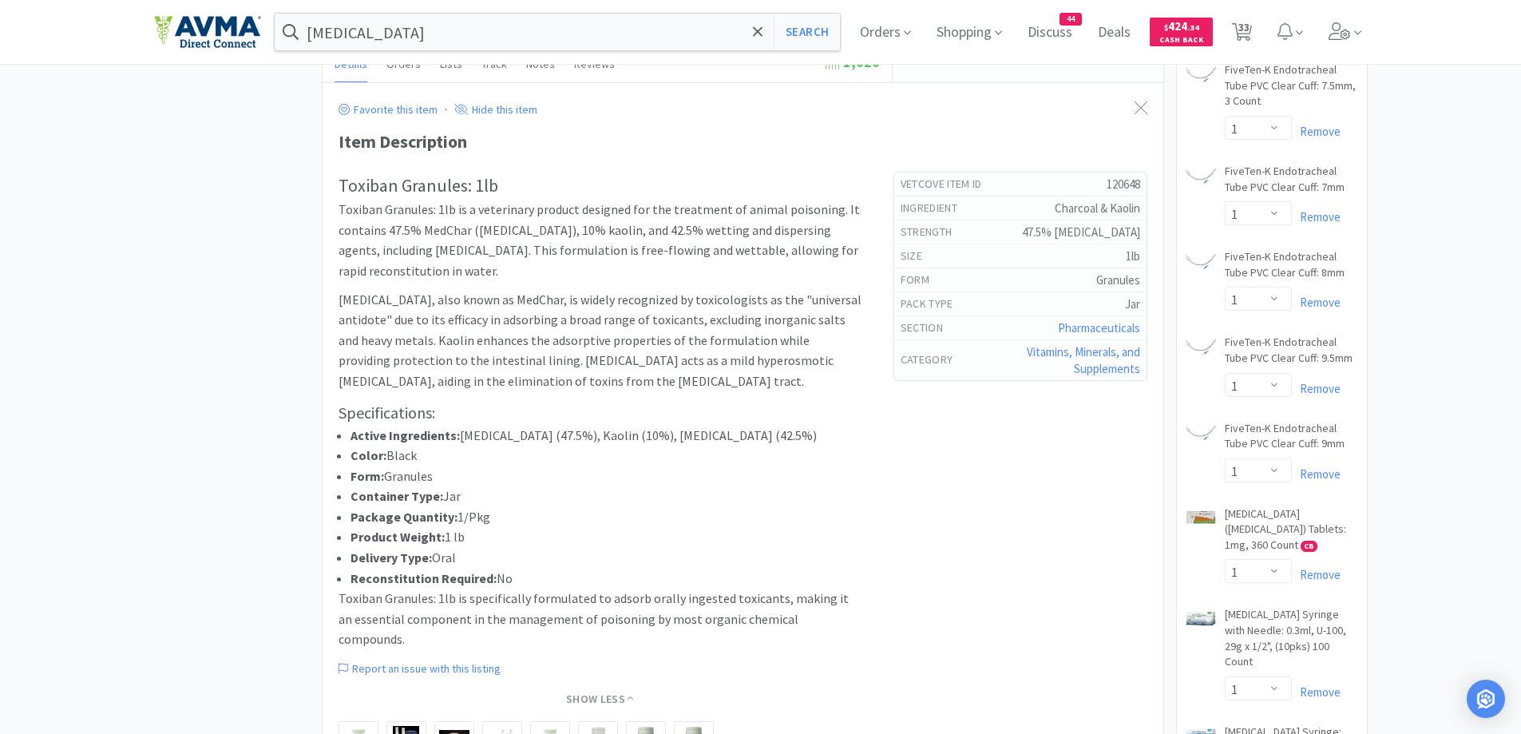
scroll to position [1041, 0]
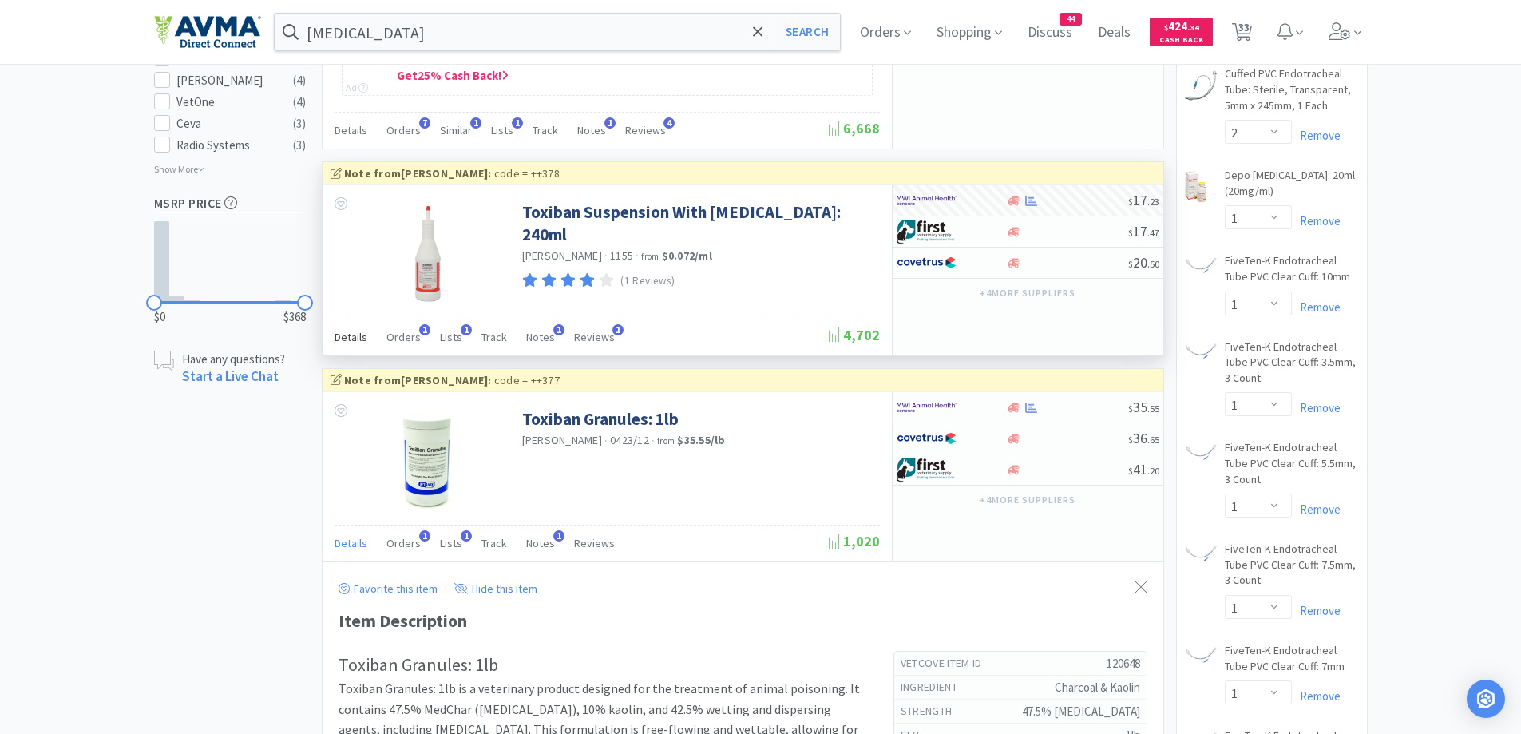
click at [355, 343] on span "Details" at bounding box center [351, 337] width 33 height 14
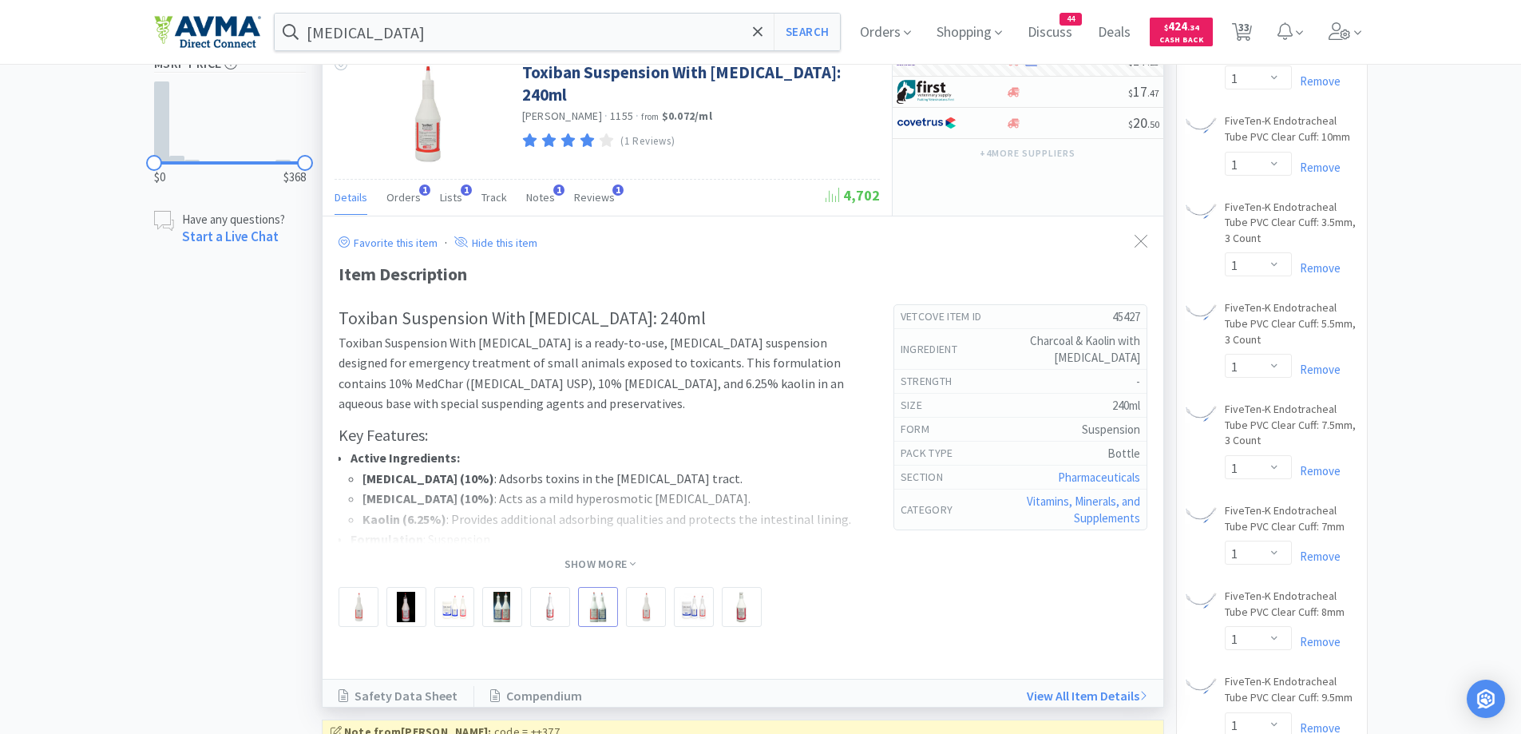
scroll to position [1201, 0]
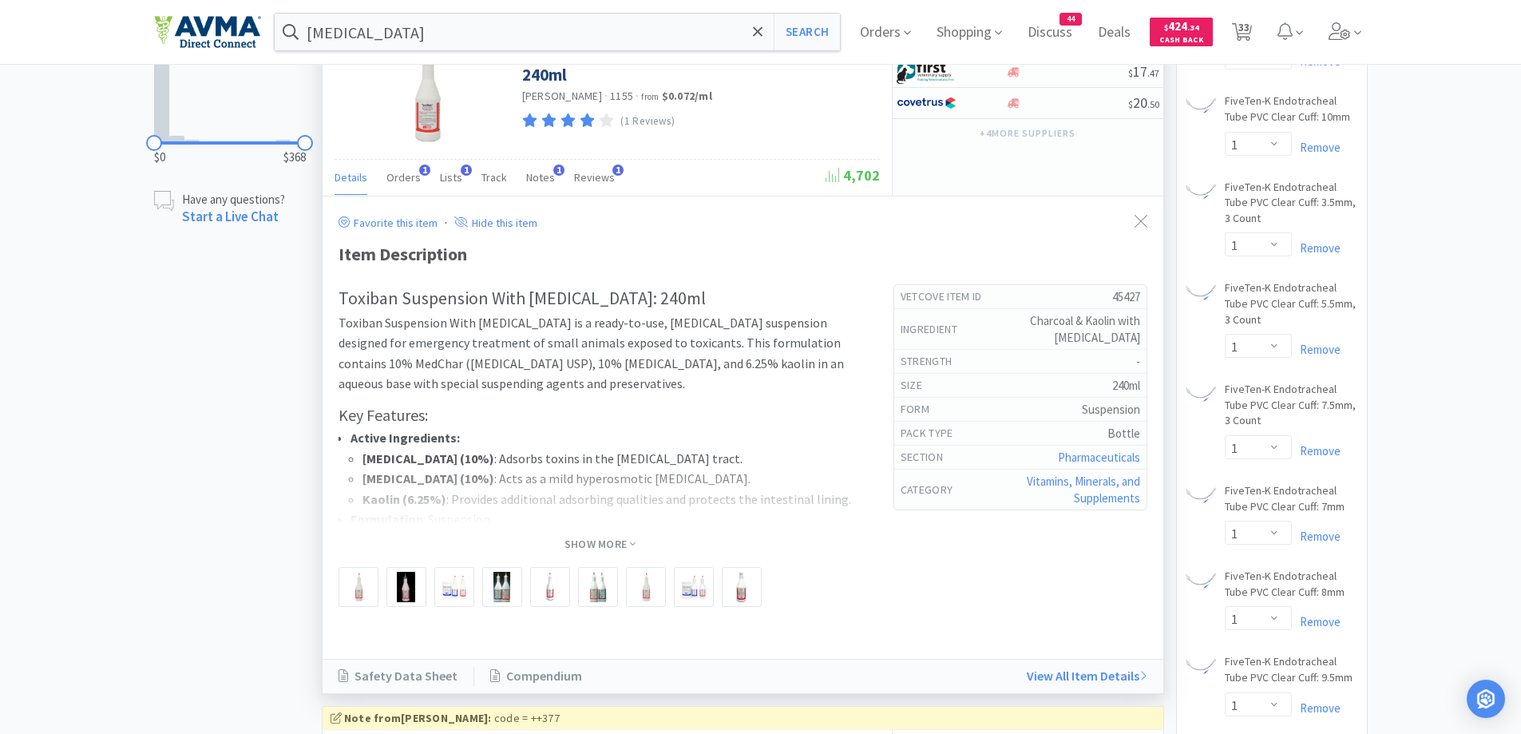
drag, startPoint x: 583, startPoint y: 537, endPoint x: 509, endPoint y: 509, distance: 79.6
click at [584, 537] on span "Show More" at bounding box center [600, 544] width 71 height 15
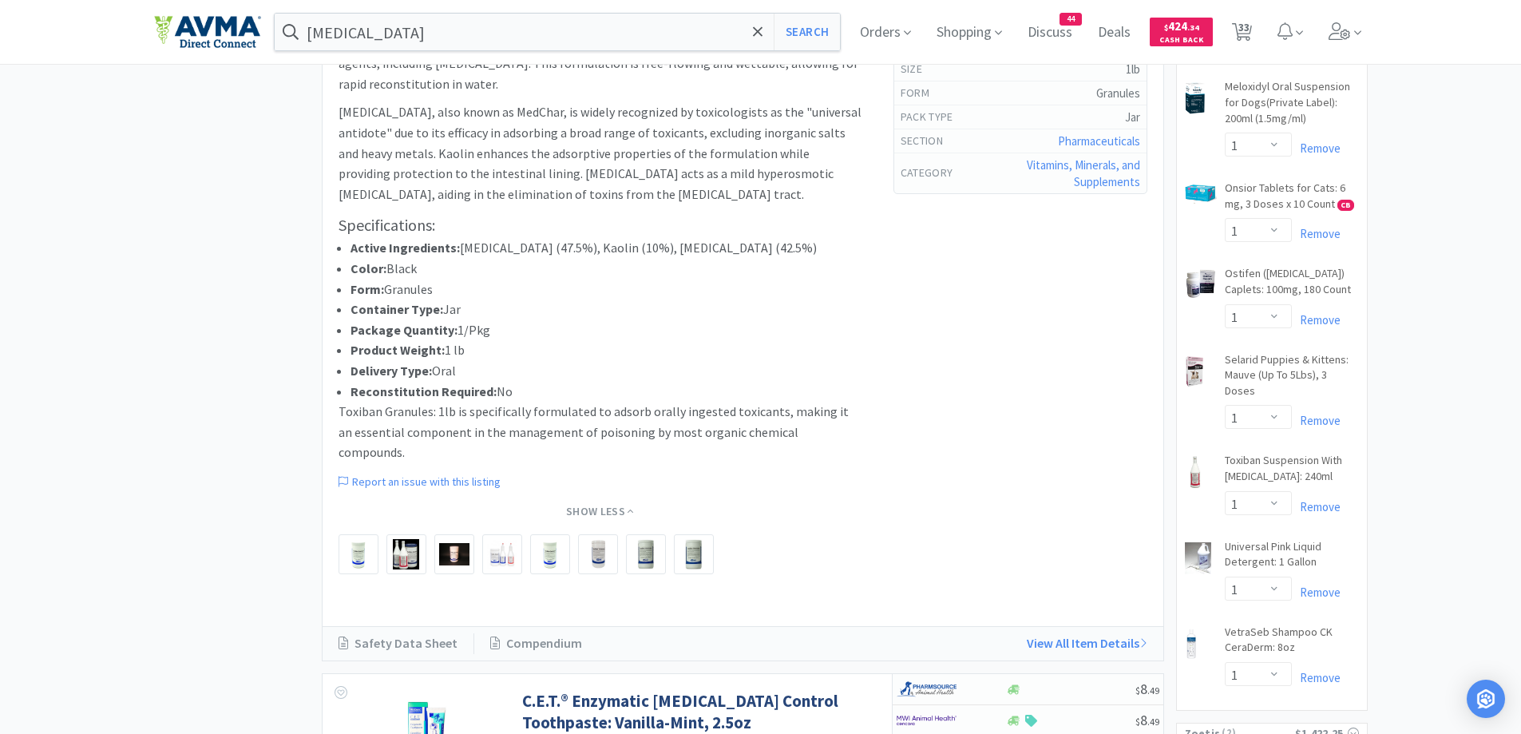
scroll to position [2479, 0]
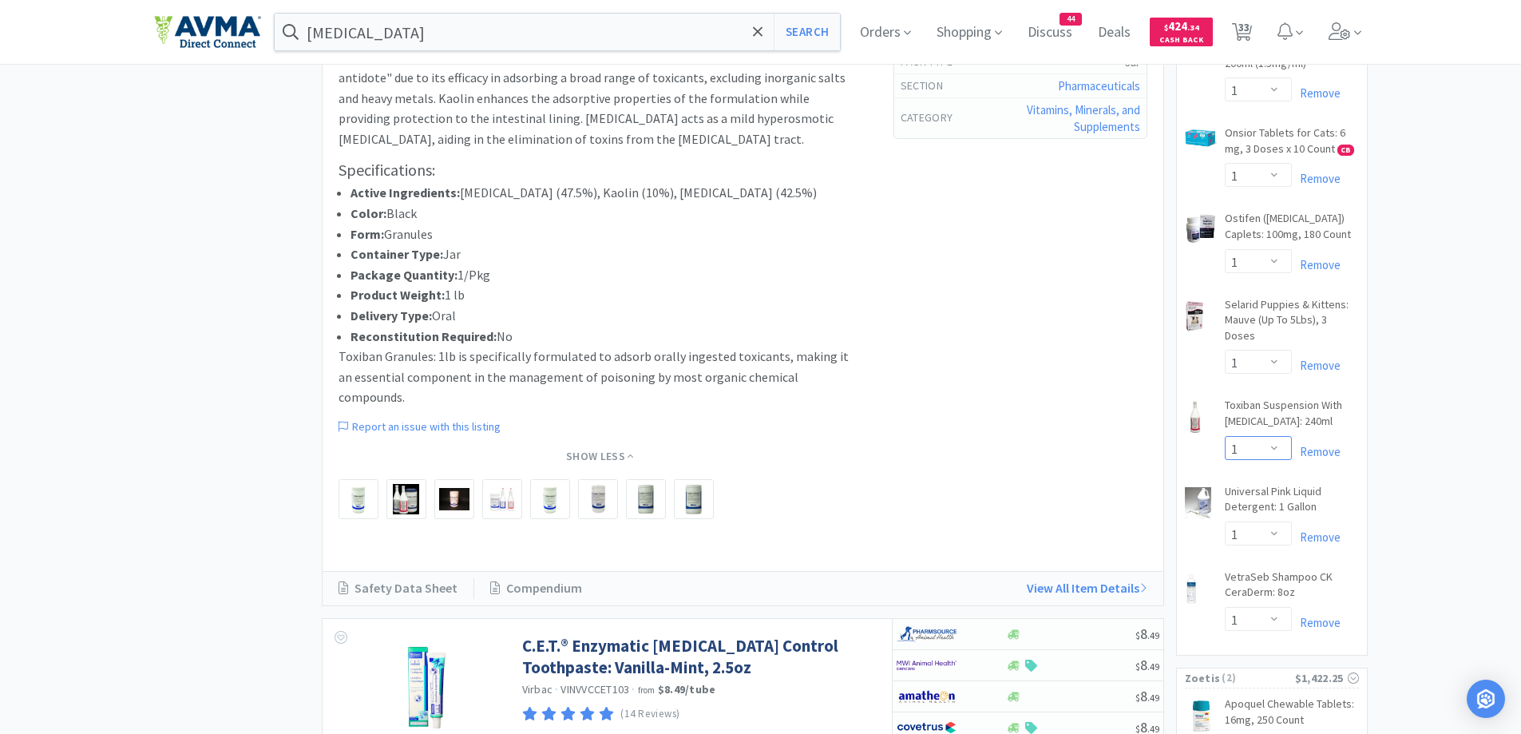
click at [1243, 436] on select "Enter Quantity 1 2 3 4 5 6 7 8 9 10 11 12 13 14 15 16 17 18 19 20 Enter Quantity" at bounding box center [1258, 448] width 67 height 24
click at [1225, 436] on select "Enter Quantity 1 2 3 4 5 6 7 8 9 10 11 12 13 14 15 16 17 18 19 20 Enter Quantity" at bounding box center [1258, 448] width 67 height 24
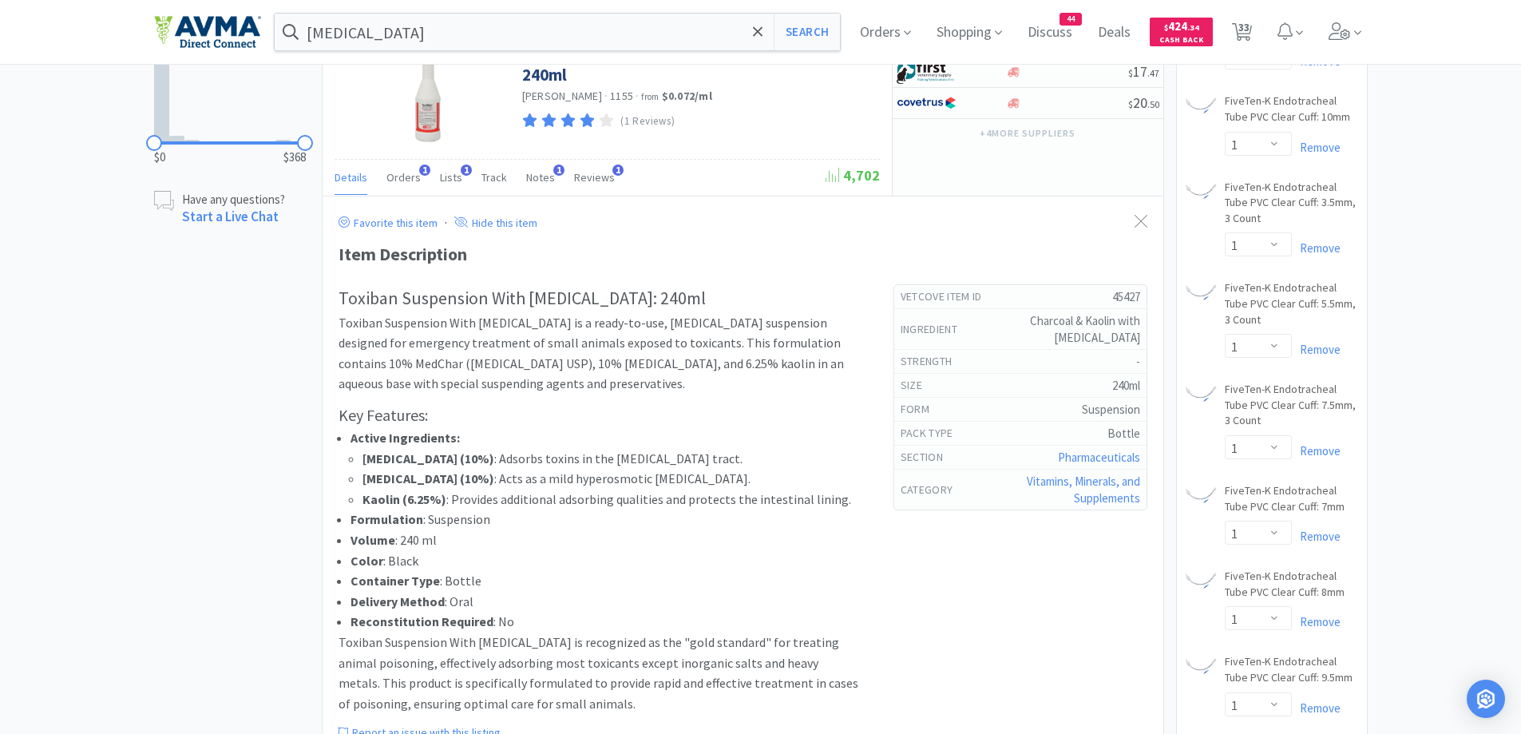
scroll to position [1041, 0]
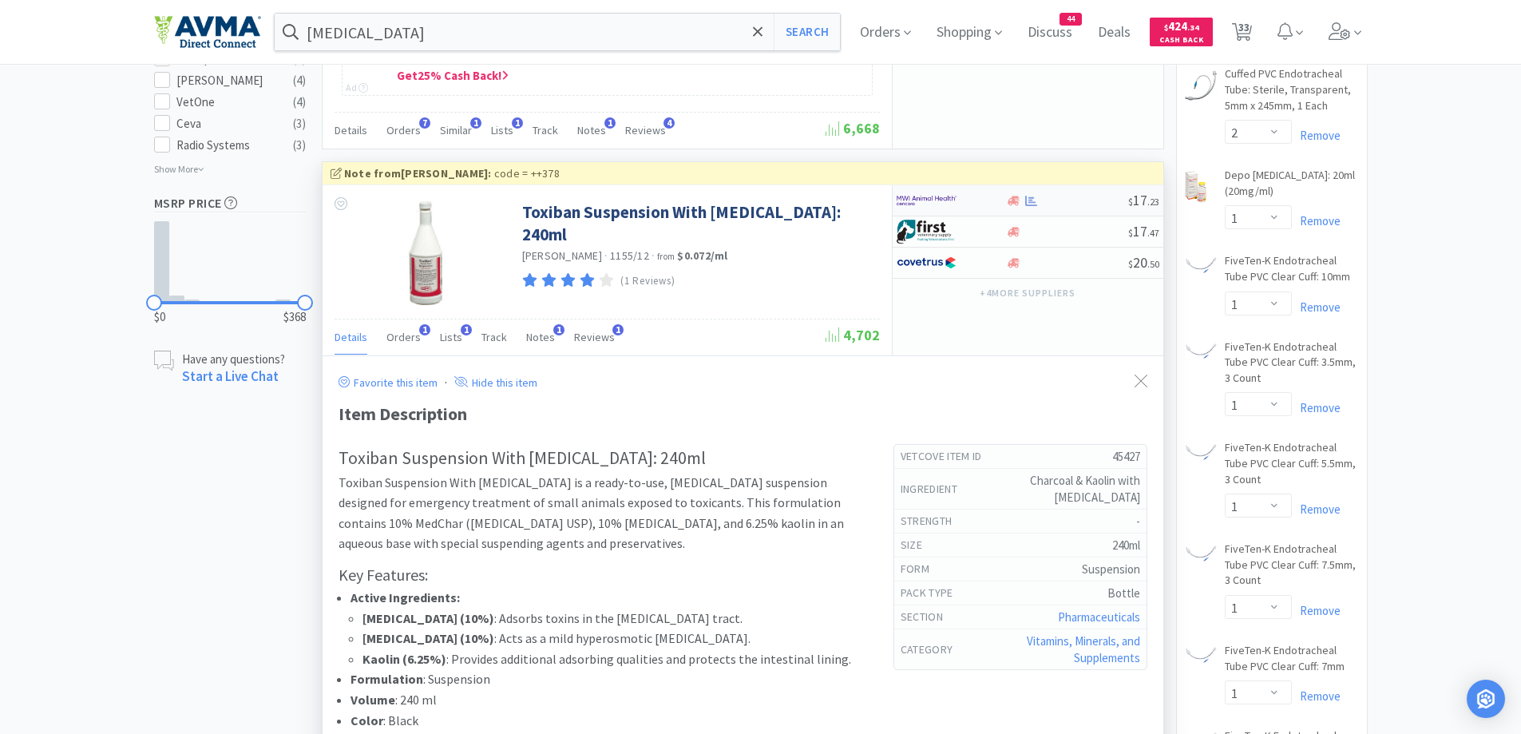
click at [964, 193] on div at bounding box center [941, 200] width 88 height 27
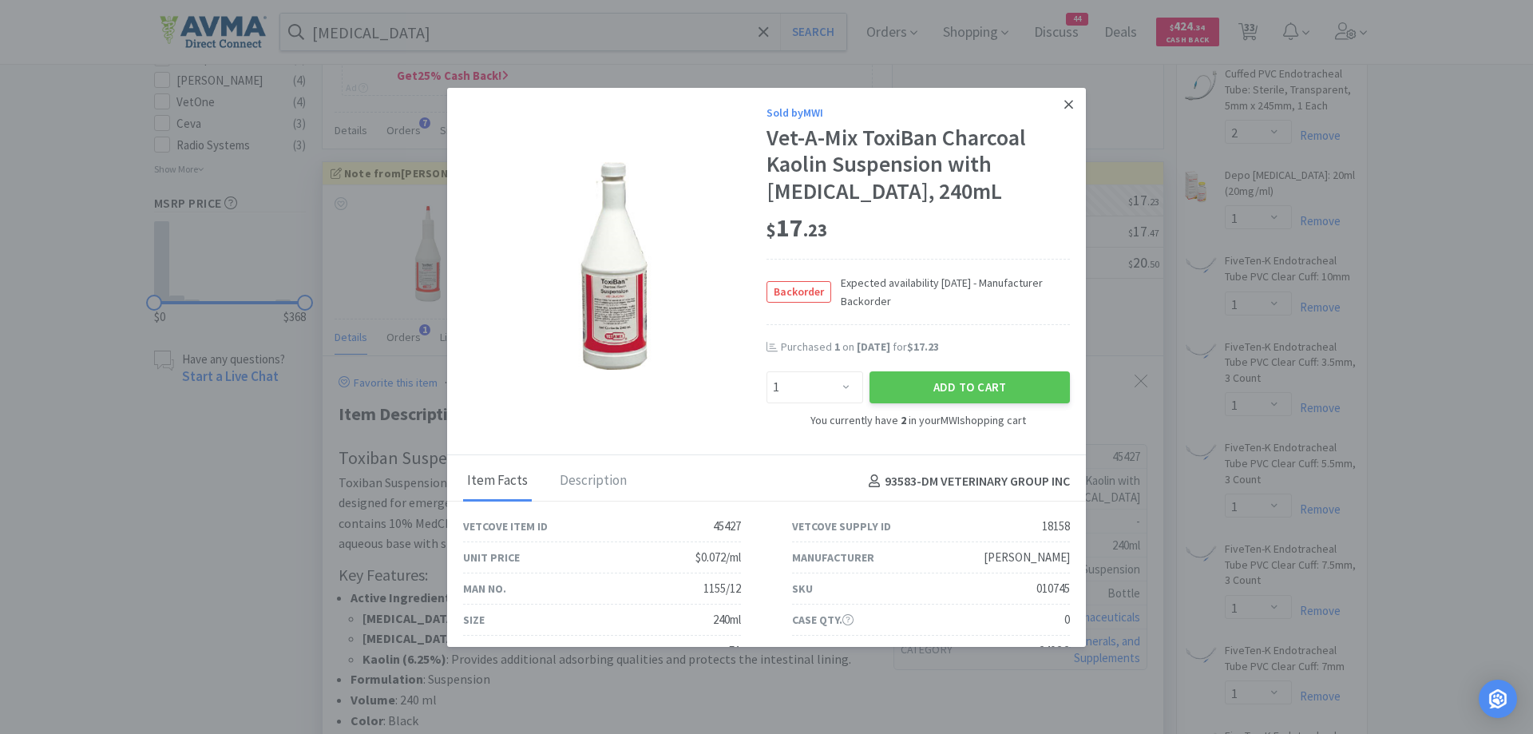
click at [1057, 89] on link at bounding box center [1069, 105] width 28 height 34
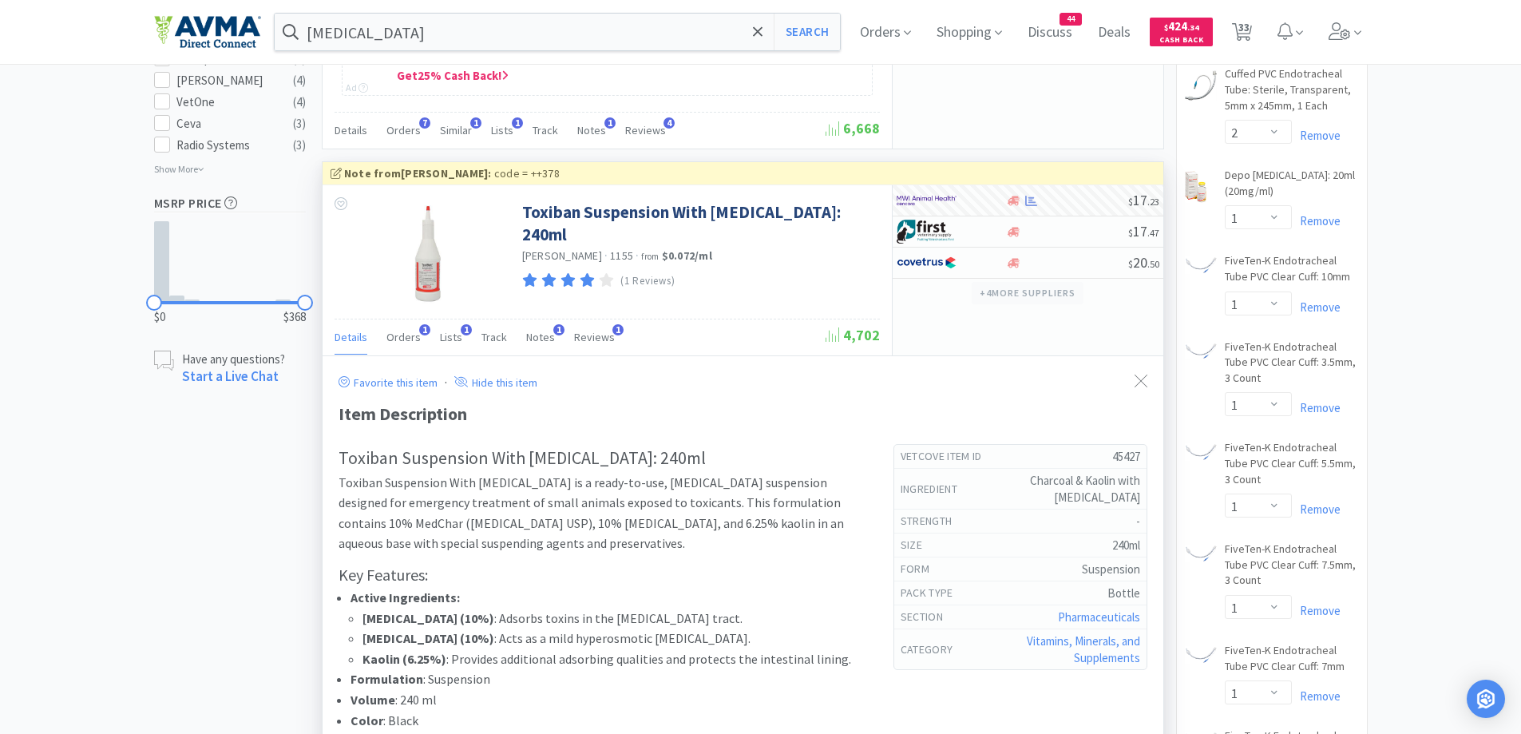
click at [1028, 289] on button "+ 4 more supplier s" at bounding box center [1027, 293] width 111 height 22
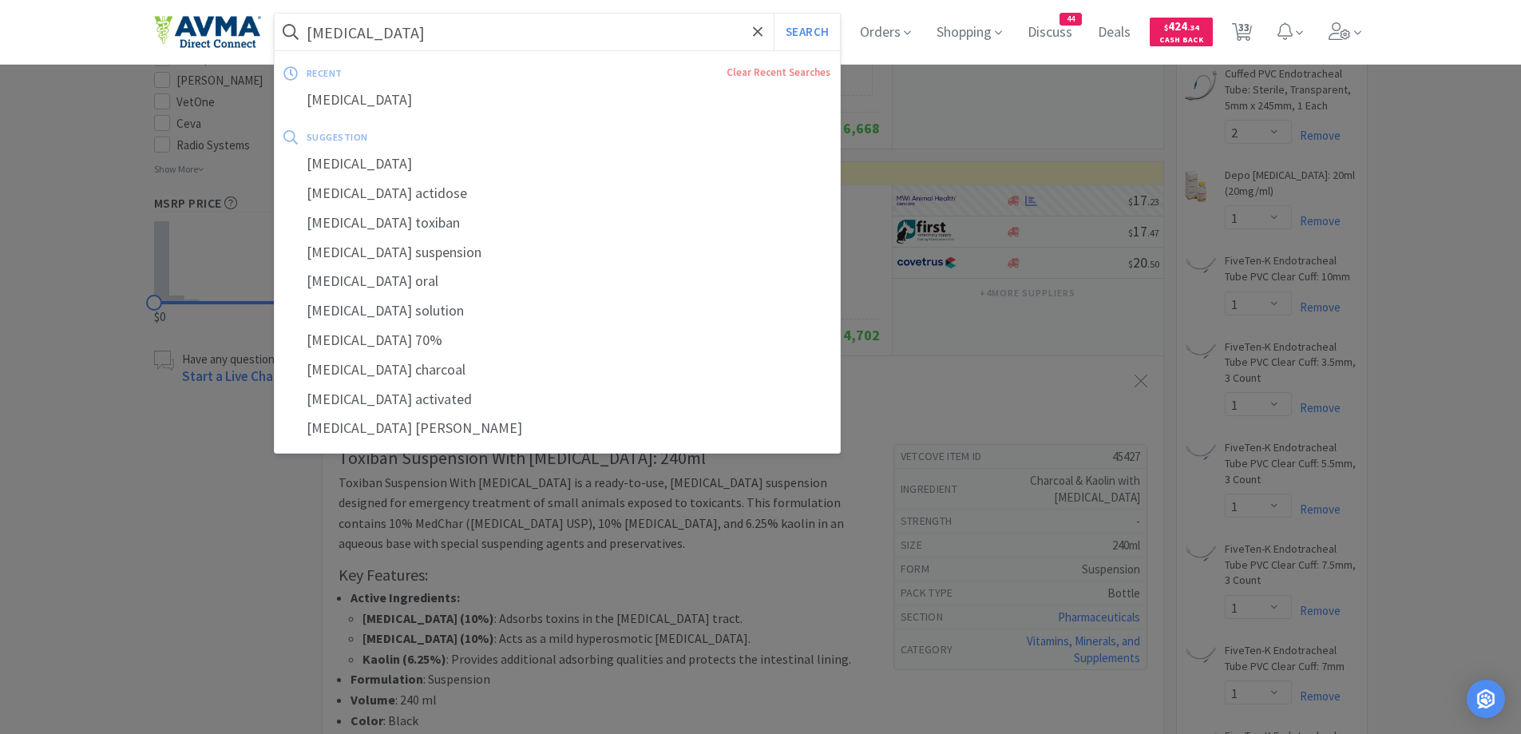
click at [422, 42] on input "[MEDICAL_DATA]" at bounding box center [558, 32] width 566 height 37
paste input "Convenia"
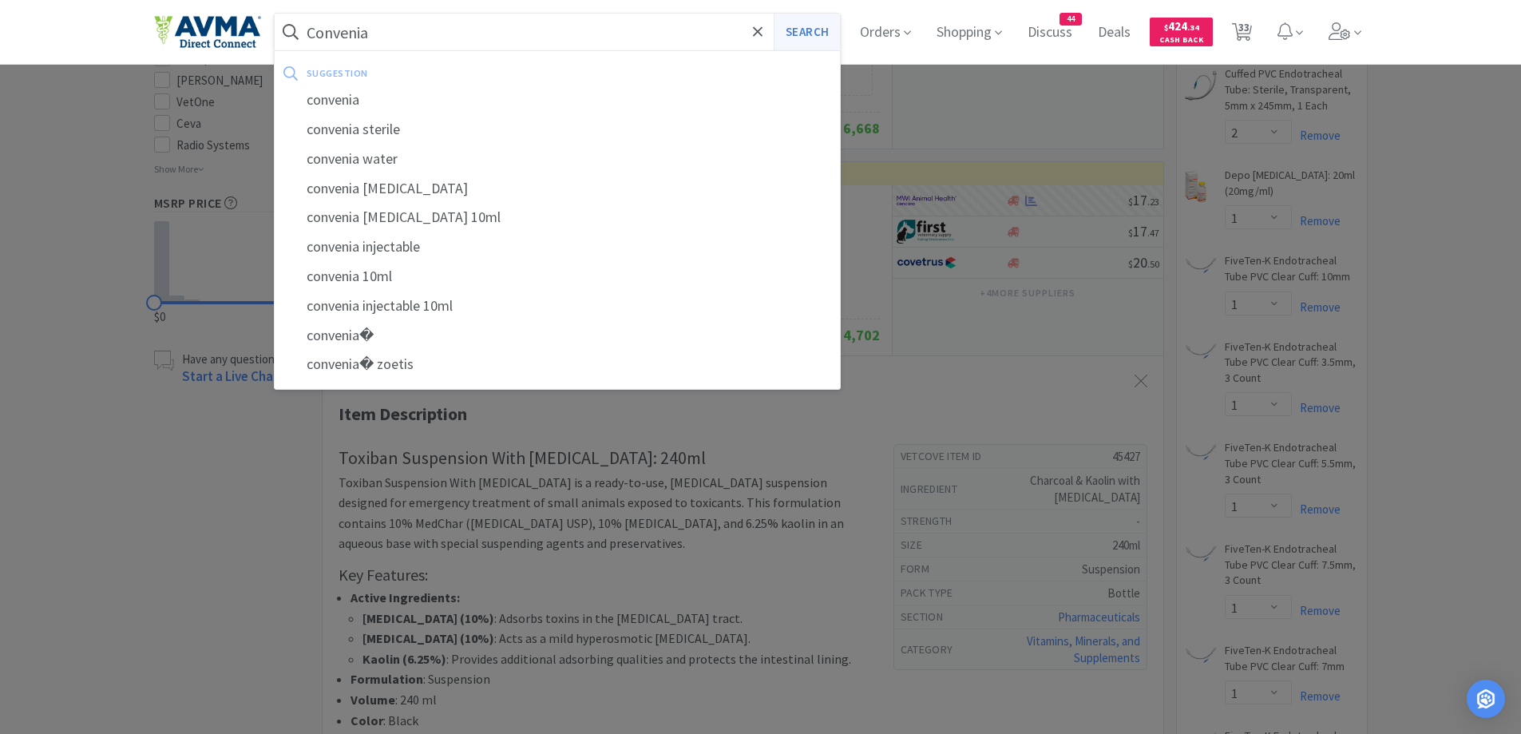
click at [840, 30] on button "Search" at bounding box center [807, 32] width 66 height 37
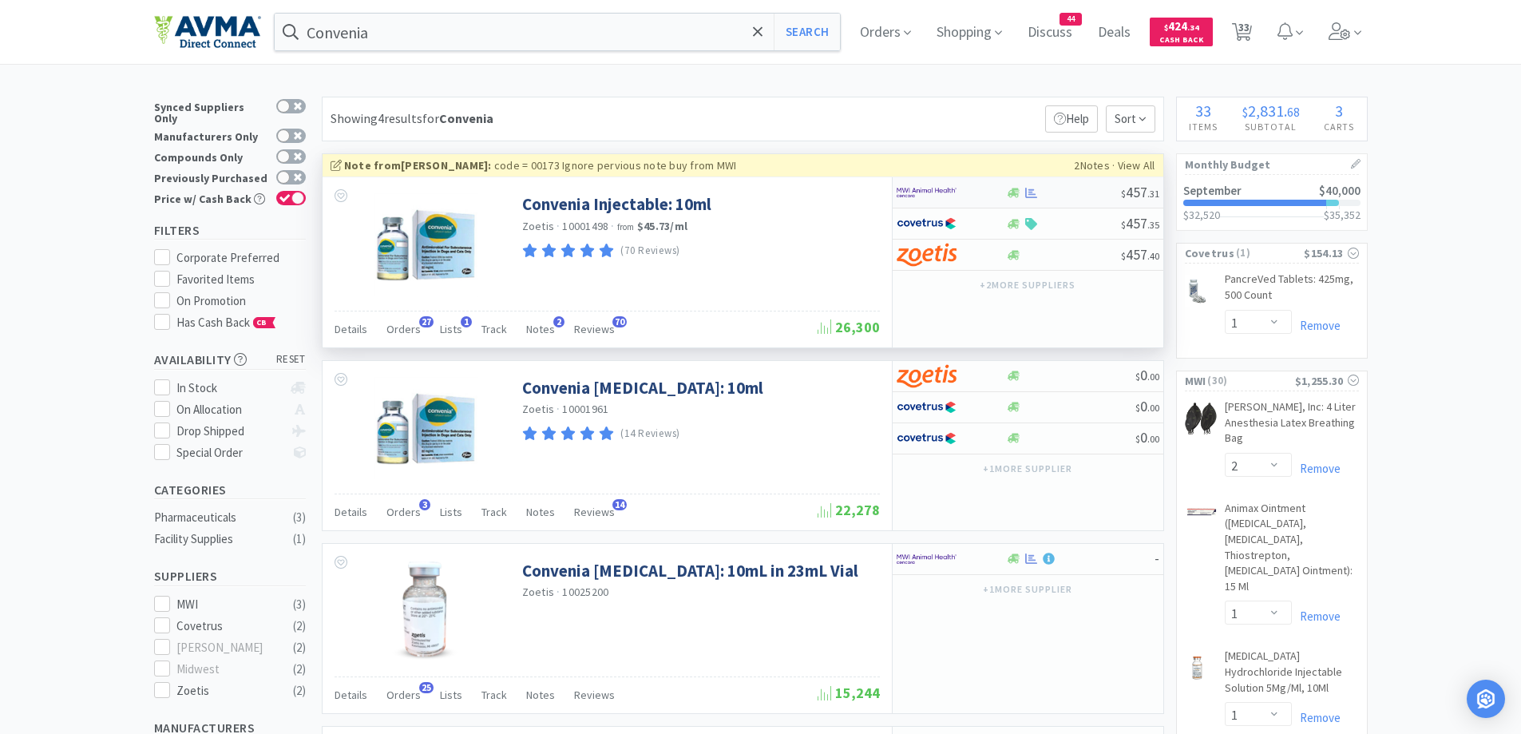
click at [1002, 196] on div at bounding box center [951, 192] width 109 height 27
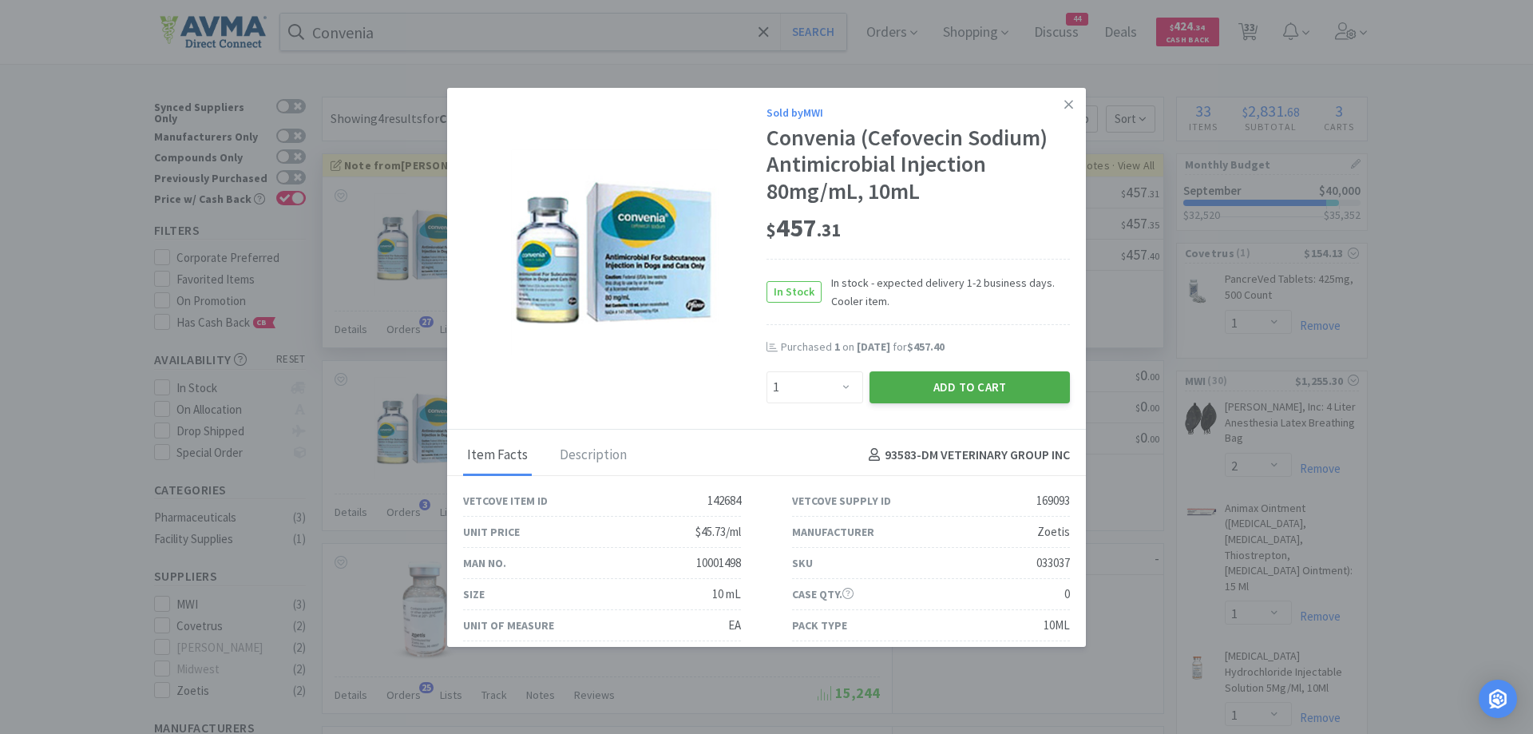
click at [974, 377] on button "Add to Cart" at bounding box center [970, 387] width 200 height 32
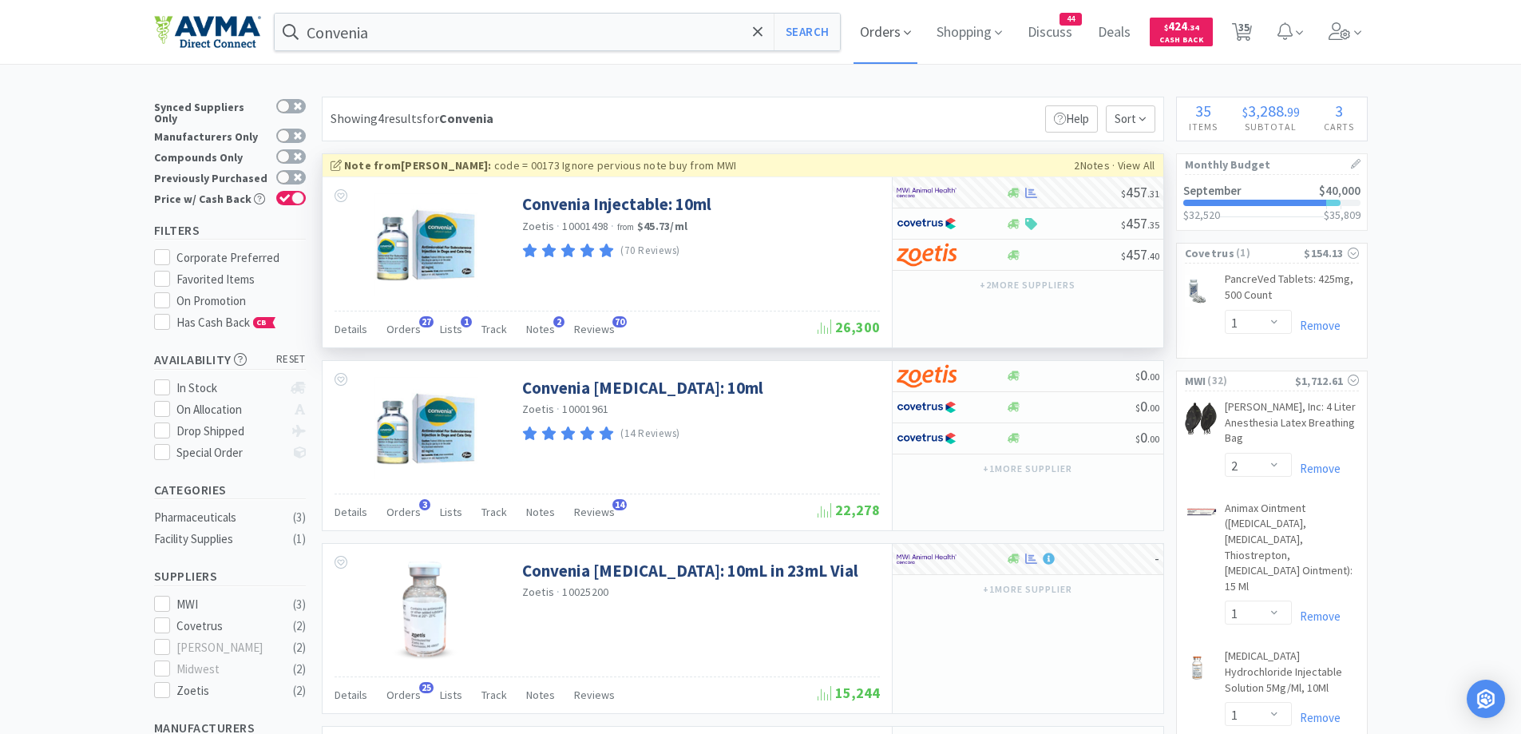
click at [911, 34] on icon at bounding box center [907, 33] width 7 height 14
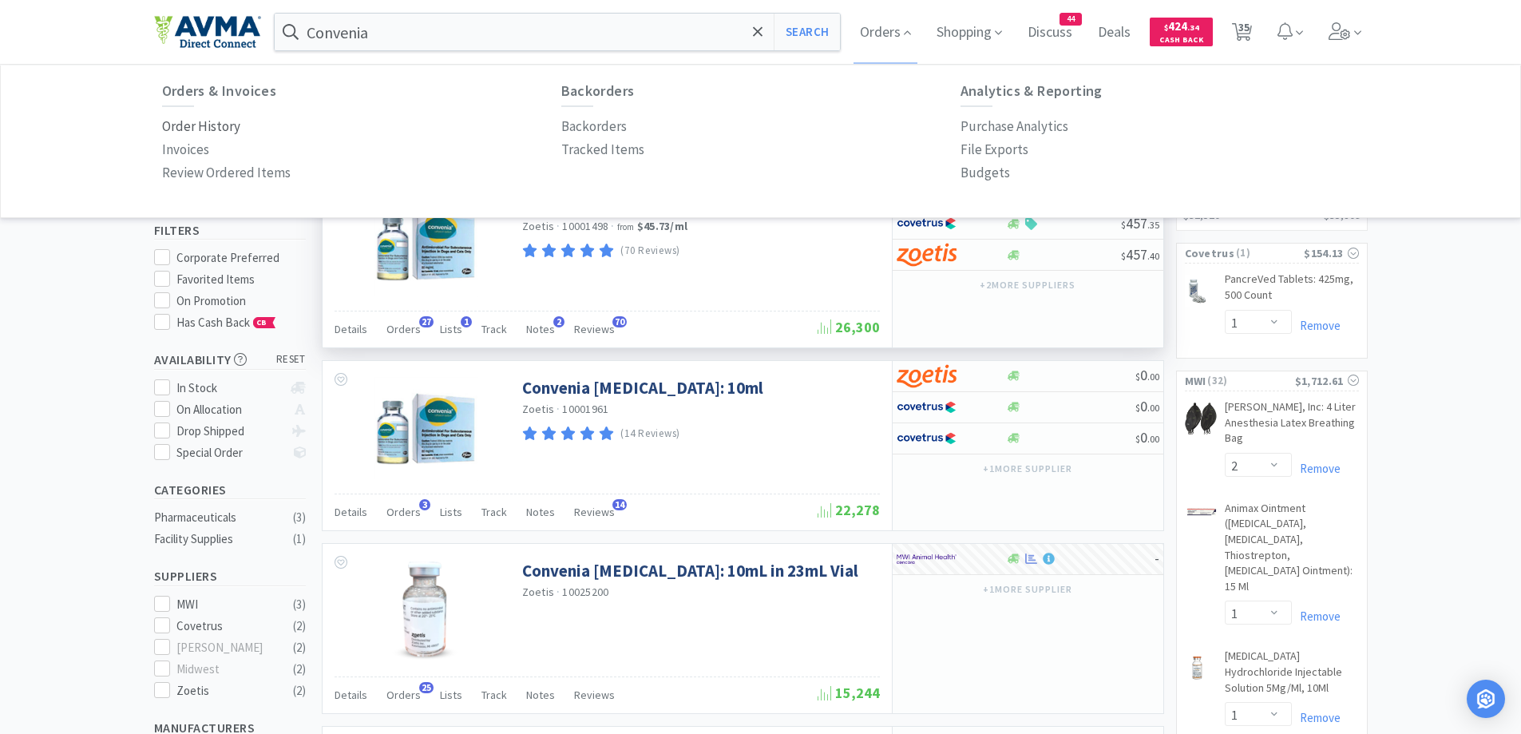
click at [191, 119] on p "Order History" at bounding box center [201, 127] width 78 height 22
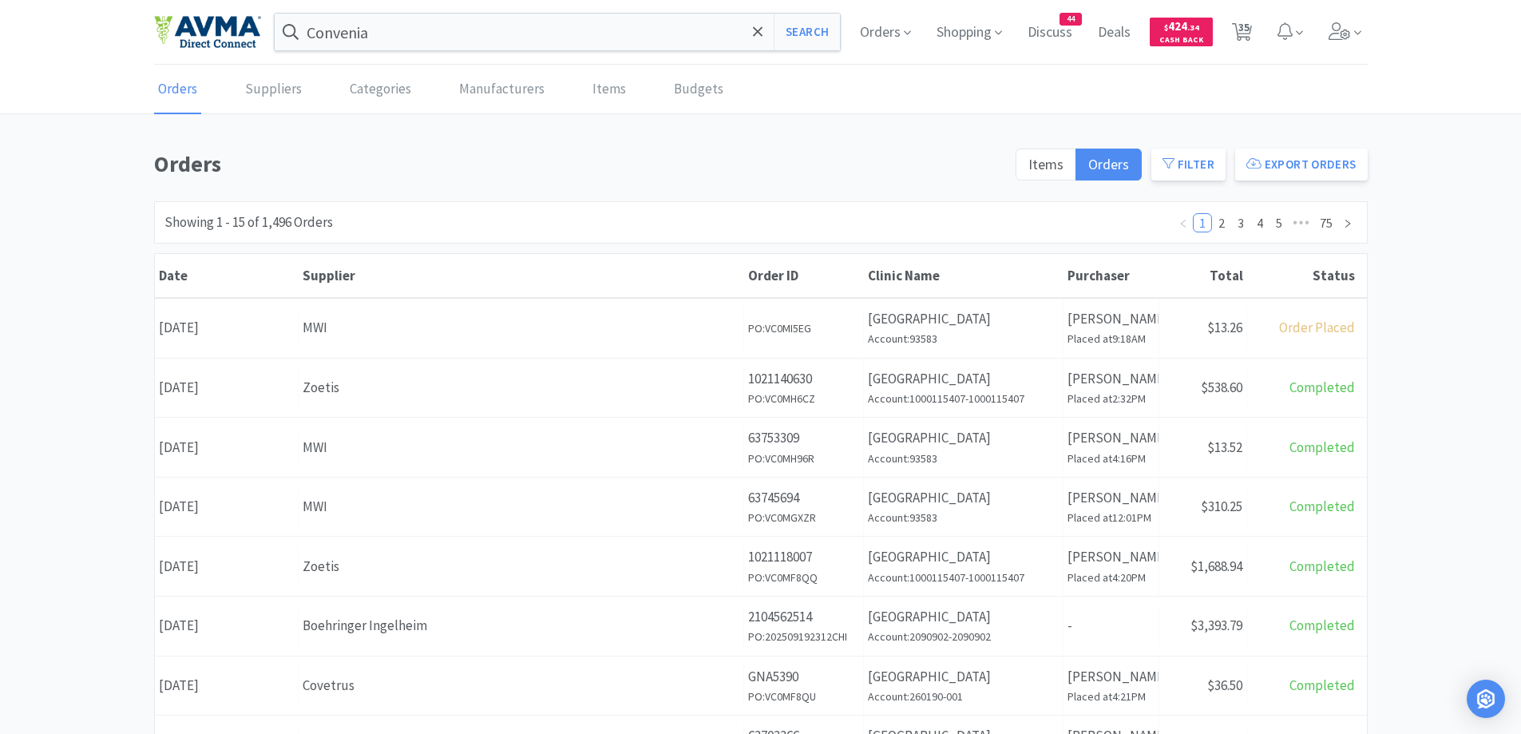
click at [569, 159] on h1 "Orders" at bounding box center [580, 164] width 852 height 36
click at [106, 167] on div "Orders Items Orders Filter Export Orders Filters Filter Suppliers All Suppliers…" at bounding box center [760, 697] width 1521 height 1102
